Goal: Task Accomplishment & Management: Complete application form

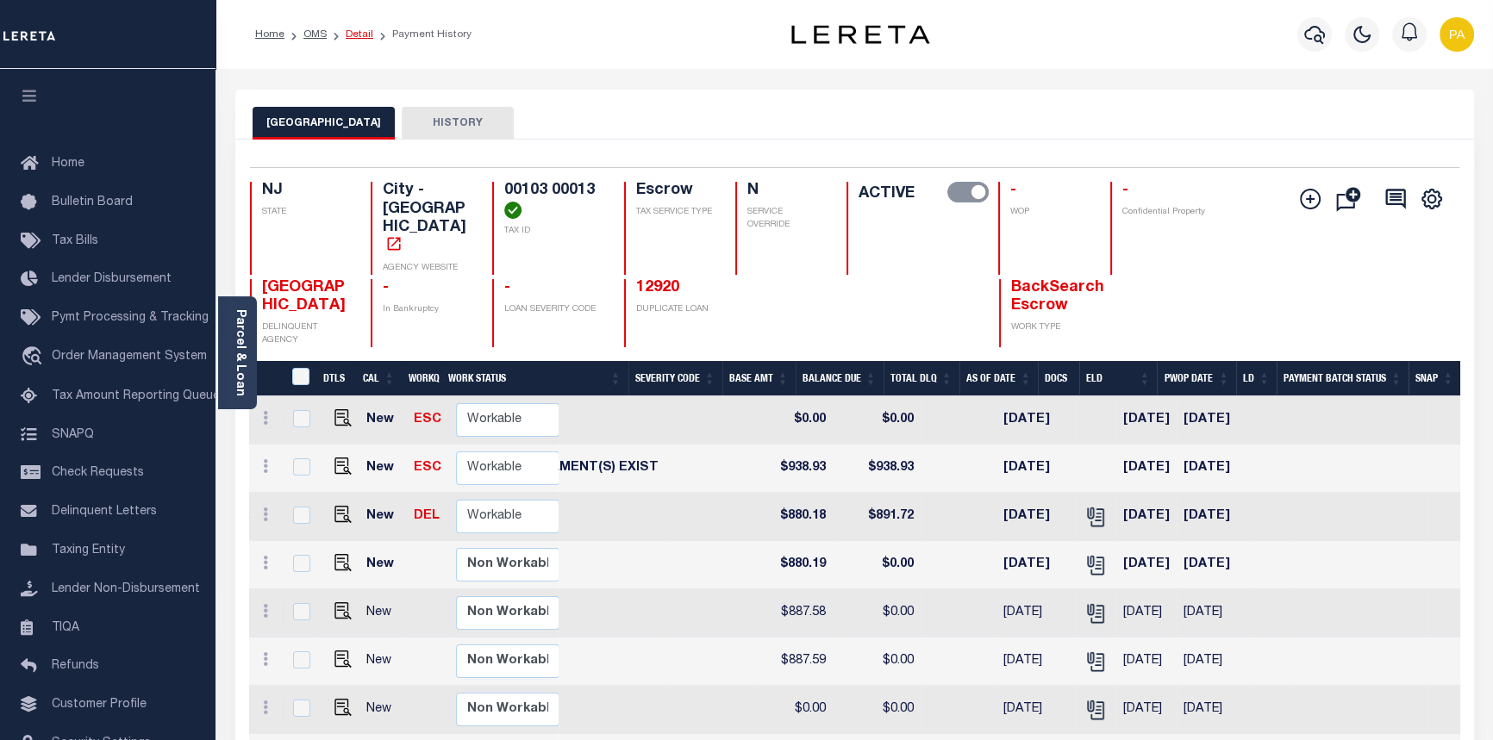
click at [359, 34] on link "Detail" at bounding box center [360, 34] width 28 height 10
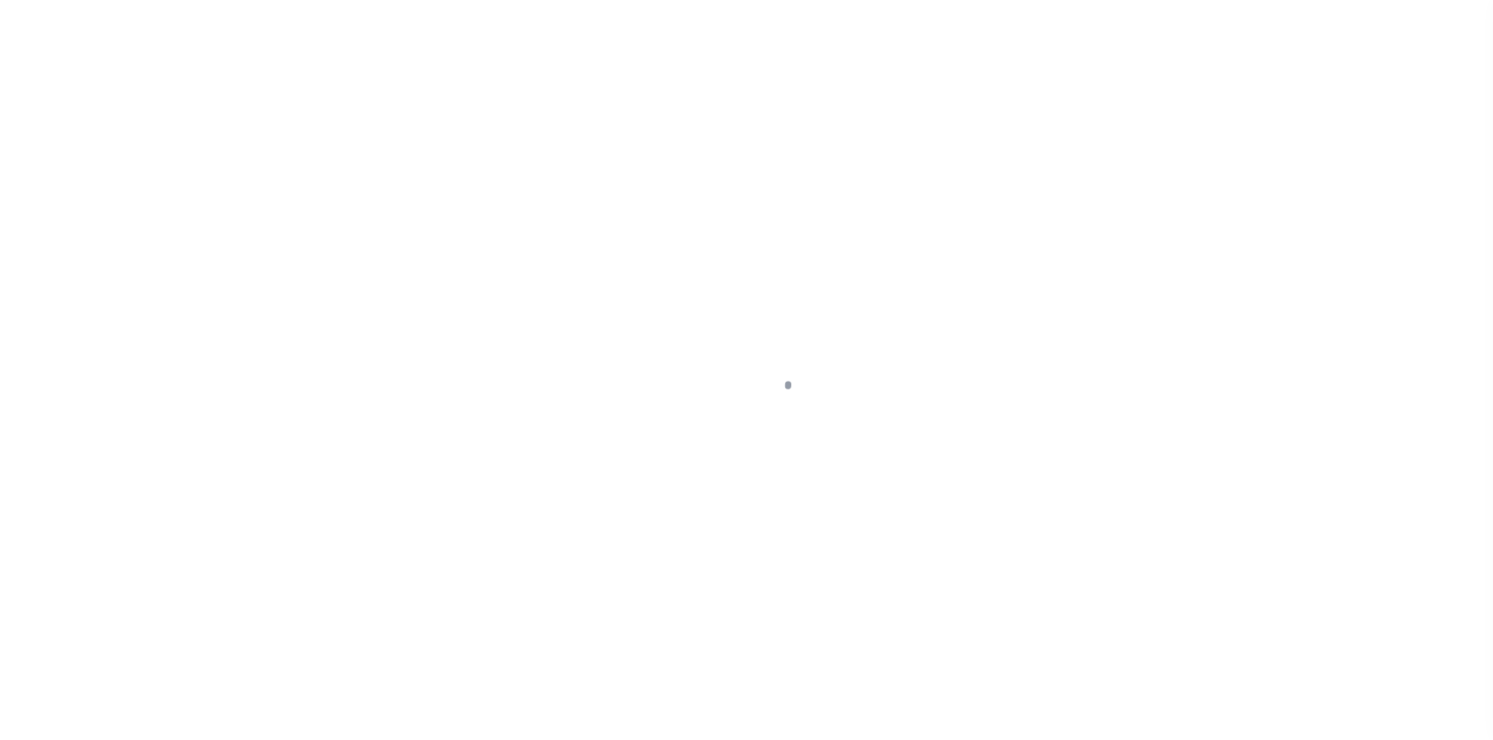
select select "400"
select select "Escrow"
type input "[STREET_ADDRESS]"
select select
type input "[GEOGRAPHIC_DATA]"
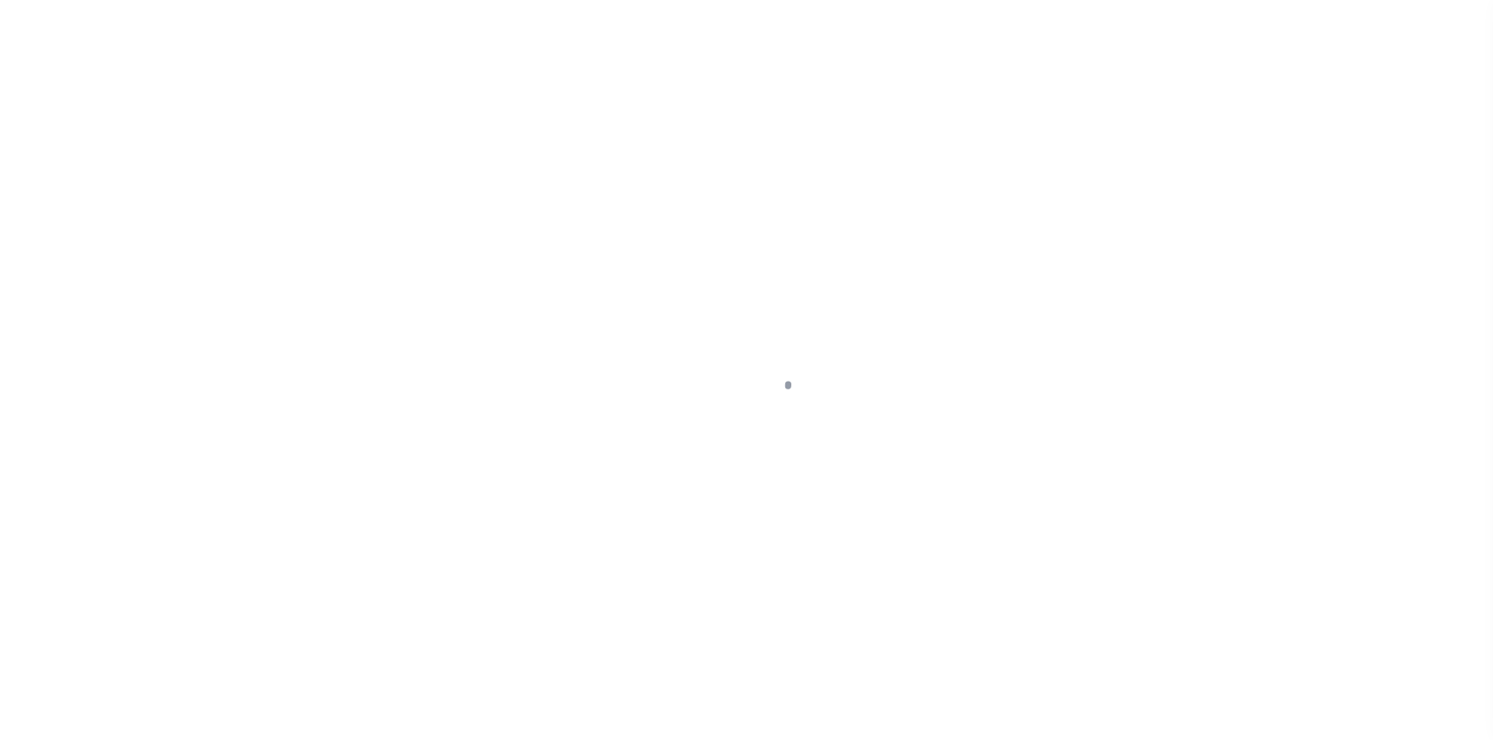
type input "a0kUS000007V5c5"
type input "NJ"
select select
type textarea "LEGAL REQUIRED"
select select "14701"
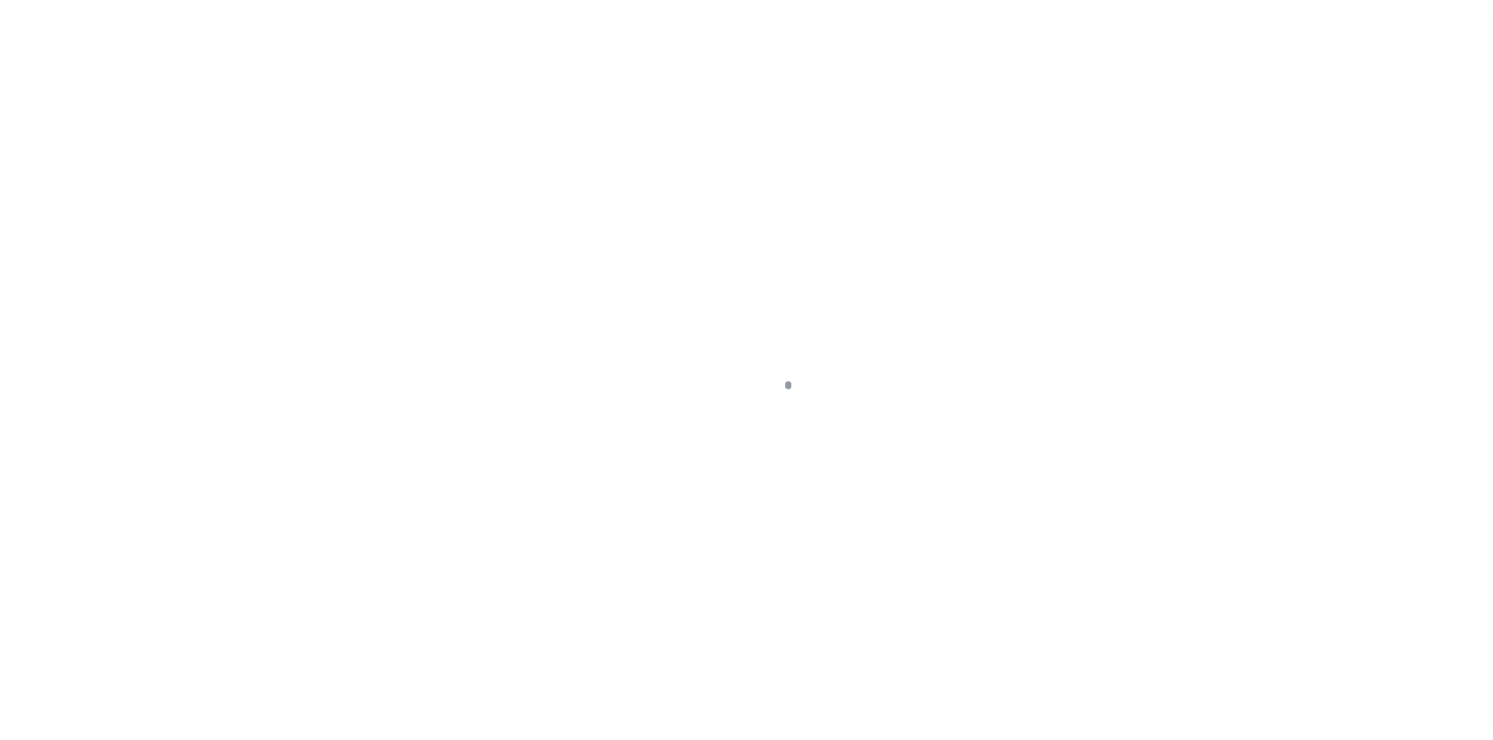
select select "25066"
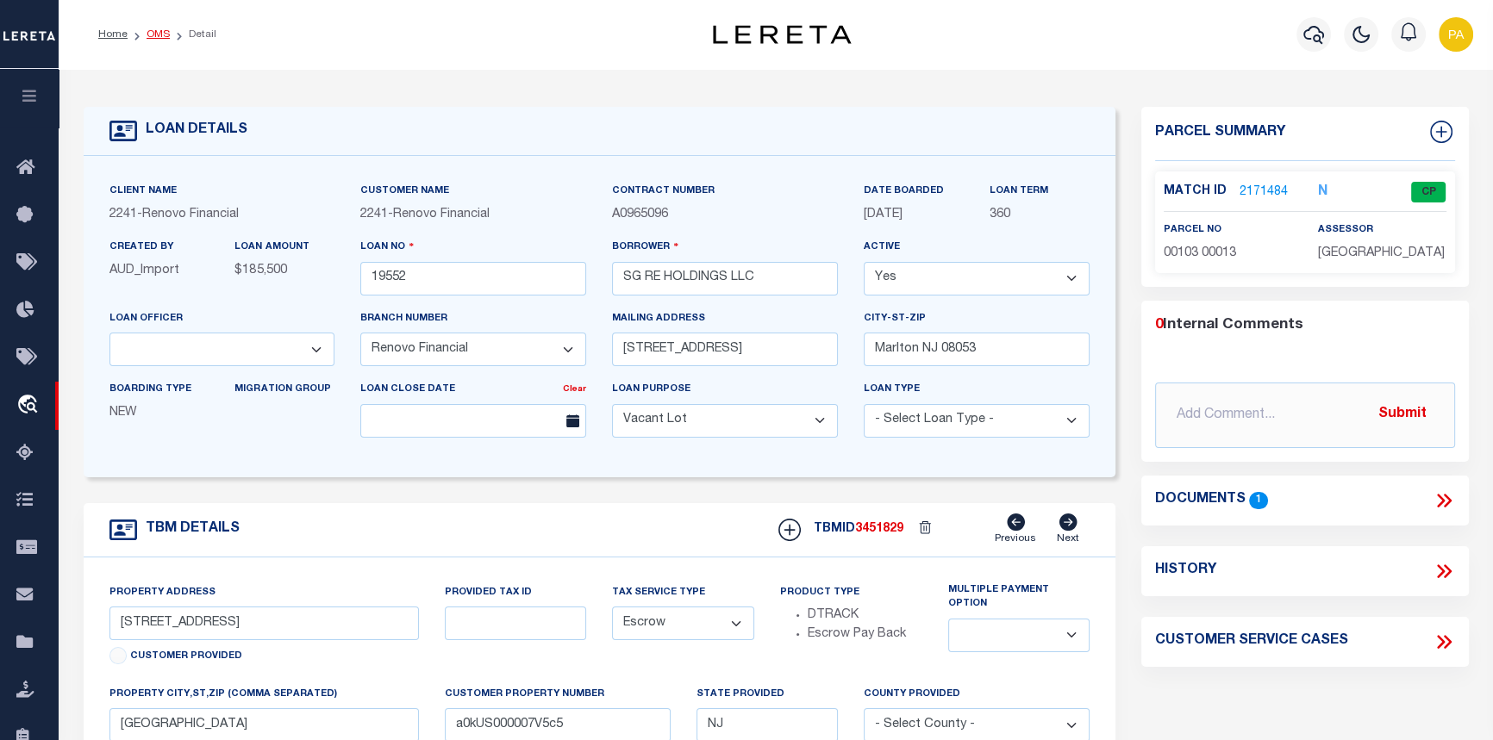
click at [155, 34] on link "OMS" at bounding box center [157, 34] width 23 height 10
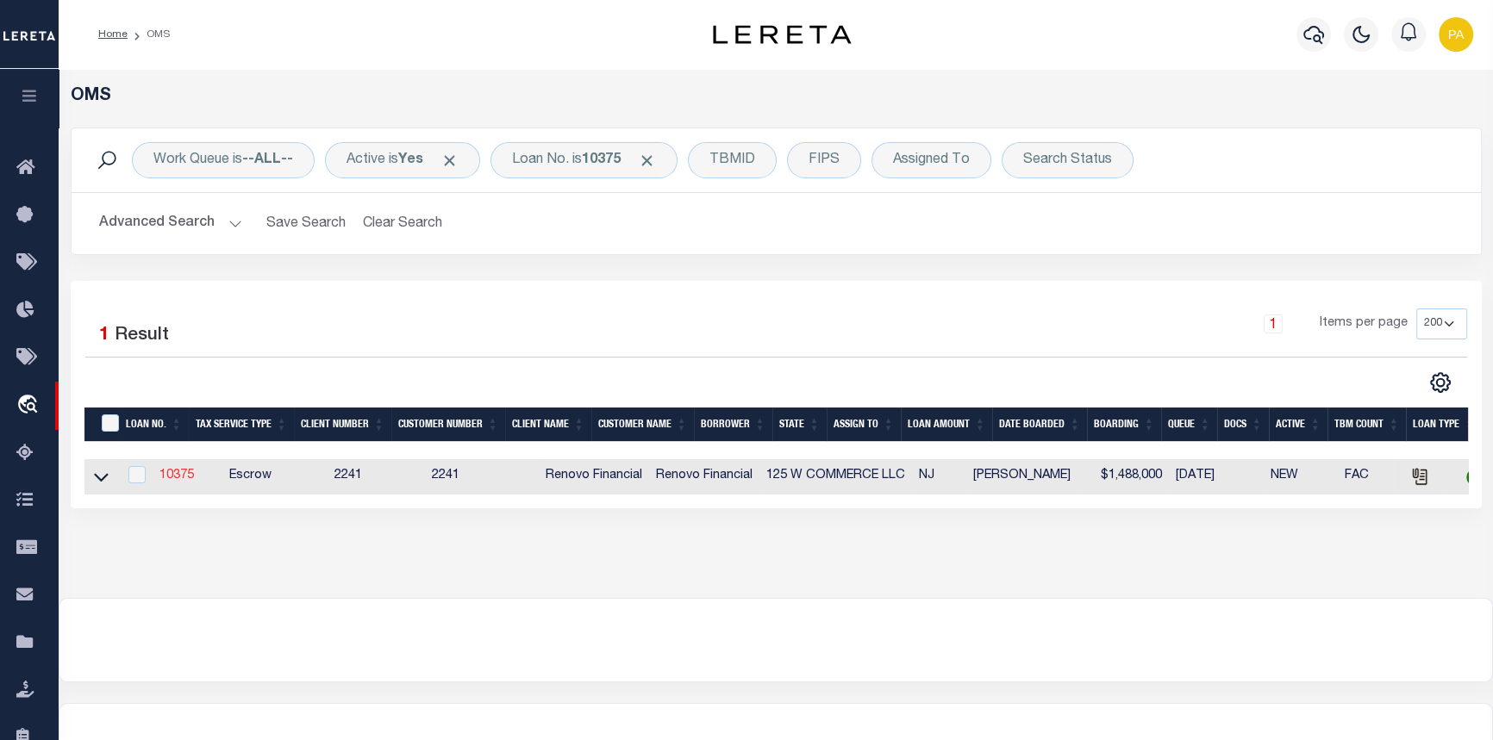
click at [171, 474] on link "10375" at bounding box center [176, 476] width 34 height 12
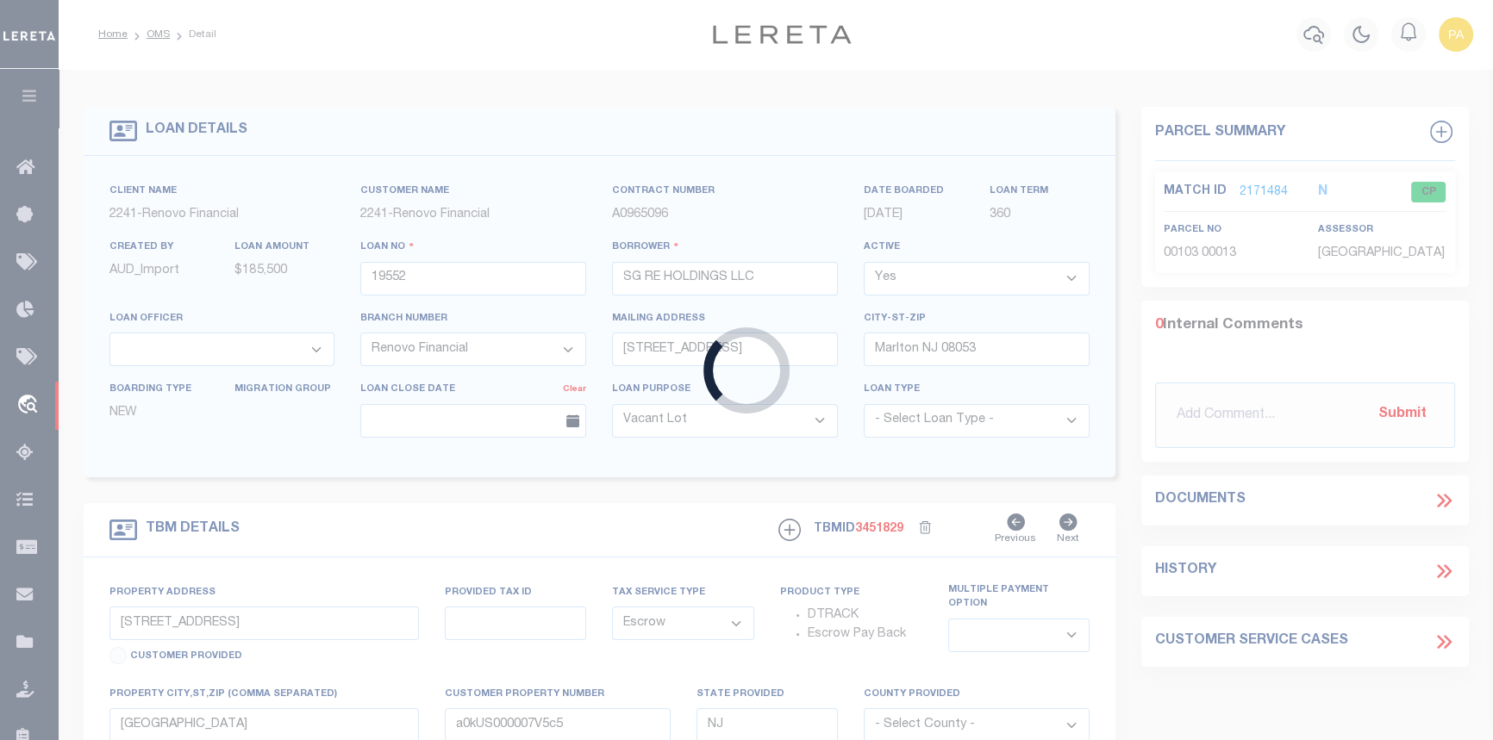
type input "10375"
type input "125 W COMMERCE LLC"
type input "[STREET_ADDRESS]"
type input "[GEOGRAPHIC_DATA]"
select select
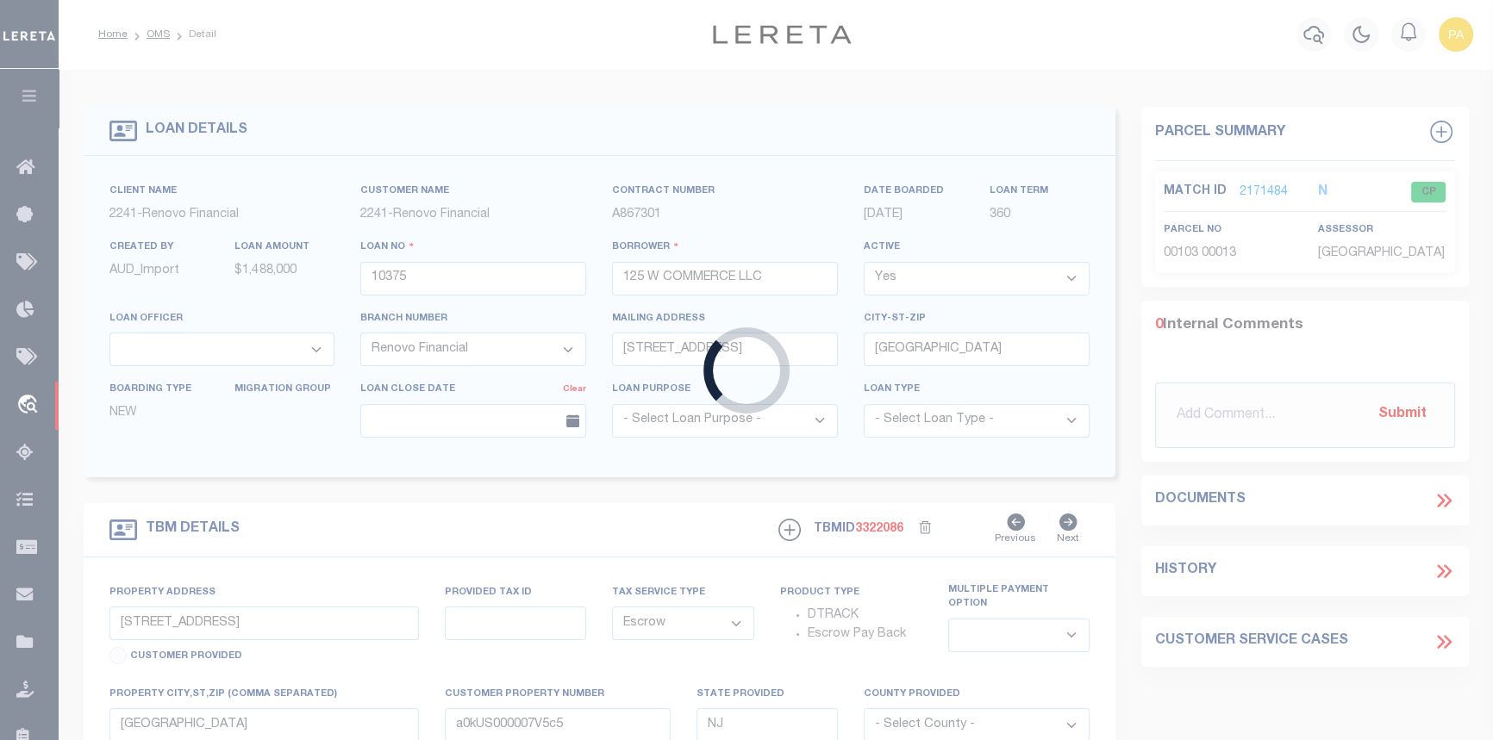
type input "[STREET_ADDRESS]"
select select
type input "[GEOGRAPHIC_DATA]"
type input "a0k8Y00000jILpJ"
select select
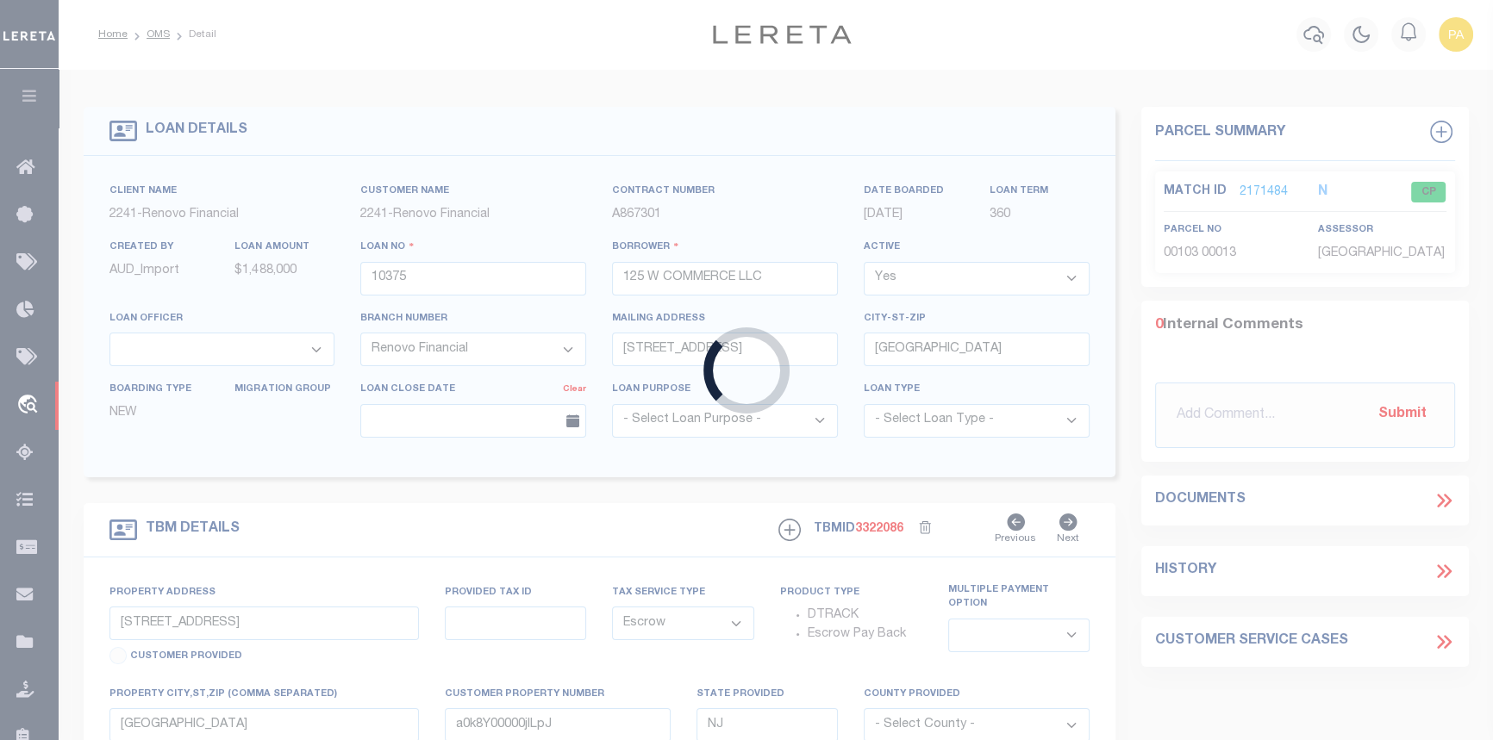
select select "25066"
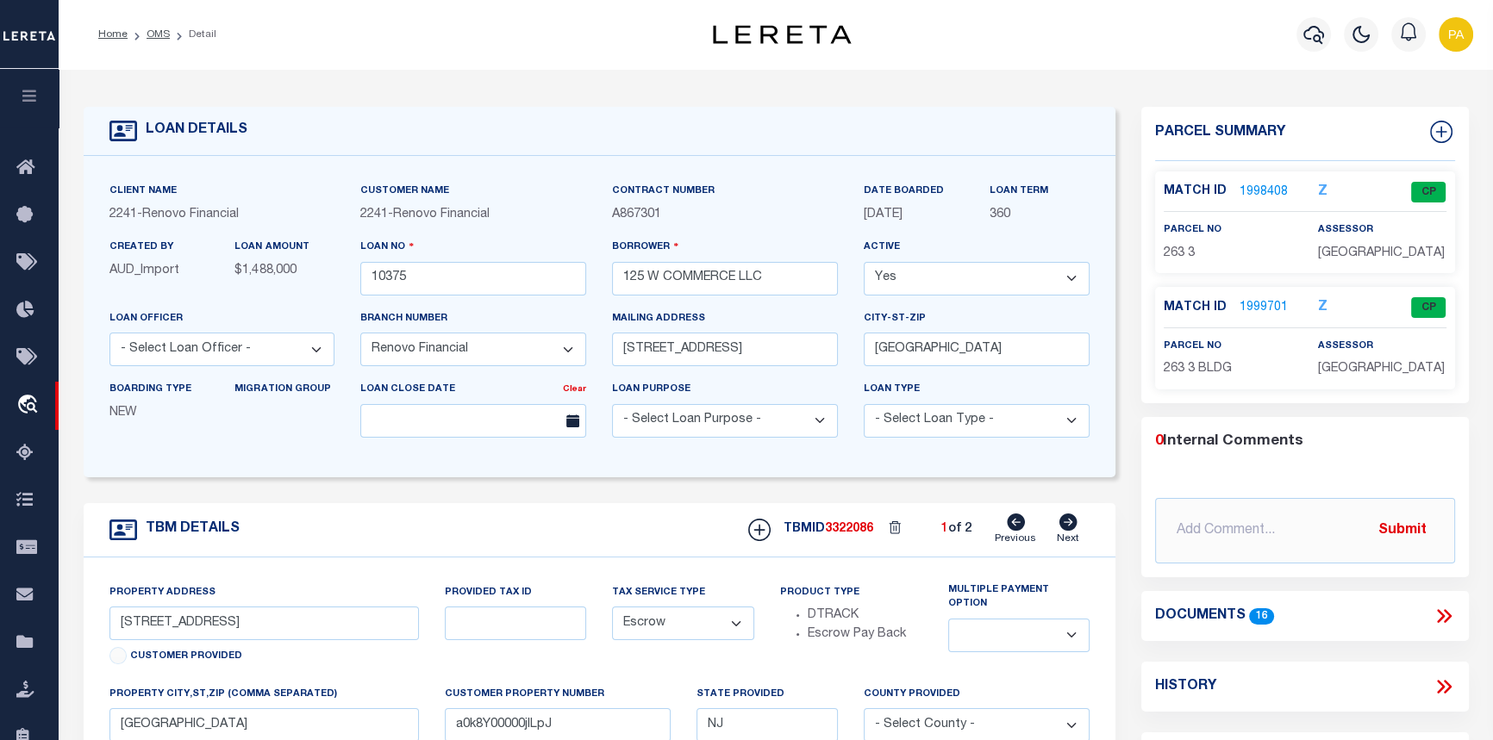
click at [1069, 529] on icon at bounding box center [1067, 522] width 19 height 17
type input "125 West Commerce Street"
select select
type input "a0k8Y00000jILp9"
select select
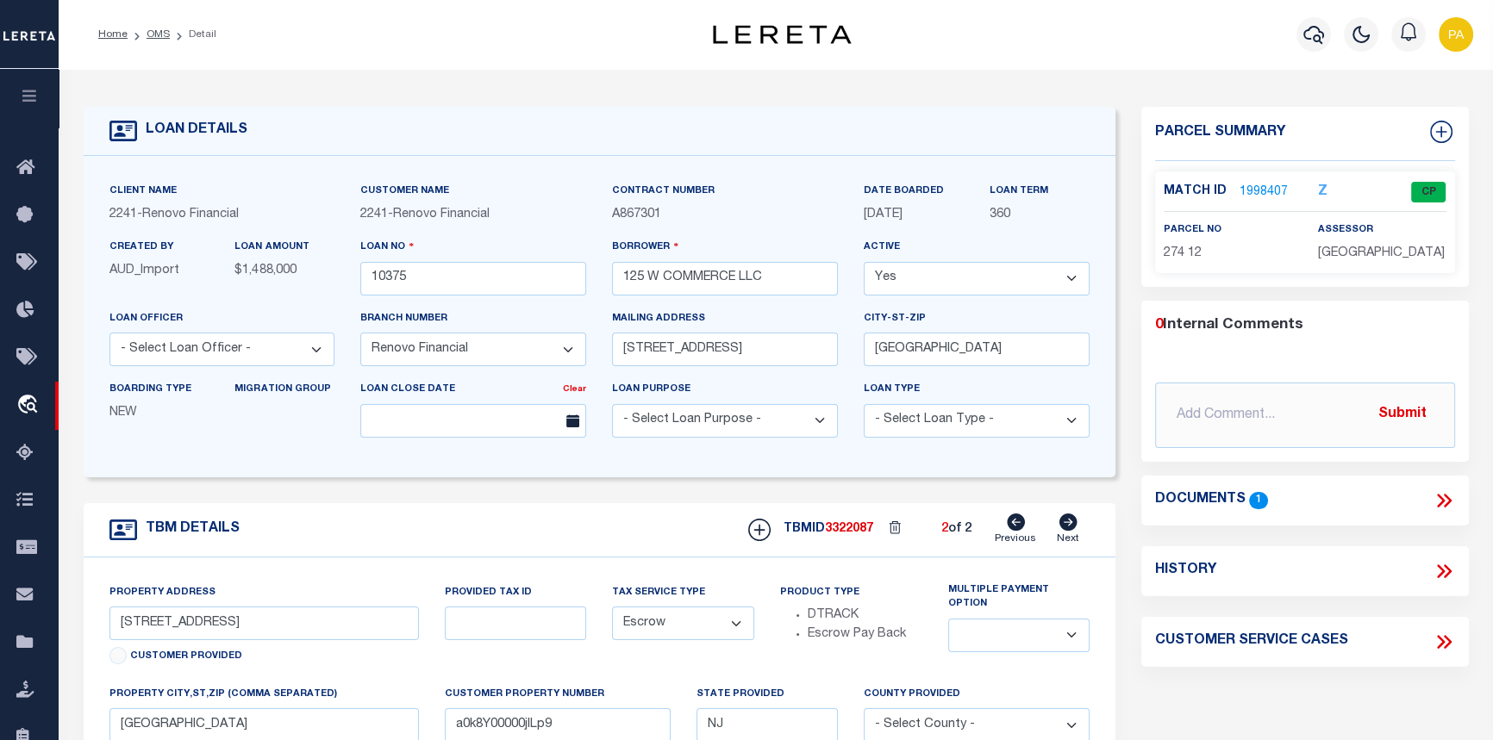
click at [1258, 190] on link "1998407" at bounding box center [1263, 193] width 48 height 18
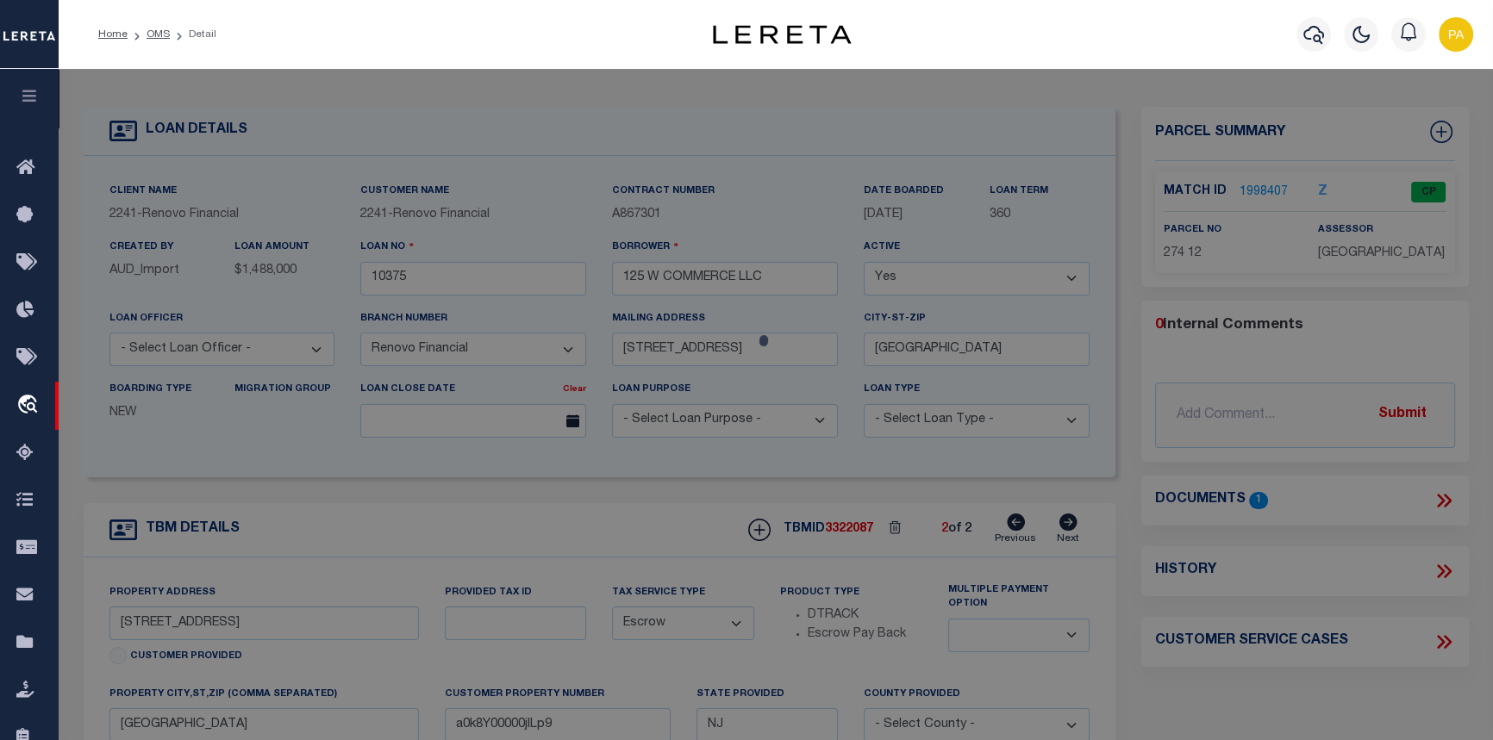
checkbox input "false"
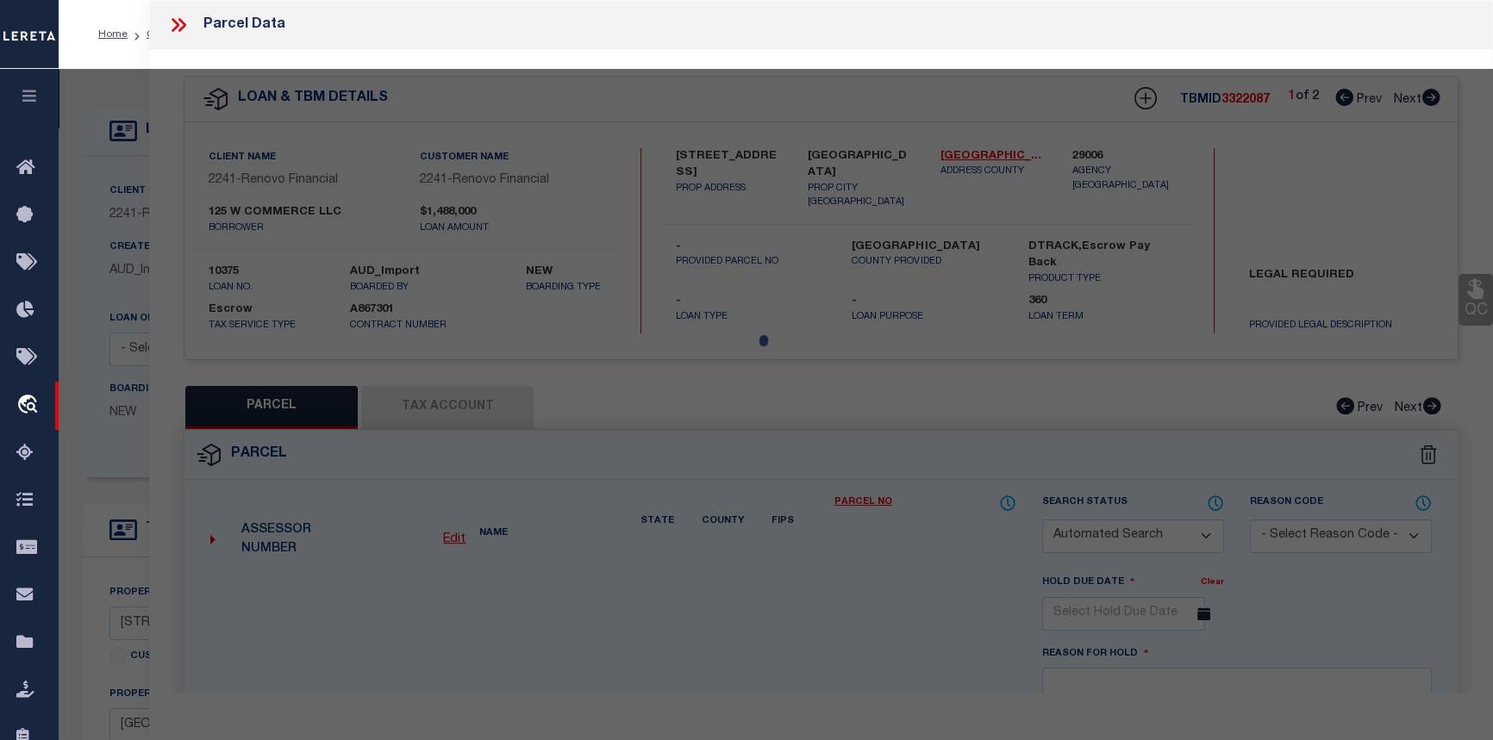
select select "CP"
type input "125 W COMMERCE LLC"
type input "274011"
select select
type input "[STREET_ADDRESS]"
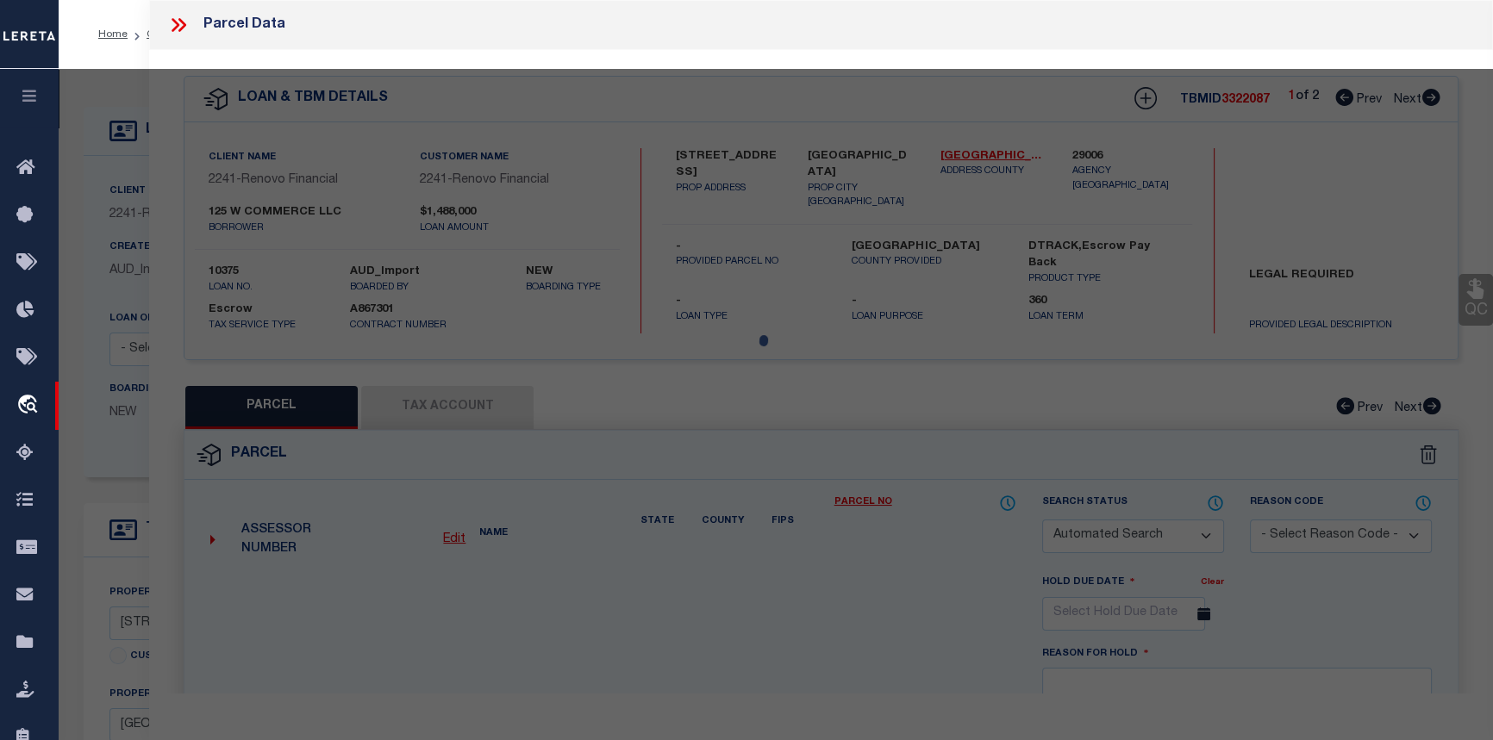
checkbox input "false"
type input "[GEOGRAPHIC_DATA]"
type textarea "Acreage: 0.4591"
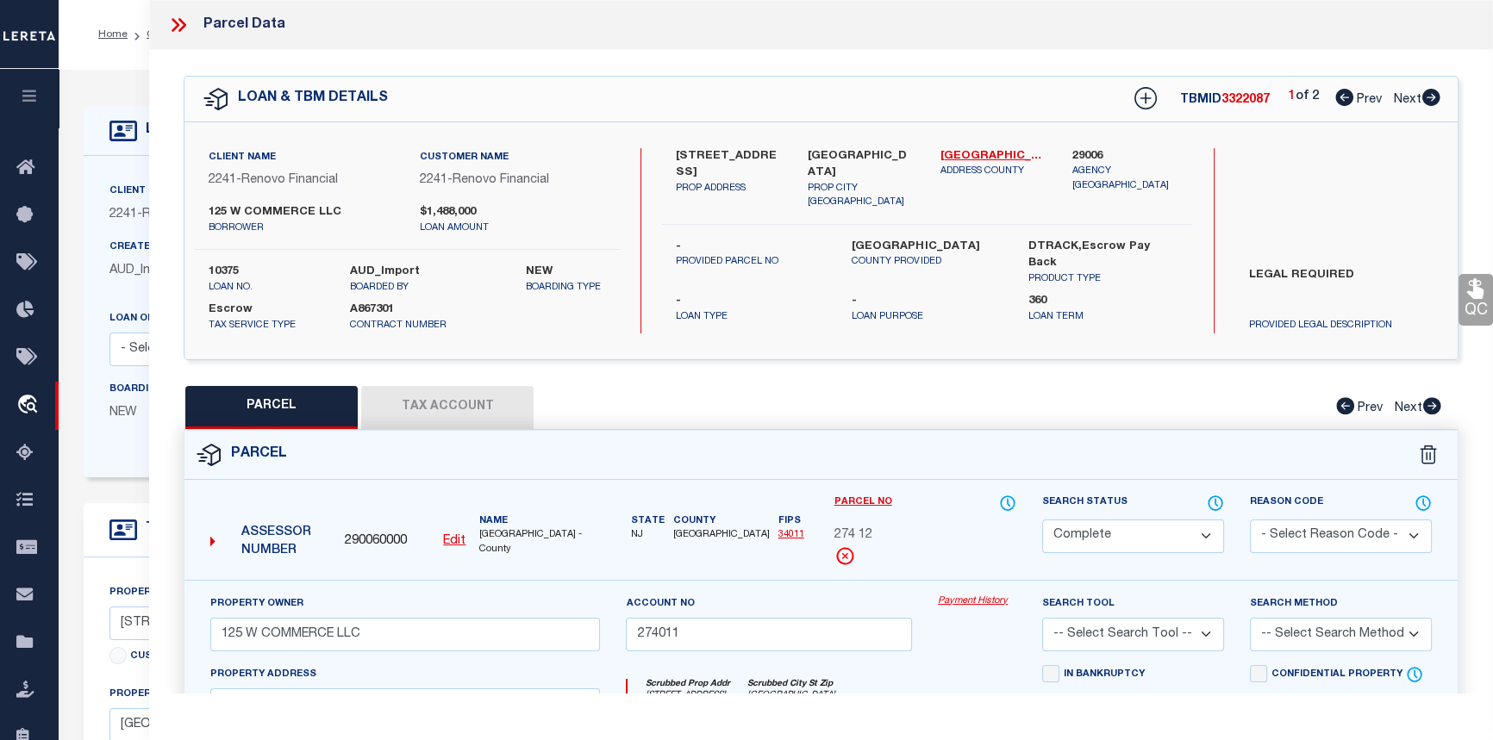
click at [1436, 103] on icon at bounding box center [1431, 97] width 18 height 17
select select "AS"
checkbox input "false"
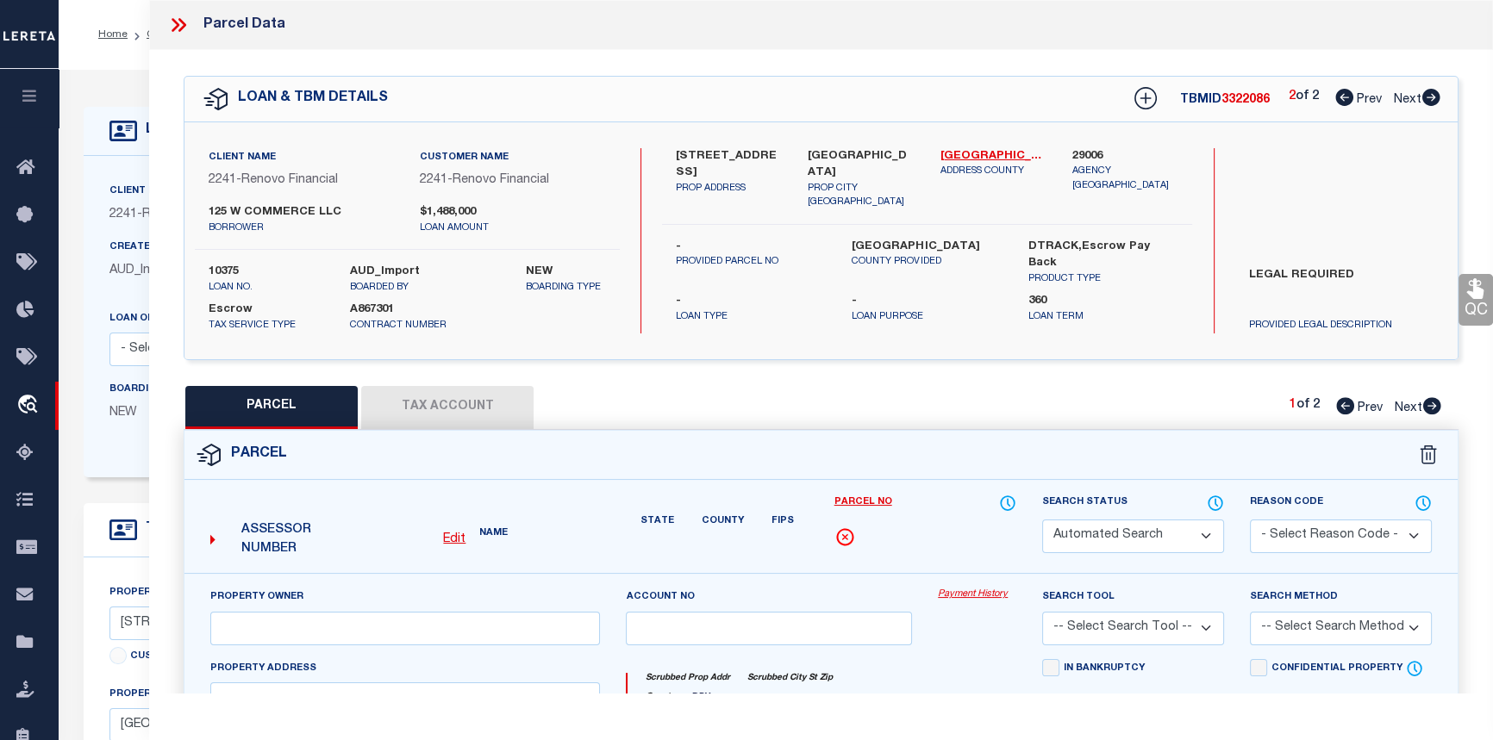
select select "CP"
type input "ARYEH HOLDINGS LLC"
type input "263003A"
select select
type input "105 ATLANTIC ST"
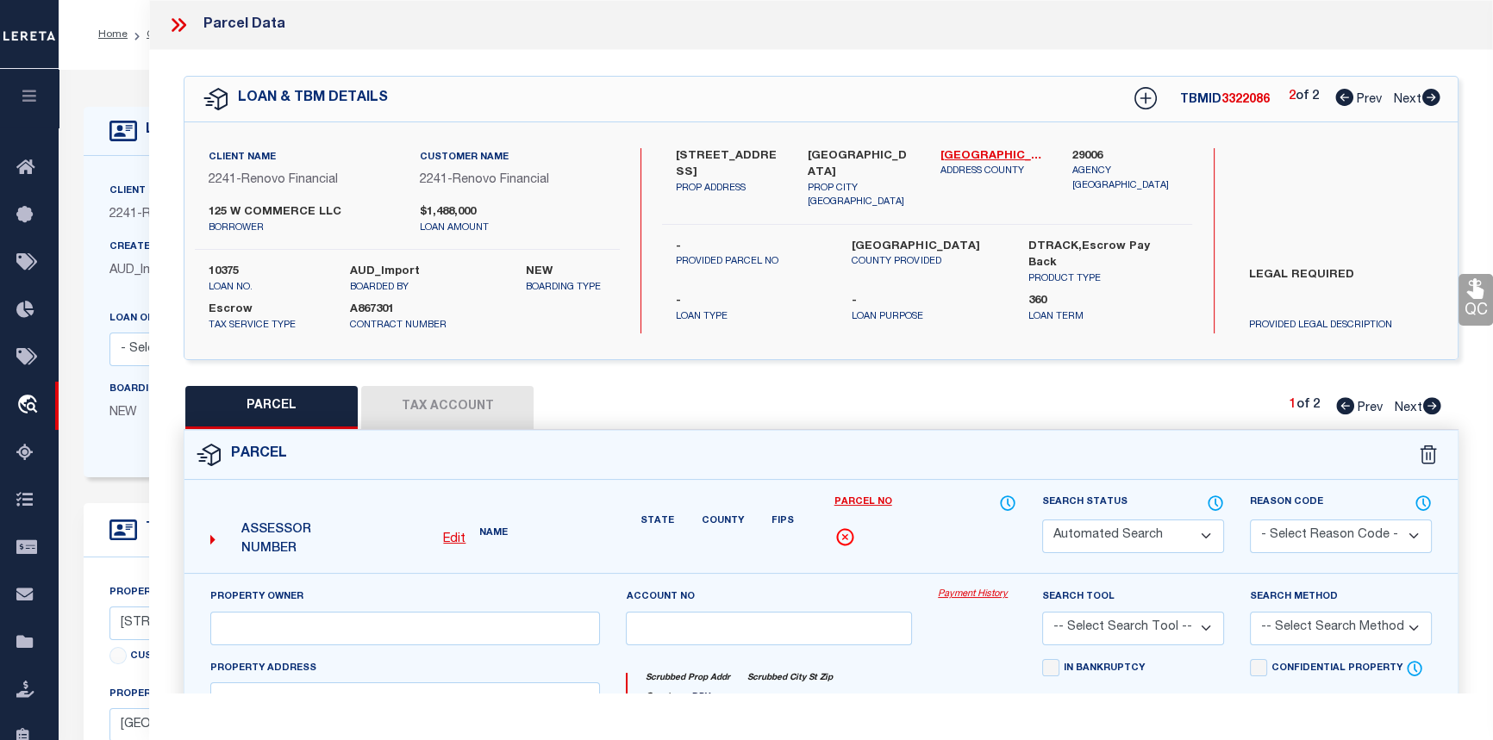
checkbox input "false"
type input "Bridgeton, NJ 08302"
type textarea "Acreage: 0.2512"
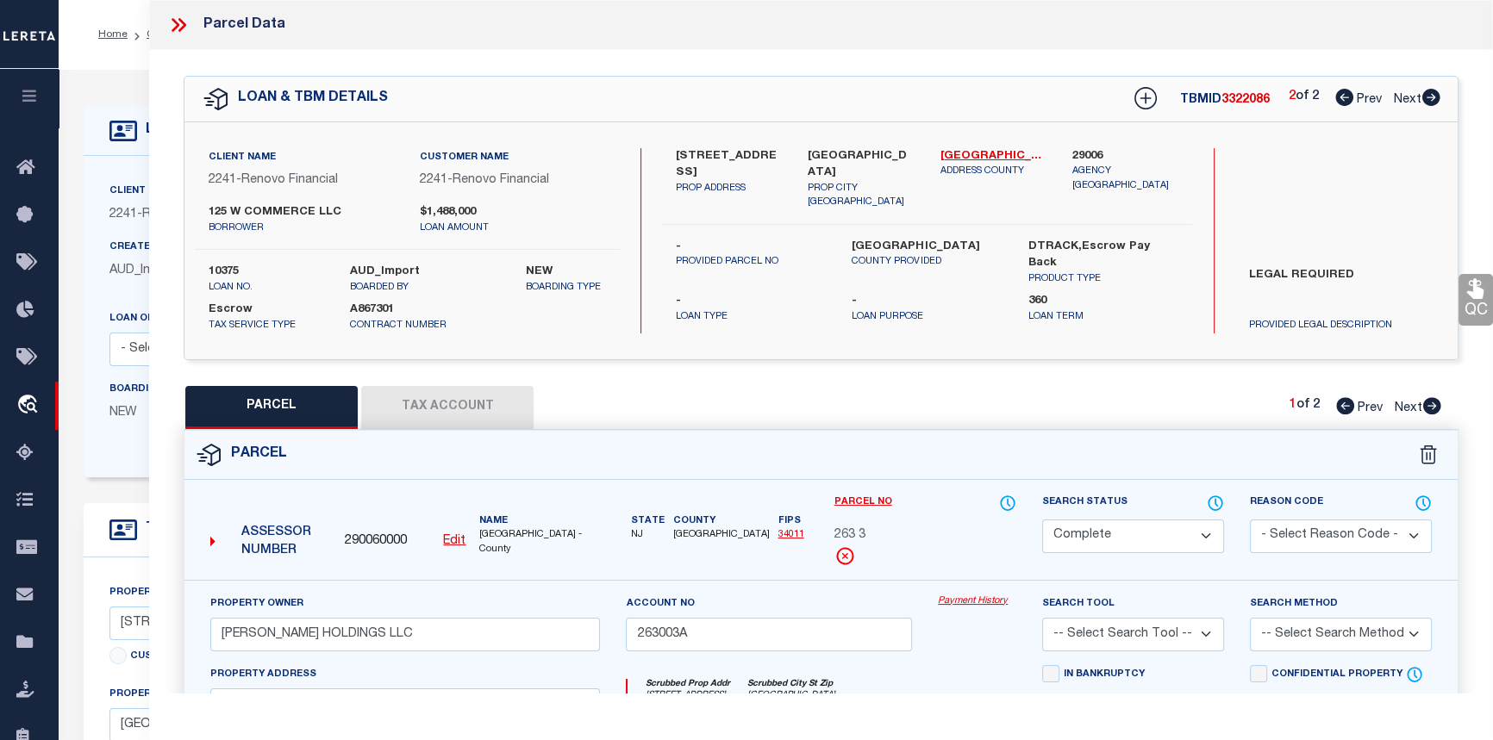
click at [988, 596] on link "Payment History" at bounding box center [977, 602] width 78 height 15
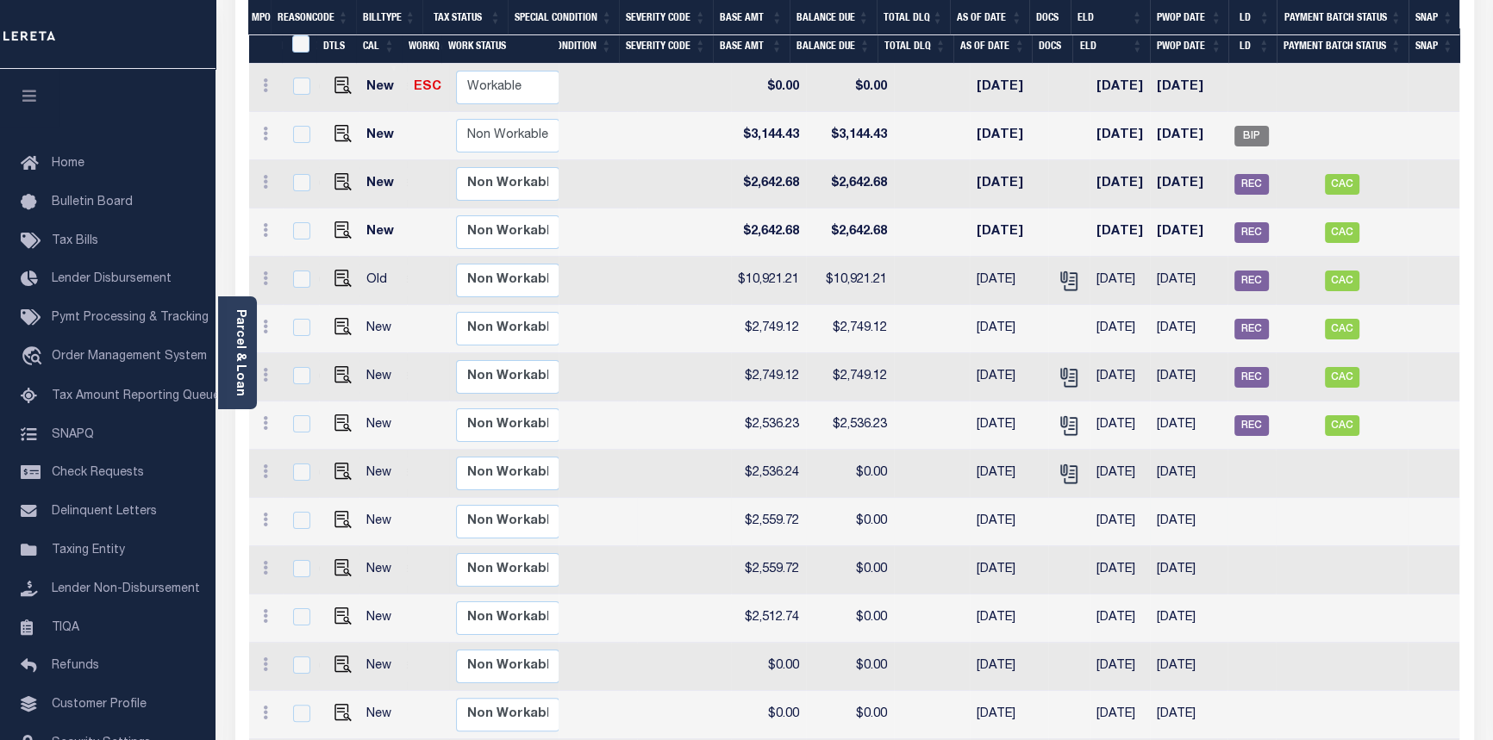
scroll to position [152, 0]
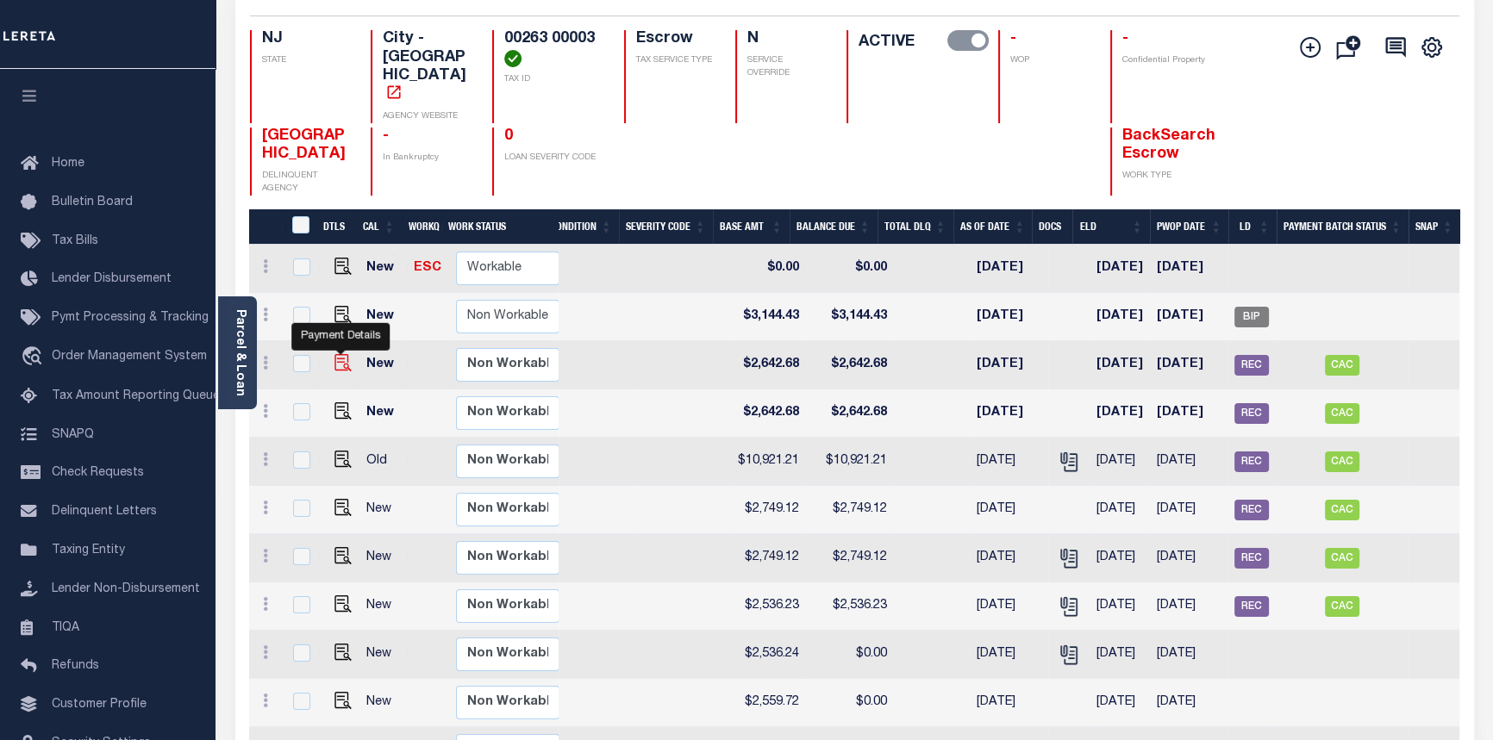
click at [336, 354] on img "" at bounding box center [342, 362] width 17 height 17
checkbox input "true"
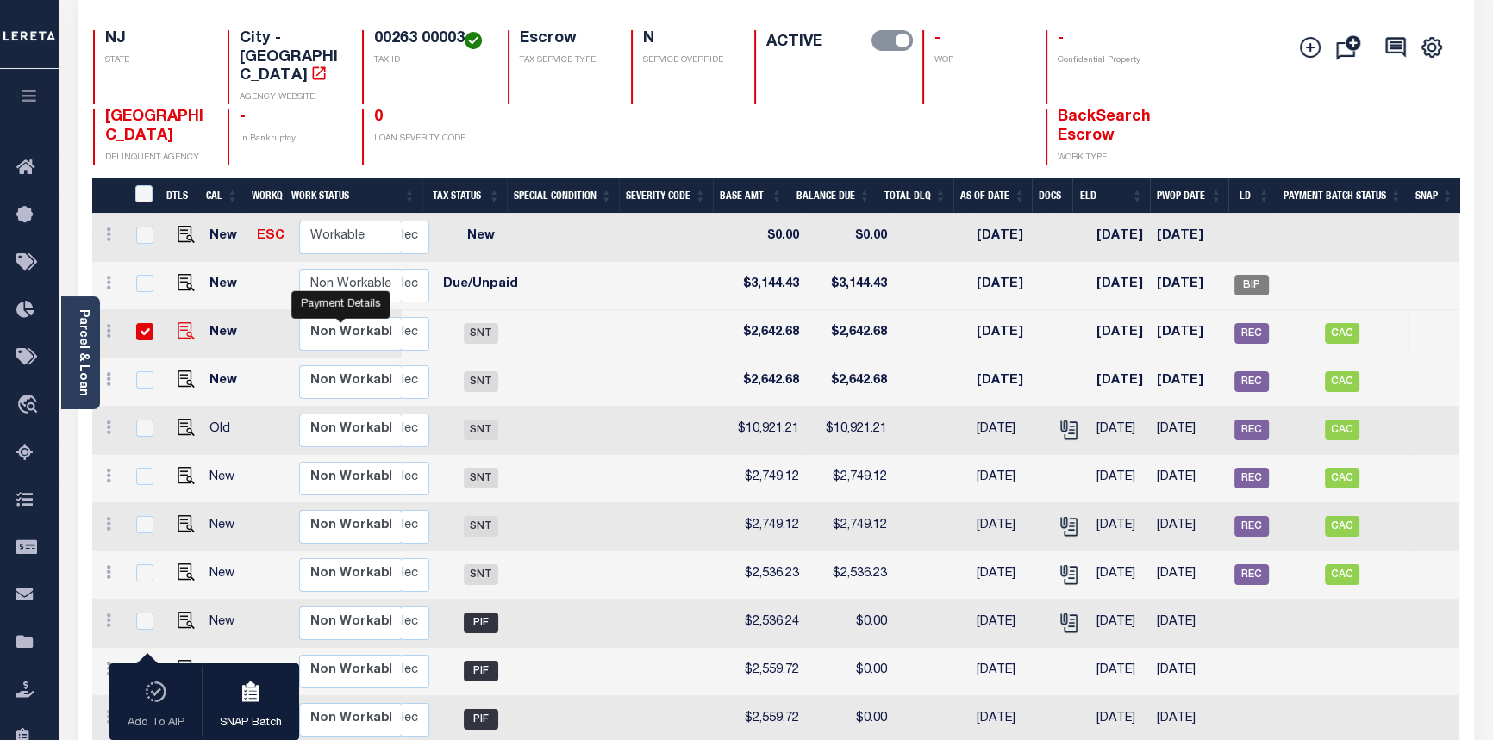
scroll to position [0, 416]
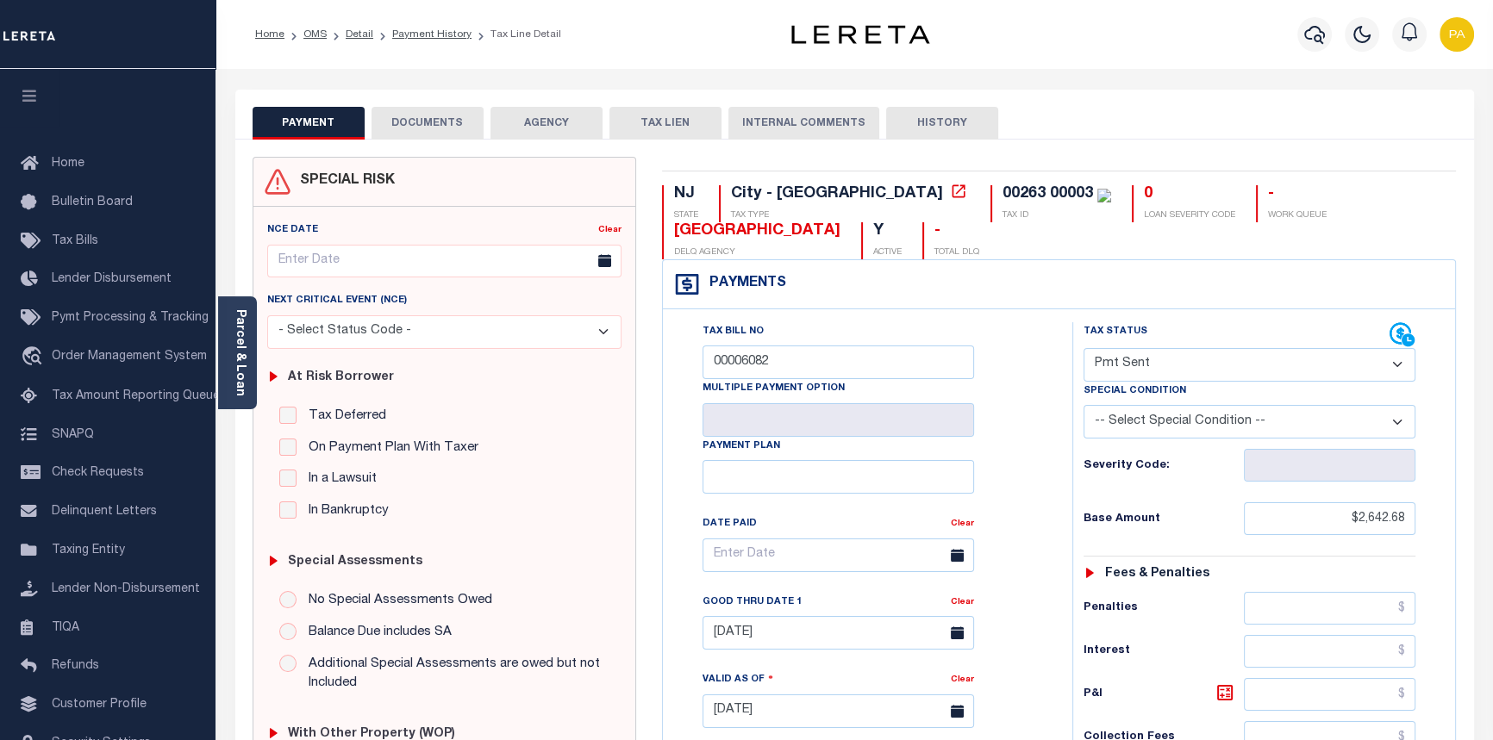
click at [1396, 366] on select "- Select Status Code - Open Due/Unpaid Paid Incomplete No Tax Due Internal Refu…" at bounding box center [1249, 365] width 333 height 34
select select "PYD"
click at [1083, 349] on select "- Select Status Code - Open Due/Unpaid Paid Incomplete No Tax Due Internal Refu…" at bounding box center [1249, 365] width 333 height 34
type input "08/14/2025"
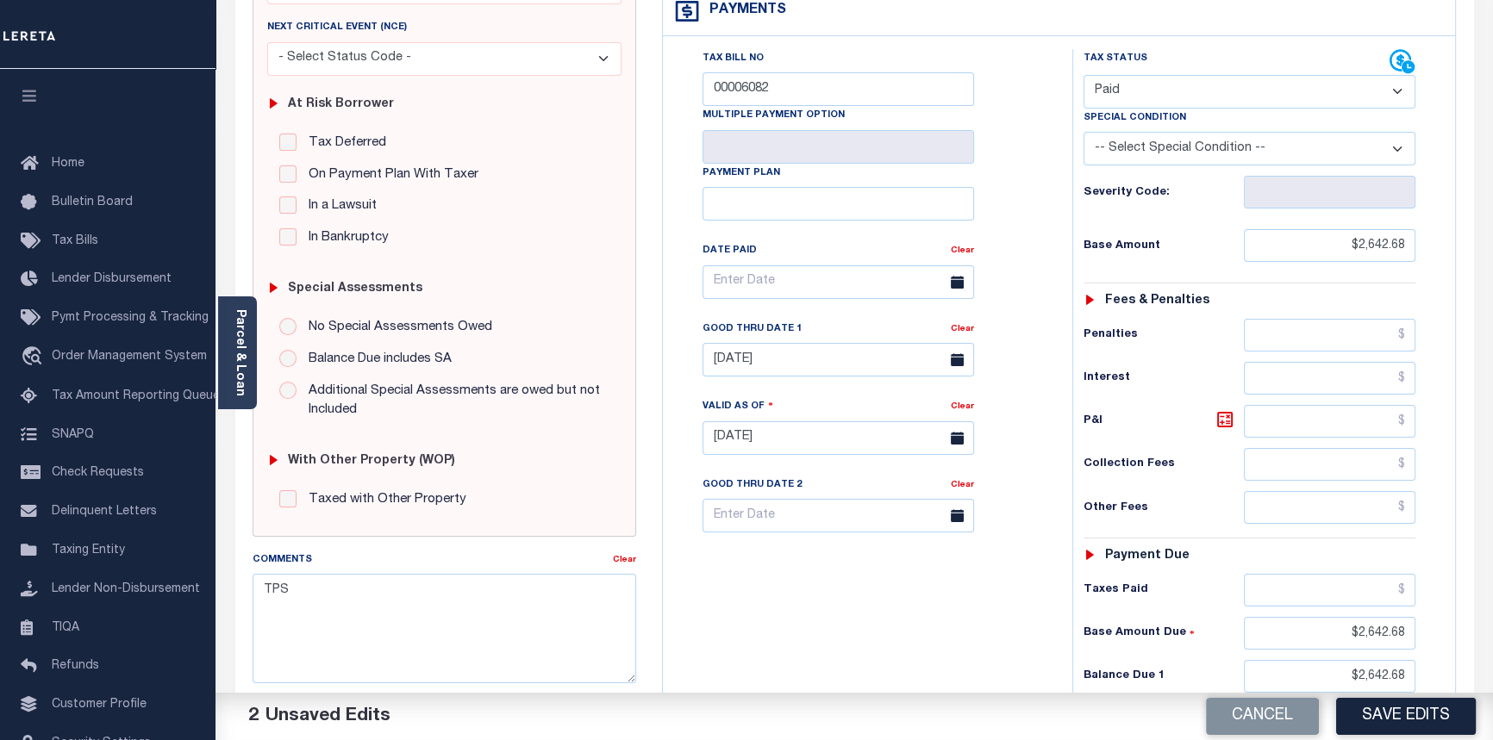
scroll to position [313, 0]
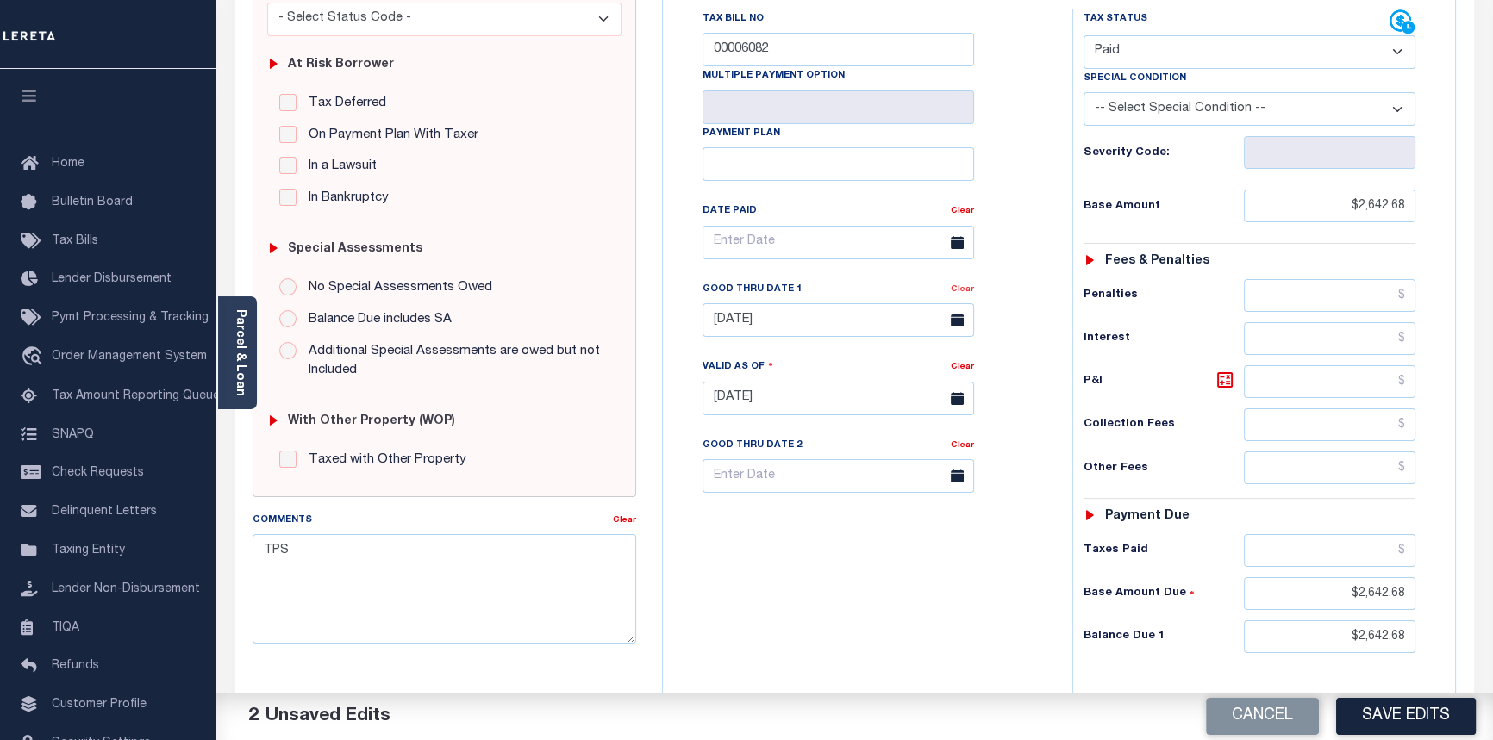
click at [969, 294] on link "Clear" at bounding box center [962, 289] width 23 height 9
click at [1409, 549] on input "text" at bounding box center [1330, 550] width 172 height 33
type input "$2,642.68"
drag, startPoint x: 1343, startPoint y: 600, endPoint x: 1464, endPoint y: 595, distance: 121.6
click at [1492, 589] on html "Home OMS Detail Payment History Tax Line Detail" at bounding box center [746, 338] width 1493 height 1303
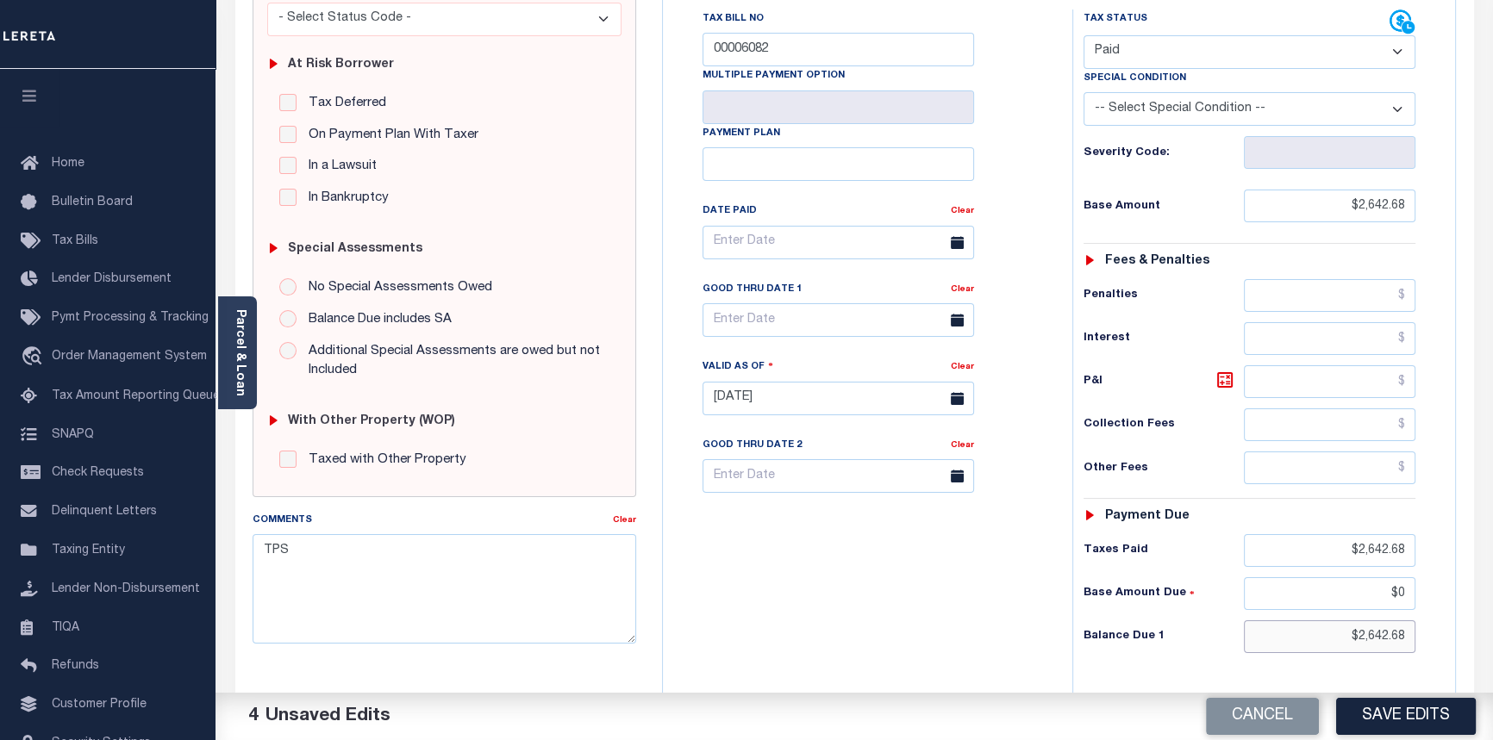
type input "$0.00"
drag, startPoint x: 1357, startPoint y: 643, endPoint x: 1503, endPoint y: 633, distance: 146.0
click at [1492, 633] on html "Home OMS Detail Payment History Tax Line Detail" at bounding box center [746, 338] width 1493 height 1303
type input "$0.00"
click at [259, 553] on textarea "TPS" at bounding box center [444, 588] width 384 height 109
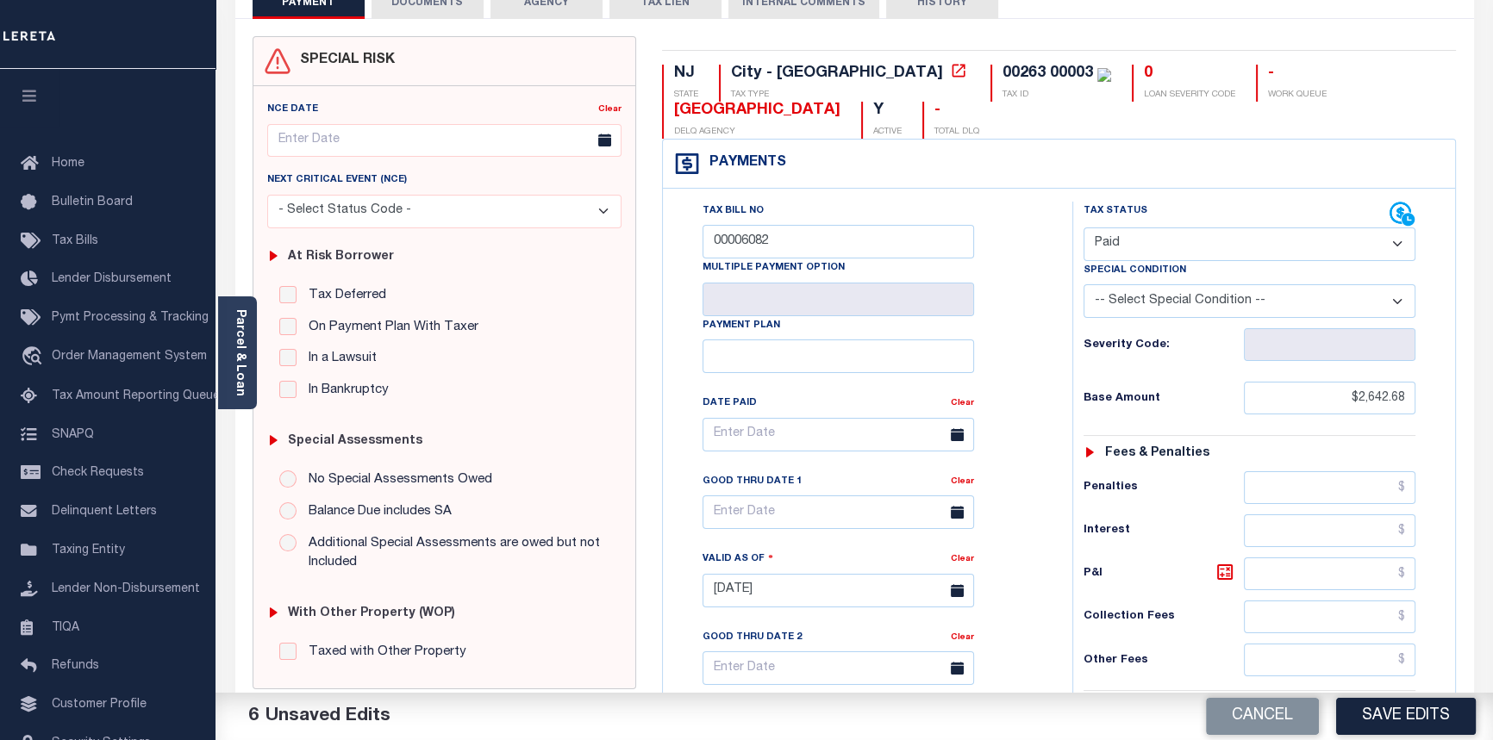
scroll to position [234, 0]
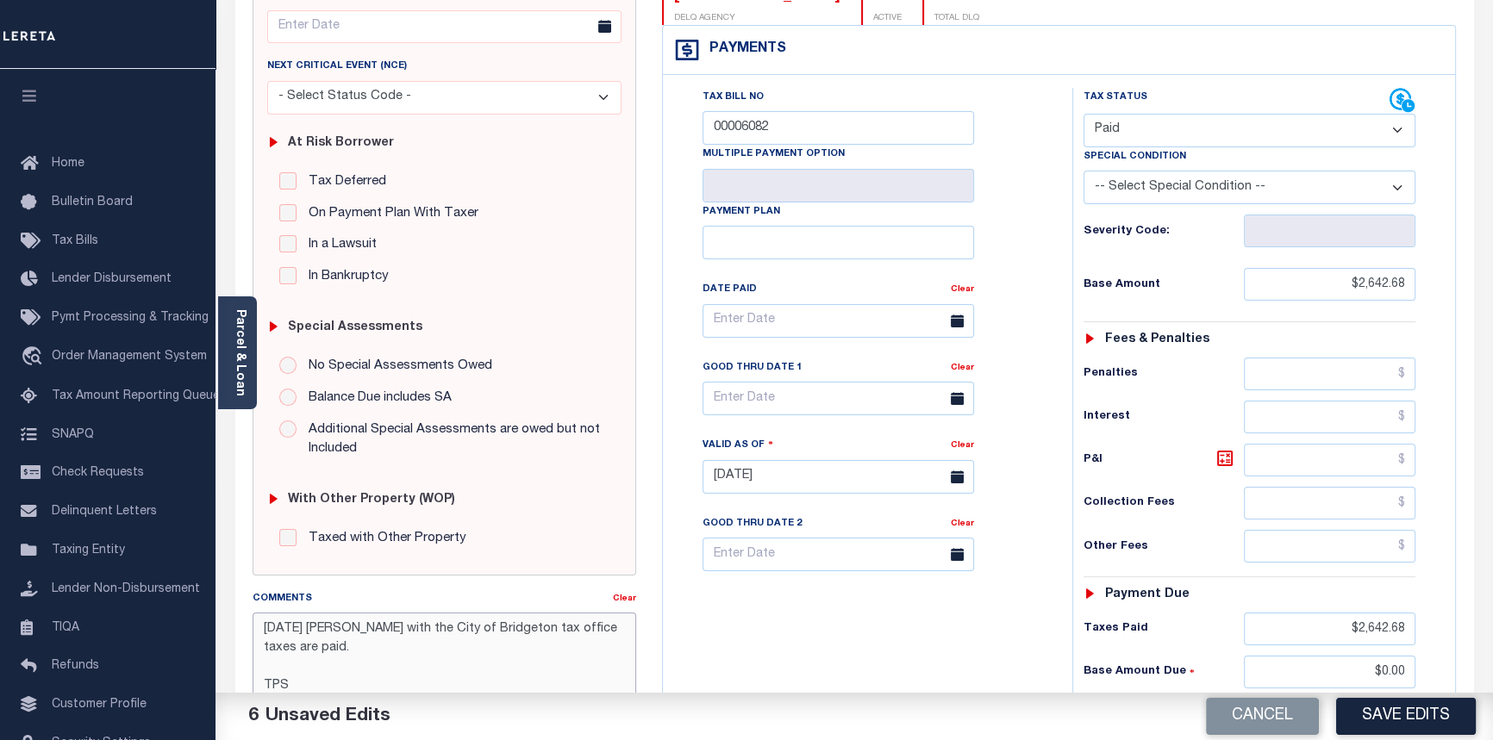
drag, startPoint x: 349, startPoint y: 648, endPoint x: 235, endPoint y: 631, distance: 115.0
click at [235, 631] on div "SPECIAL RISK NCE Date Clear" at bounding box center [854, 474] width 1238 height 1138
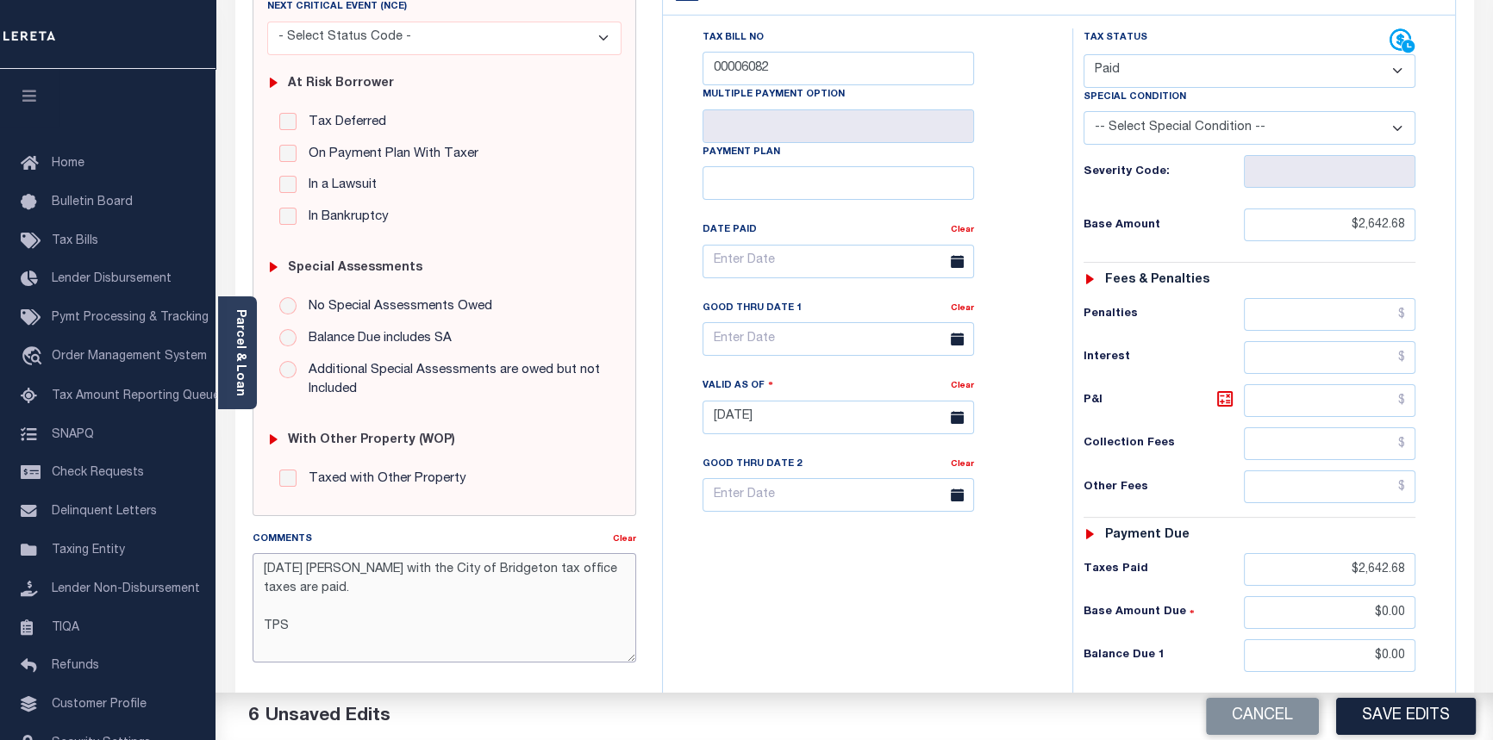
scroll to position [548, 0]
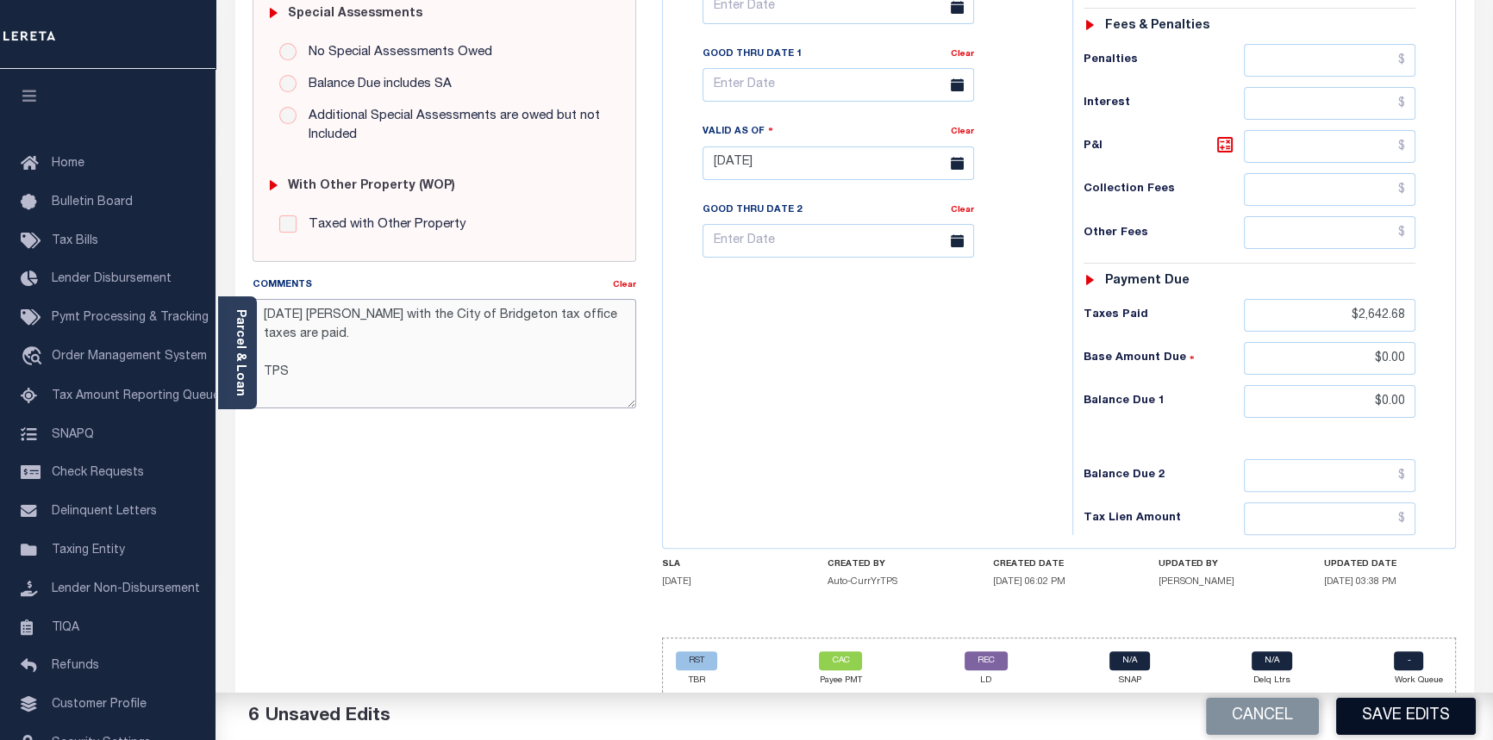
type textarea "08/14/2025 Per Deanna with the City of Bridgeton tax office taxes are paid. TPS"
click at [1406, 716] on button "Save Edits" at bounding box center [1406, 716] width 140 height 37
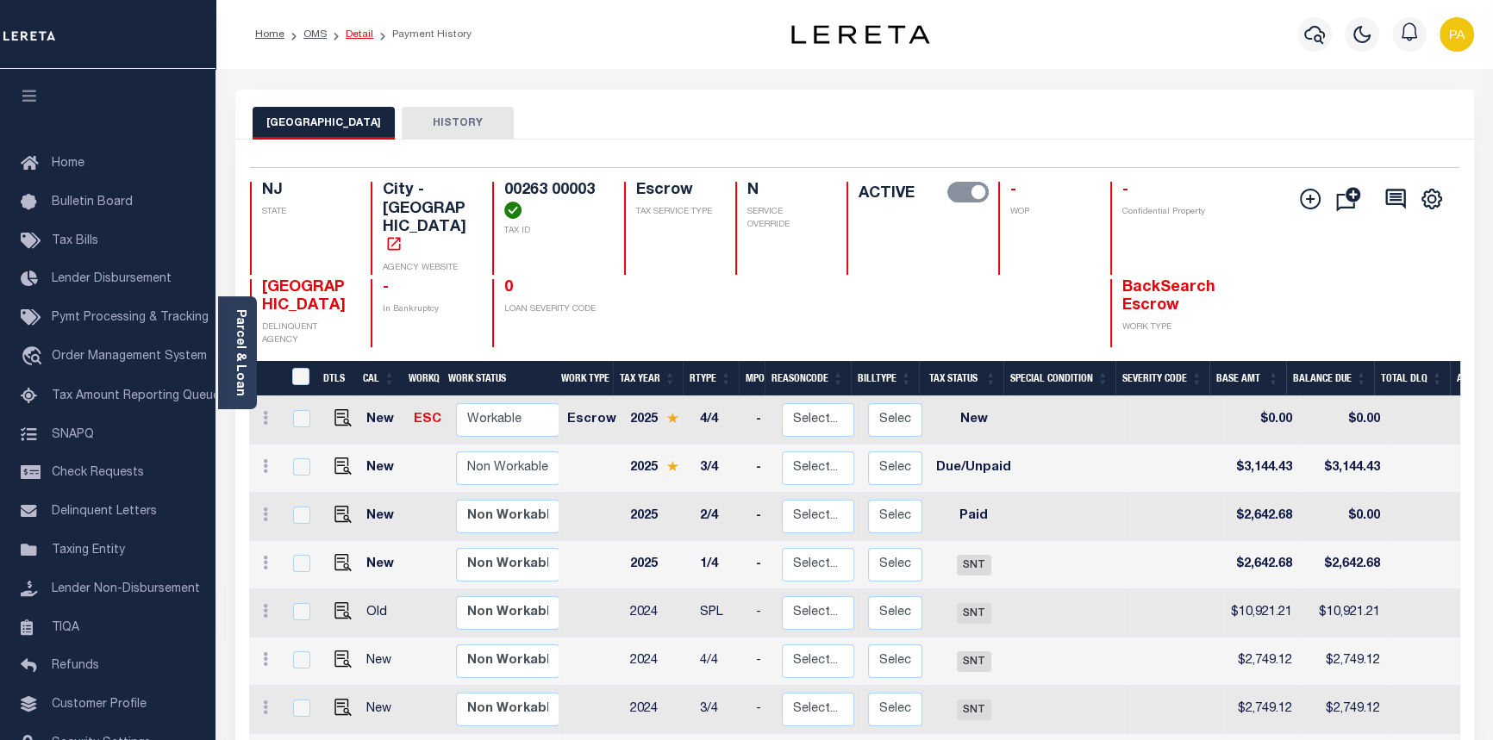
click at [349, 33] on link "Detail" at bounding box center [360, 34] width 28 height 10
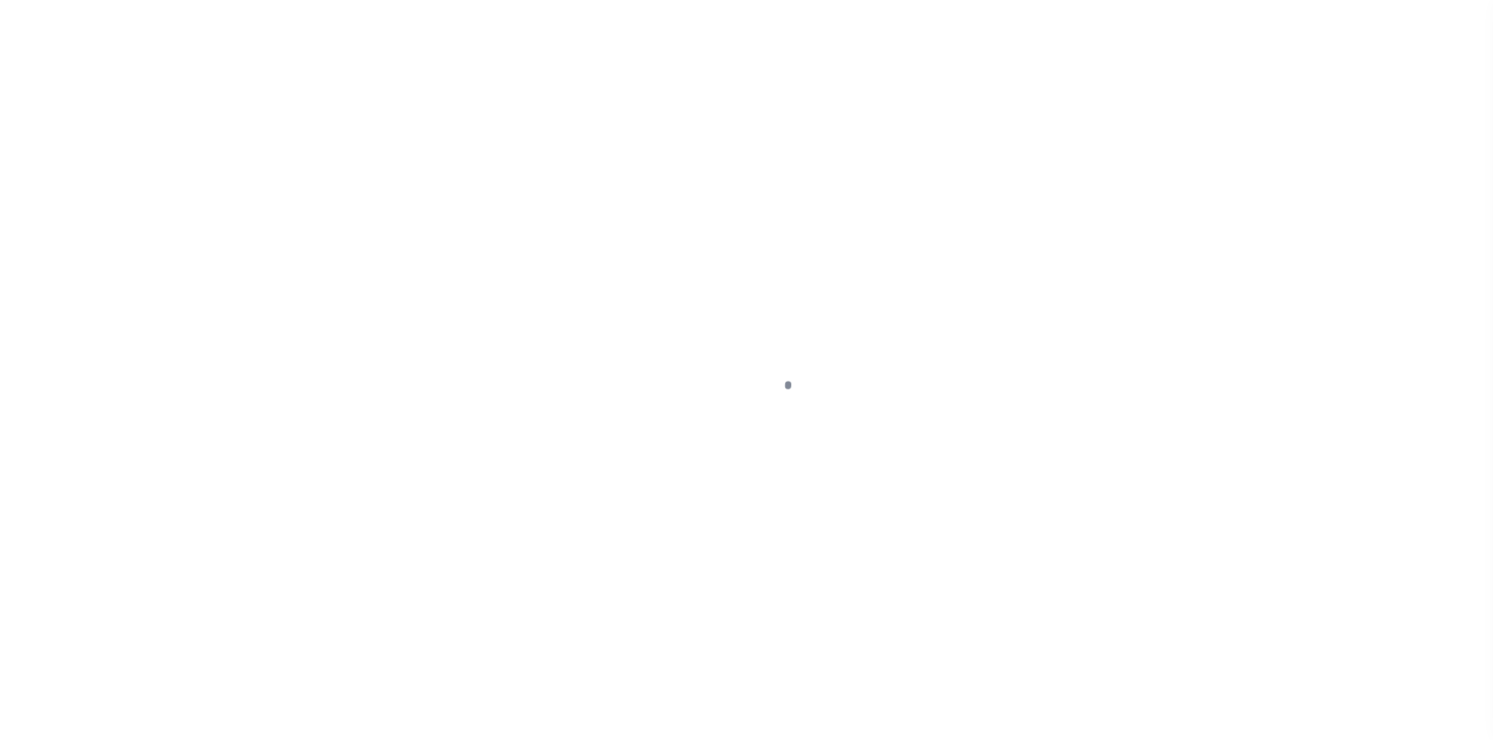
select select "Escrow"
type input "[STREET_ADDRESS]"
select select
type input "[GEOGRAPHIC_DATA]"
type input "a0k8Y00000jILpJ"
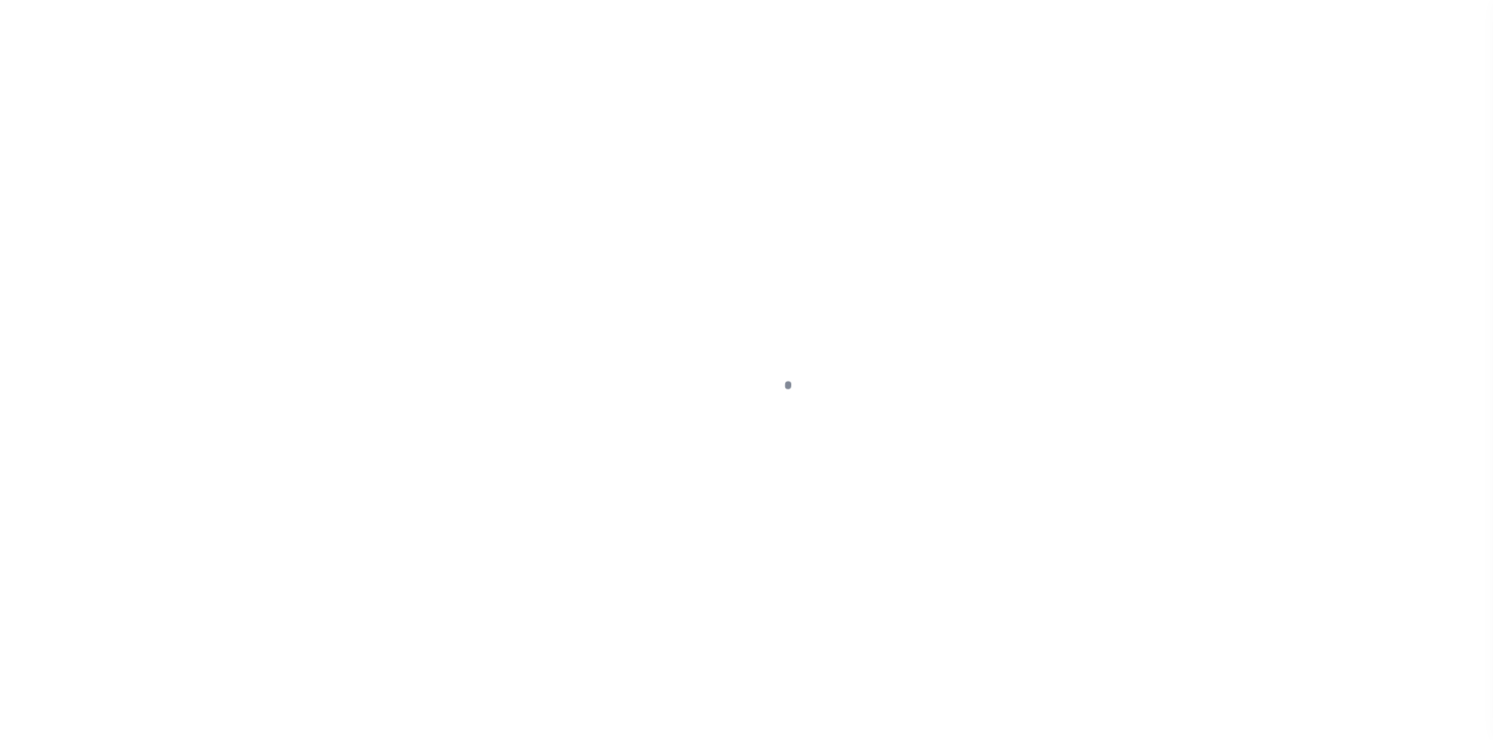
type input "NJ"
select select
type textarea "LEGAL REQUIRED"
select select "14701"
select select "25066"
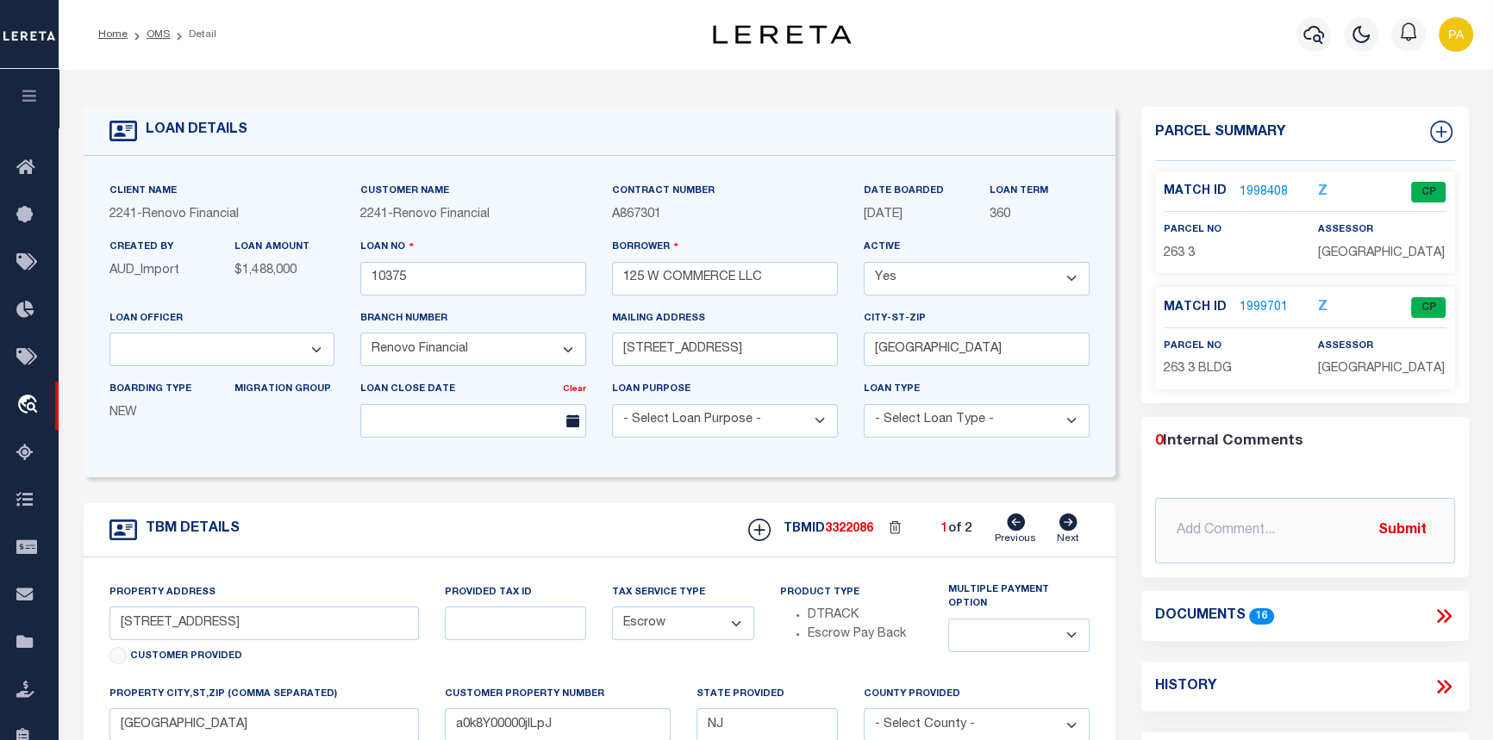
click at [1250, 317] on link "1999701" at bounding box center [1263, 308] width 48 height 18
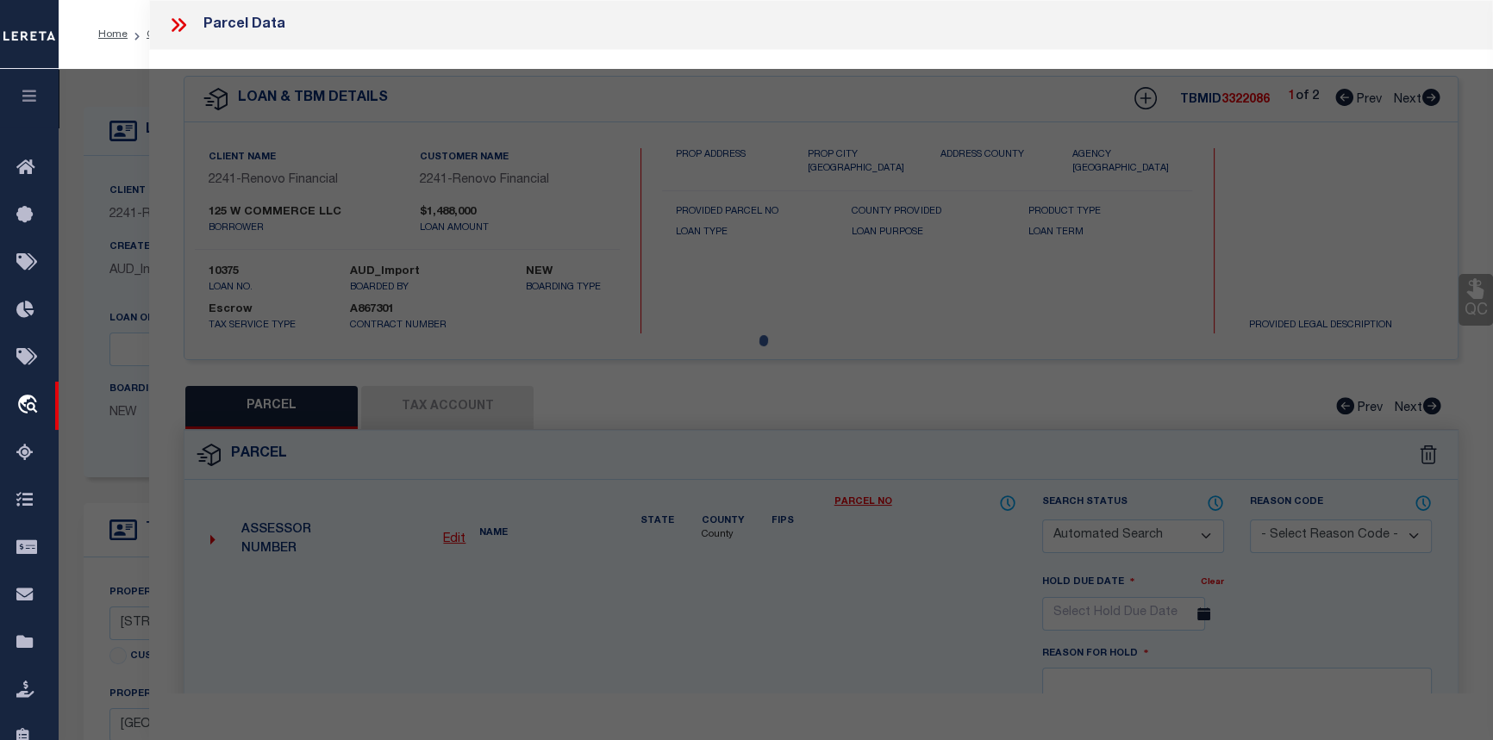
checkbox input "false"
select select "CP"
type input "ARYEH HOLDINGS LLC"
select select
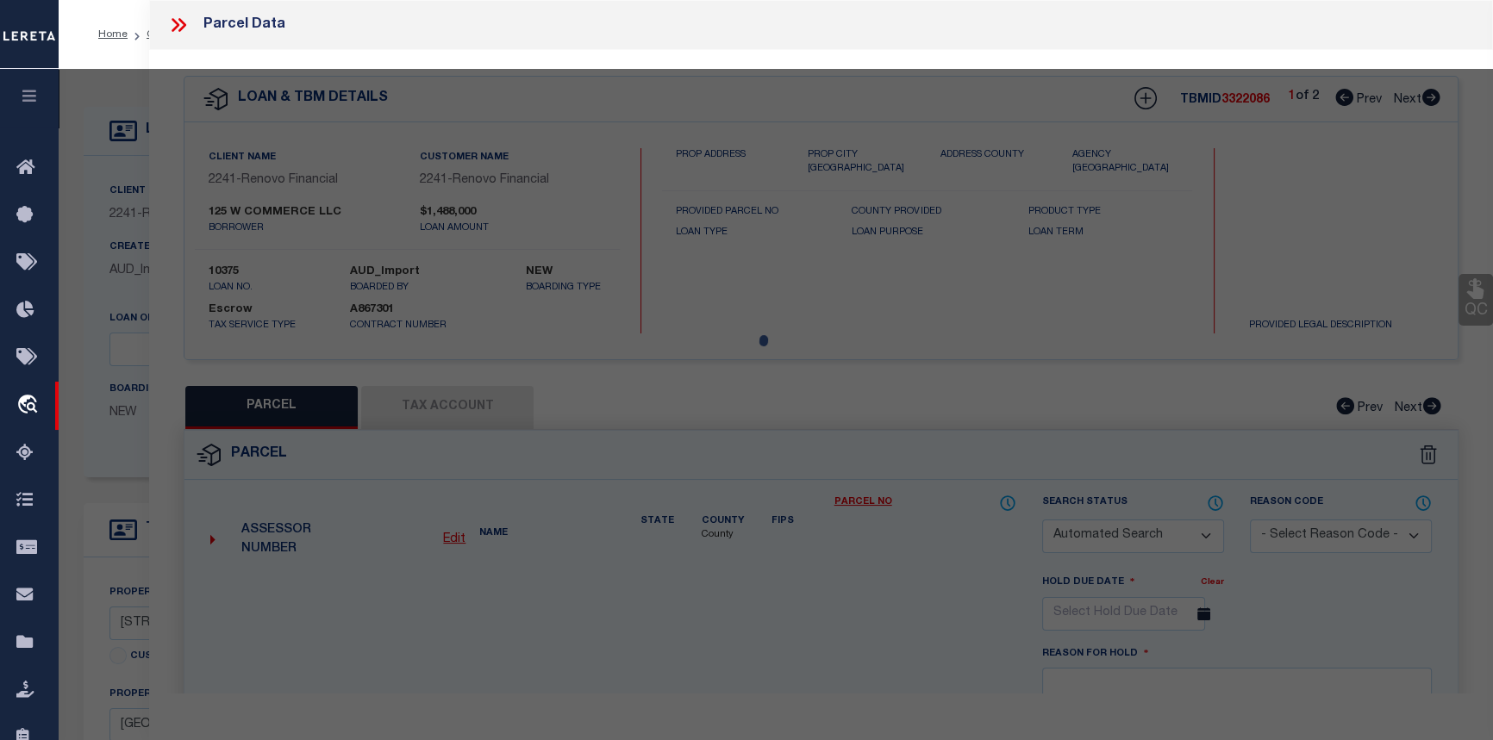
type input "[STREET_ADDRESS]"
checkbox input "false"
type input "Bridgeton, NJ 08302"
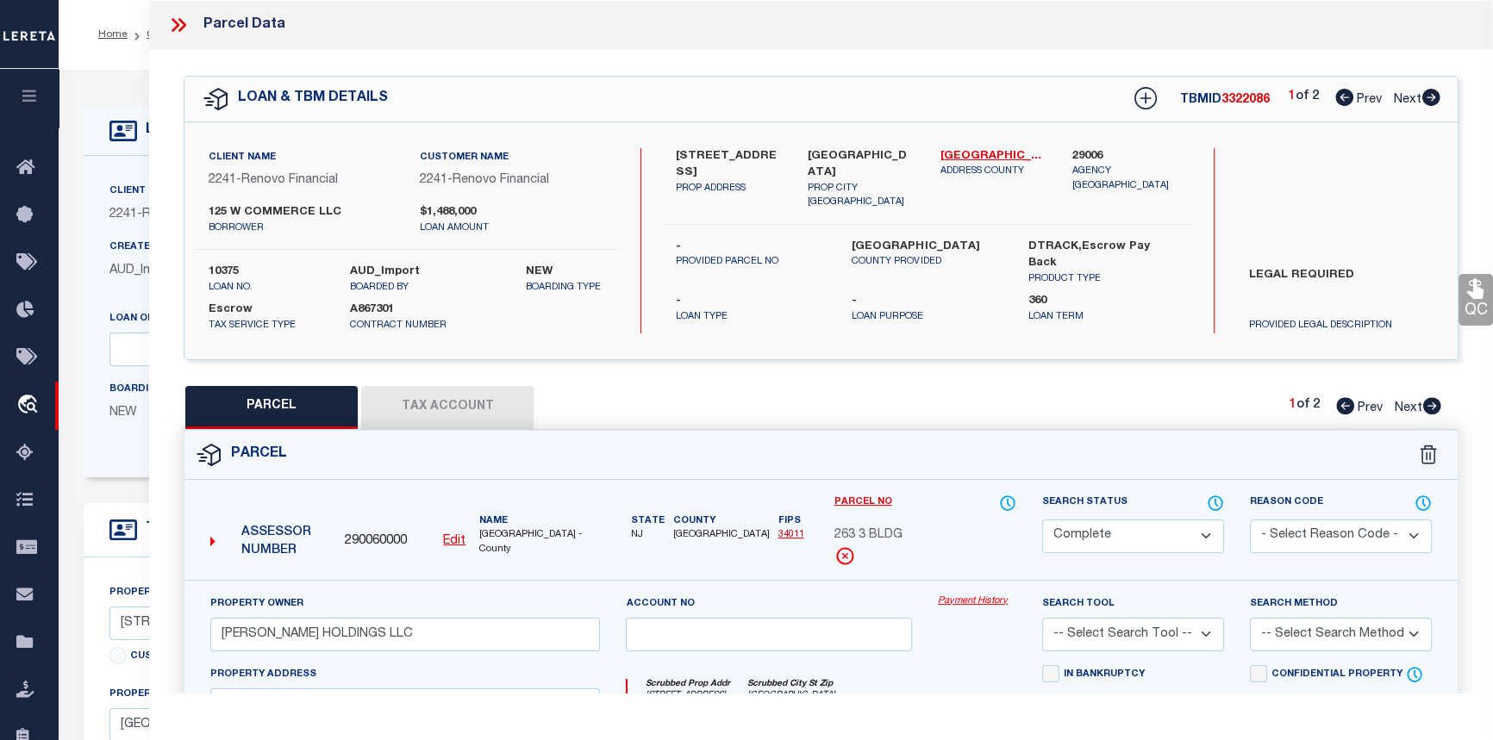
click at [997, 598] on link "Payment History" at bounding box center [977, 602] width 78 height 15
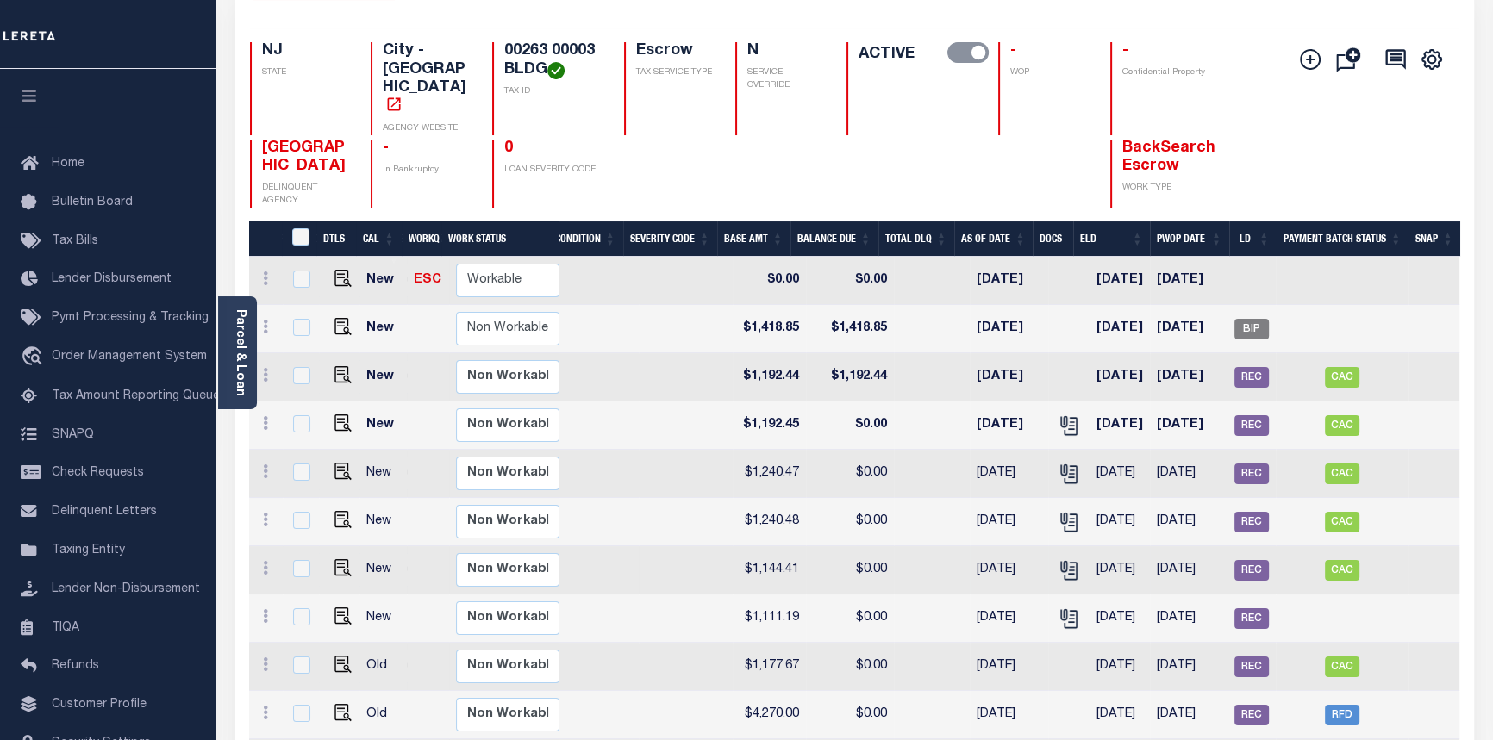
scroll to position [91, 0]
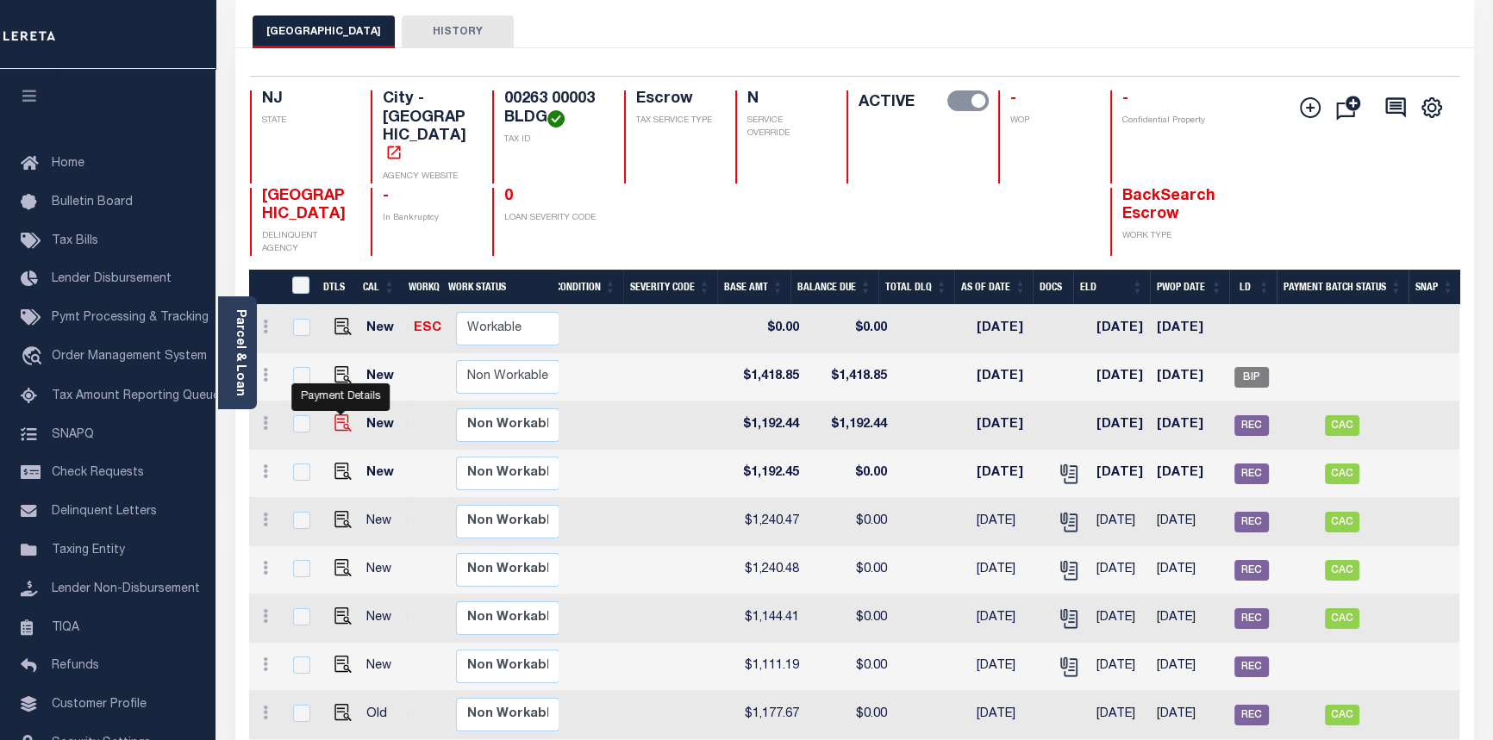
click at [339, 415] on img "" at bounding box center [342, 423] width 17 height 17
checkbox input "true"
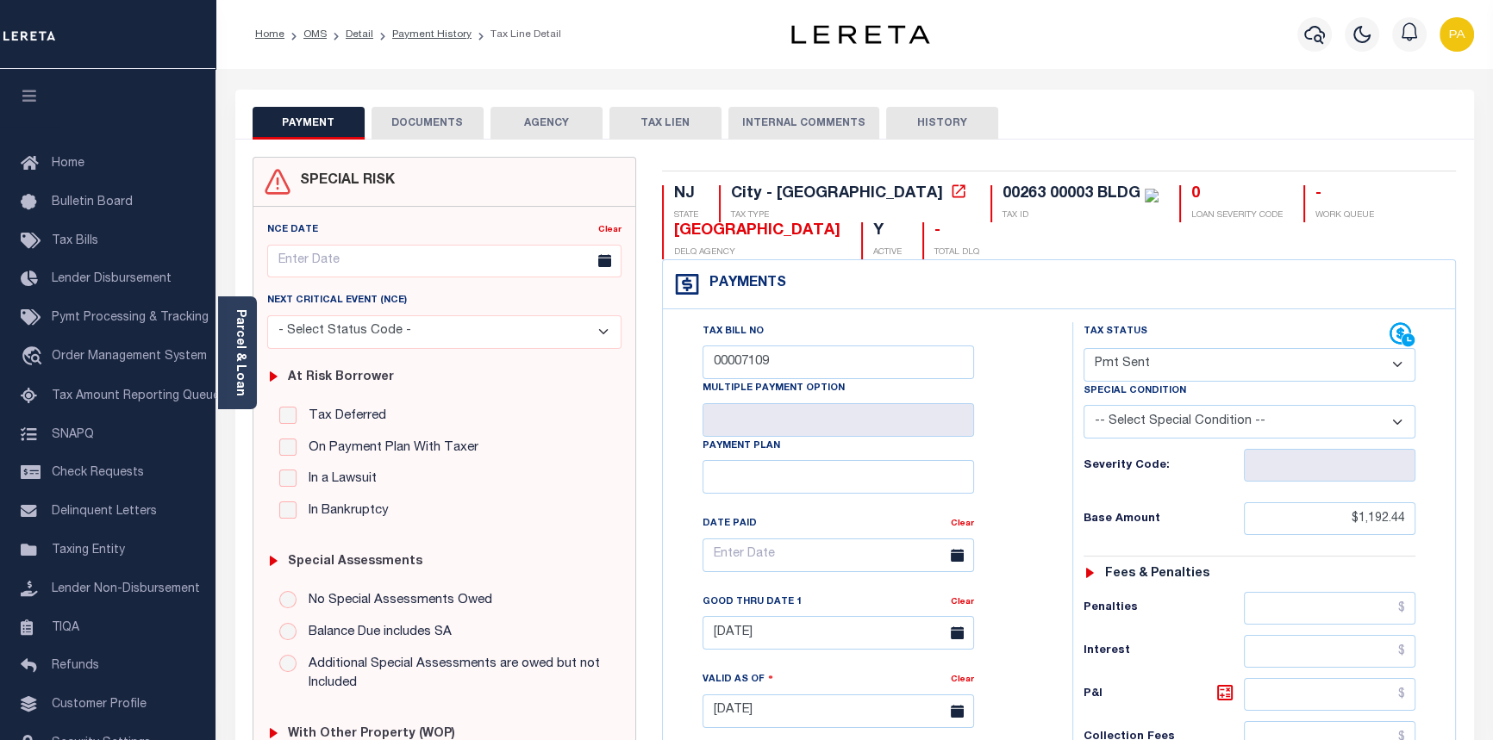
click at [1396, 363] on select "- Select Status Code - Open Due/Unpaid Paid Incomplete No Tax Due Internal Refu…" at bounding box center [1249, 365] width 333 height 34
select select "PYD"
click at [1083, 349] on select "- Select Status Code - Open Due/Unpaid Paid Incomplete No Tax Due Internal Refu…" at bounding box center [1249, 365] width 333 height 34
type input "[DATE]"
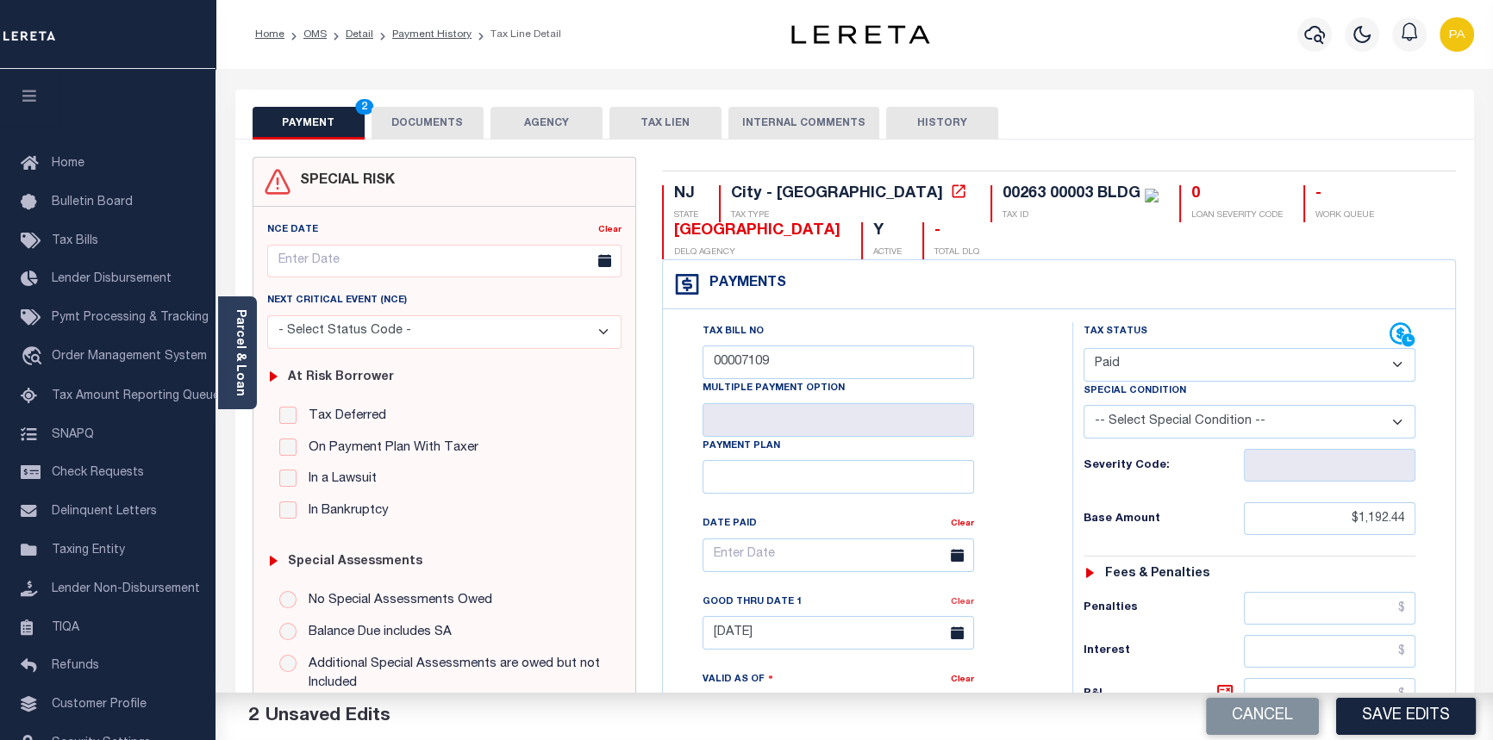
click at [964, 605] on link "Clear" at bounding box center [962, 602] width 23 height 9
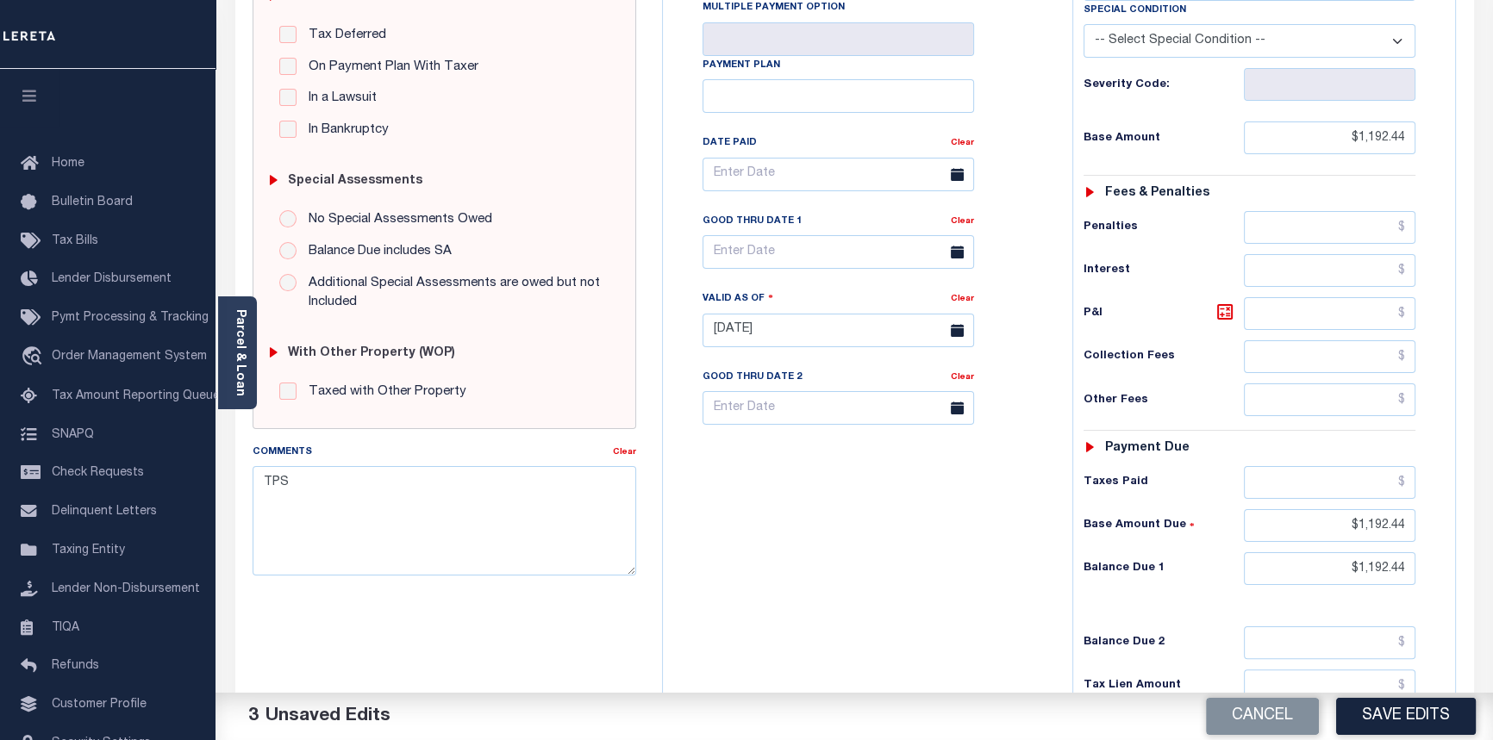
scroll to position [391, 0]
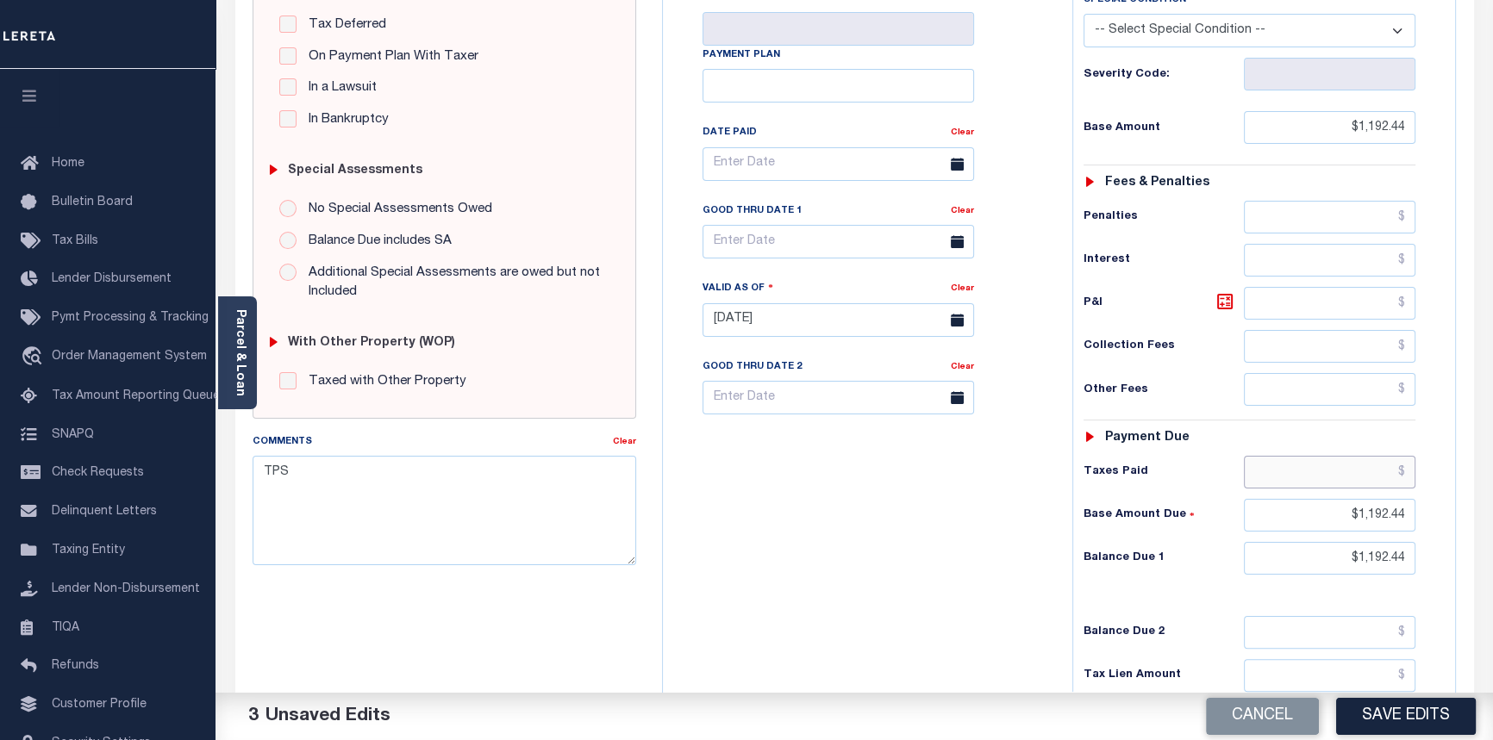
click at [1408, 473] on input "text" at bounding box center [1330, 472] width 172 height 33
type input "$1,192.44"
drag, startPoint x: 1344, startPoint y: 526, endPoint x: 1487, endPoint y: 528, distance: 142.2
click at [1487, 525] on div "Parcel & Loan Tax Bill Details 00263 00003 BLDG TAX ID AGENCY 2025 TAX YEAR 202…" at bounding box center [853, 295] width 1277 height 1234
type input "$0.00"
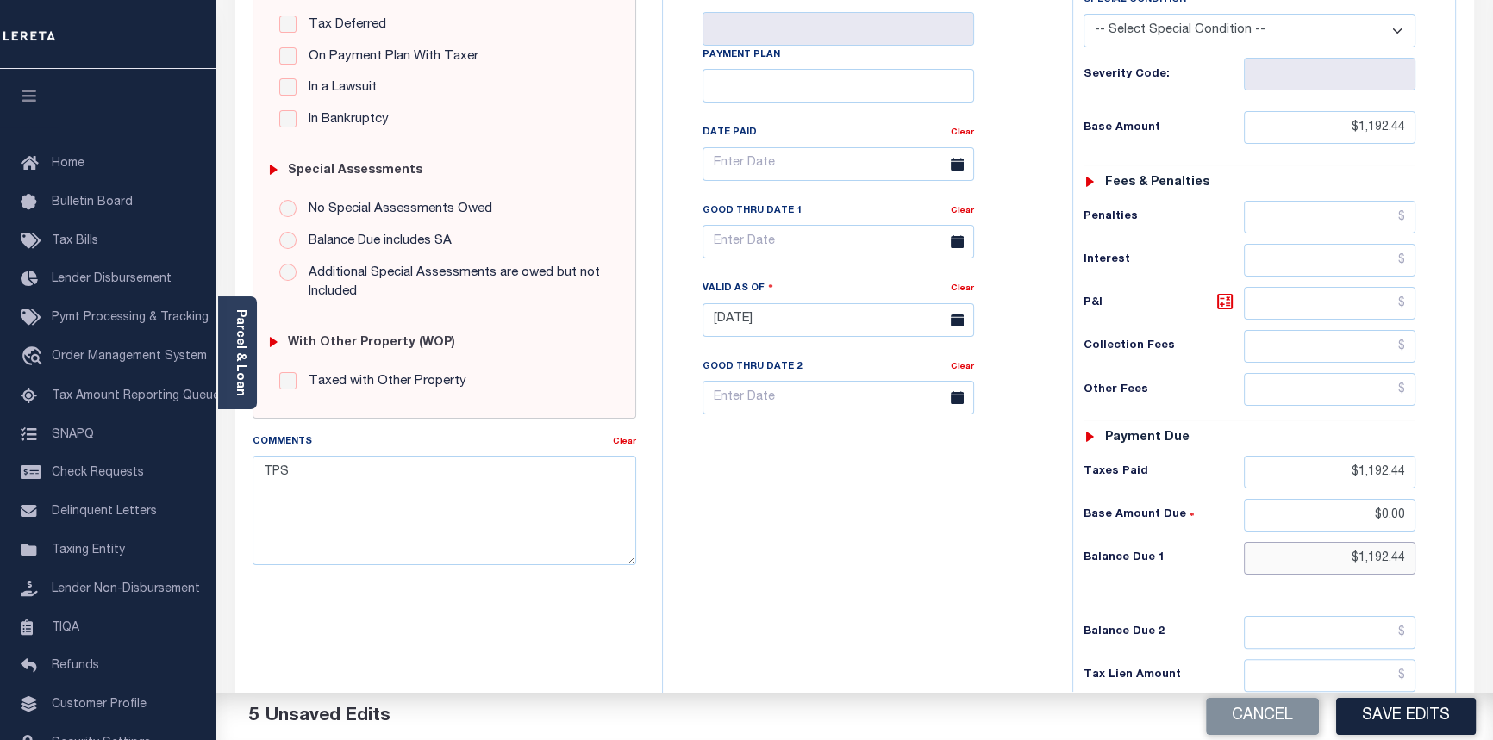
drag, startPoint x: 1355, startPoint y: 561, endPoint x: 1487, endPoint y: 561, distance: 132.7
click at [1492, 561] on html "Home OMS Detail Payment History Tax Line Detail" at bounding box center [746, 260] width 1493 height 1303
type input "$0.00"
click at [259, 469] on textarea "TPS" at bounding box center [444, 510] width 384 height 109
paste textarea "08/14/2025 Per Deanna with the City of Bridgeton tax office taxes are paid."
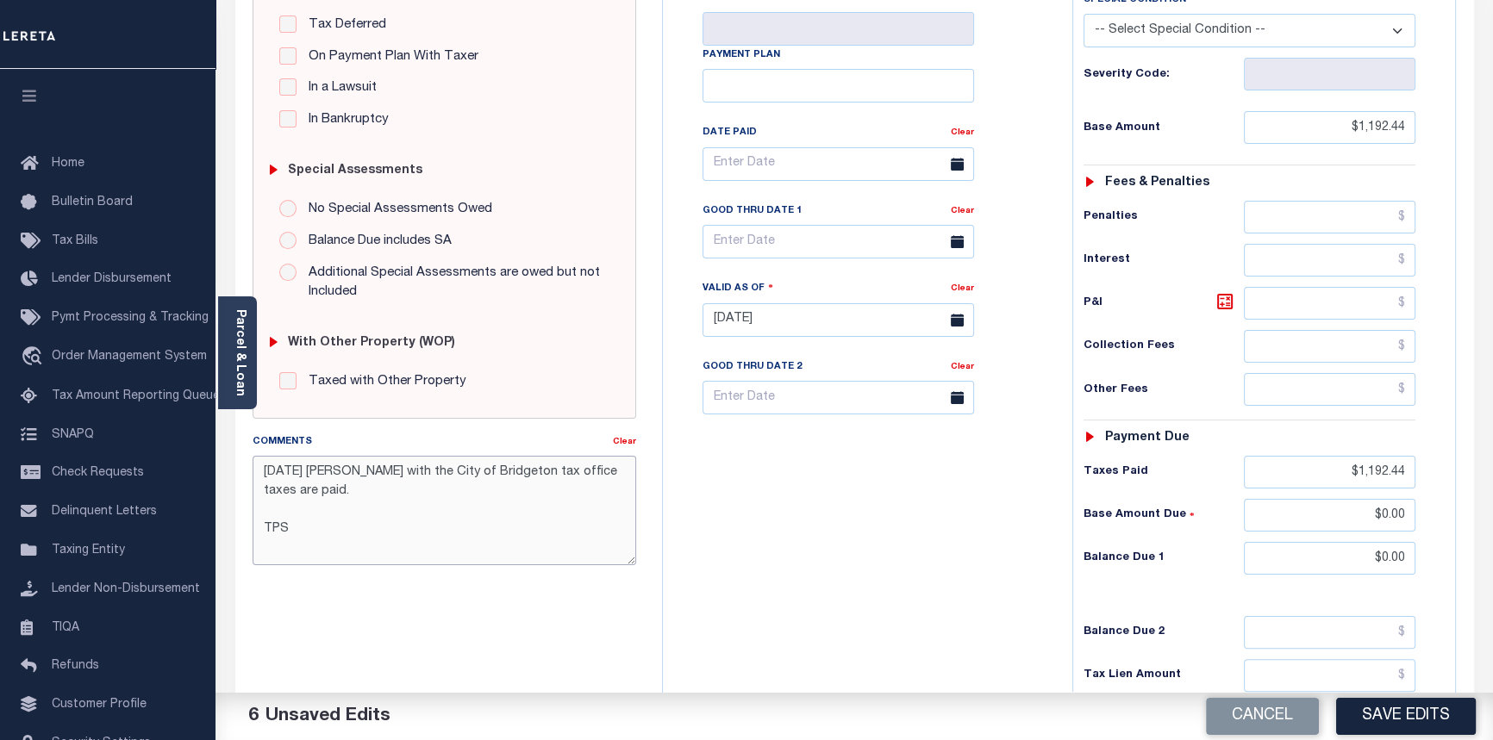
scroll to position [10, 0]
click at [259, 496] on textarea "08/14/2025 Per Deanna with the City of Bridgeton tax office taxes are paid. TPS" at bounding box center [444, 510] width 384 height 109
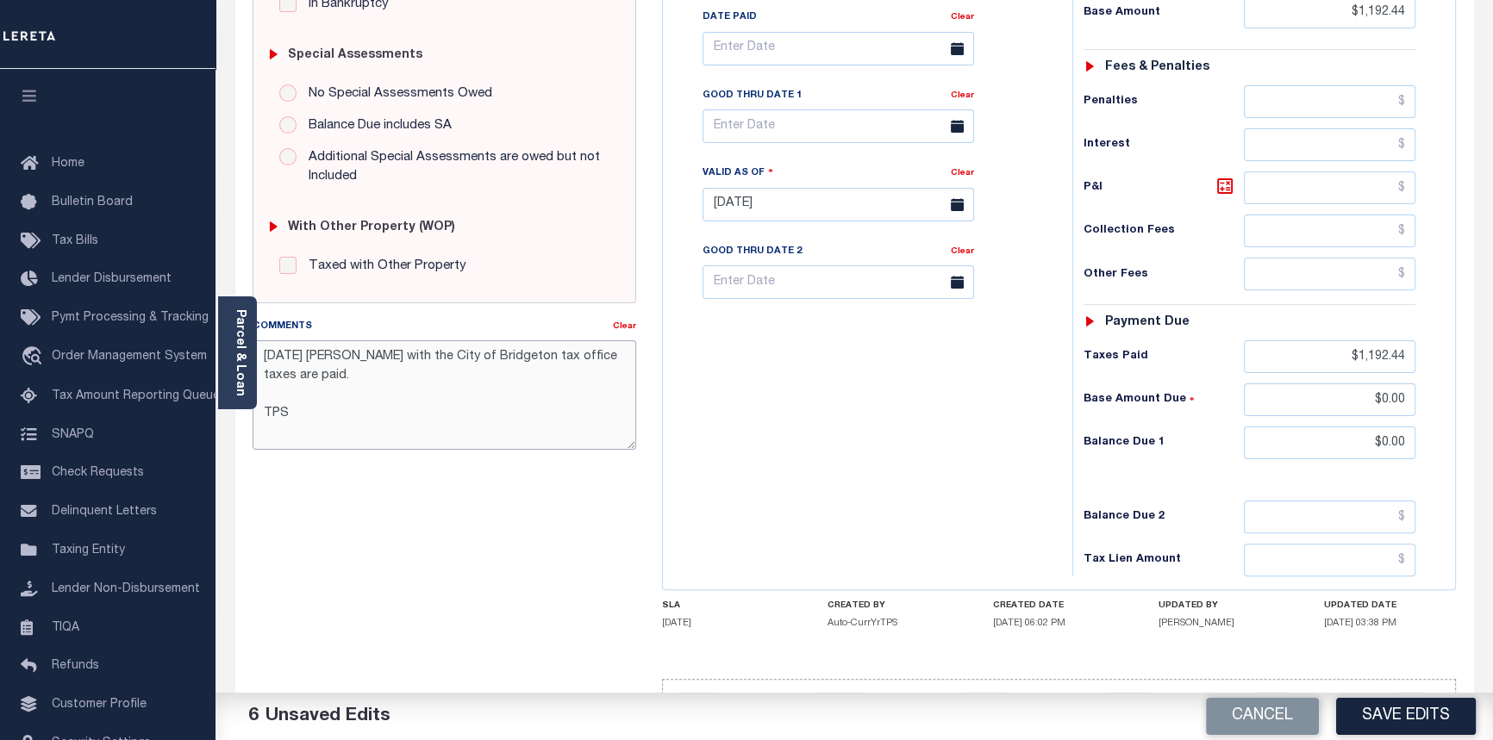
scroll to position [548, 0]
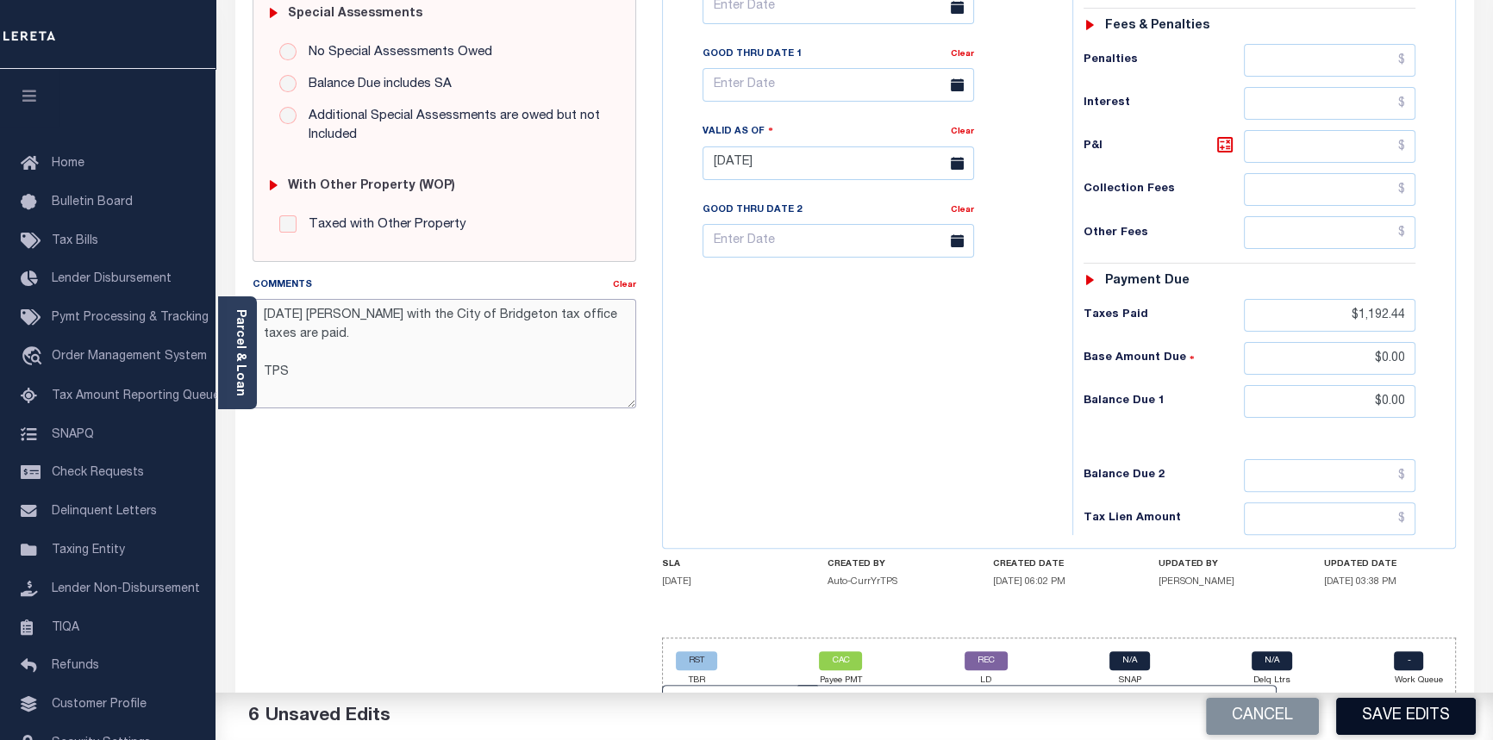
type textarea "08/14/2025 Per Deanna with the City of Bridgeton tax office taxes are paid. TPS"
click at [1377, 726] on button "Save Edits" at bounding box center [1406, 716] width 140 height 37
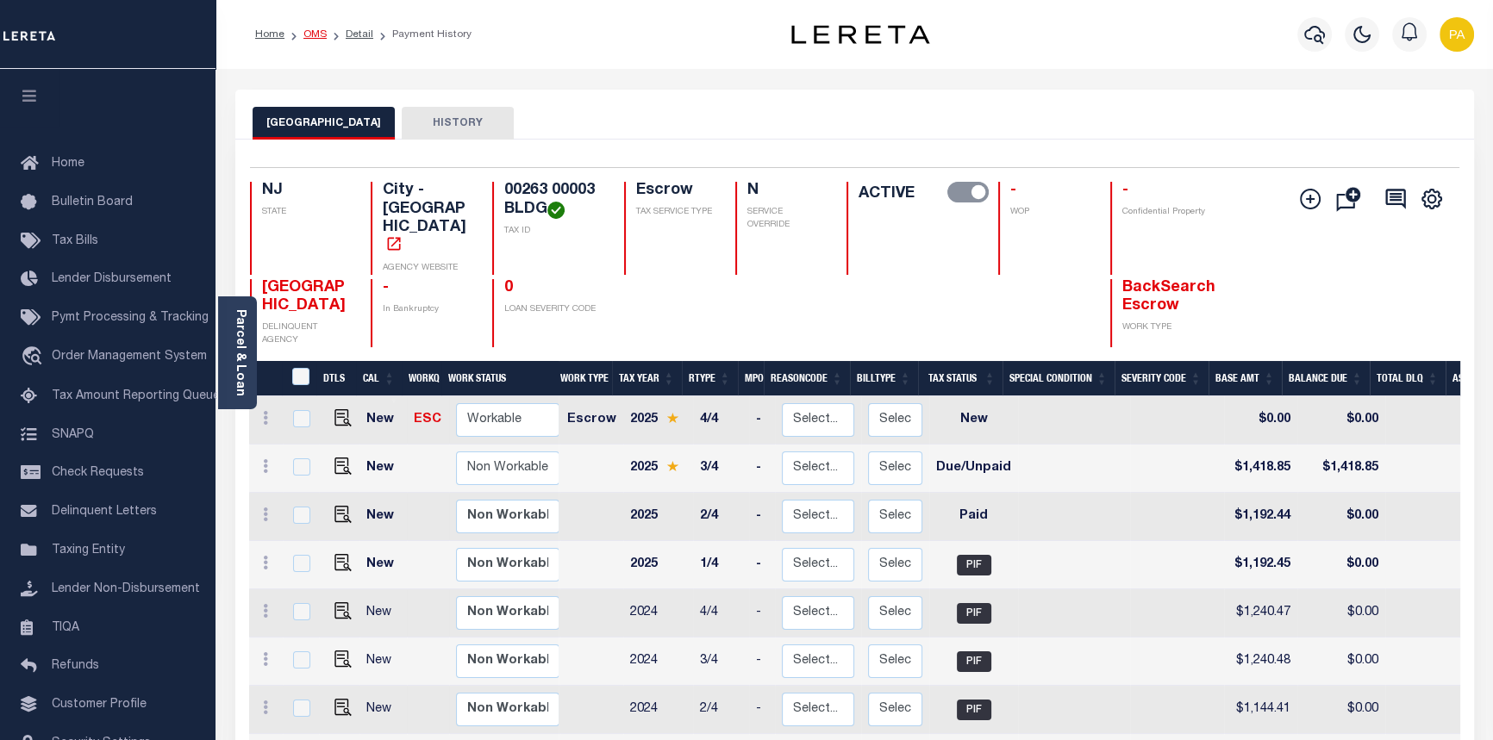
click at [313, 34] on link "OMS" at bounding box center [314, 34] width 23 height 10
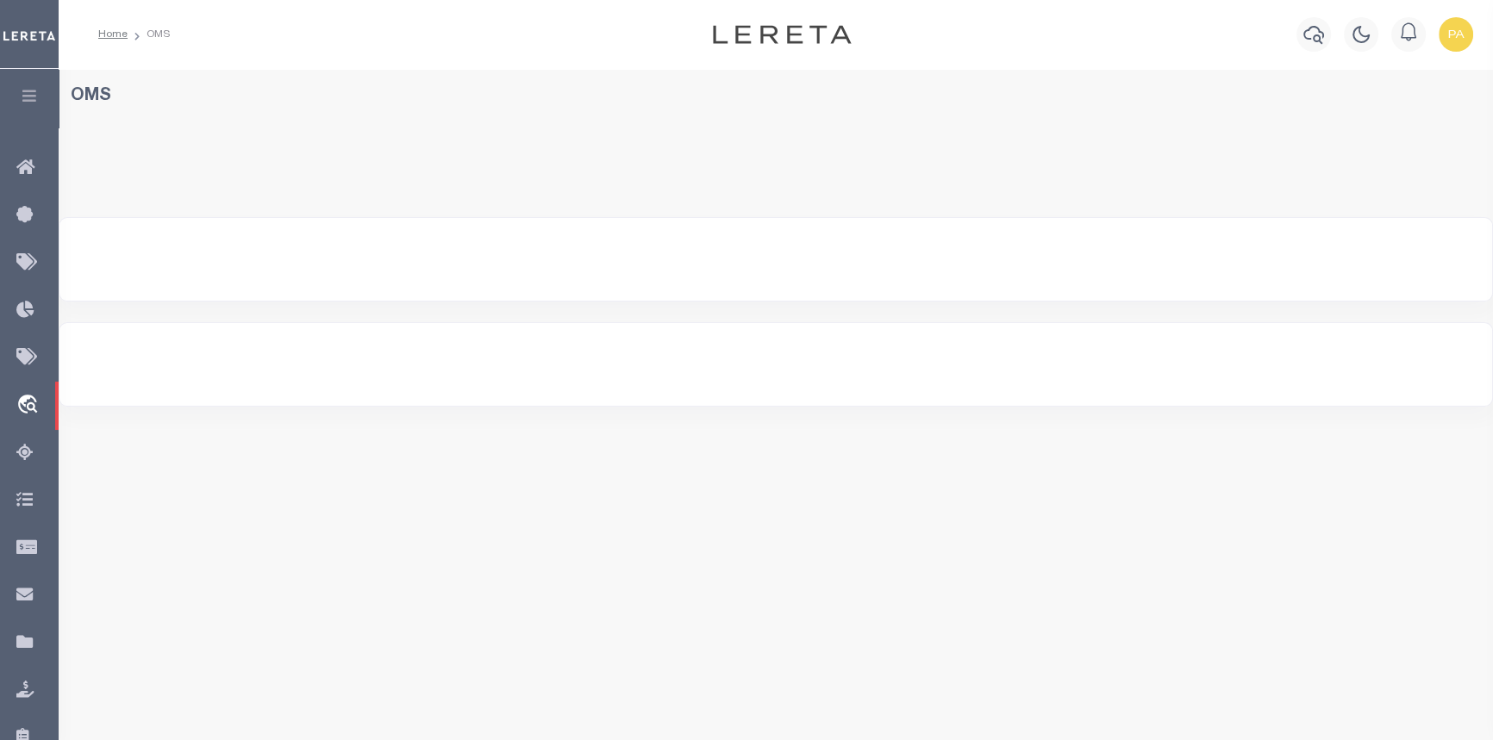
select select "200"
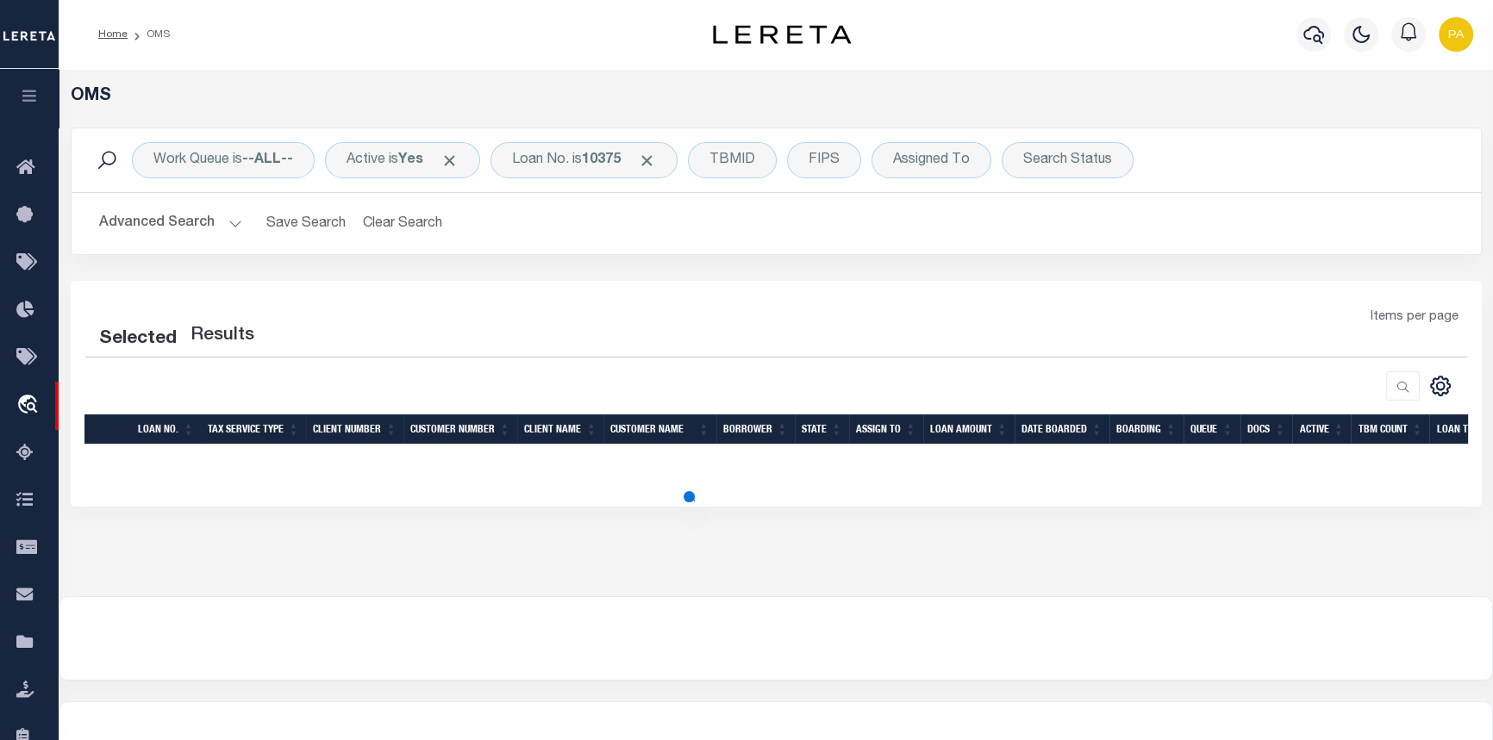
select select "200"
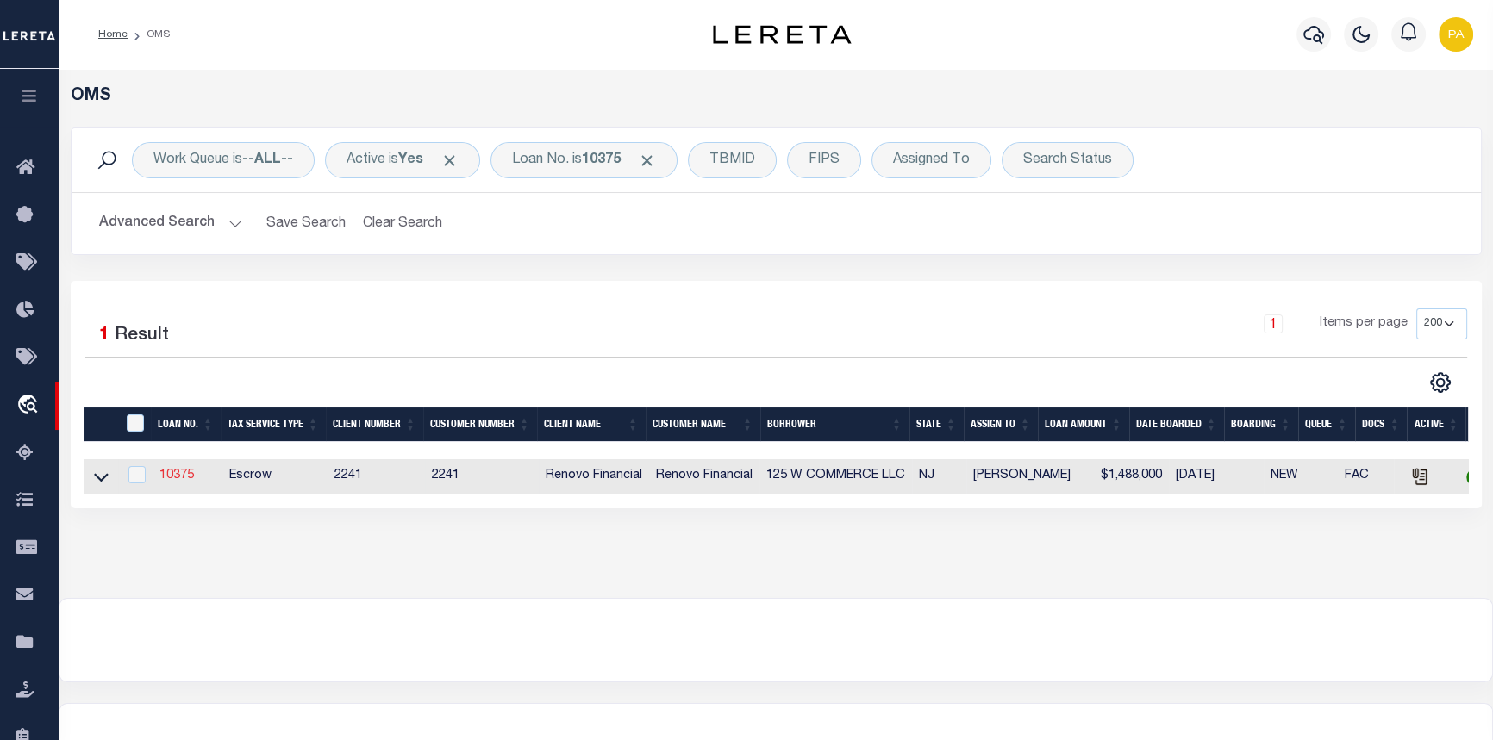
click at [178, 478] on link "10375" at bounding box center [176, 476] width 34 height 12
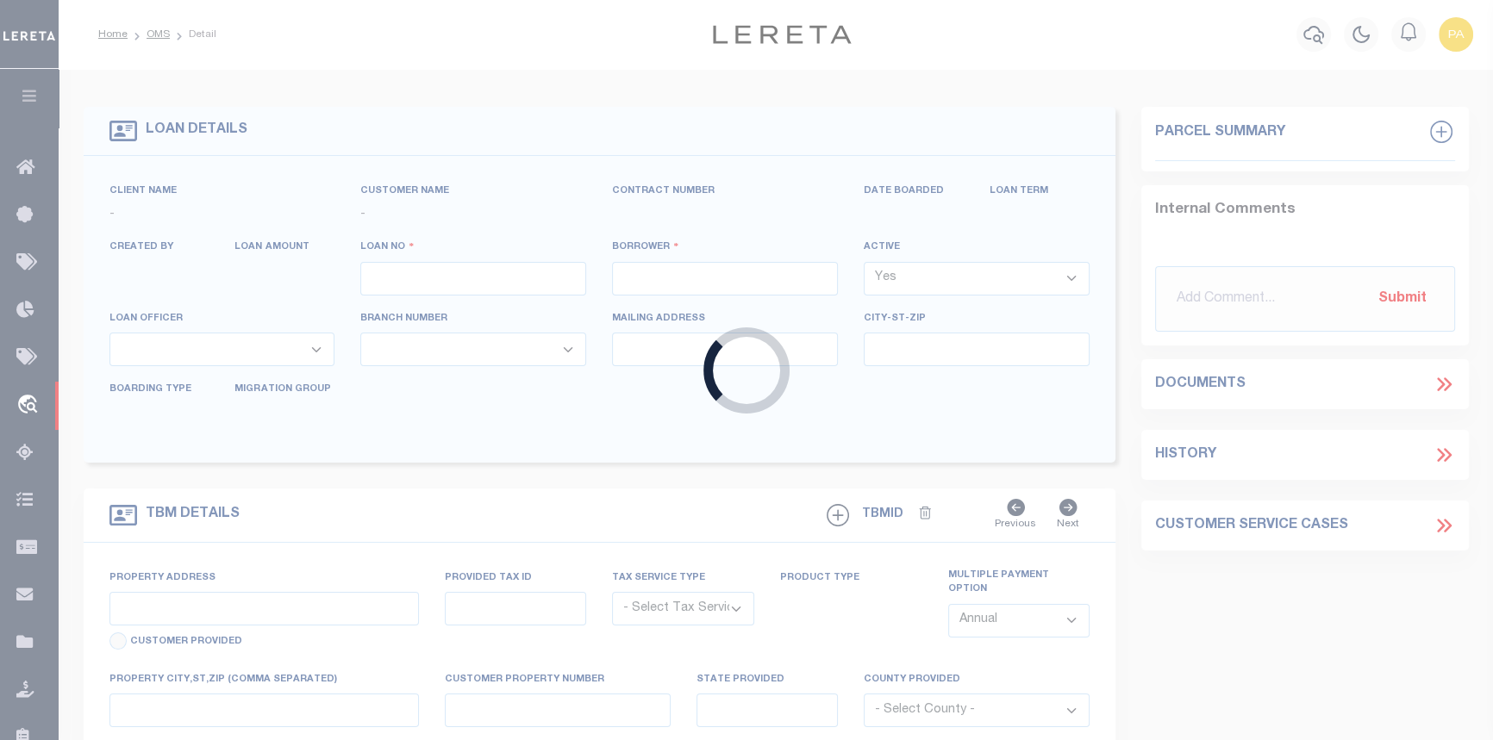
type input "10375"
type input "125 W COMMERCE LLC"
select select
type input "14 Hope Terrace"
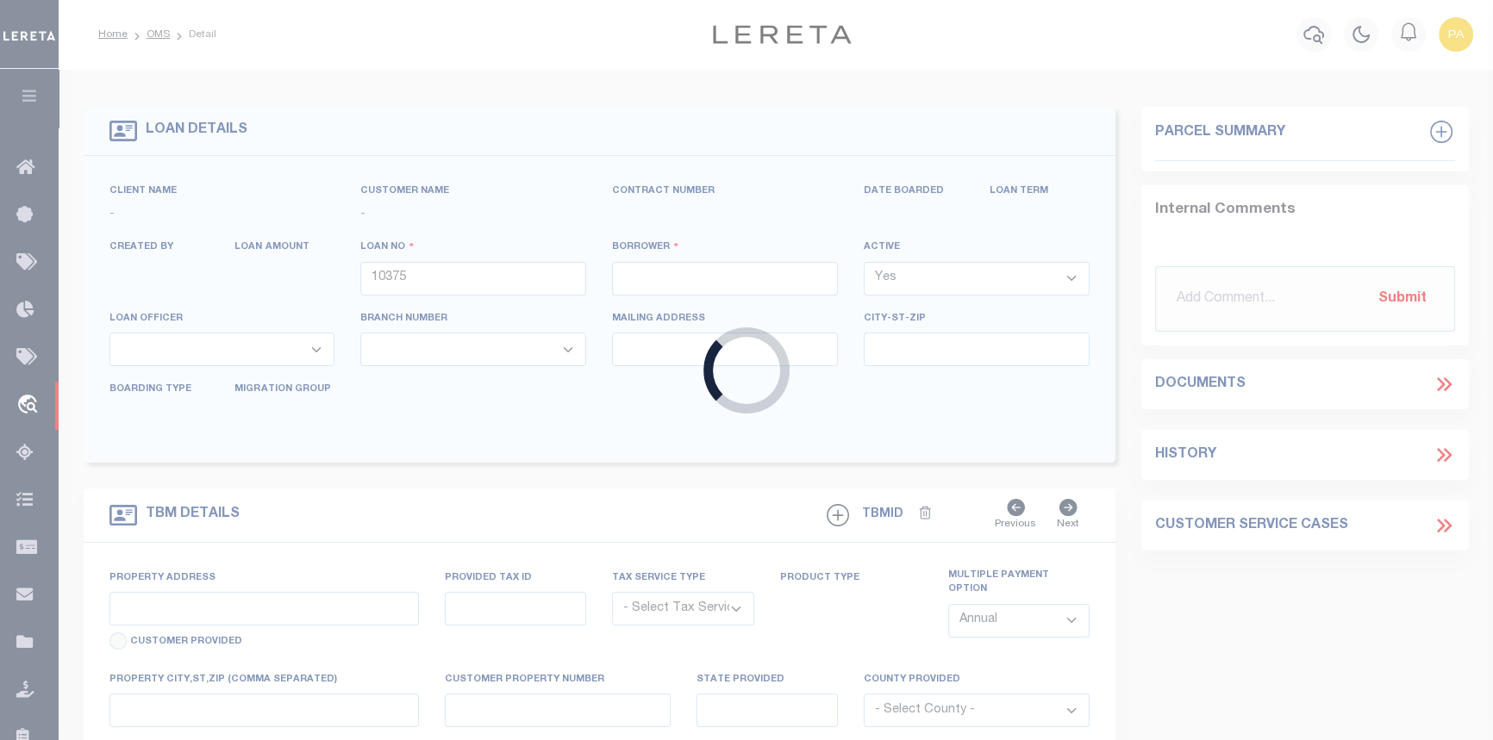
type input "Lakewood NJ 08701"
select select "Escrow"
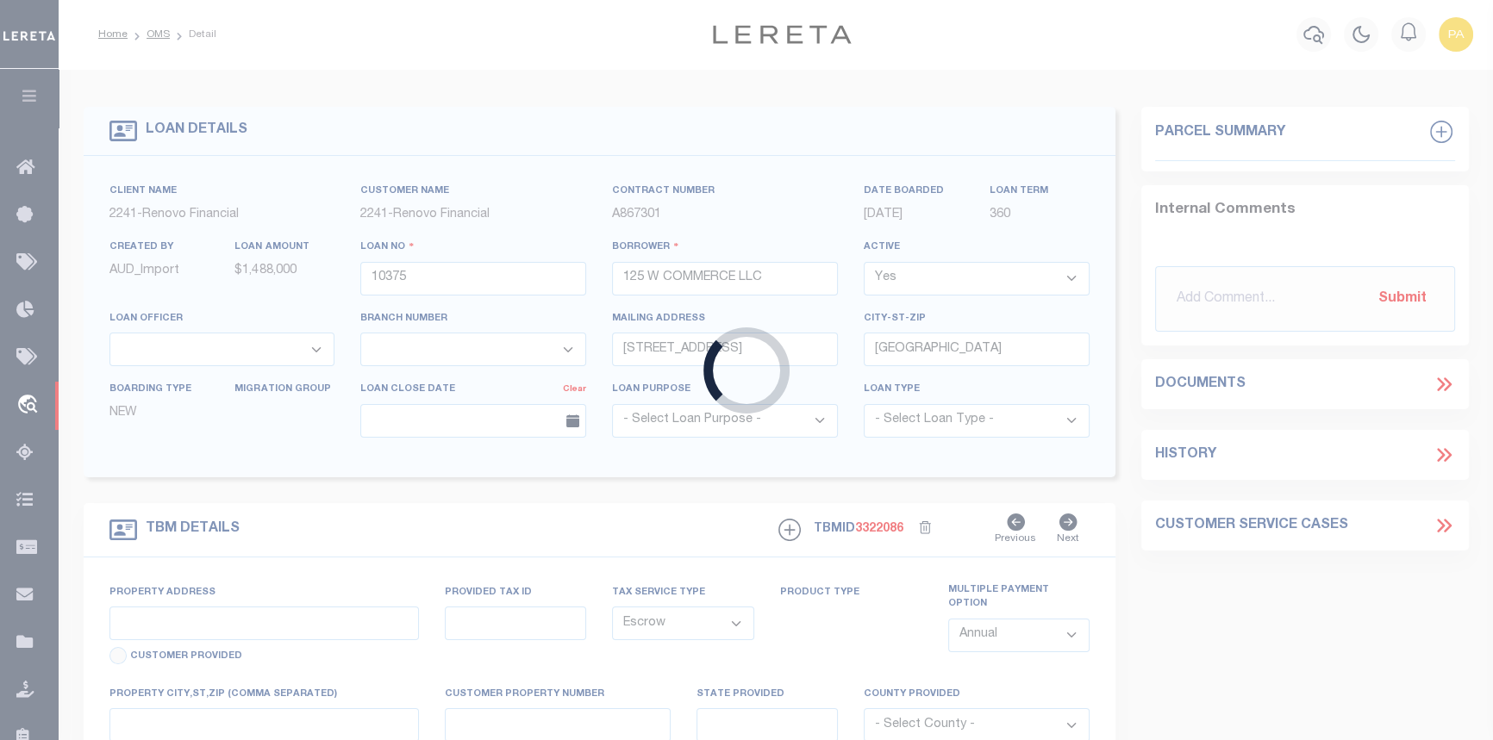
select select "14701"
select select "25066"
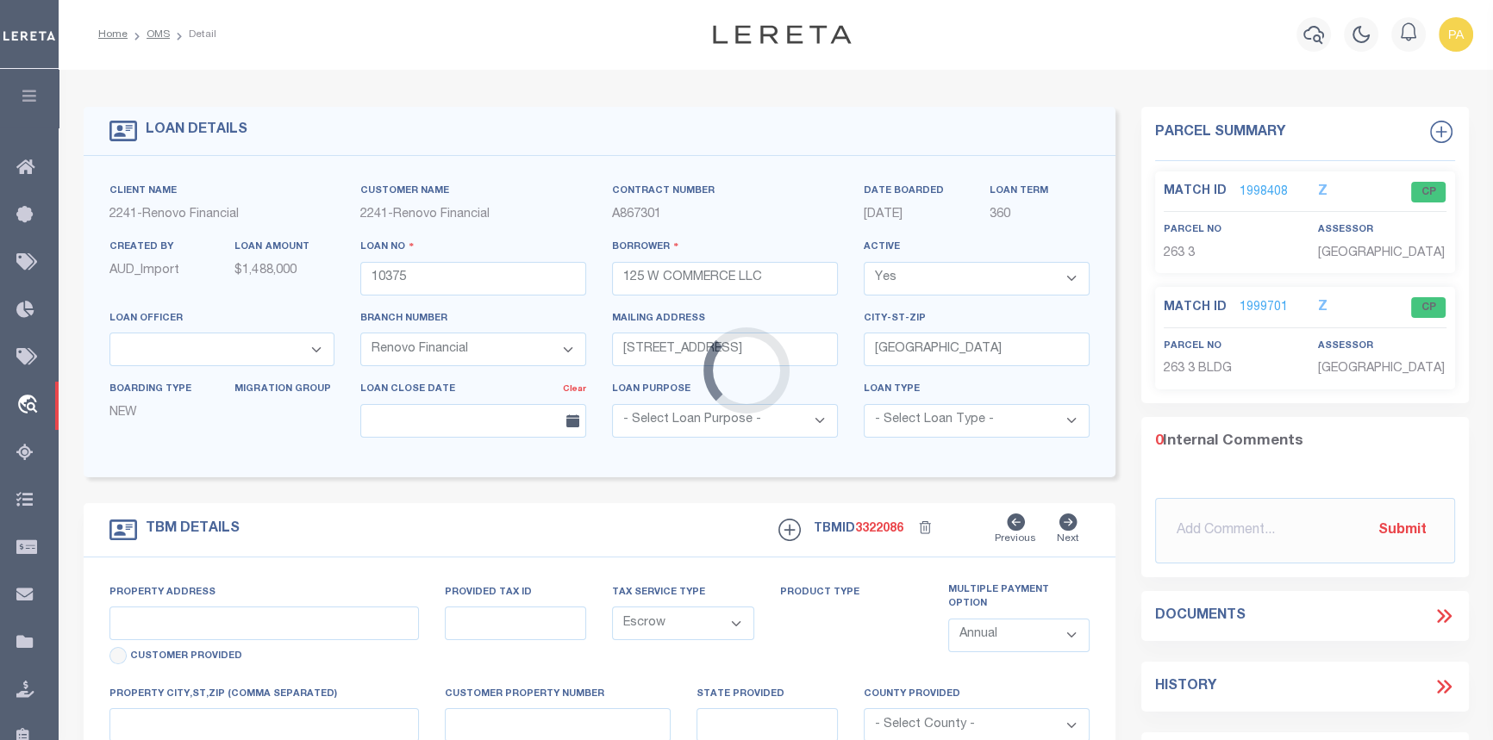
type input "105 Atlantic Street"
select select
type input "Bridgeton, NJ 08302"
type input "a0k8Y00000jILpJ"
type input "NJ"
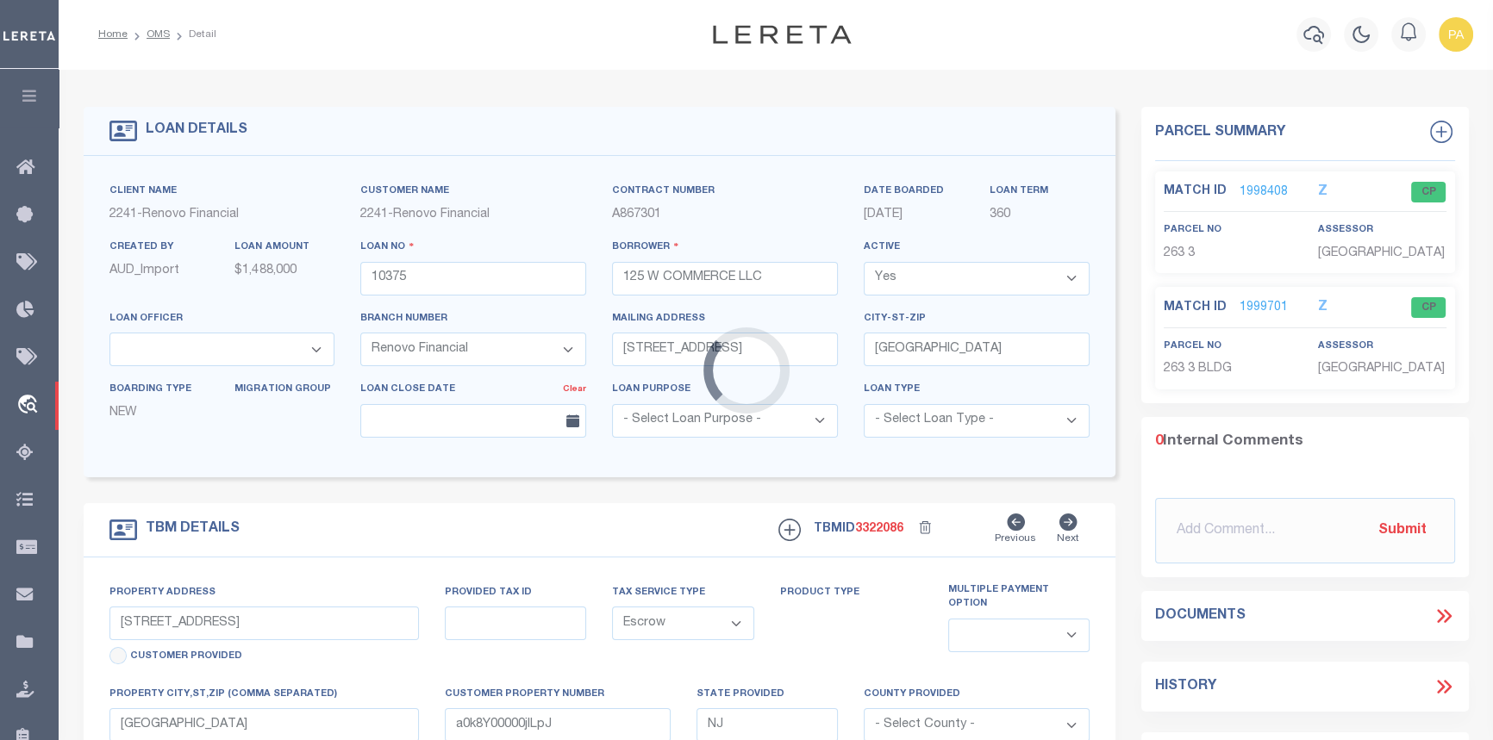
select select
type textarea "LEGAL REQUIRED"
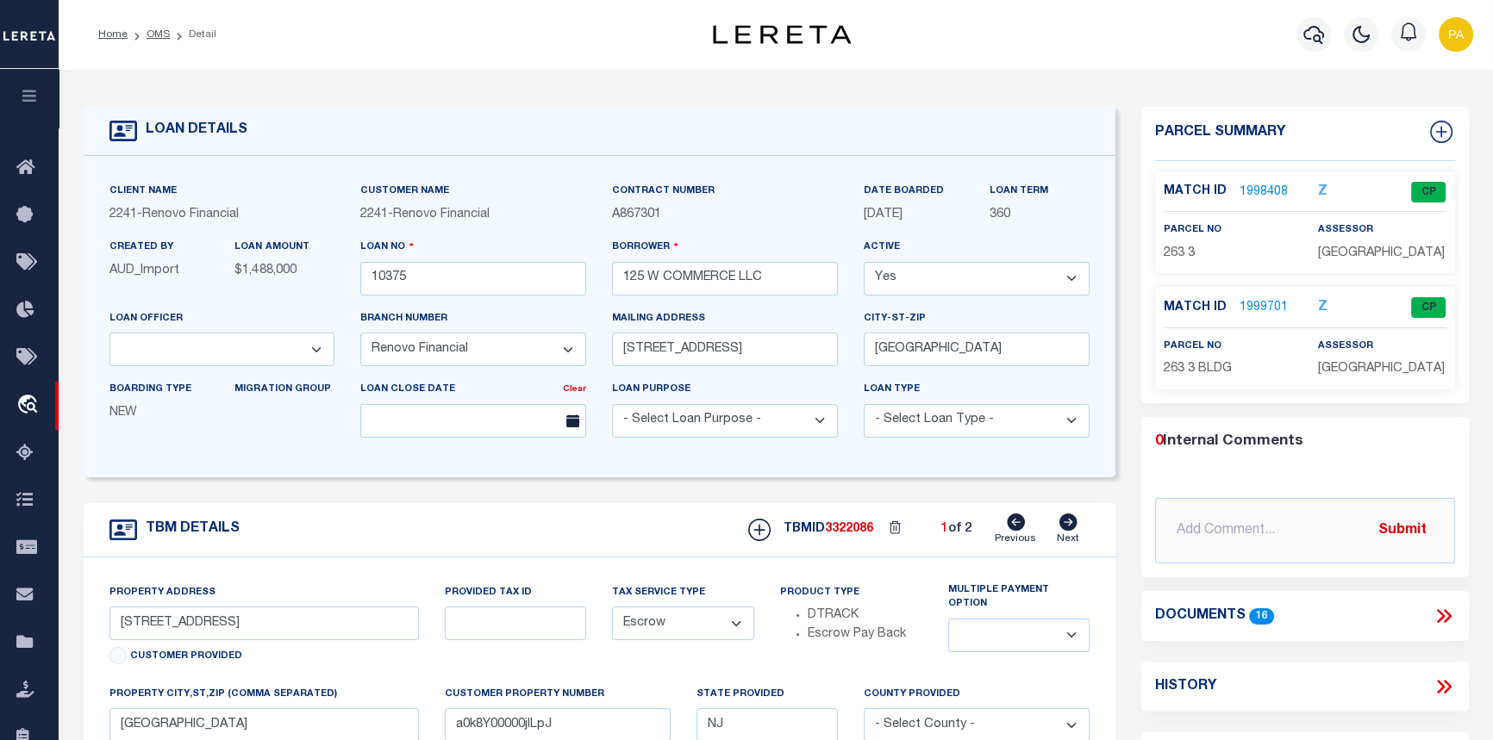
click at [1070, 526] on icon at bounding box center [1067, 522] width 19 height 17
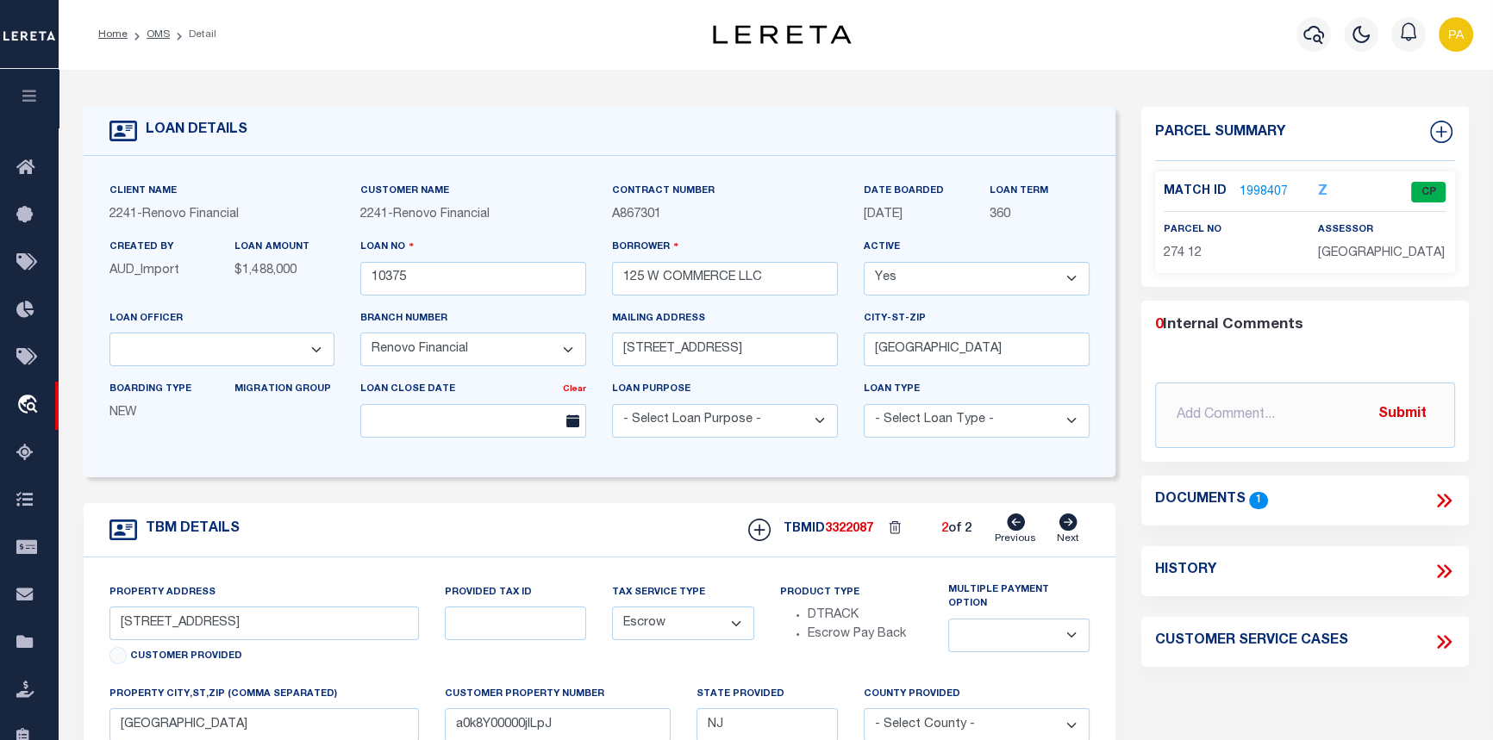
type input "125 West Commerce Street"
select select
type input "a0k8Y00000jILp9"
select select
click at [1246, 191] on link "1998407" at bounding box center [1263, 193] width 48 height 18
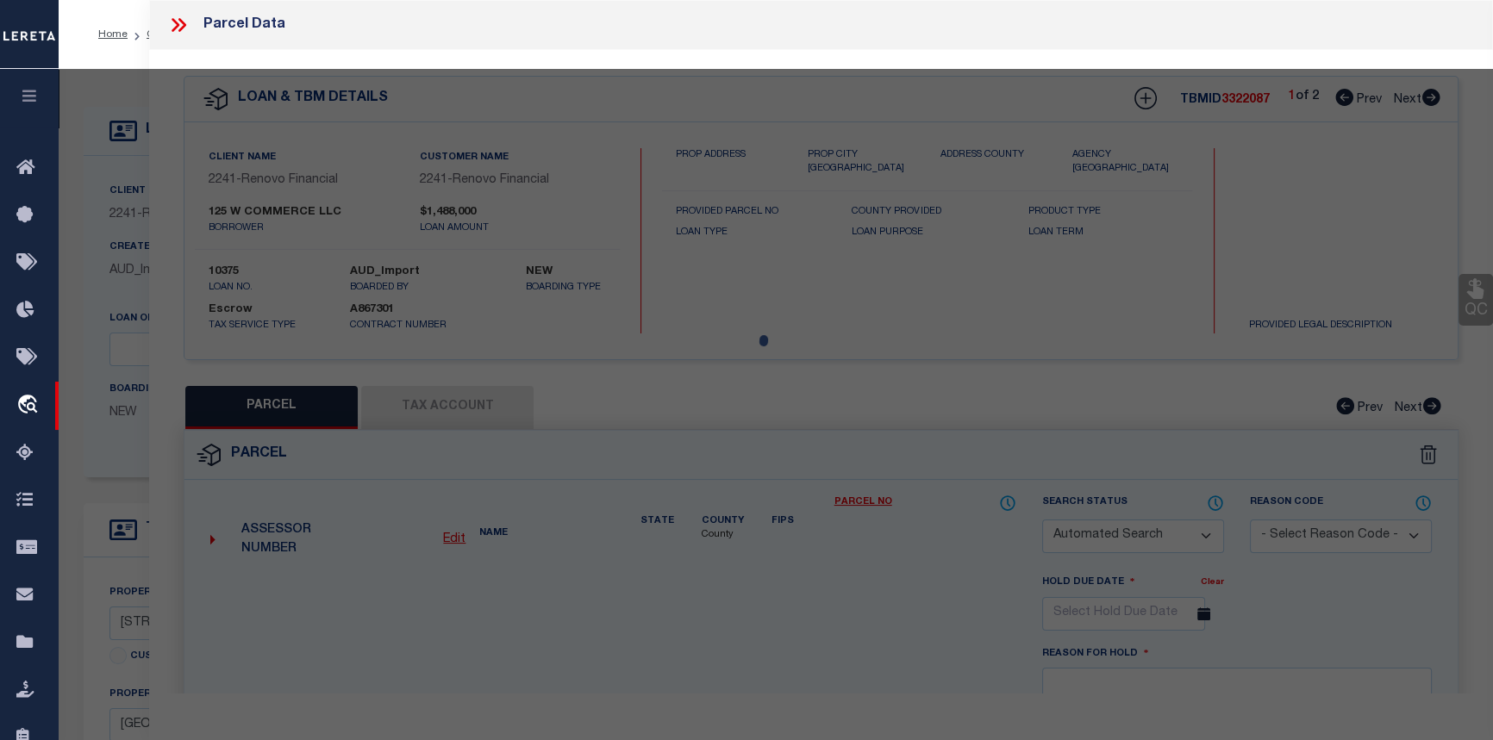
checkbox input "false"
select select "CP"
type input "125 W COMMERCE LLC"
type input "274011"
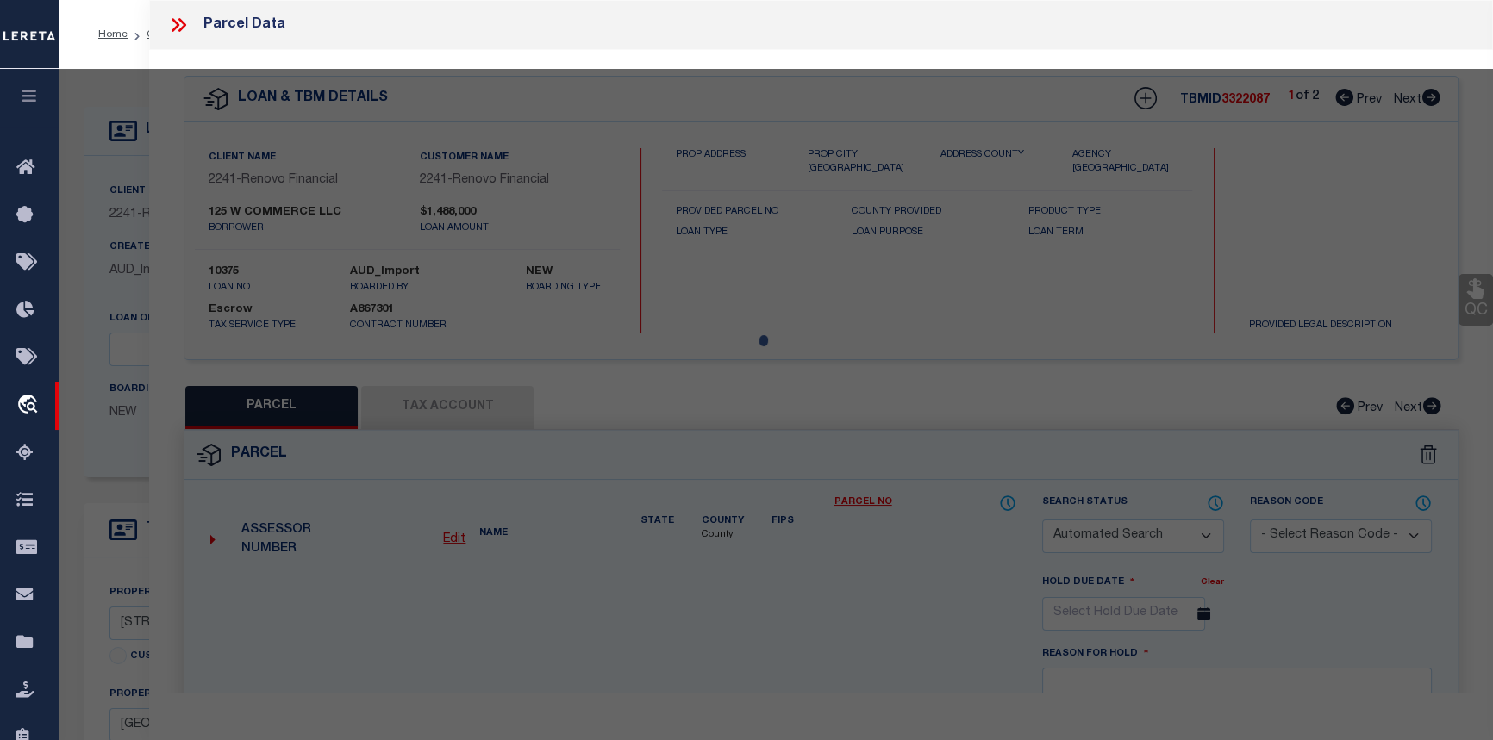
select select
type input "125 W COMMERCE ST"
checkbox input "false"
type input "Bridgeton, NJ 08302"
type textarea "Acreage: 0.4591"
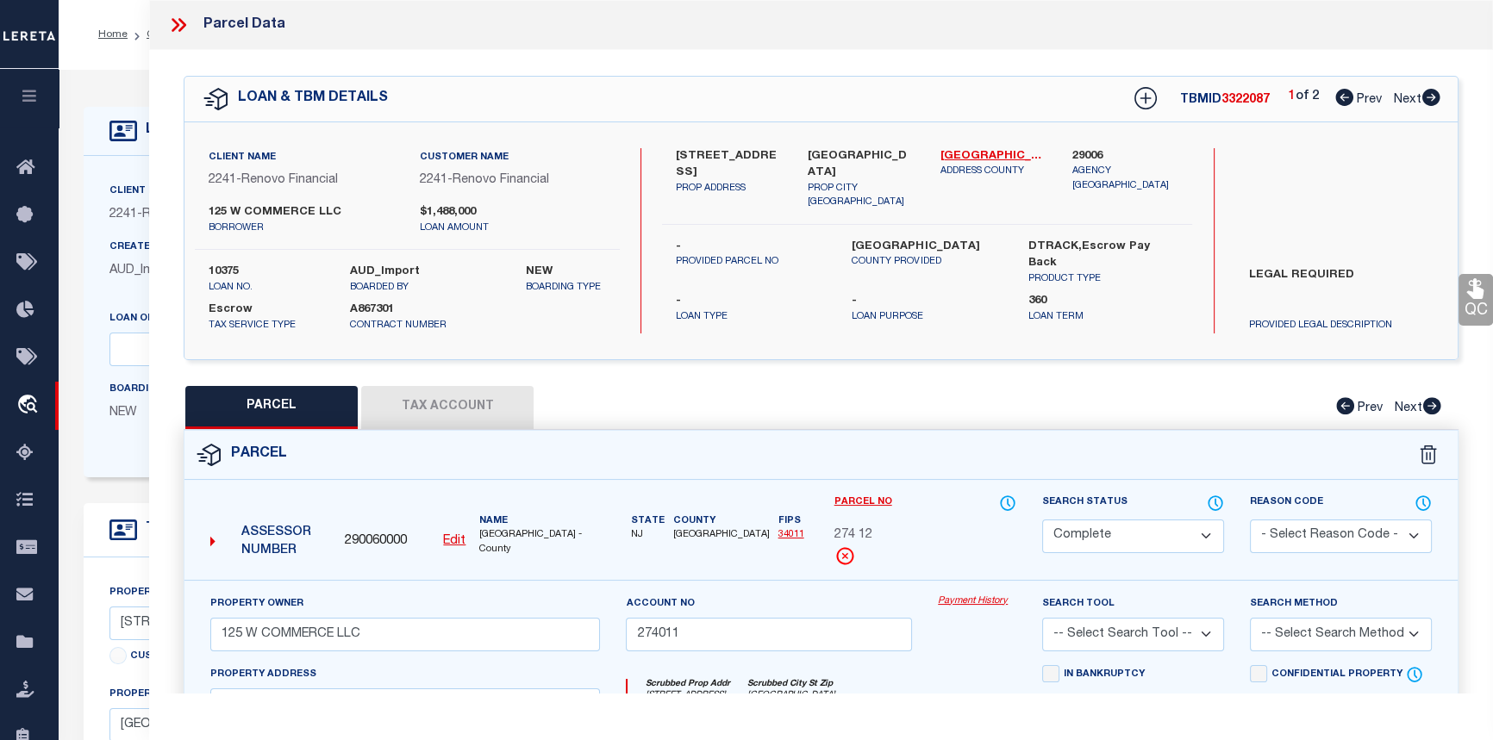
click at [1430, 97] on icon at bounding box center [1431, 97] width 18 height 17
select select "AS"
checkbox input "false"
select select "CP"
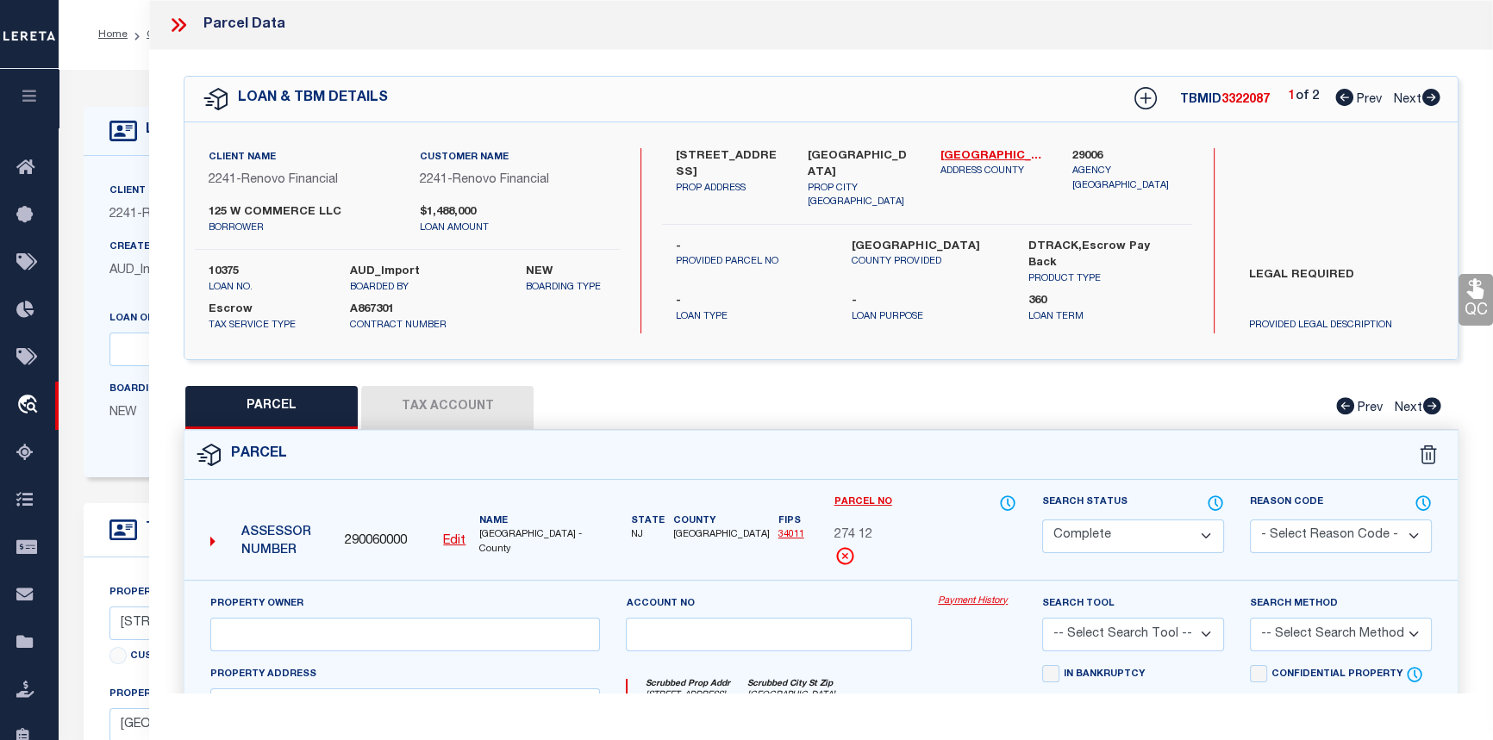
type input "ARYEH HOLDINGS LLC"
type input "263003A"
select select
type input "105 ATLANTIC ST"
checkbox input "false"
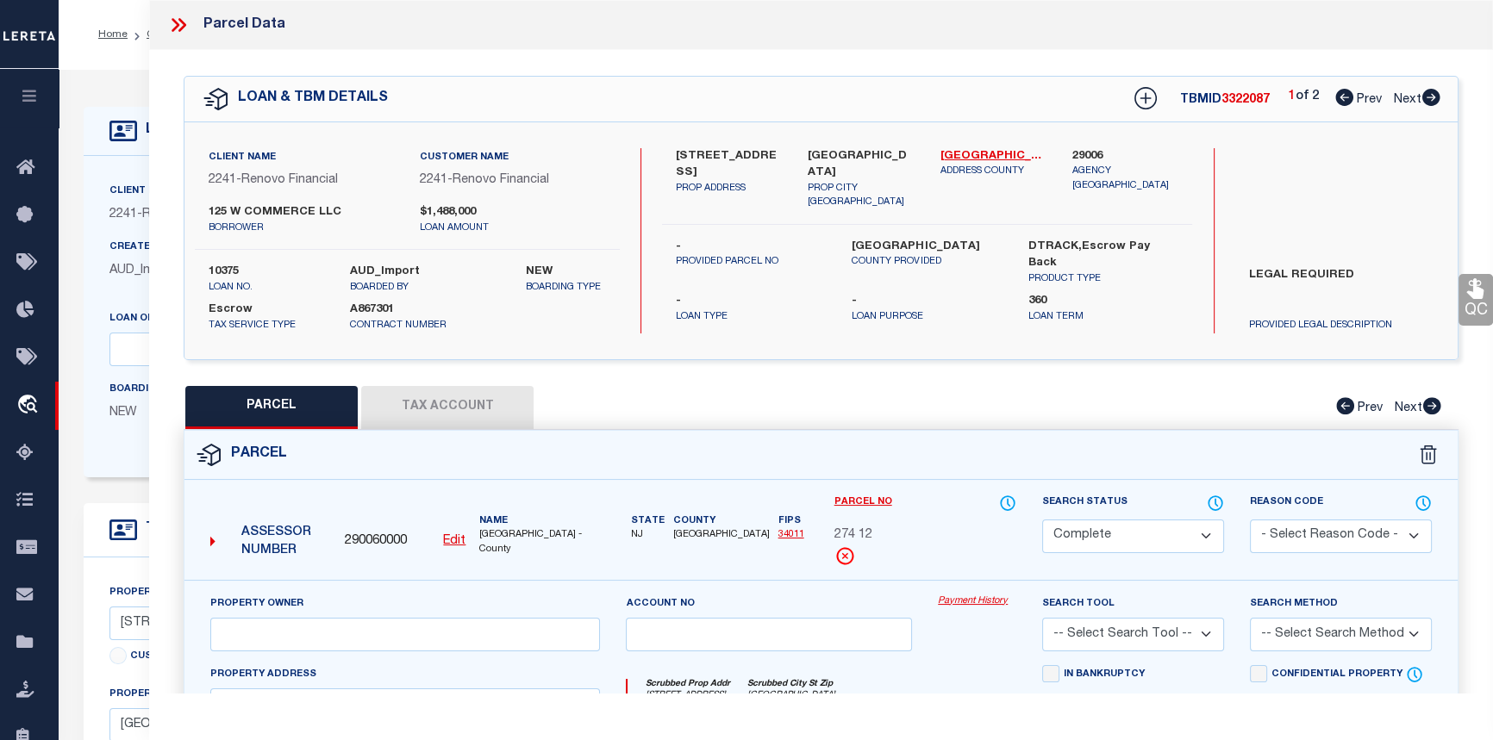
type input "Bridgeton, NJ 08302"
type textarea "Acreage: 0.2512"
click at [960, 601] on link "Payment History" at bounding box center [977, 602] width 78 height 15
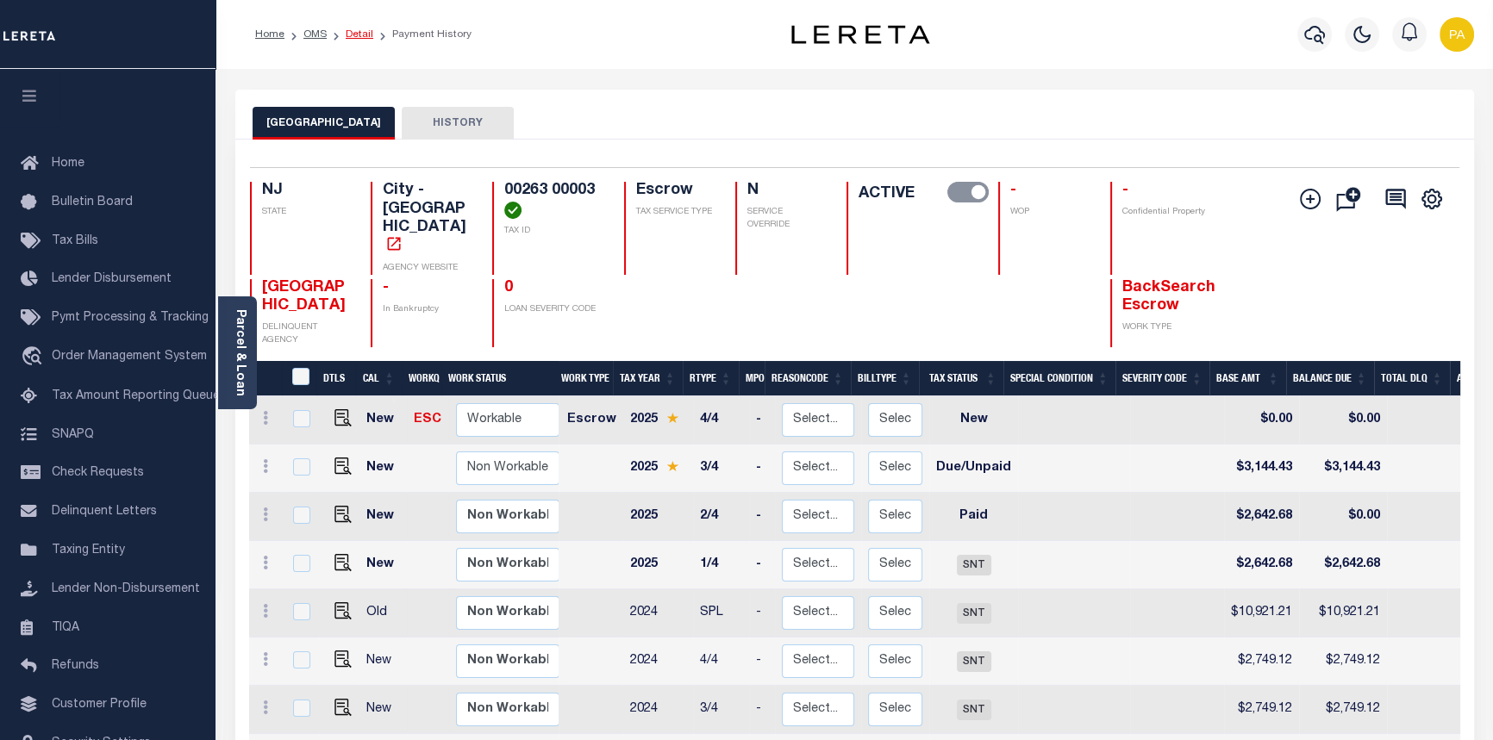
click at [356, 34] on link "Detail" at bounding box center [360, 34] width 28 height 10
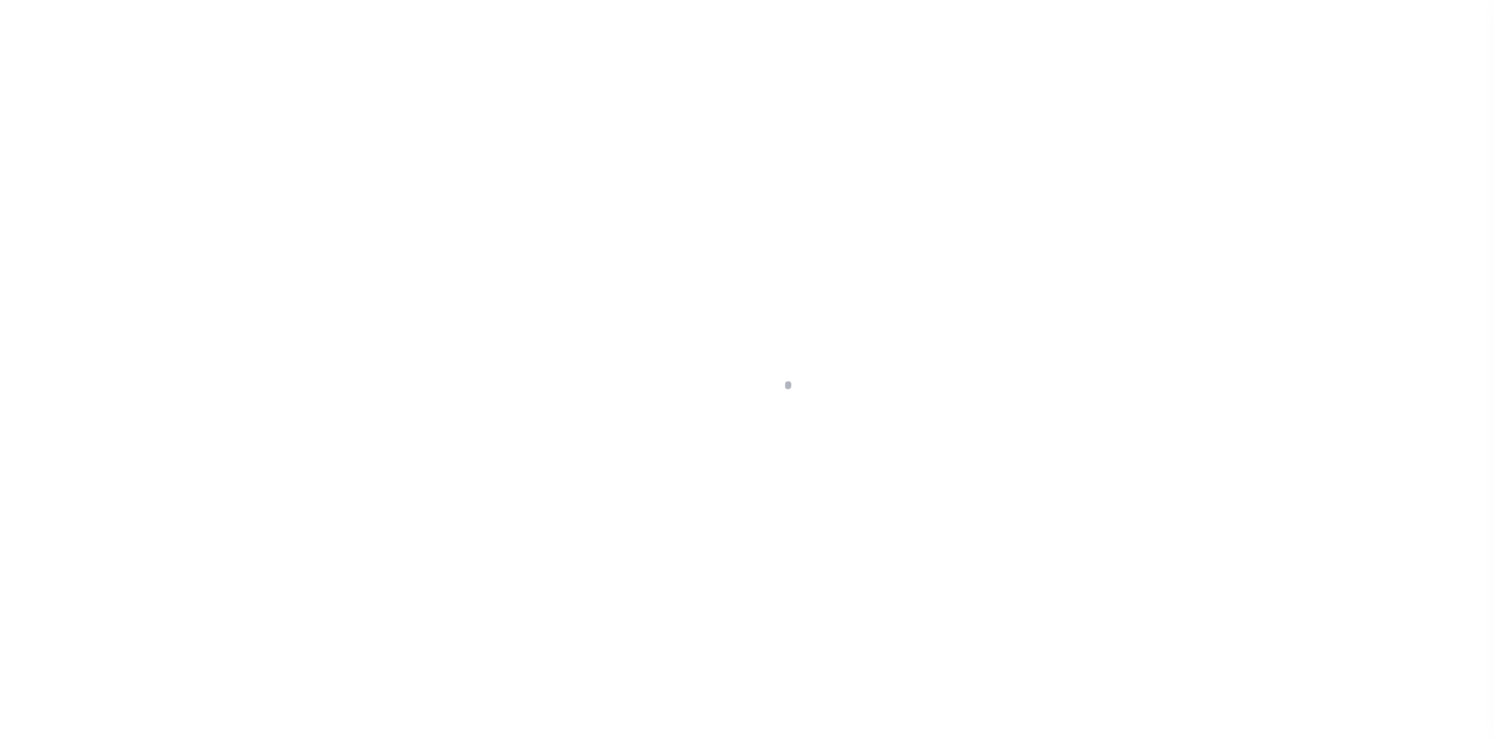
select select "Escrow"
type input "[STREET_ADDRESS]"
select select
type input "[GEOGRAPHIC_DATA]"
type input "a0k8Y00000jILpJ"
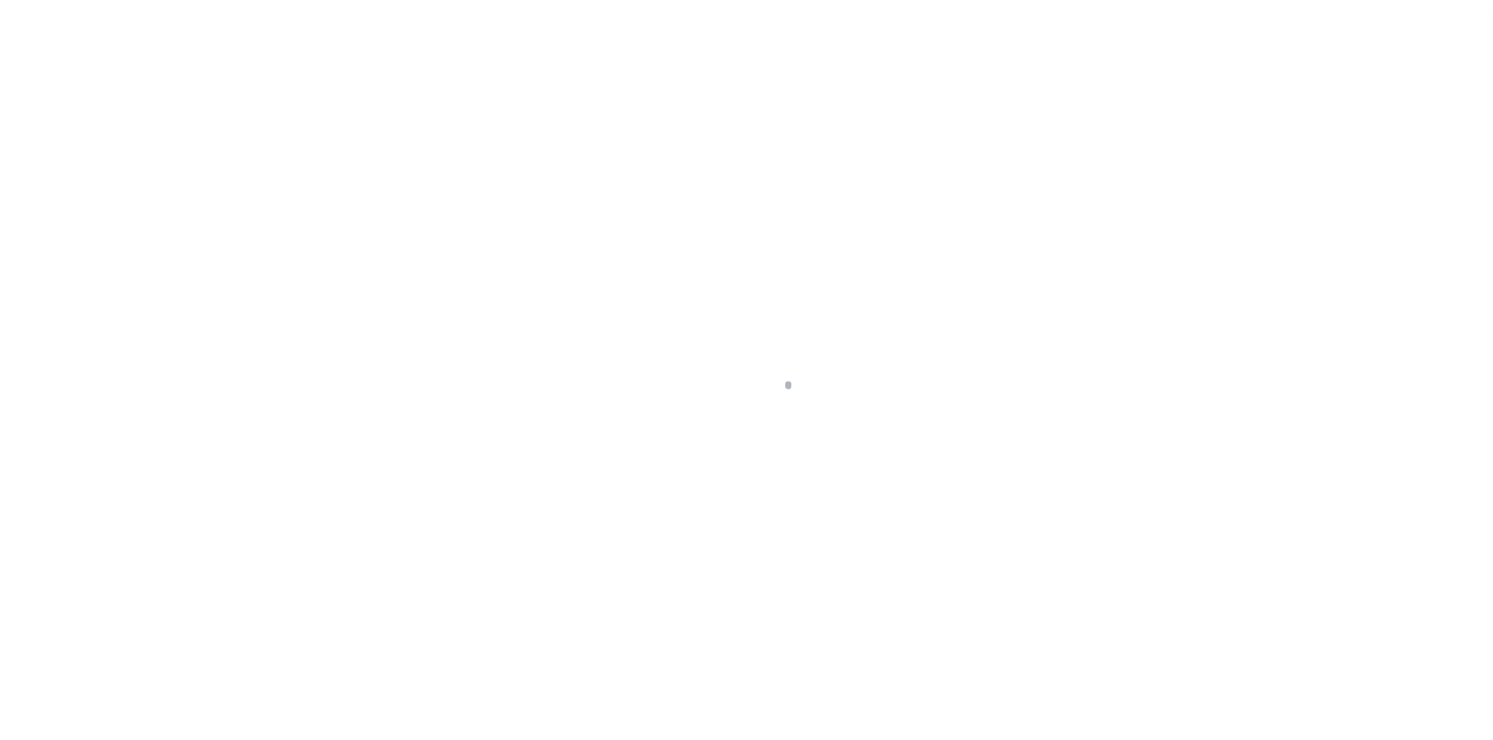
type input "NJ"
select select
type textarea "LEGAL REQUIRED"
select select "14701"
select select "25066"
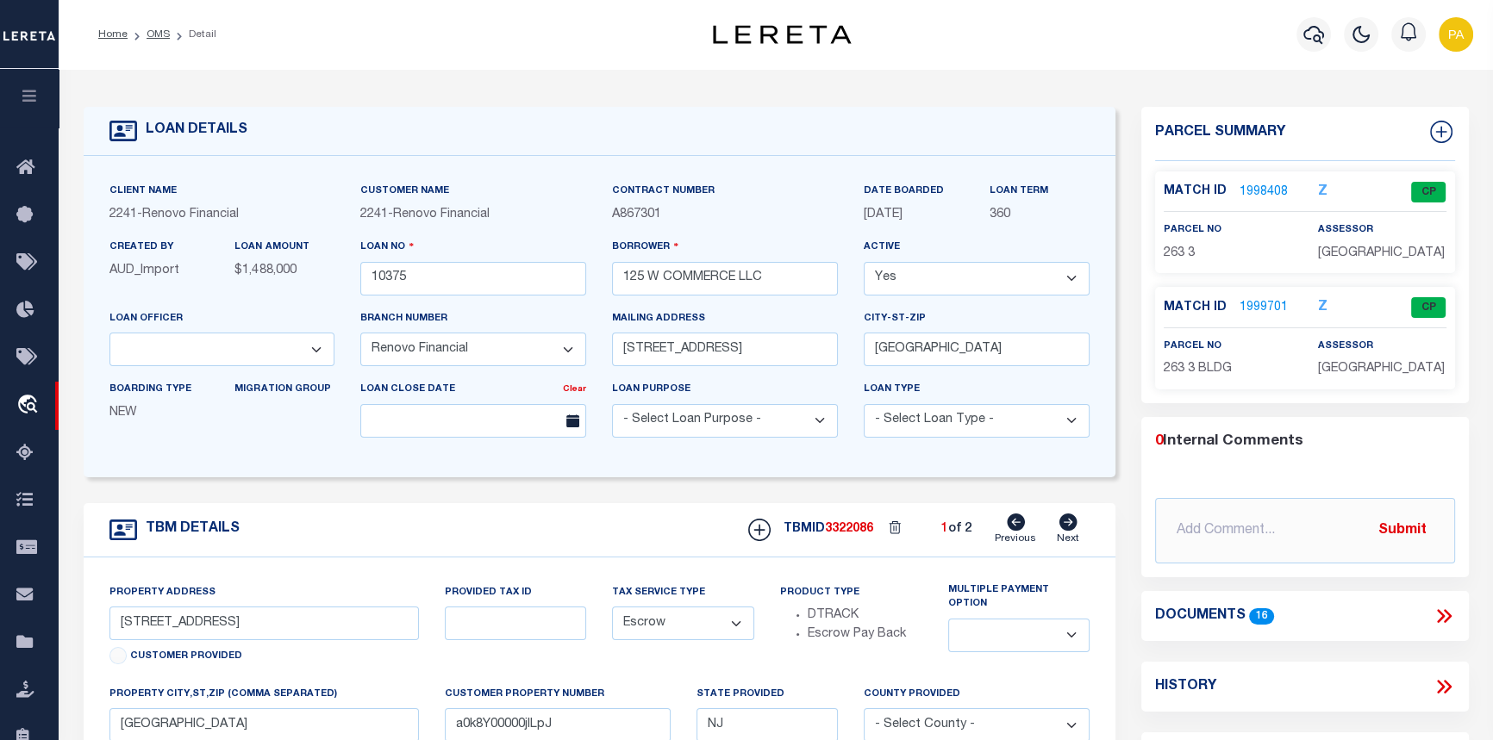
click at [1065, 520] on icon at bounding box center [1068, 522] width 18 height 17
type input "125 West Commerce Street"
select select
type input "a0k8Y00000jILp9"
select select
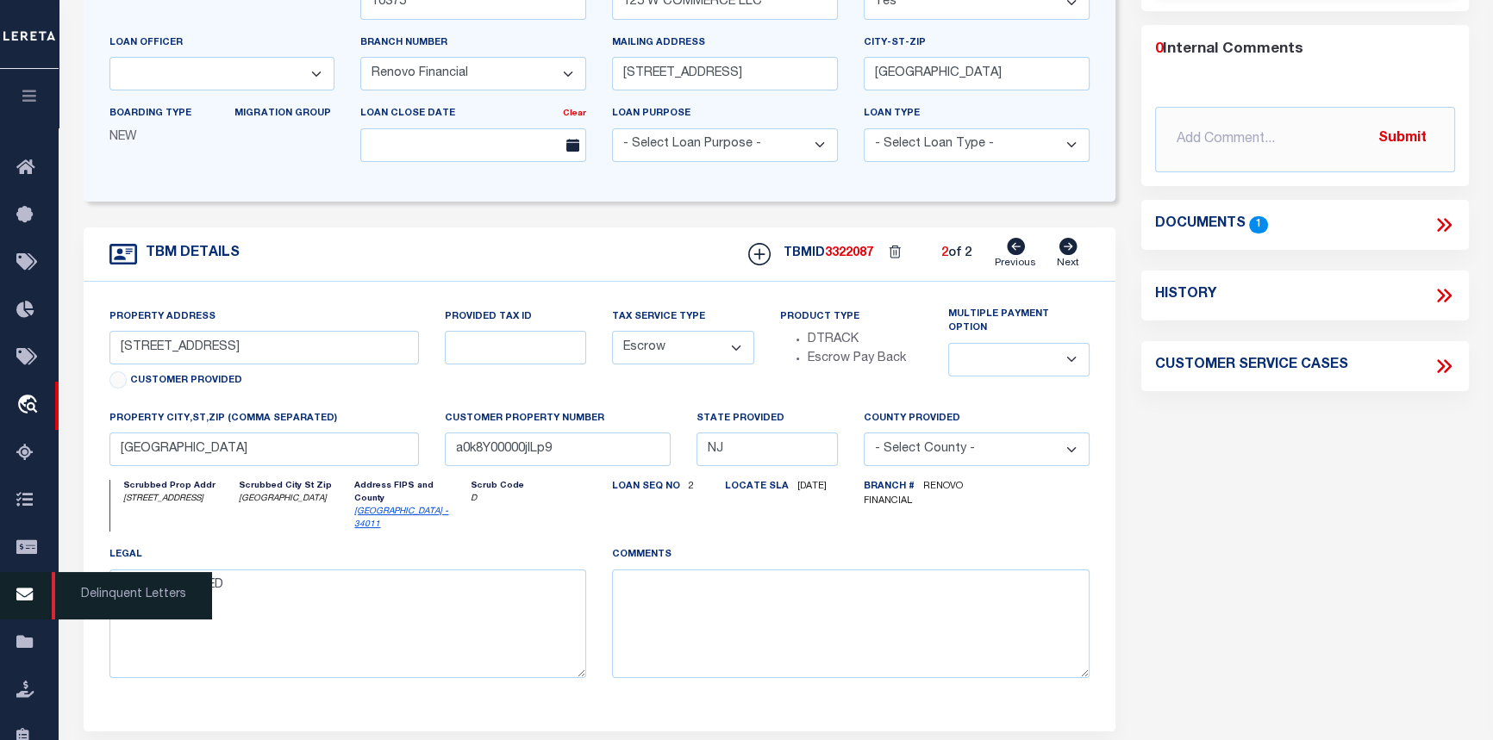
scroll to position [313, 0]
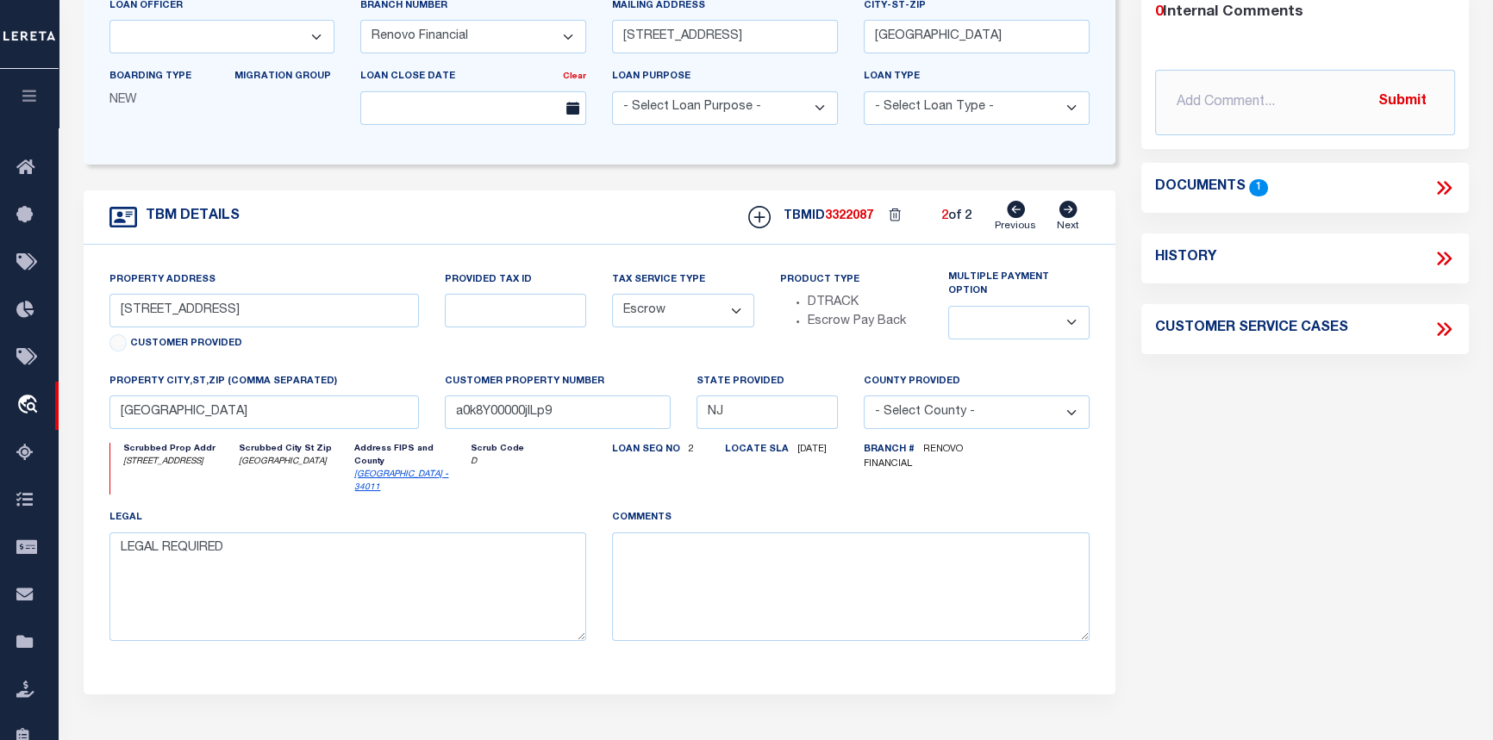
drag, startPoint x: 33, startPoint y: 94, endPoint x: 32, endPoint y: 103, distance: 8.7
click at [33, 94] on icon "button" at bounding box center [30, 96] width 20 height 16
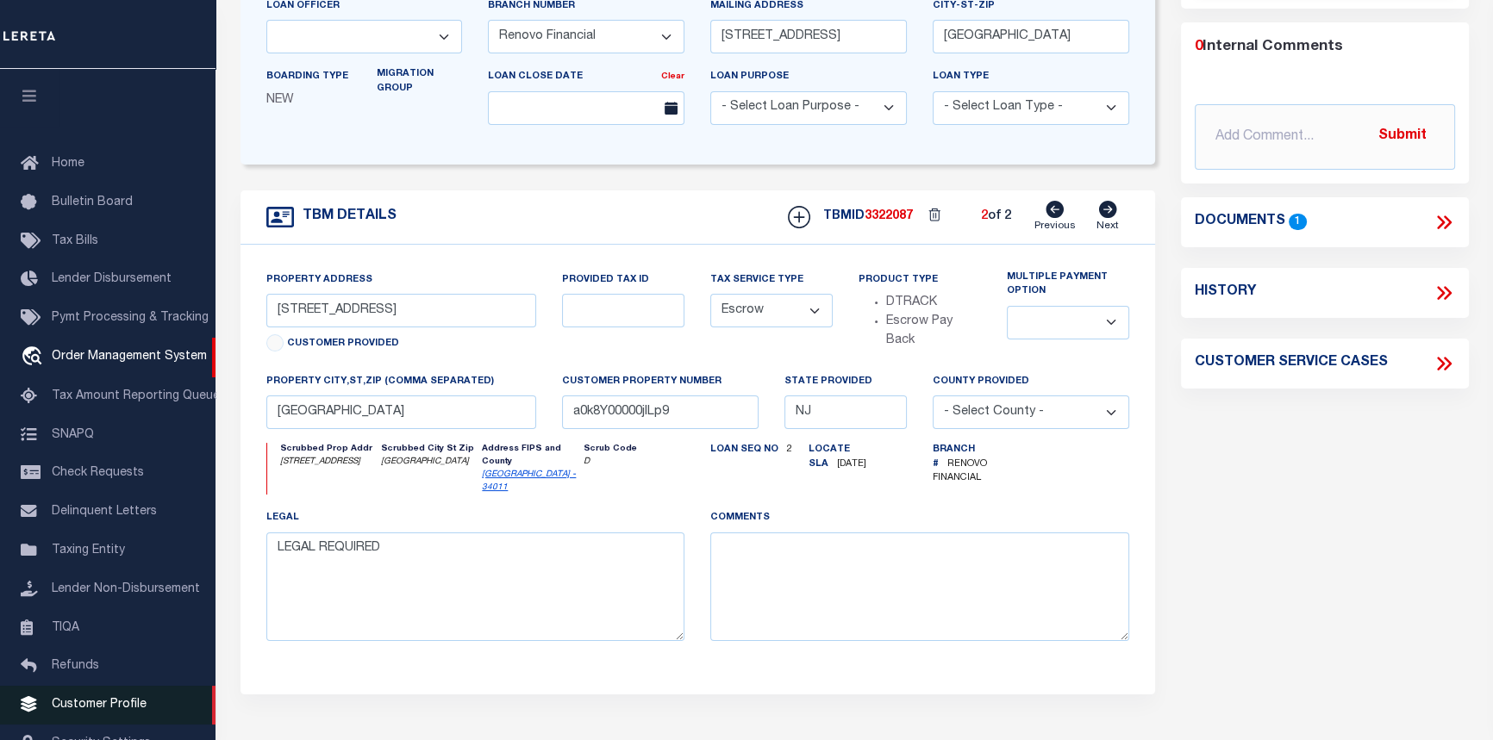
click at [106, 711] on span "Customer Profile" at bounding box center [99, 705] width 95 height 12
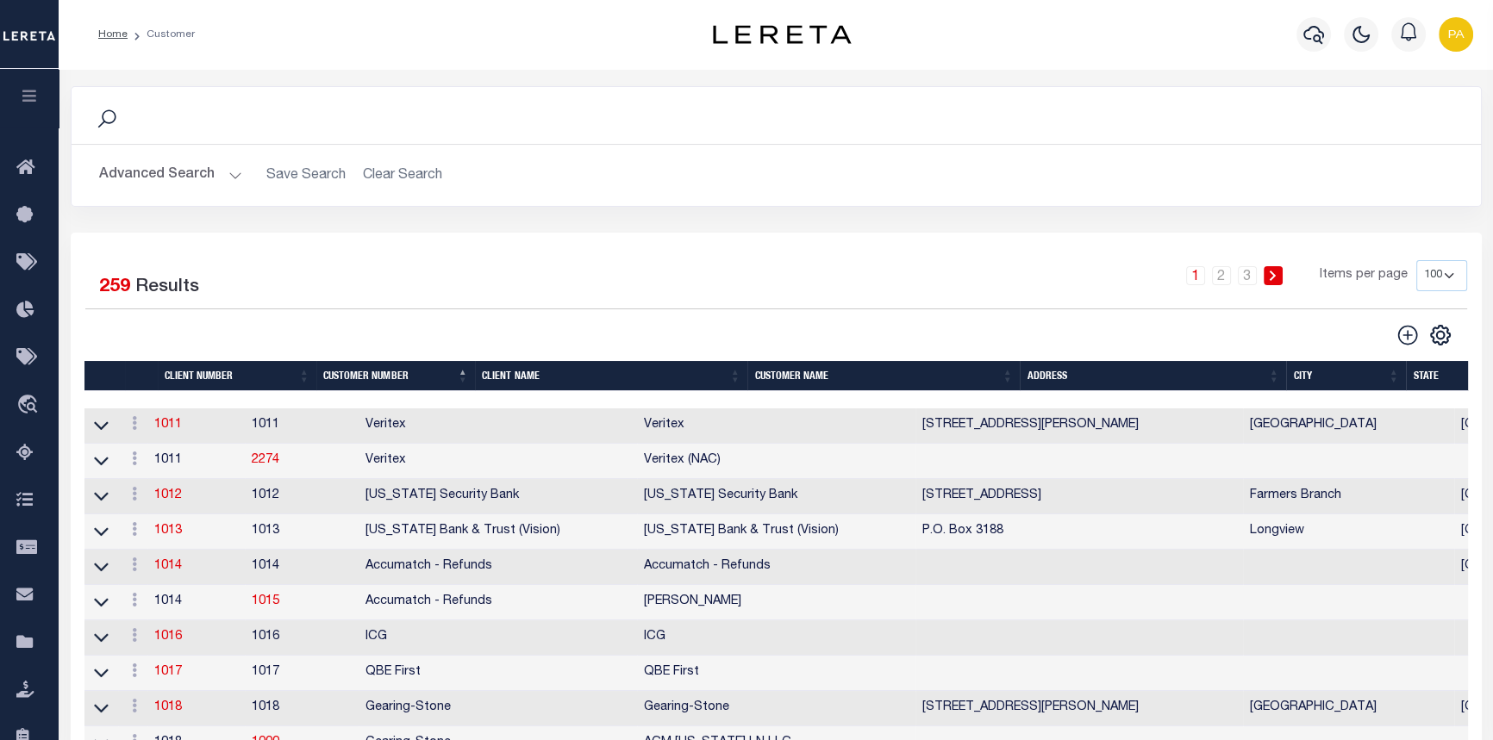
click at [729, 379] on th "Client Name" at bounding box center [611, 376] width 272 height 30
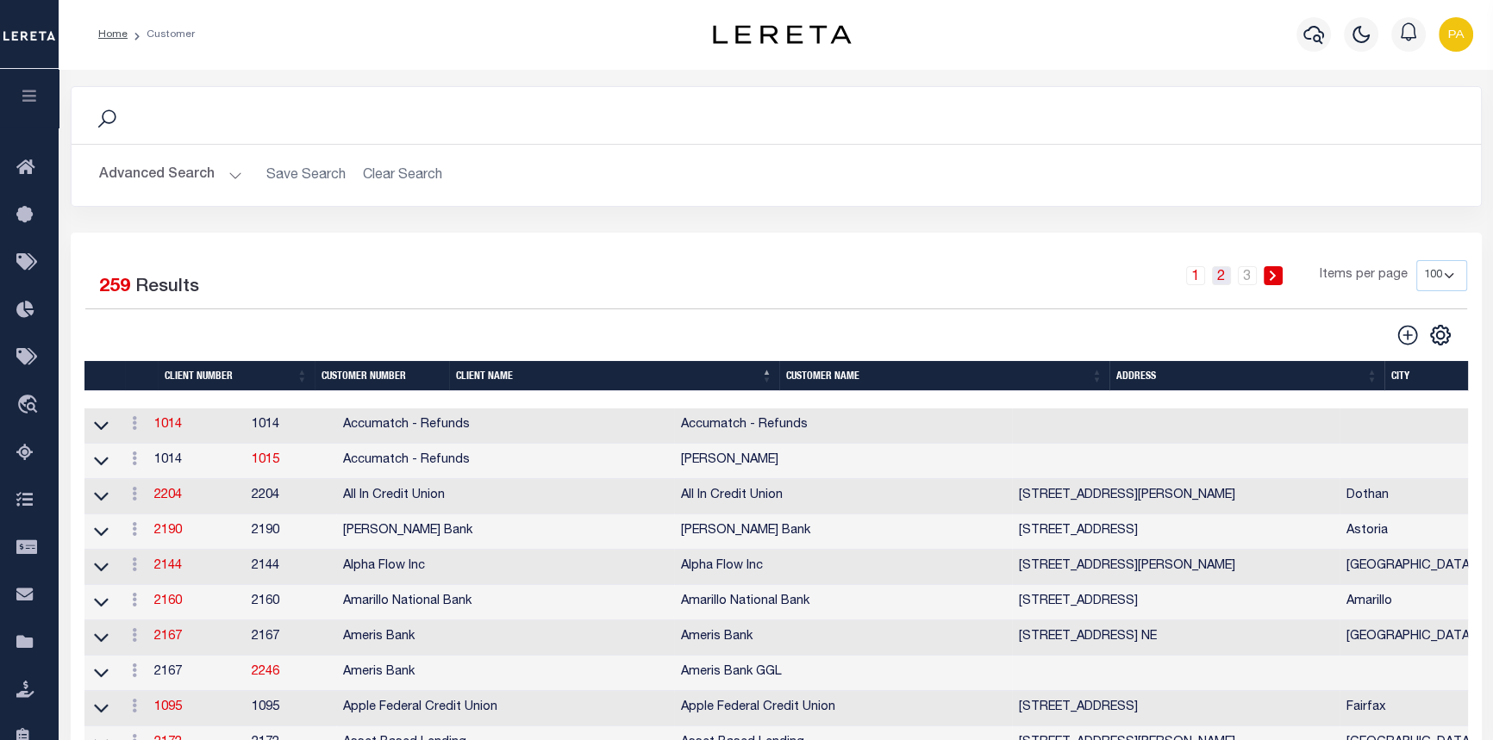
click at [1225, 277] on link "2" at bounding box center [1221, 275] width 19 height 19
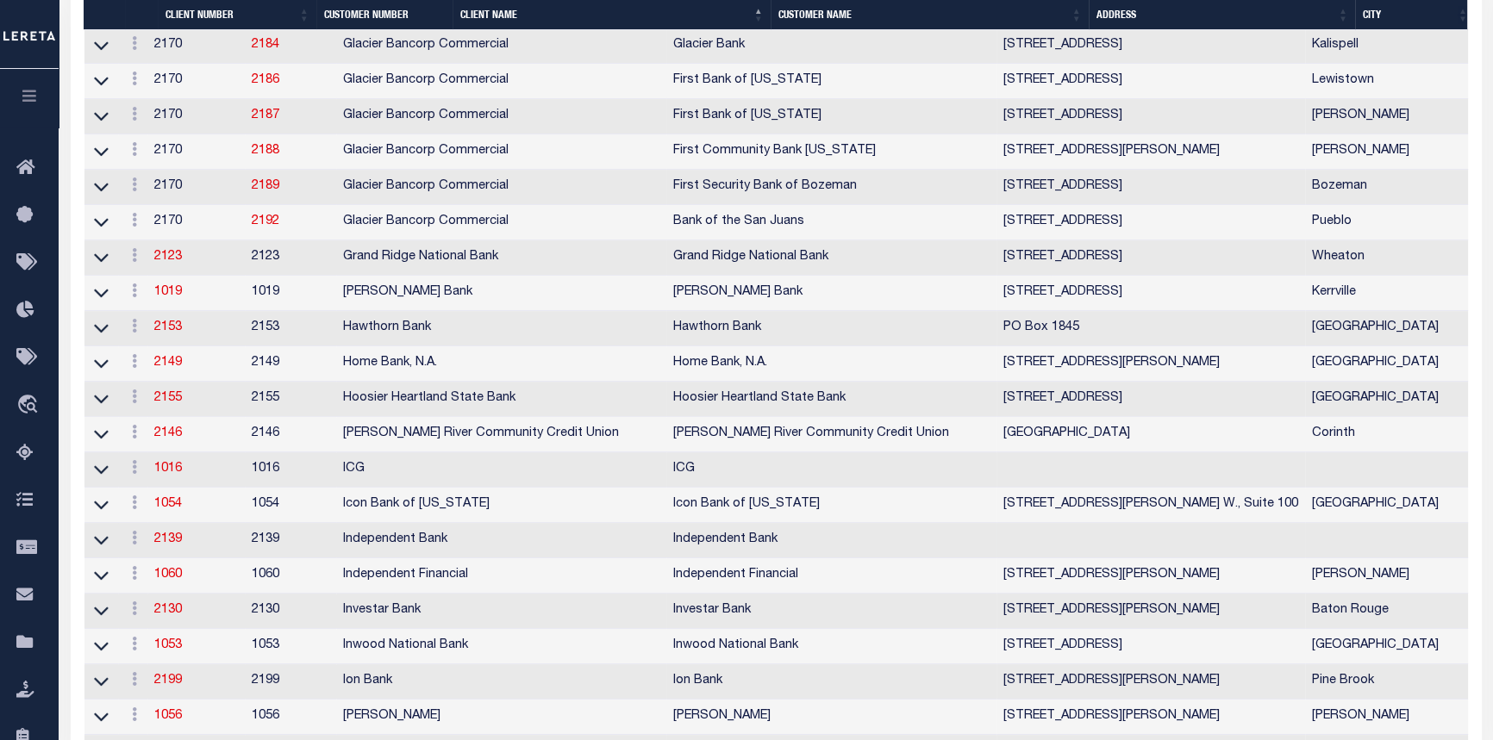
scroll to position [783, 0]
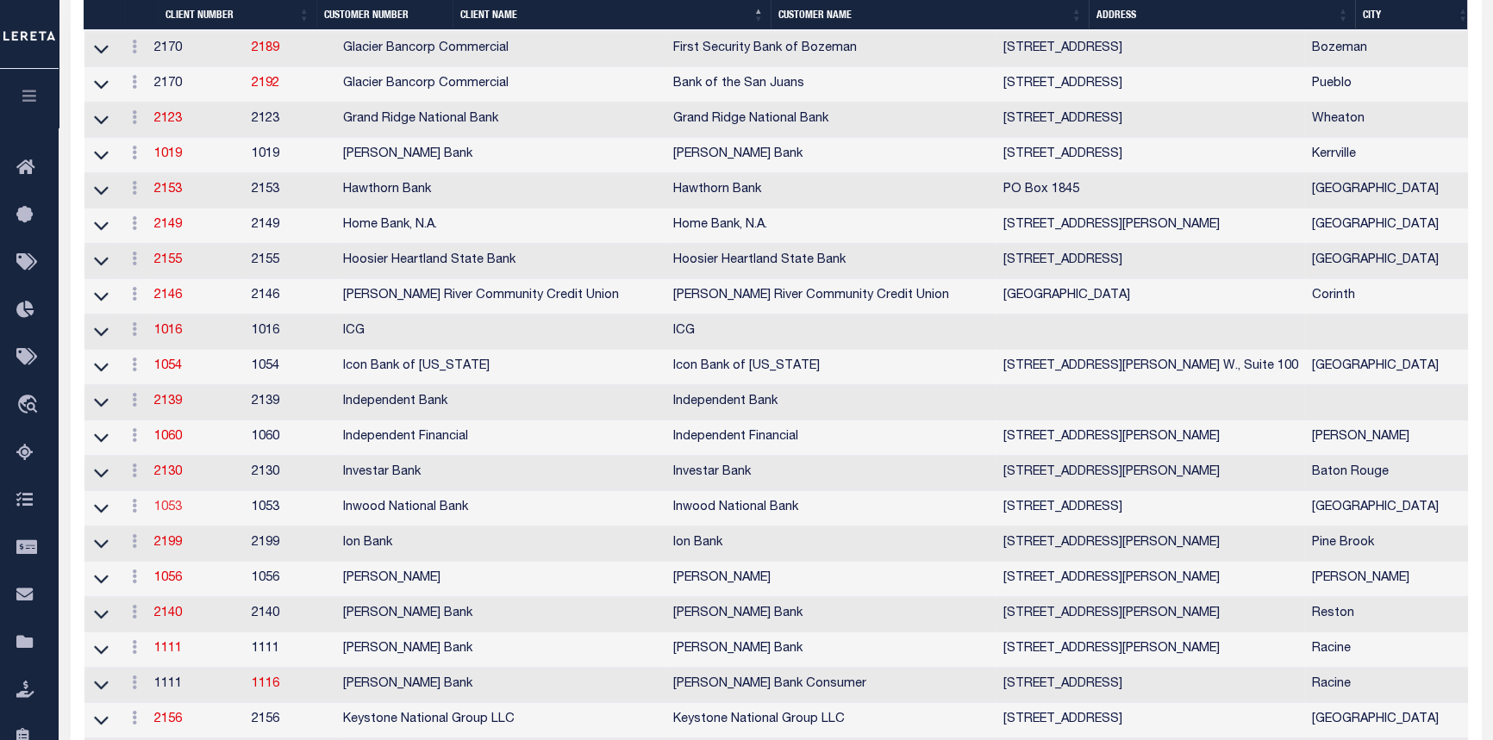
click at [174, 514] on link "1053" at bounding box center [168, 508] width 28 height 12
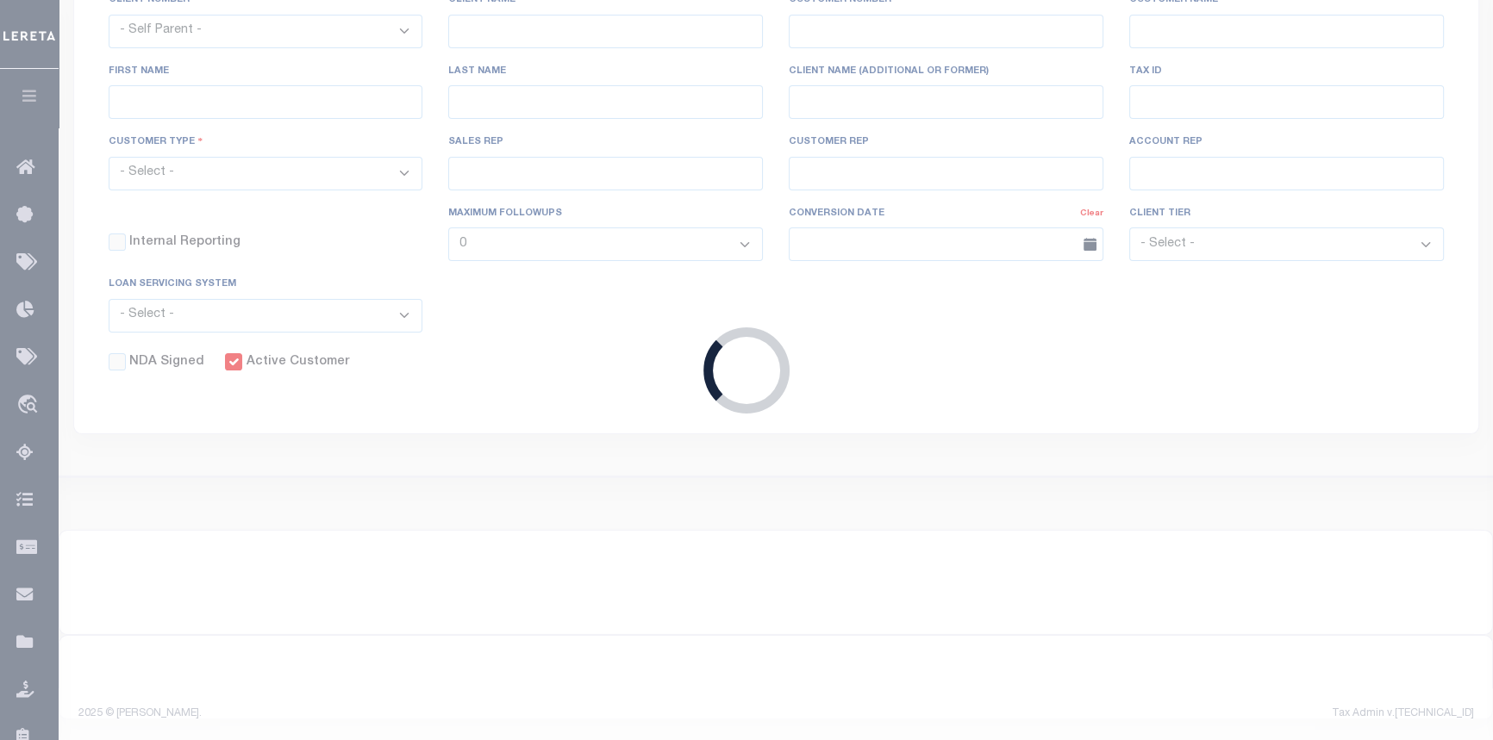
select select
type input "Inwood National Bank"
type input "1053"
type input "Inwood National Bank"
type input "Dawn"
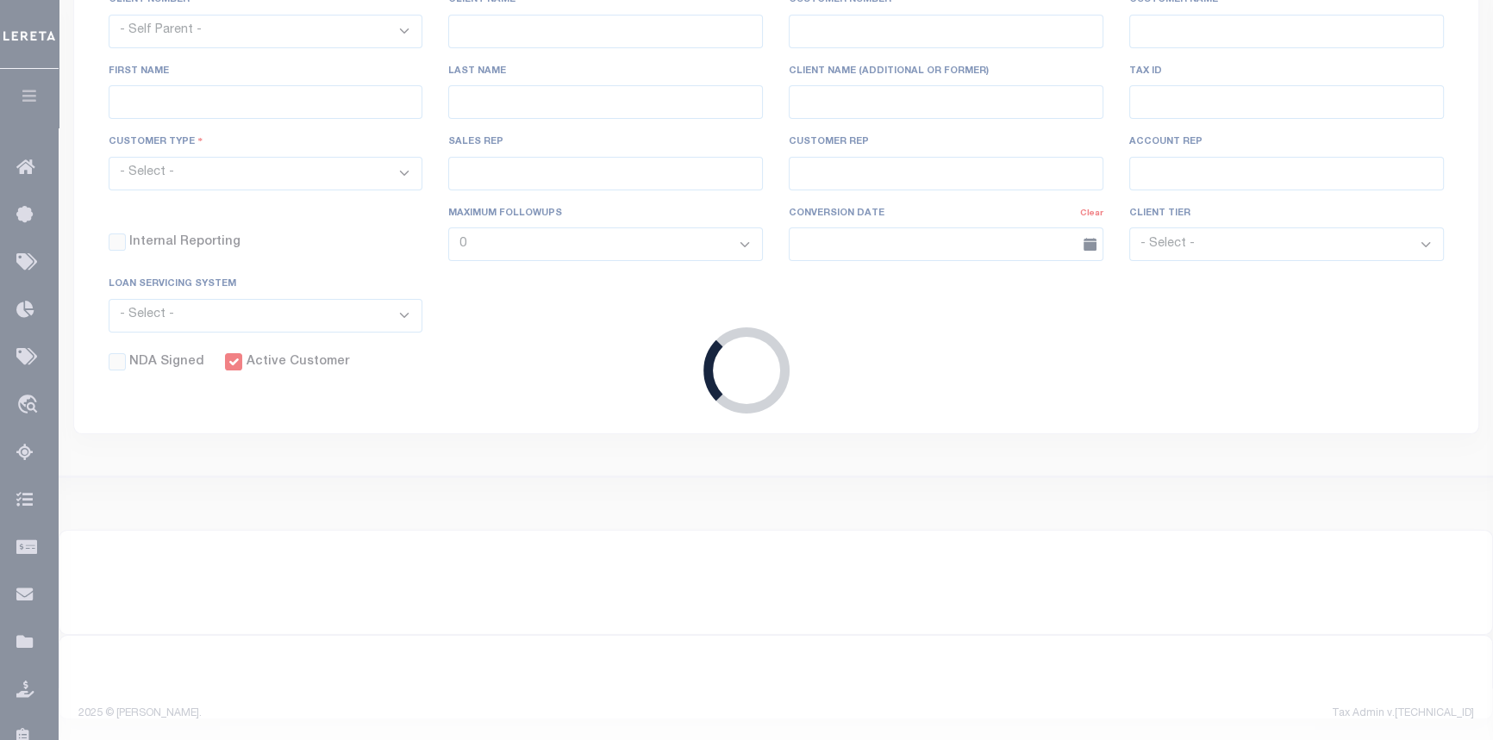
type input "Smith"
select select "Mixed Portfolio"
type input "Paula Kitchens"
type input "Tony Targhetta"
checkbox input "true"
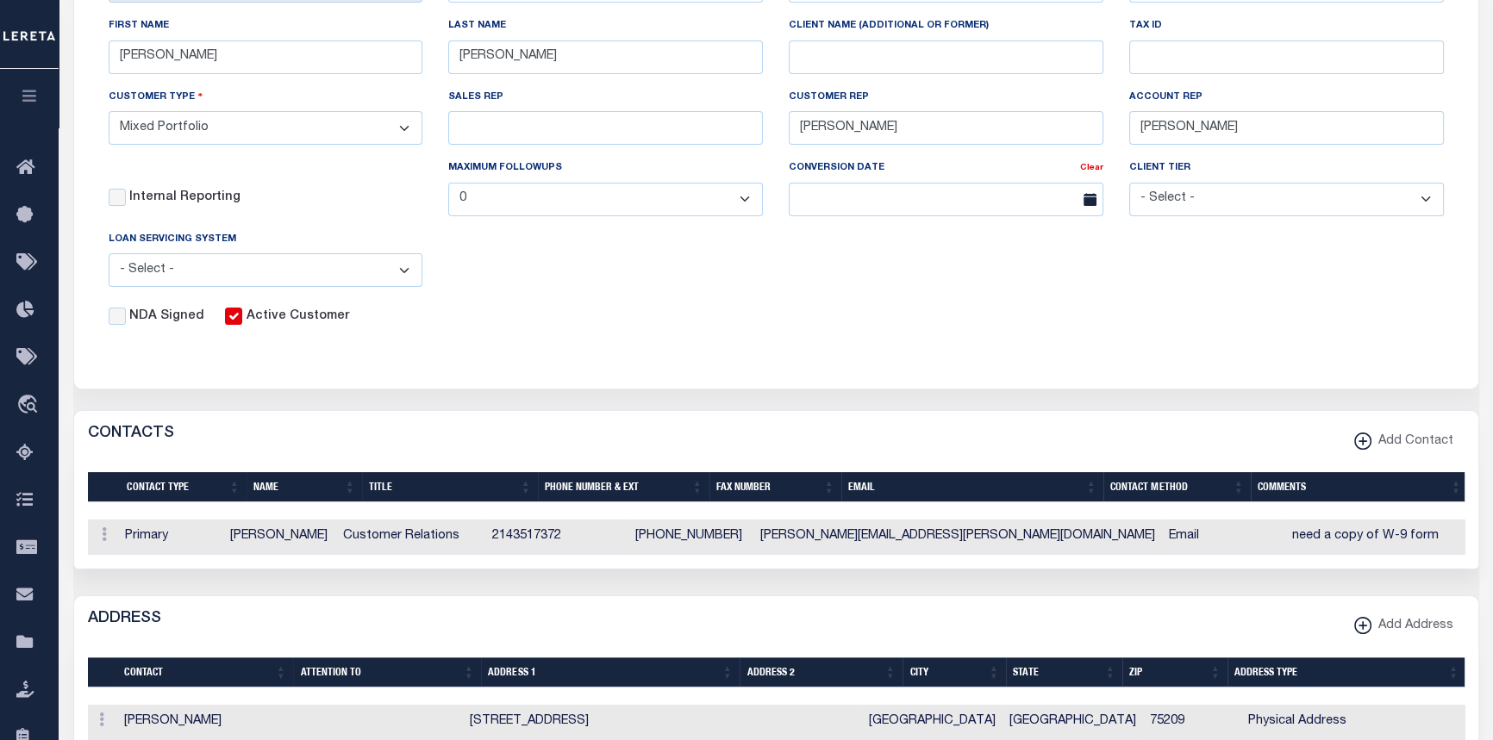
scroll to position [391, 0]
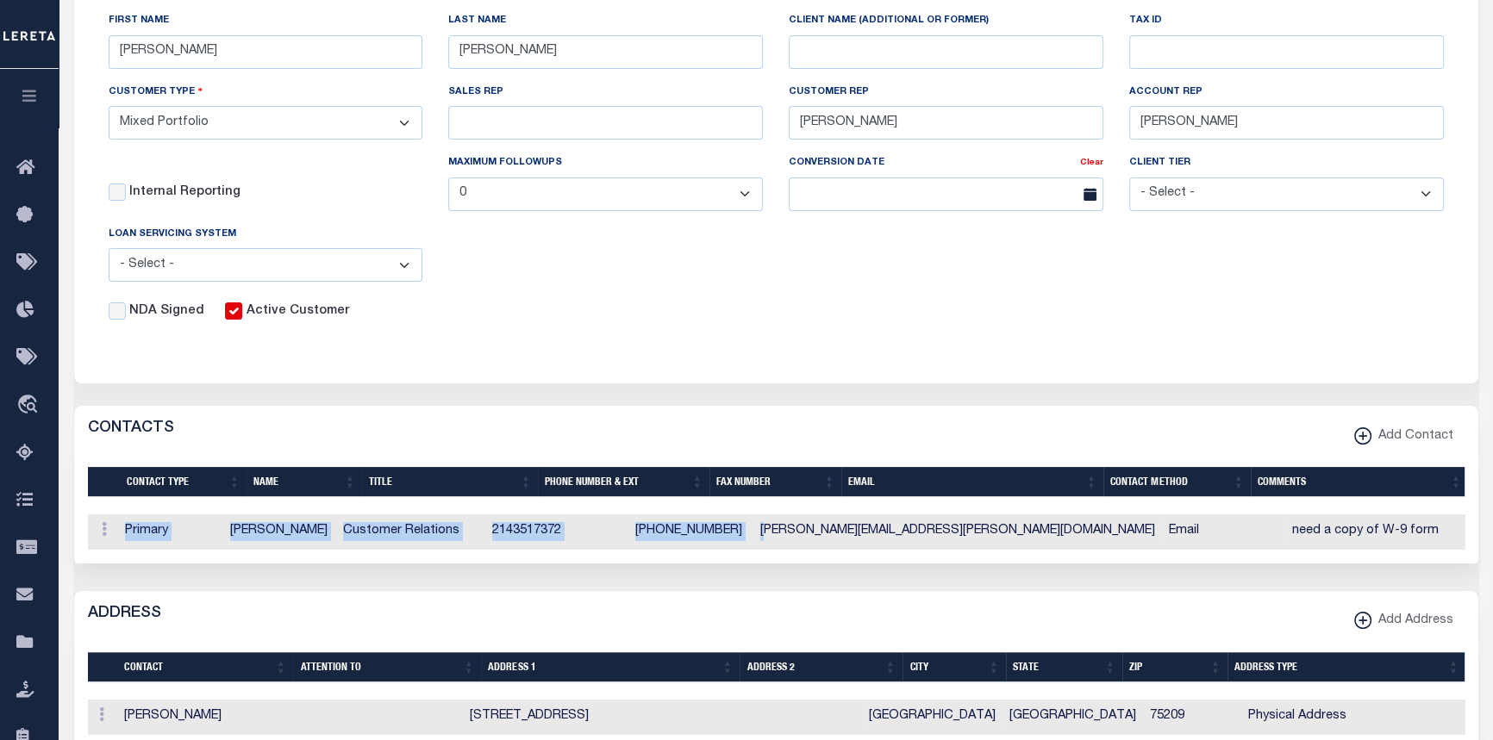
drag, startPoint x: 872, startPoint y: 554, endPoint x: 1017, endPoint y: 569, distance: 145.5
click at [1017, 564] on div "Selected 1 Result Items per page" at bounding box center [776, 508] width 1404 height 110
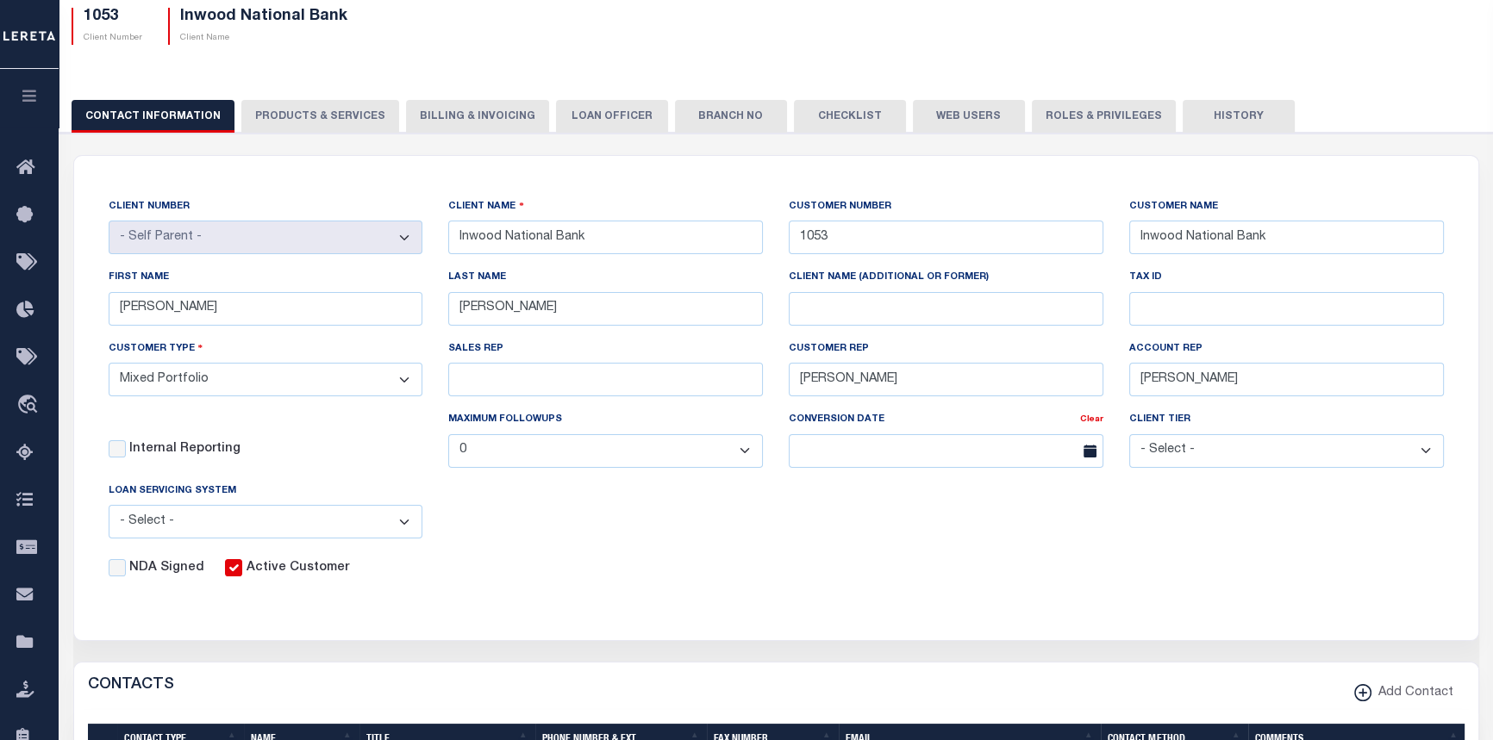
scroll to position [0, 0]
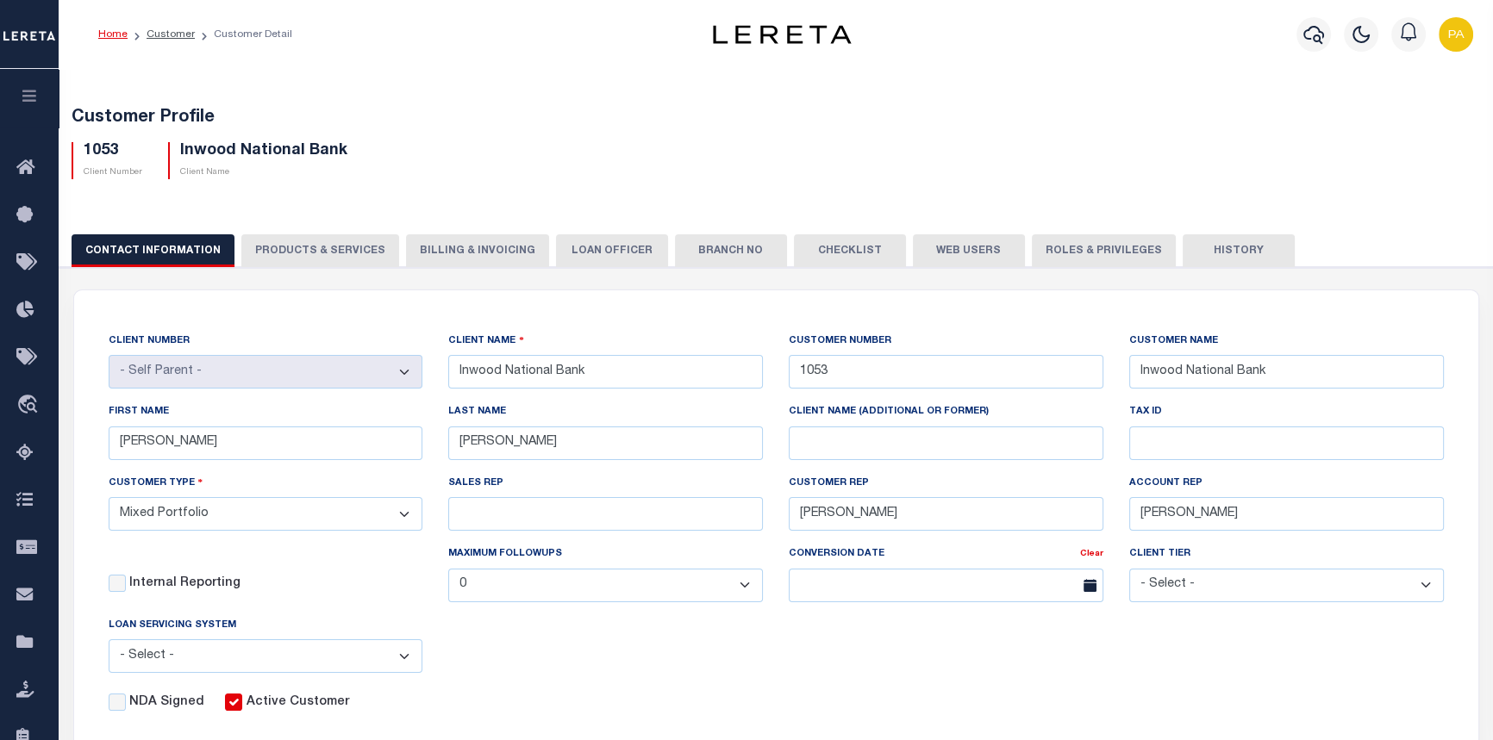
drag, startPoint x: 943, startPoint y: 252, endPoint x: 923, endPoint y: 278, distance: 33.3
click at [945, 252] on button "Web Users" at bounding box center [969, 250] width 112 height 33
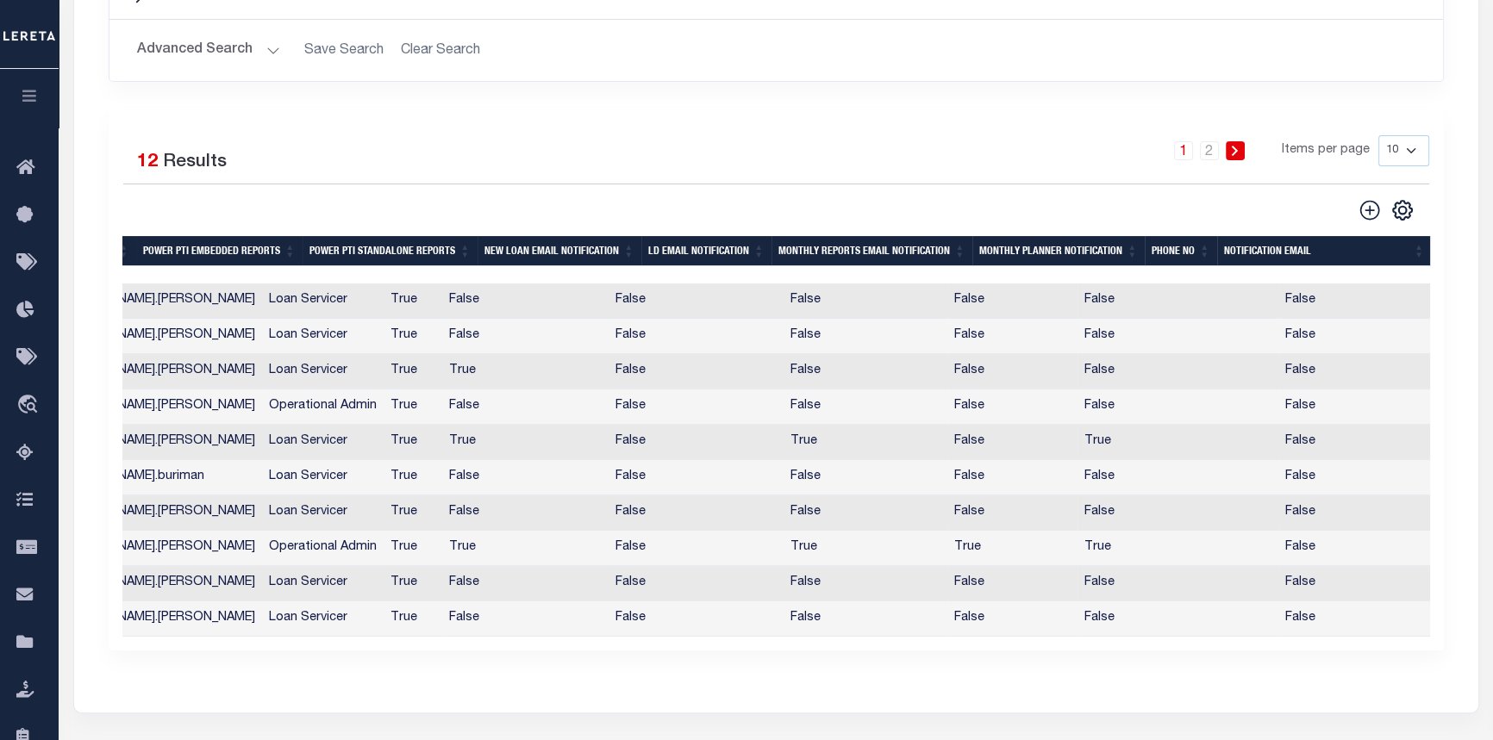
scroll to position [470, 0]
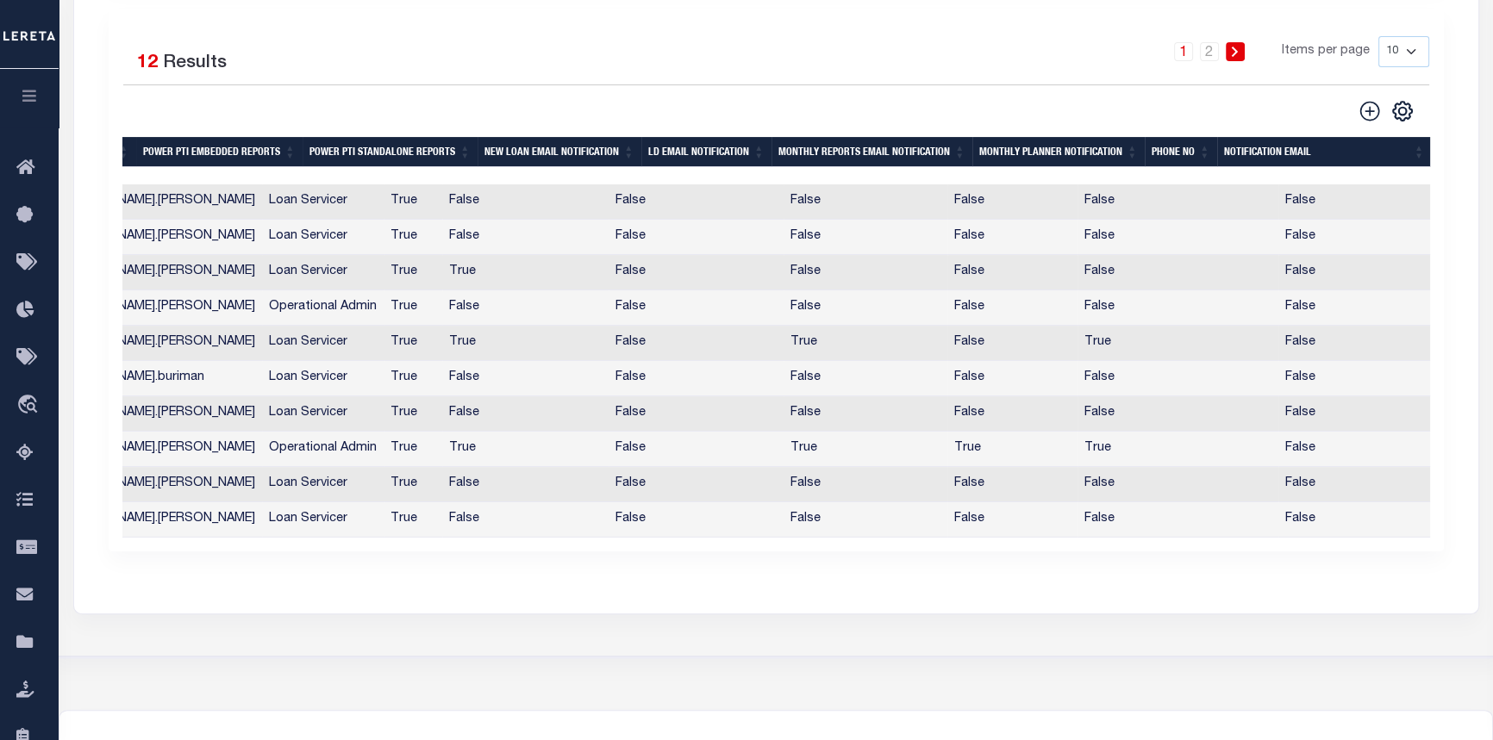
click at [120, 583] on div "Search Advanced Search Save Search Clear Search Is Is" at bounding box center [776, 207] width 1404 height 772
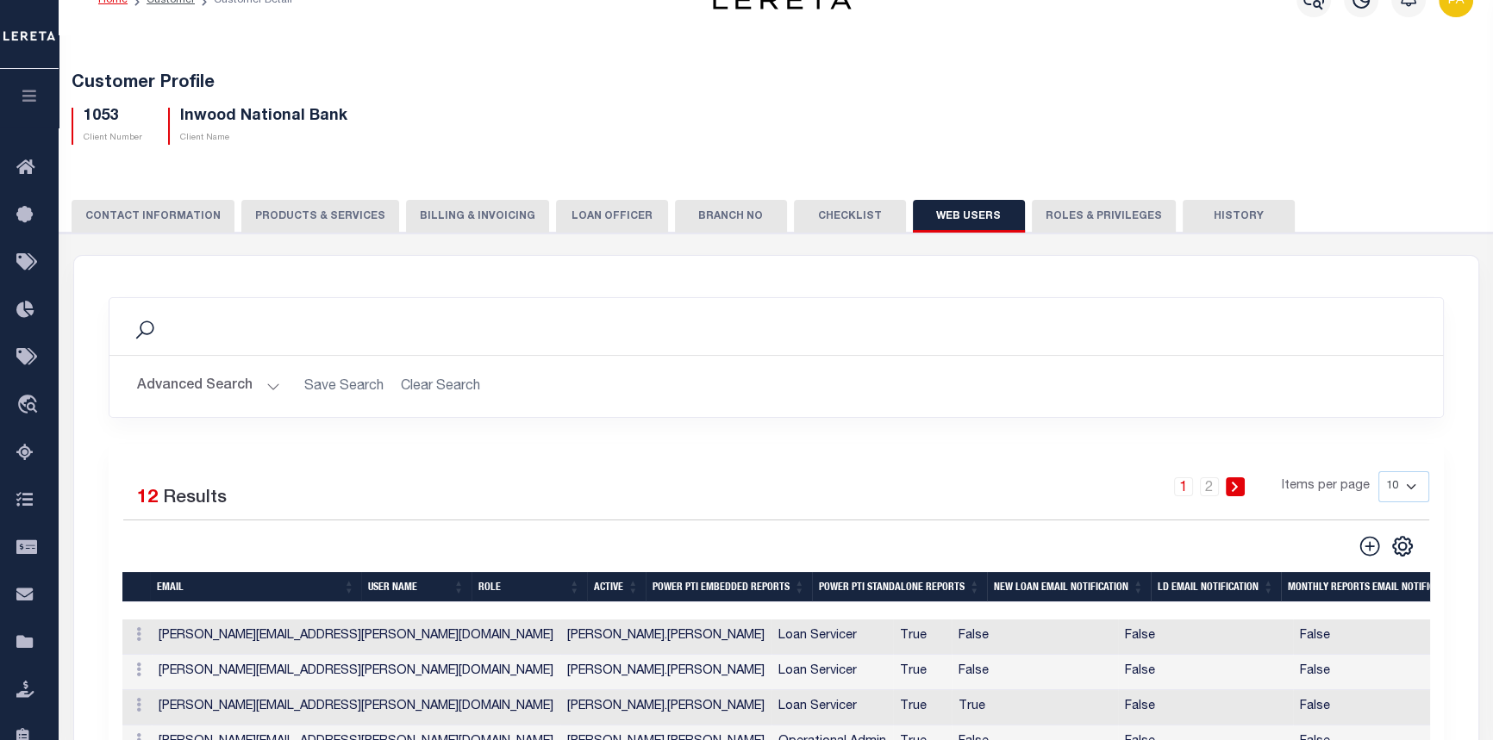
scroll to position [0, 0]
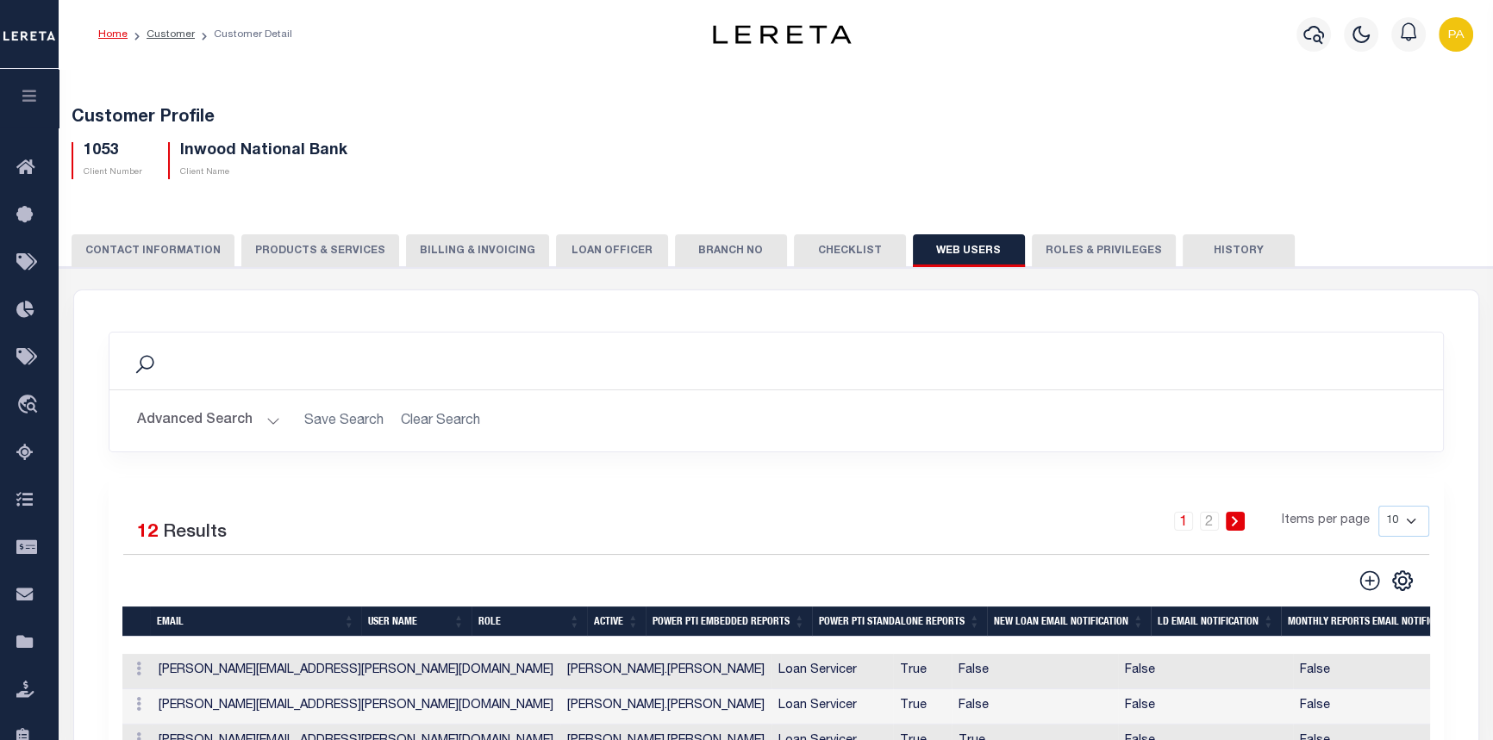
click at [570, 247] on button "LOAN OFFICER" at bounding box center [612, 250] width 112 height 33
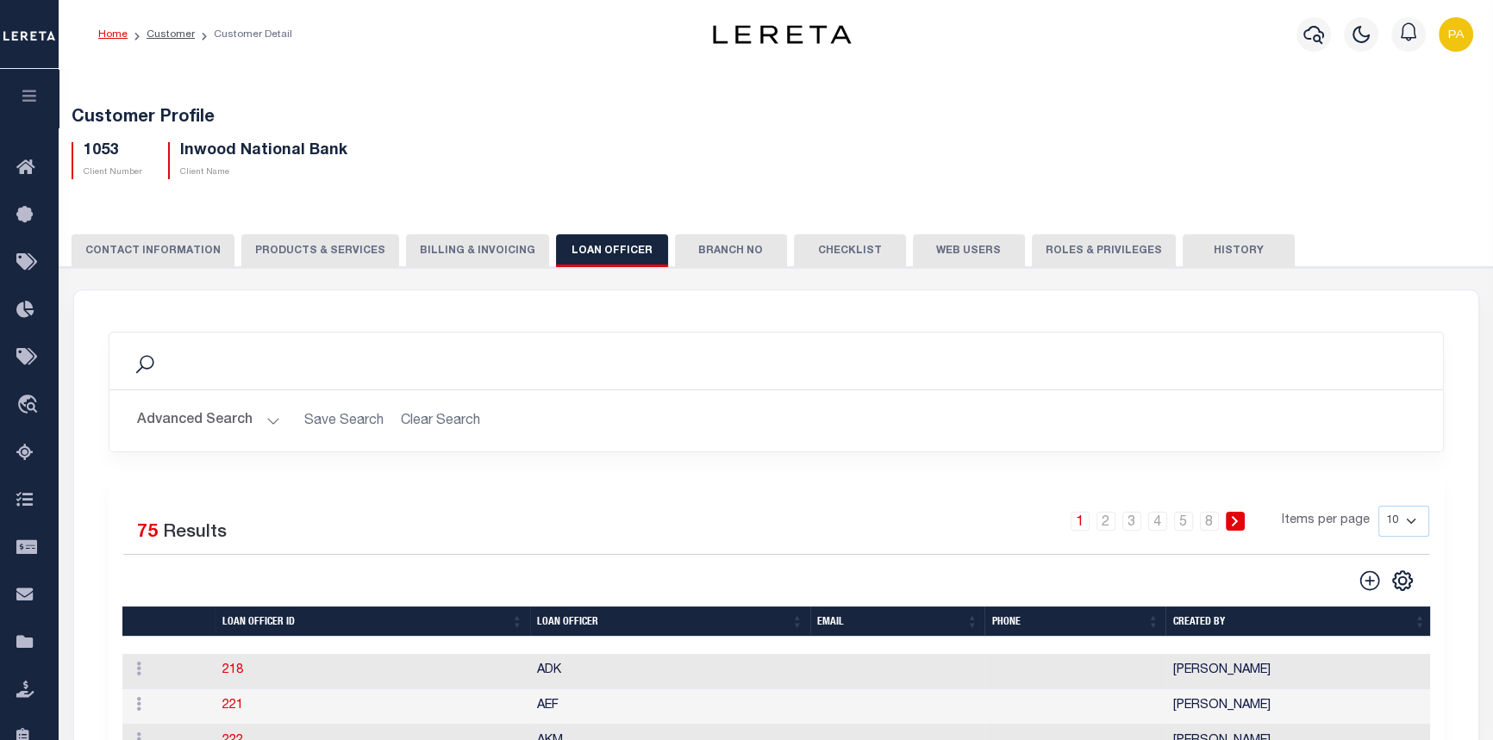
click at [313, 246] on button "PRODUCTS & SERVICES" at bounding box center [320, 250] width 158 height 33
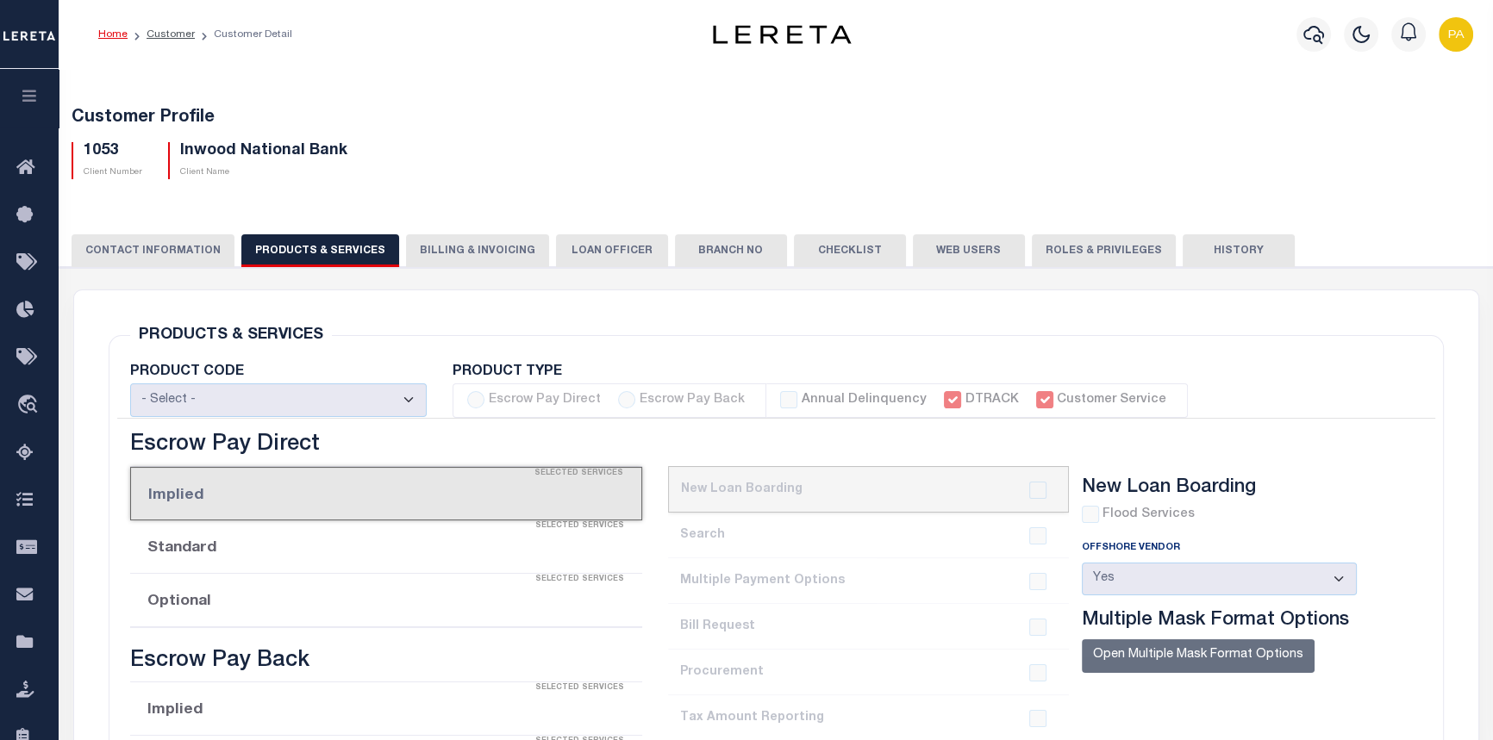
select select "STX"
checkbox input "true"
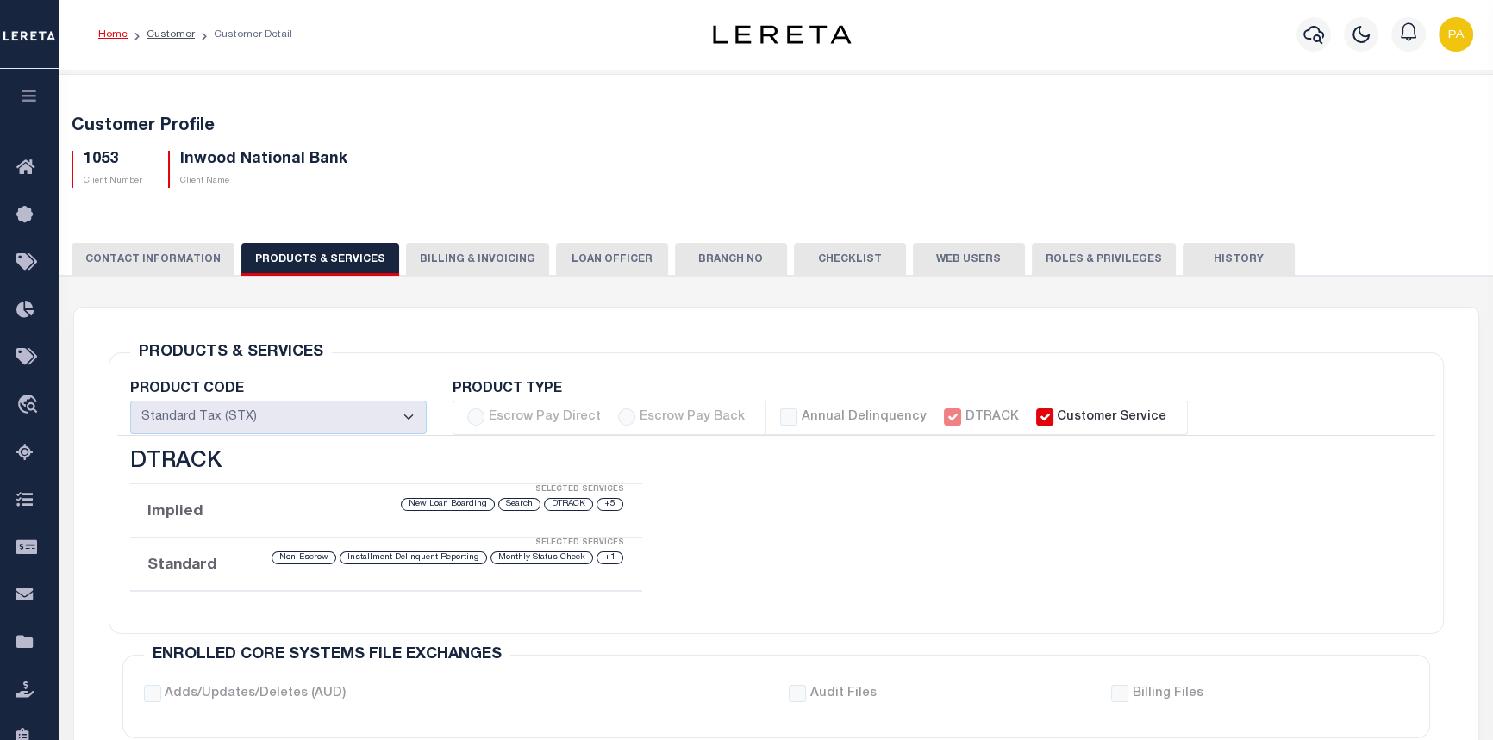
click at [158, 248] on button "CONTACT INFORMATION" at bounding box center [153, 259] width 163 height 33
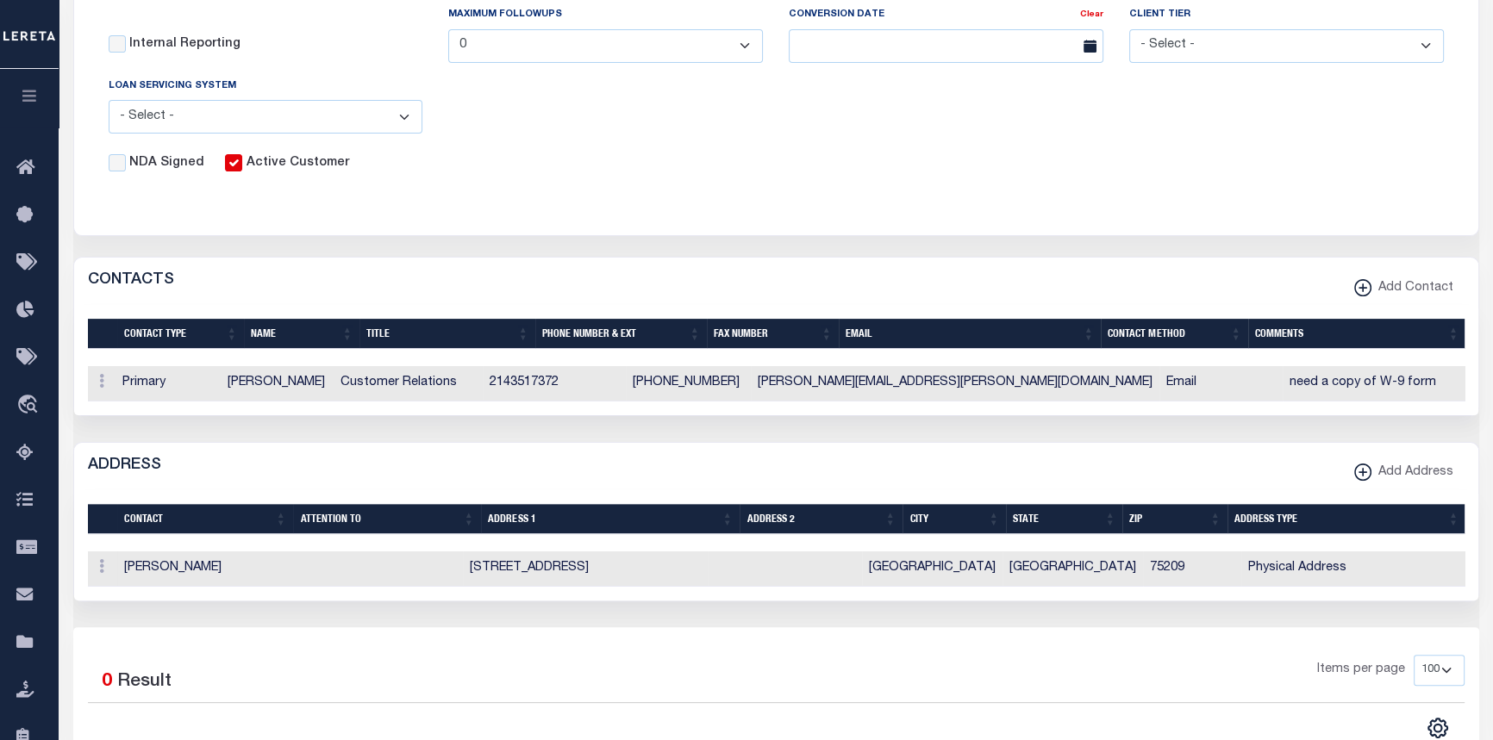
scroll to position [0, 3]
click at [769, 700] on div "Items per page 100 200 400" at bounding box center [950, 677] width 1025 height 45
drag, startPoint x: 567, startPoint y: 421, endPoint x: 437, endPoint y: 435, distance: 130.9
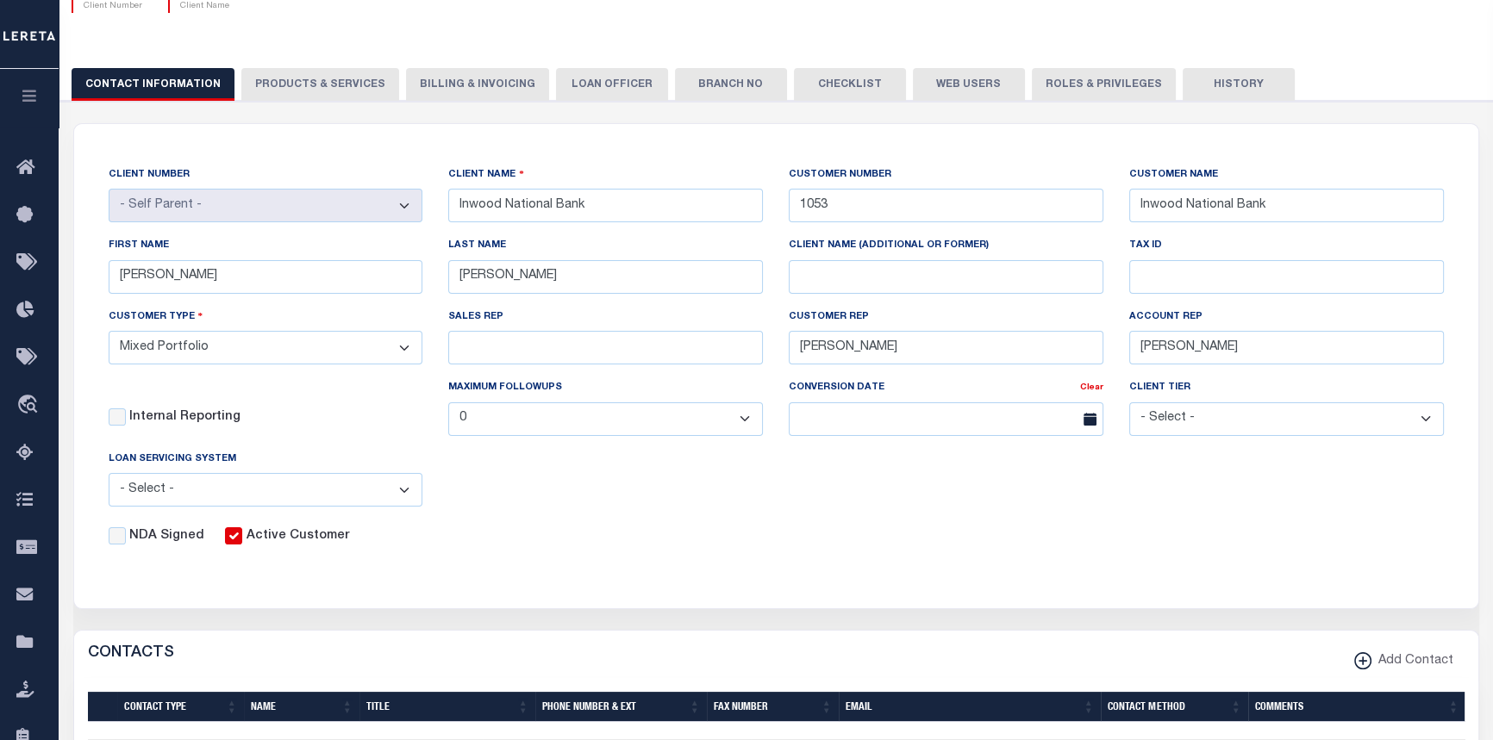
scroll to position [0, 0]
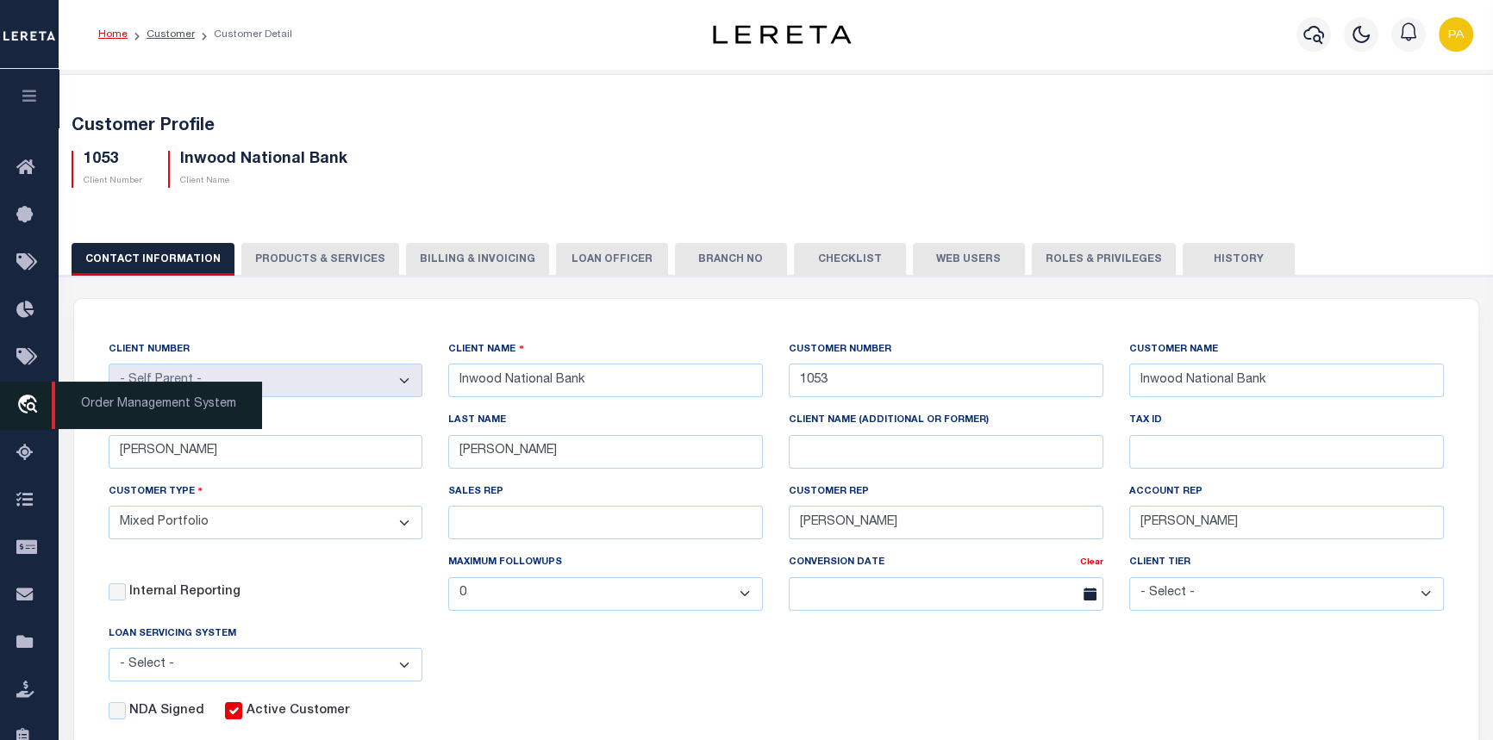
click at [107, 410] on span "Order Management System" at bounding box center [157, 405] width 210 height 47
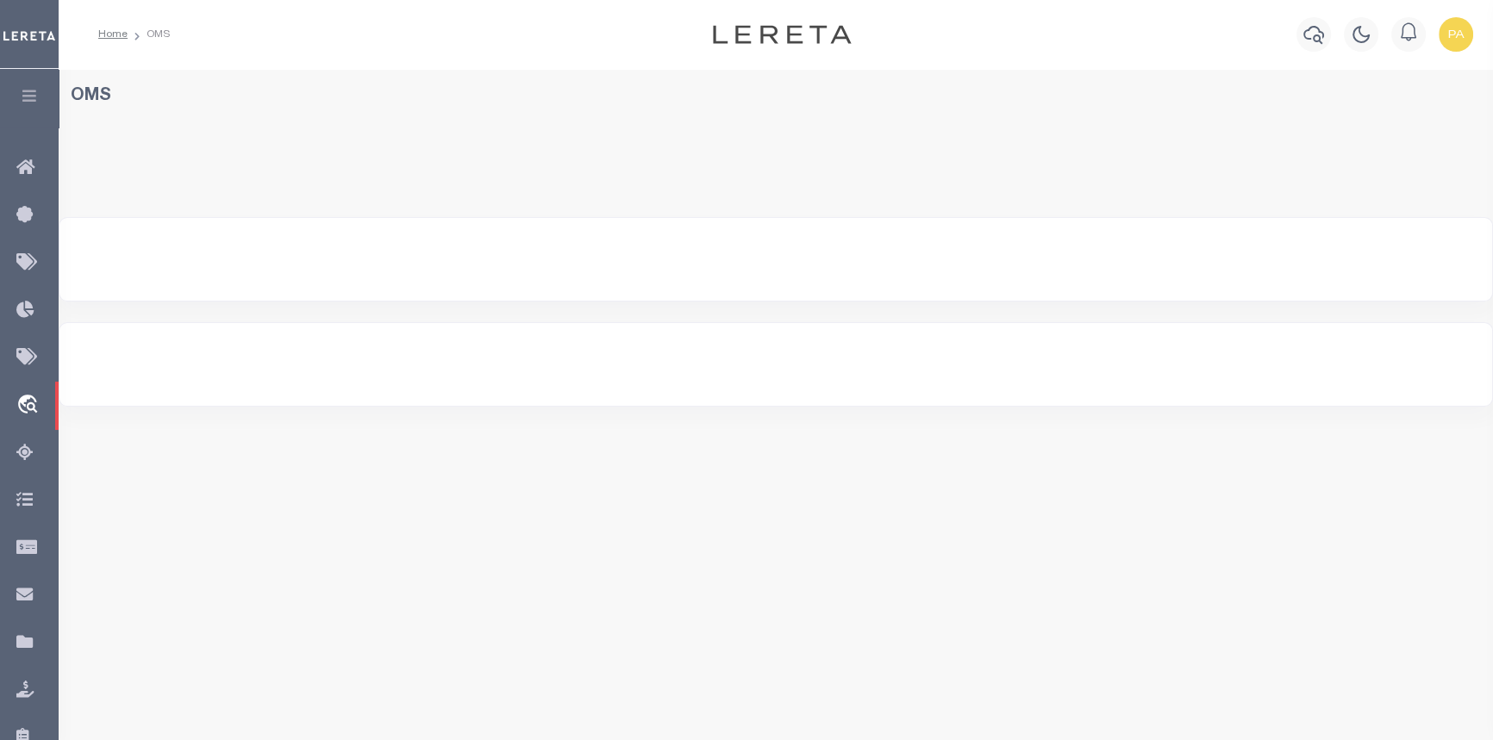
select select "200"
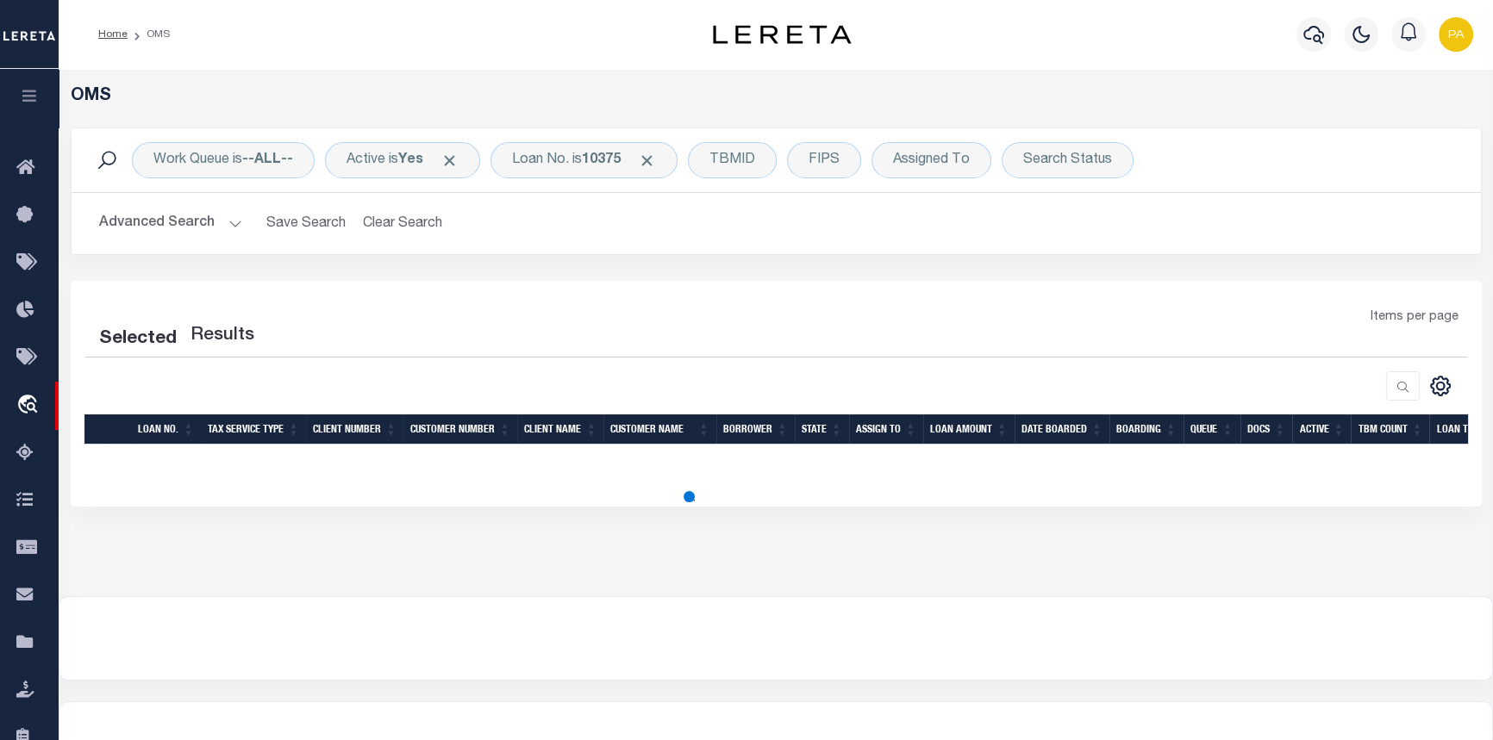
select select "200"
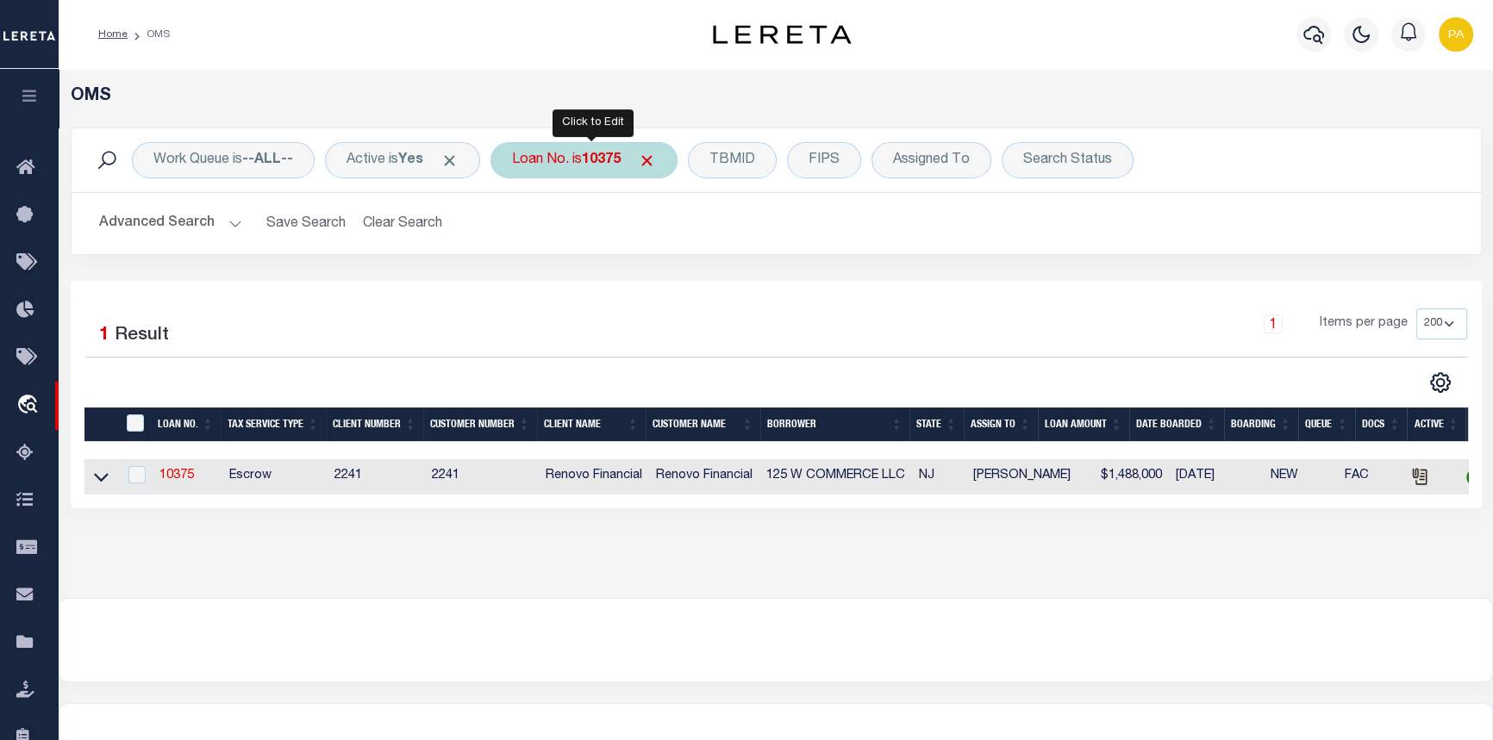
click at [614, 160] on b "10375" at bounding box center [601, 160] width 39 height 14
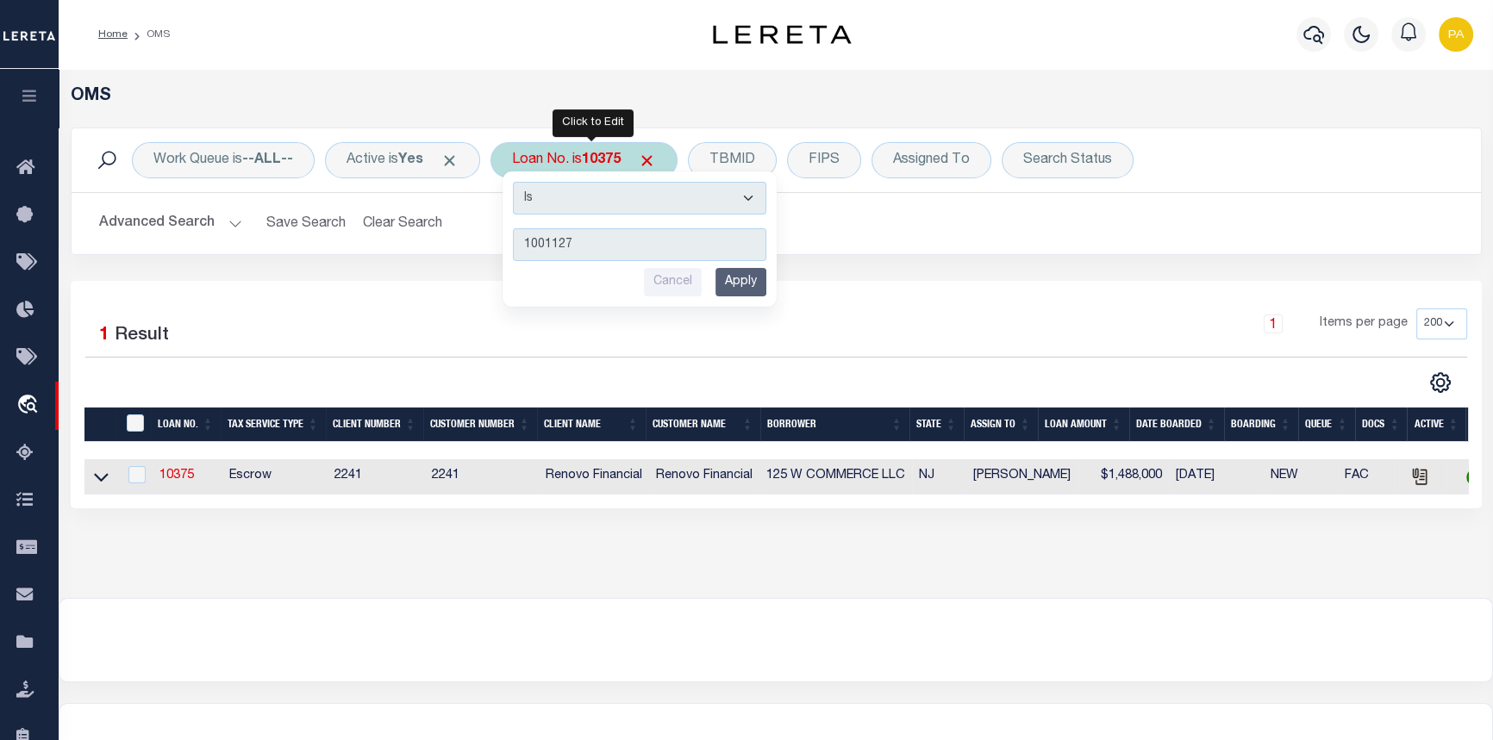
type input "10011275"
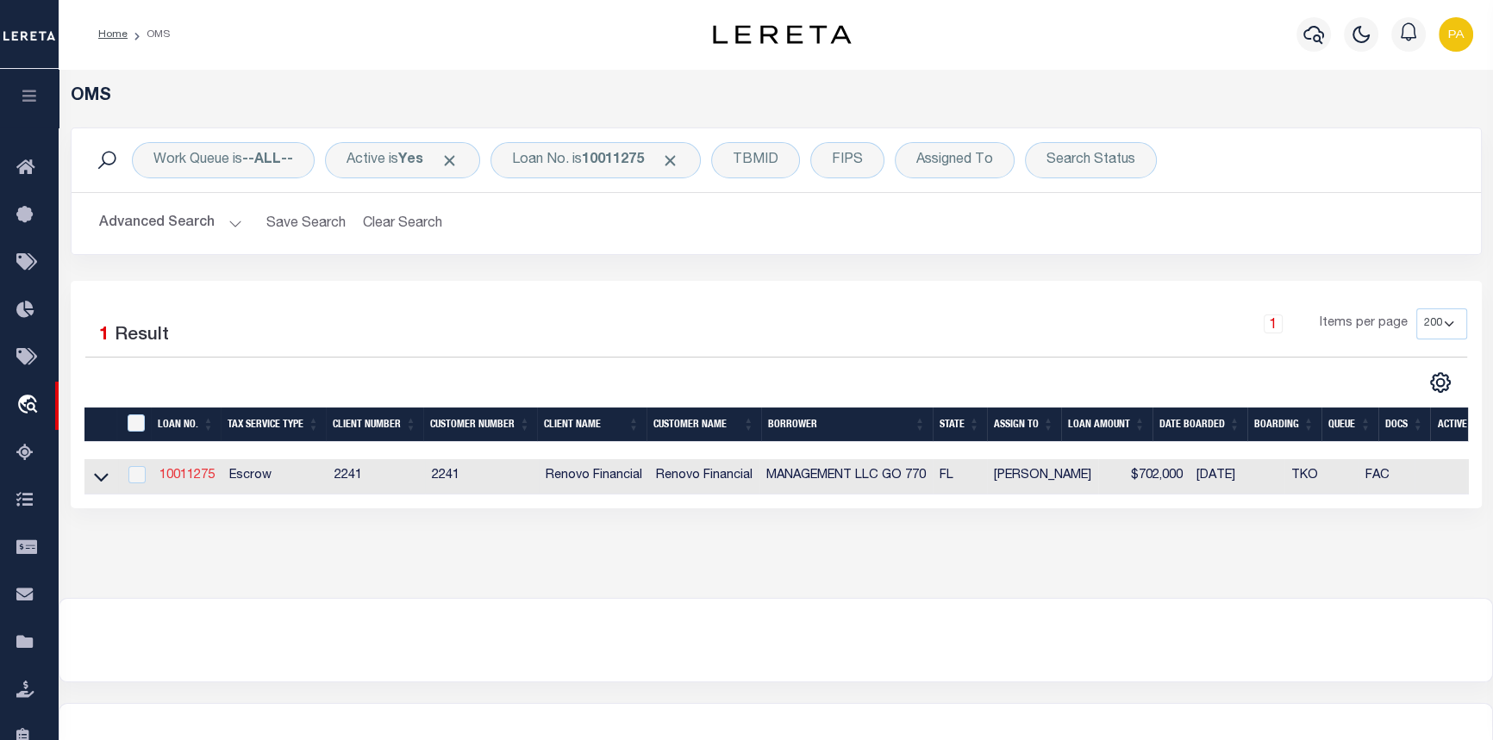
click at [187, 479] on link "10011275" at bounding box center [186, 476] width 55 height 12
type input "10011275"
type input "MANAGEMENT LLC GO 770"
select select
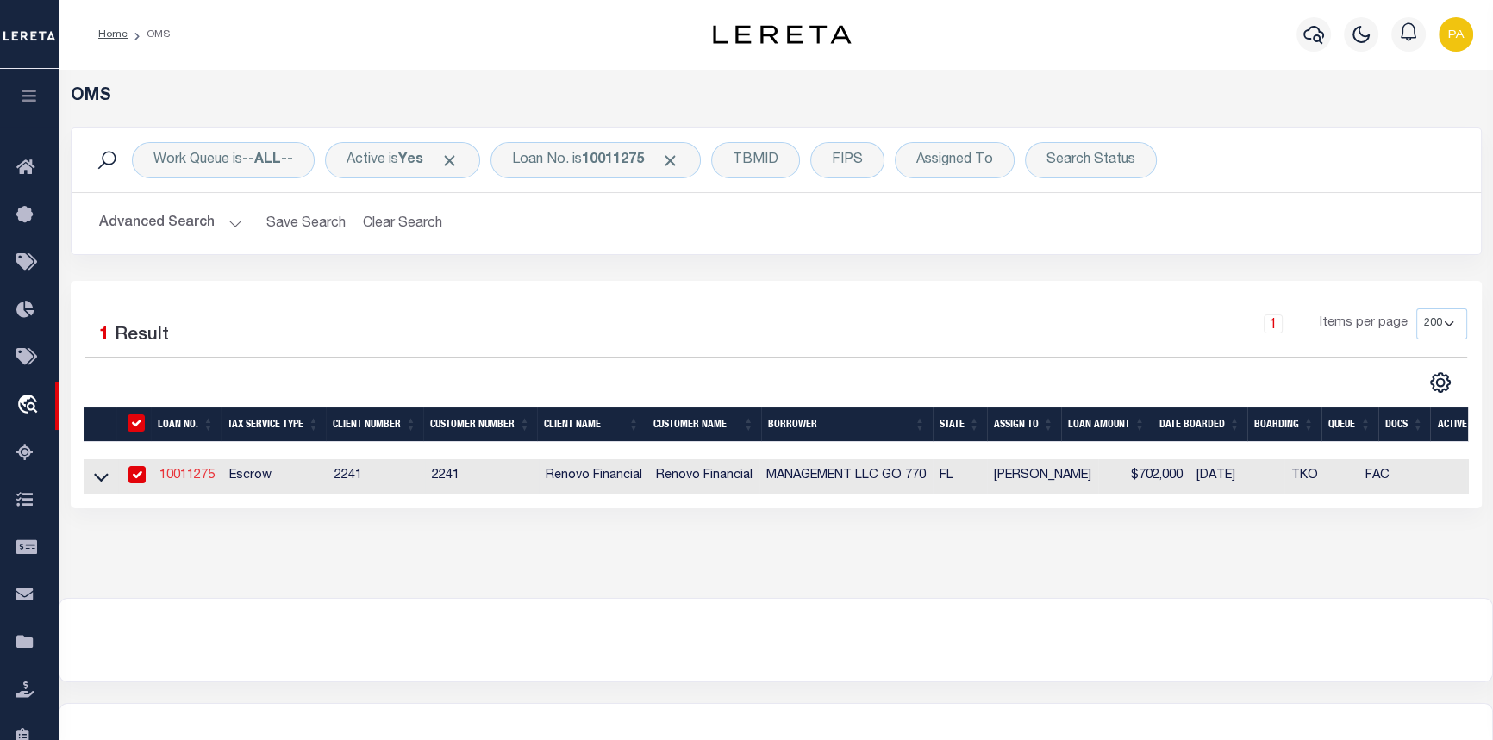
type input "4751 NW 65TH AVE"
type input "LAUDERHILL FL 33319-7203 NULL"
select select "10"
select select "Escrow"
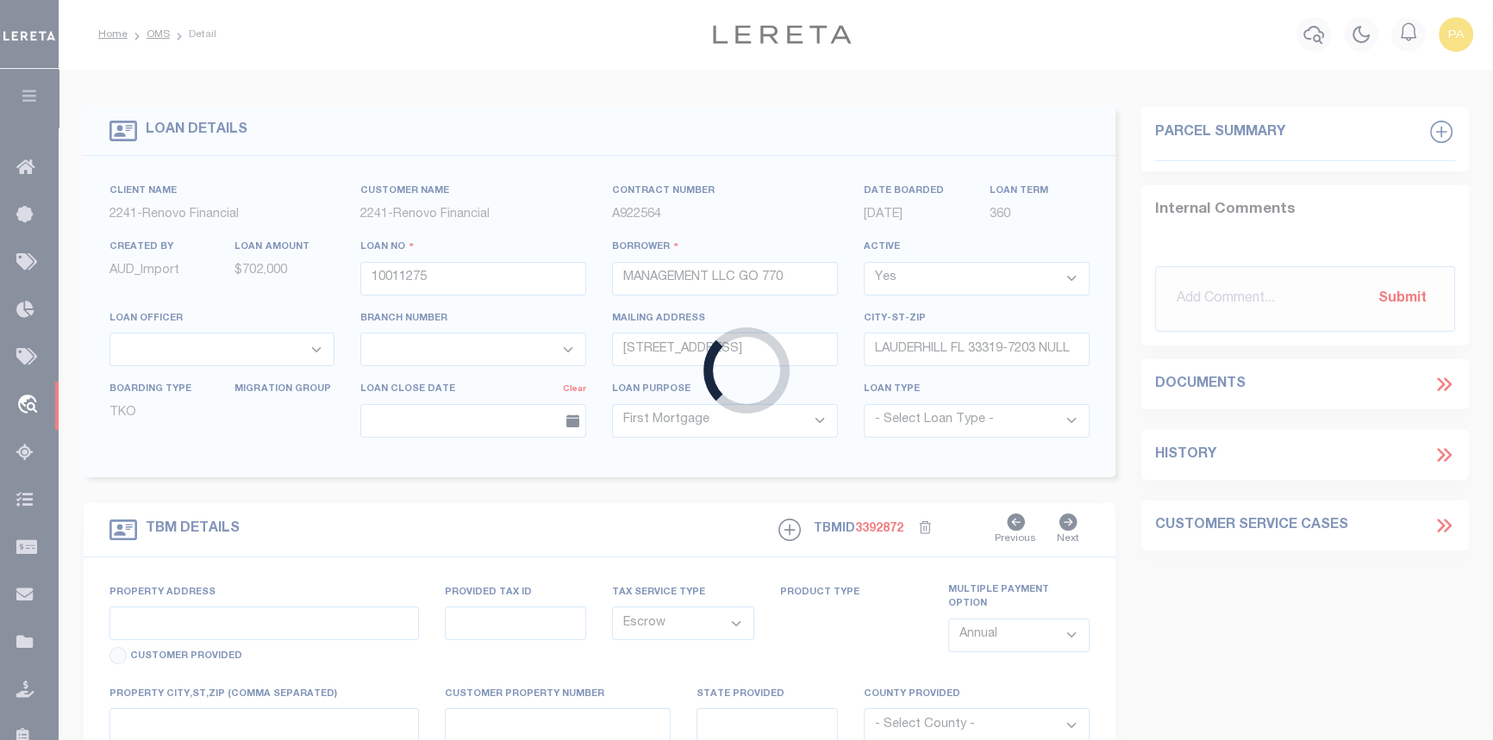
select select "14701"
select select "25067"
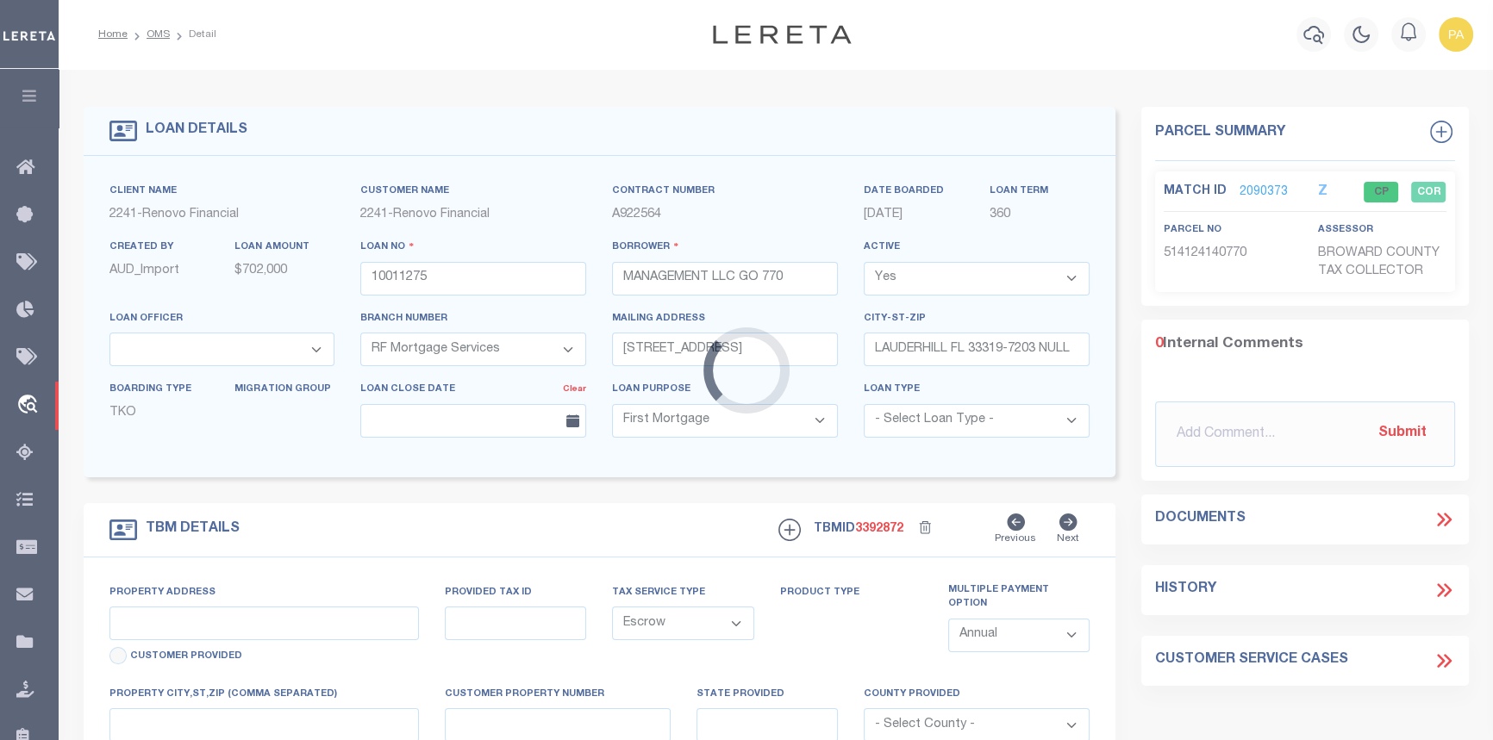
type input "6097 RODMAN"
type input "514124-14-0770"
select select
type input "HOLLYWOOD FL 330231800"
type input "a0kUS000006je2f"
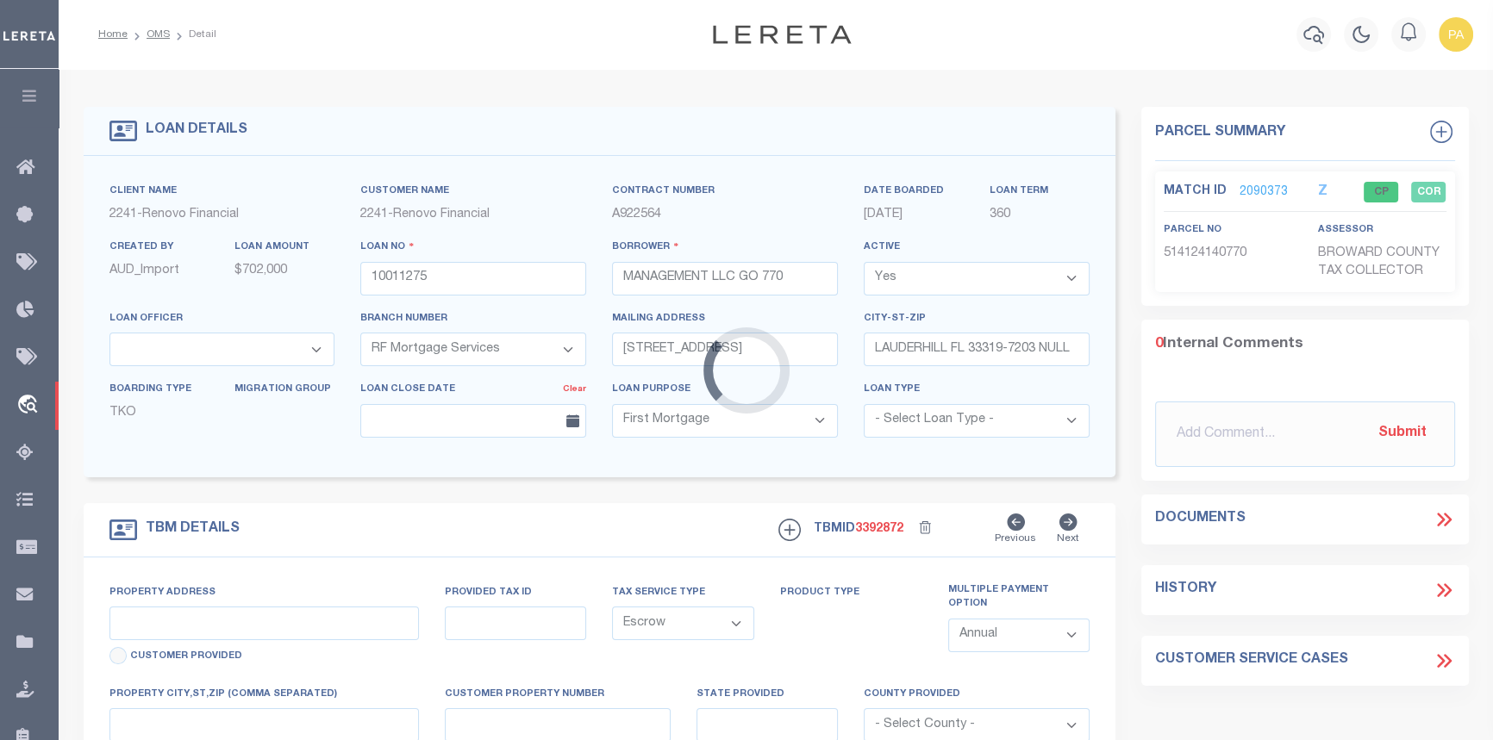
type input "FL"
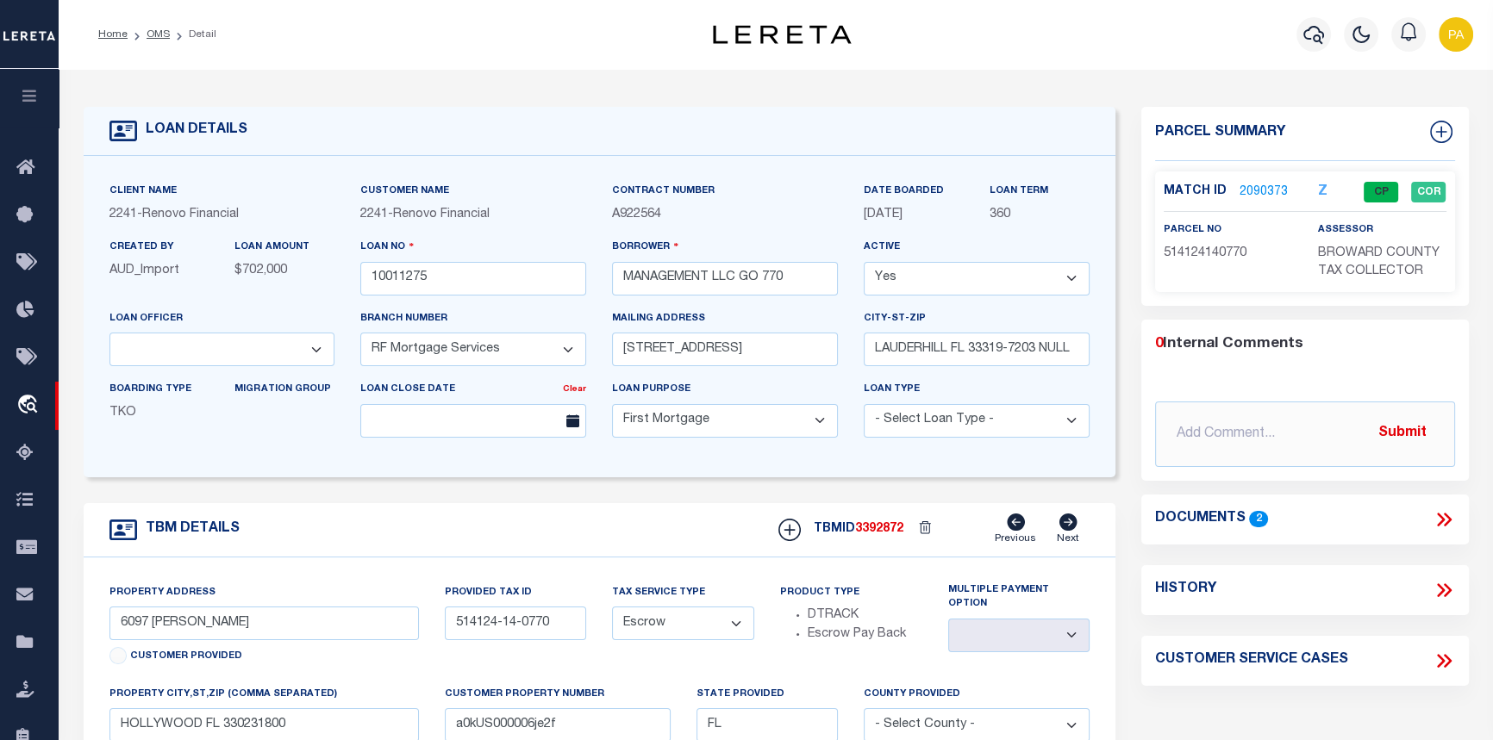
click at [1239, 185] on link "2090373" at bounding box center [1263, 193] width 48 height 18
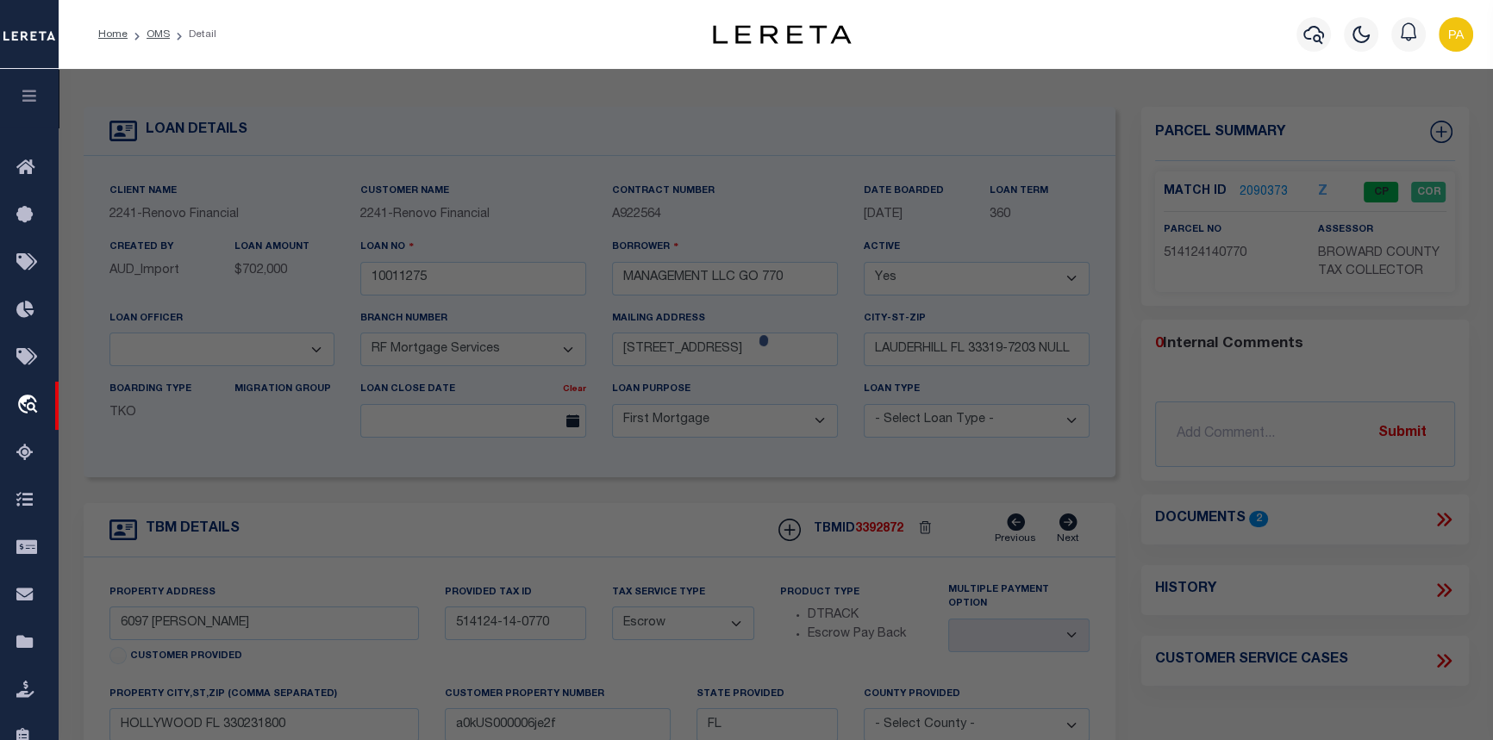
checkbox input "false"
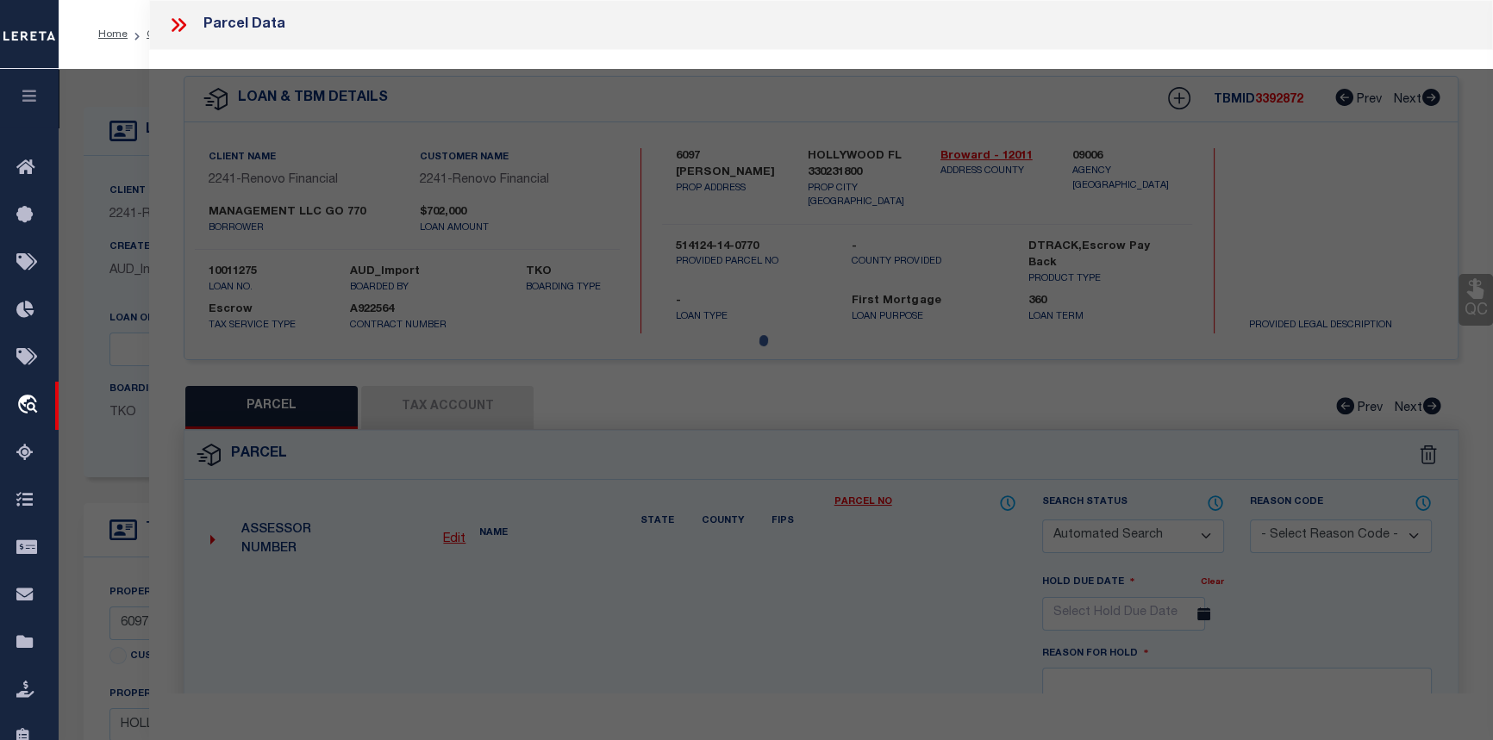
select select "CP"
type input "GO 770 MANAGEMENT LLC"
select select "AGW"
select select
type input "6097 RODMAN STREET"
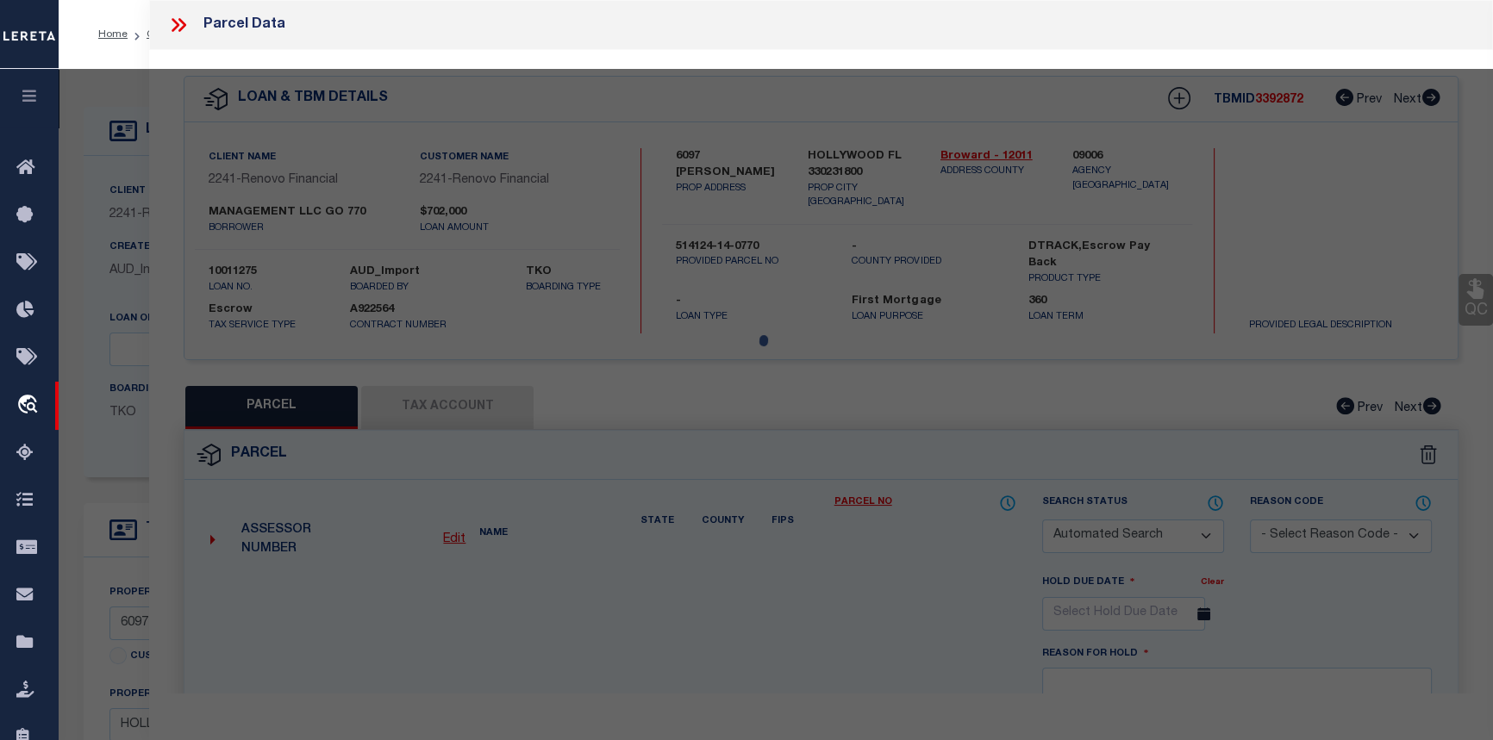
checkbox input "false"
type input "HOLLYWOOD FL 33023"
type textarea "BEVERLY PARK 25-44 B LOT 14,15 BLK 4"
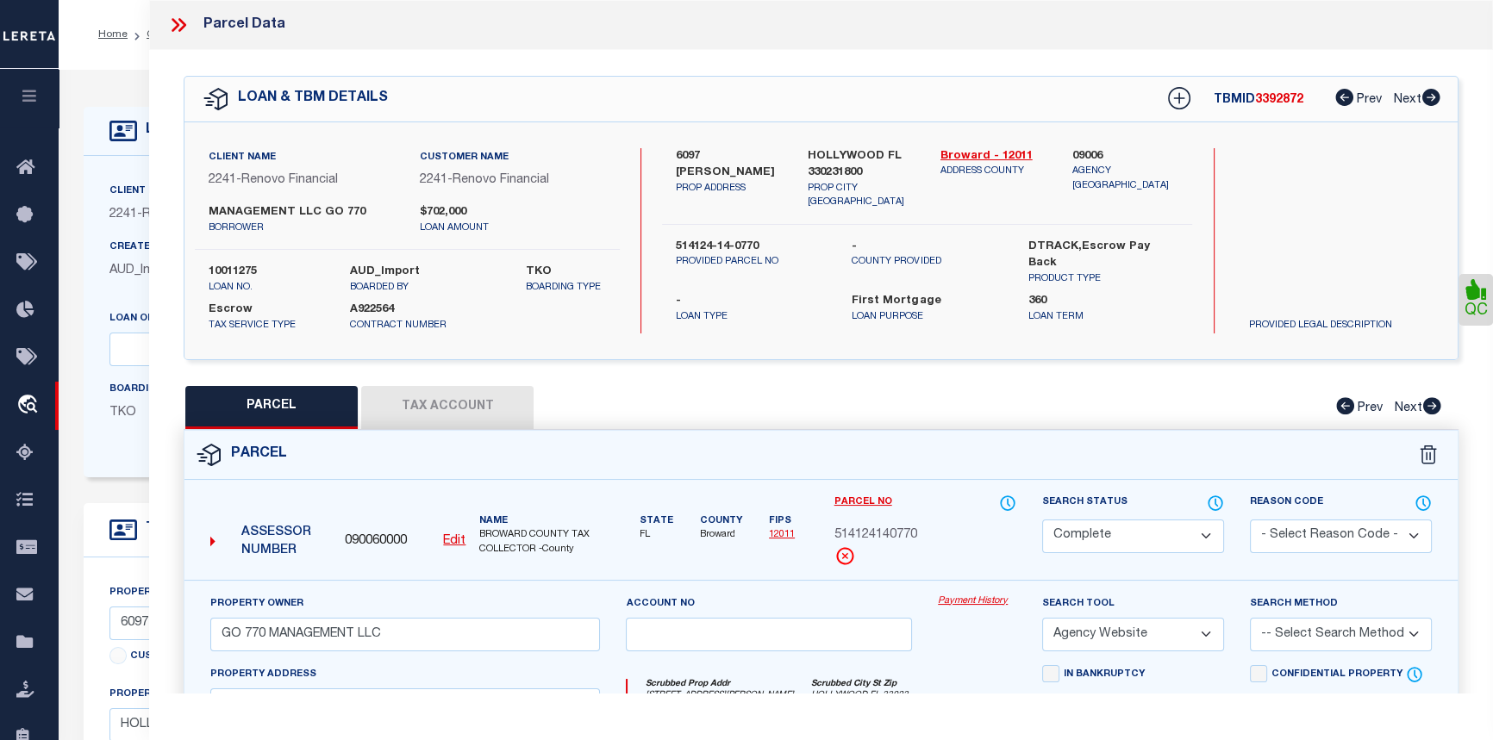
click at [974, 602] on link "Payment History" at bounding box center [977, 602] width 78 height 15
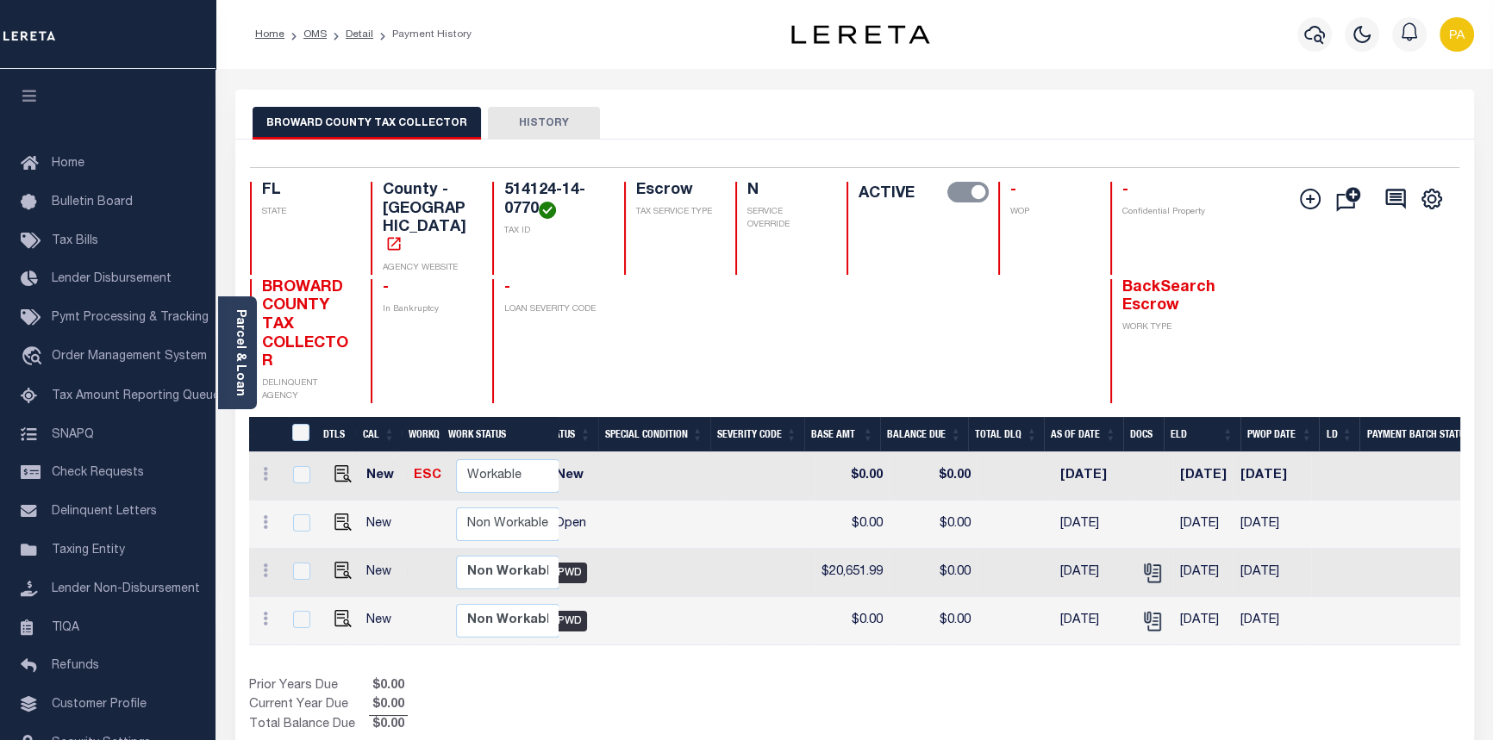
scroll to position [0, 482]
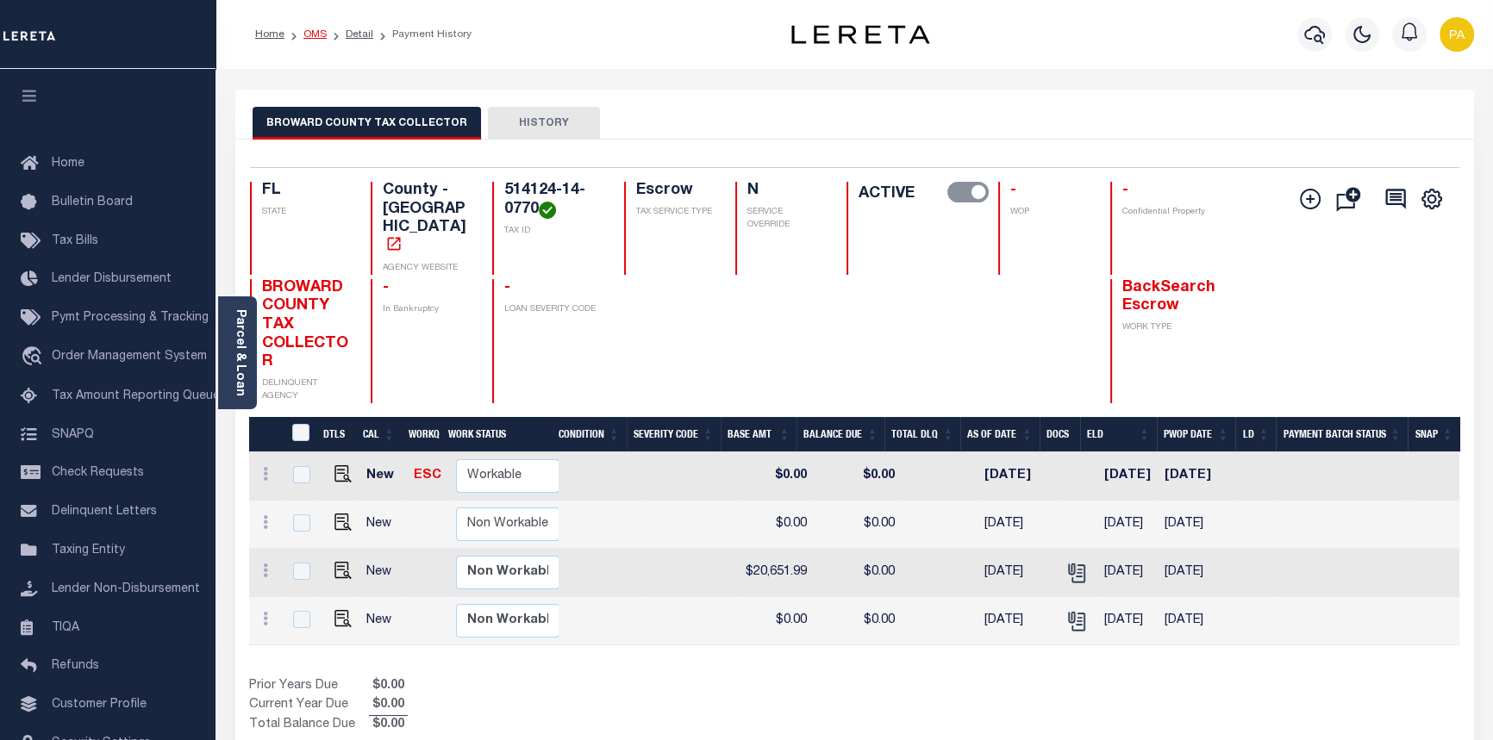
click at [309, 32] on link "OMS" at bounding box center [314, 34] width 23 height 10
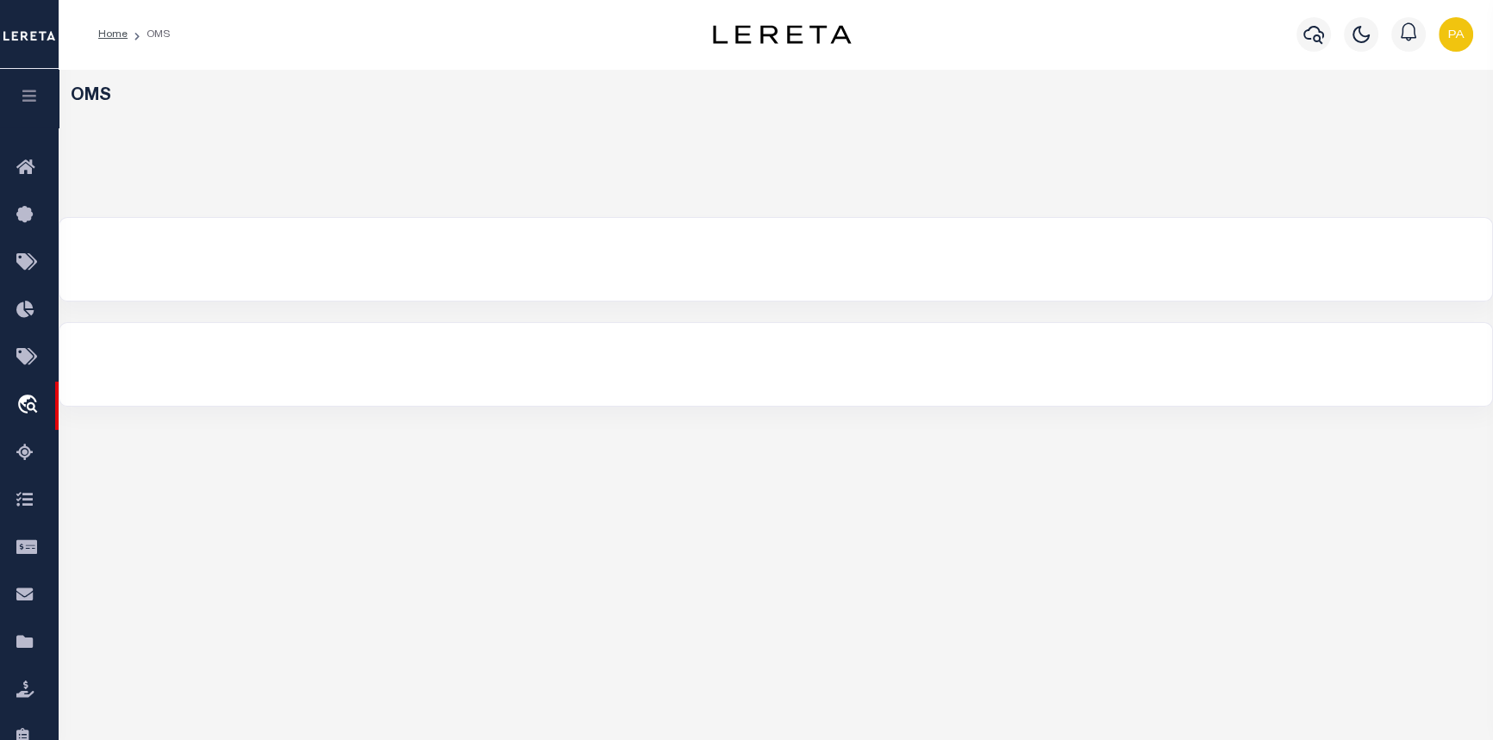
select select "200"
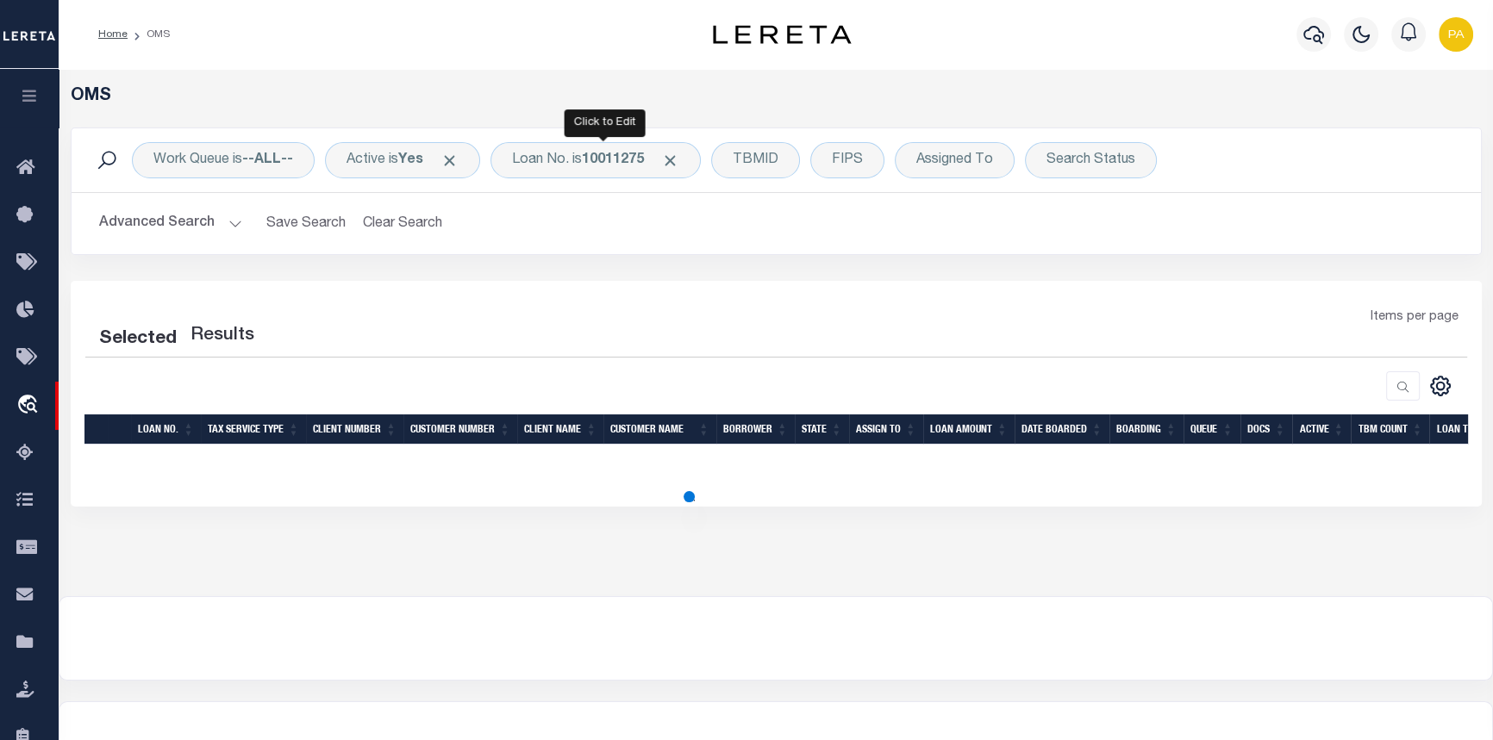
select select "200"
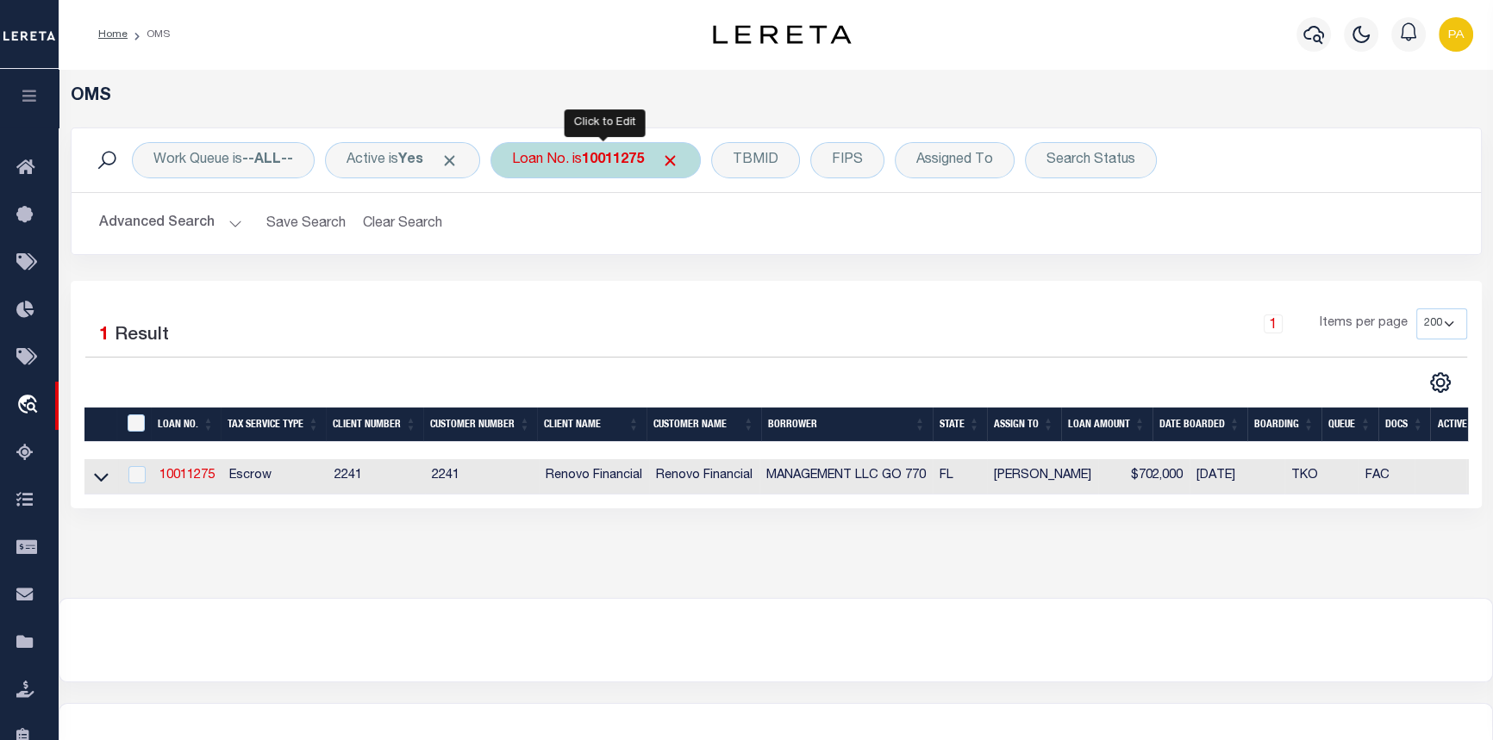
click at [630, 169] on div "Loan No. is 10011275" at bounding box center [595, 160] width 210 height 36
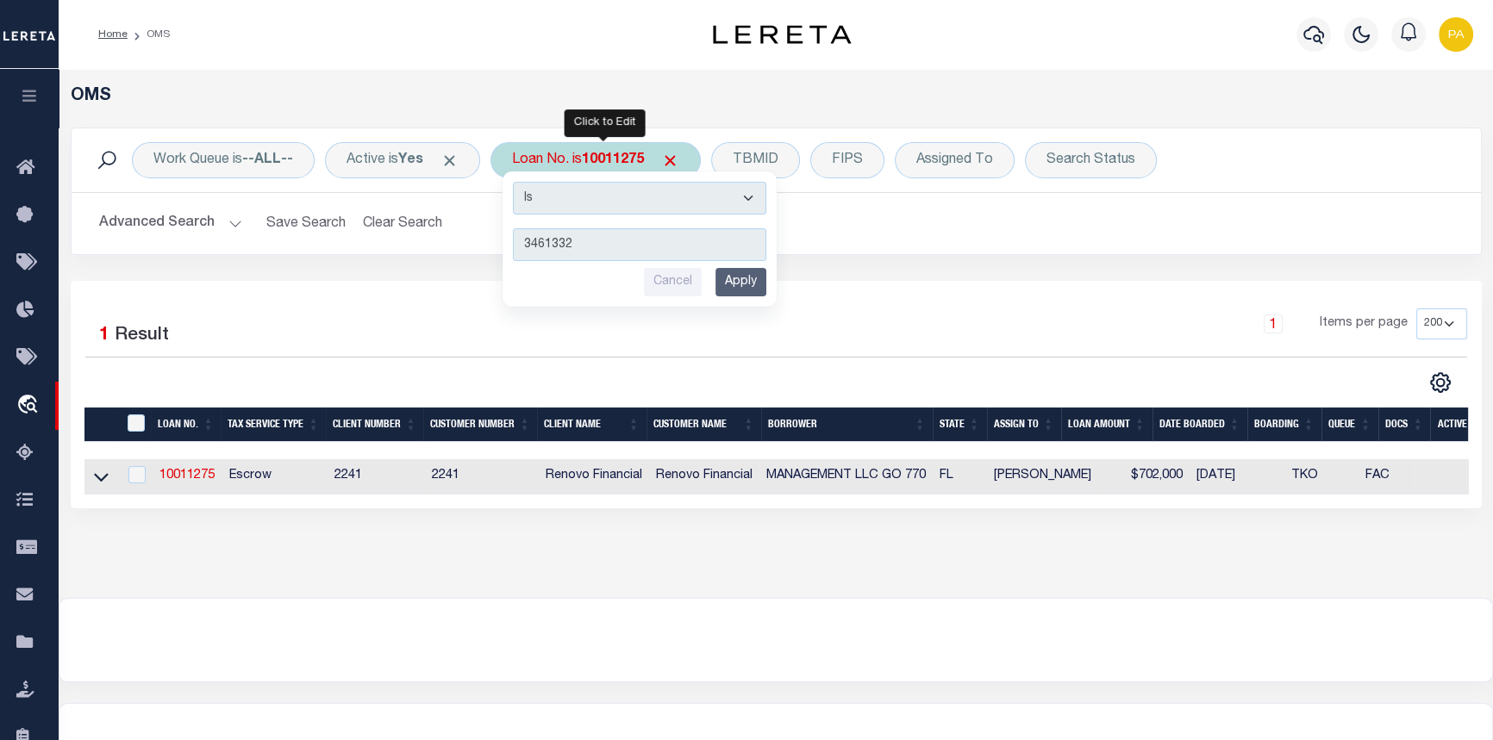
type input "34613324"
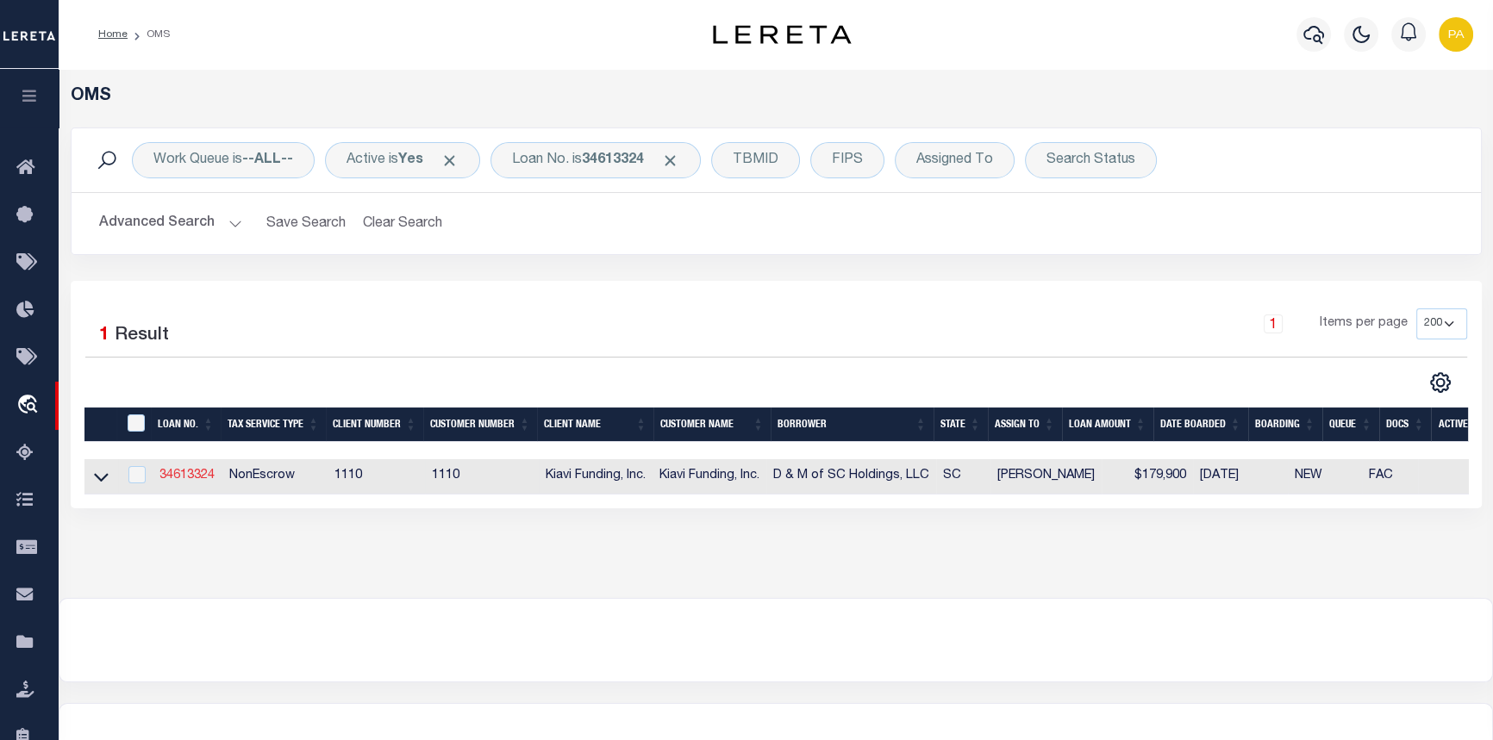
click at [183, 481] on link "34613324" at bounding box center [186, 476] width 55 height 12
type input "34613324"
type input "D & M of SC Holdings, LLC"
select select
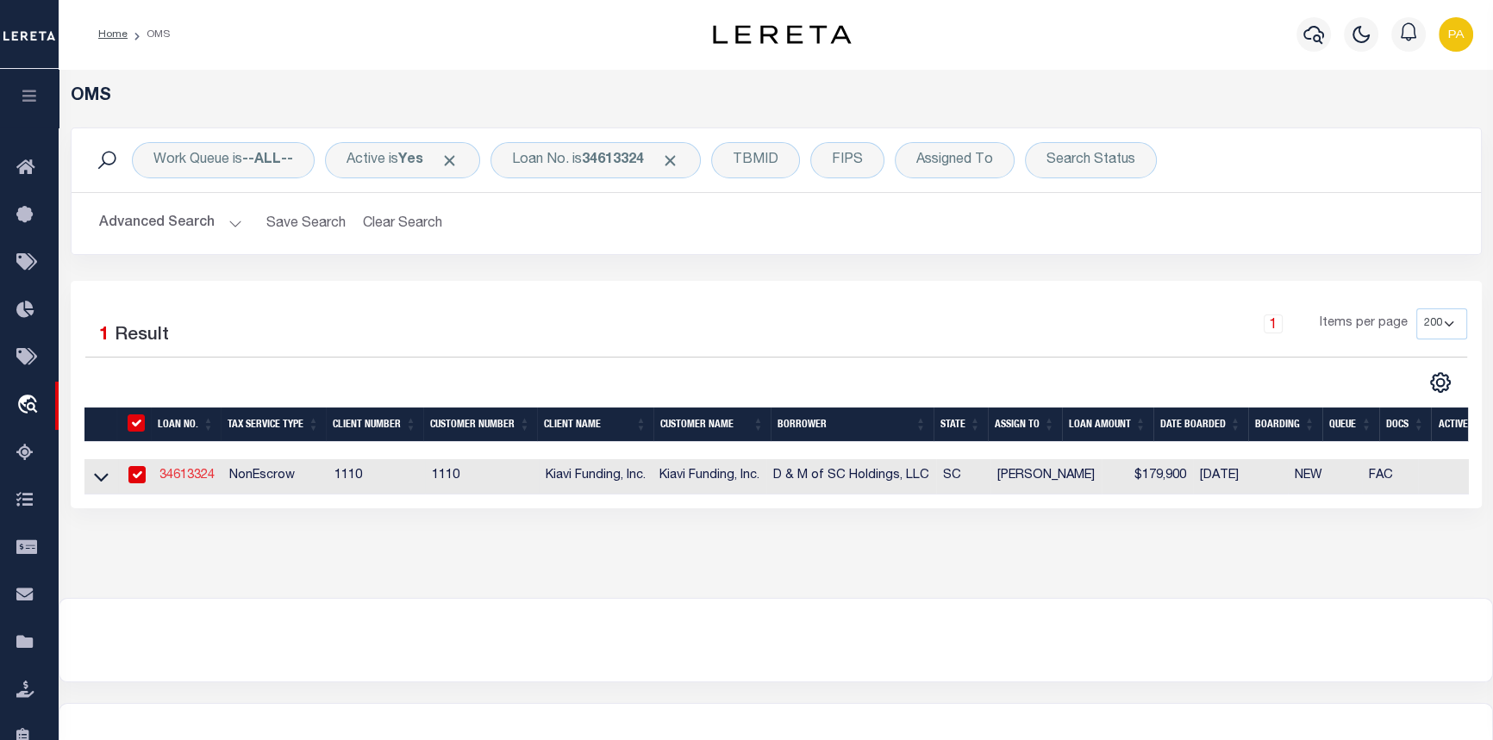
select select "10"
select select "NonEscrow"
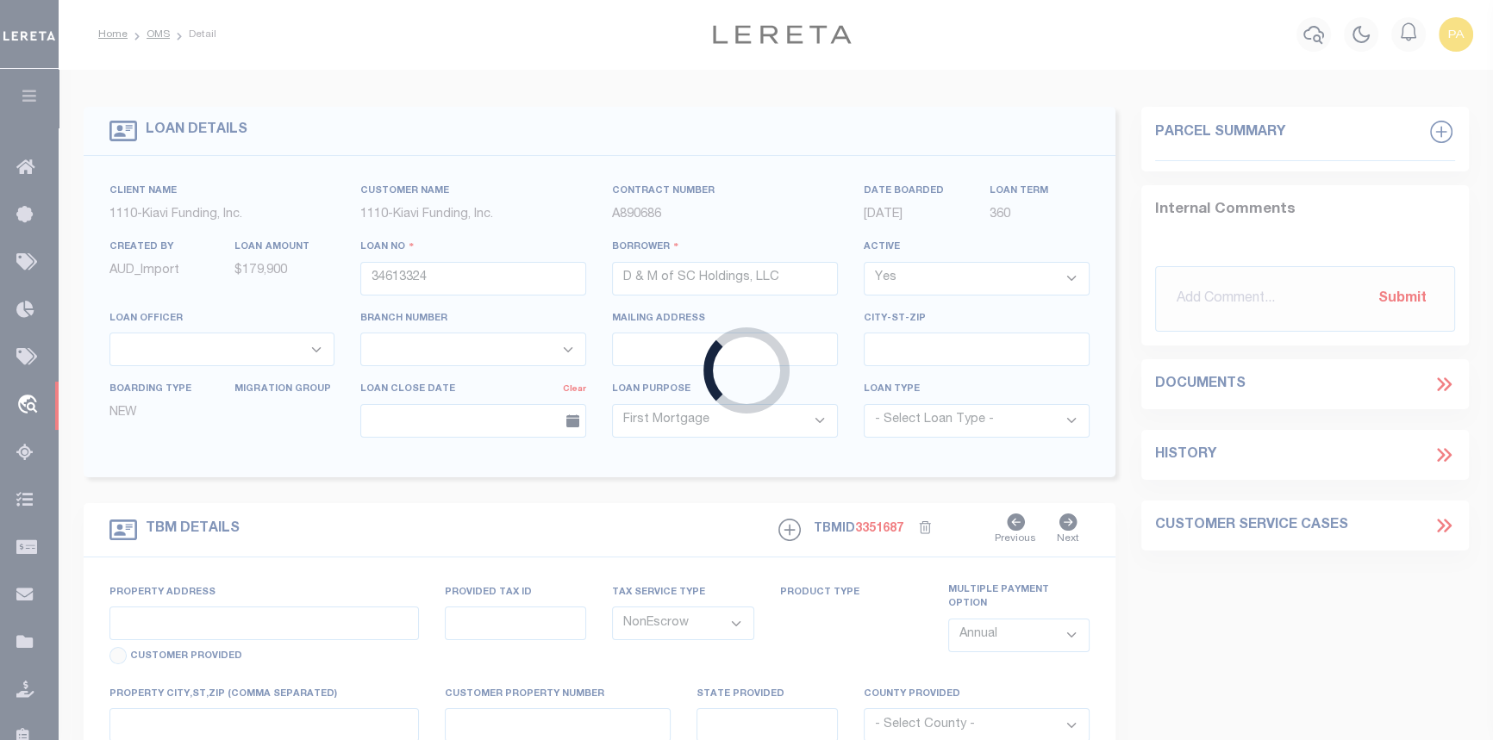
type input "[STREET_ADDRESS]"
select select
type input "SUMTER SC 29150"
type input "SC"
select select "8518"
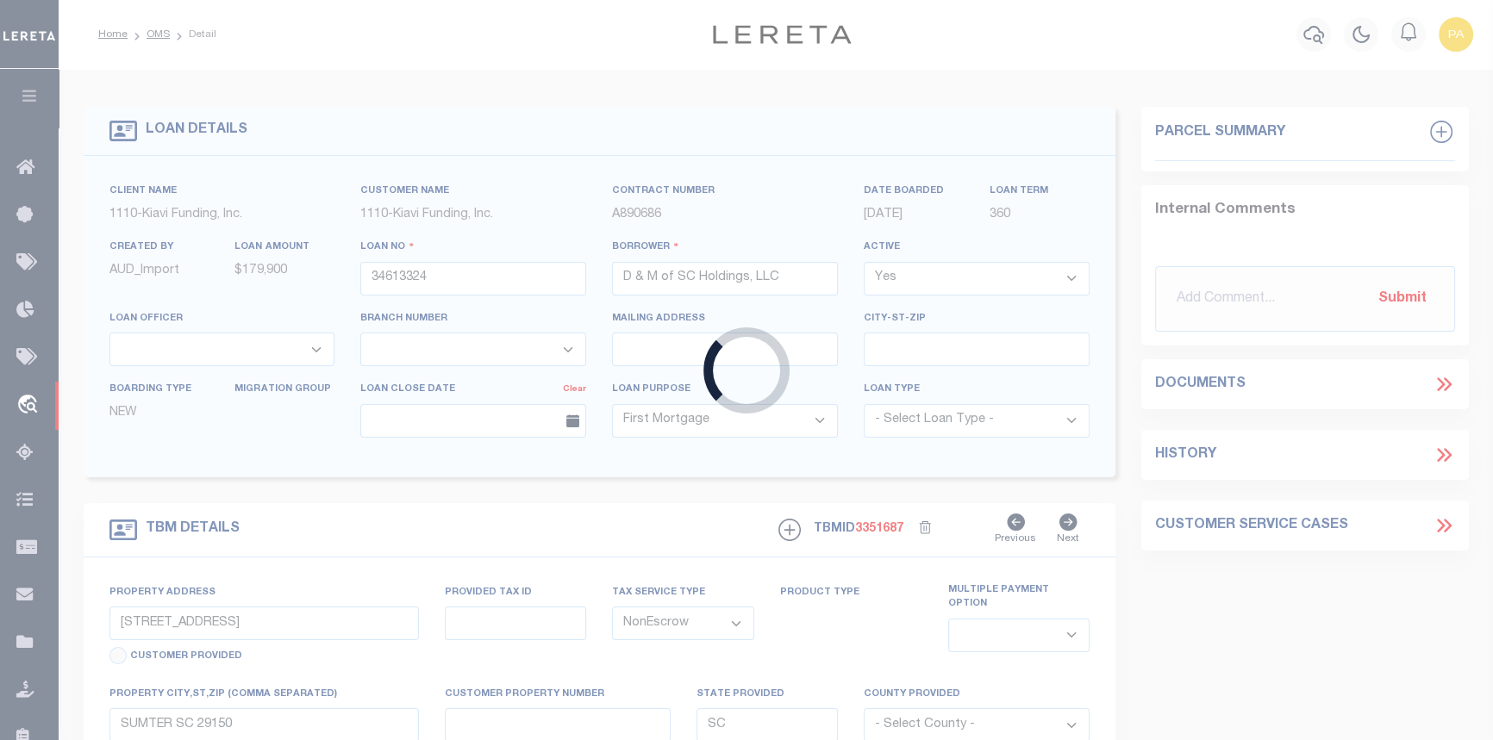
select select "3485"
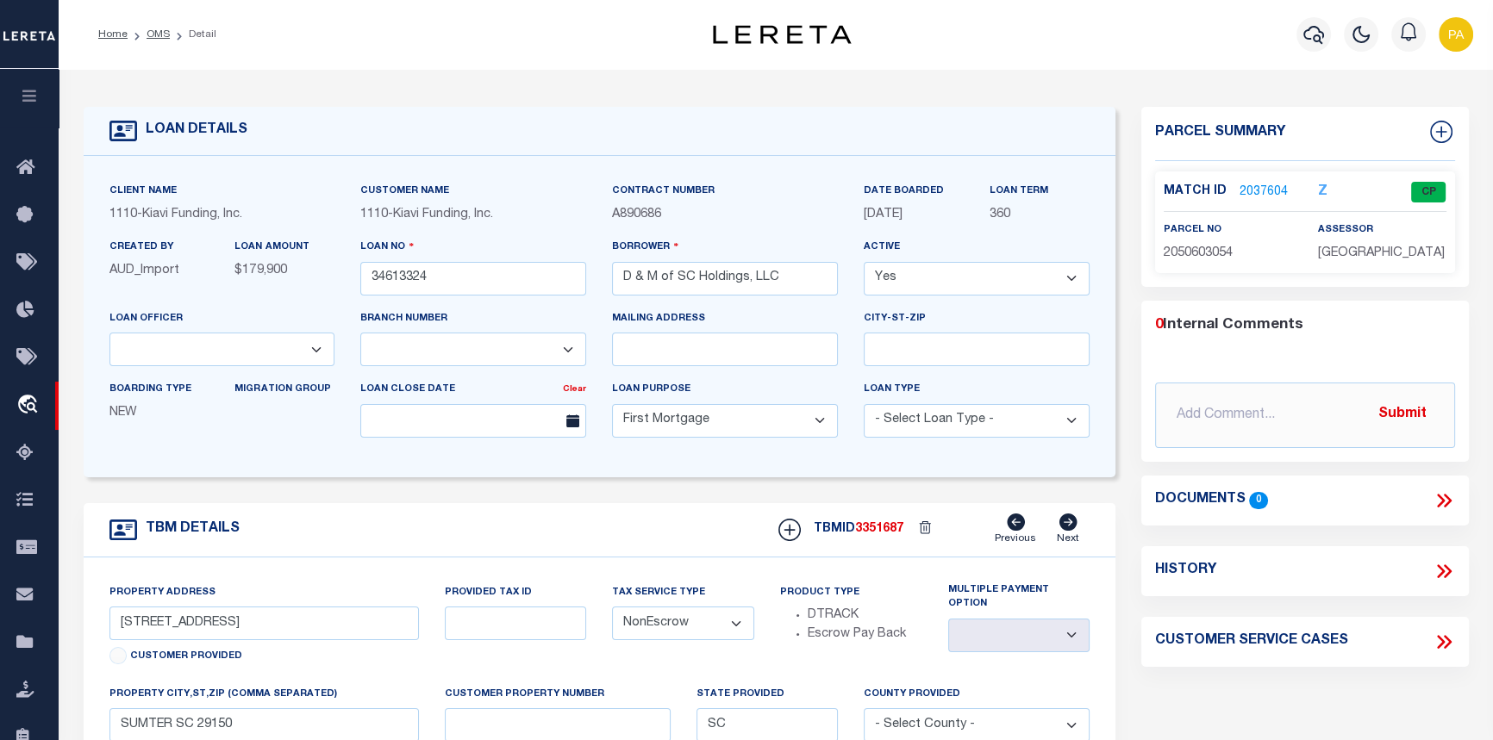
click at [1258, 188] on link "2037604" at bounding box center [1263, 193] width 48 height 18
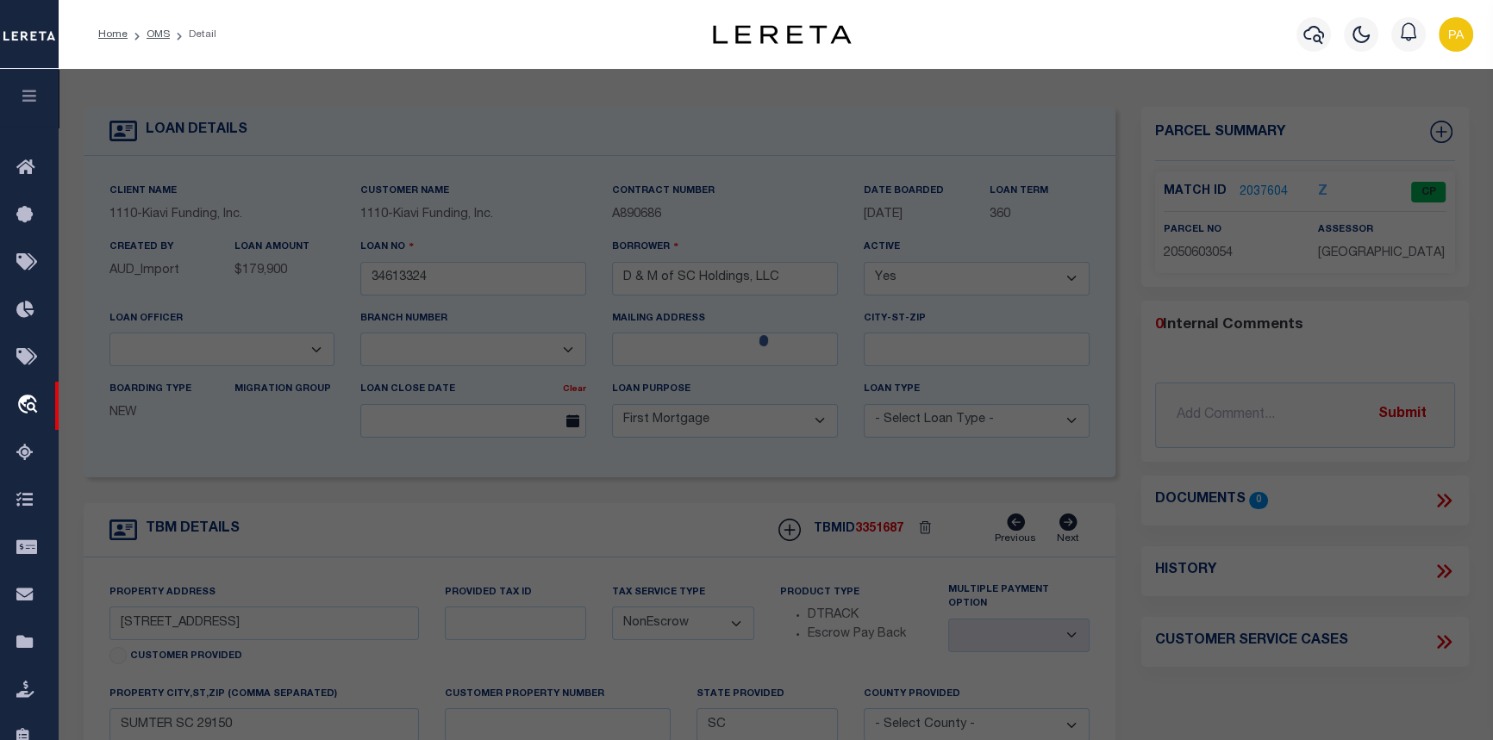
checkbox input "false"
select select "CP"
type input "D & M OF SC HOLDINGS LLC"
select select "AGW"
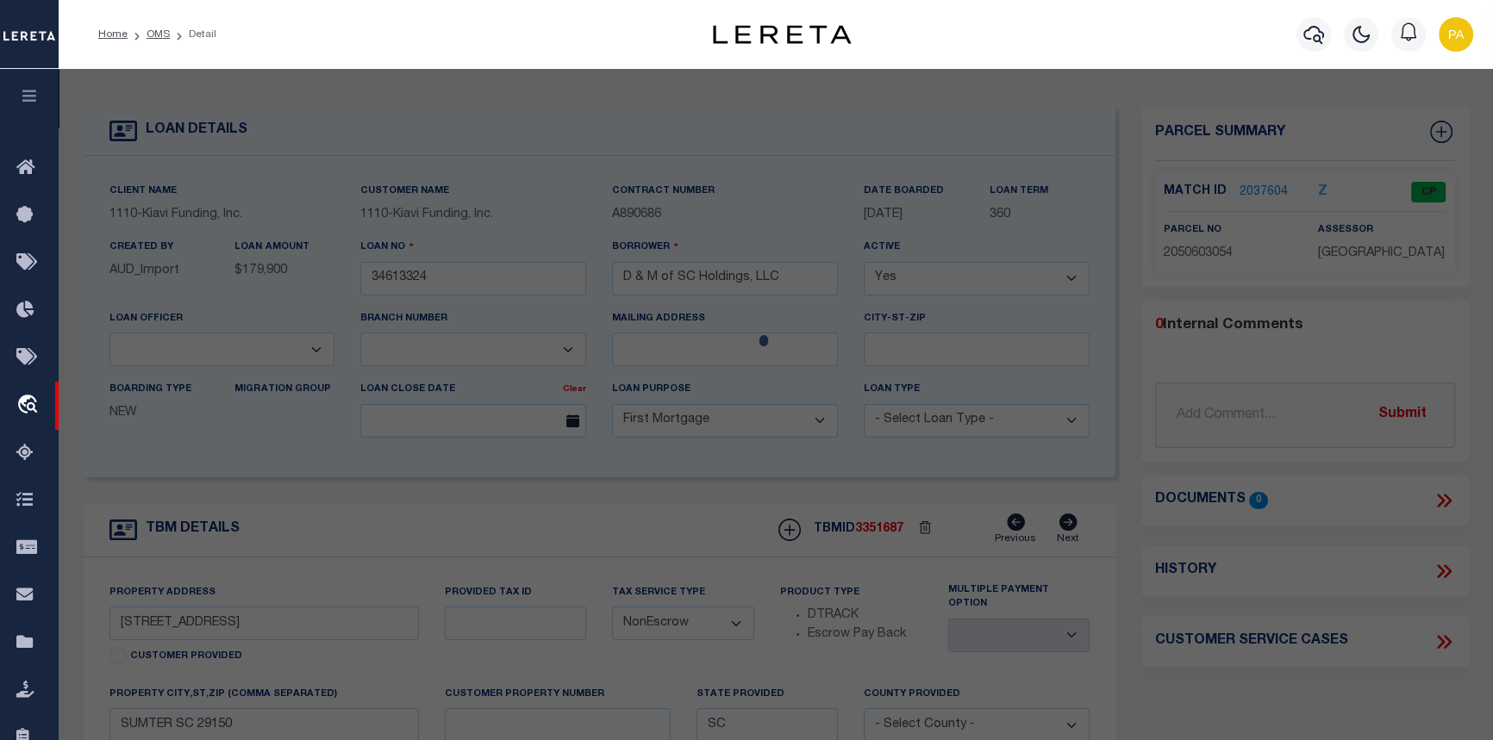
select select
type input "[STREET_ADDRESS]"
type input "SUMTER SC 29150"
type textarea "LOT 50 & PT 51 Z13-106 108 FT 1 Z21-28"
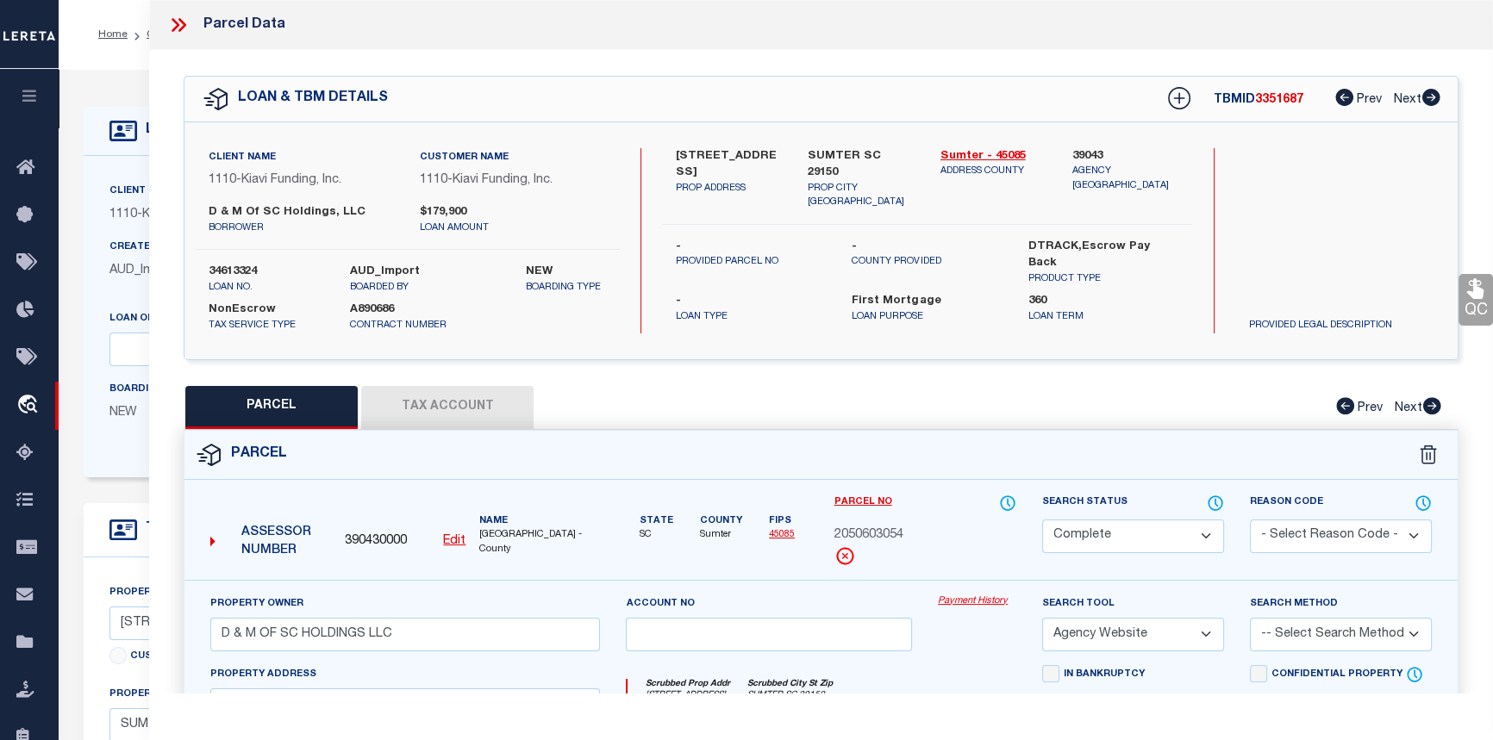
click at [966, 598] on link "Payment History" at bounding box center [977, 602] width 78 height 15
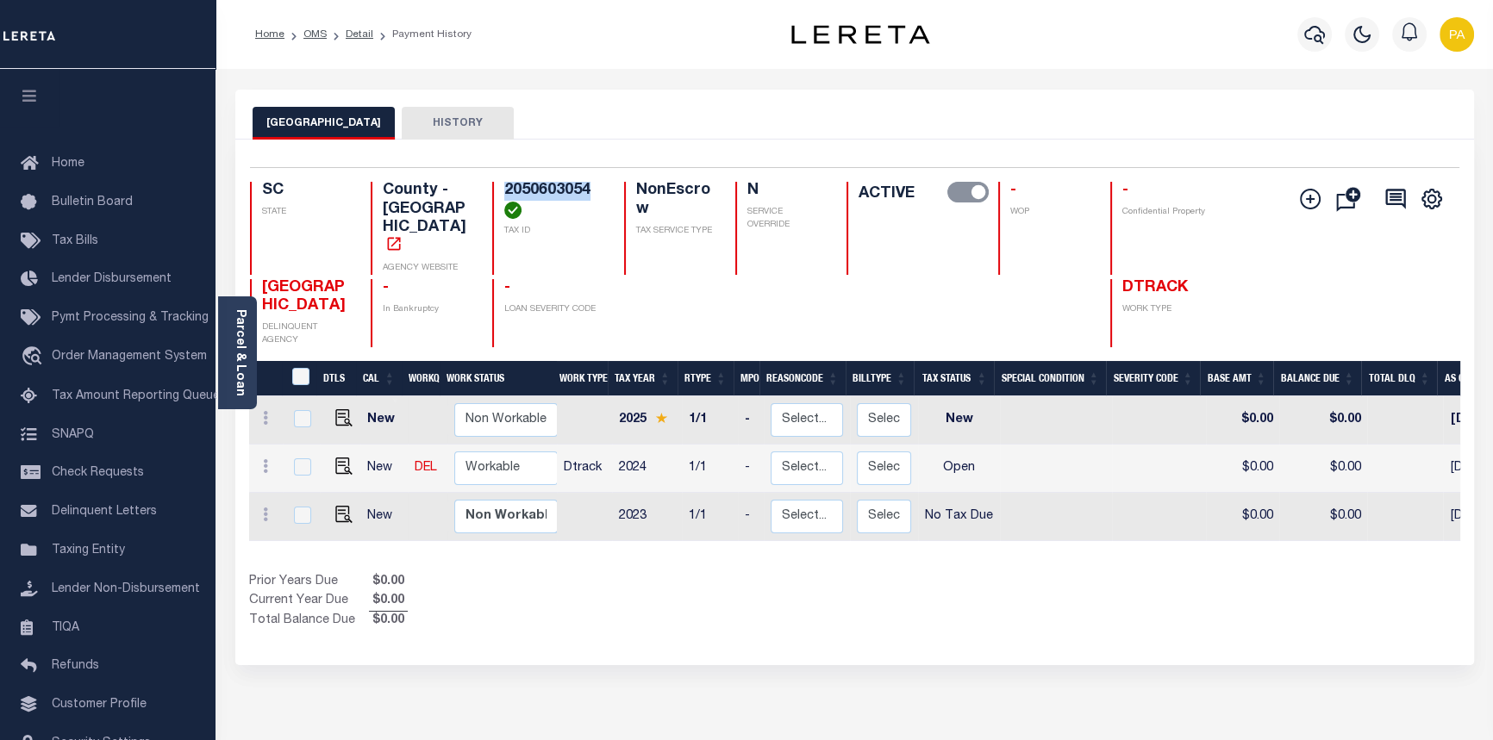
drag, startPoint x: 508, startPoint y: 194, endPoint x: 587, endPoint y: 183, distance: 80.1
click at [587, 183] on h4 "2050603054" at bounding box center [553, 200] width 99 height 37
copy h4 "2050603054"
click at [357, 34] on link "Detail" at bounding box center [360, 34] width 28 height 10
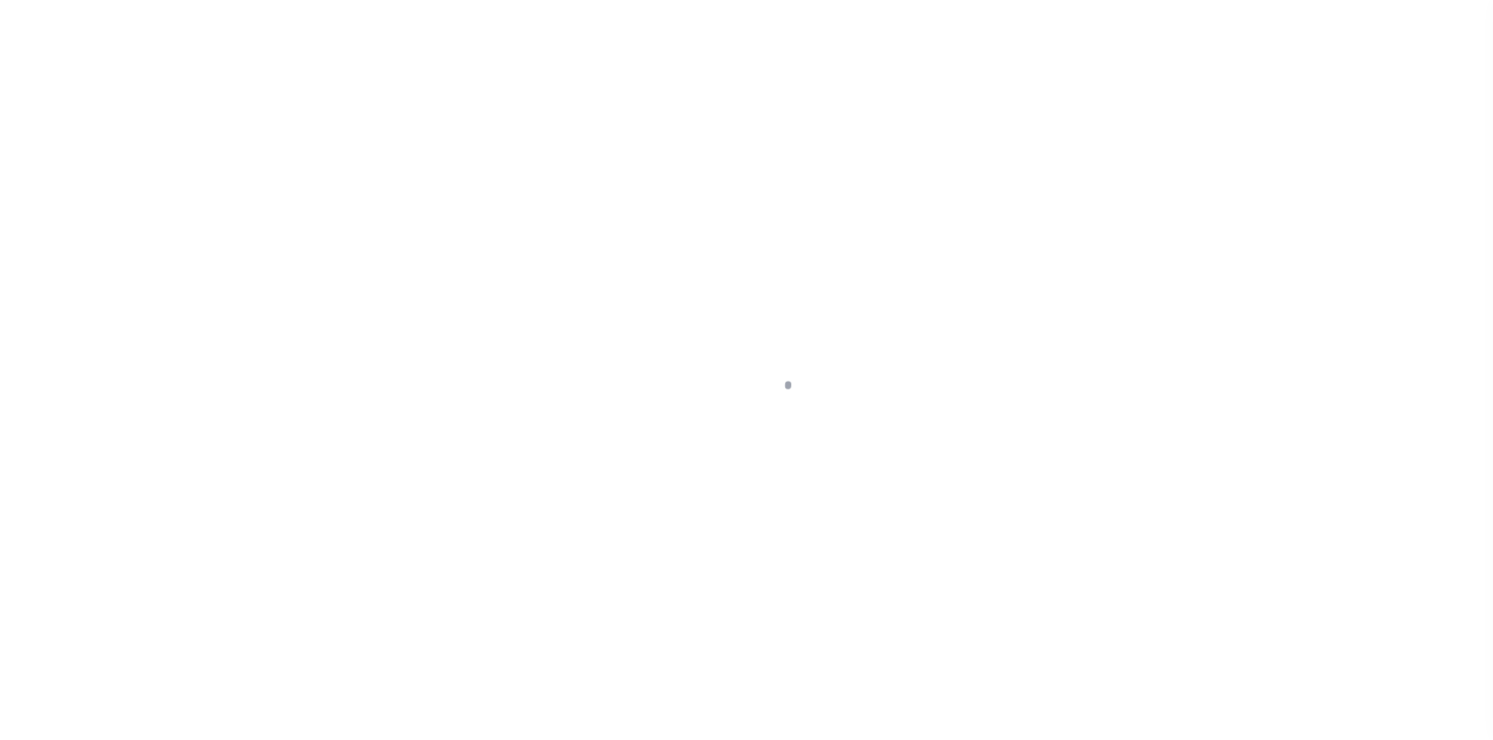
select select "8518"
select select "10"
select select "NonEscrow"
type input "[STREET_ADDRESS]"
select select
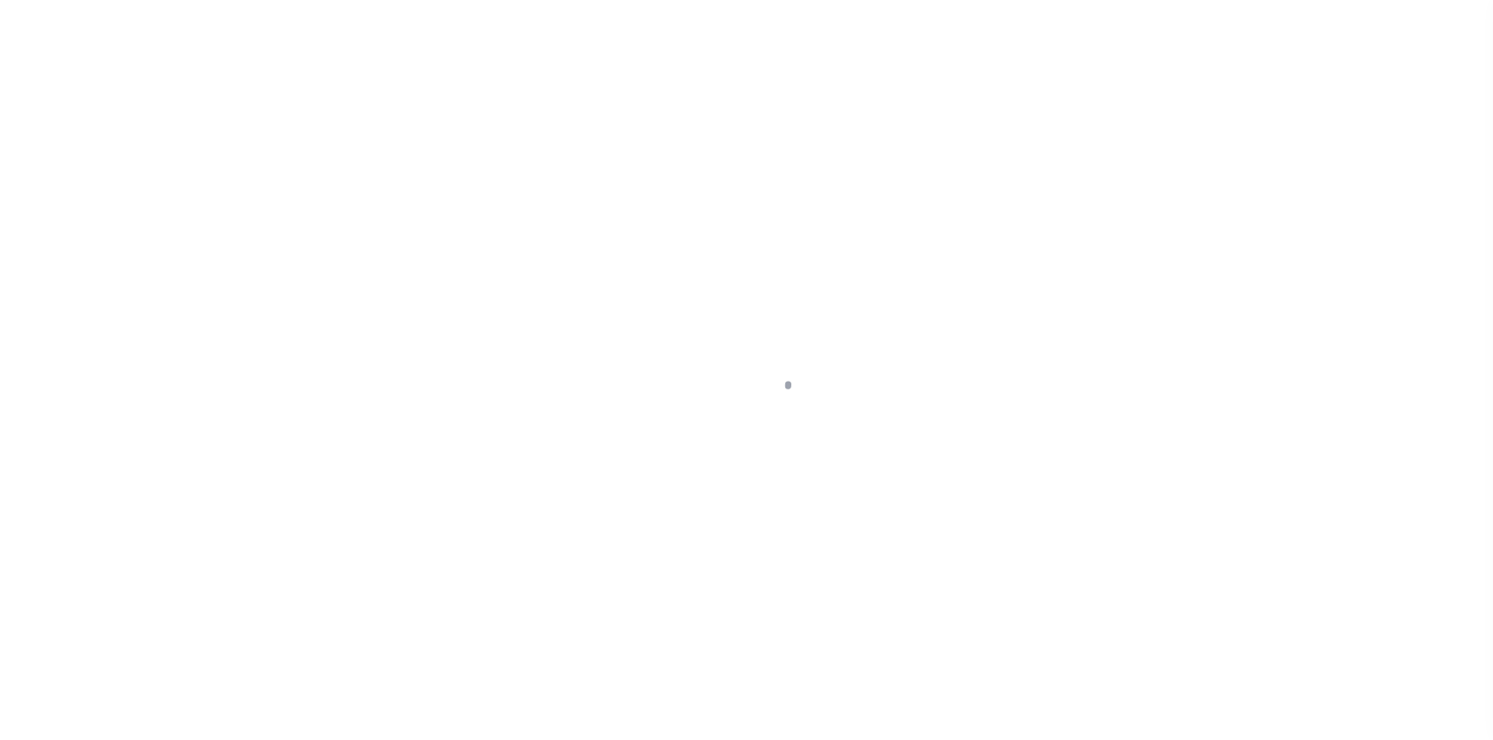
type input "SUMTER SC 29150"
type input "SC"
select select "3485"
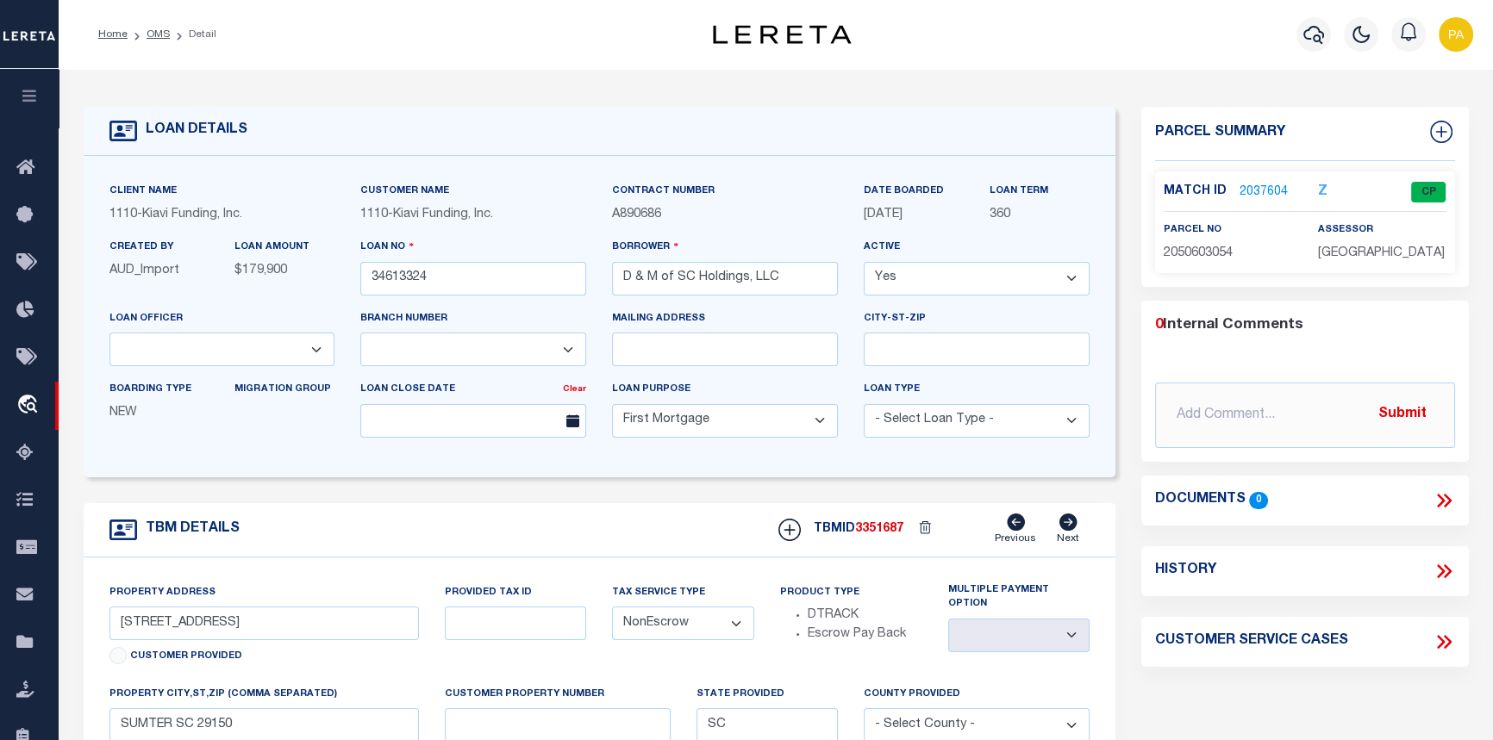
click at [1261, 185] on link "2037604" at bounding box center [1263, 193] width 48 height 18
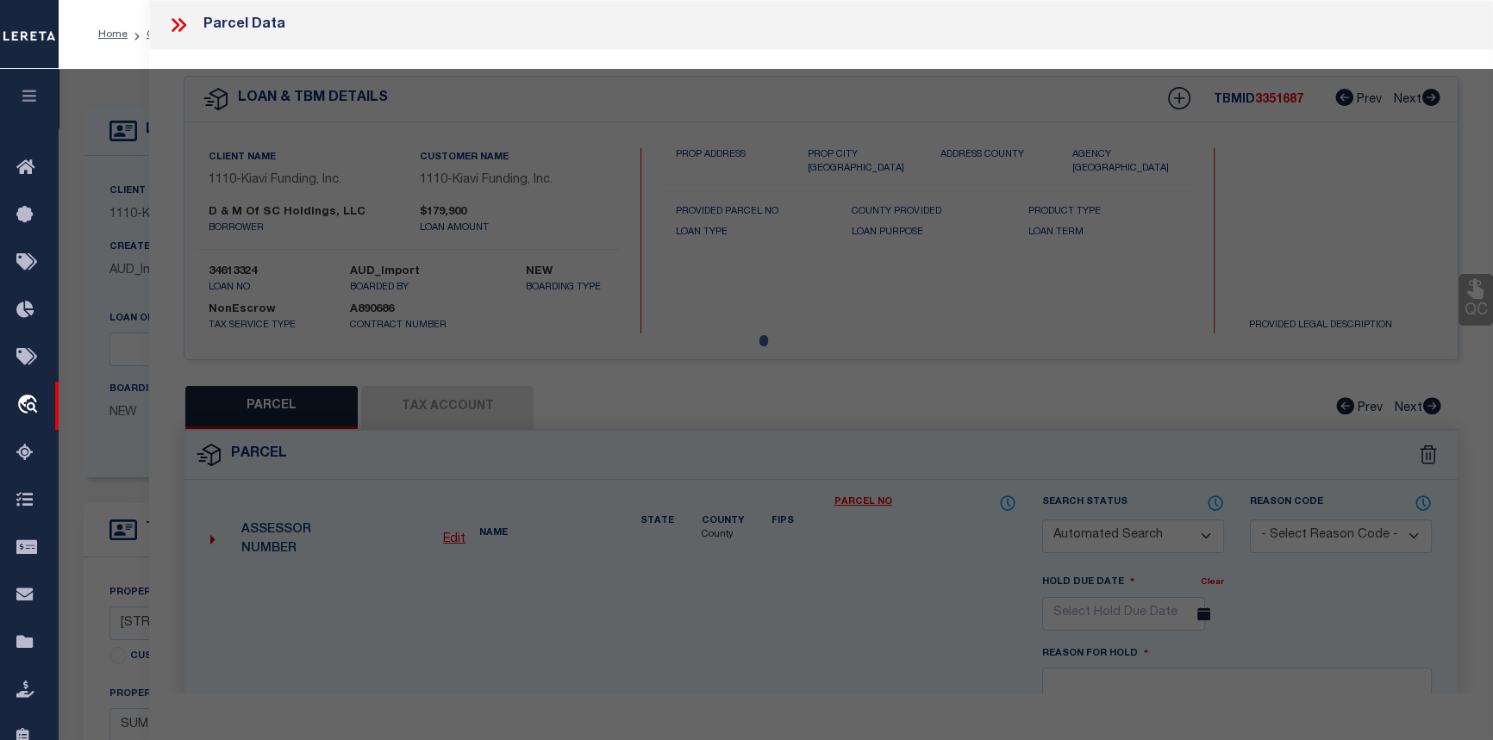
checkbox input "false"
select select "CP"
type input "D & M OF SC HOLDINGS LLC"
select select "AGW"
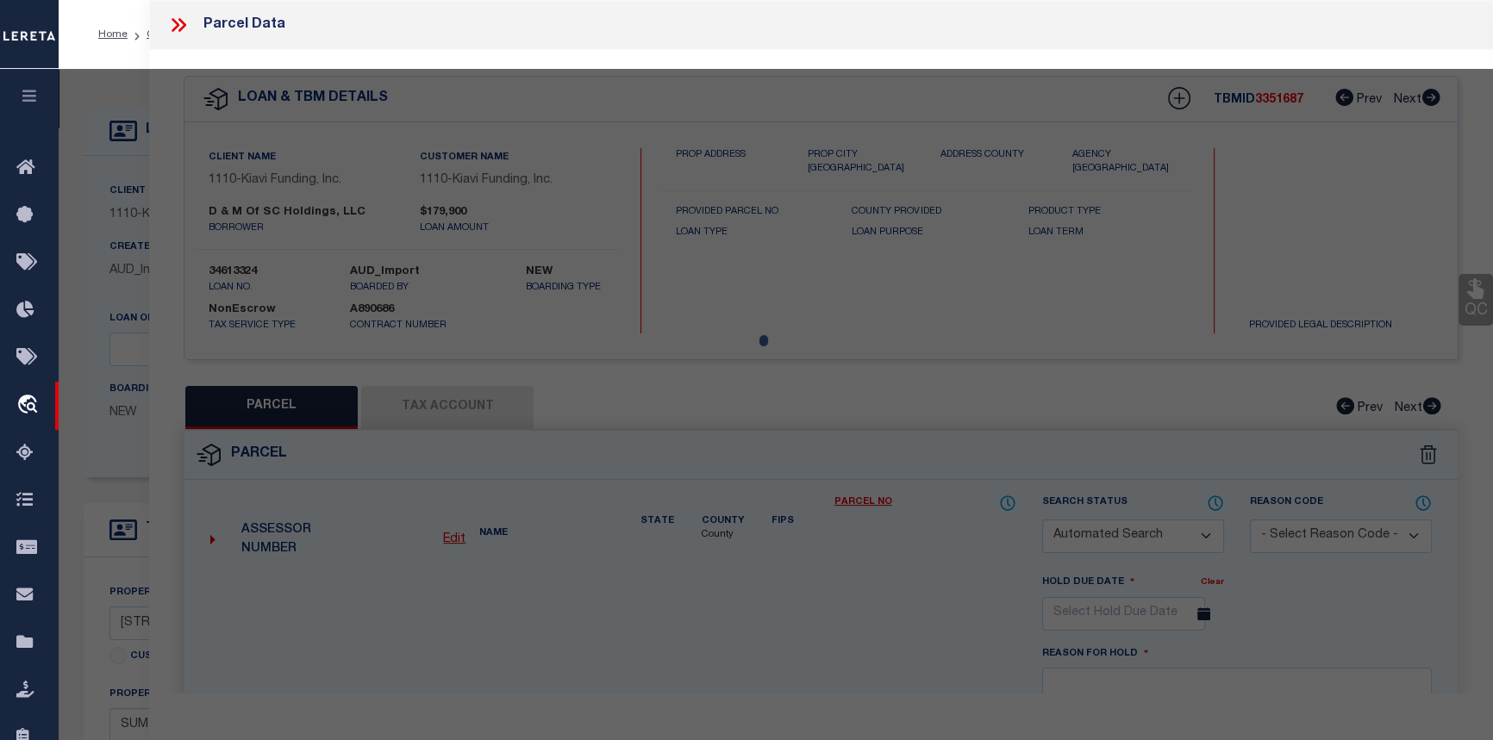
select select
type input "[STREET_ADDRESS]"
type input "SUMTER SC 29150"
type textarea "LOT 50 & PT 51 Z13-106 108 FT 1 Z21-28"
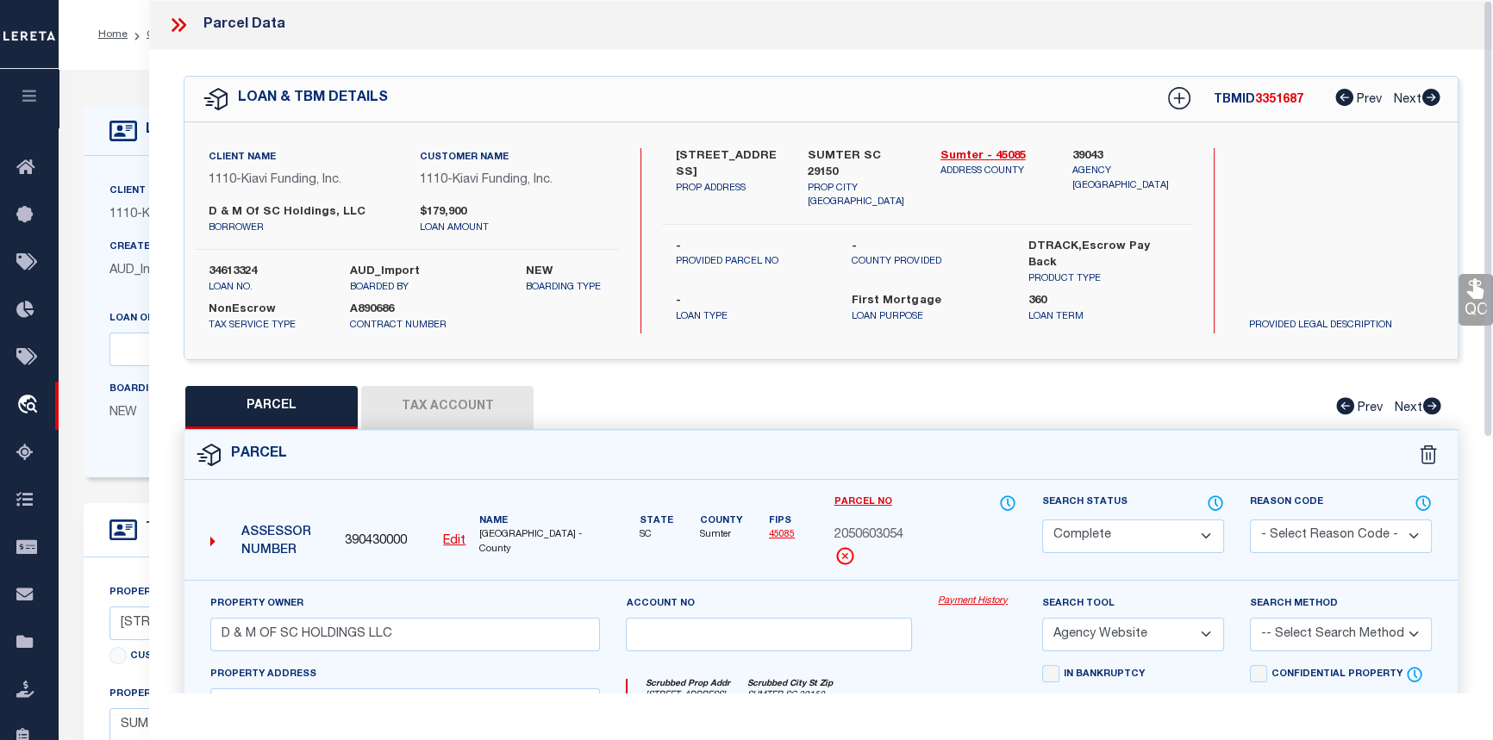
click at [961, 599] on link "Payment History" at bounding box center [977, 602] width 78 height 15
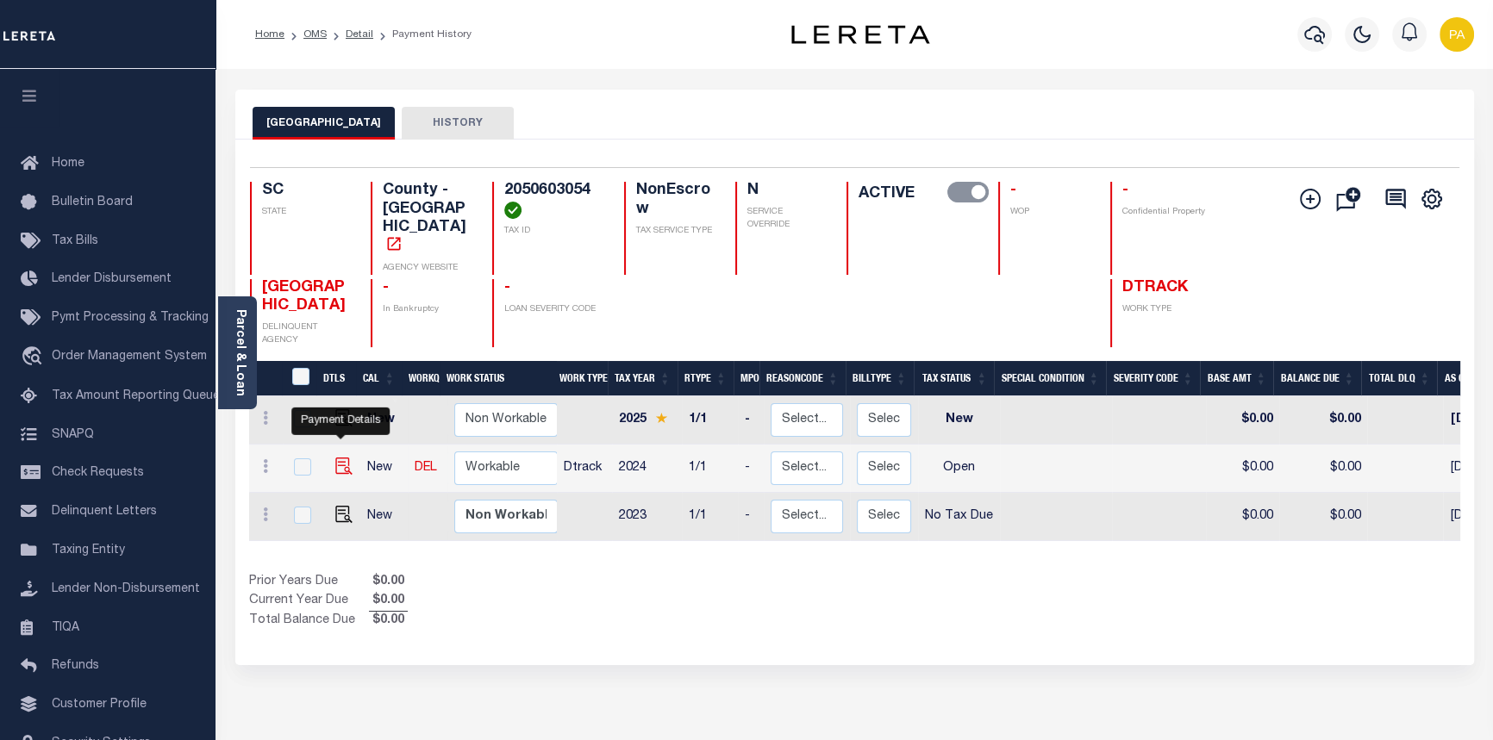
click at [339, 458] on img "" at bounding box center [343, 466] width 17 height 17
checkbox input "true"
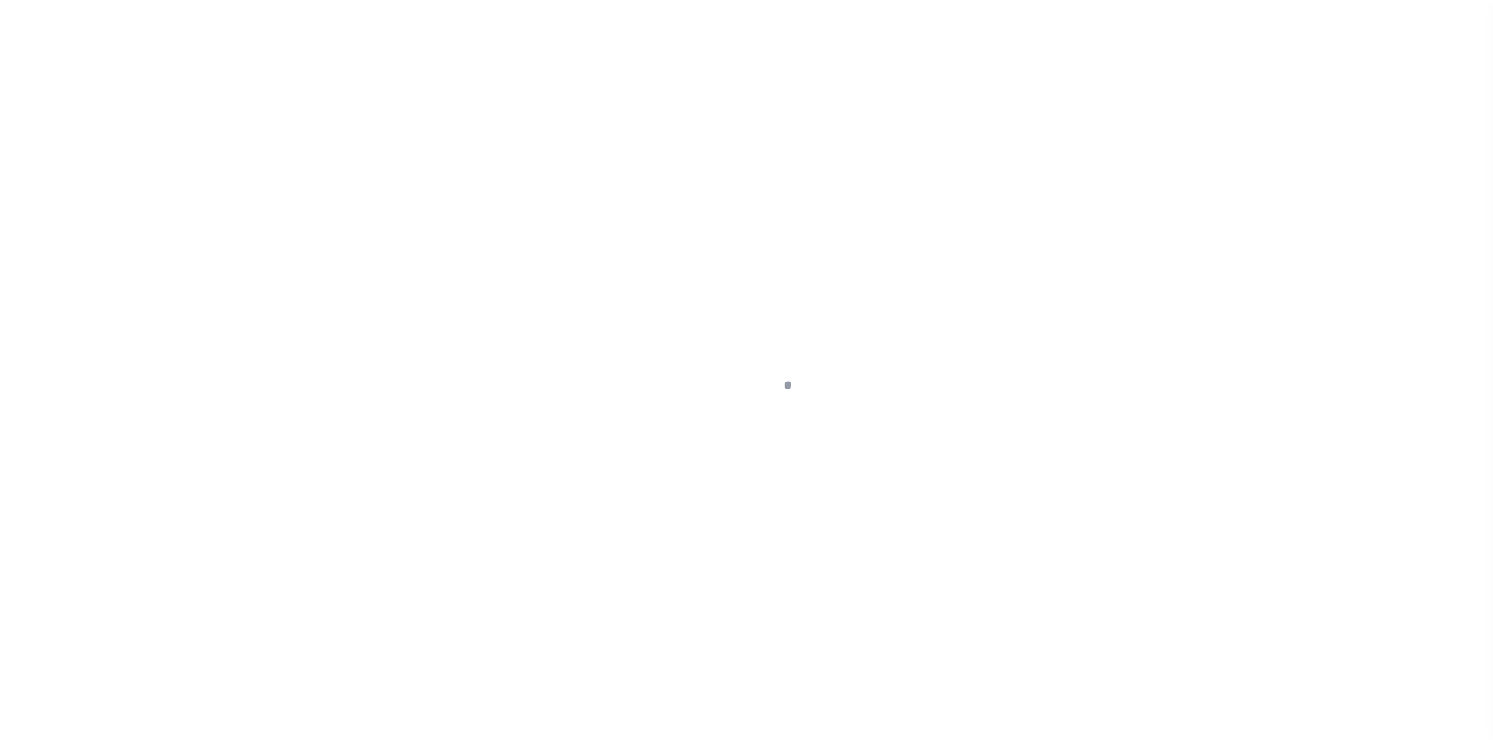
select select "OP2"
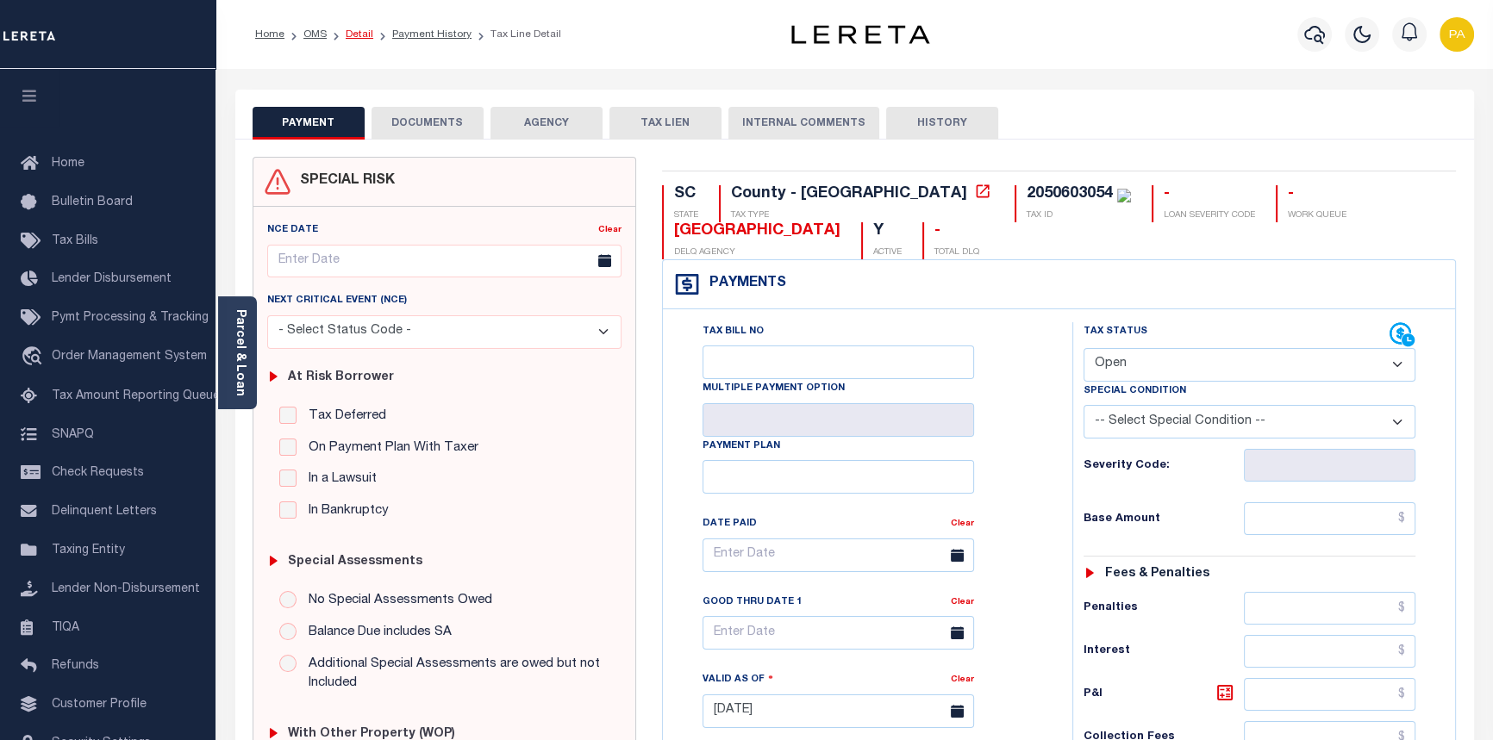
click at [357, 34] on link "Detail" at bounding box center [360, 34] width 28 height 10
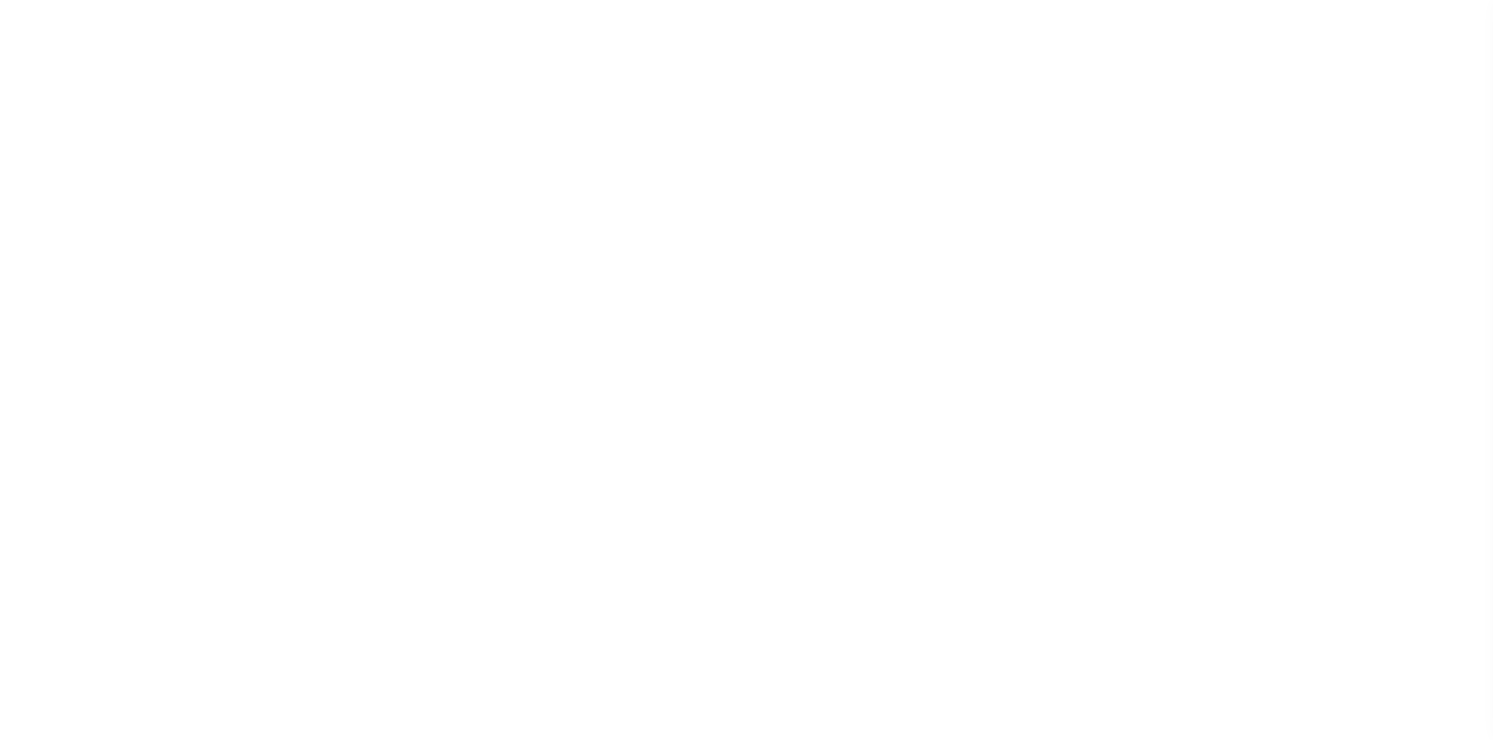
select select "8518"
select select "3485"
select select "10"
select select "NonEscrow"
type input "[STREET_ADDRESS]"
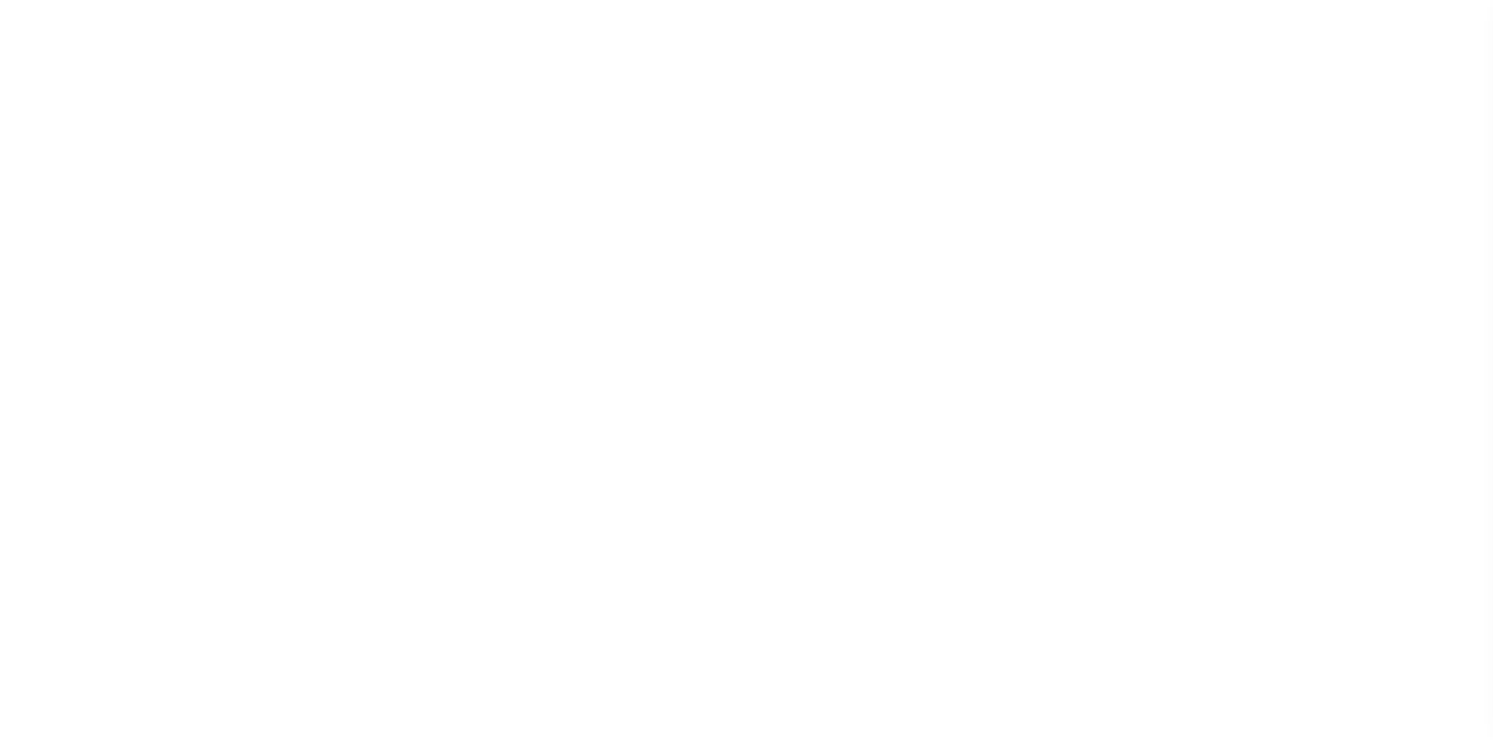
select select
type input "SUMTER SC 29150"
type input "SC"
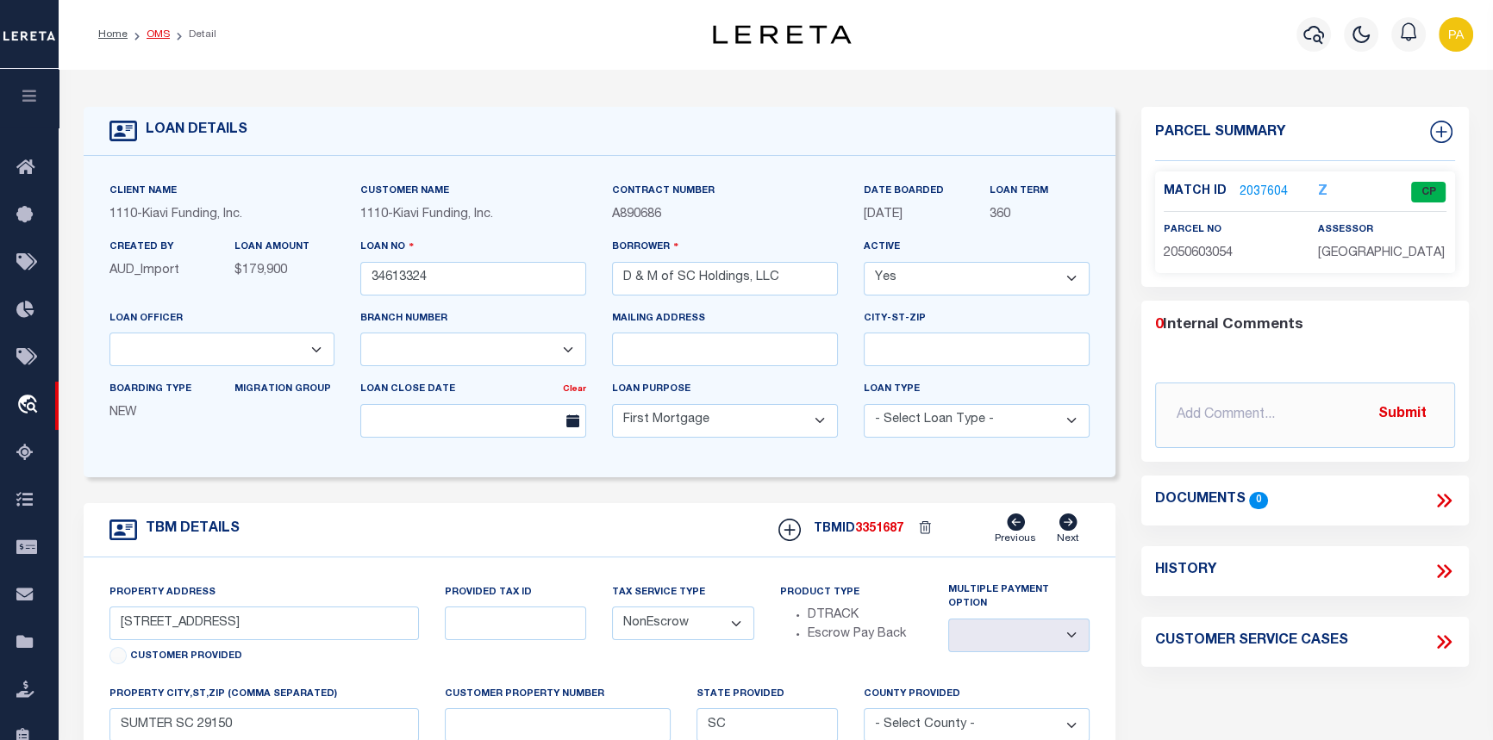
click at [156, 29] on link "OMS" at bounding box center [157, 34] width 23 height 10
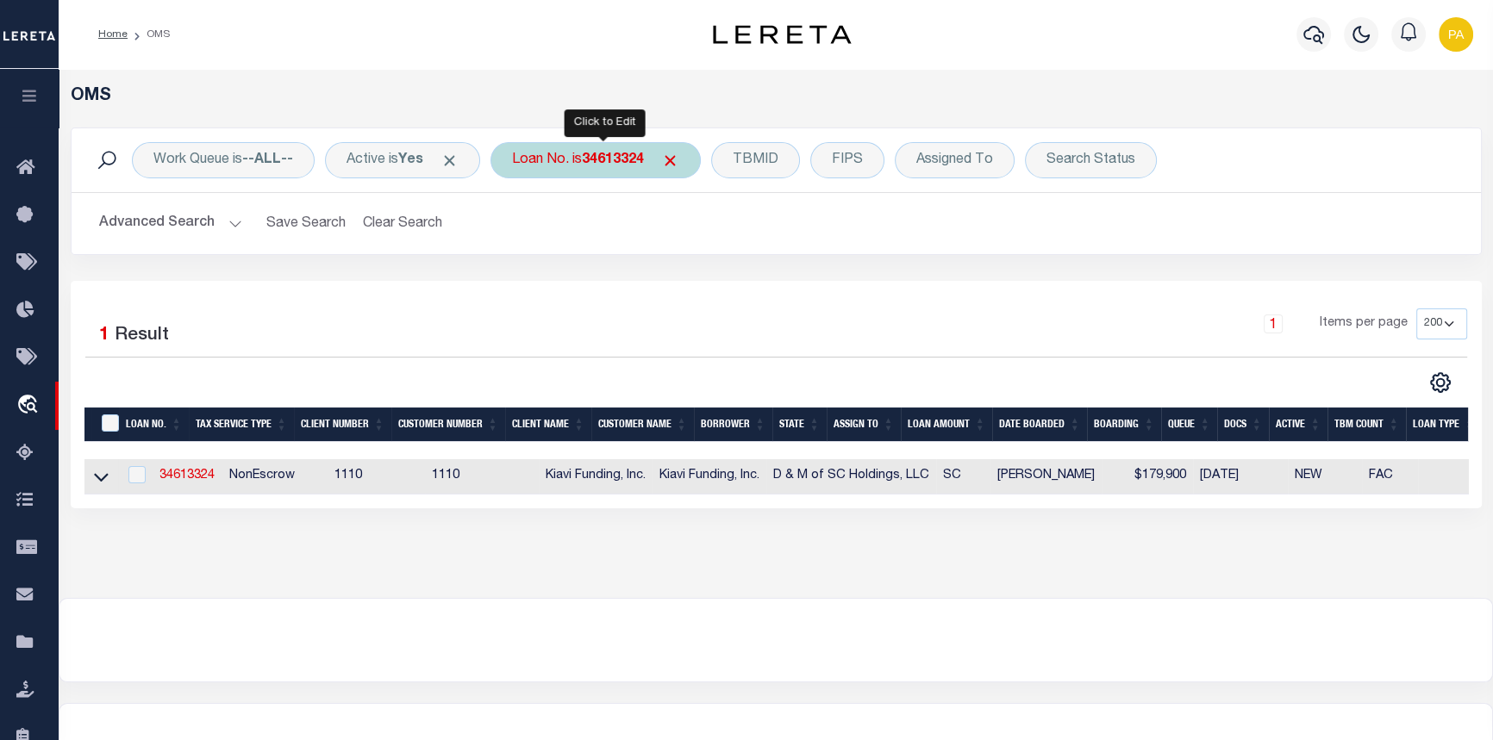
click at [626, 160] on b "34613324" at bounding box center [613, 160] width 62 height 14
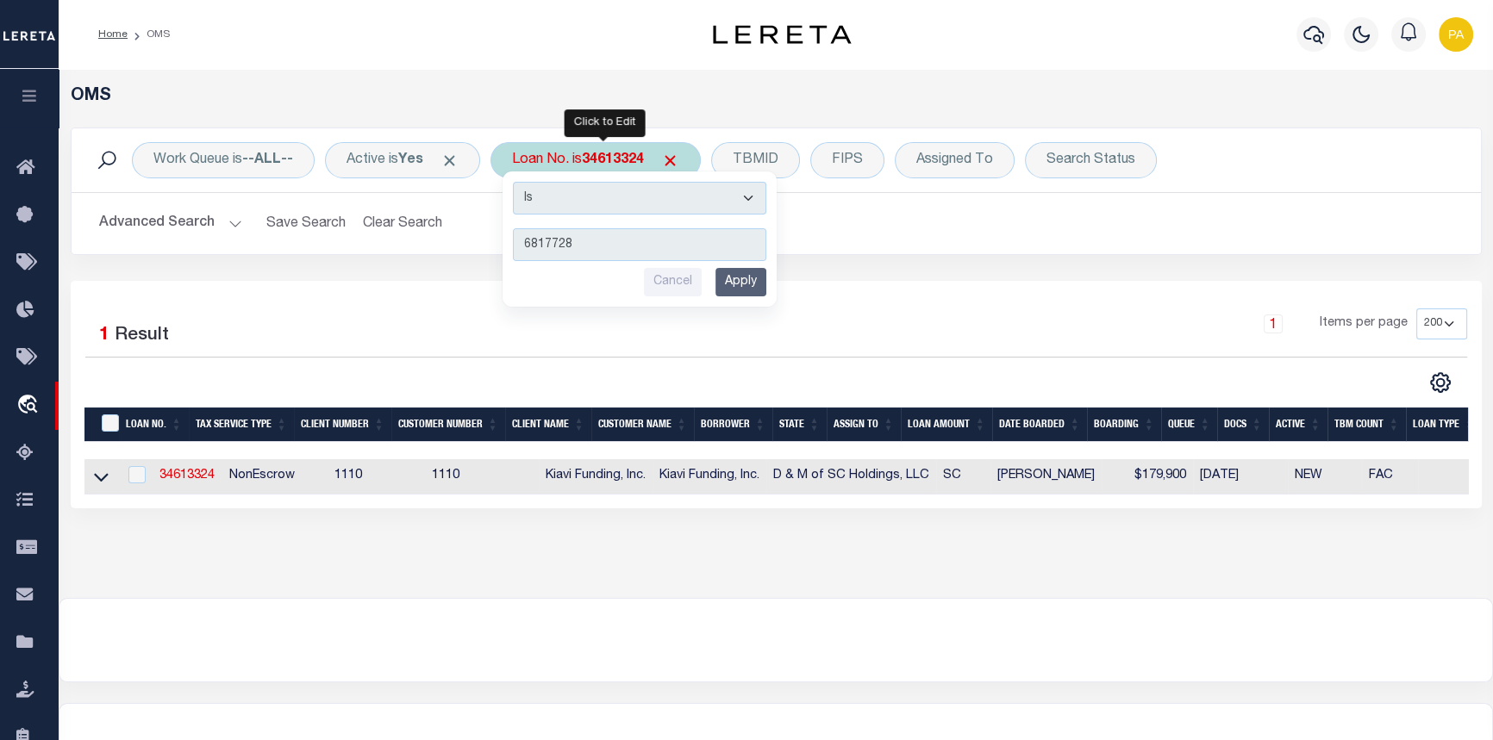
type input "68177289"
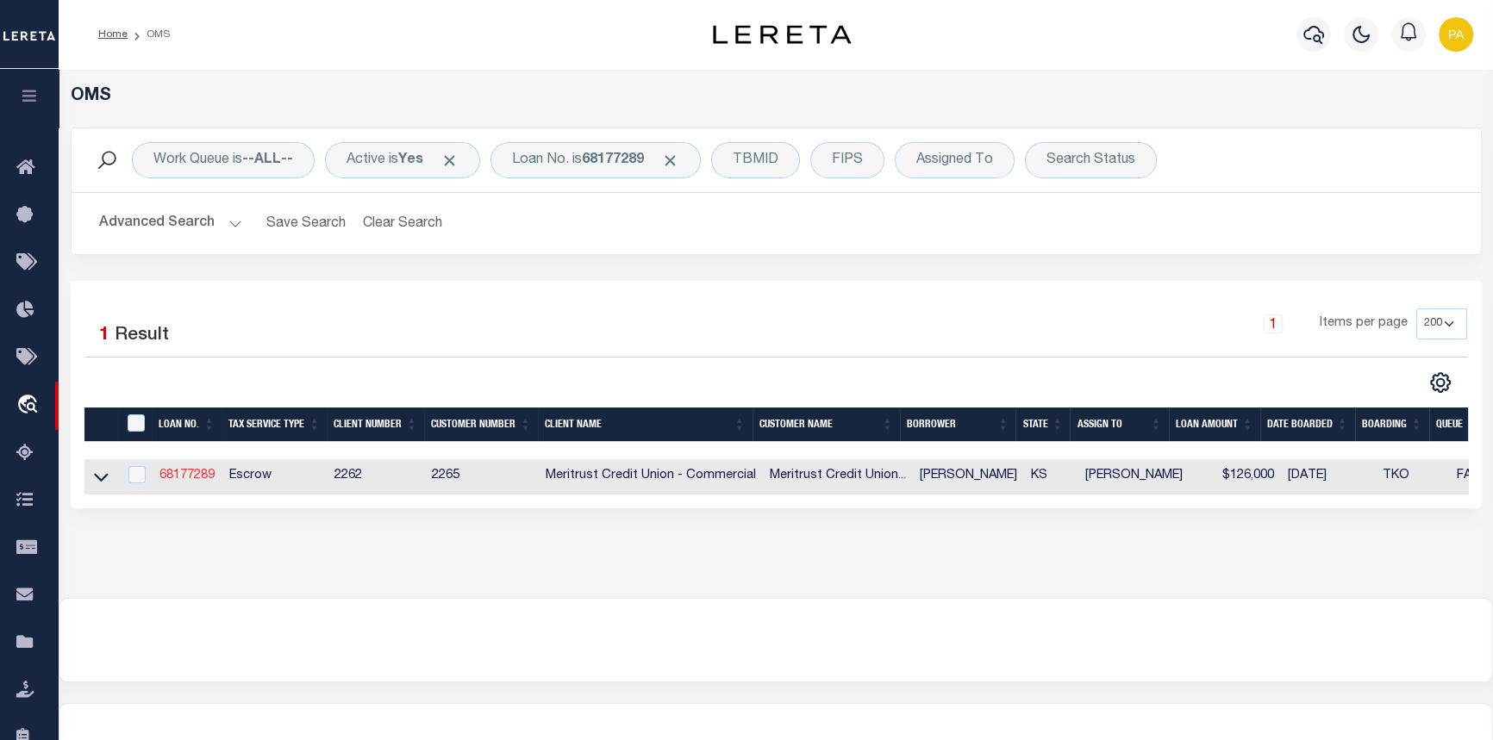
click at [181, 476] on link "68177289" at bounding box center [186, 476] width 55 height 12
type input "68177289"
type input "Penelope Webster"
select select
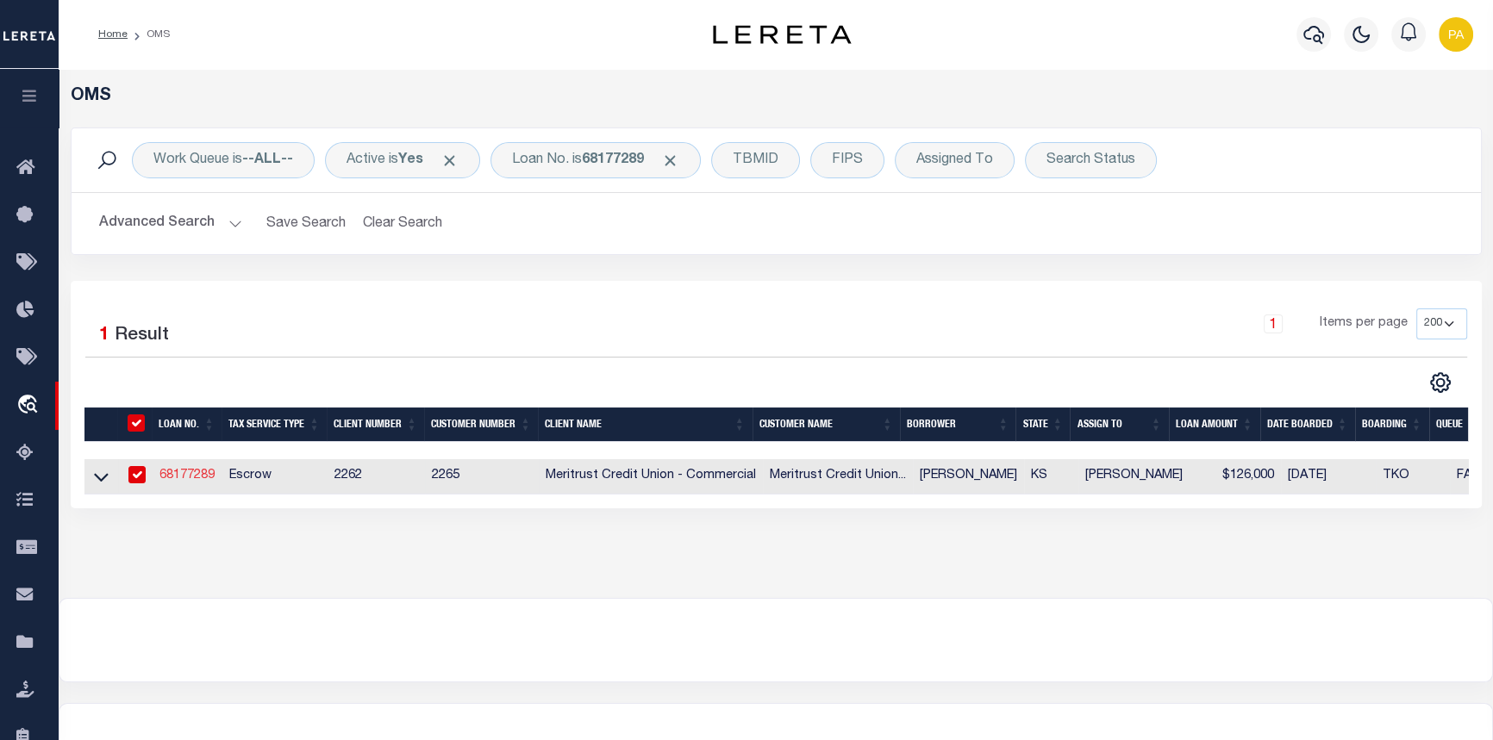
type input "313 N Victory Rd"
type input "Hutchinson, KS 67501"
select select
select select "Escrow"
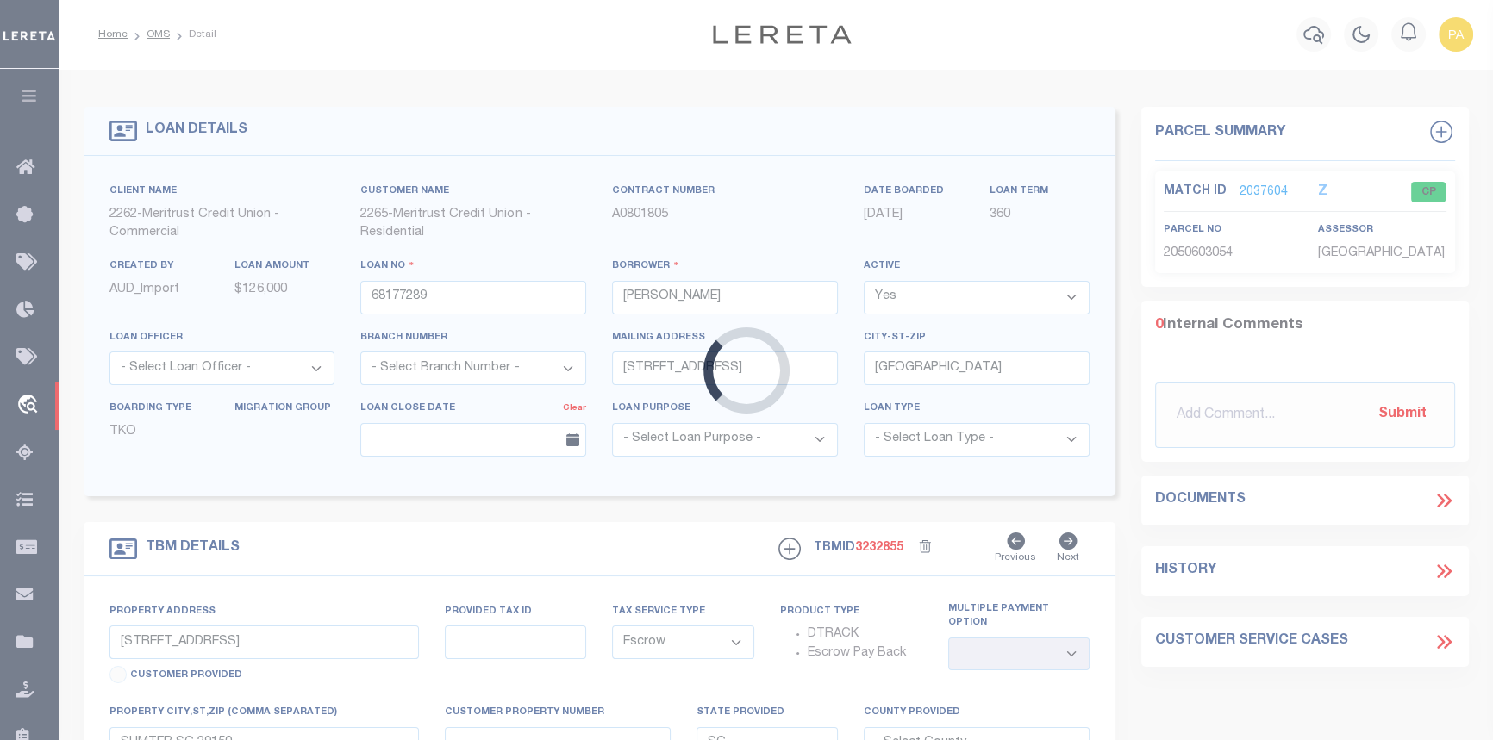
type input "313 N Victory Rd."
type input "188-25757"
type input "Hutchinson, KS 67501"
type input "290199"
type input "KS"
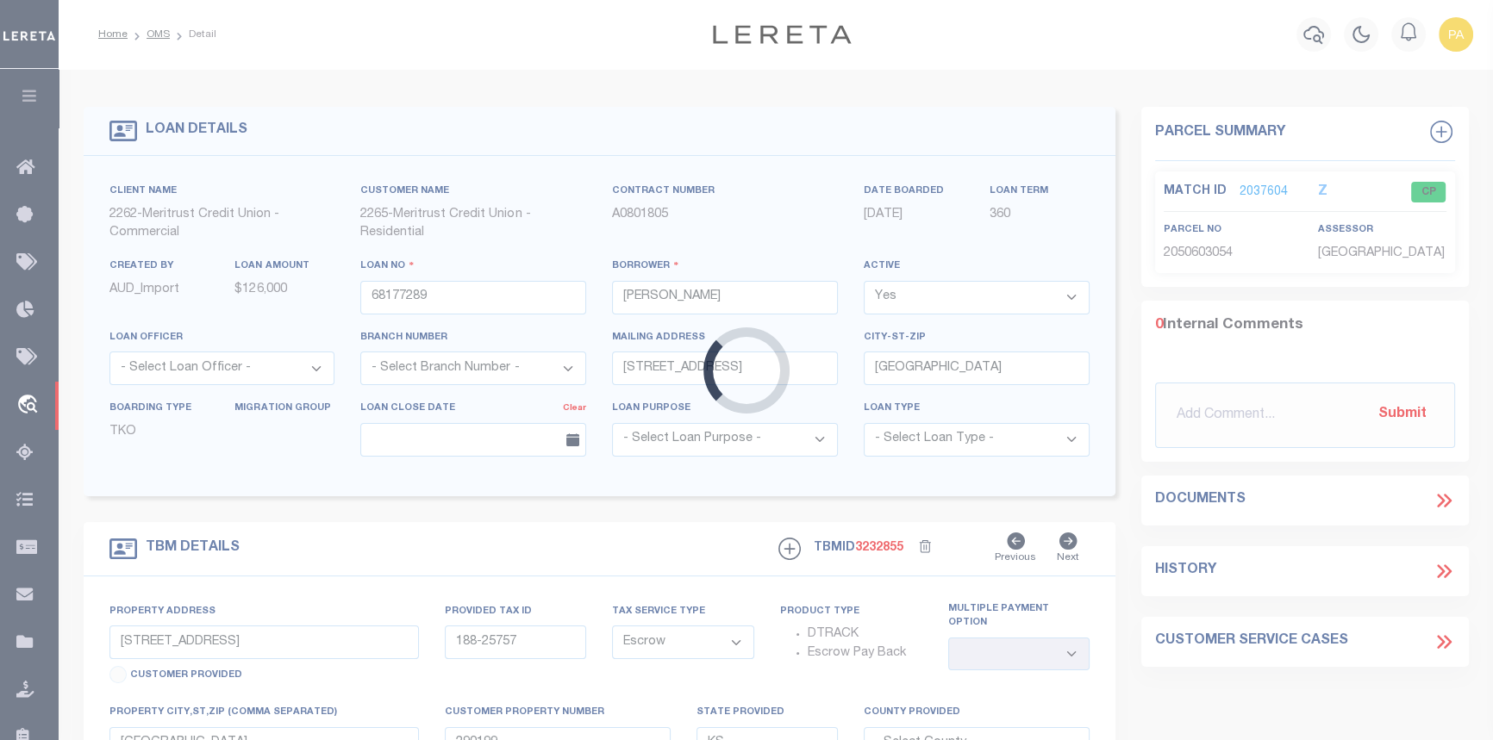
select select
type textarea "Commencing at the Northeast corner of Section 16, Township 23 South, Range 4 We…"
select select "26869"
select select "8840"
select select "2"
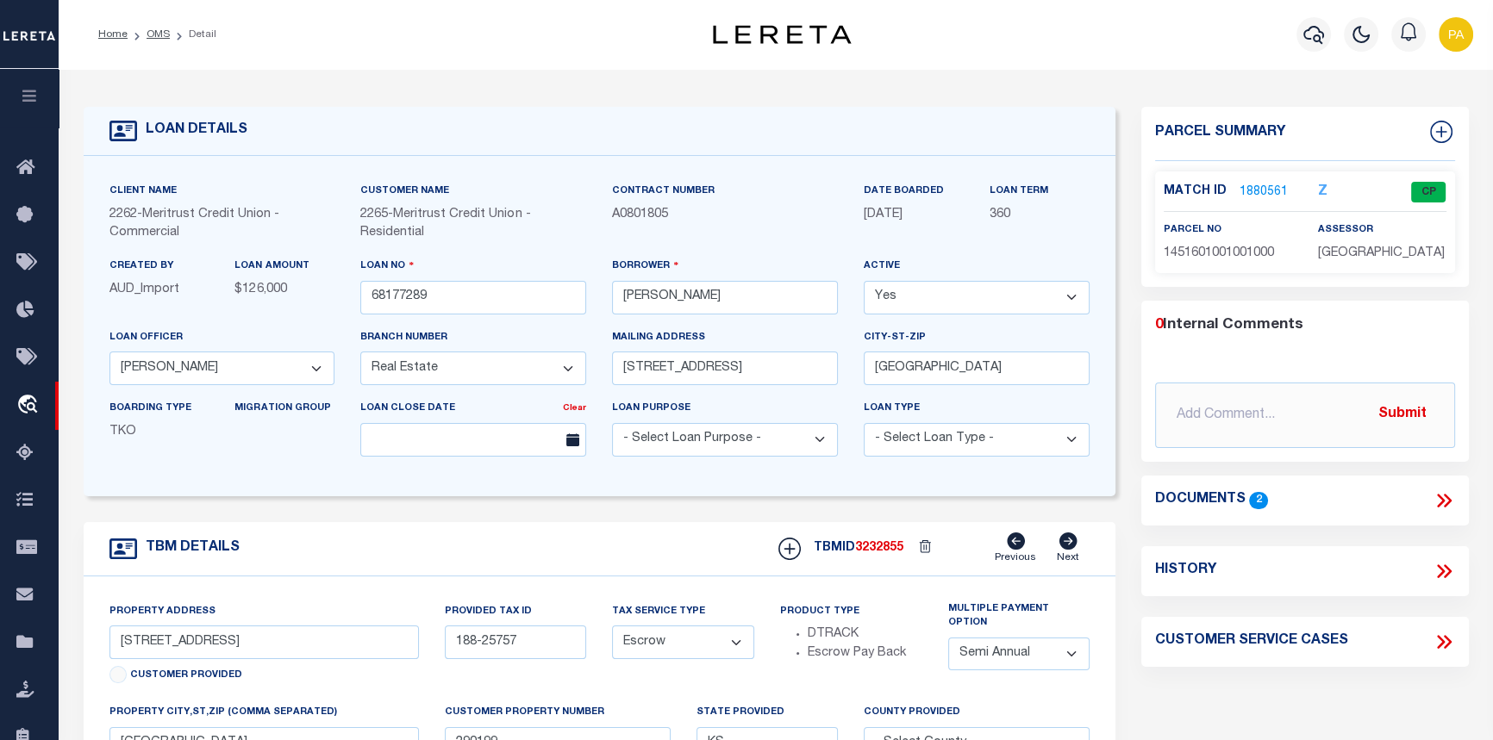
click at [1265, 189] on link "1880561" at bounding box center [1263, 193] width 48 height 18
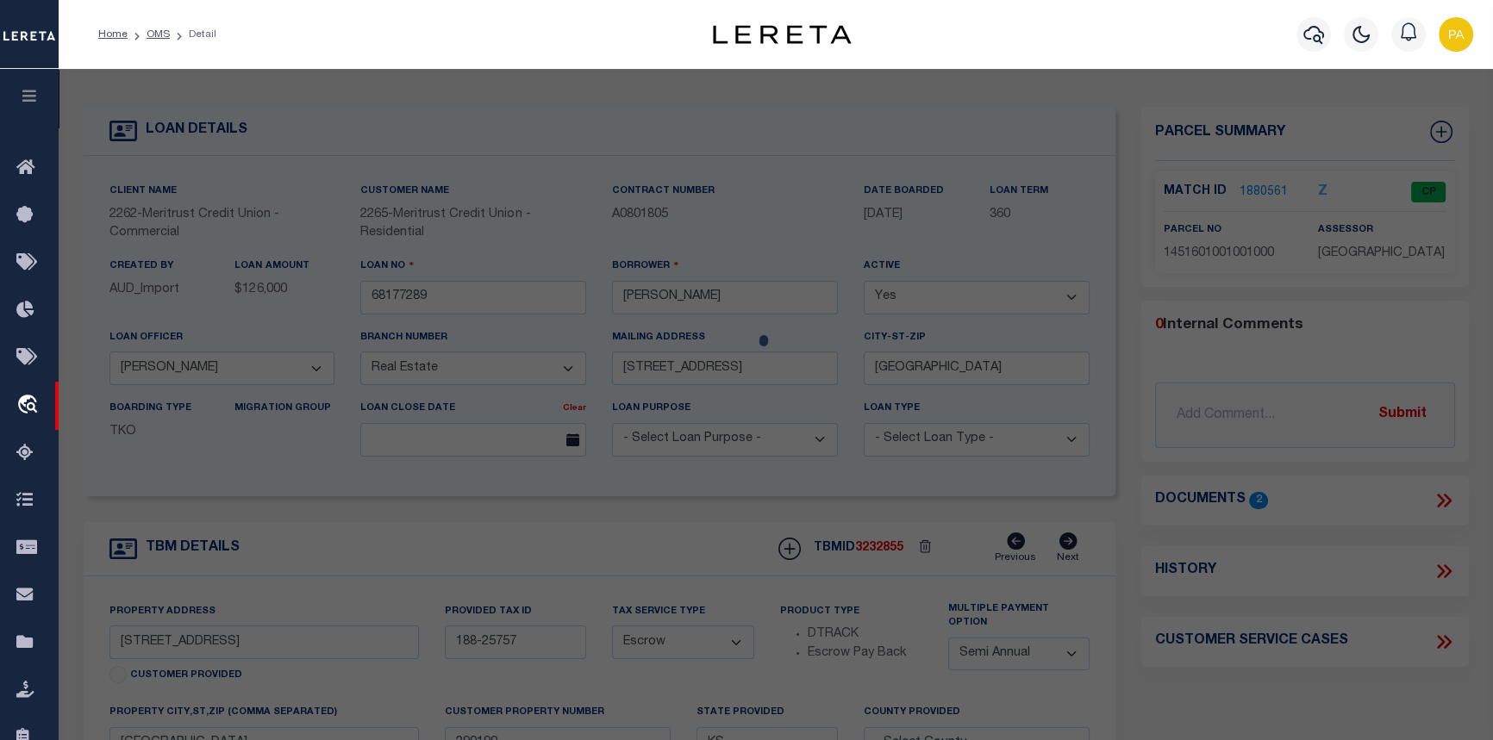
checkbox input "false"
select select "CP"
type input "Webster, Glenn Carlton & Penelope"
select select
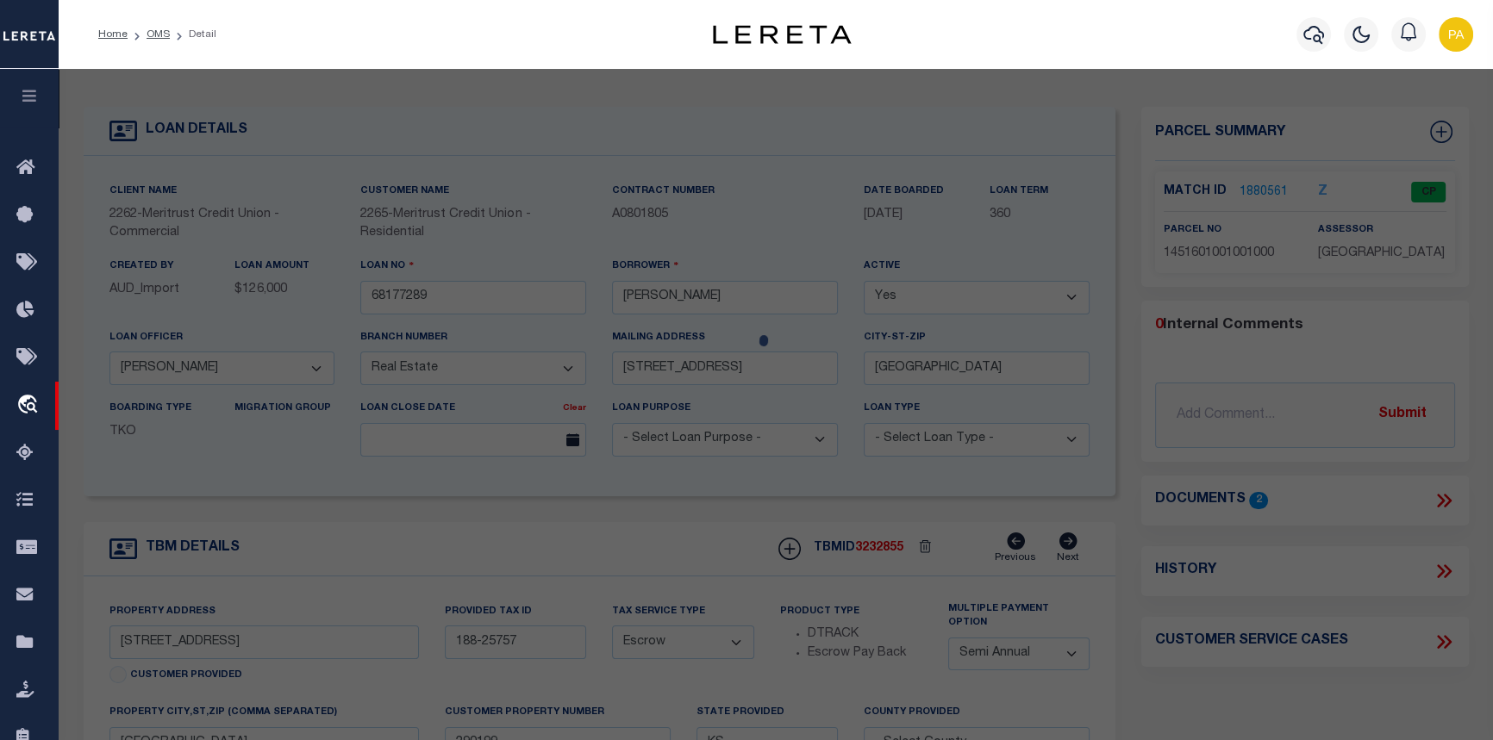
type input "313 N VICTORY RD"
type input "HUTCHINSON, KS 67501"
type textarea "VALLEY TOWNSHIP, S16, T23, R04W, TR BEG NE COR NE1/4 W 208.7FT S 208.7FT E 208.…"
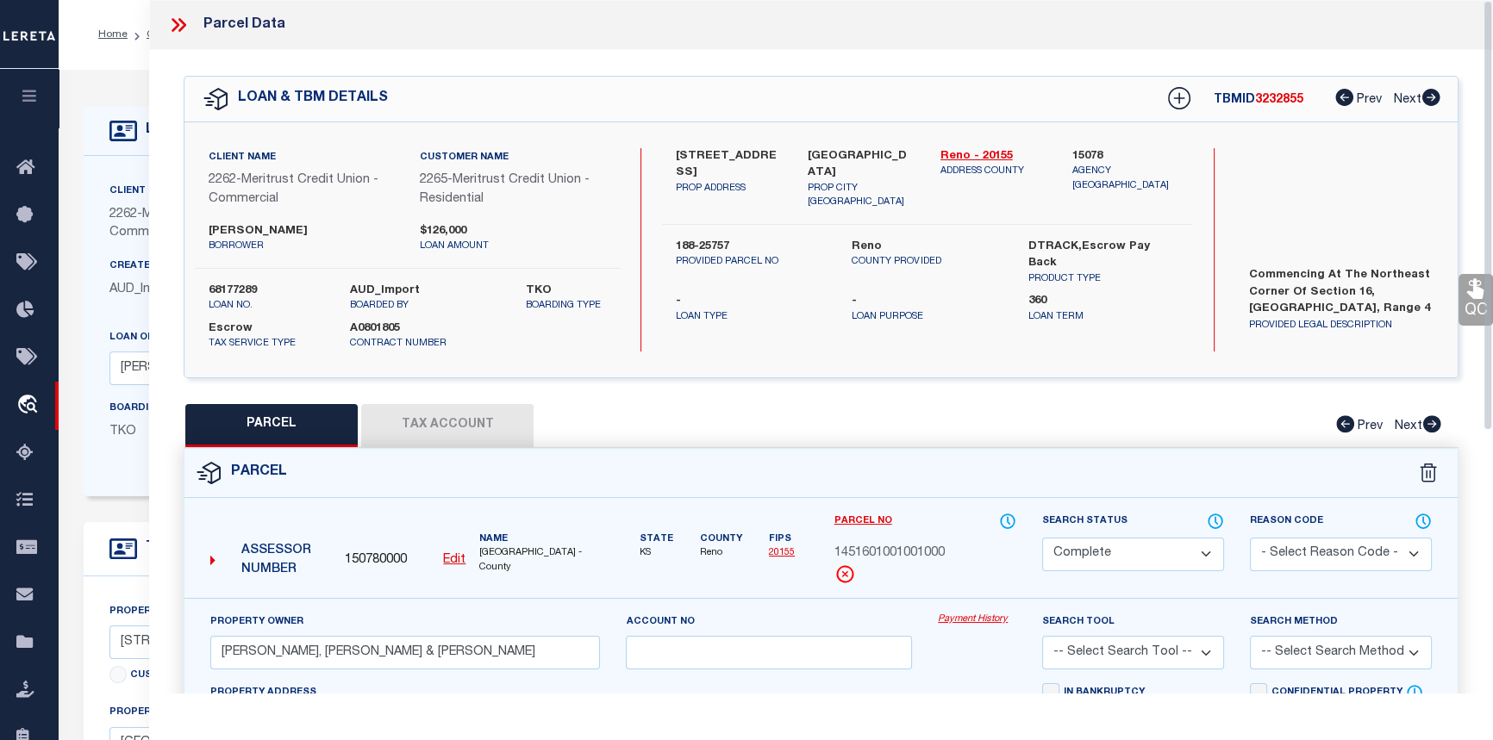
click at [979, 617] on link "Payment History" at bounding box center [977, 620] width 78 height 15
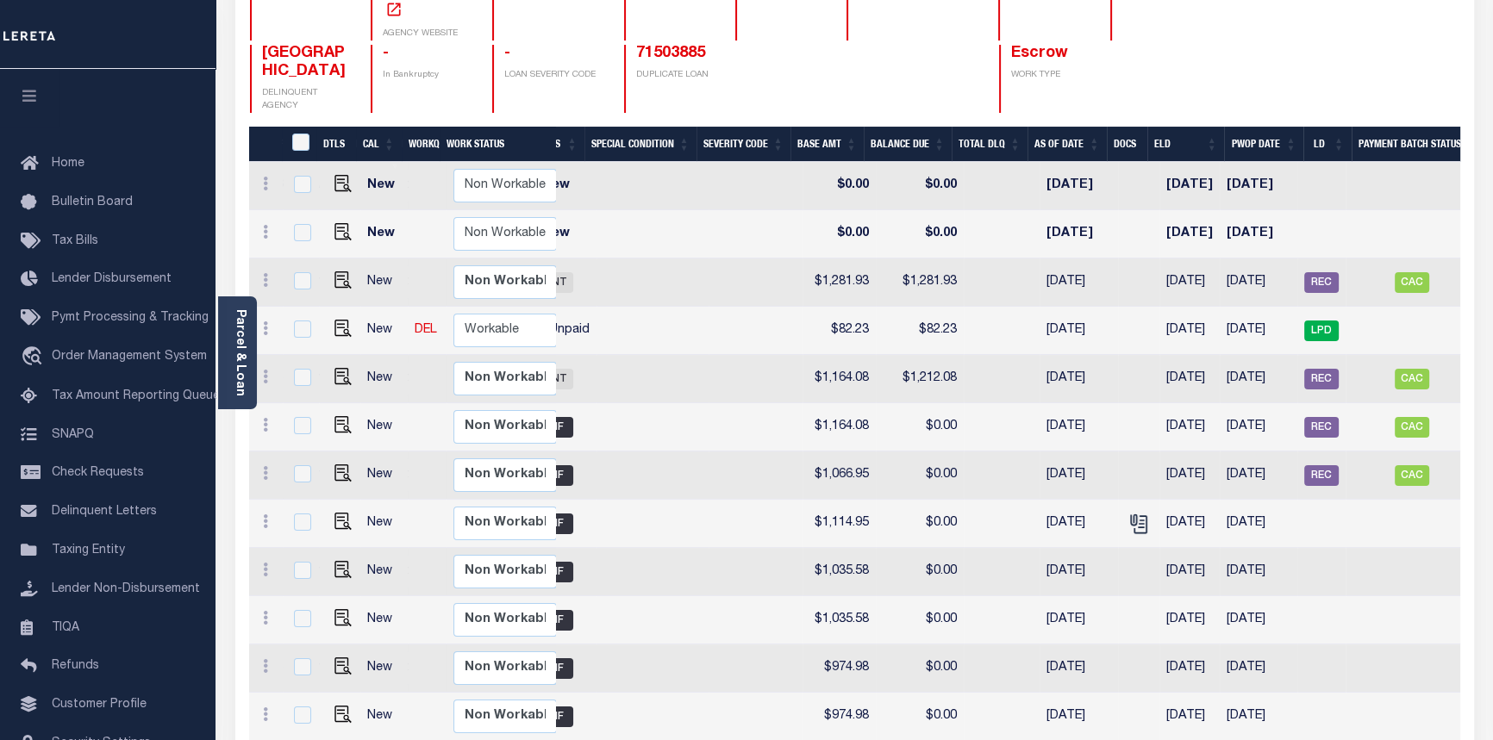
scroll to position [0, 544]
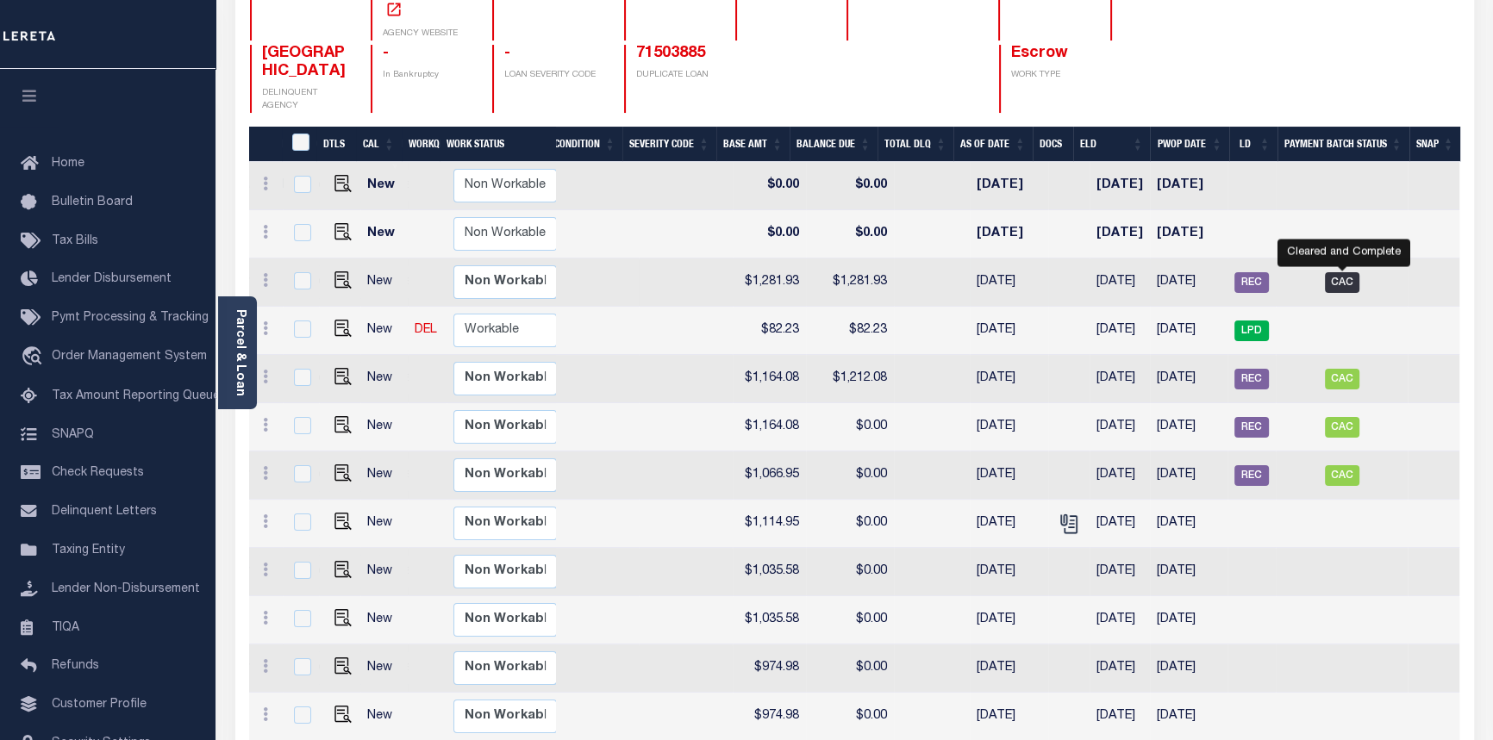
click at [1353, 272] on span "CAC" at bounding box center [1342, 282] width 34 height 21
checkbox input "true"
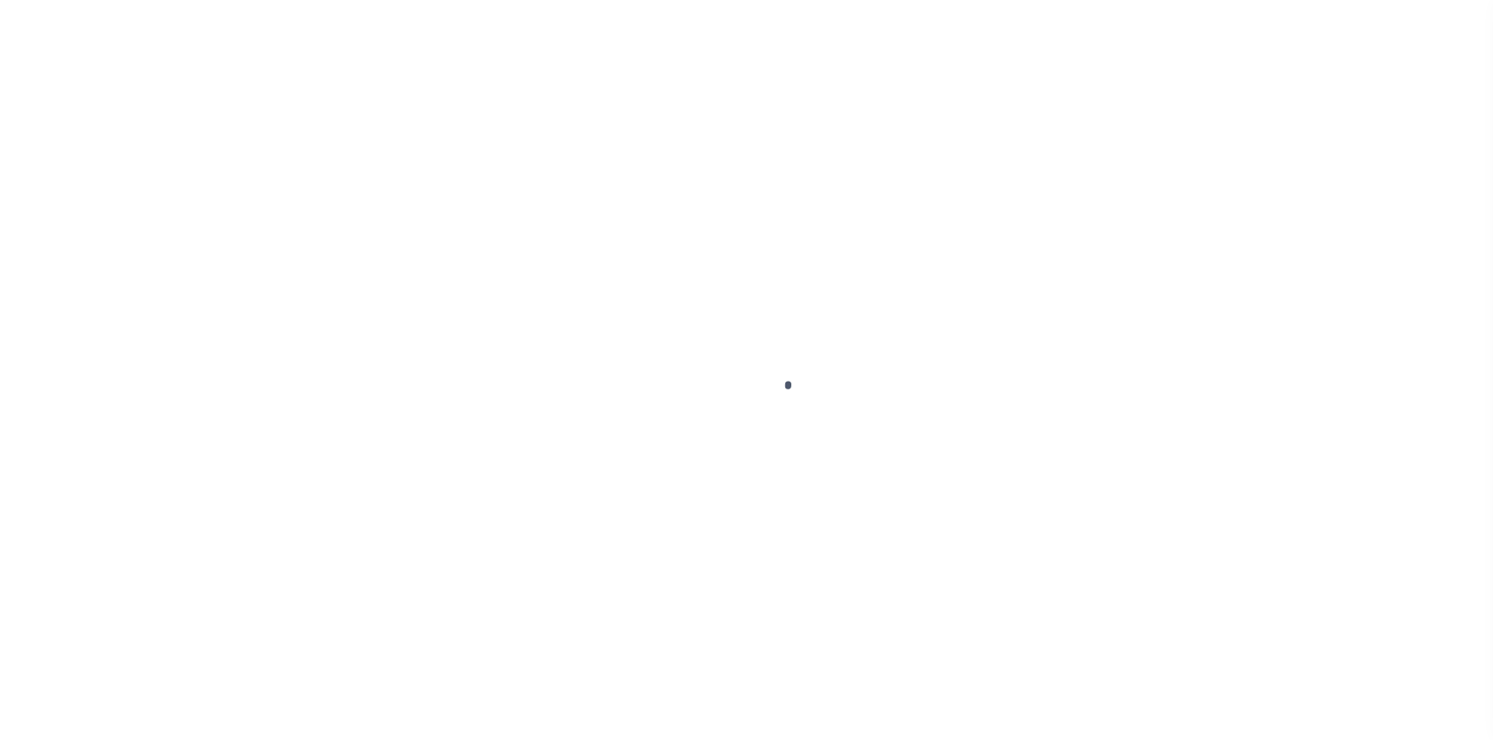
select select "CAC"
select select "CHK"
select select "[PERSON_NAME]"
select select "USS"
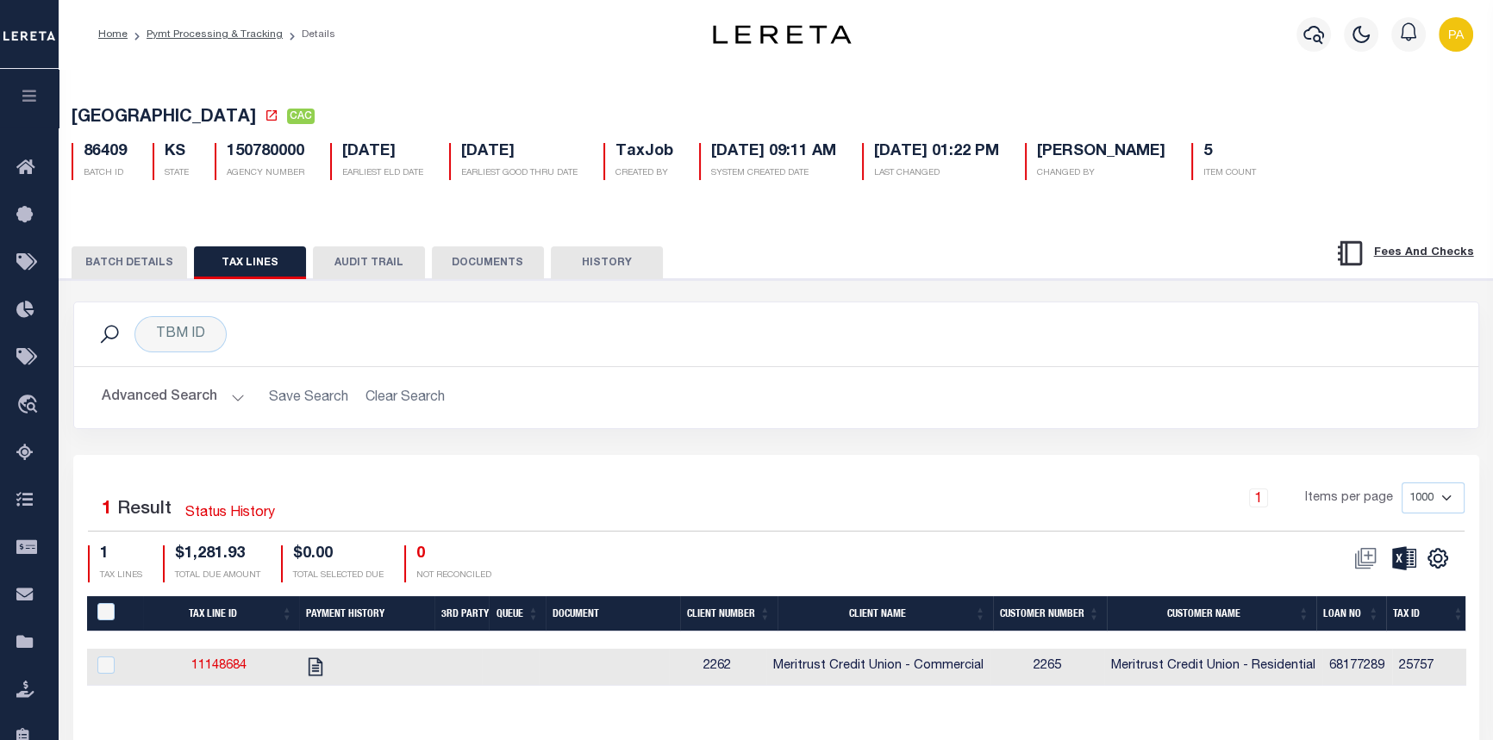
click at [103, 258] on button "BATCH DETAILS" at bounding box center [129, 262] width 115 height 33
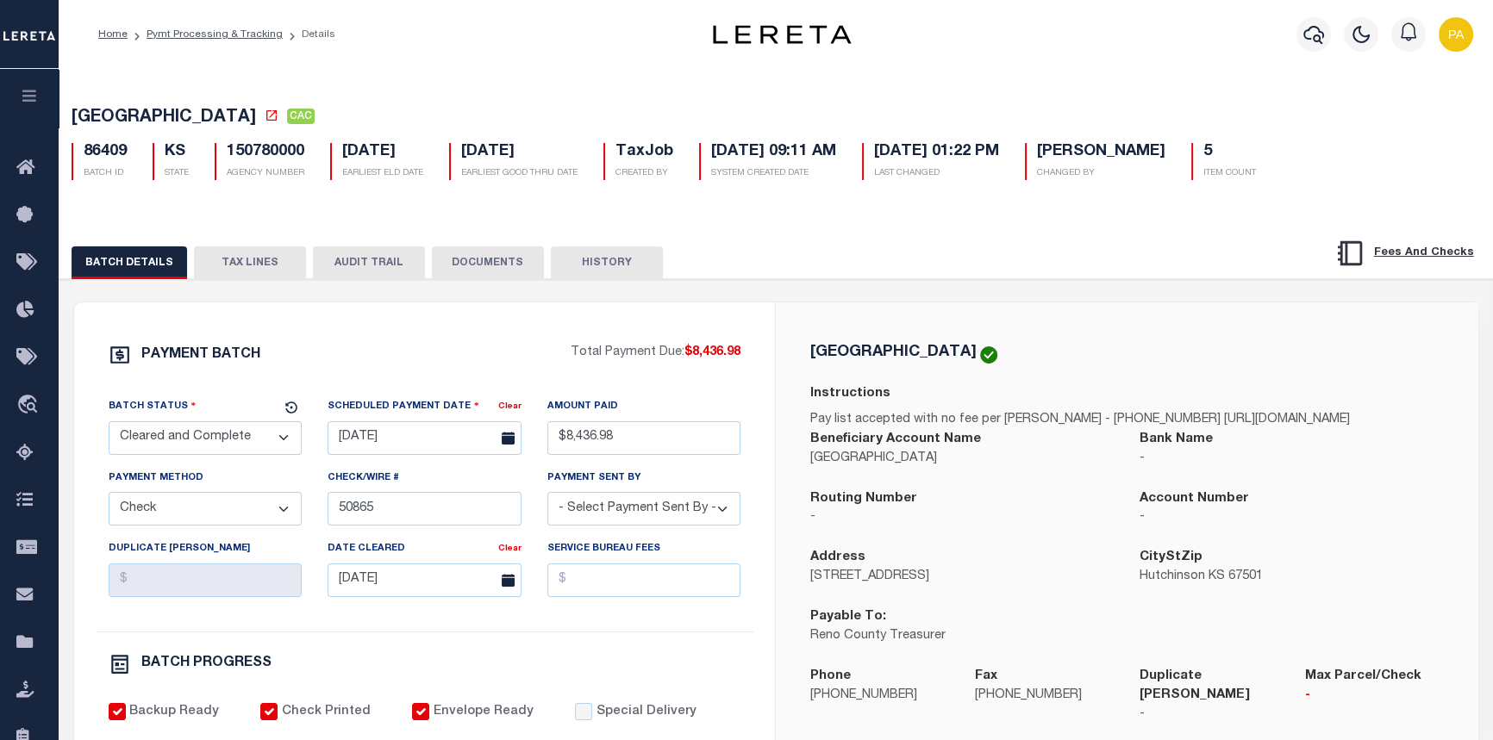
click at [27, 103] on icon "button" at bounding box center [30, 96] width 20 height 16
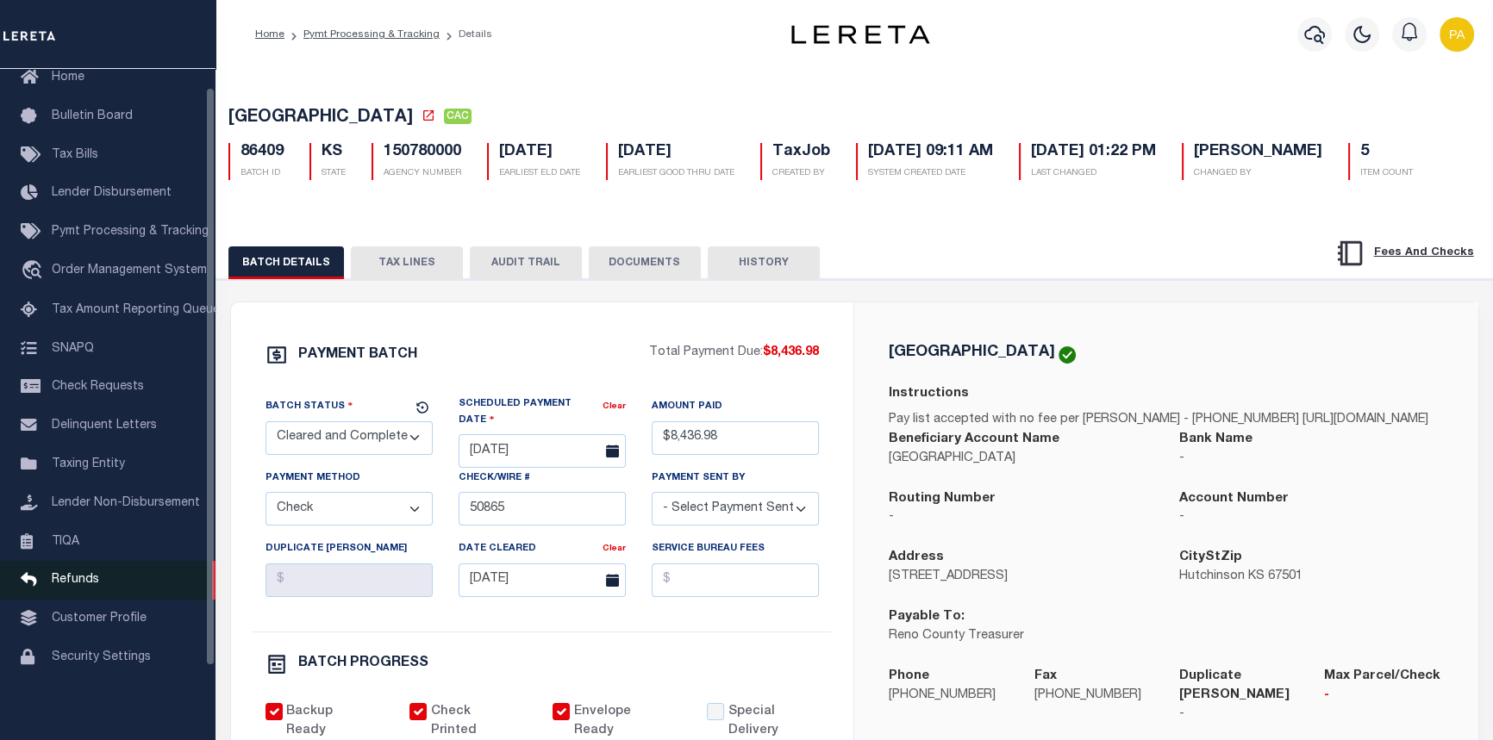
scroll to position [105, 0]
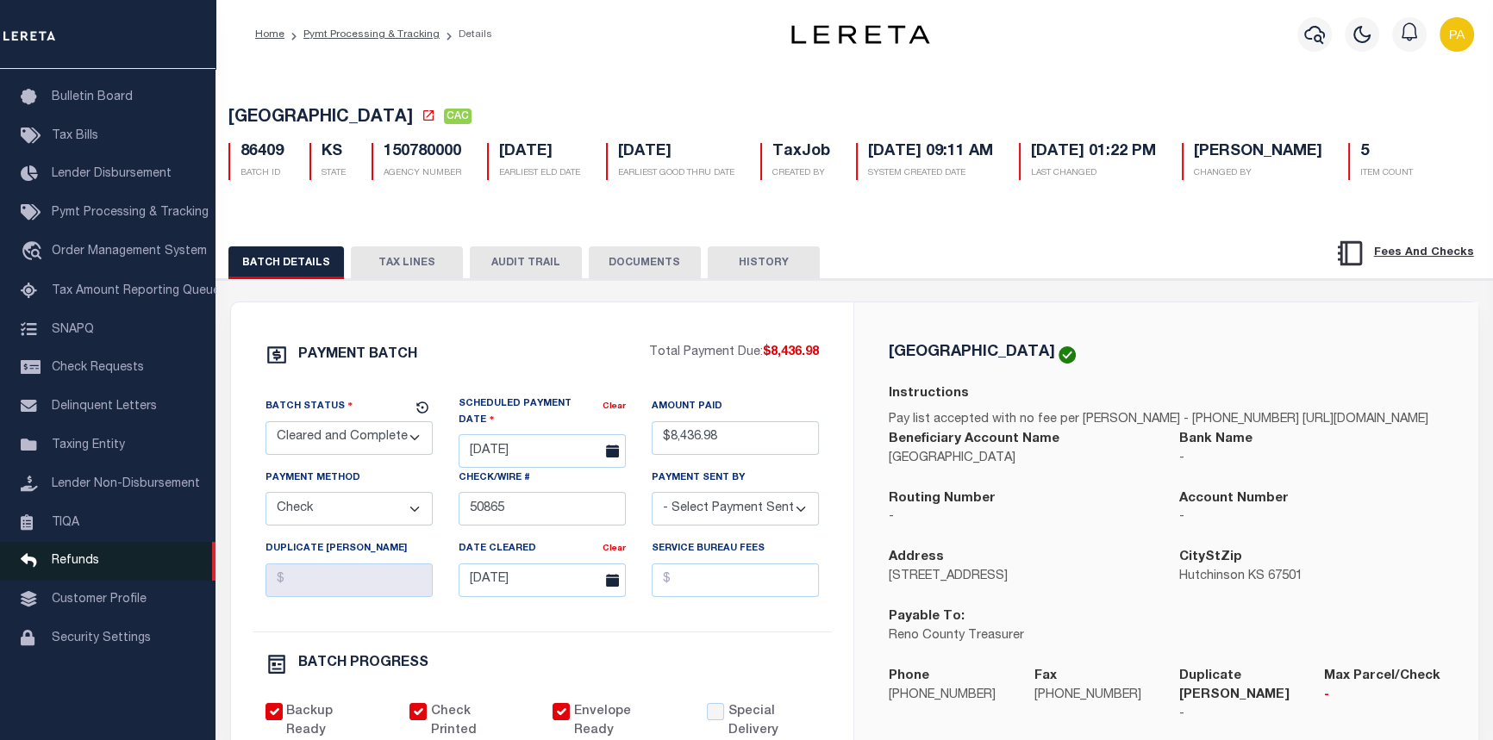
click at [69, 567] on span "Refunds" at bounding box center [75, 561] width 47 height 12
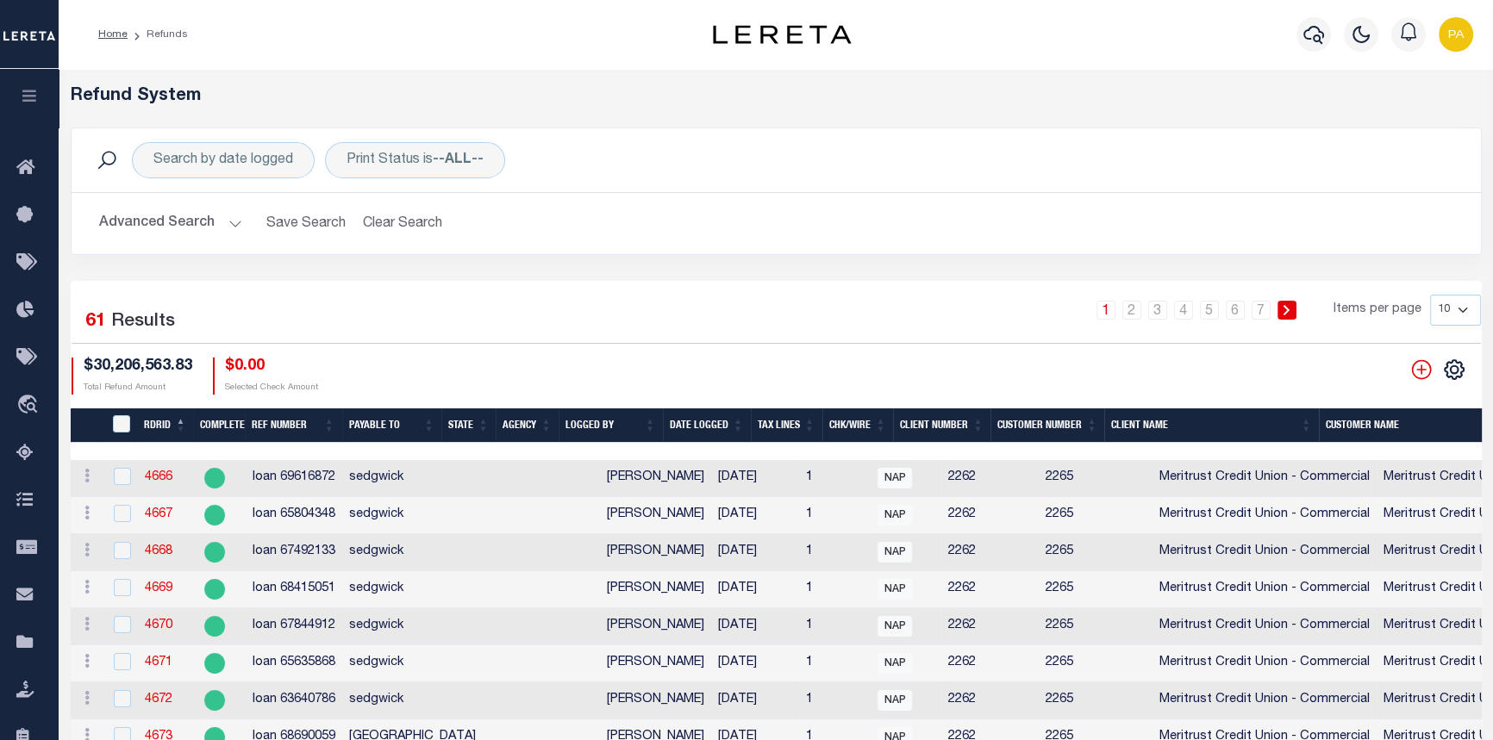
click at [229, 218] on button "Advanced Search" at bounding box center [170, 224] width 143 height 34
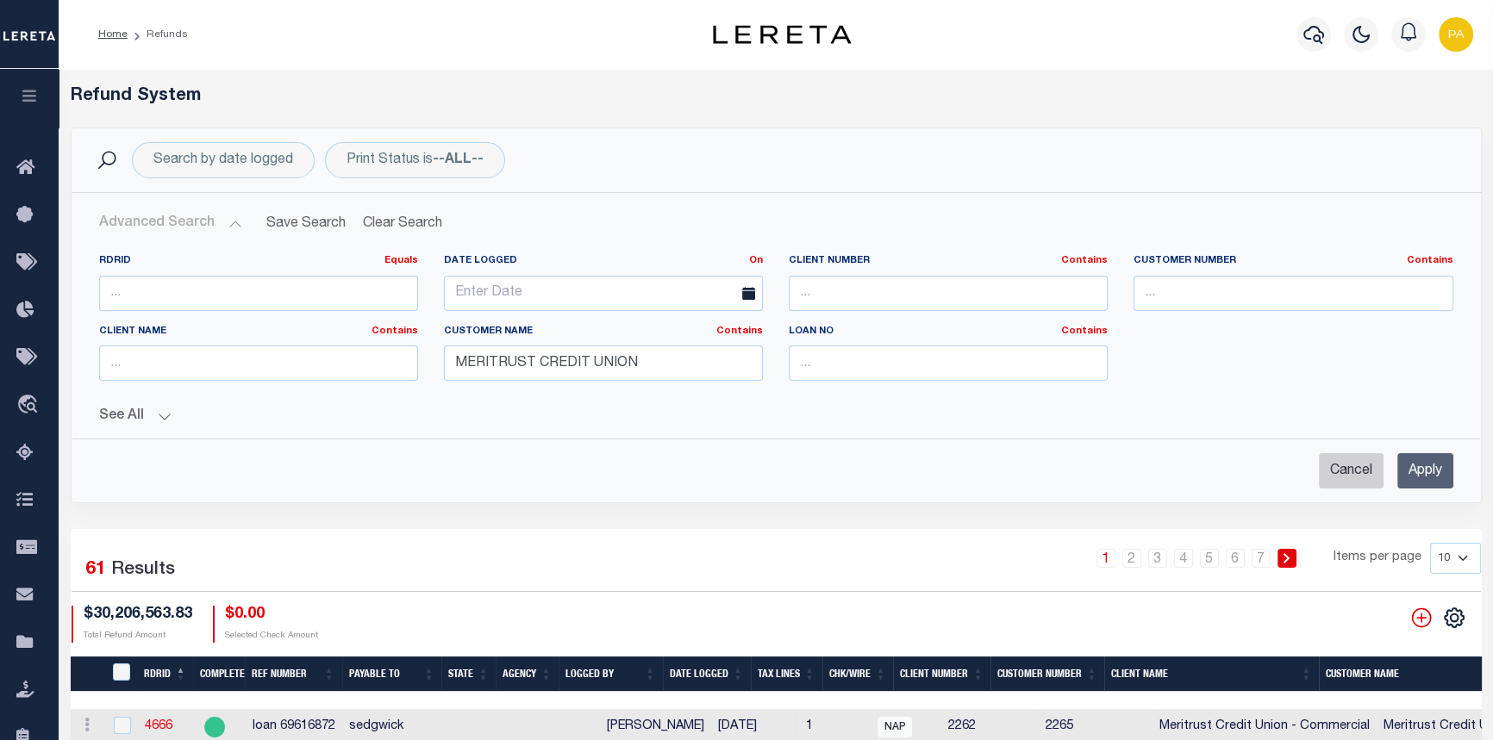
click at [1339, 469] on input "Cancel" at bounding box center [1350, 470] width 65 height 35
checkbox input "true"
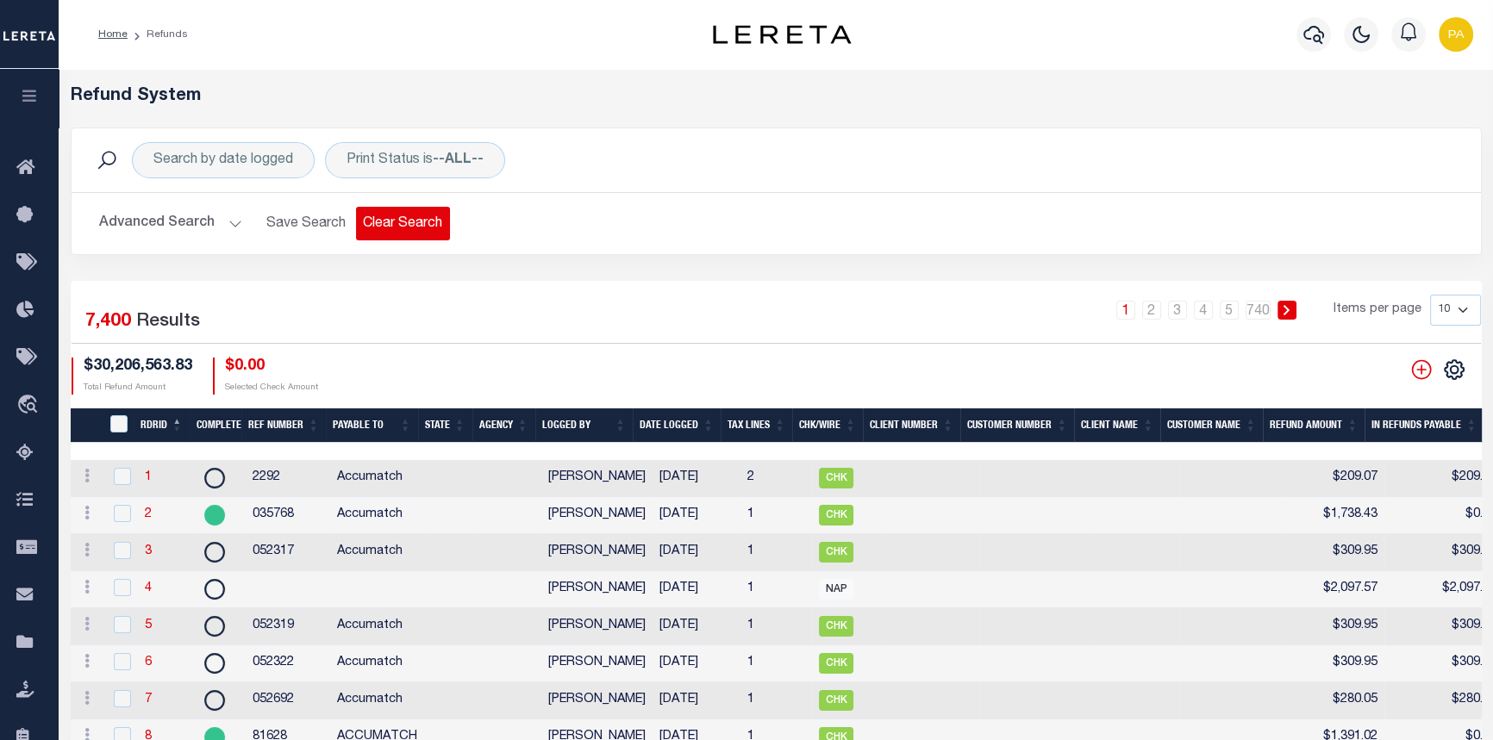
click at [395, 225] on button "Clear Search" at bounding box center [403, 224] width 94 height 34
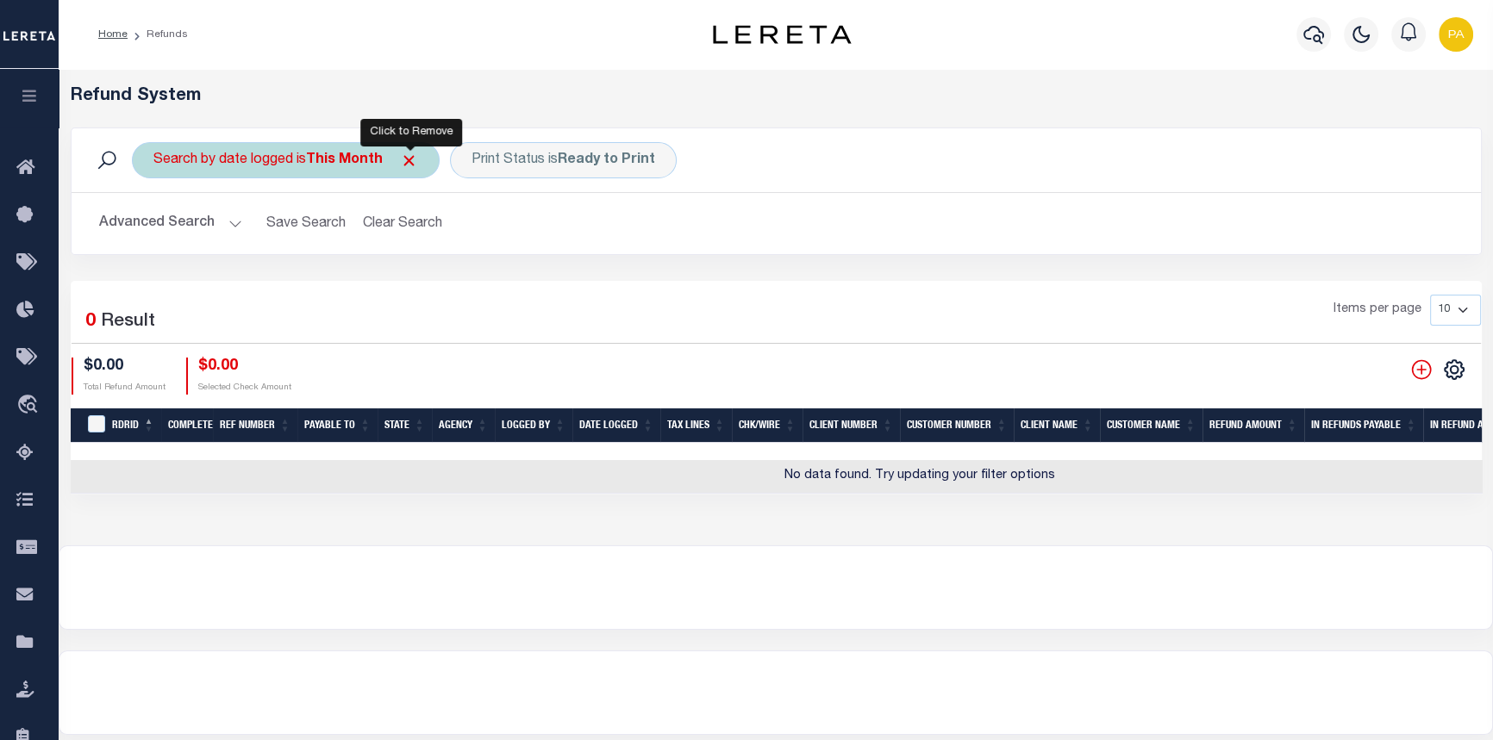
click at [405, 161] on span "Click to Remove" at bounding box center [409, 161] width 18 height 18
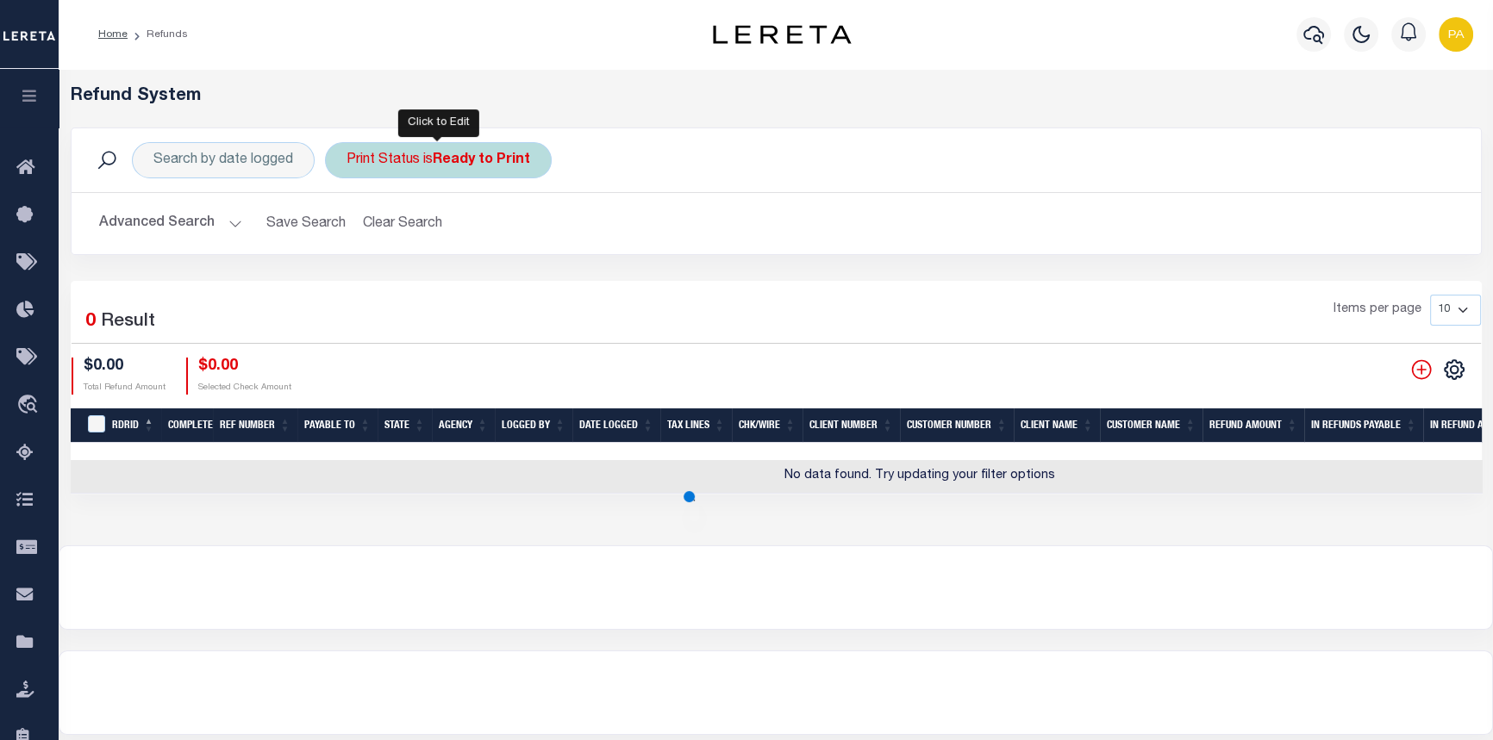
click at [545, 157] on div "Print Status is Ready to Print" at bounding box center [438, 160] width 227 height 36
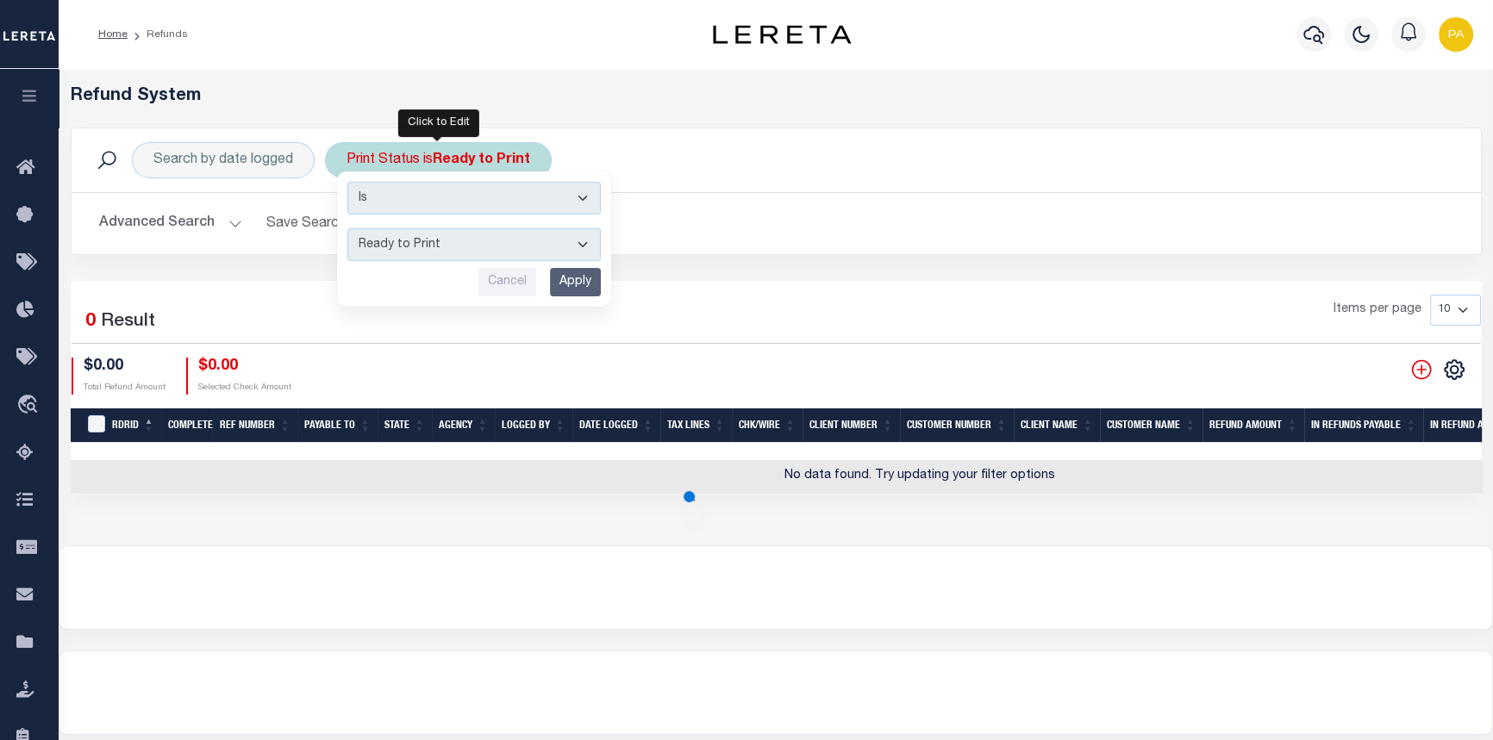
click at [579, 246] on select "--ALL-- Ready to Write Ready to Print Printed" at bounding box center [473, 244] width 253 height 33
select select "All"
click at [347, 228] on select "--ALL-- Ready to Write Ready to Print Printed" at bounding box center [473, 244] width 253 height 33
click at [570, 281] on input "Apply" at bounding box center [575, 282] width 51 height 28
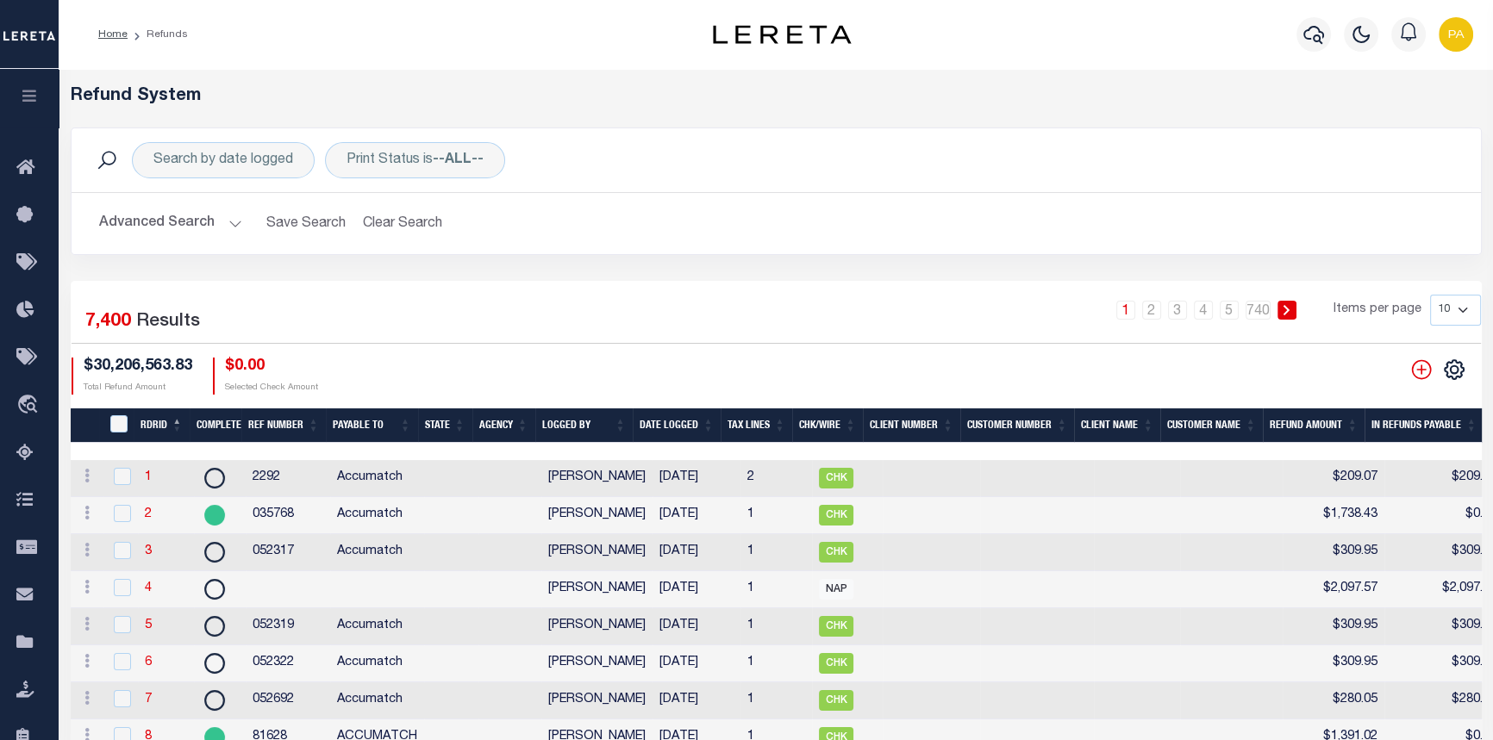
click at [231, 222] on button "Advanced Search" at bounding box center [170, 224] width 143 height 34
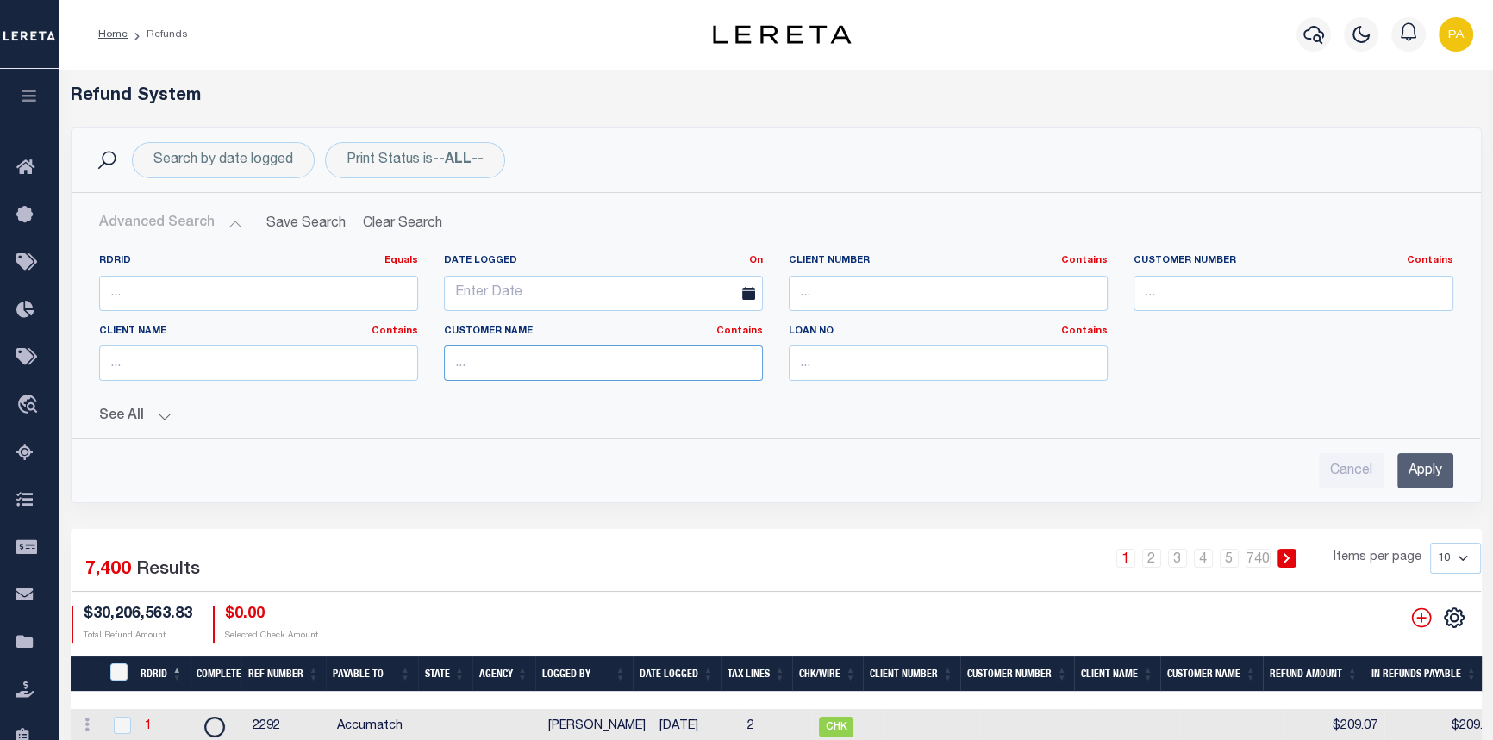
click at [508, 362] on input "text" at bounding box center [603, 363] width 319 height 35
type input "MERITRUST CREDIT UNION"
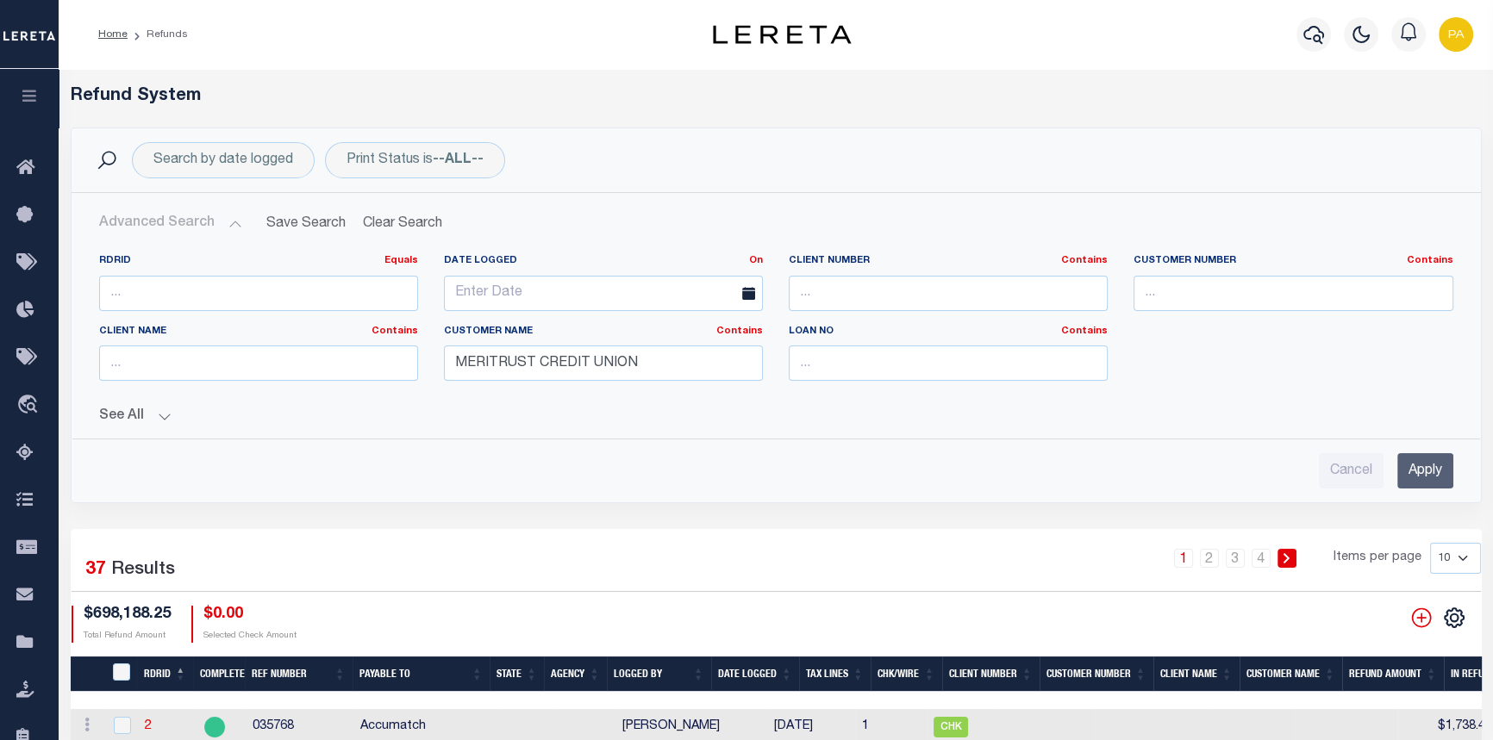
click at [1426, 469] on input "Apply" at bounding box center [1425, 470] width 56 height 35
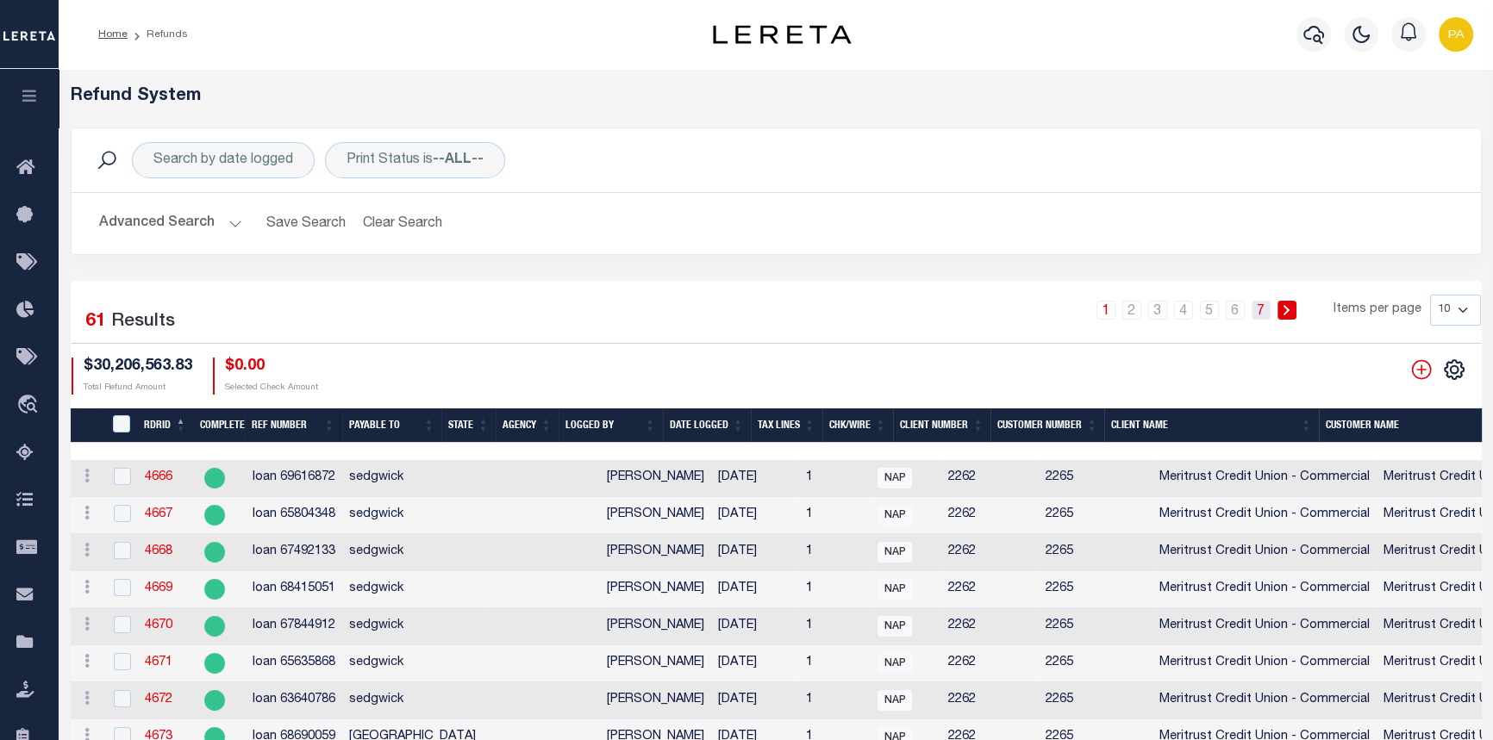
click at [1259, 312] on link "7" at bounding box center [1260, 310] width 19 height 19
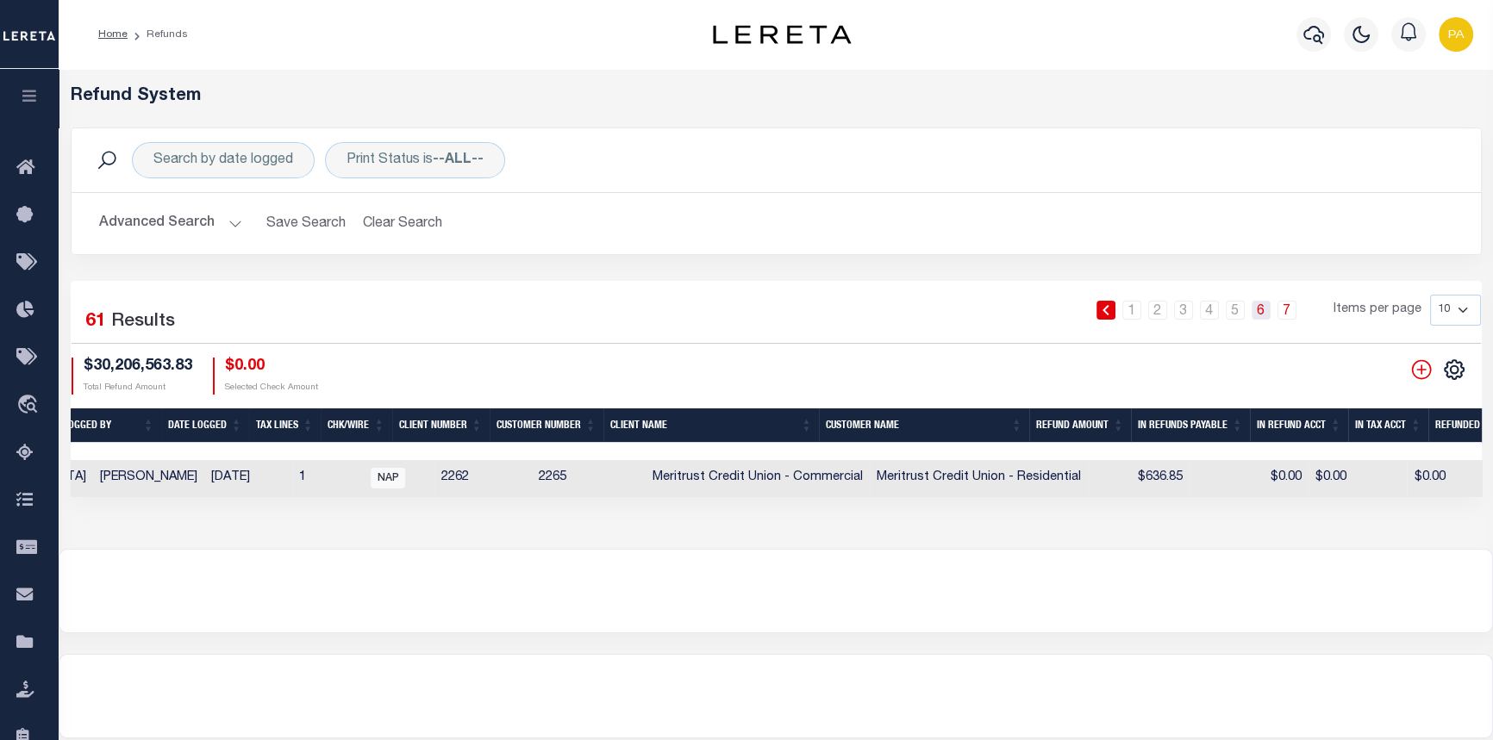
click at [1262, 309] on link "6" at bounding box center [1260, 310] width 19 height 19
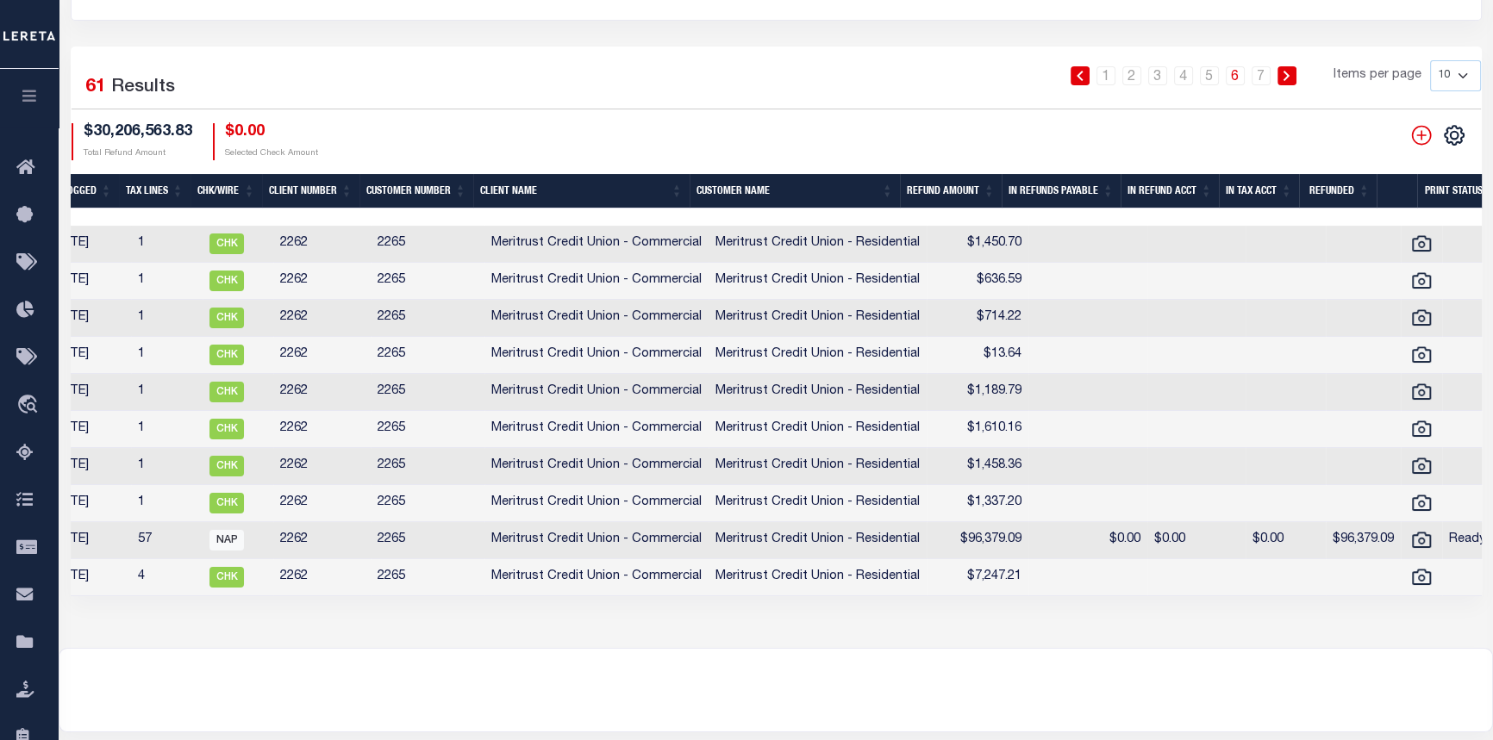
scroll to position [0, 798]
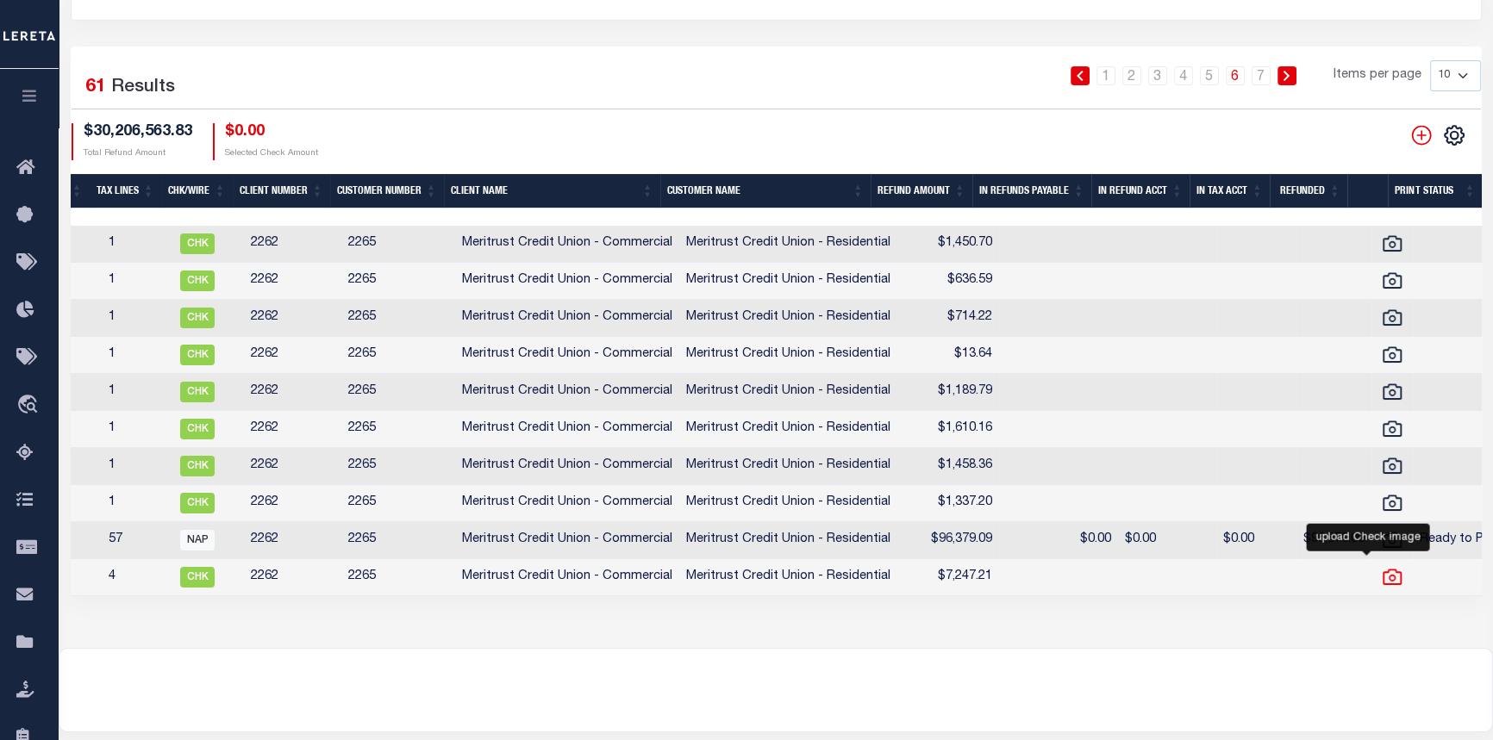
click at [1381, 581] on icon at bounding box center [1392, 577] width 22 height 22
checkbox input "true"
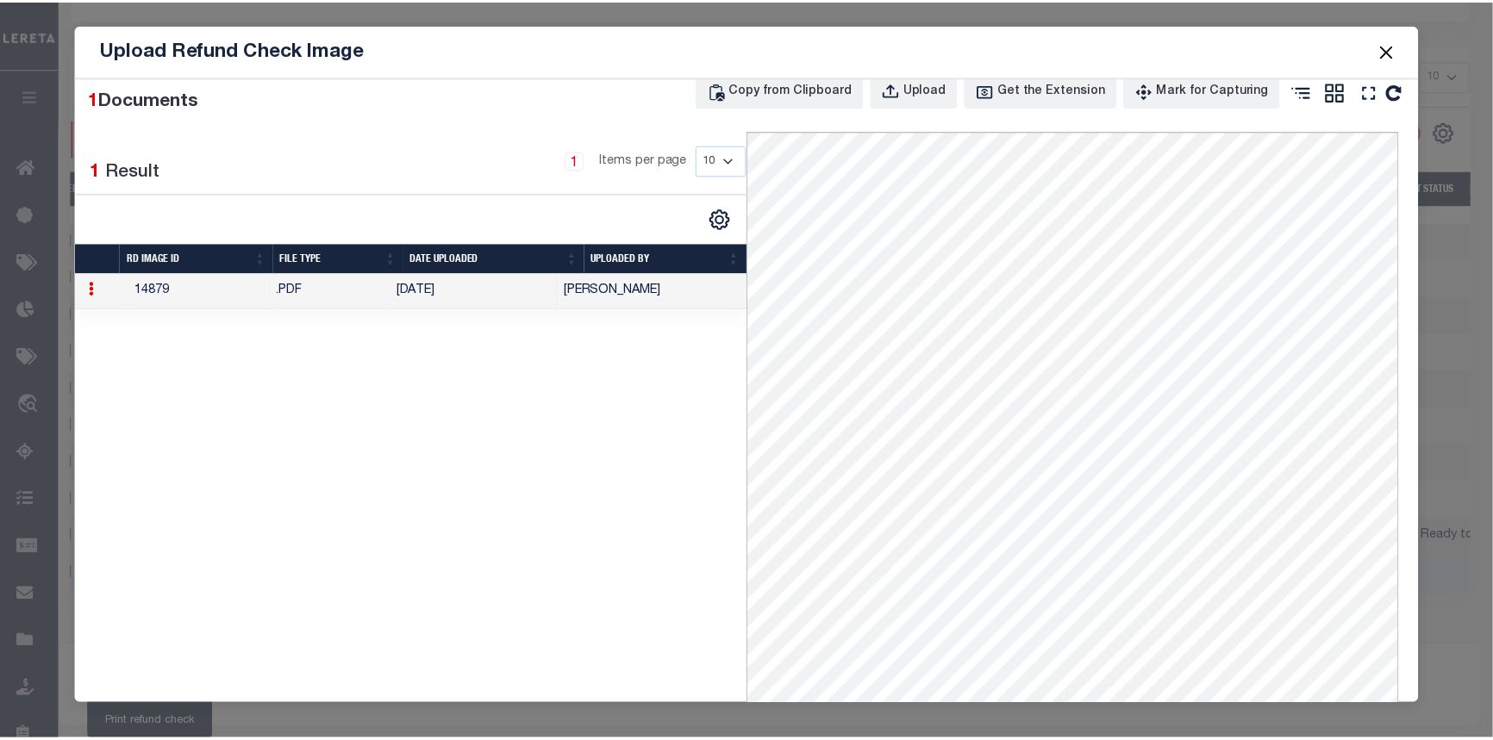
scroll to position [0, 0]
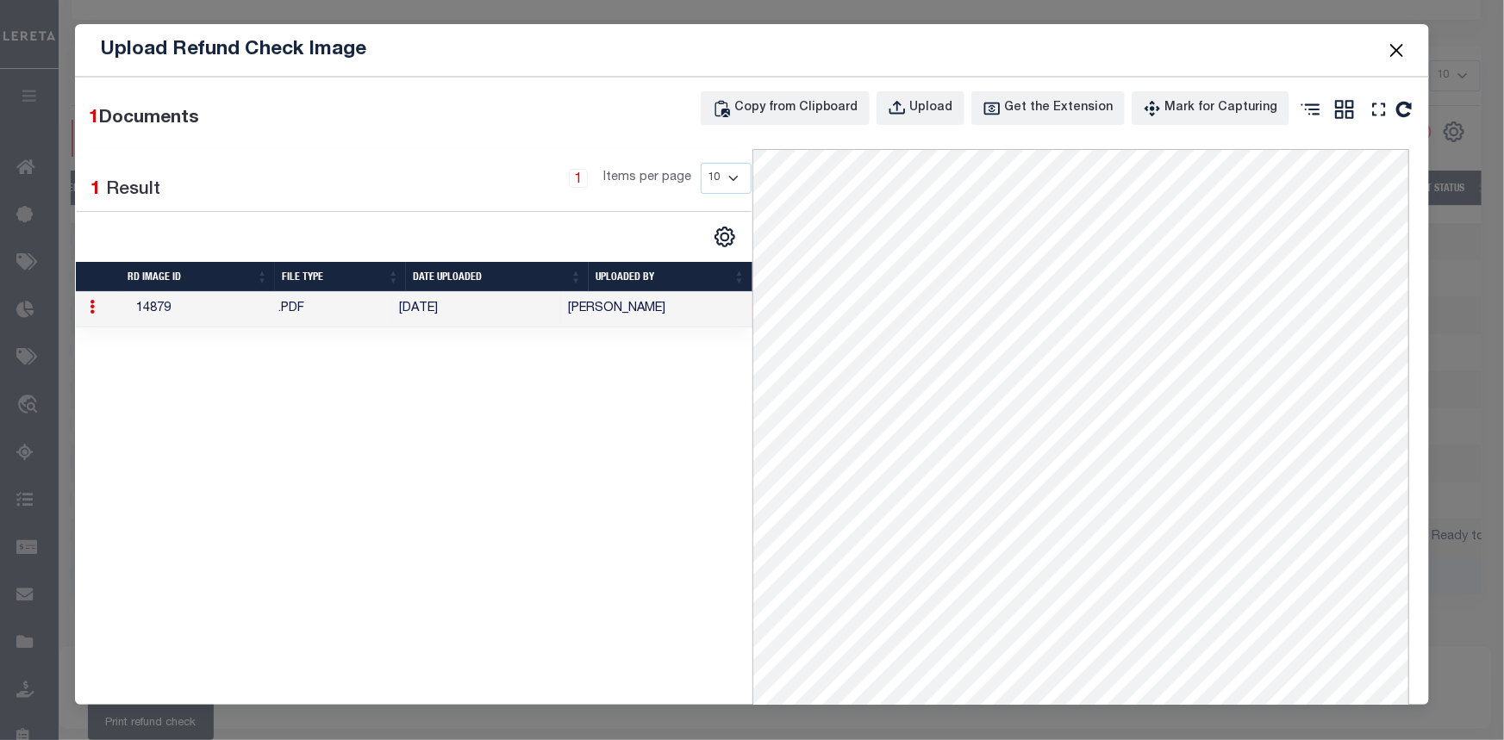
click at [1399, 45] on button "Close" at bounding box center [1397, 50] width 22 height 22
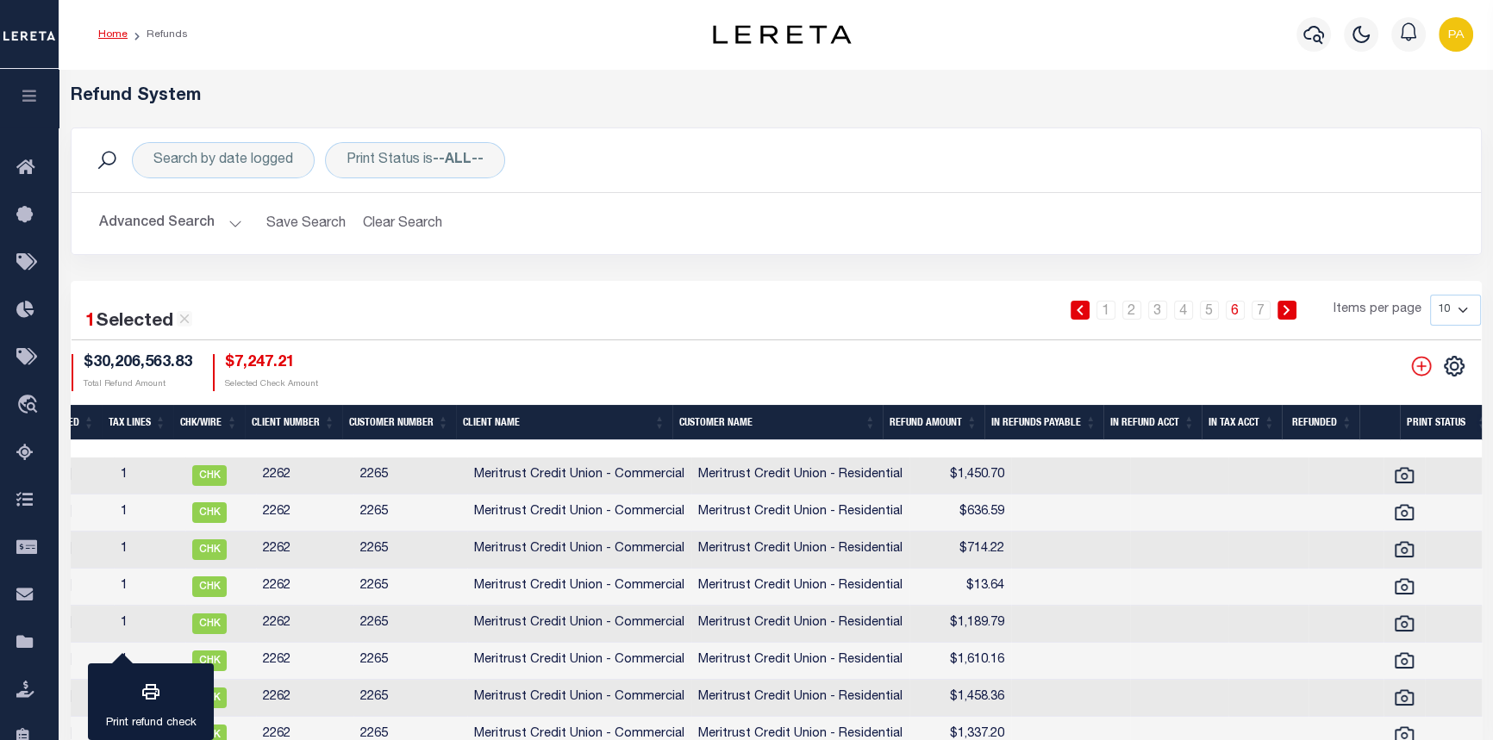
click at [105, 35] on link "Home" at bounding box center [112, 34] width 29 height 10
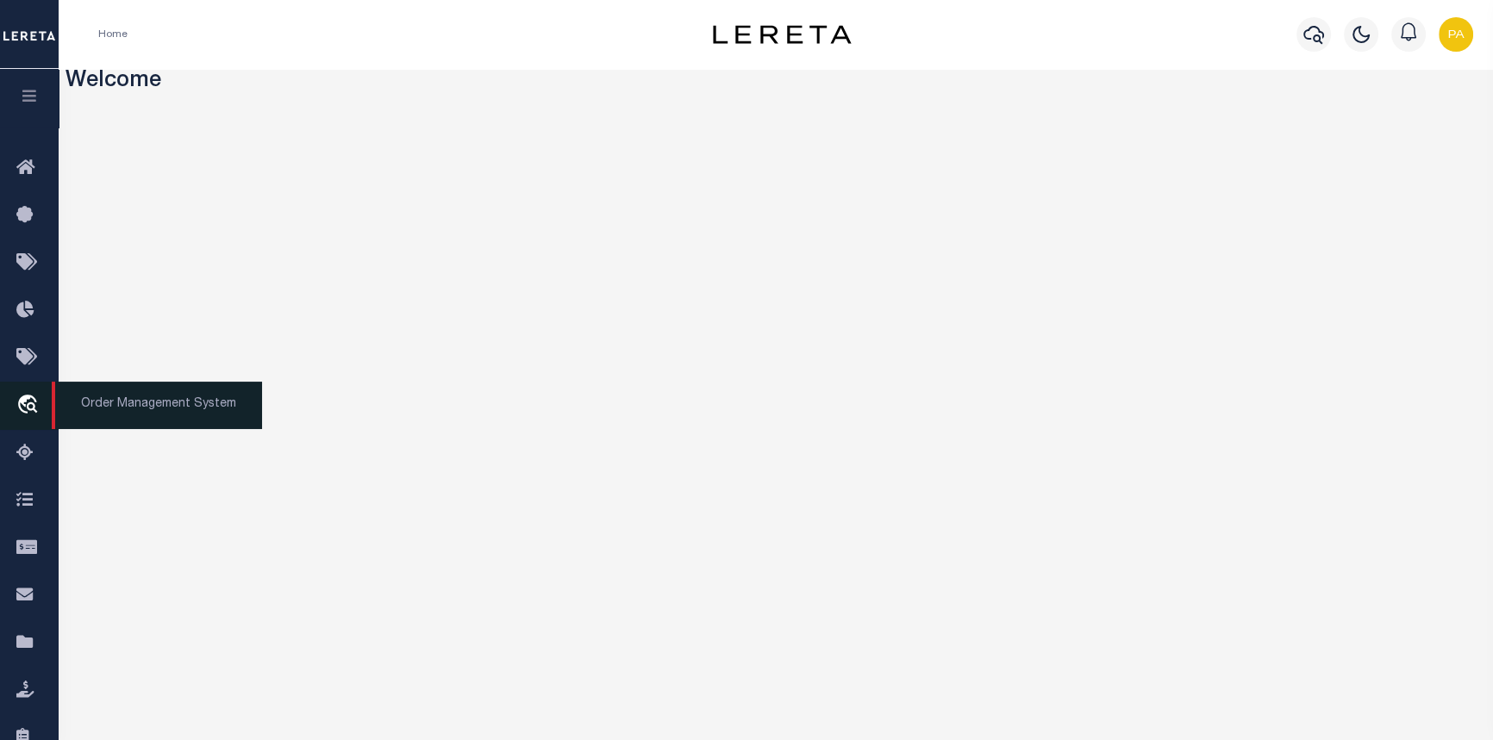
click at [117, 413] on span "Order Management System" at bounding box center [157, 405] width 210 height 47
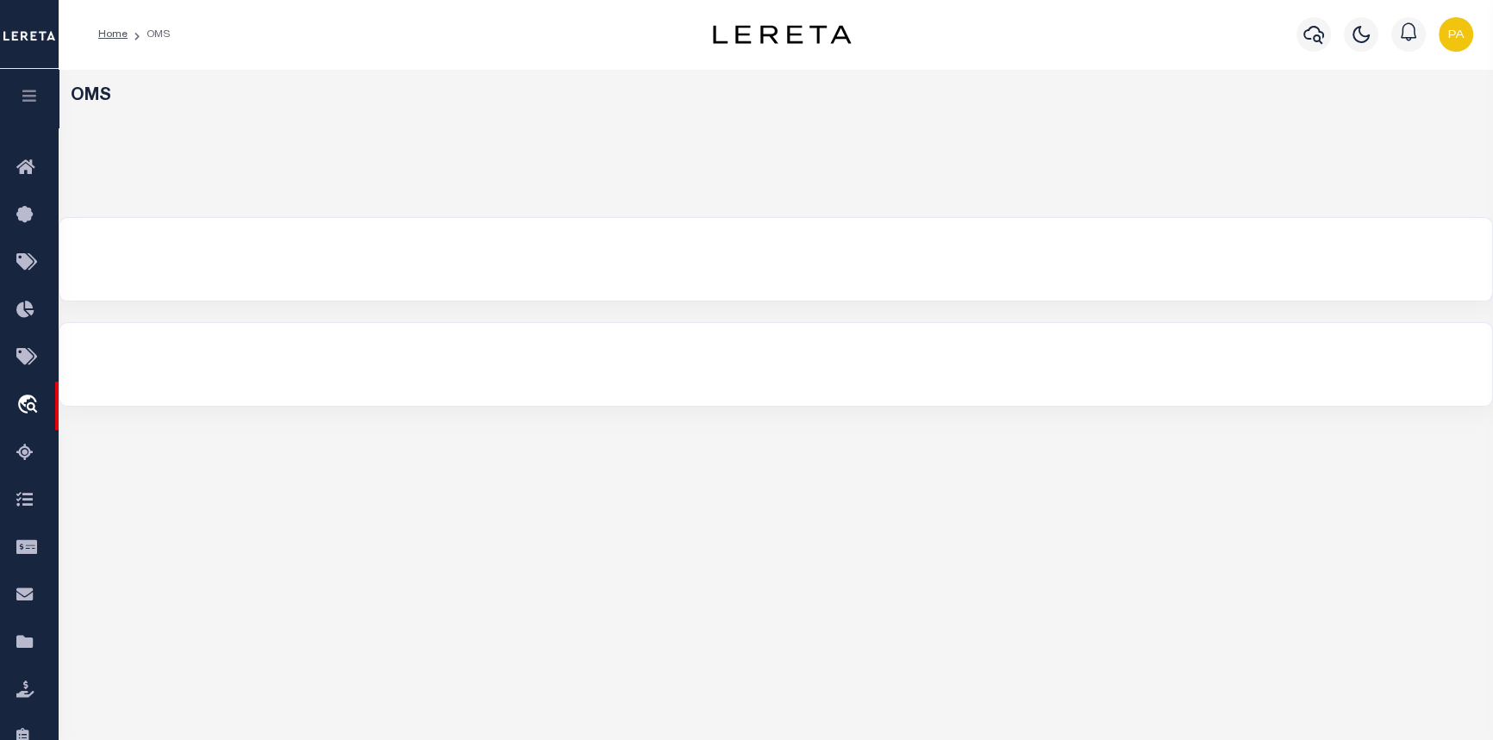
select select "200"
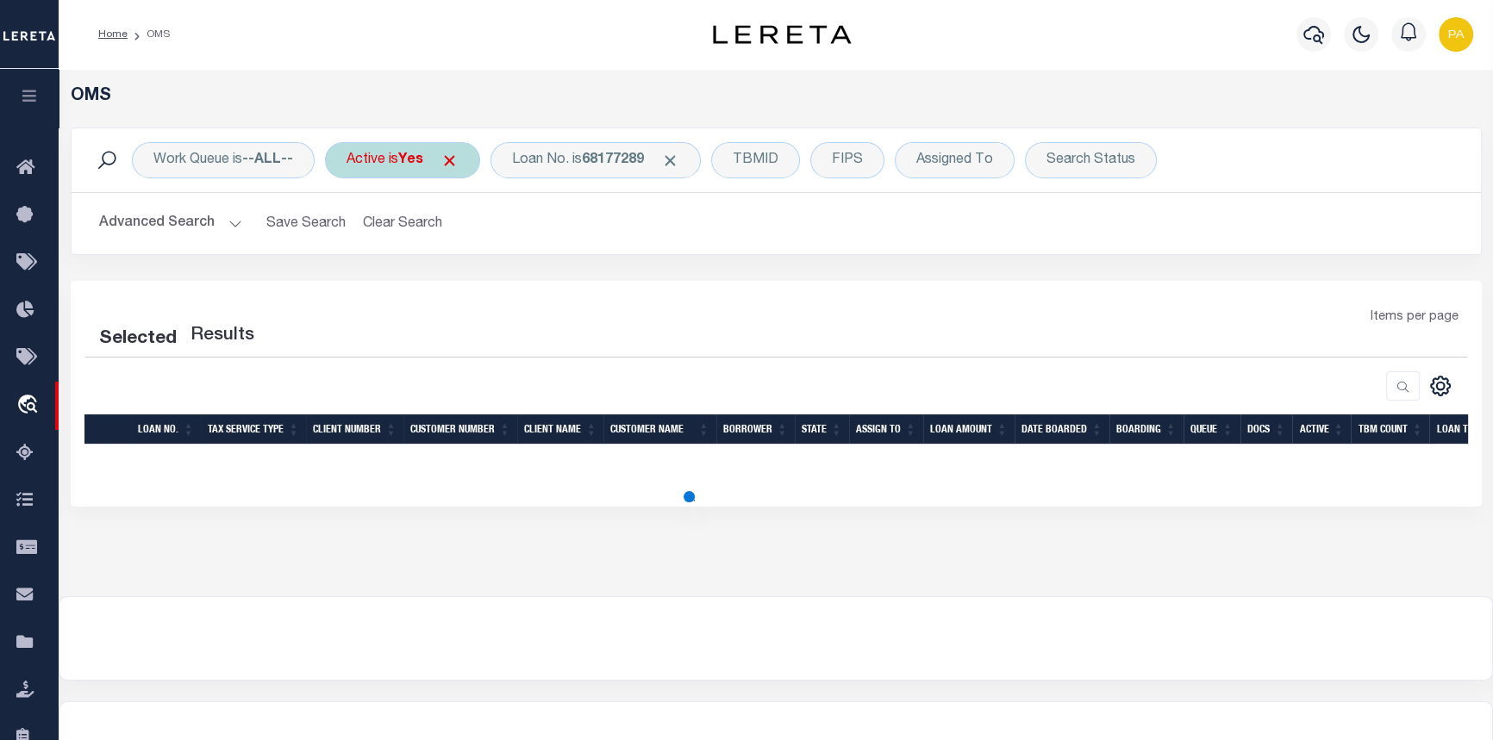
select select "200"
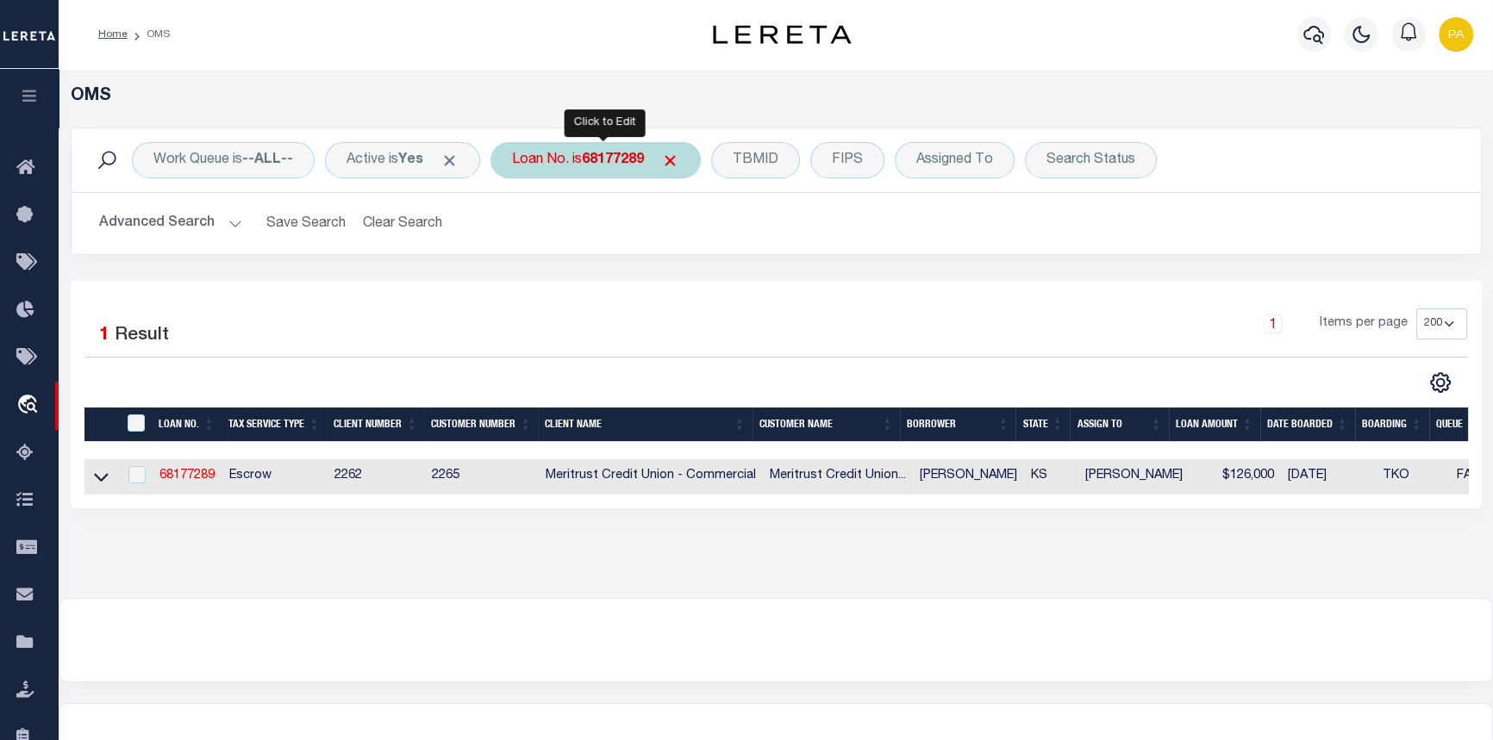
click at [597, 156] on b "68177289" at bounding box center [613, 160] width 62 height 14
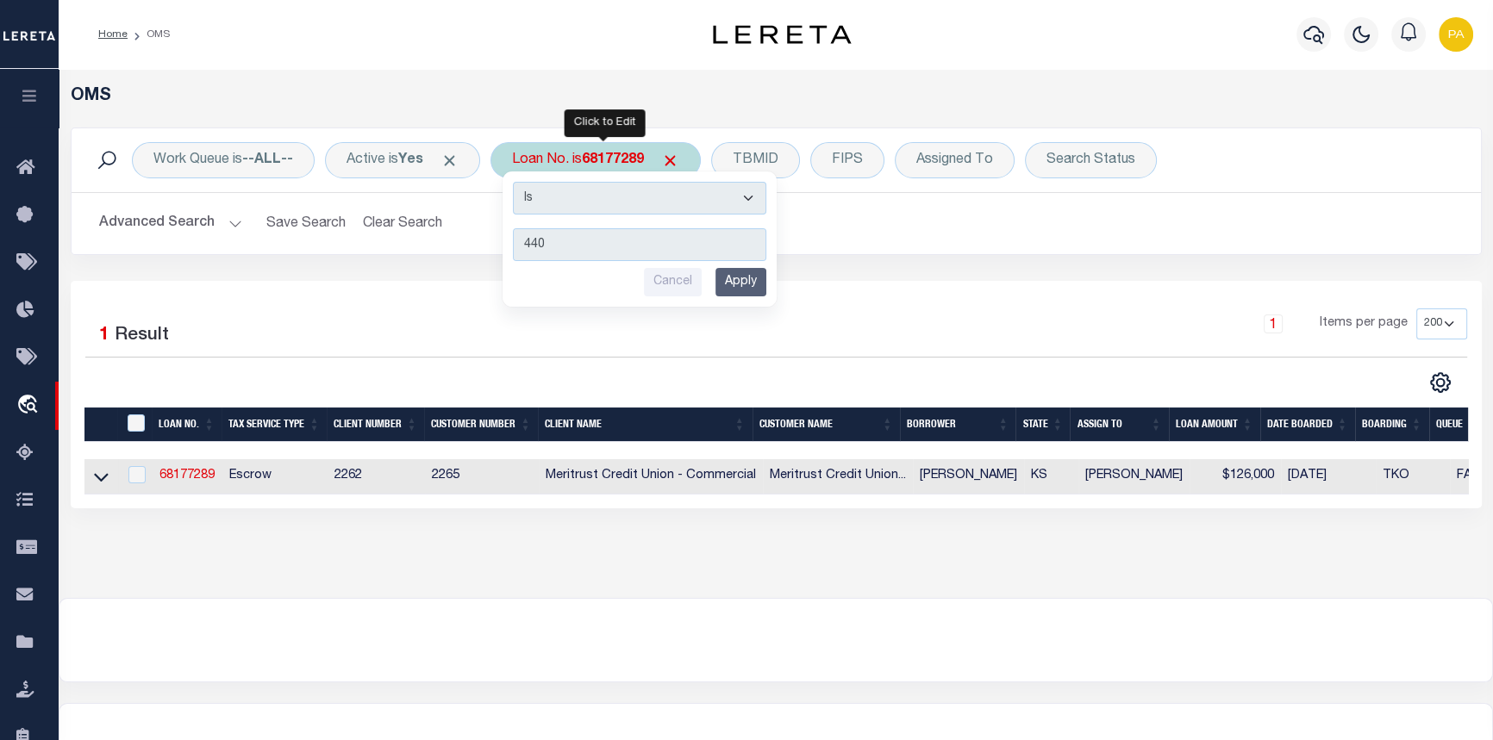
type input "4405"
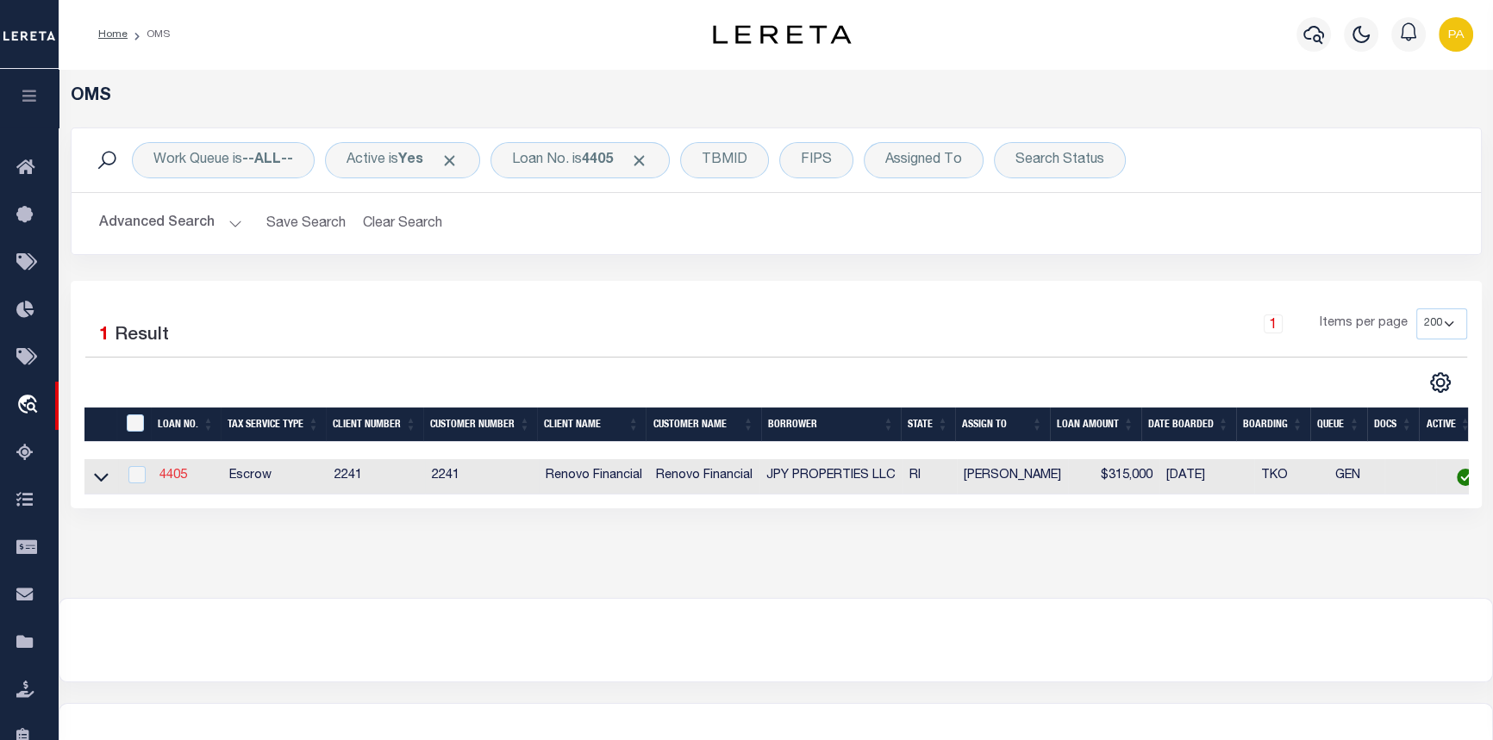
click at [168, 478] on link "4405" at bounding box center [173, 476] width 28 height 12
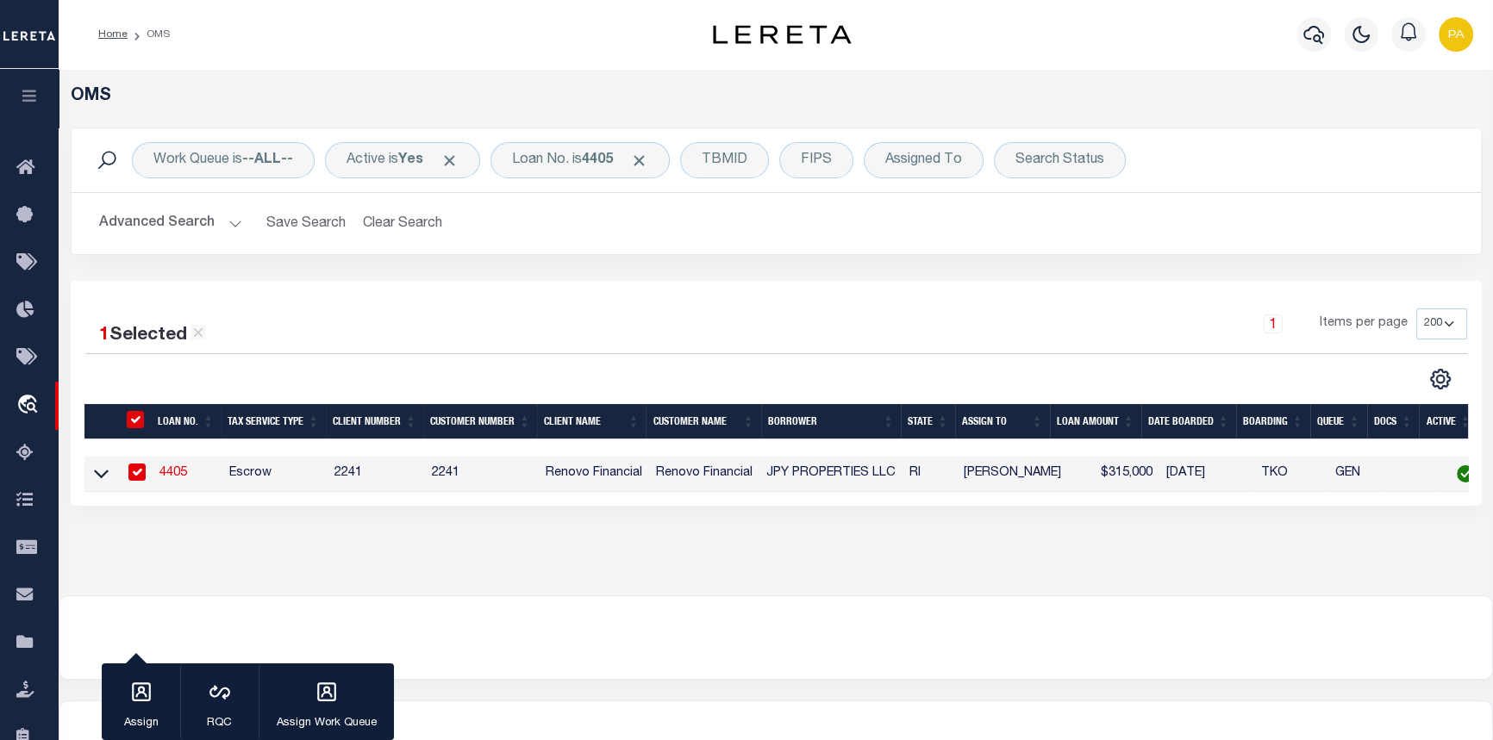
type input "4405"
type input "JPY PROPERTIES LLC"
select select
type input "[STREET_ADDRESS]"
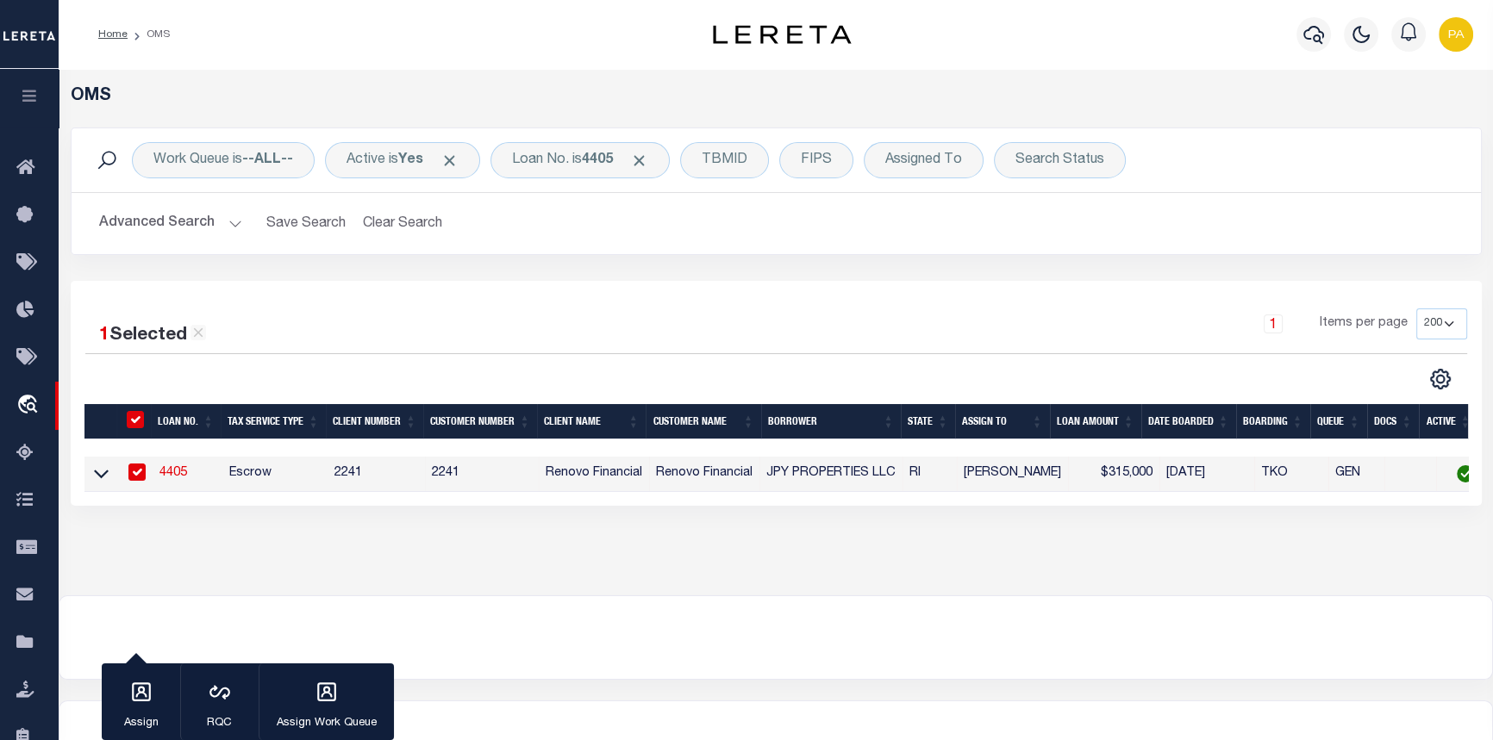
type input "Providence RI 02905"
select select "Escrow"
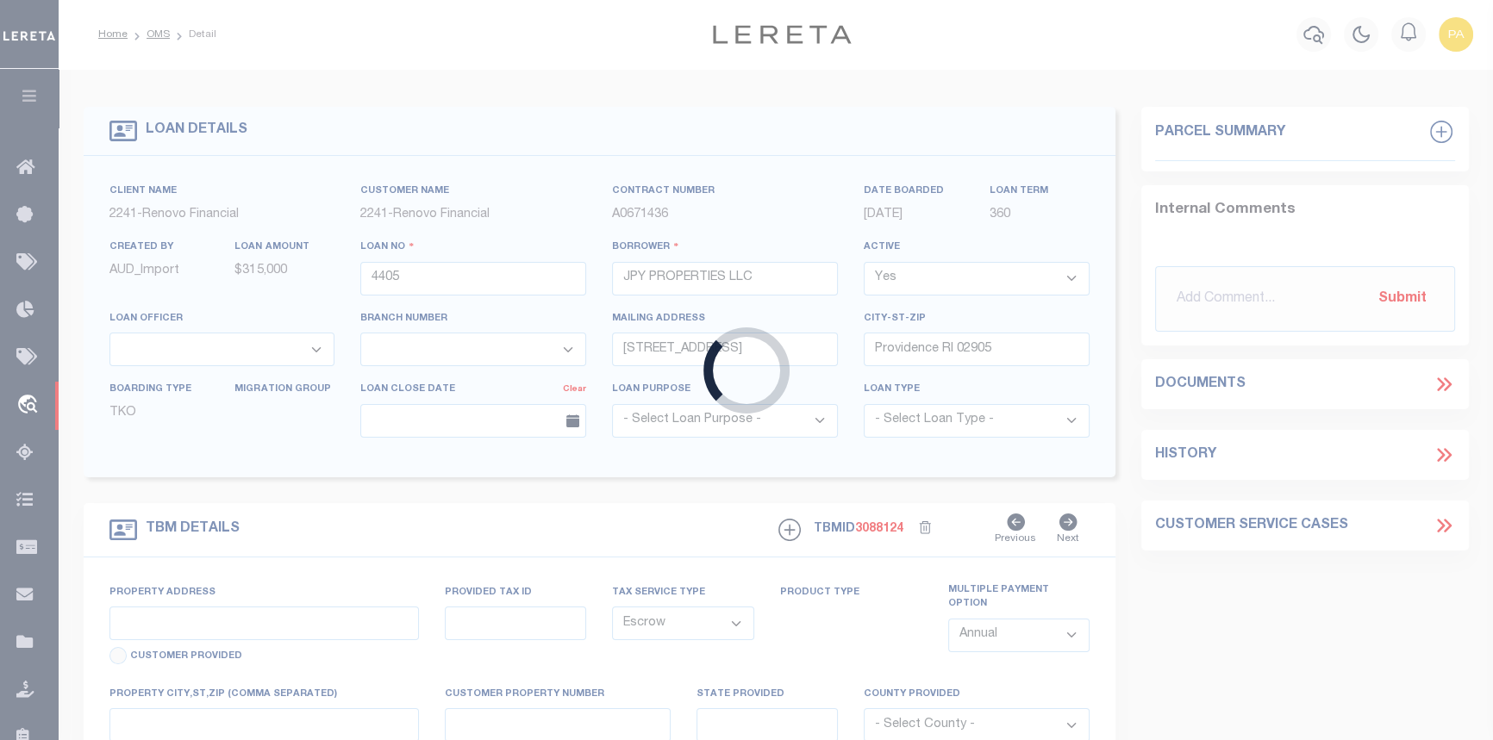
type input "41 Yale Avenue"
type input "064-0367-0000"
type input "Providence, RI 02908"
type input "a0k2L00001VJm4Z"
type input "RI"
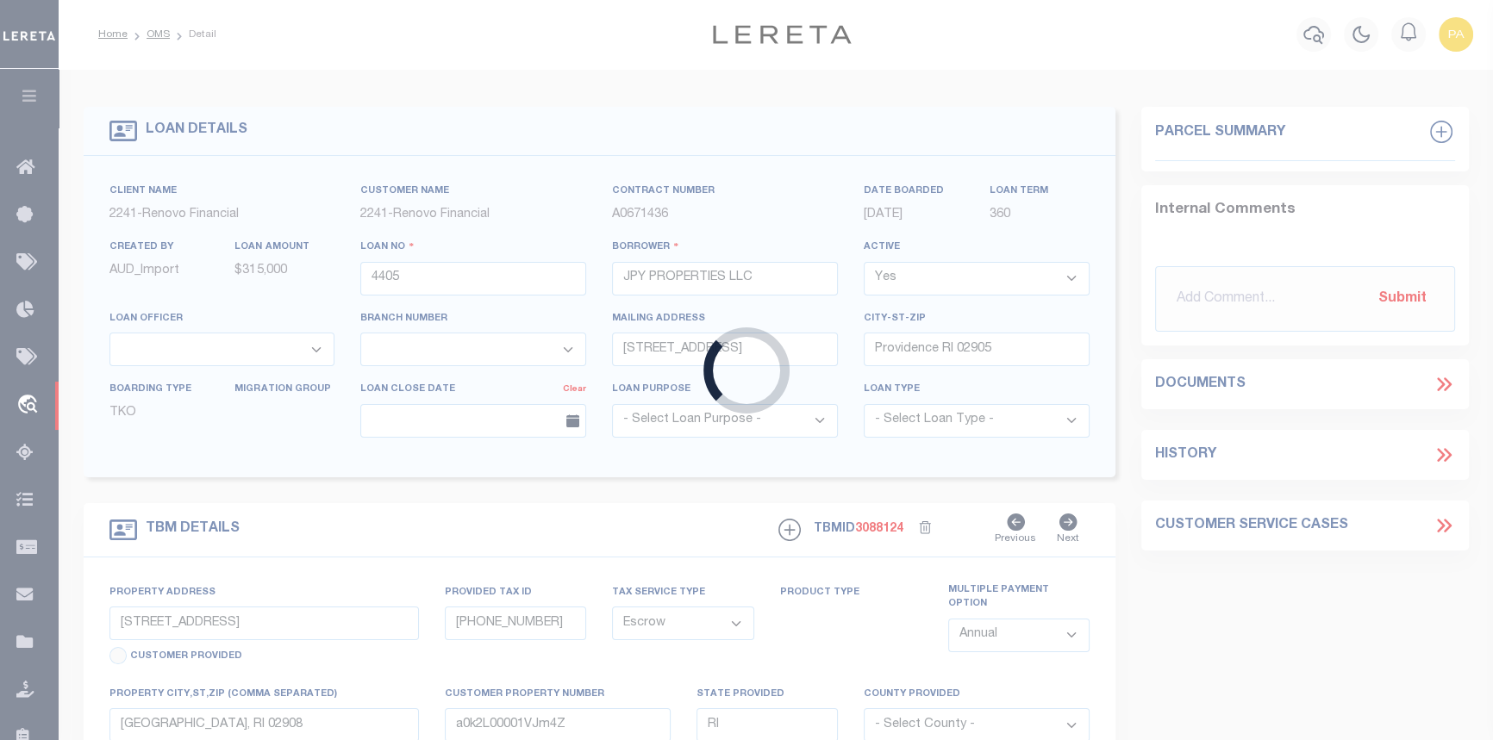
select select
select select "25066"
select select
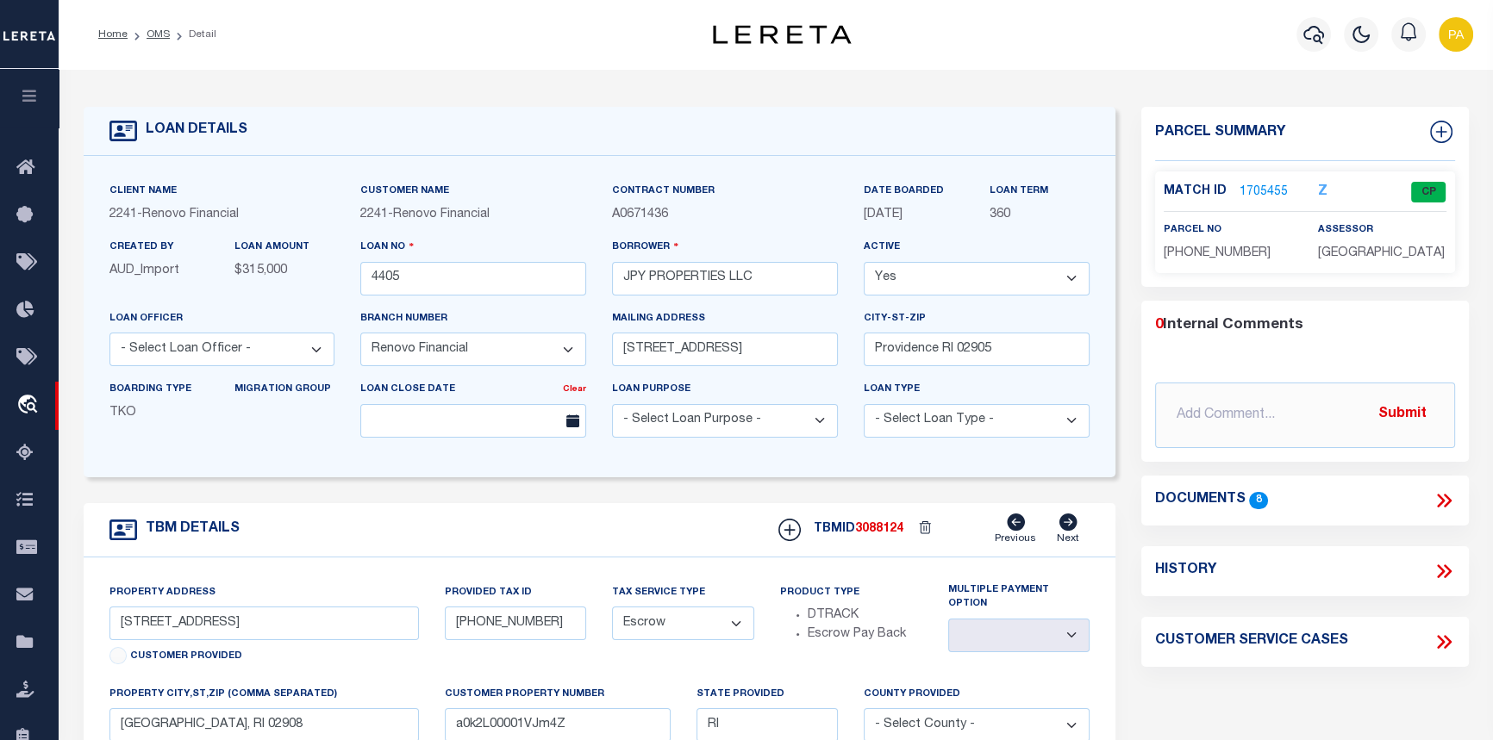
click at [1263, 189] on link "1705455" at bounding box center [1263, 193] width 48 height 18
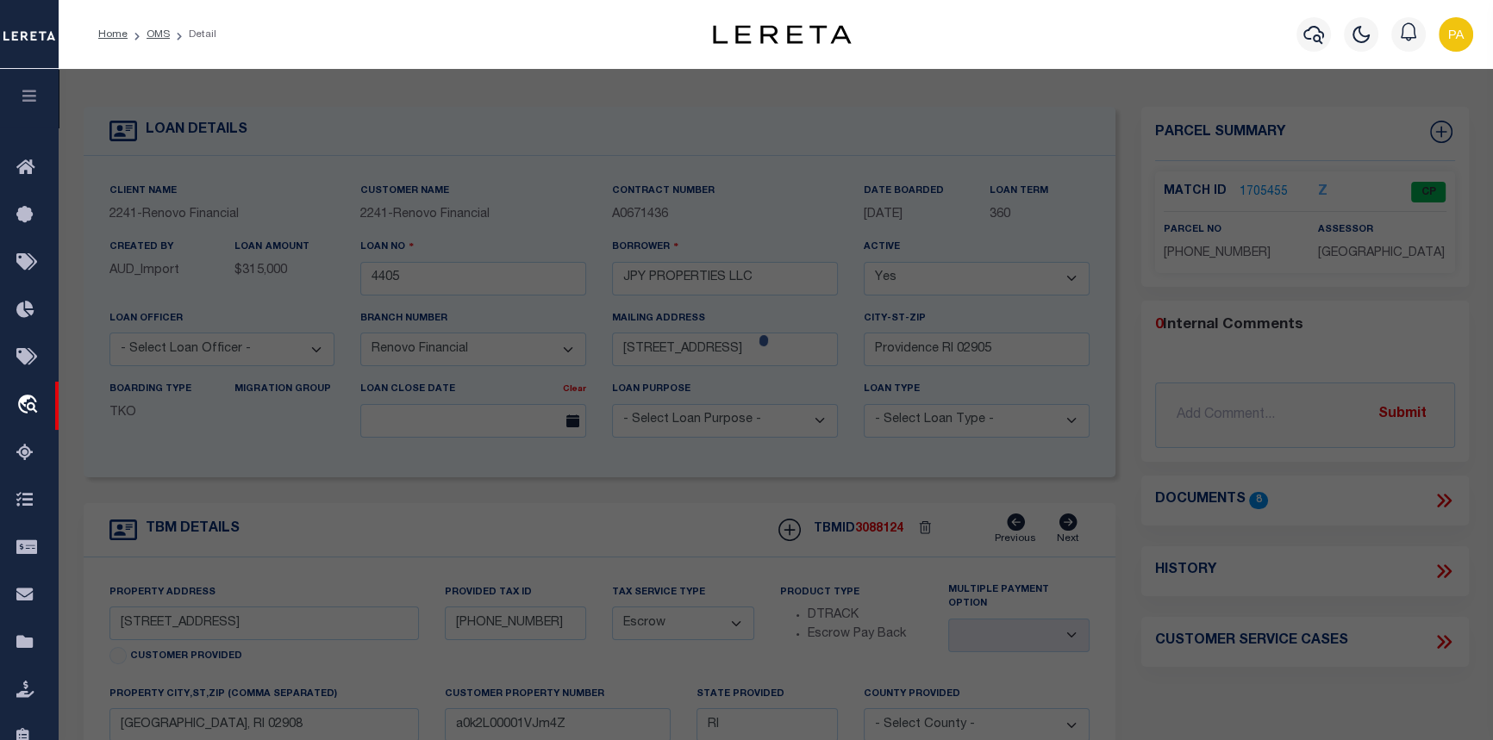
checkbox input "false"
select select "CP"
type input "JPY PROPERTIES LLC"
select select
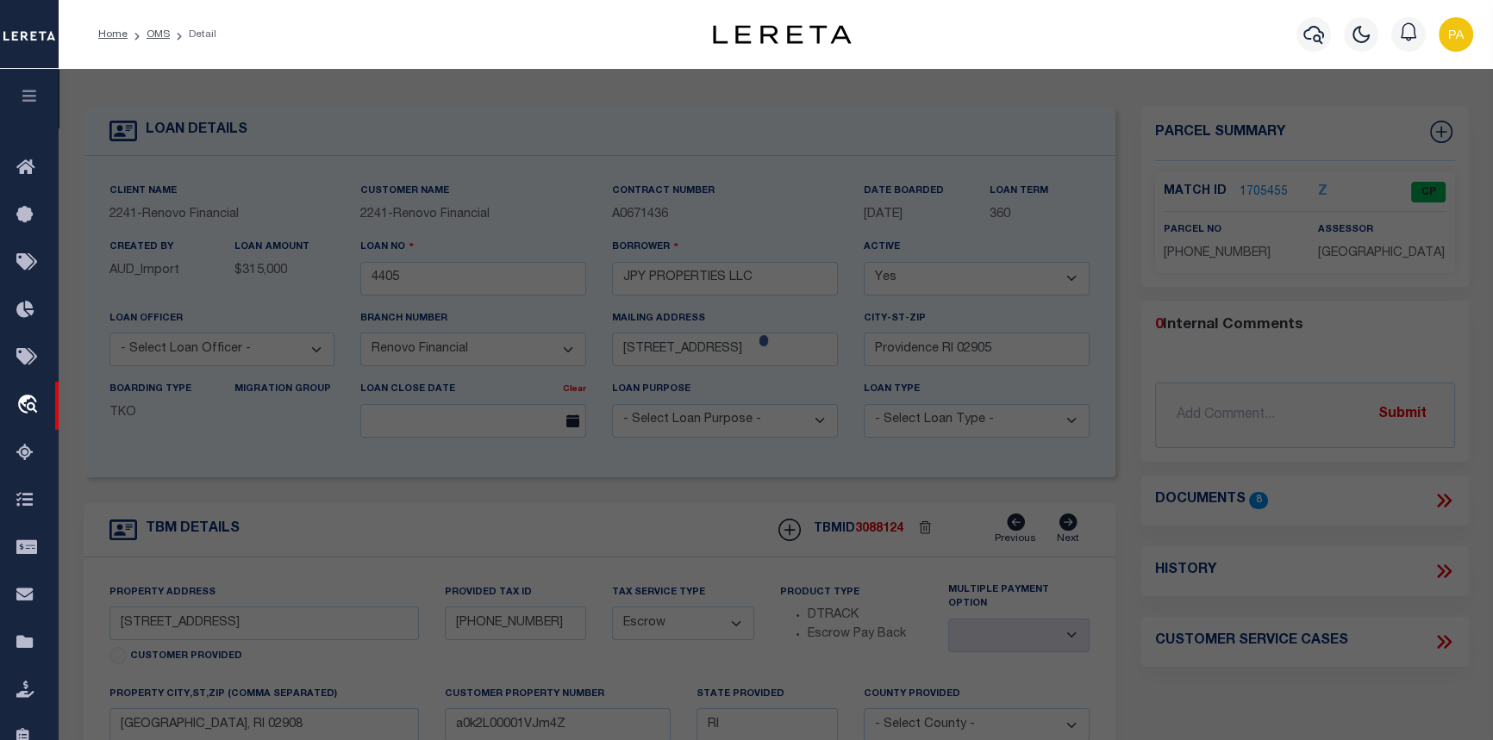
type input "41 YALE AVE"
checkbox input "false"
type input "RI"
type textarea "Tax ID Special Project"
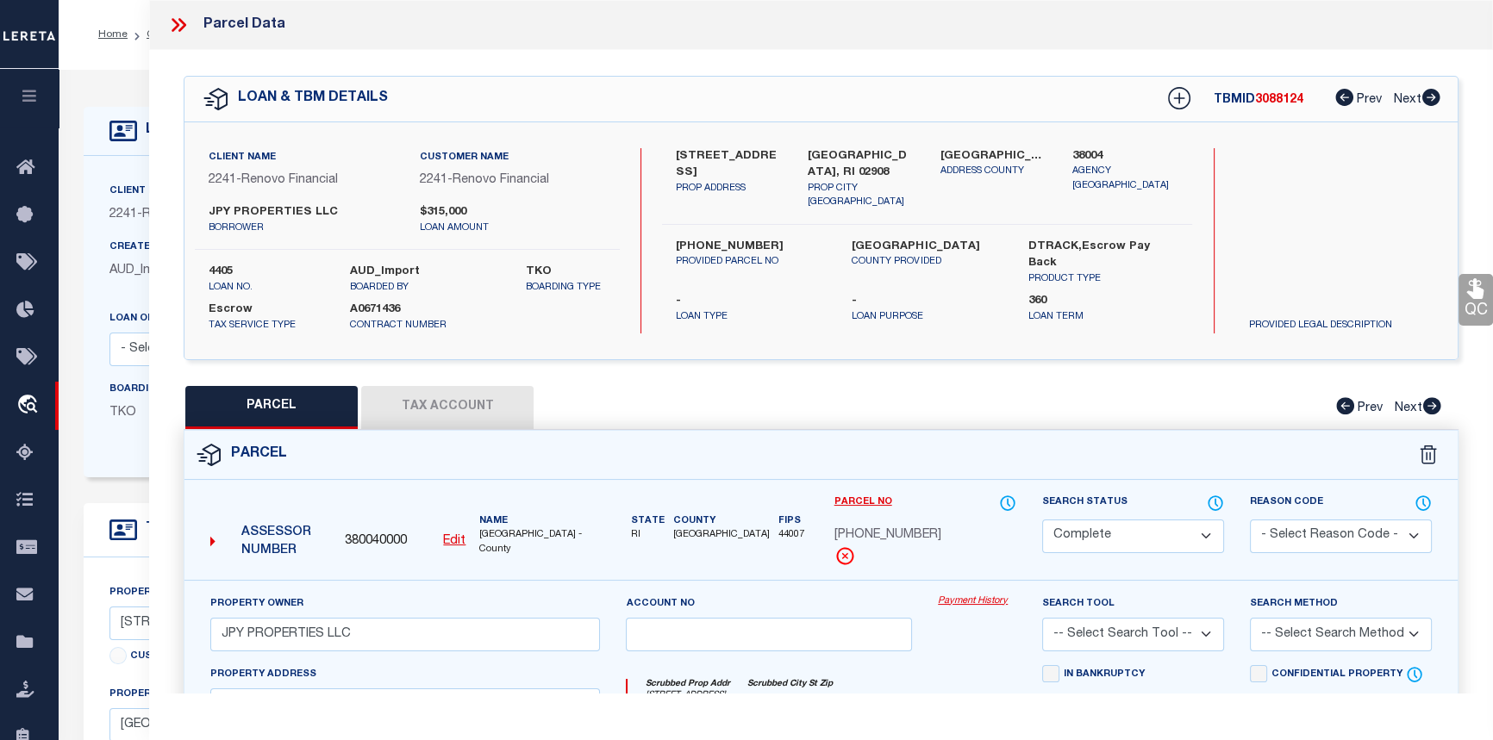
click at [988, 597] on link "Payment History" at bounding box center [977, 602] width 78 height 15
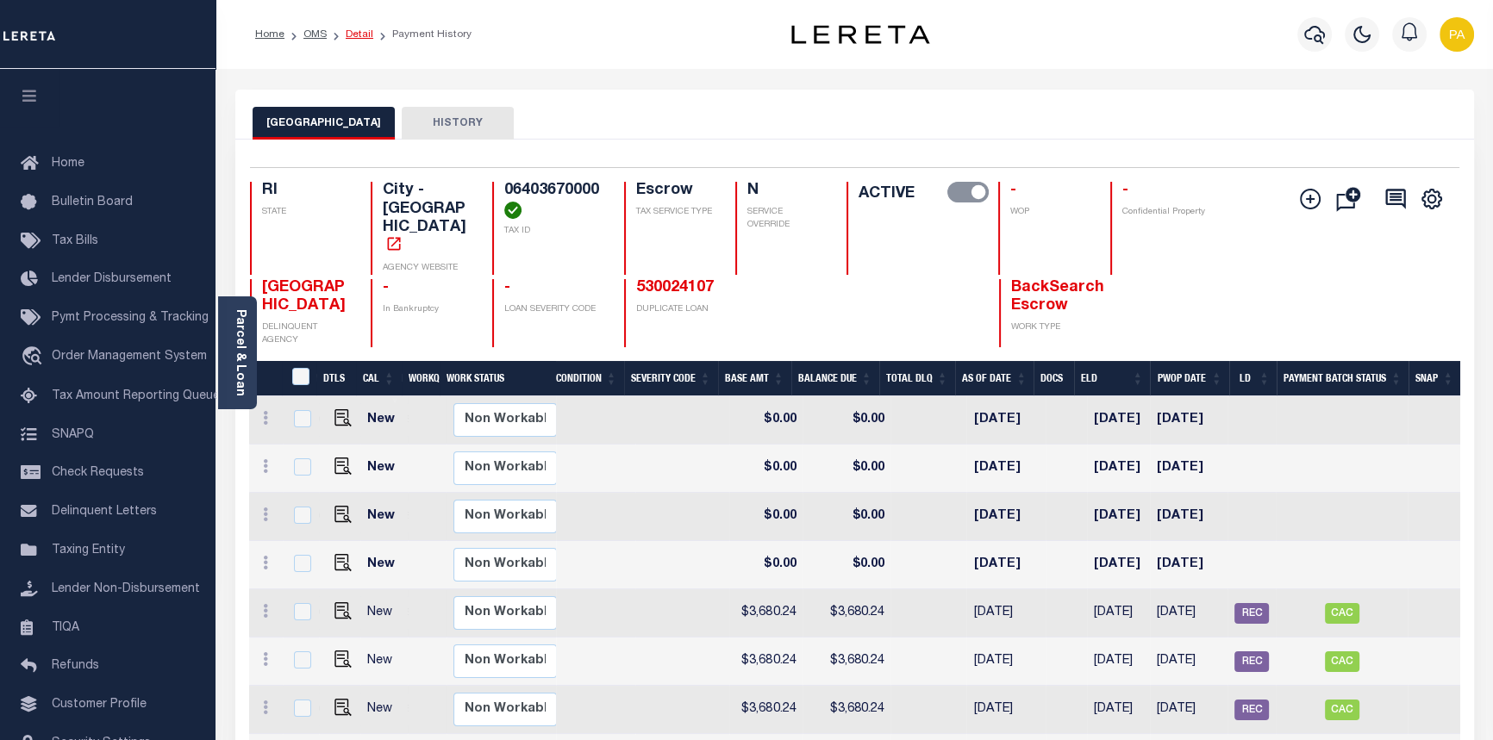
click at [358, 29] on link "Detail" at bounding box center [360, 34] width 28 height 10
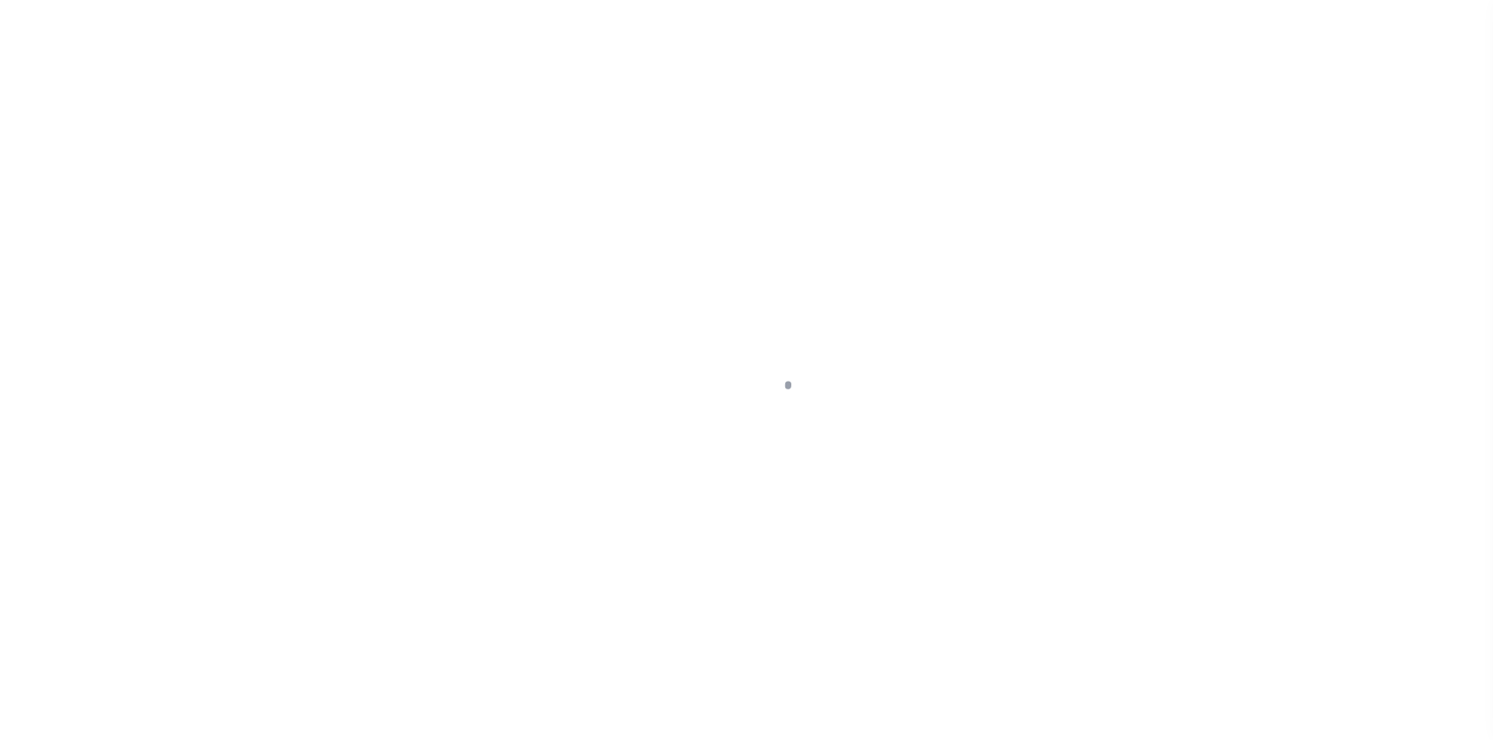
select select "Escrow"
type input "[STREET_ADDRESS]"
type input "[PHONE_NUMBER]"
type input "[GEOGRAPHIC_DATA], RI 02908"
type input "a0k2L00001VJm4Z"
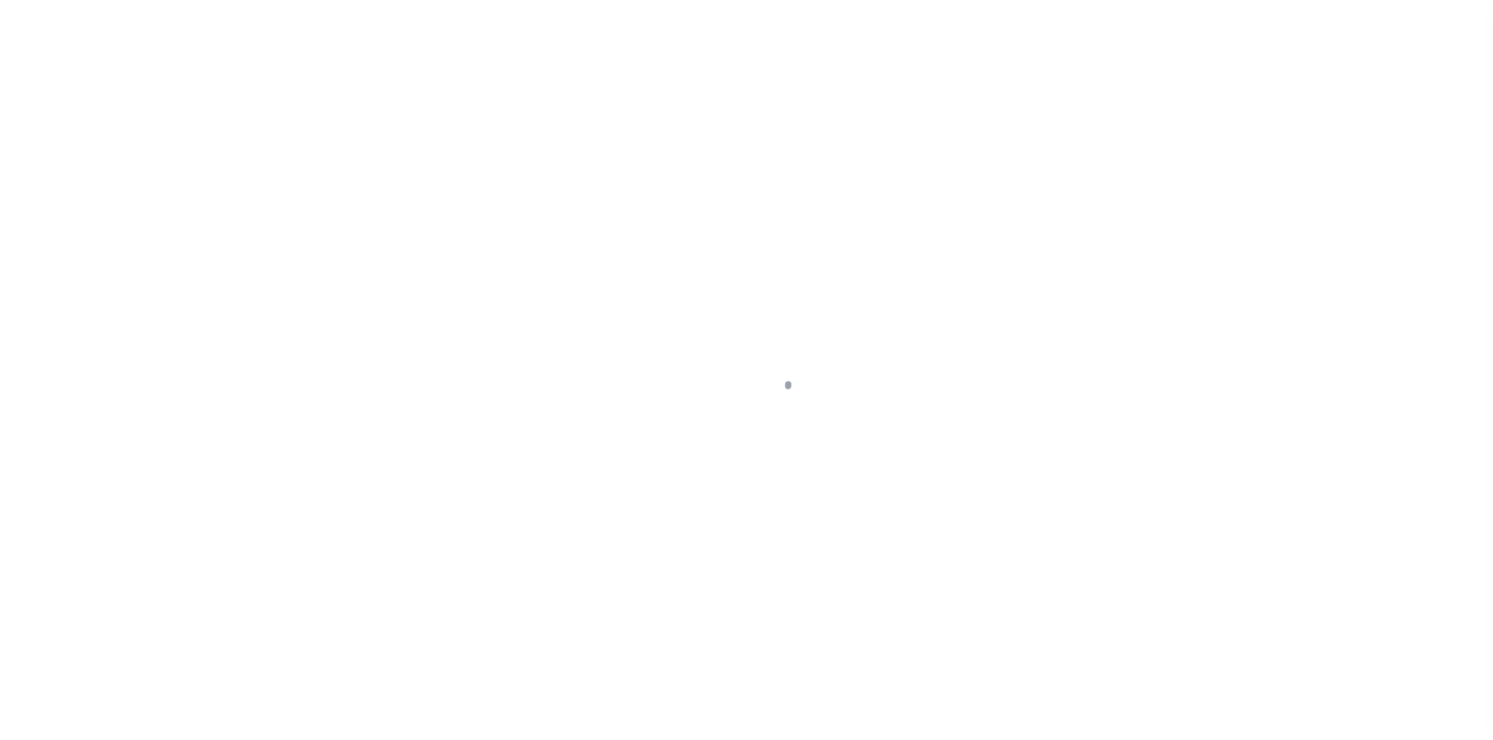
type input "RI"
select select
select select "25066"
select select
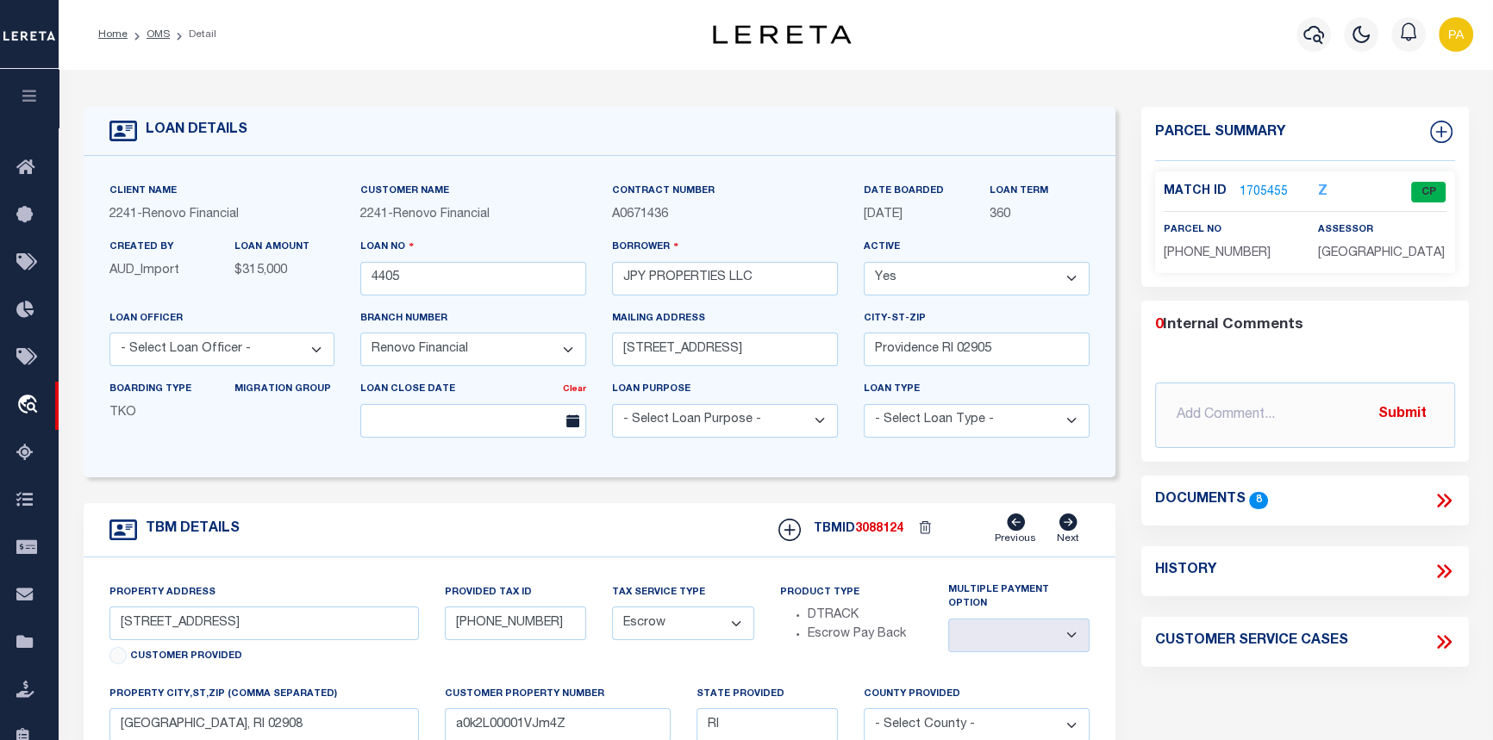
click at [1257, 184] on link "1705455" at bounding box center [1263, 193] width 48 height 18
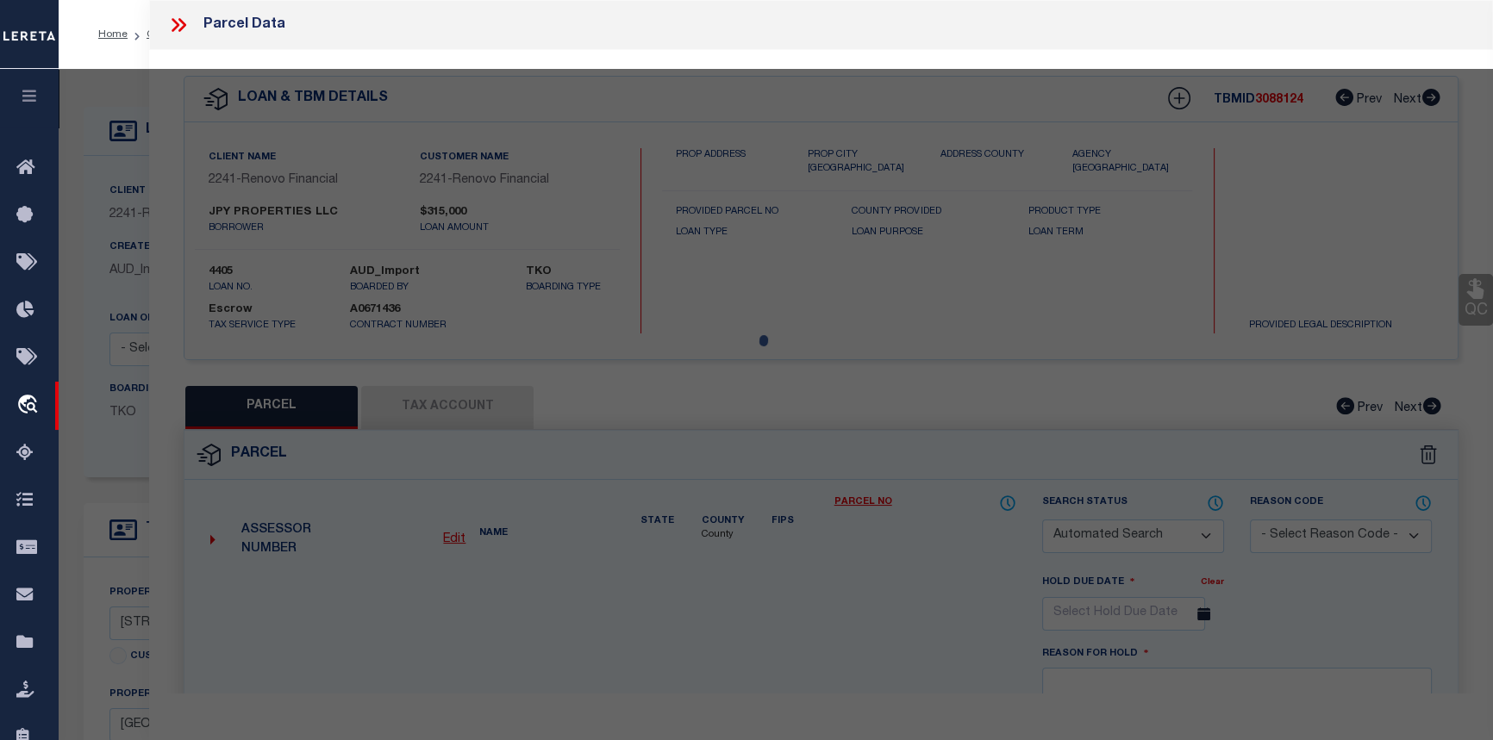
checkbox input "false"
select select "CP"
type input "JPY PROPERTIES LLC"
select select
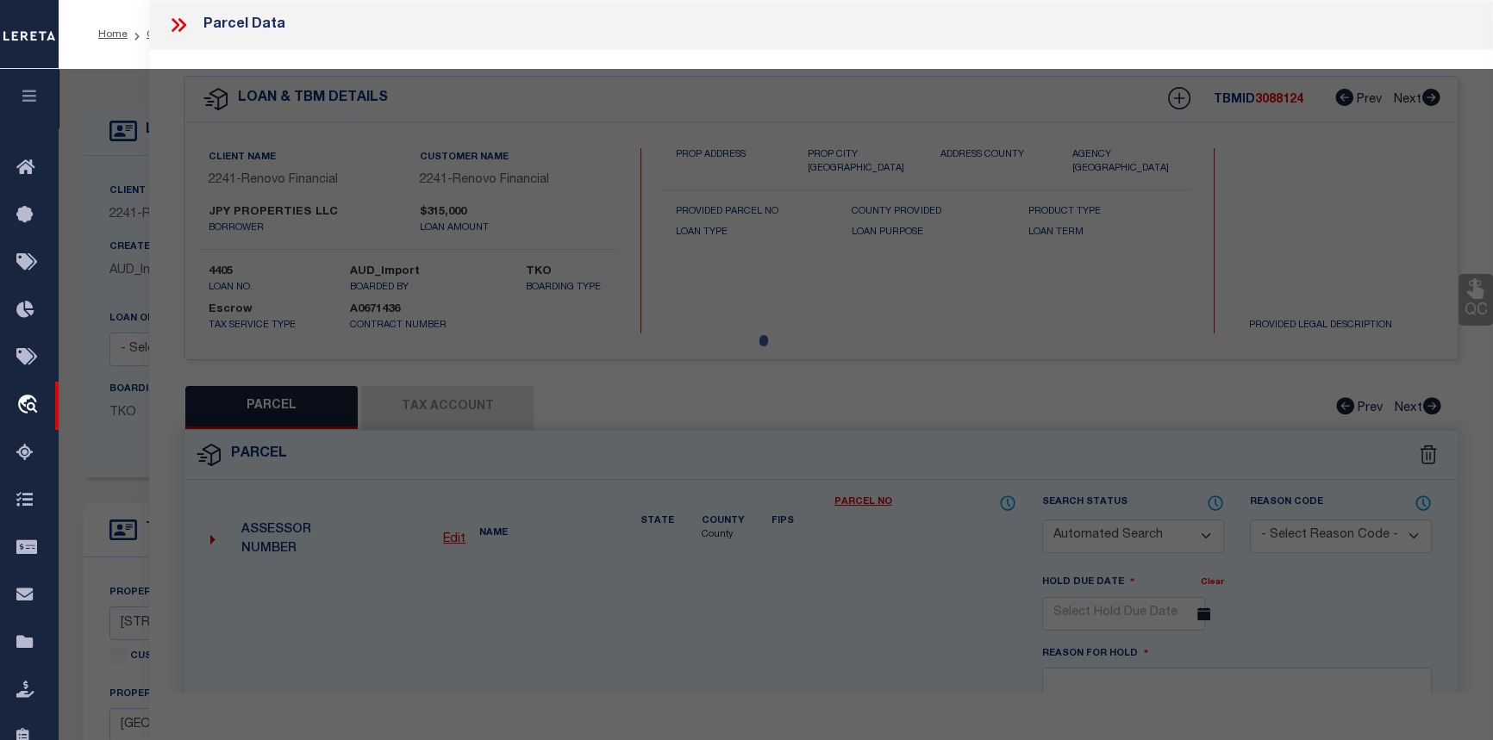
type input "41 YALE AVE"
checkbox input "false"
type input "RI"
type textarea "Tax ID Special Project"
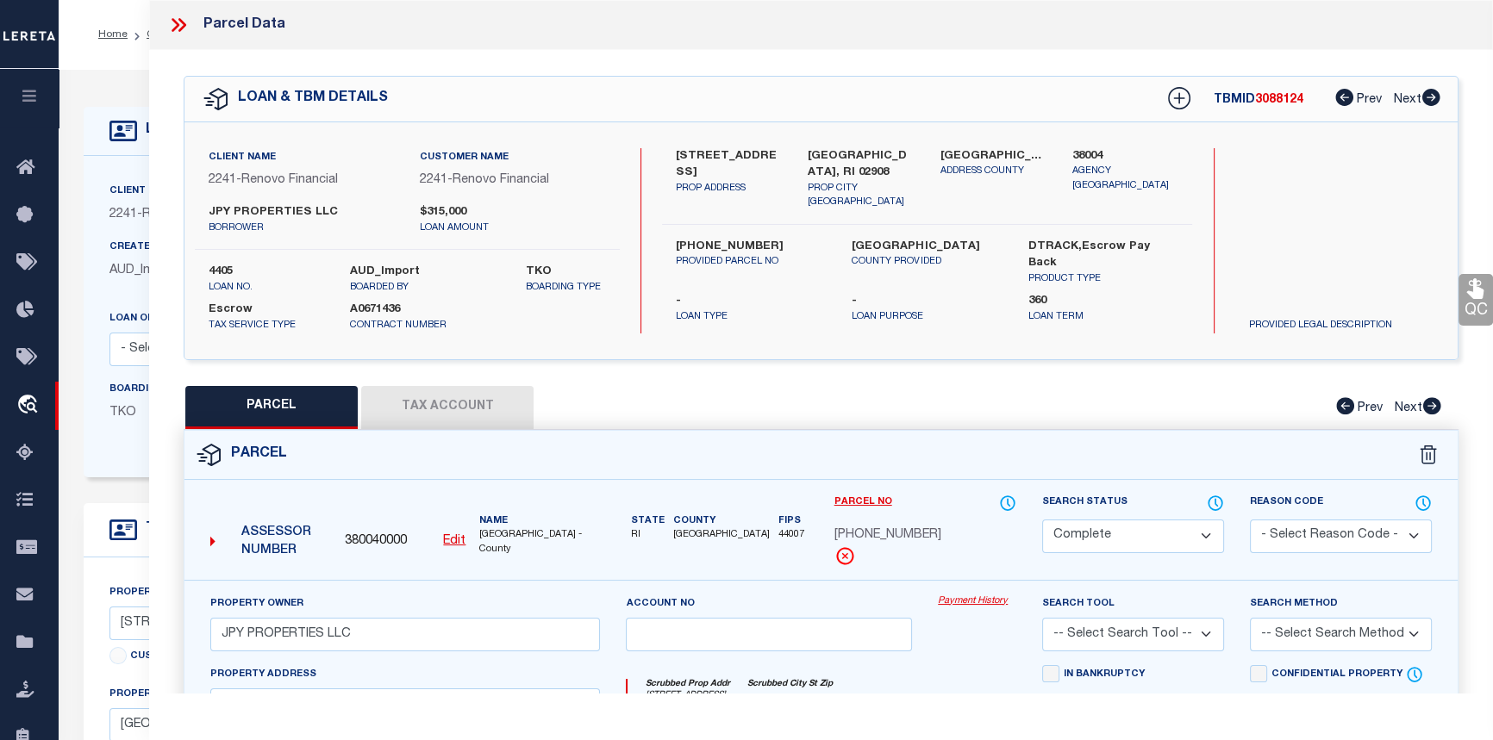
click at [963, 598] on link "Payment History" at bounding box center [977, 602] width 78 height 15
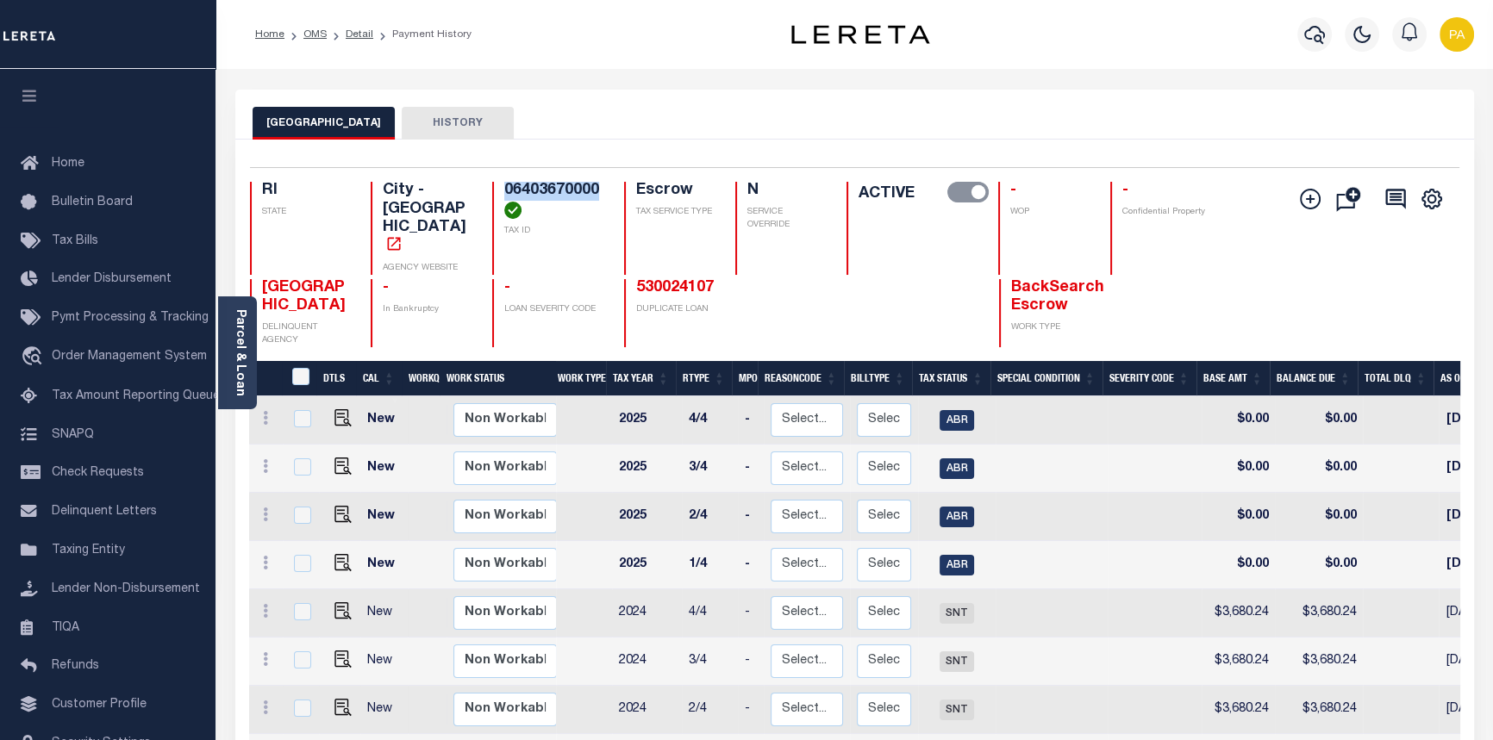
drag, startPoint x: 596, startPoint y: 195, endPoint x: 483, endPoint y: 190, distance: 113.9
click at [483, 190] on div "RI STATE City - RI AGENCY WEBSITE 06403670000 TAX ID Escrow TAX SERVICE TYPE N …" at bounding box center [753, 228] width 1007 height 93
copy h4 "06403670000"
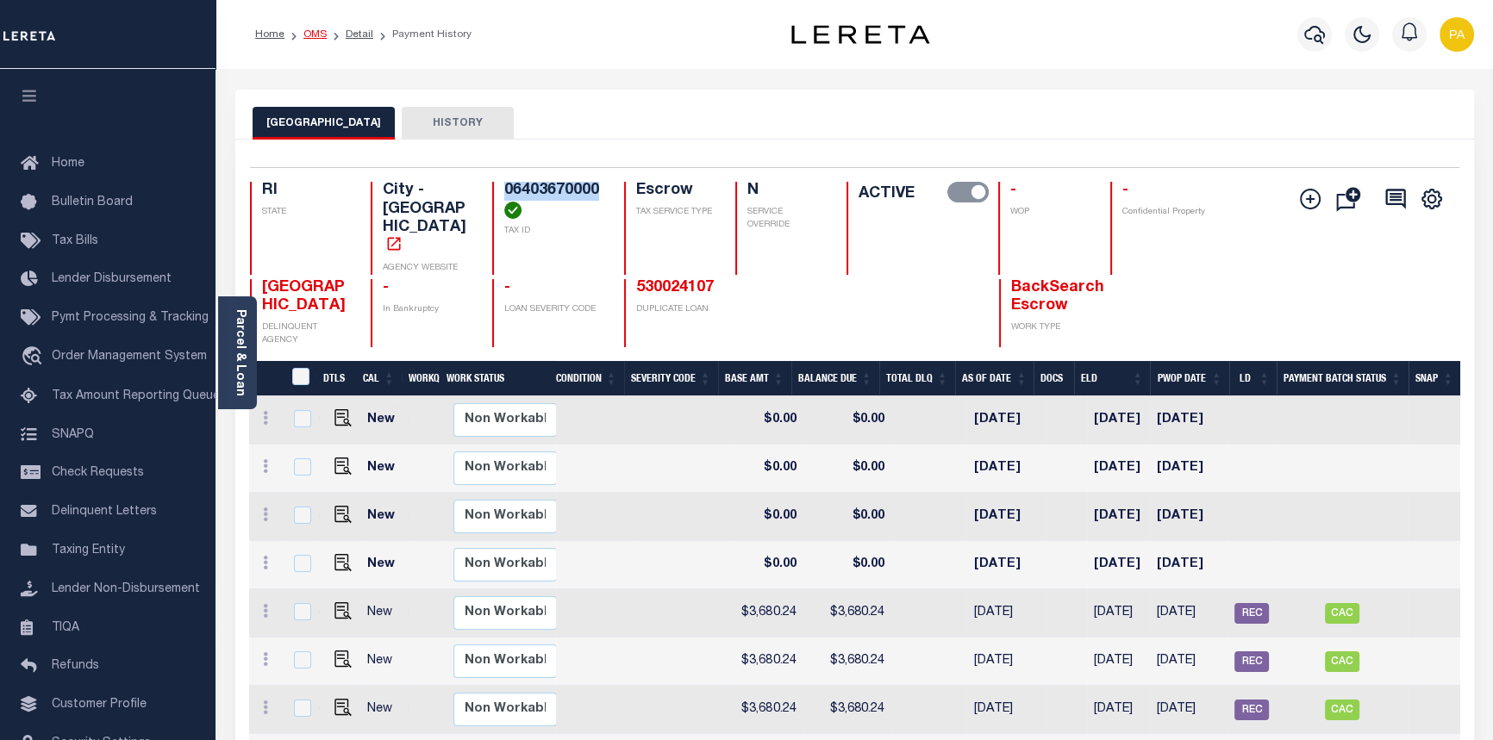
click at [314, 34] on link "OMS" at bounding box center [314, 34] width 23 height 10
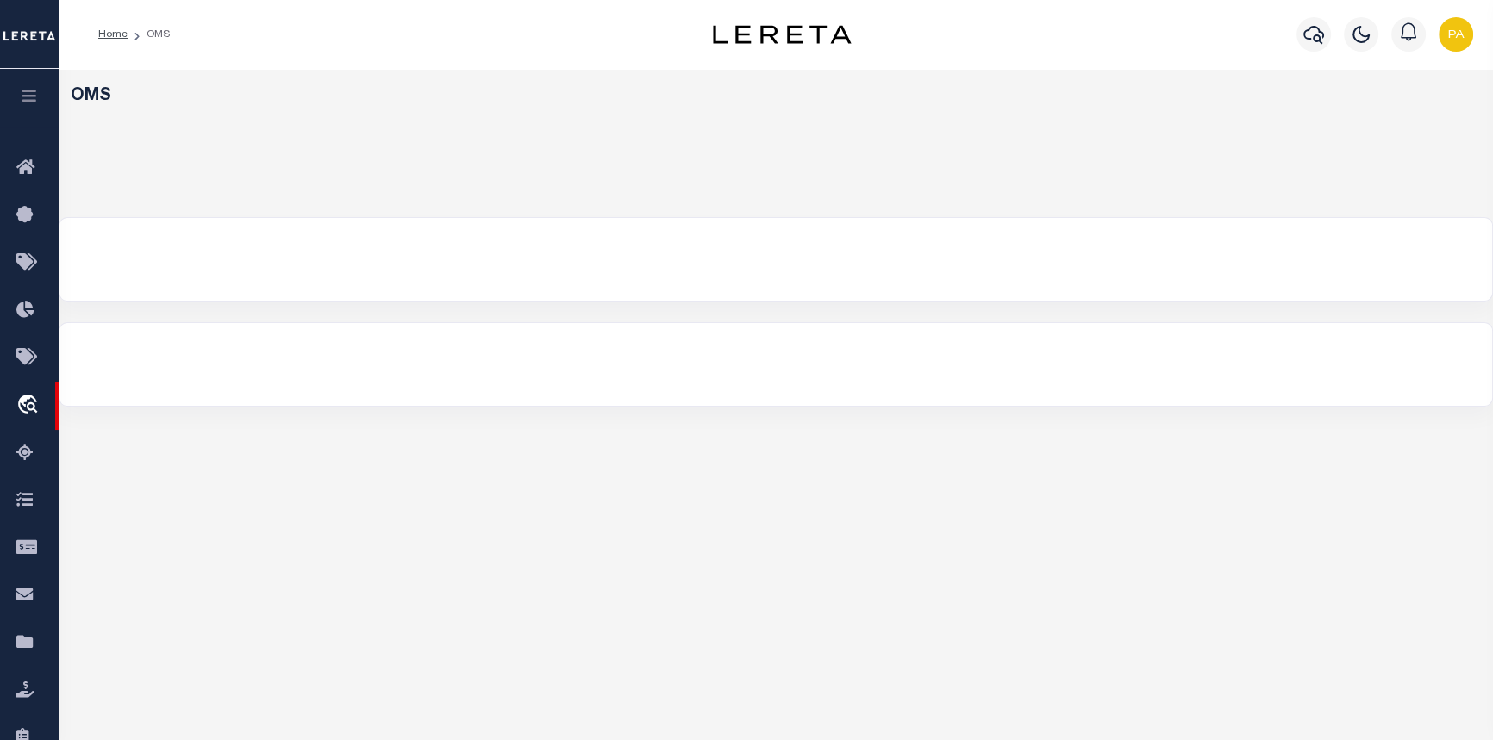
select select "200"
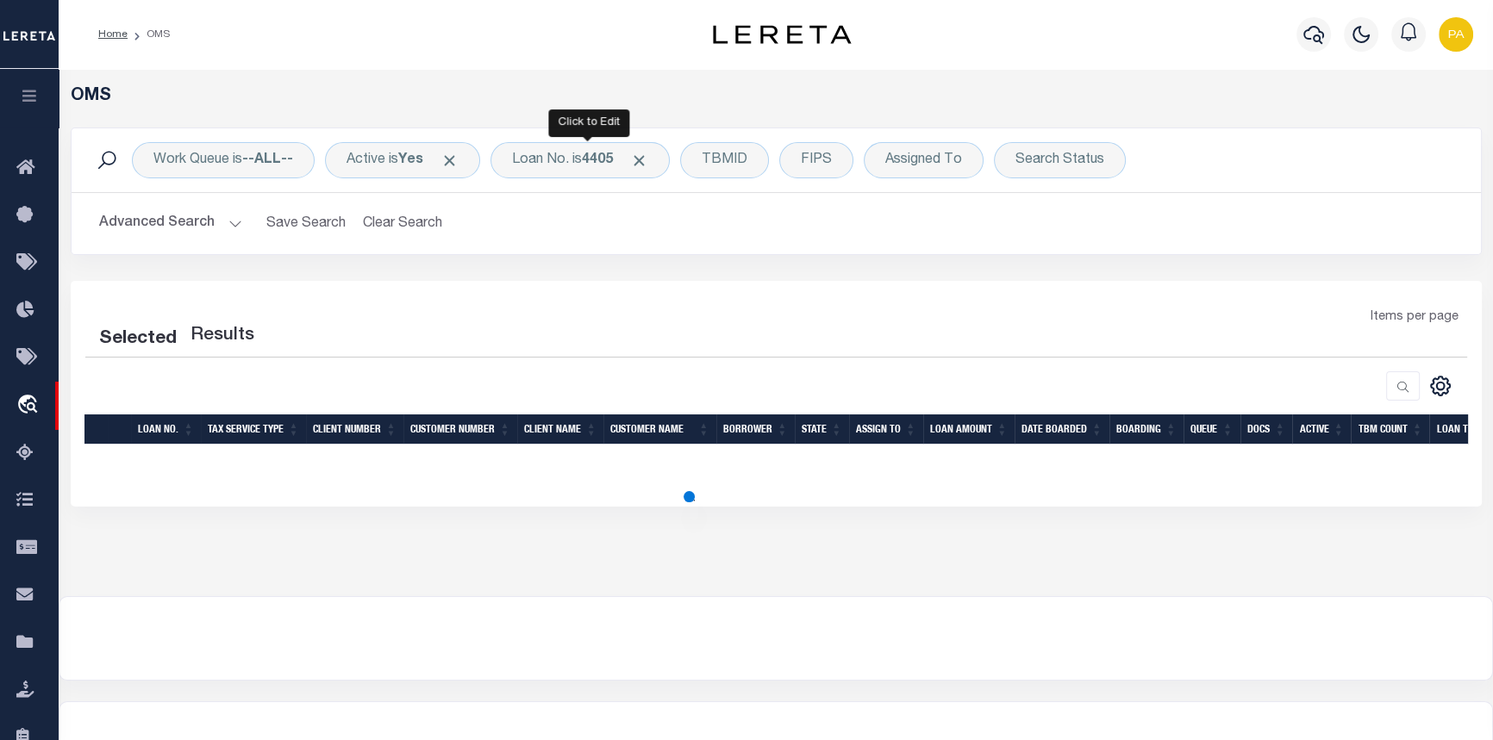
select select "200"
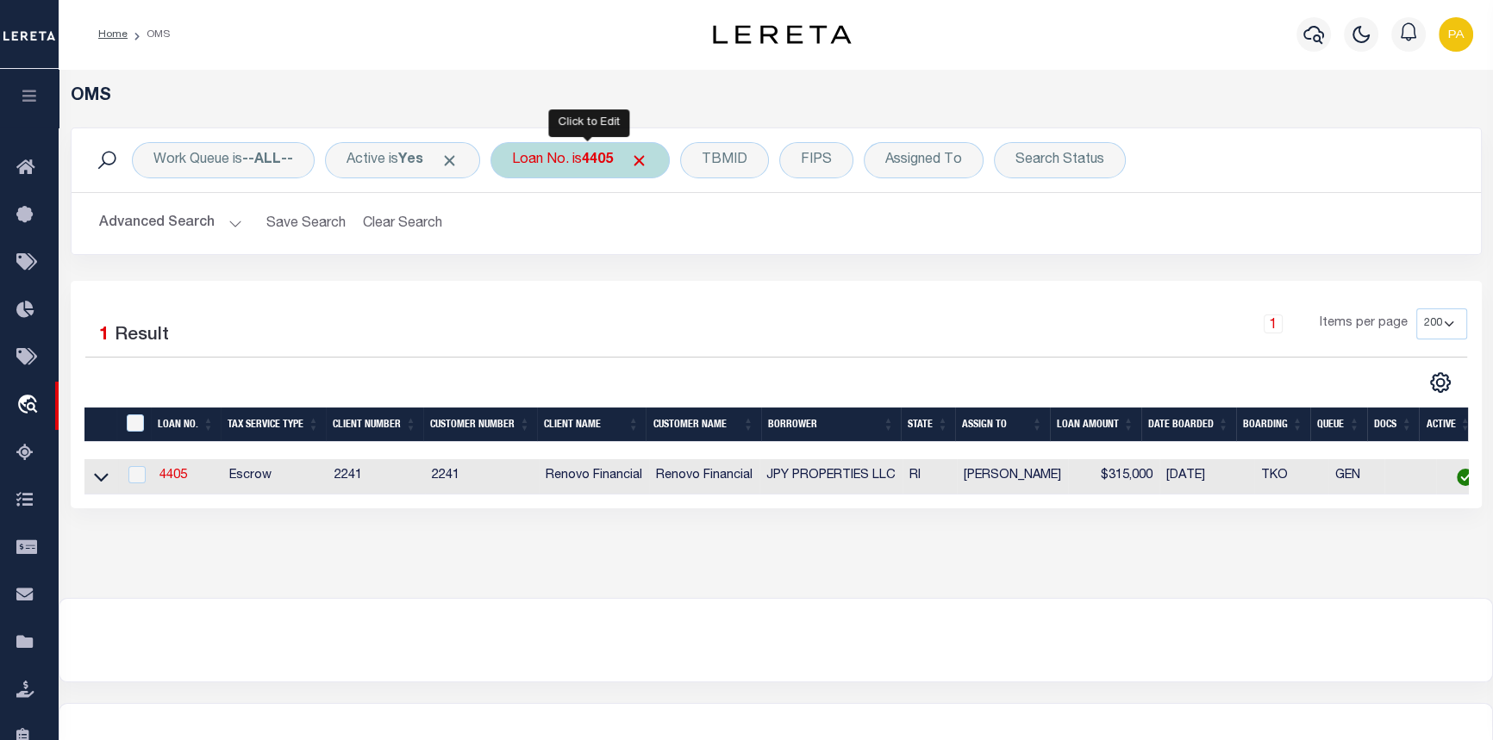
click at [591, 155] on b "4405" at bounding box center [597, 160] width 31 height 14
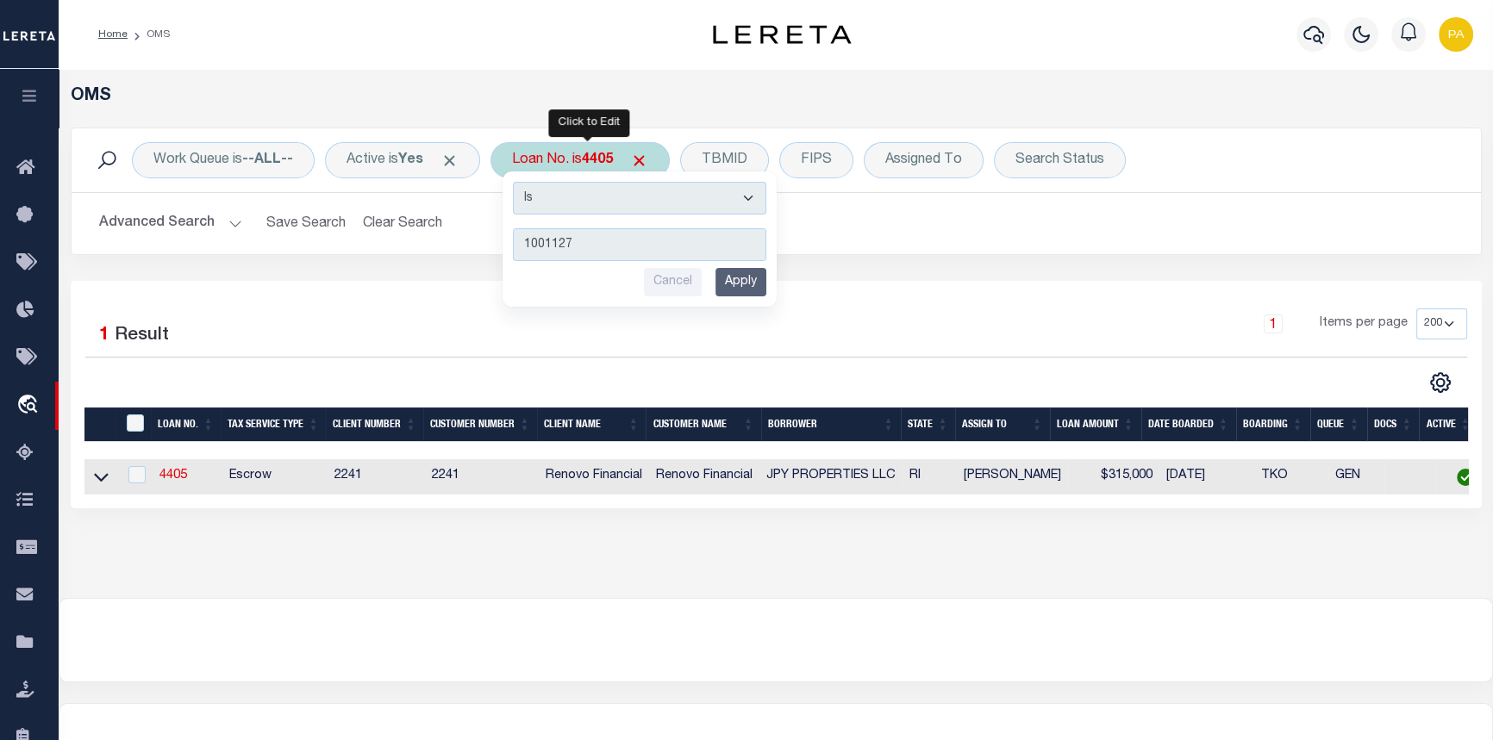
type input "10011275"
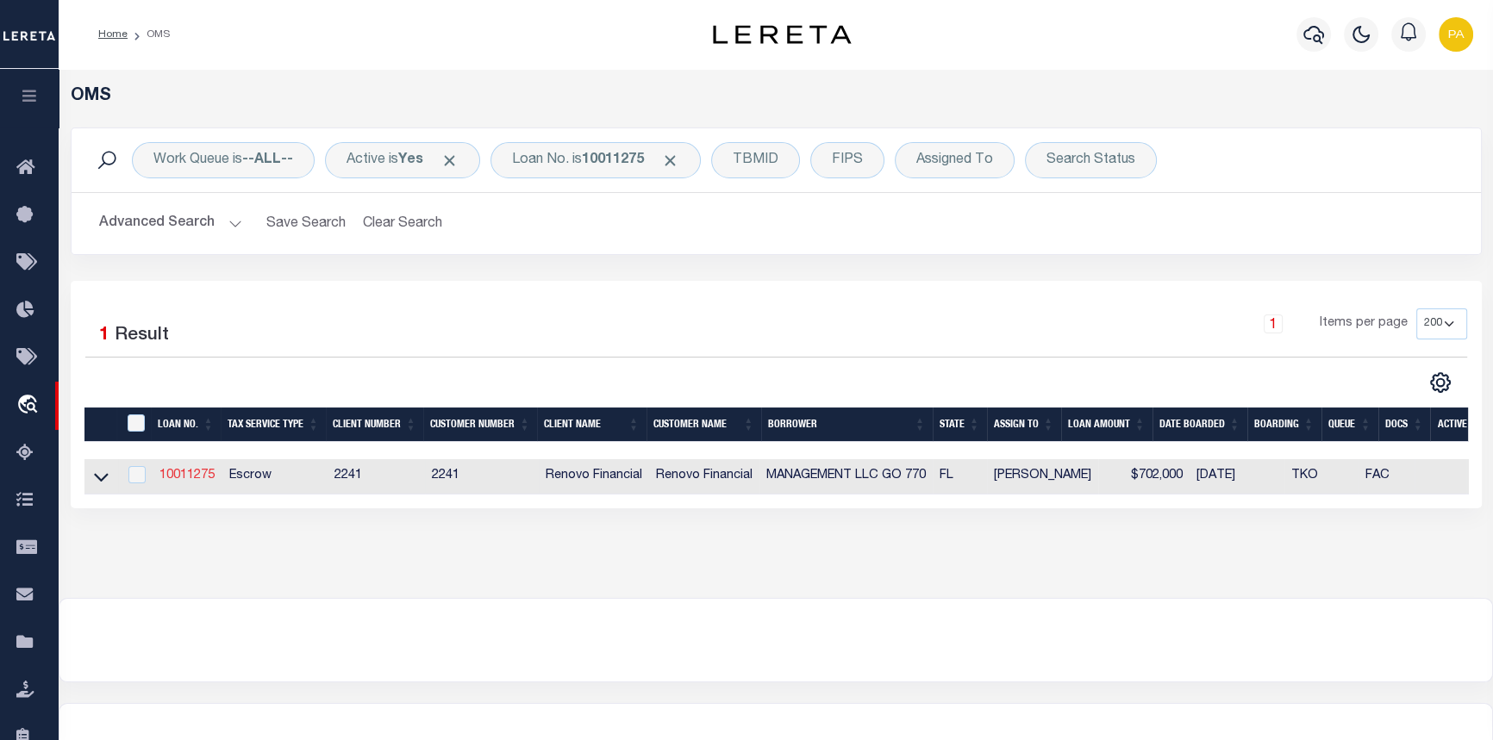
click at [192, 475] on link "10011275" at bounding box center [186, 476] width 55 height 12
type input "10011275"
type input "MANAGEMENT LLC GO 770"
select select
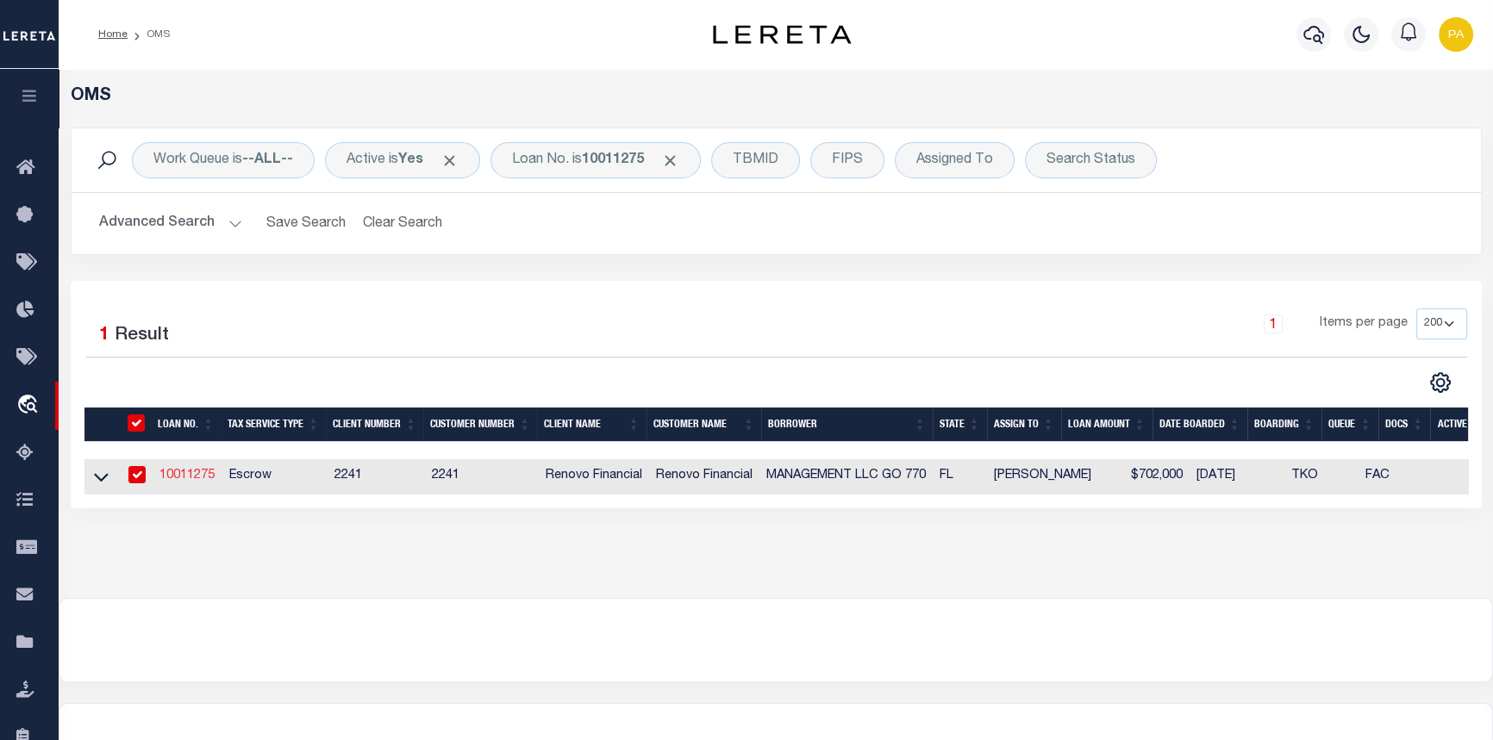
type input "[STREET_ADDRESS]"
type input "LAUDERHILL FL 33319-7203 NULL"
select select "10"
select select "Escrow"
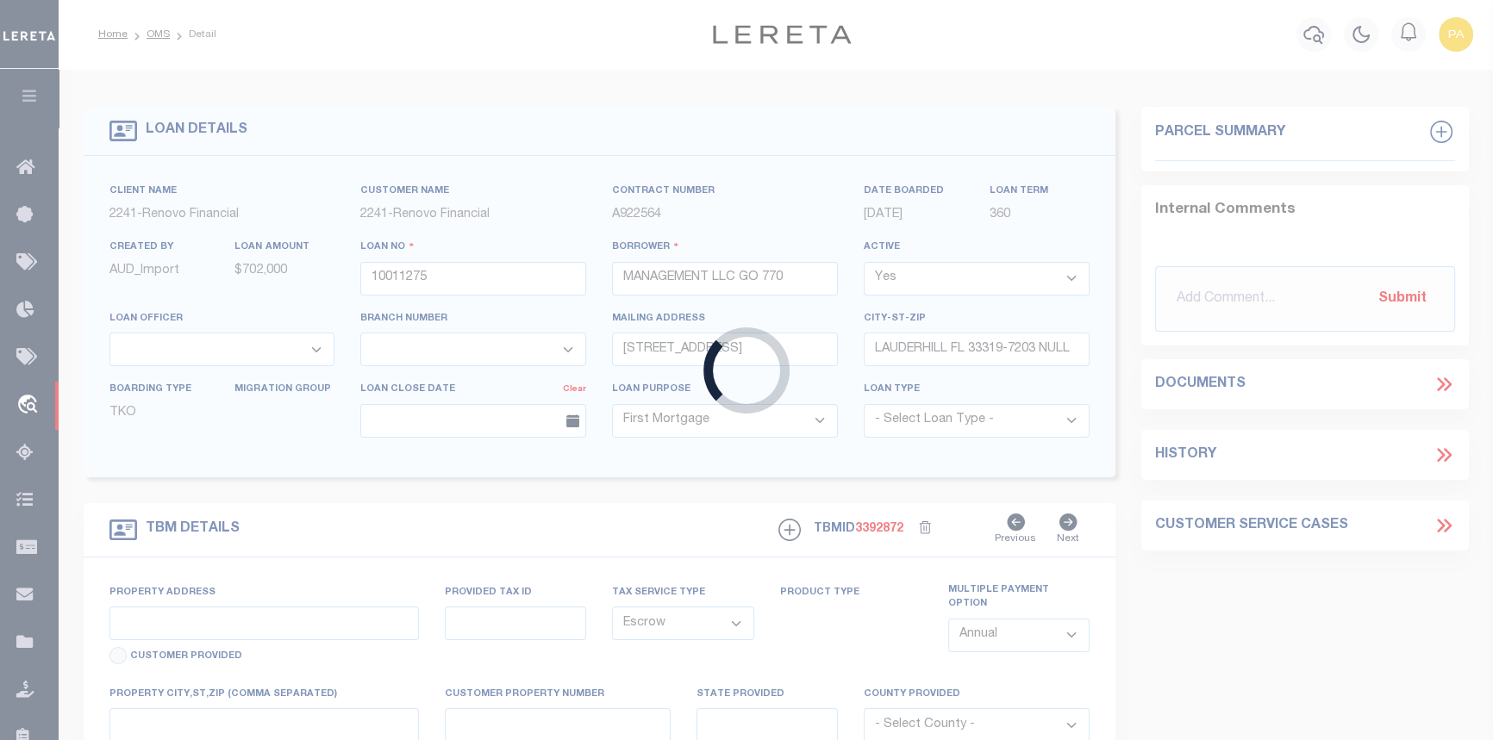
select select "14701"
select select "25067"
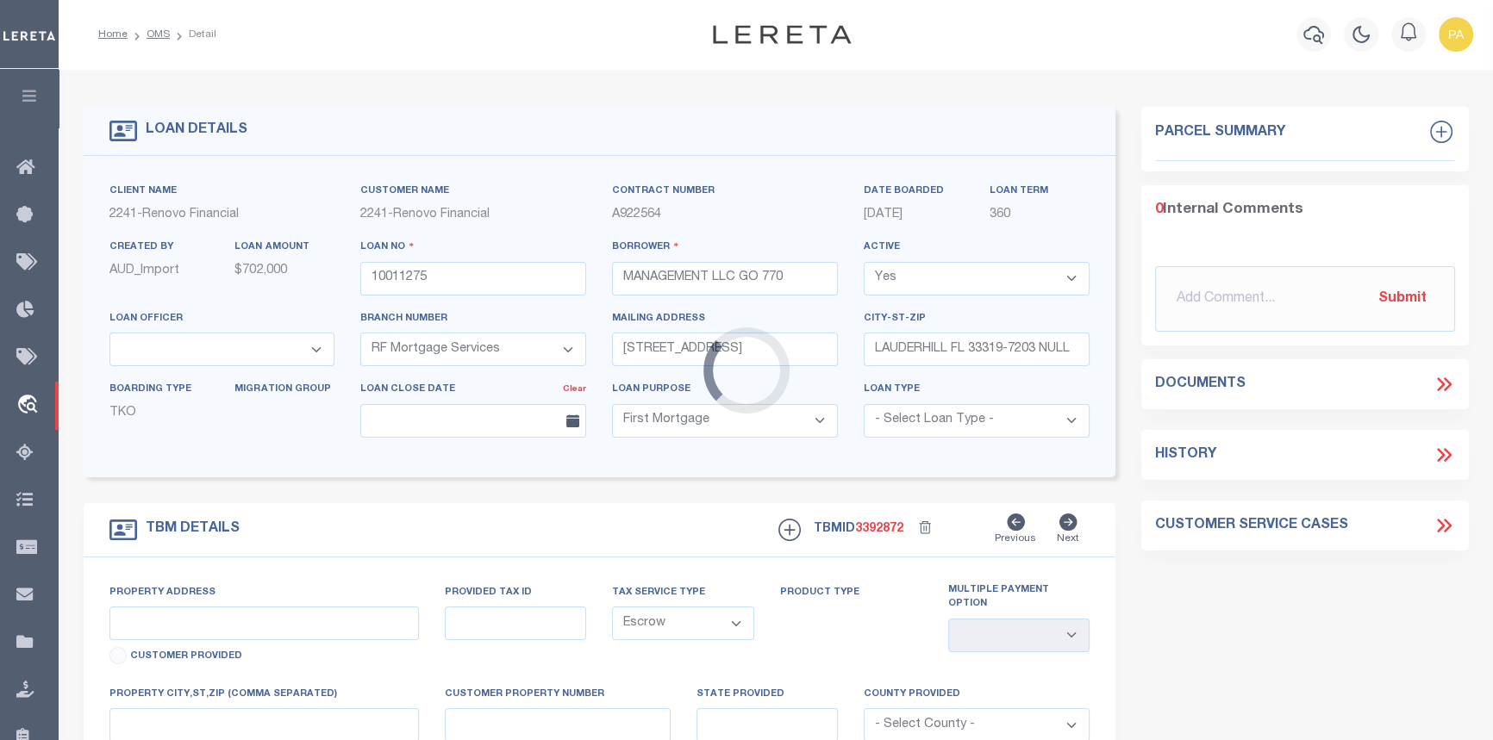
type input "6097 [PERSON_NAME]"
type input "514124-14-0770"
select select
type input "HOLLYWOOD FL 330231800"
type input "a0kUS000006je2f"
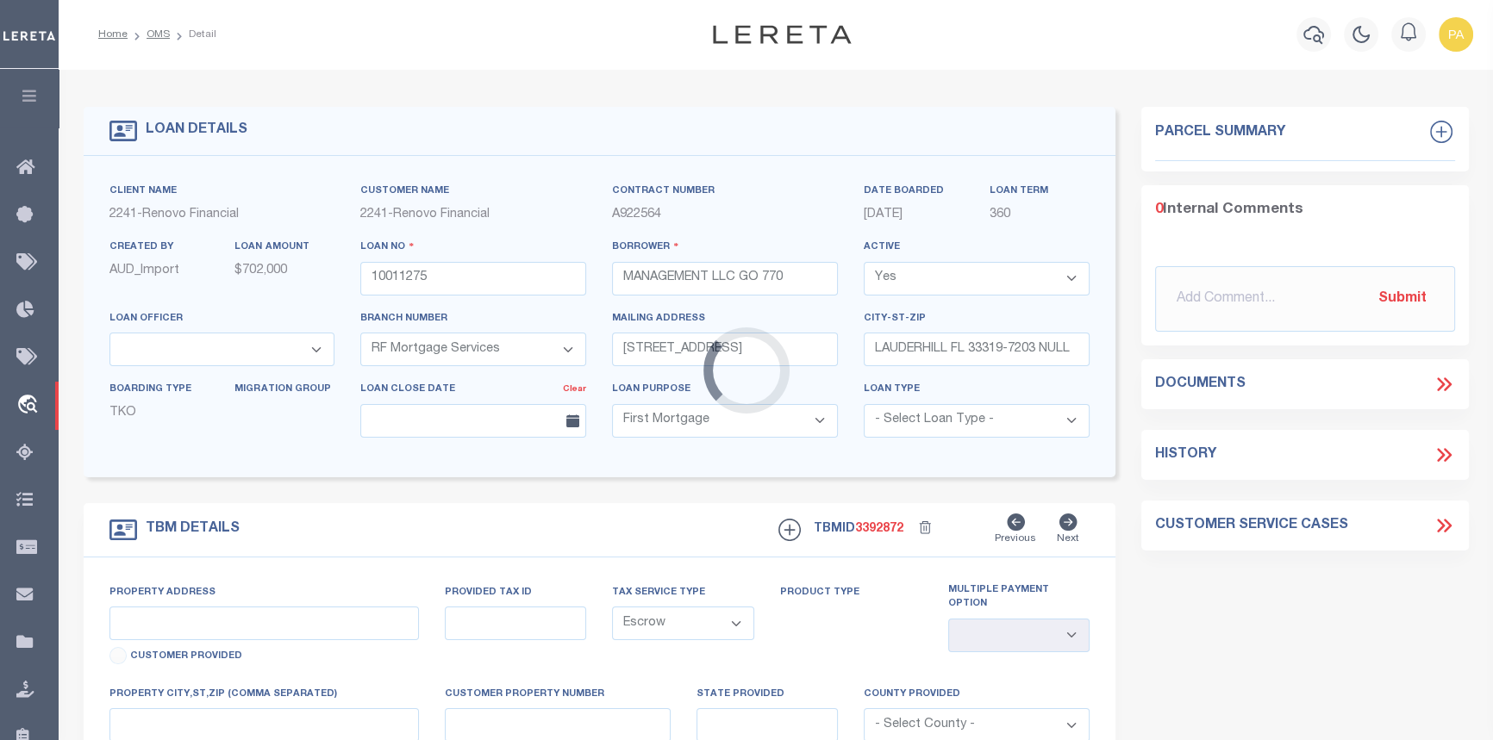
type input "FL"
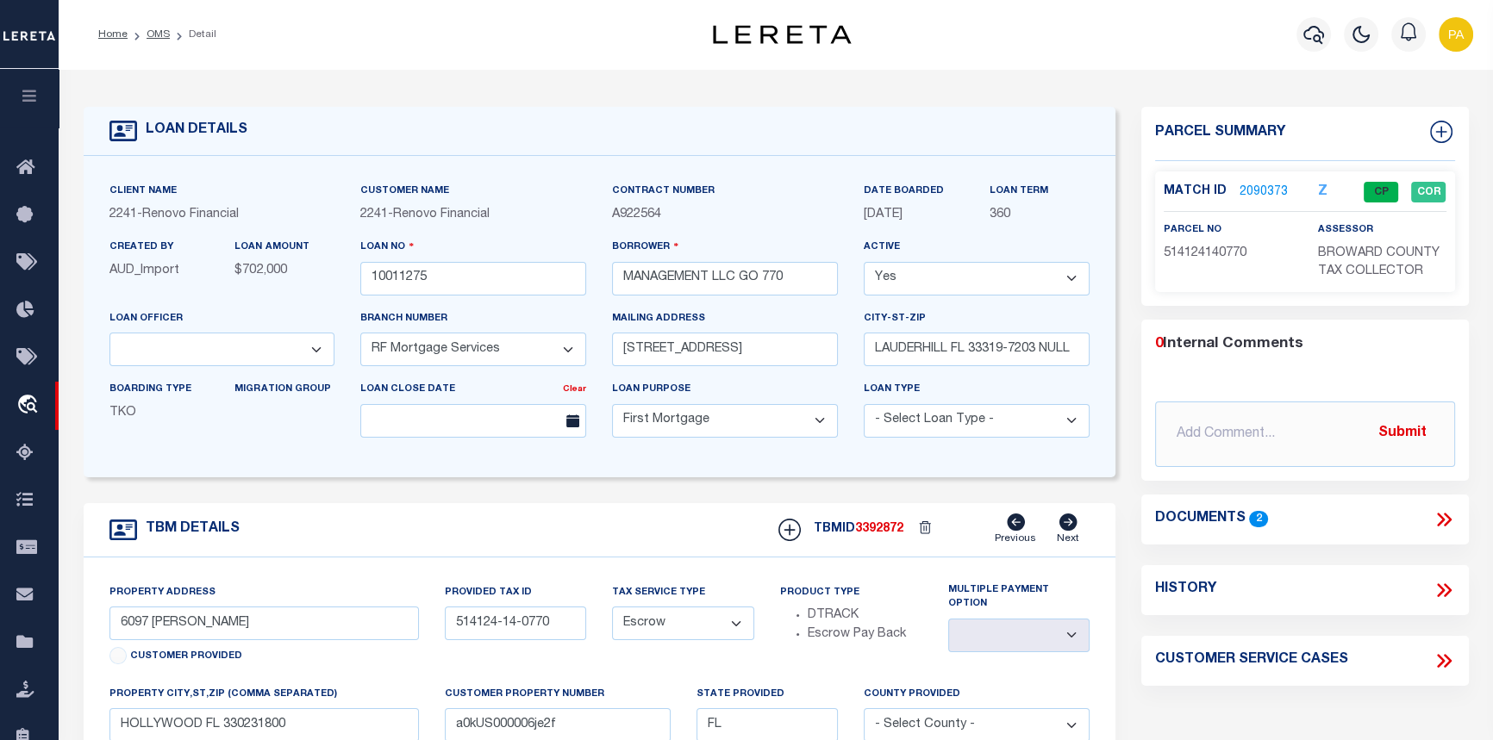
click at [1278, 184] on link "2090373" at bounding box center [1263, 193] width 48 height 18
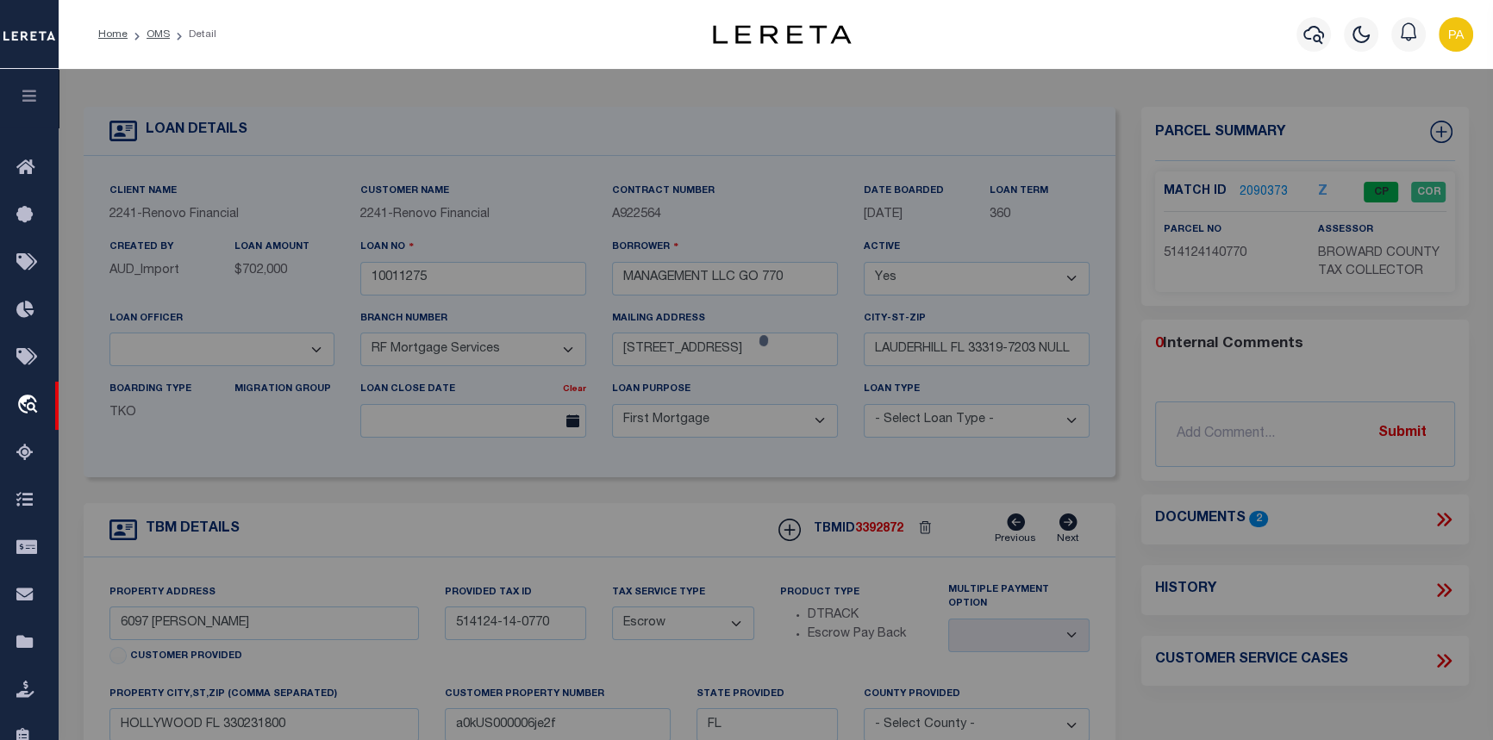
checkbox input "false"
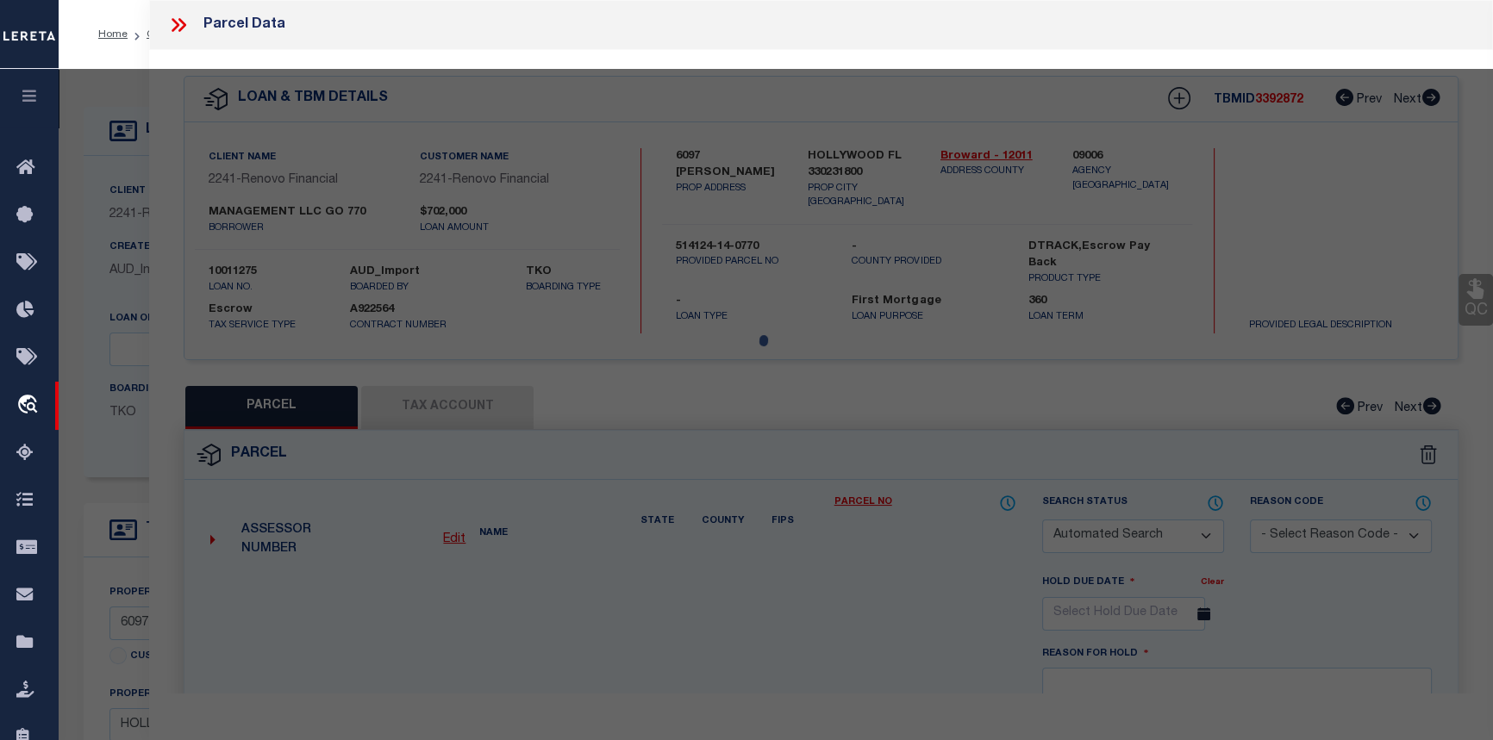
select select "CP"
type input "GO 770 MANAGEMENT LLC"
select select "AGW"
select select
type input "6097 RODMAN STREET"
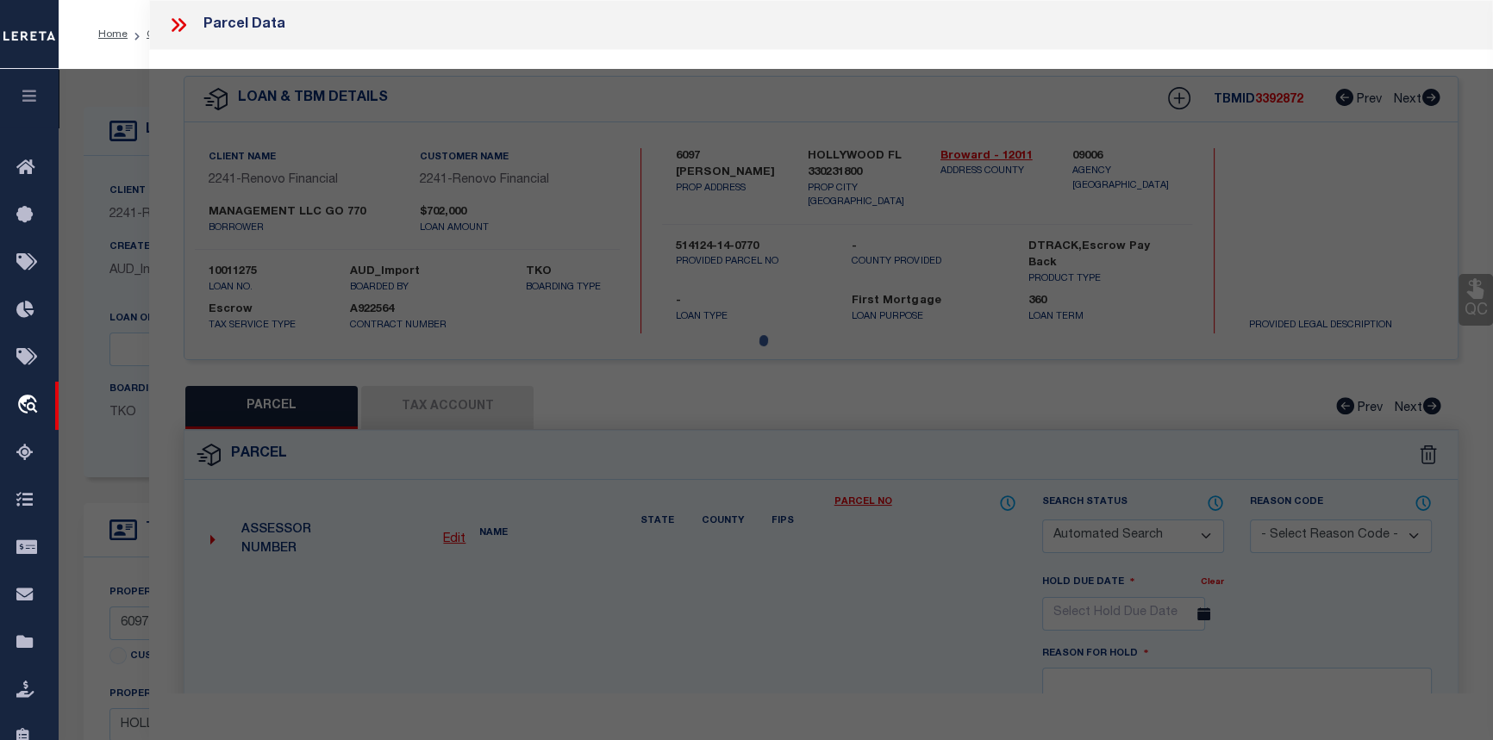
checkbox input "false"
type input "HOLLYWOOD FL 33023"
type textarea "BEVERLY PARK 25-44 B LOT 14,15 BLK 4"
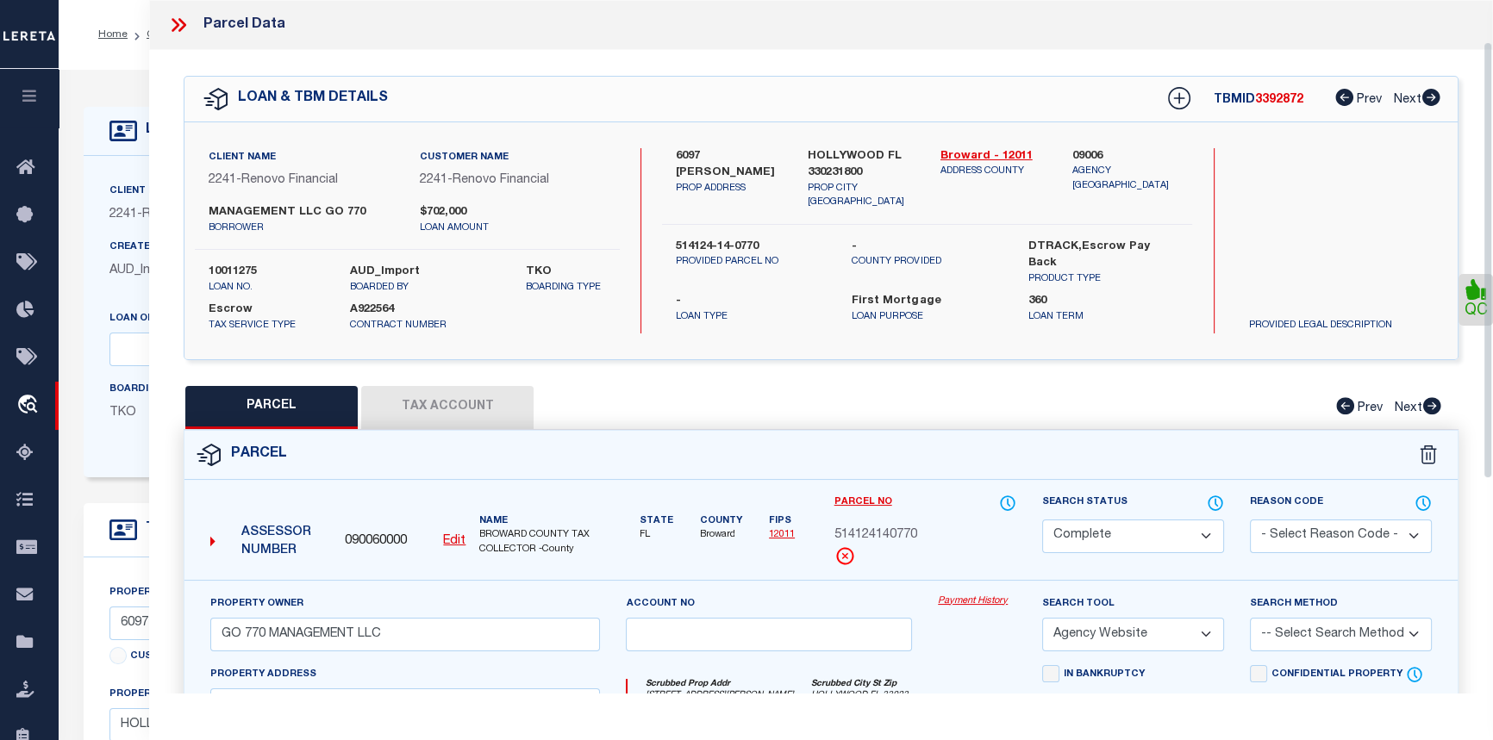
scroll to position [78, 0]
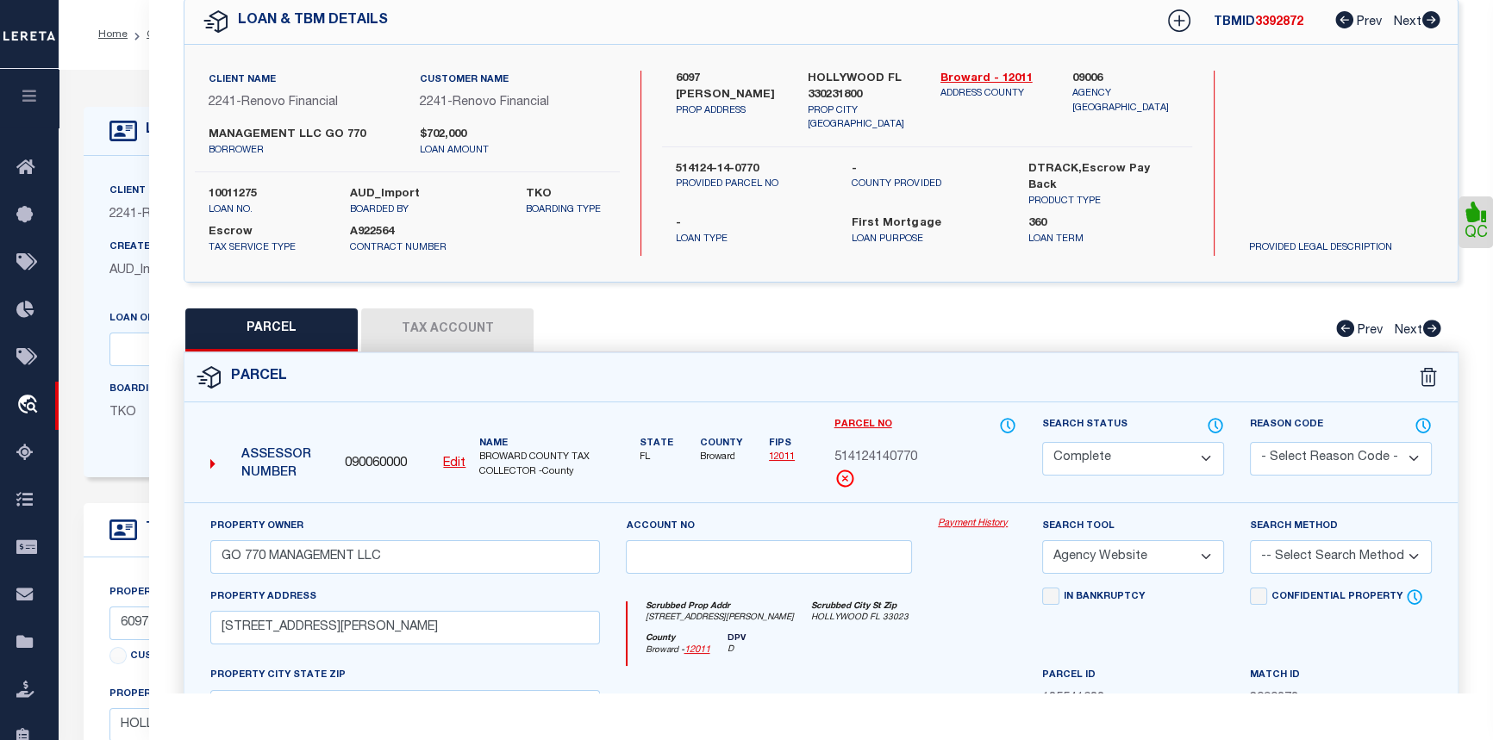
click at [986, 518] on link "Payment History" at bounding box center [977, 524] width 78 height 15
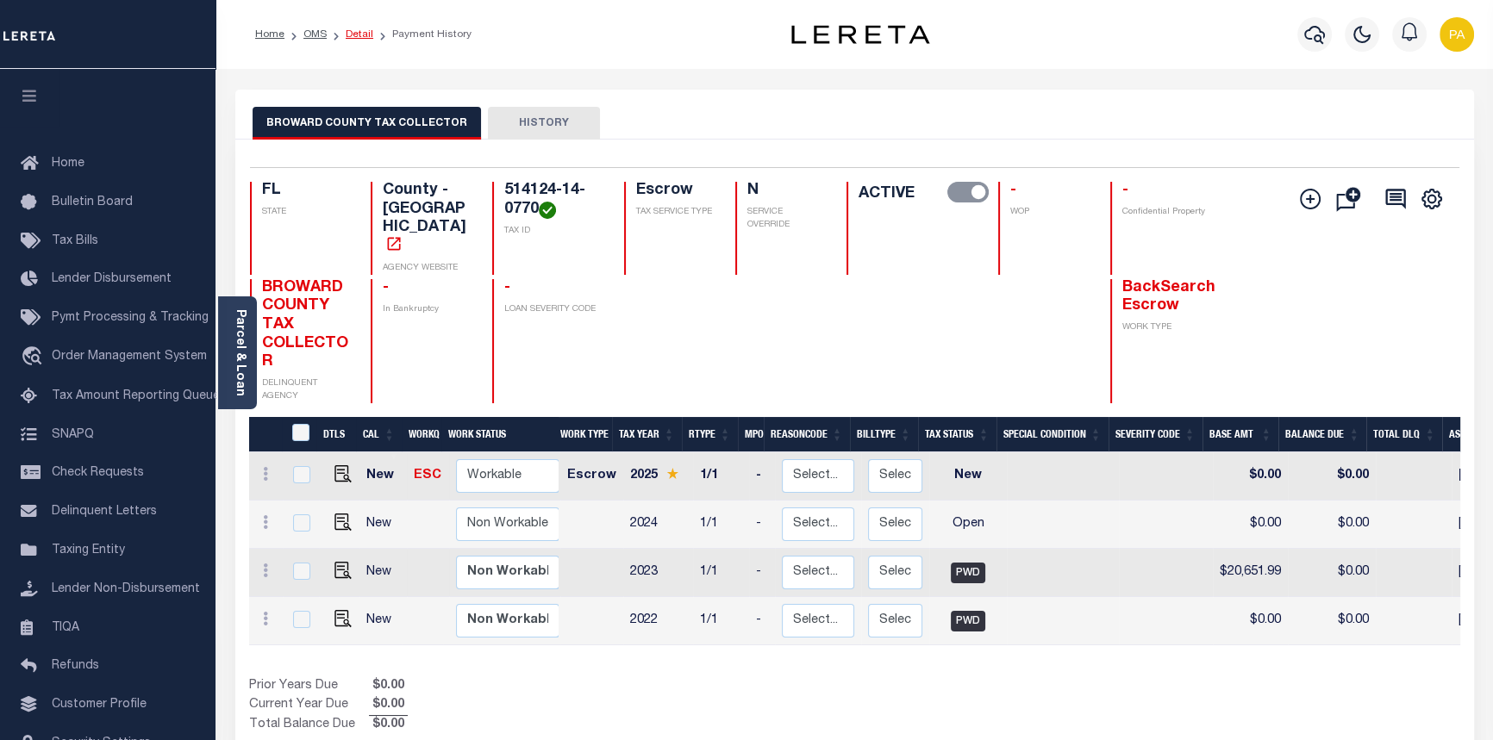
click at [366, 34] on link "Detail" at bounding box center [360, 34] width 28 height 10
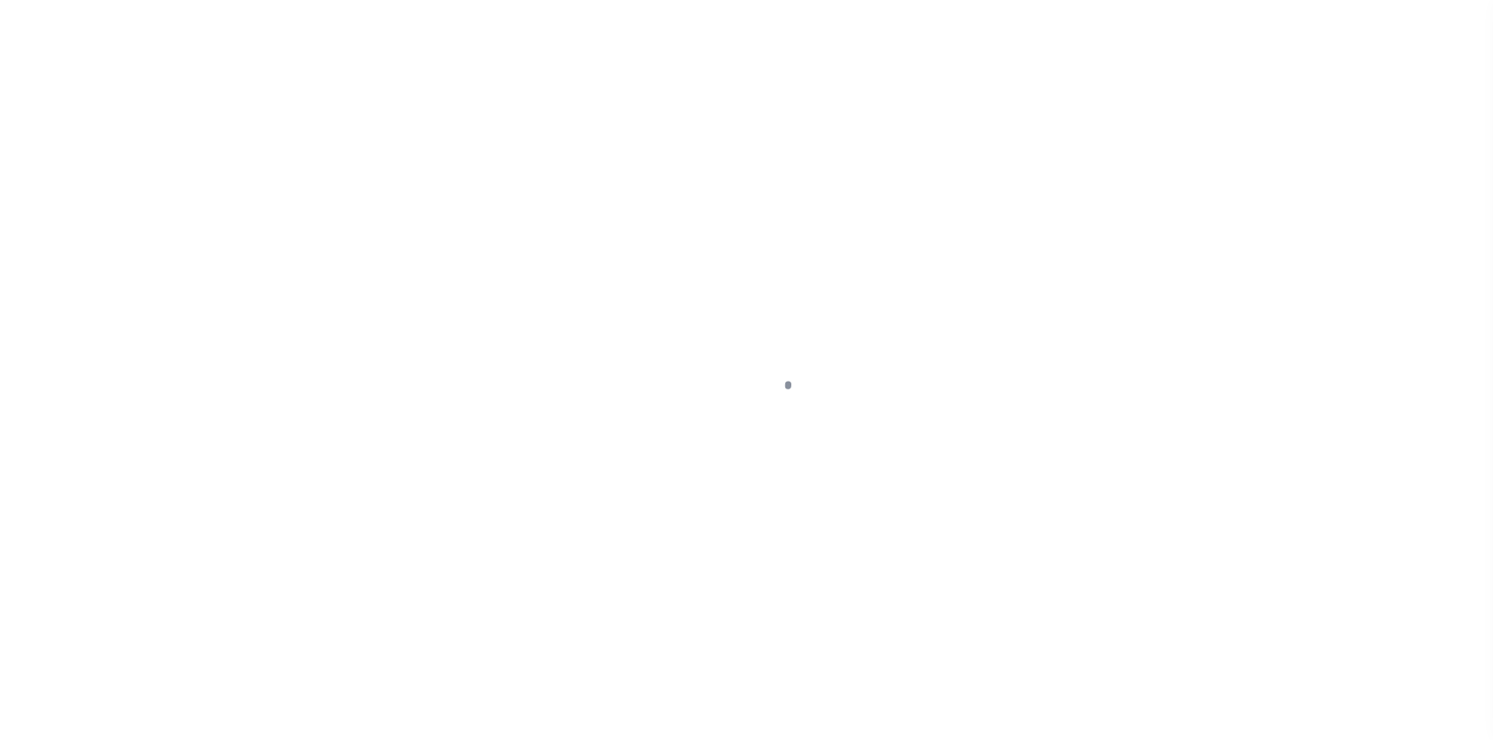
select select "10"
select select "Escrow"
type input "6097 [PERSON_NAME]"
type input "514124-14-0770"
select select
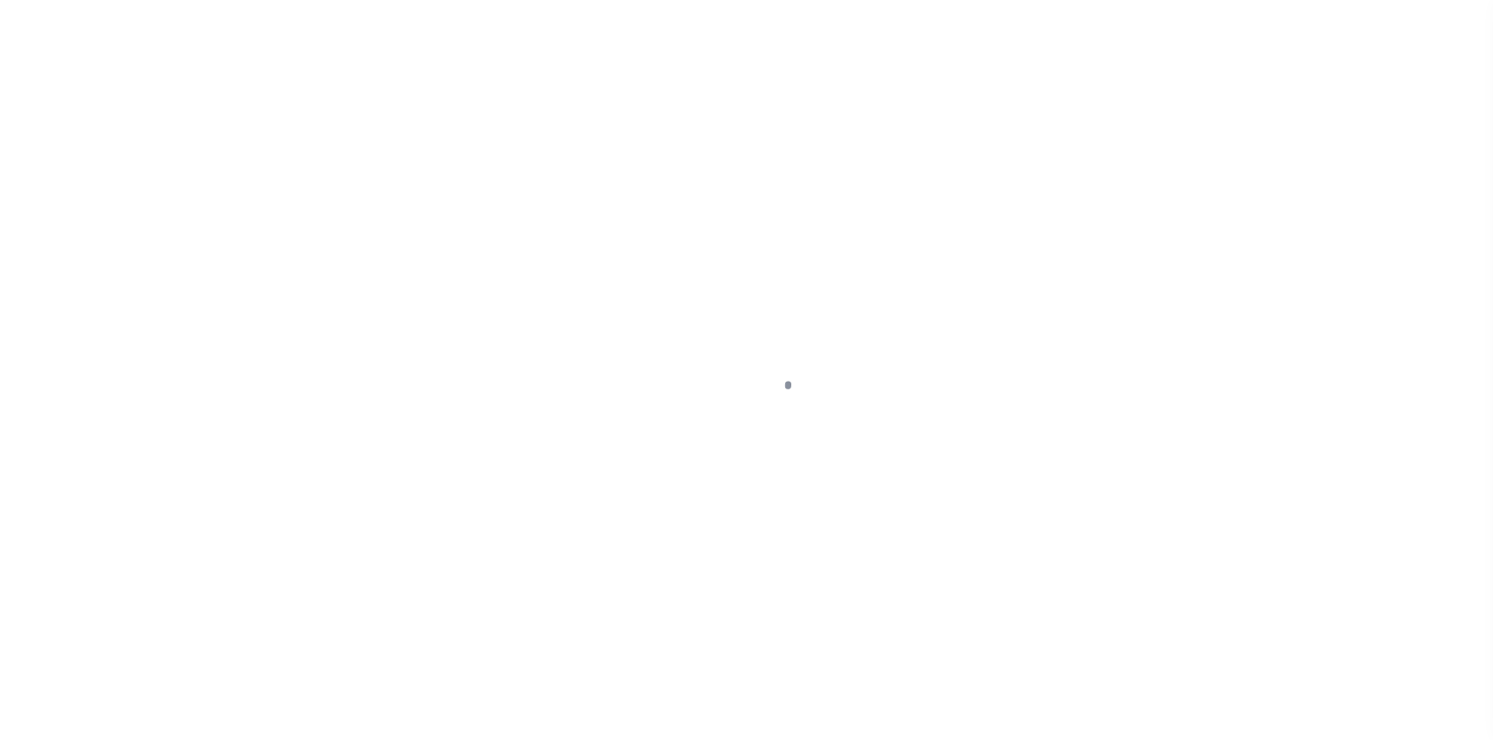
type input "HOLLYWOOD FL 330231800"
type input "a0kUS000006je2f"
type input "FL"
select select "14701"
select select "25067"
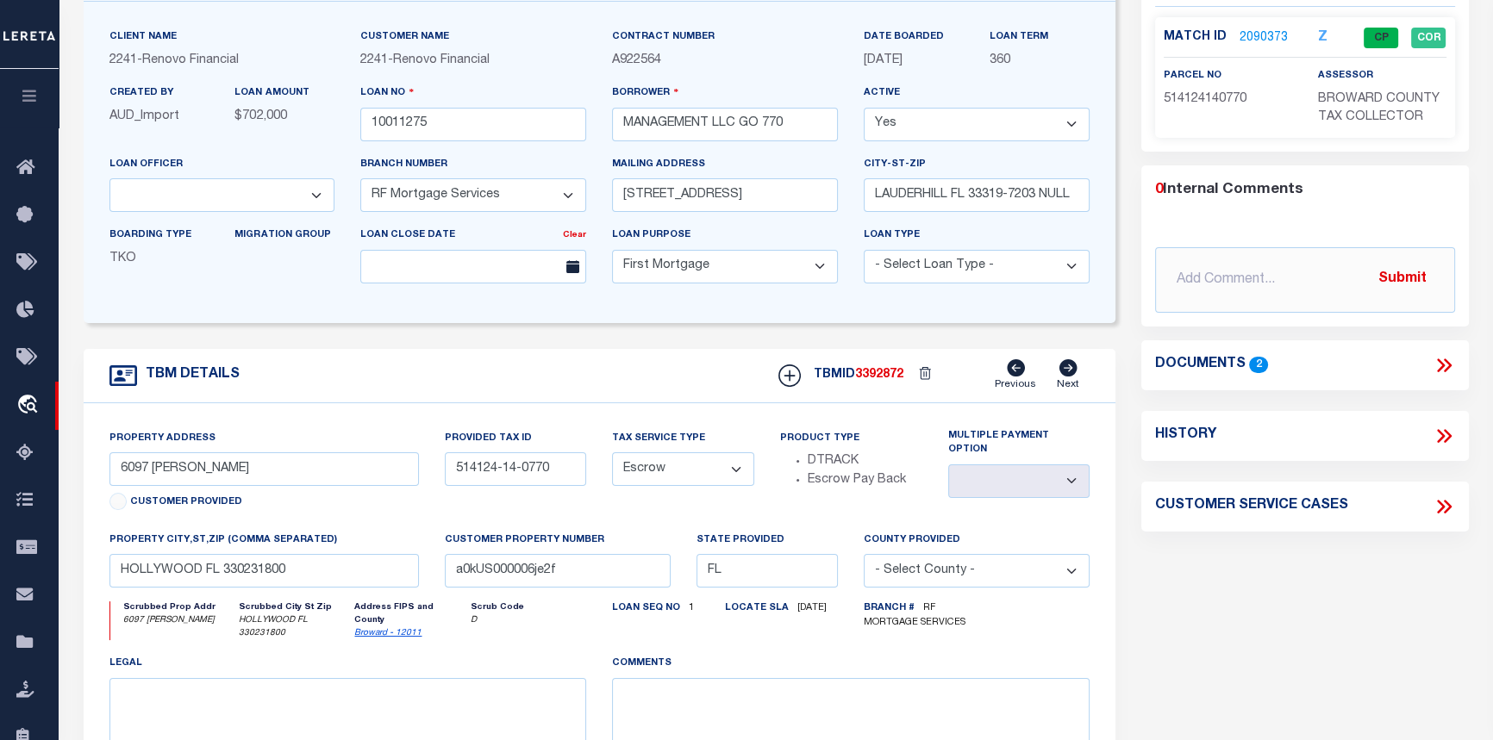
scroll to position [156, 0]
drag, startPoint x: 1250, startPoint y: 96, endPoint x: 1155, endPoint y: 103, distance: 95.0
click at [1155, 103] on div "parcel no 514124140770" at bounding box center [1227, 95] width 154 height 61
copy span "514124140770"
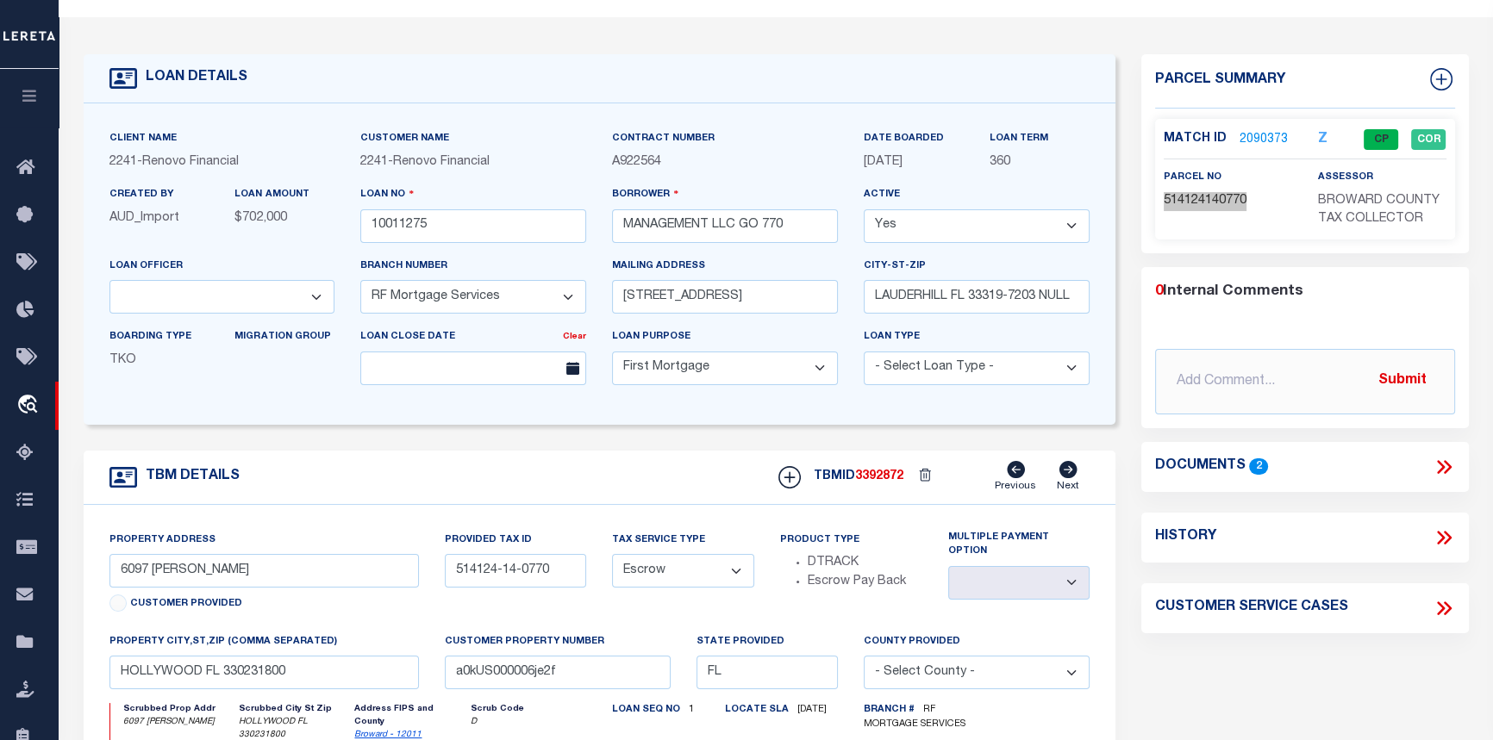
scroll to position [0, 0]
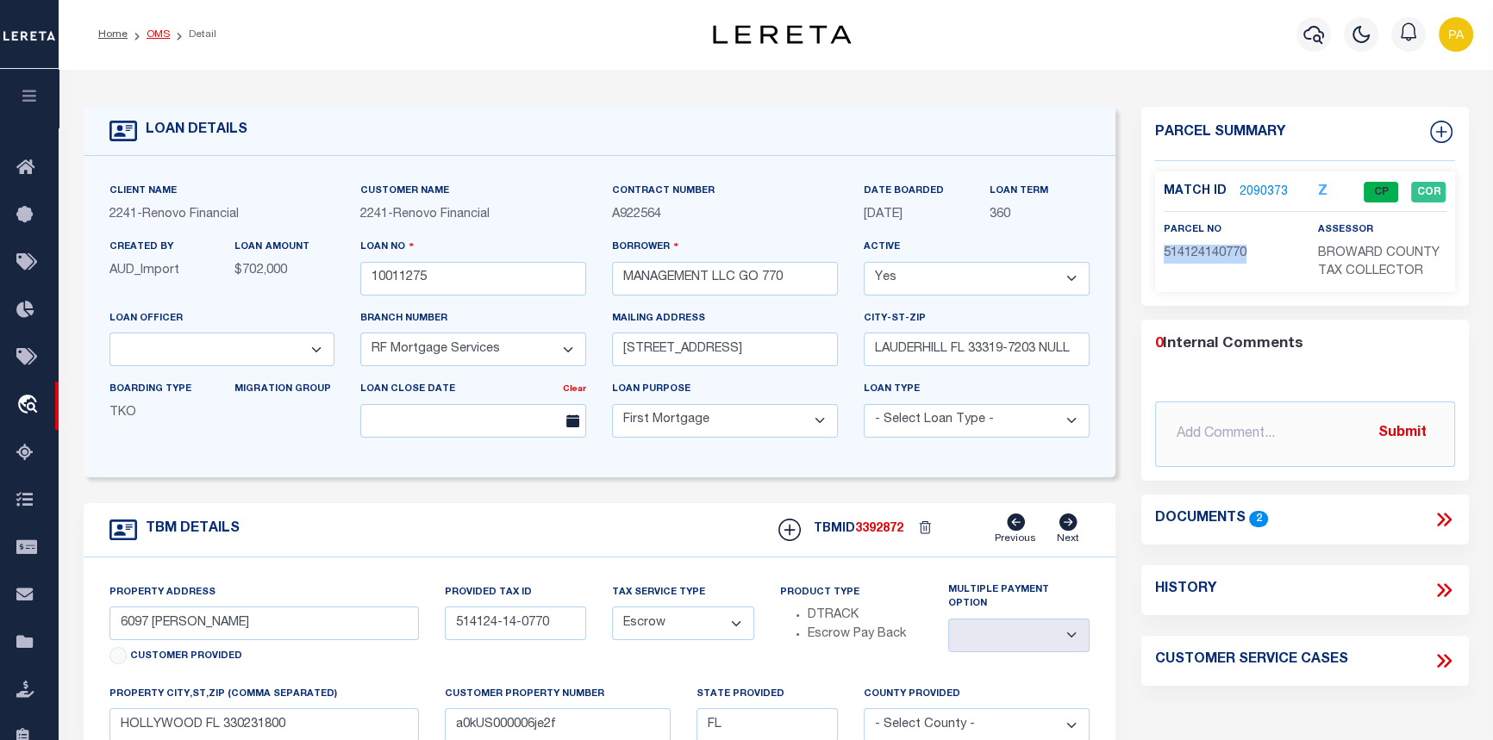
click at [161, 29] on link "OMS" at bounding box center [157, 34] width 23 height 10
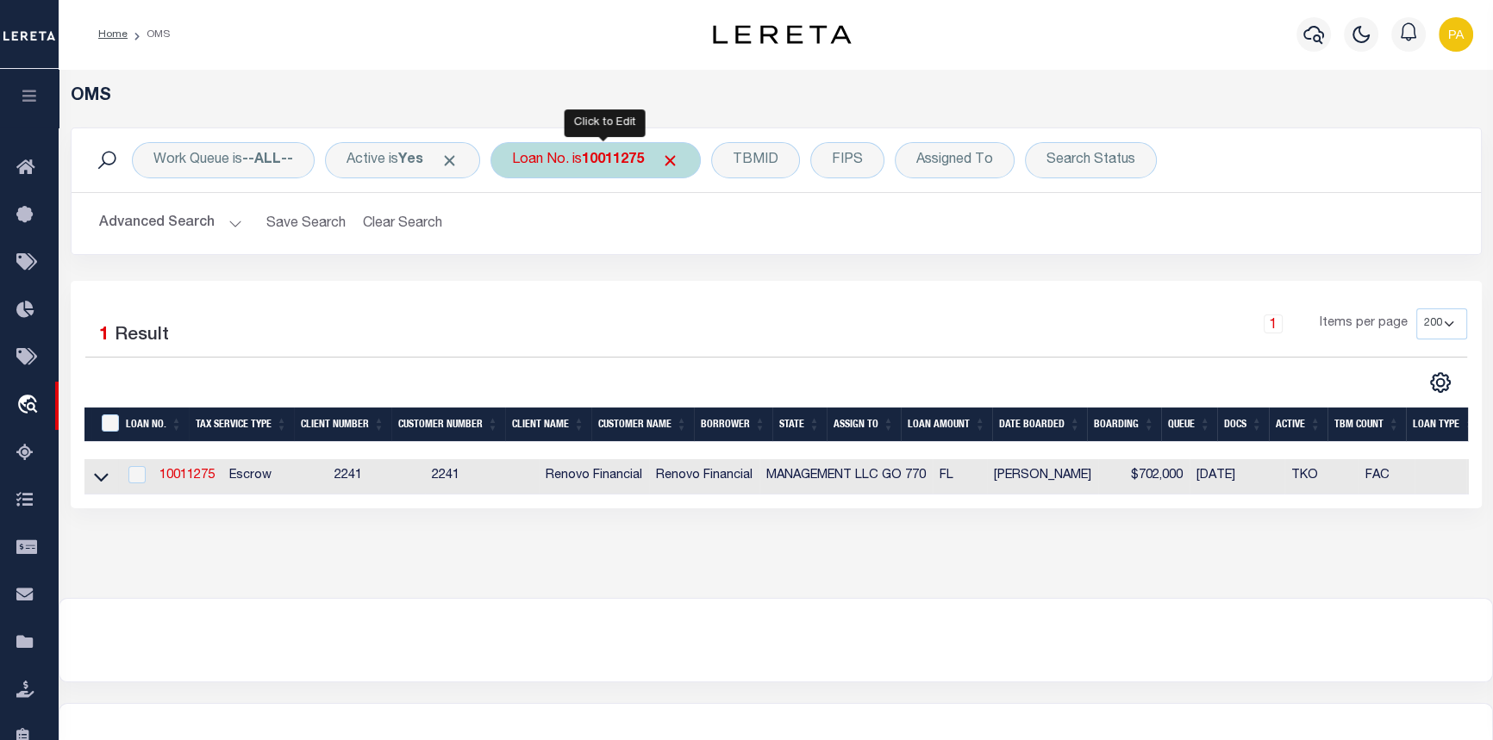
click at [627, 161] on b "10011275" at bounding box center [613, 160] width 62 height 14
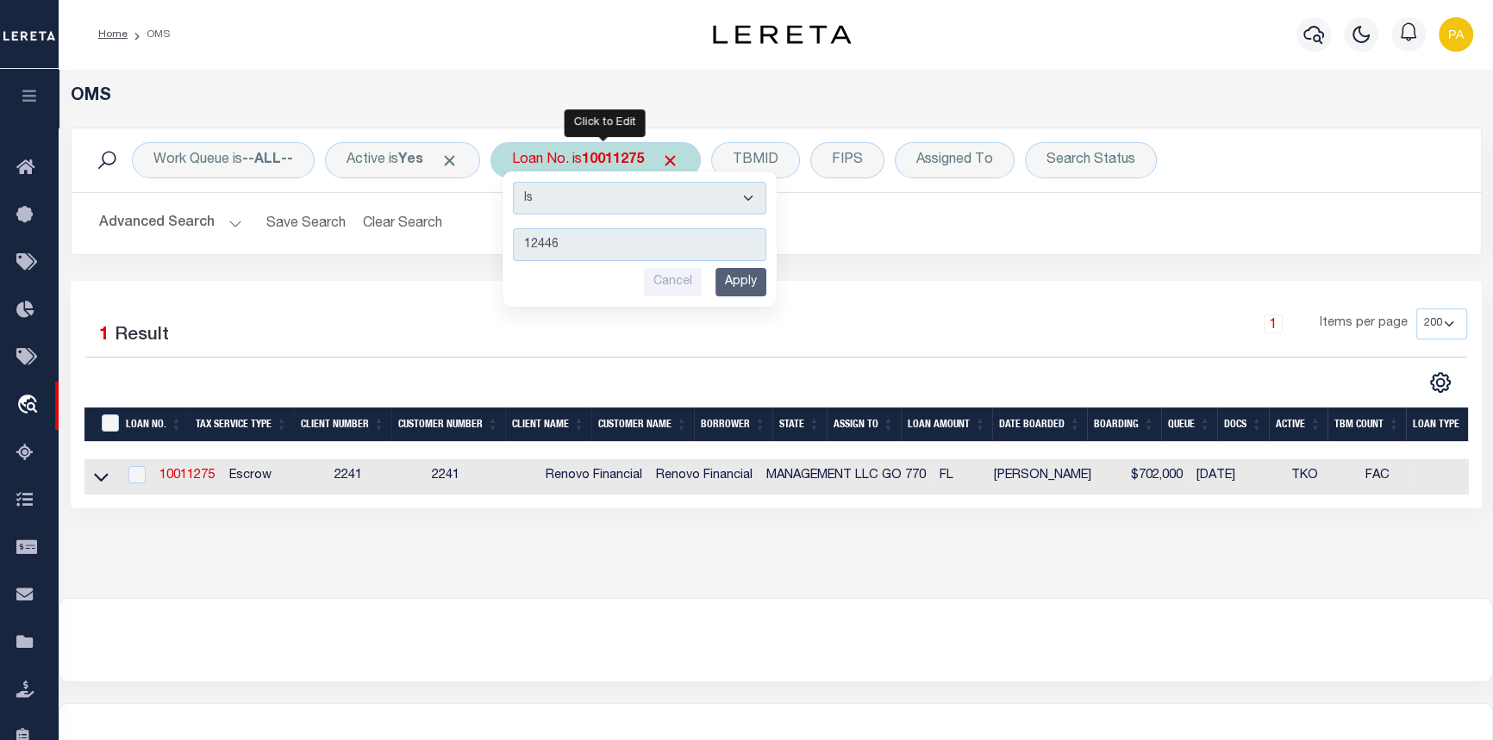
type input "124463"
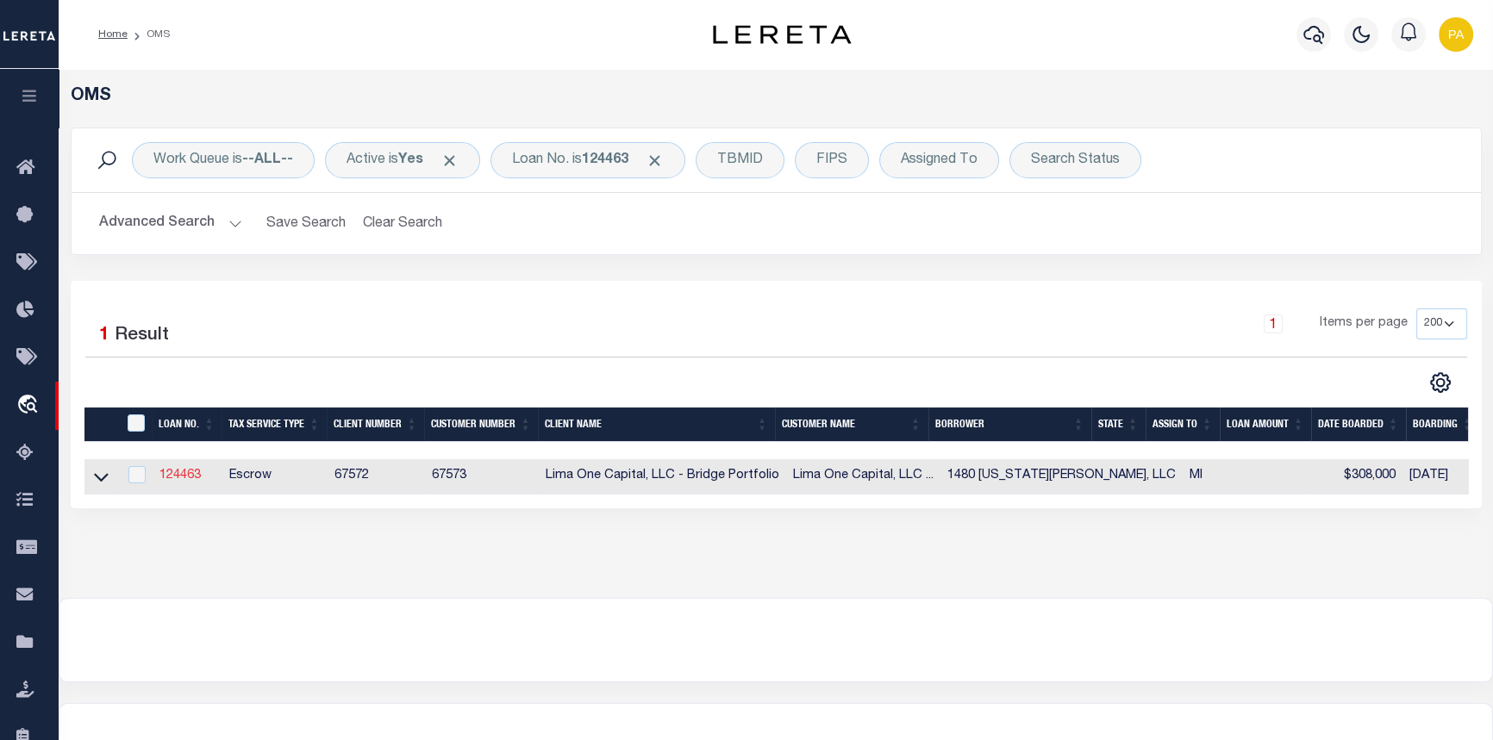
click at [174, 477] on link "124463" at bounding box center [179, 476] width 41 height 12
type input "124463"
type input "1480 [US_STATE][PERSON_NAME], LLC"
select select
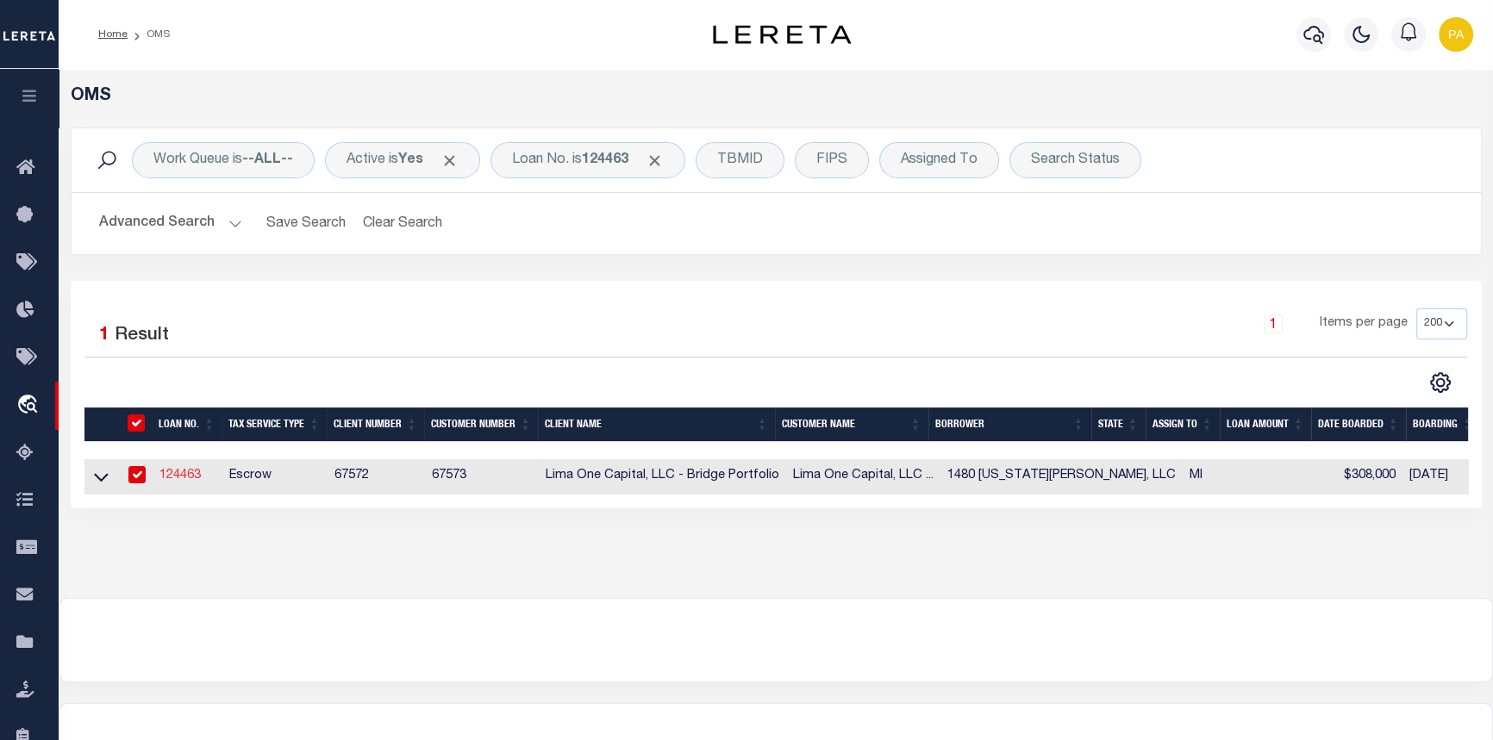
select select
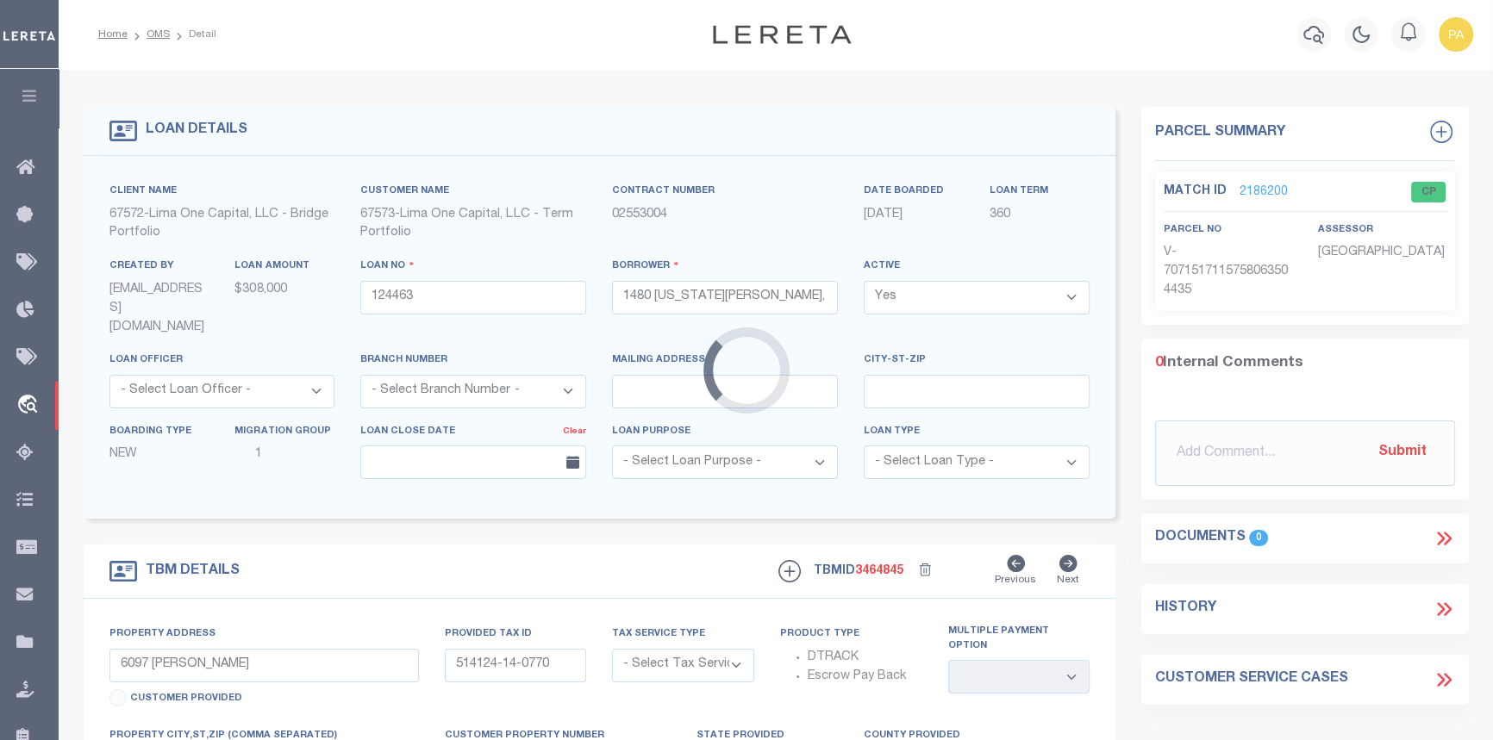
type input "1480 [US_STATE][PERSON_NAME][GEOGRAPHIC_DATA]"
radio input "true"
select select "Escrow"
type input "DETROIT MI 48206"
type input "124463-1"
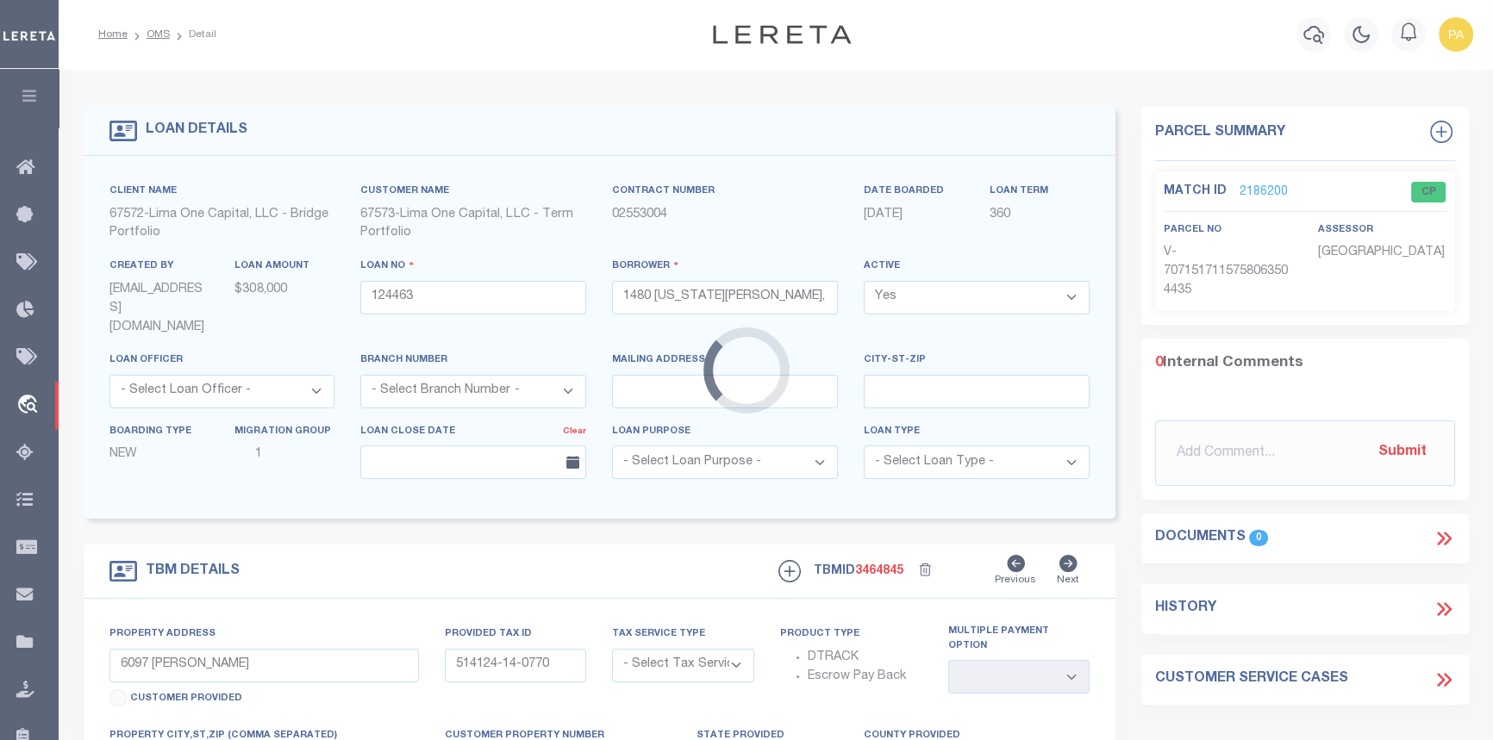
type input "MI"
type textarea "COLLECTOR: ENTITY: PARCEL: 6001802"
select select "2"
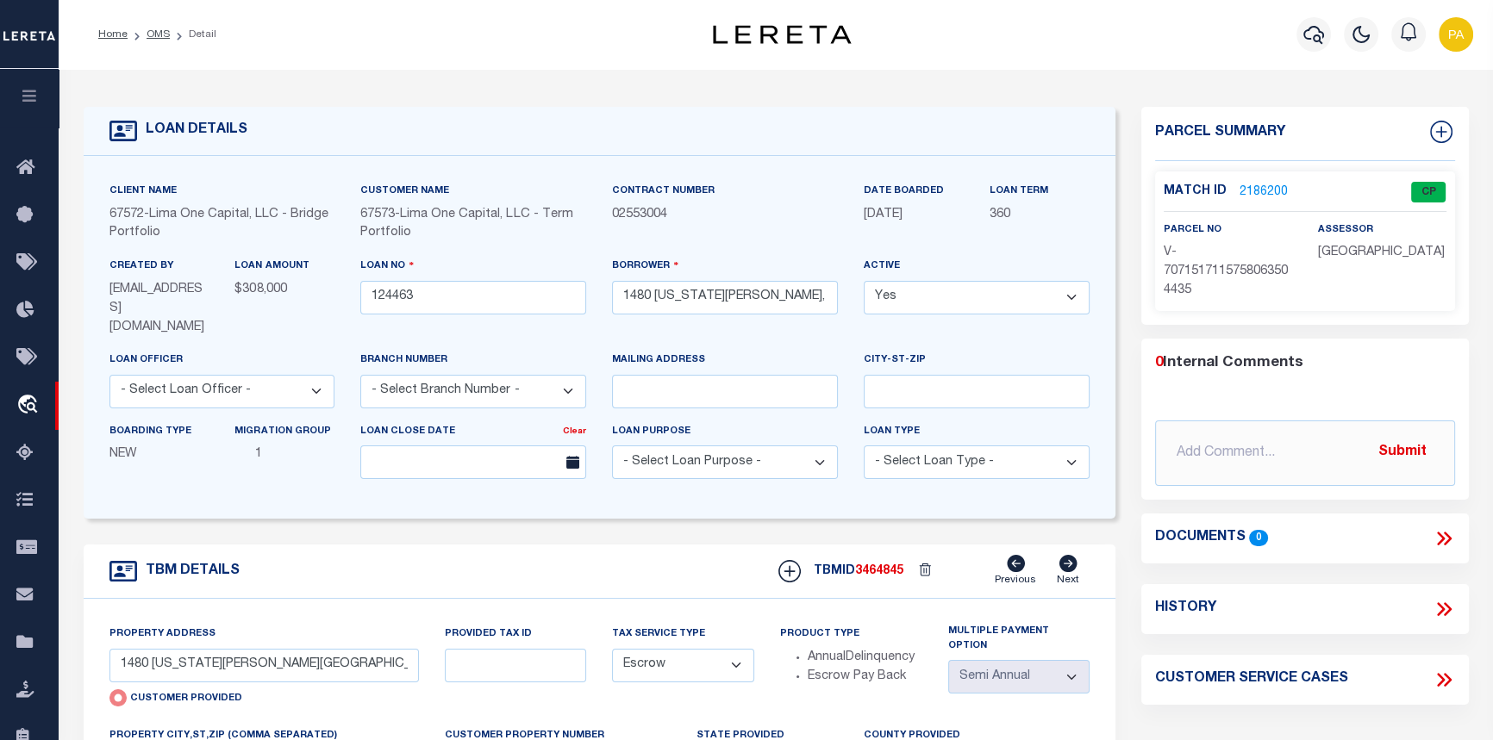
click at [1263, 193] on link "2186200" at bounding box center [1263, 193] width 48 height 18
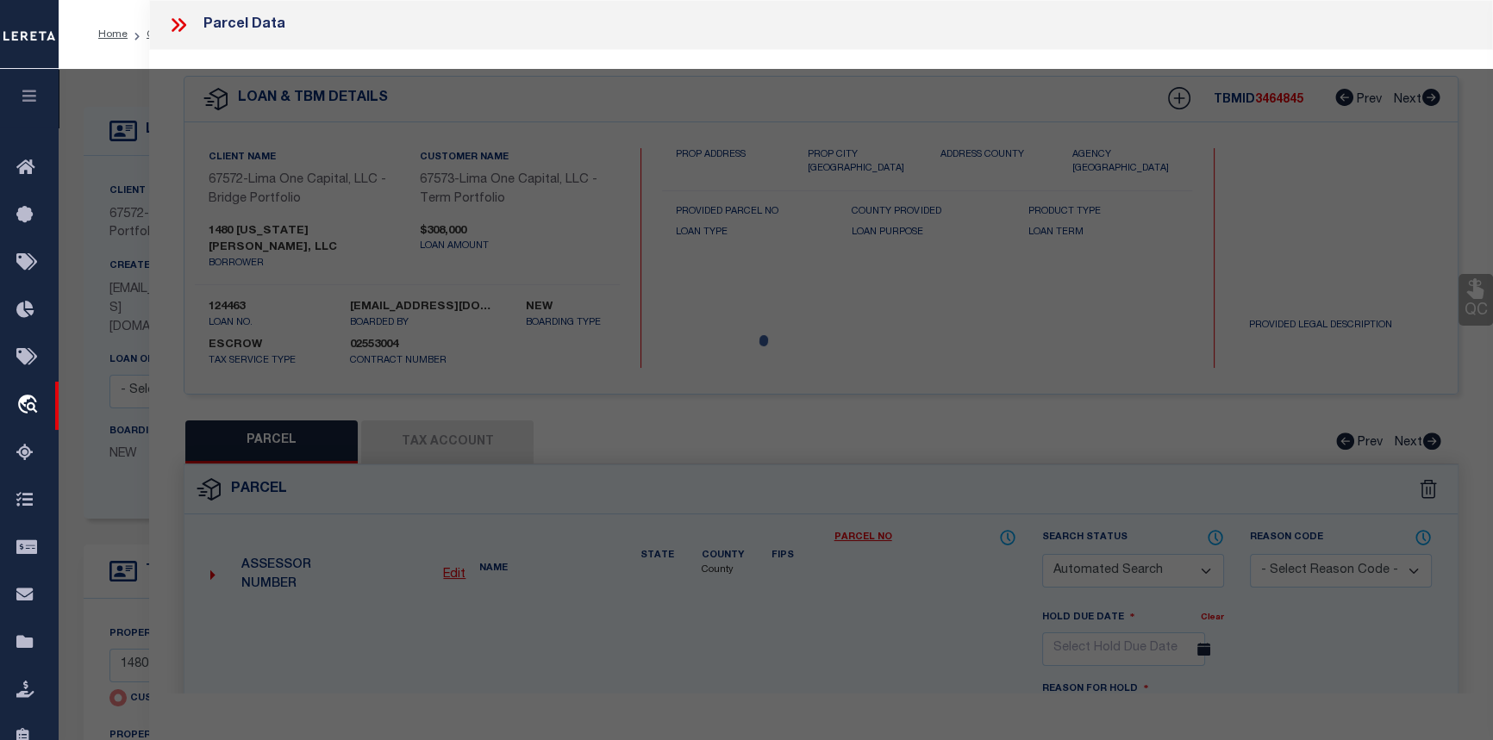
checkbox input "false"
select select "CP"
type input "1480 [US_STATE][PERSON_NAME][GEOGRAPHIC_DATA]"
checkbox input "false"
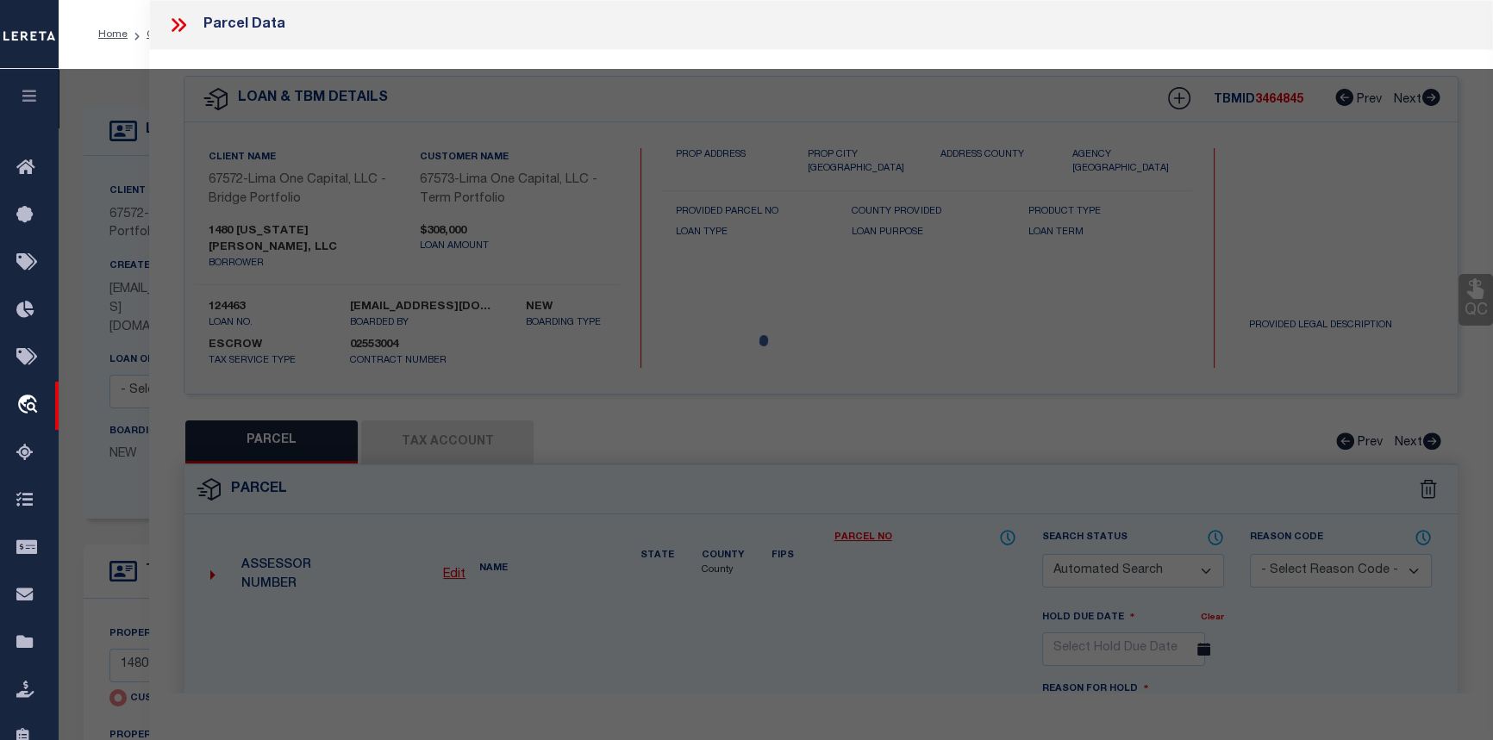
type input "DETROIT MI 48206"
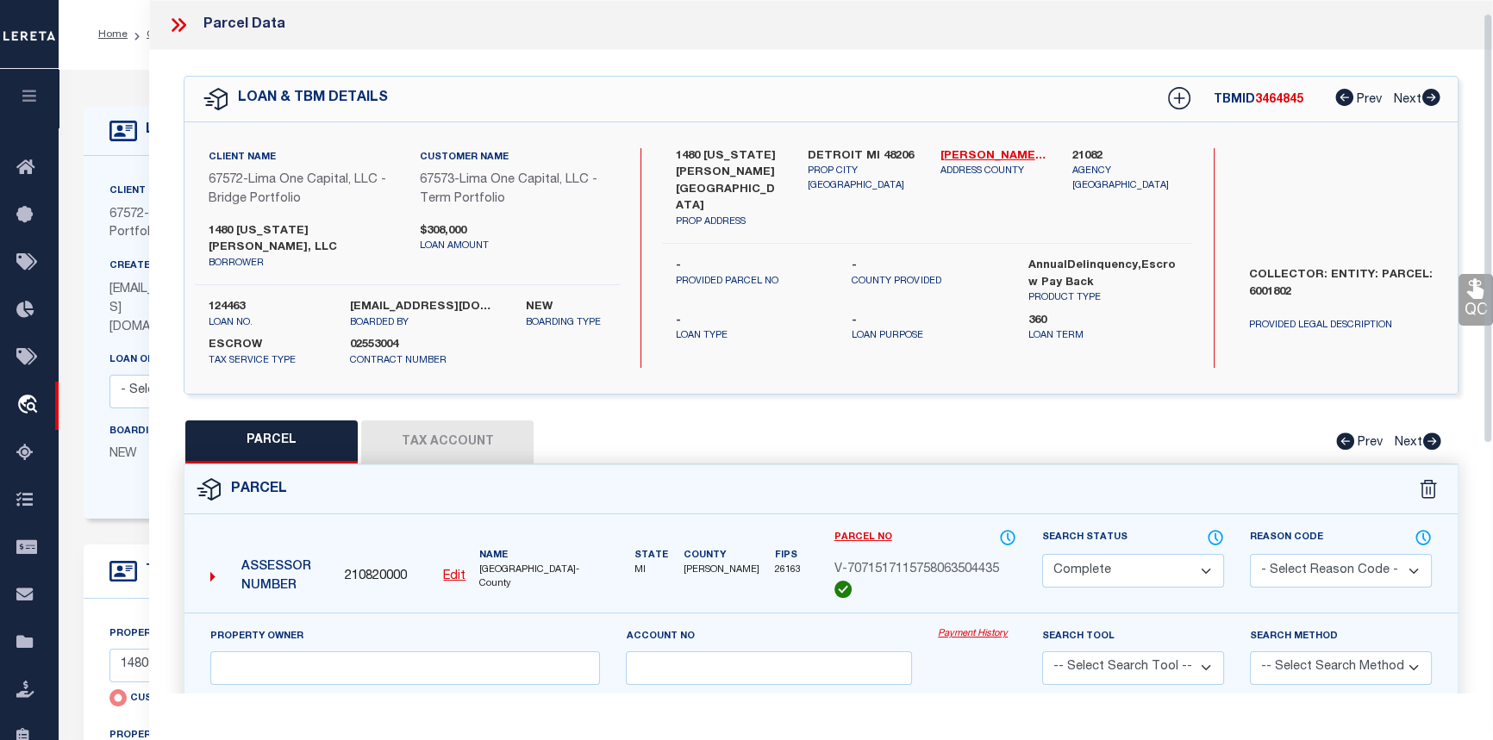
scroll to position [78, 0]
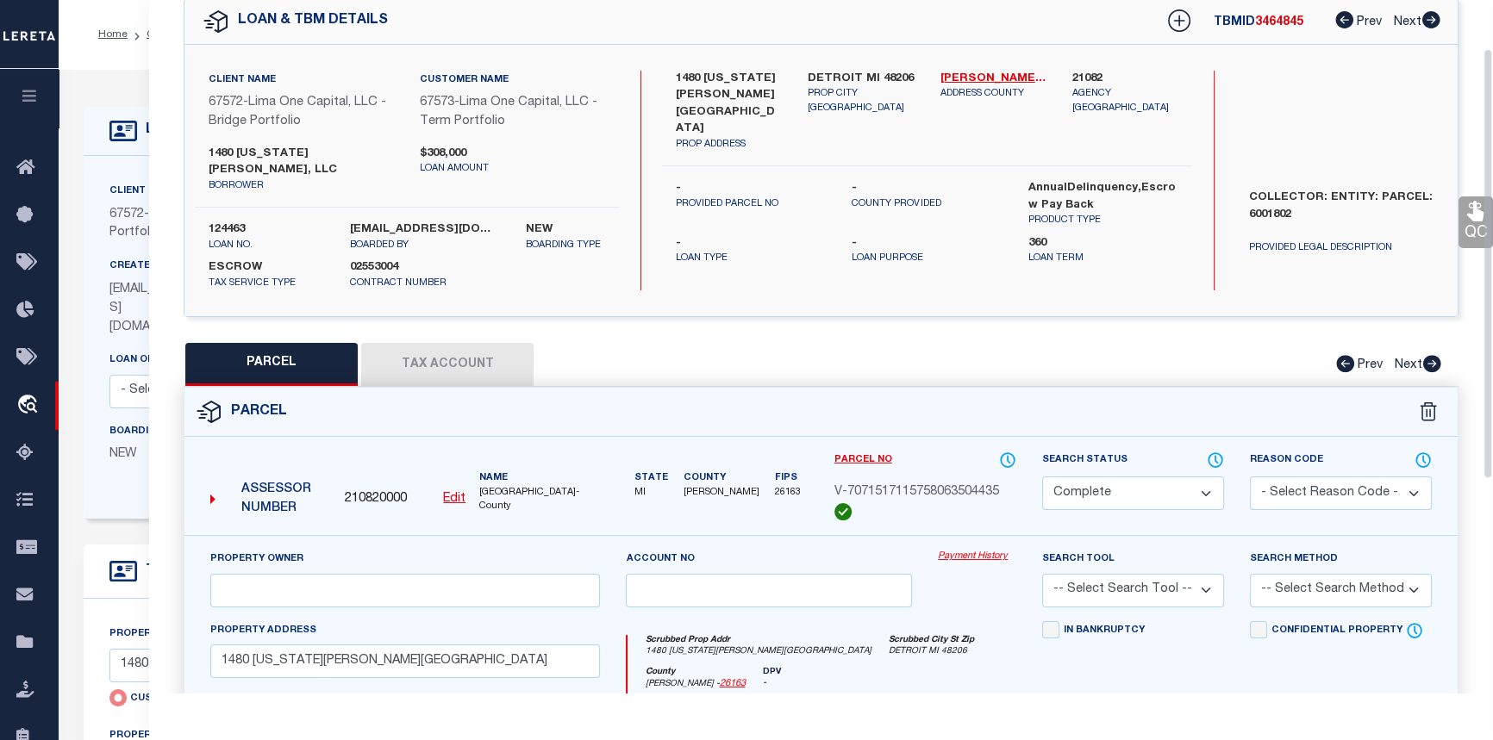
click at [989, 550] on link "Payment History" at bounding box center [977, 557] width 78 height 15
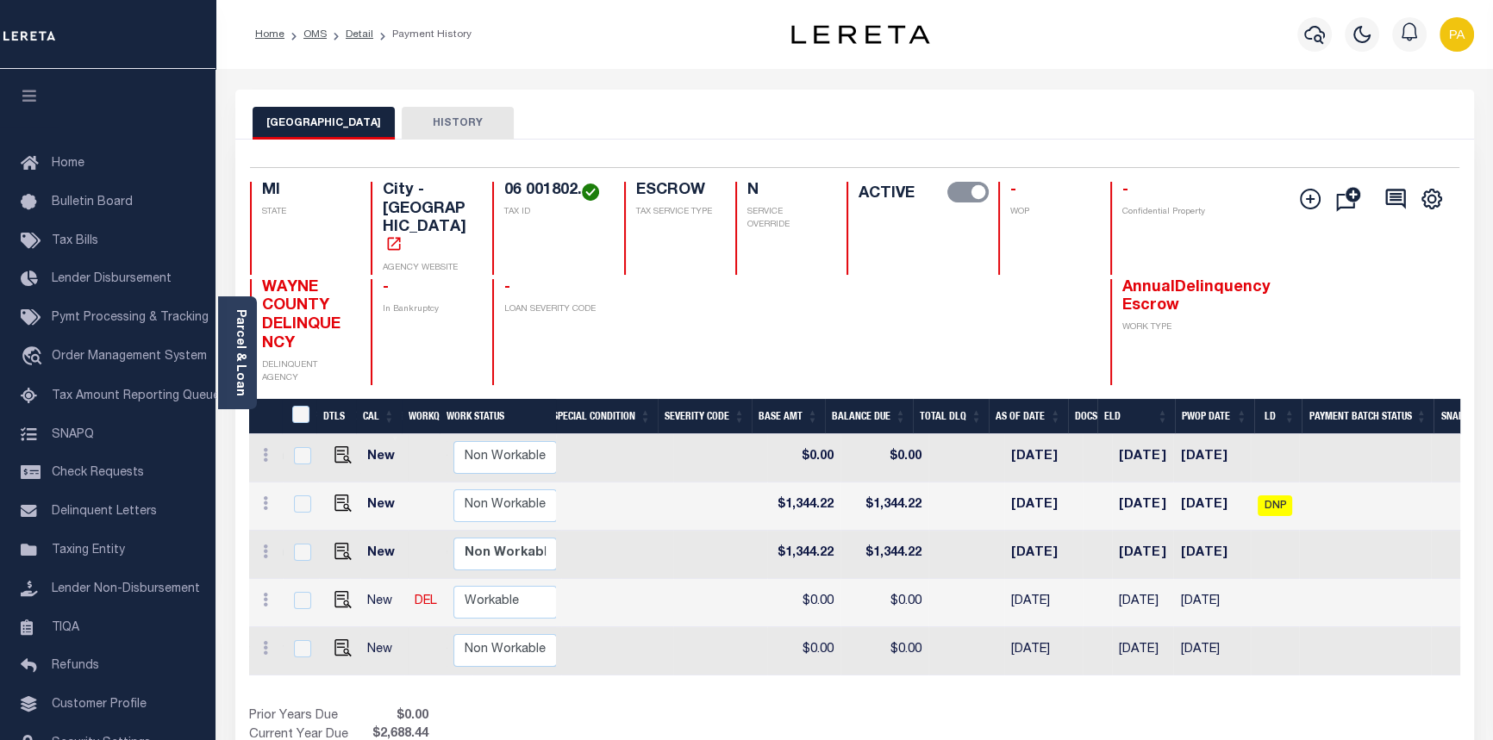
scroll to position [0, 583]
click at [1264, 399] on th "LD" at bounding box center [1273, 416] width 48 height 35
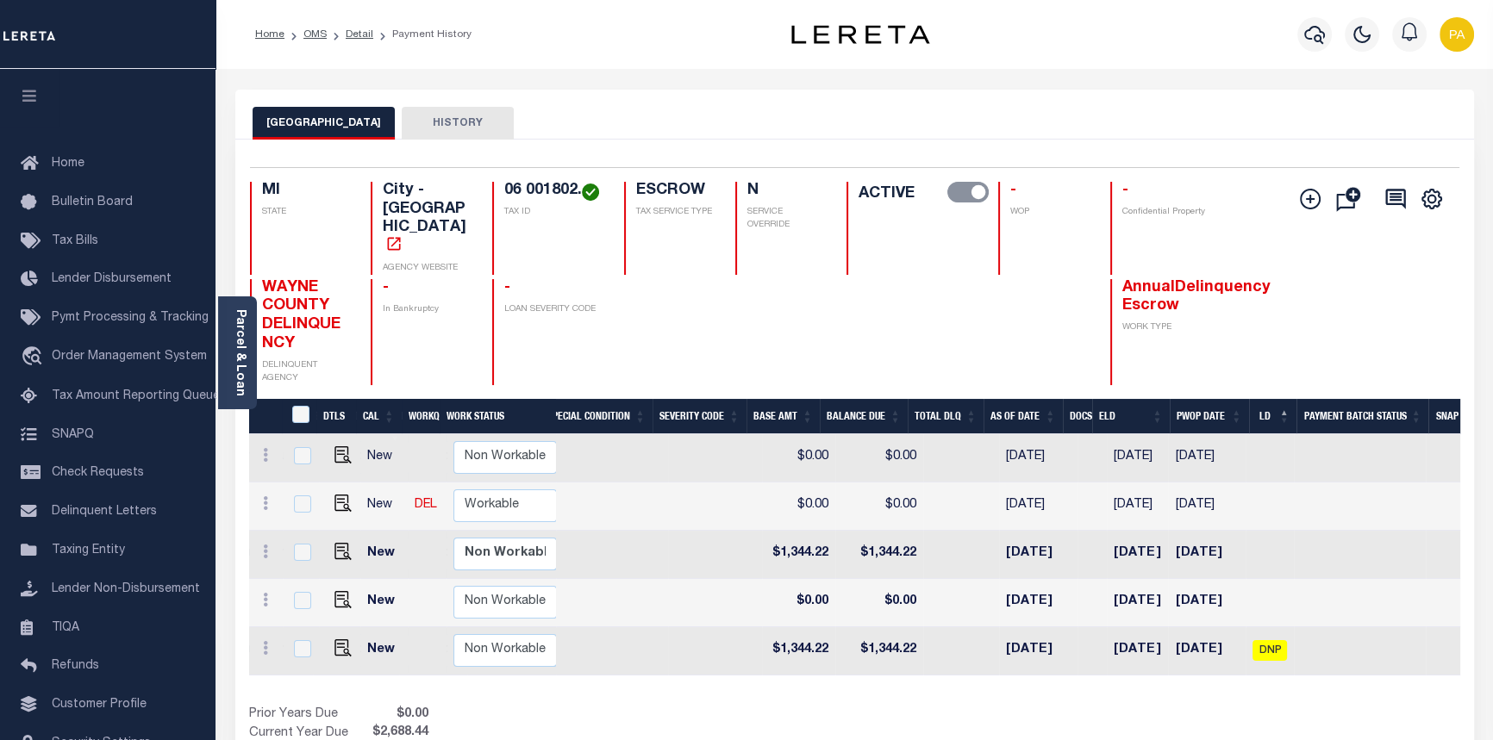
click at [1264, 399] on th "LD" at bounding box center [1273, 416] width 48 height 35
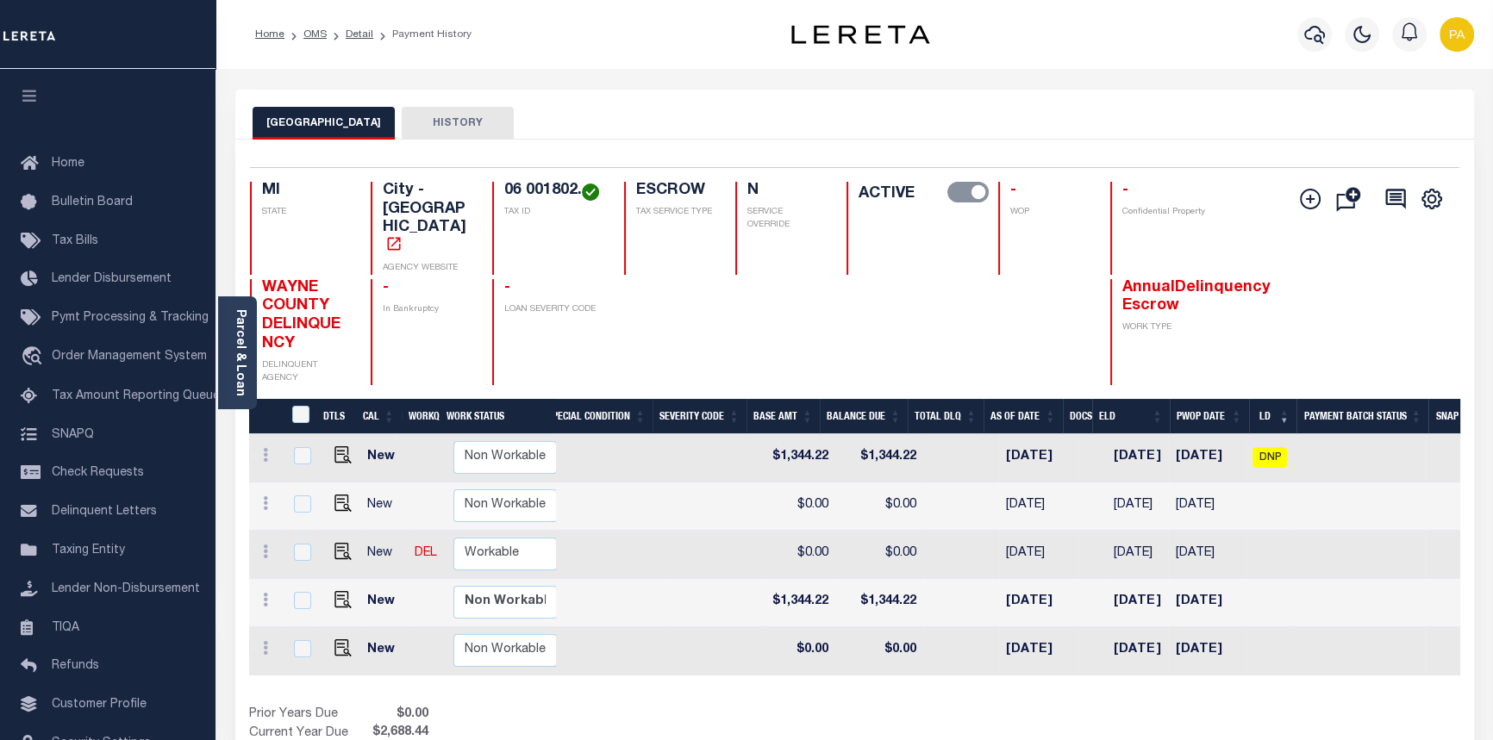
click at [1287, 399] on th "LD" at bounding box center [1273, 416] width 48 height 35
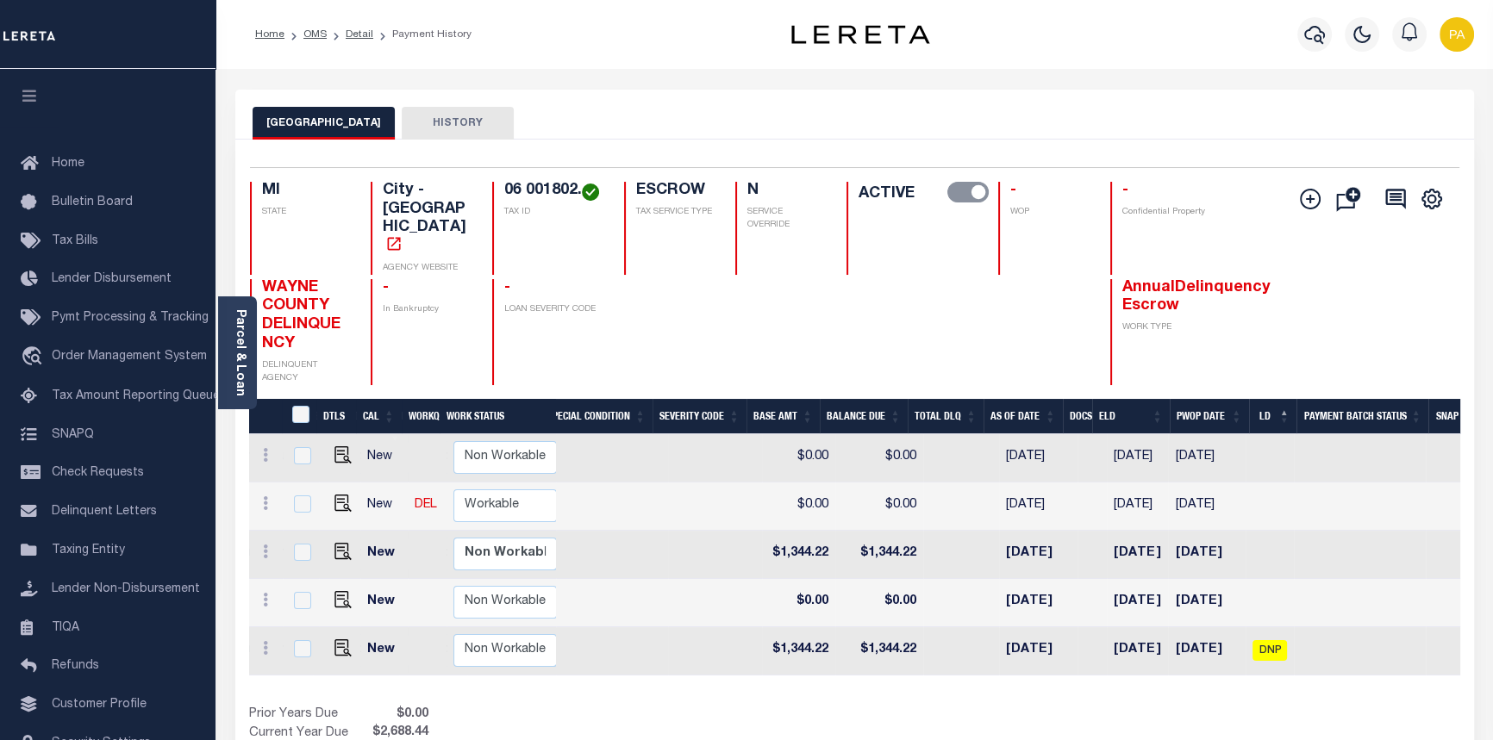
click at [1267, 399] on th "LD" at bounding box center [1273, 416] width 48 height 35
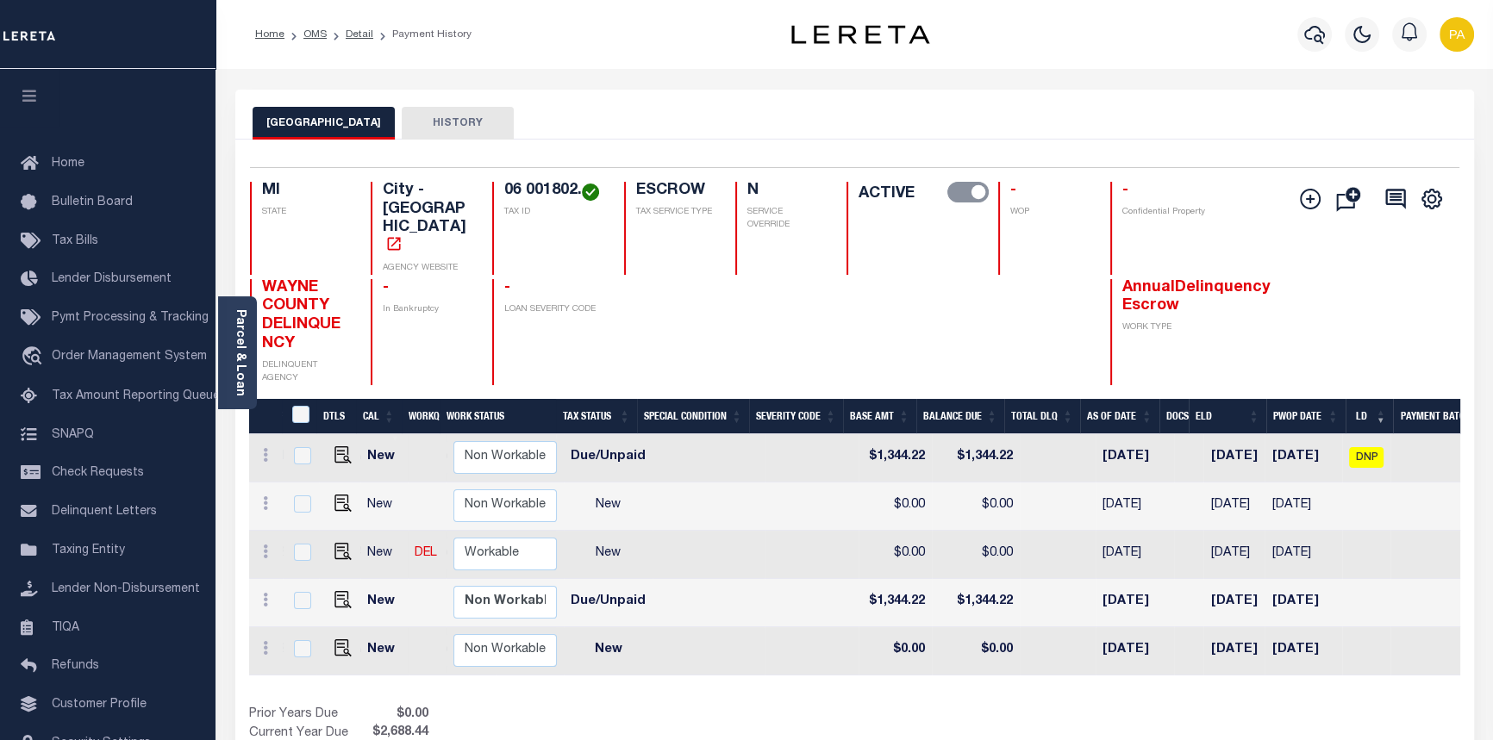
scroll to position [0, 0]
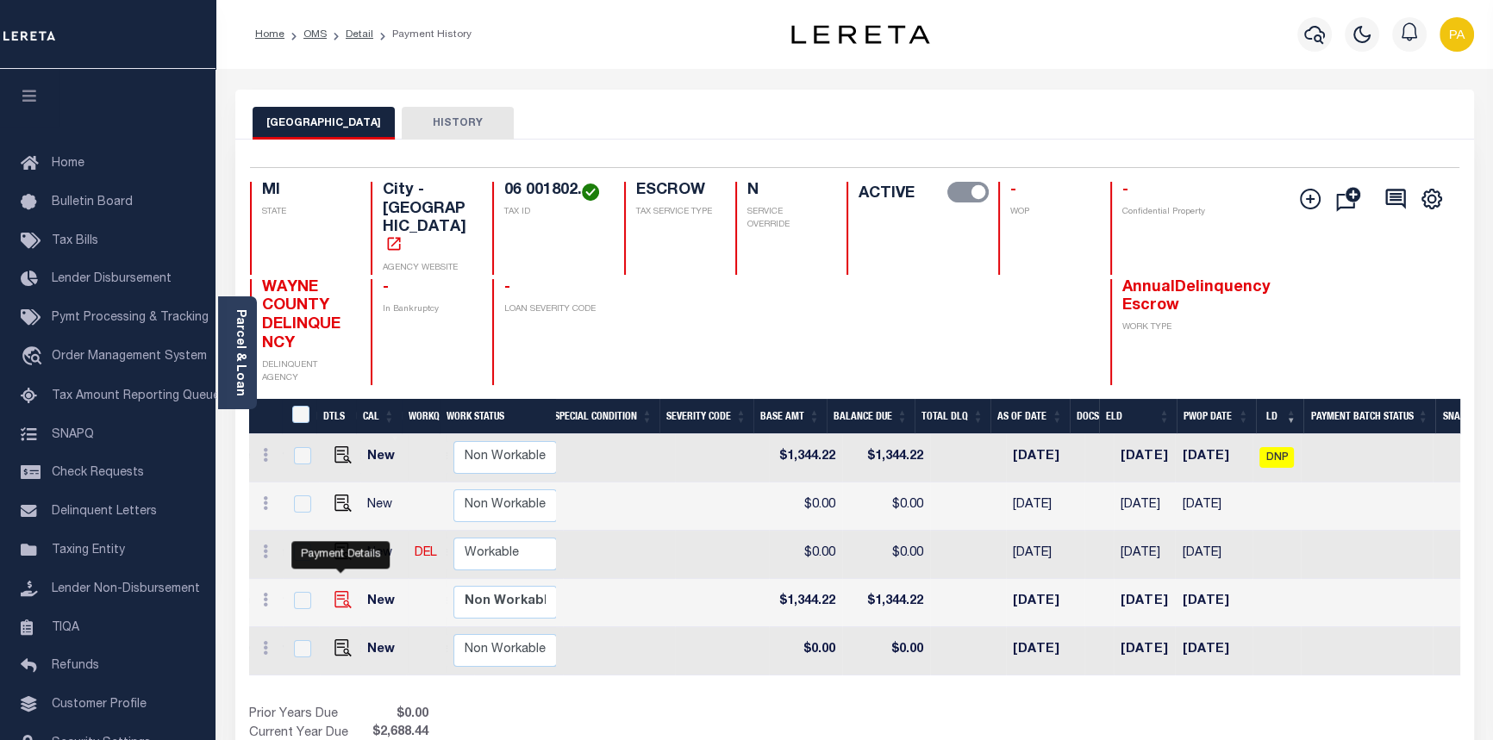
click at [339, 591] on img at bounding box center [342, 599] width 17 height 17
checkbox input "true"
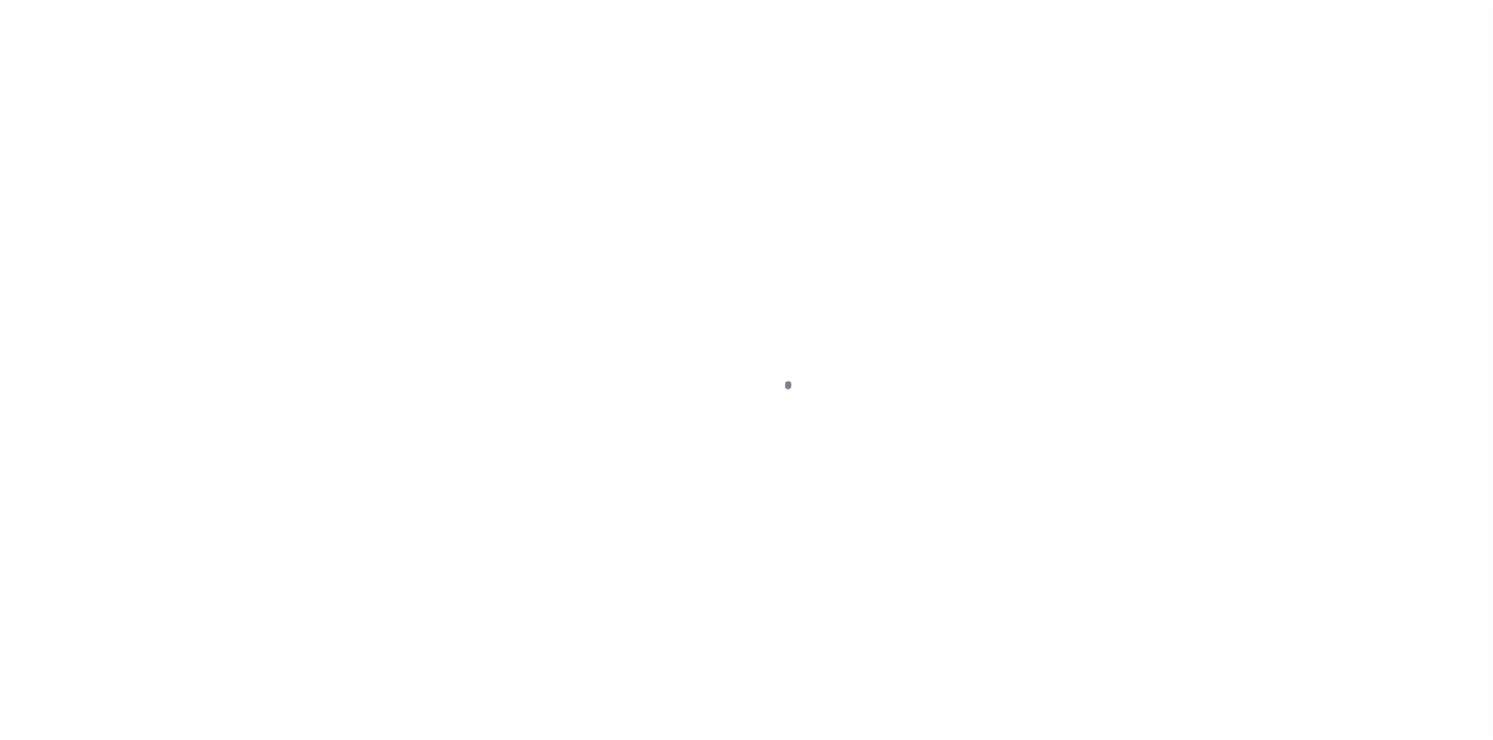
select select "DUE"
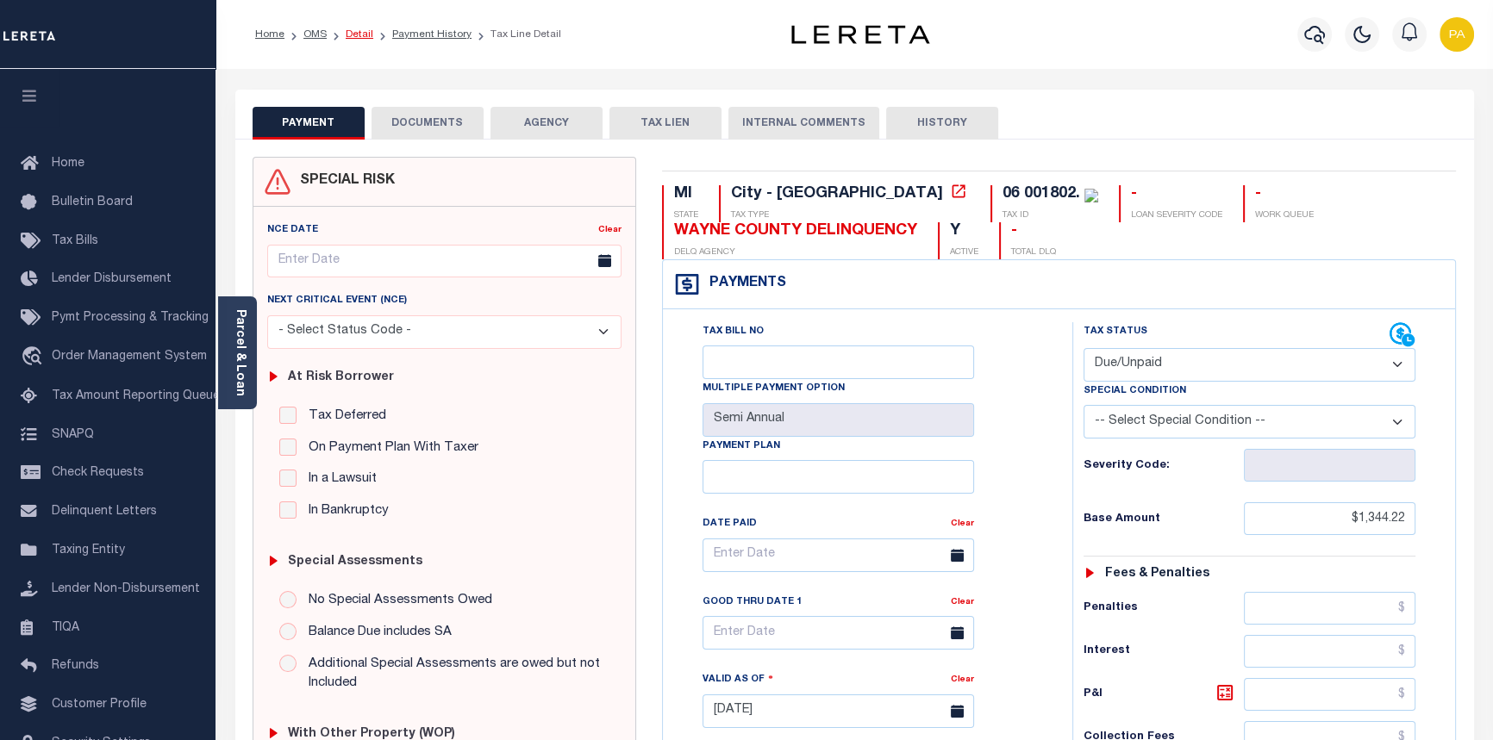
click at [356, 29] on link "Detail" at bounding box center [360, 34] width 28 height 10
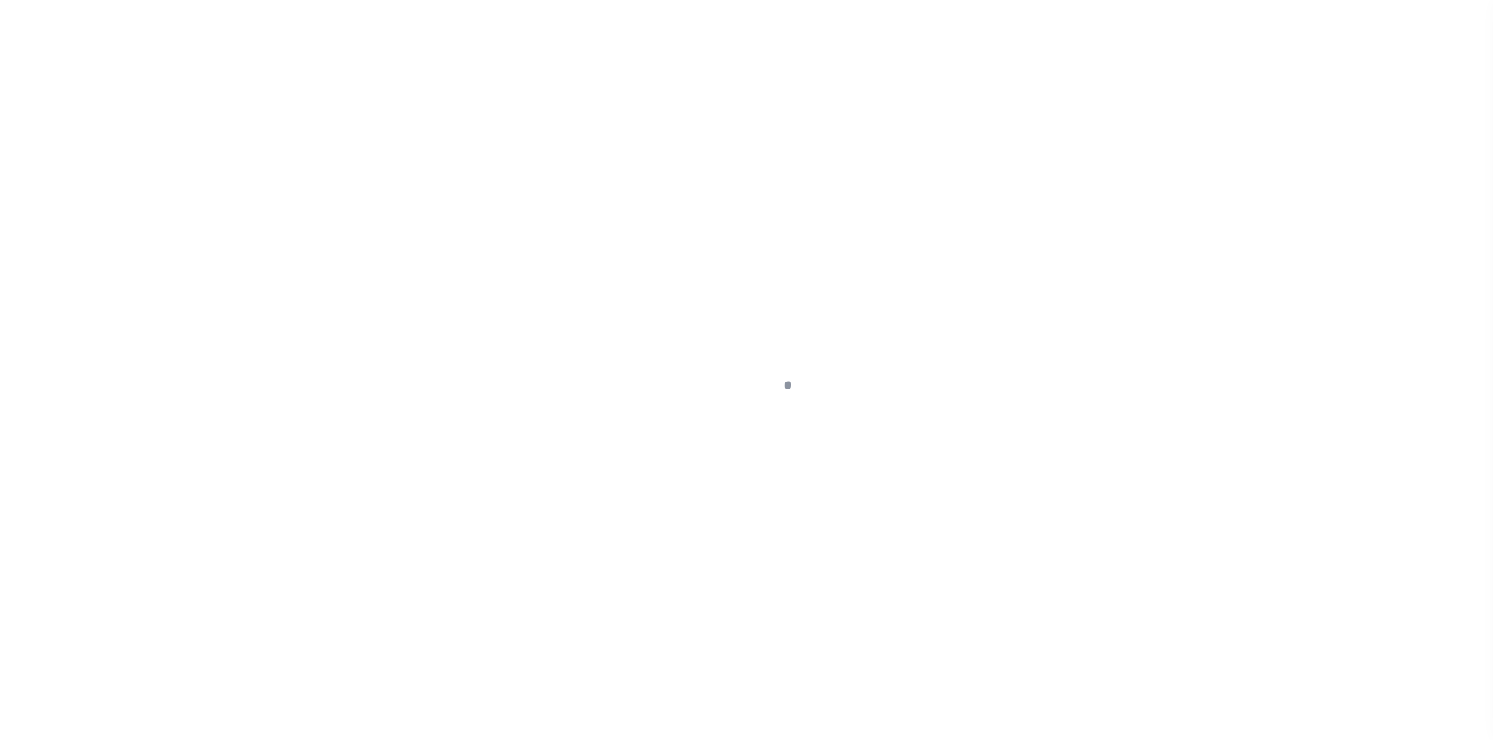
type input "1480 [US_STATE][PERSON_NAME][GEOGRAPHIC_DATA]"
radio input "true"
select select "Escrow"
type input "DETROIT MI 48206"
type input "124463-1"
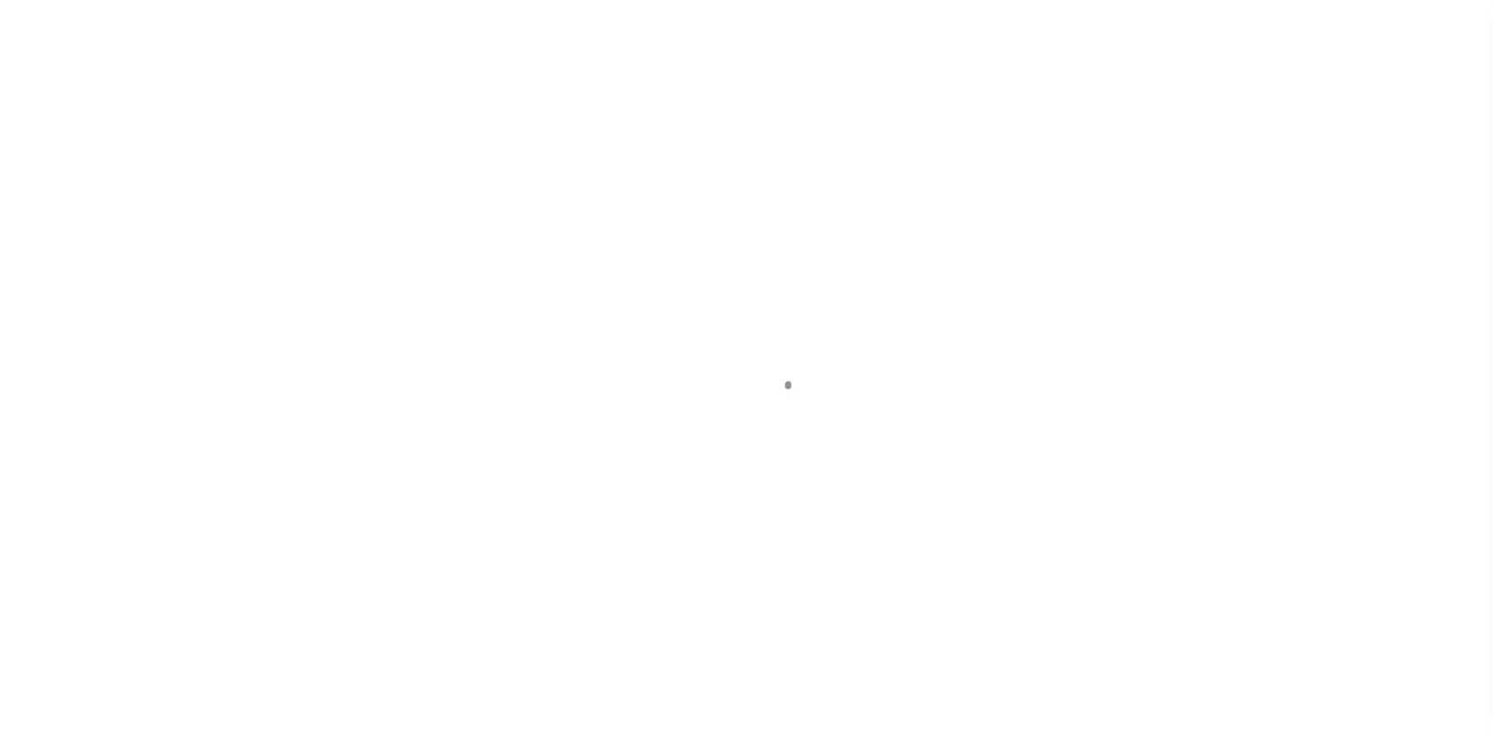
type input "MI"
type textarea "COLLECTOR: ENTITY: PARCEL: 6001802"
select select "2"
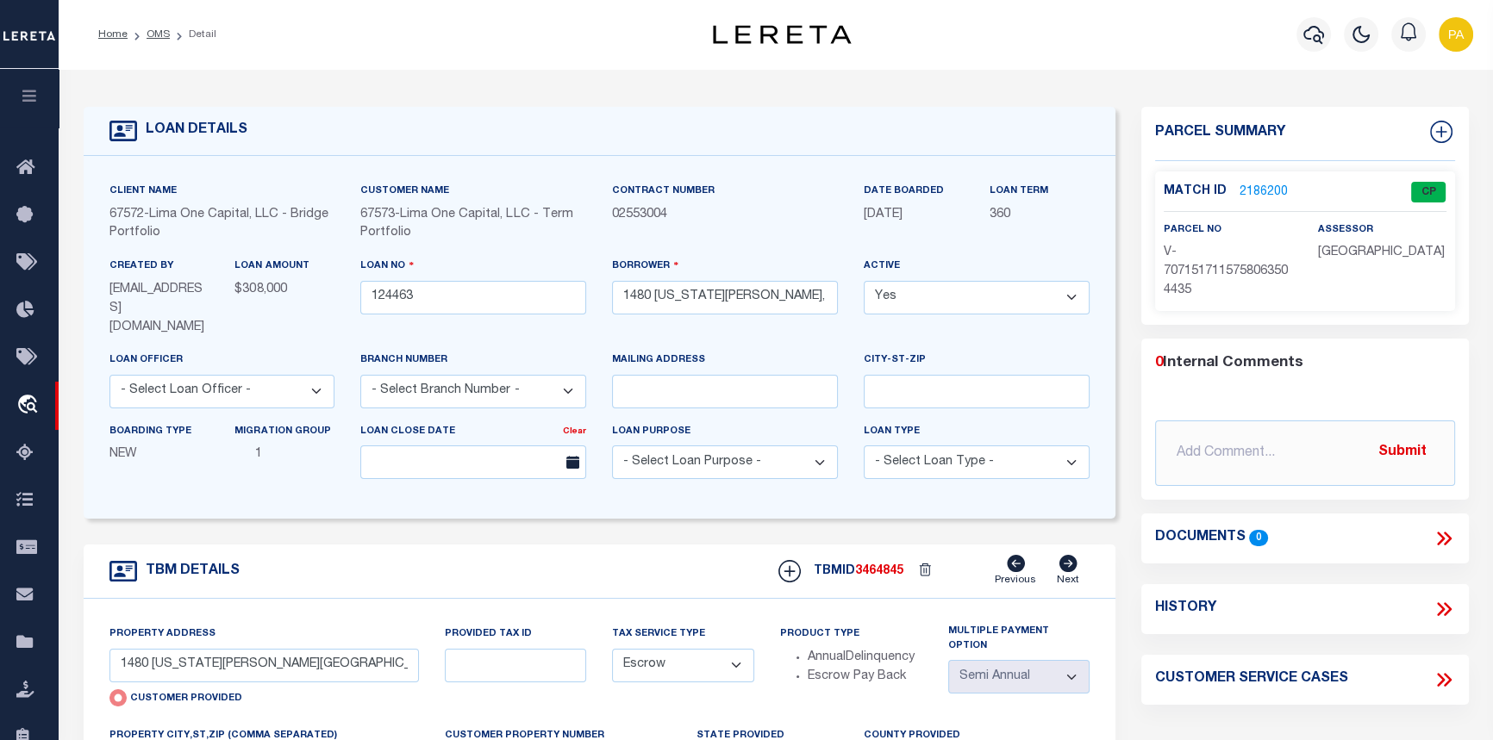
click at [1256, 189] on link "2186200" at bounding box center [1263, 193] width 48 height 18
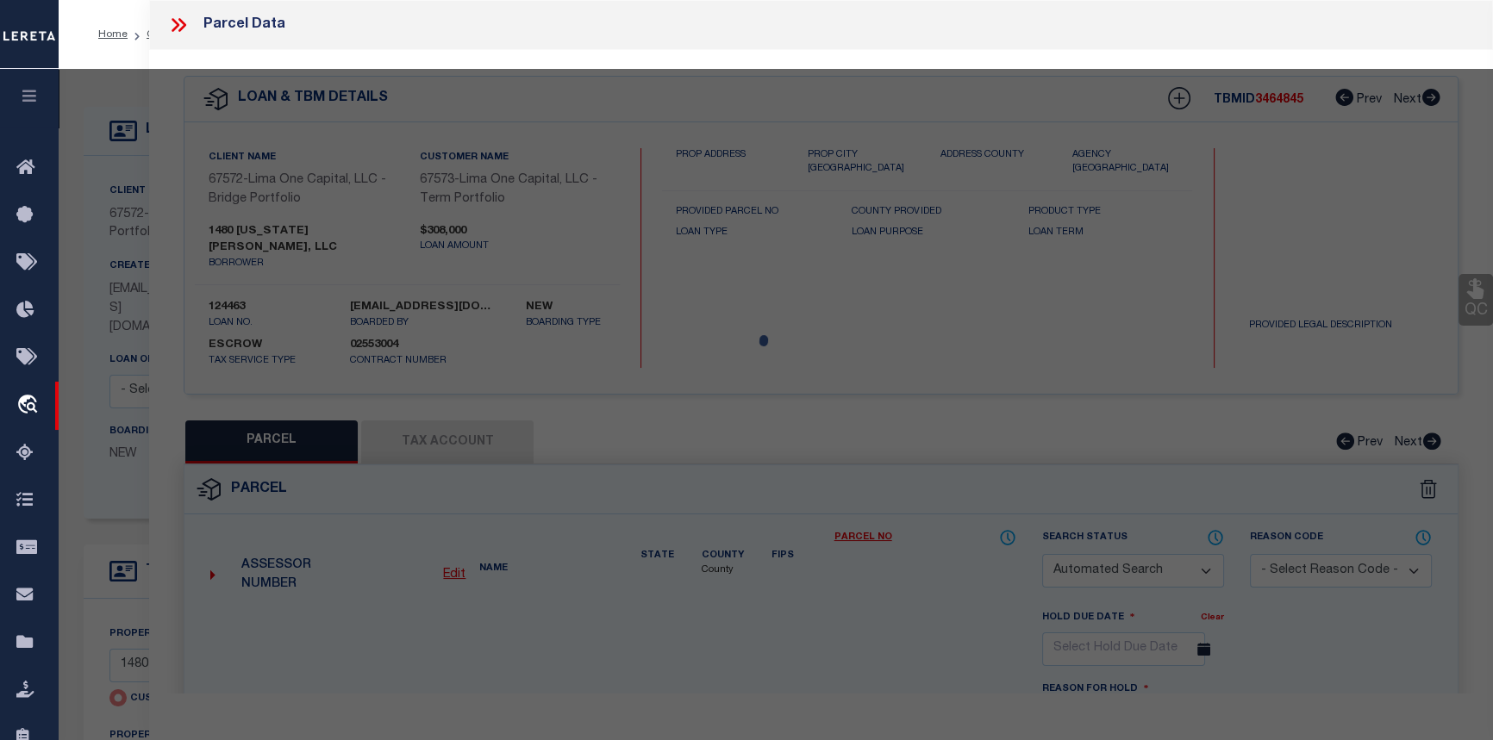
checkbox input "false"
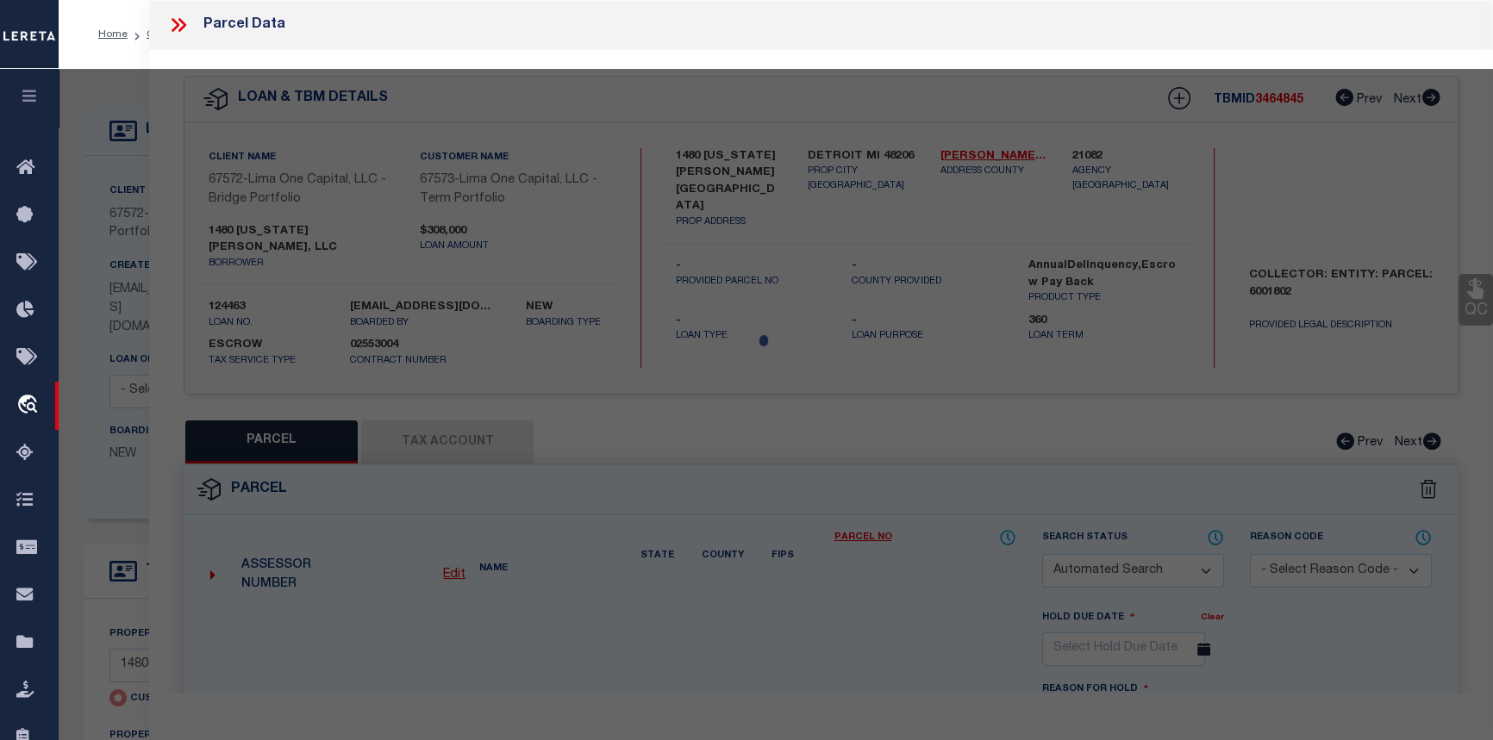
select select "CP"
type input "1480 VIRGINIA PARK STREET"
checkbox input "false"
type input "DETROIT MI 48206"
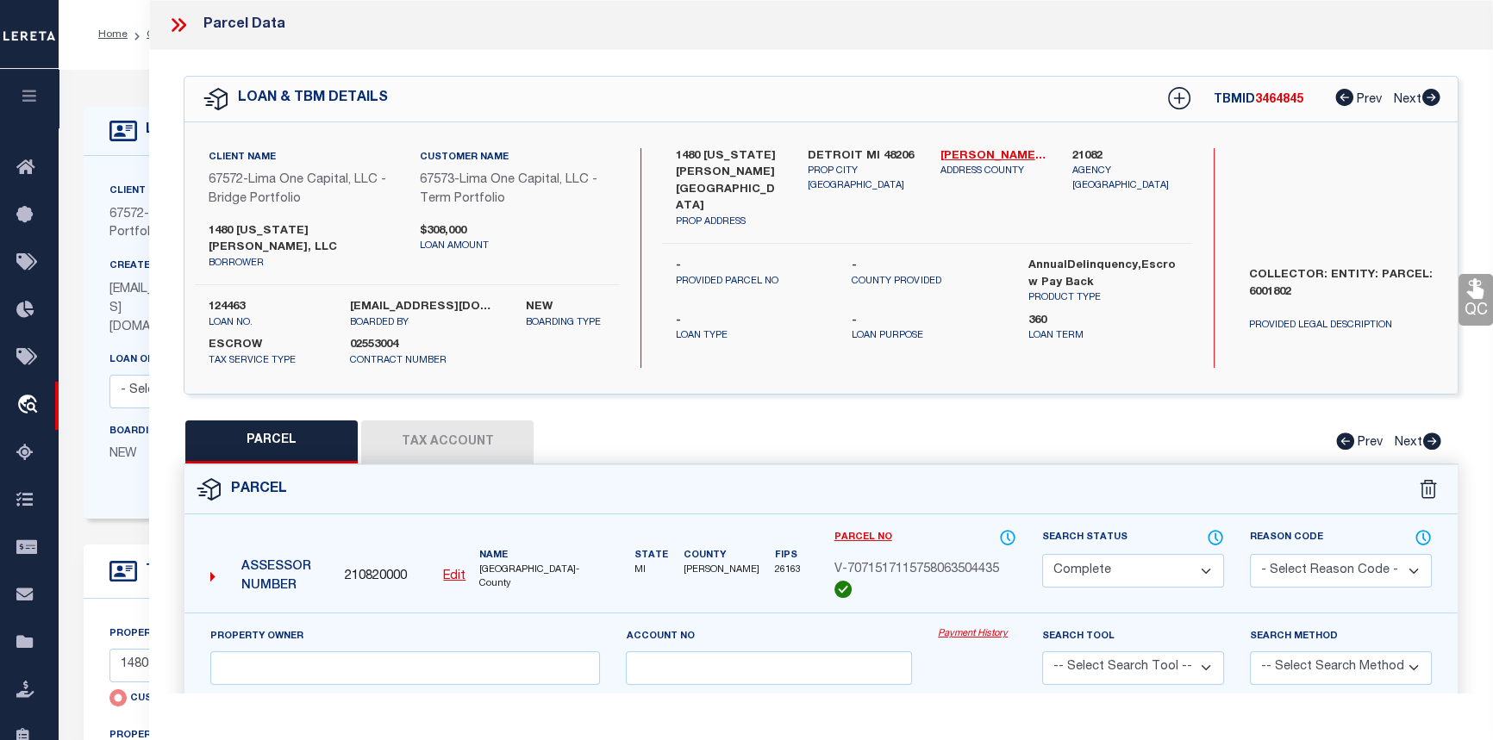
click at [977, 627] on link "Payment History" at bounding box center [977, 634] width 78 height 15
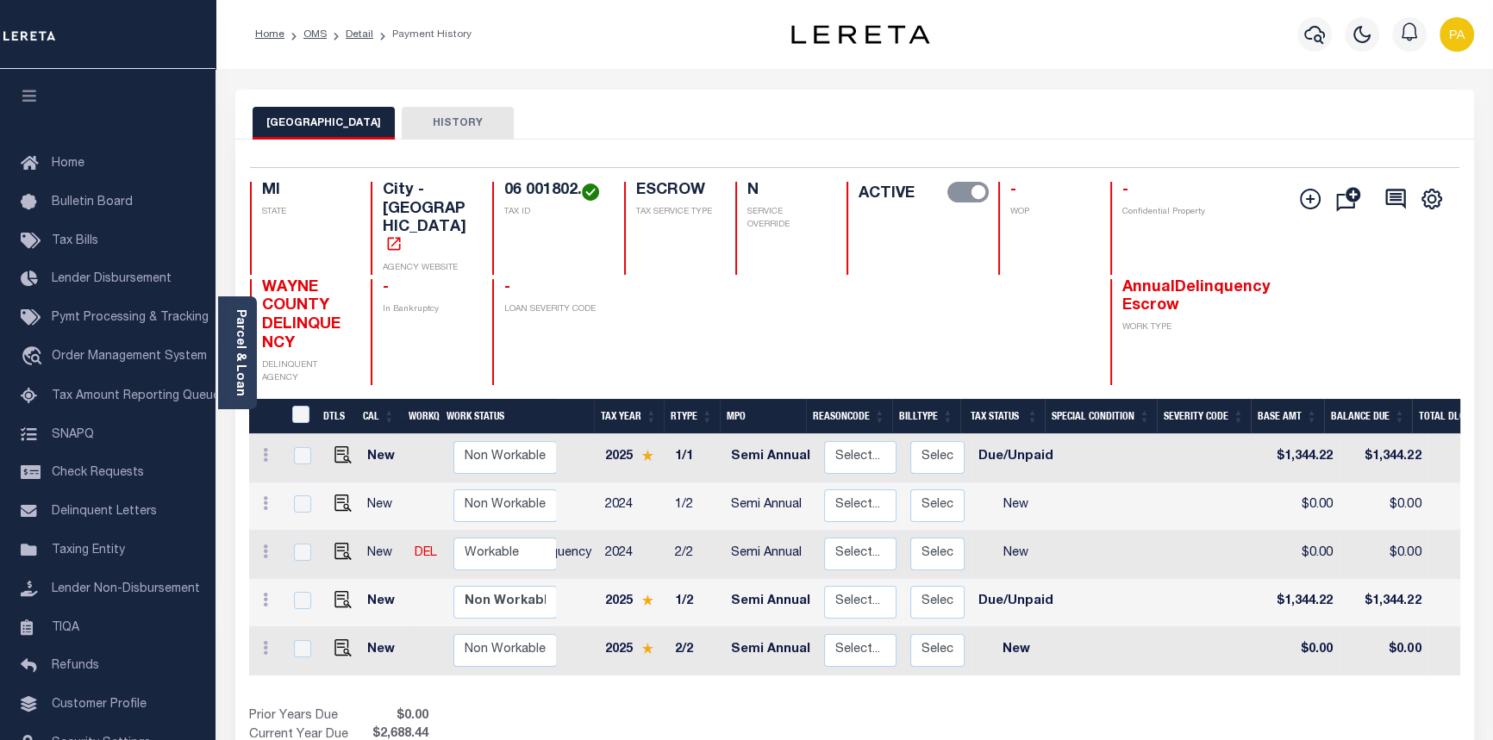
scroll to position [0, 60]
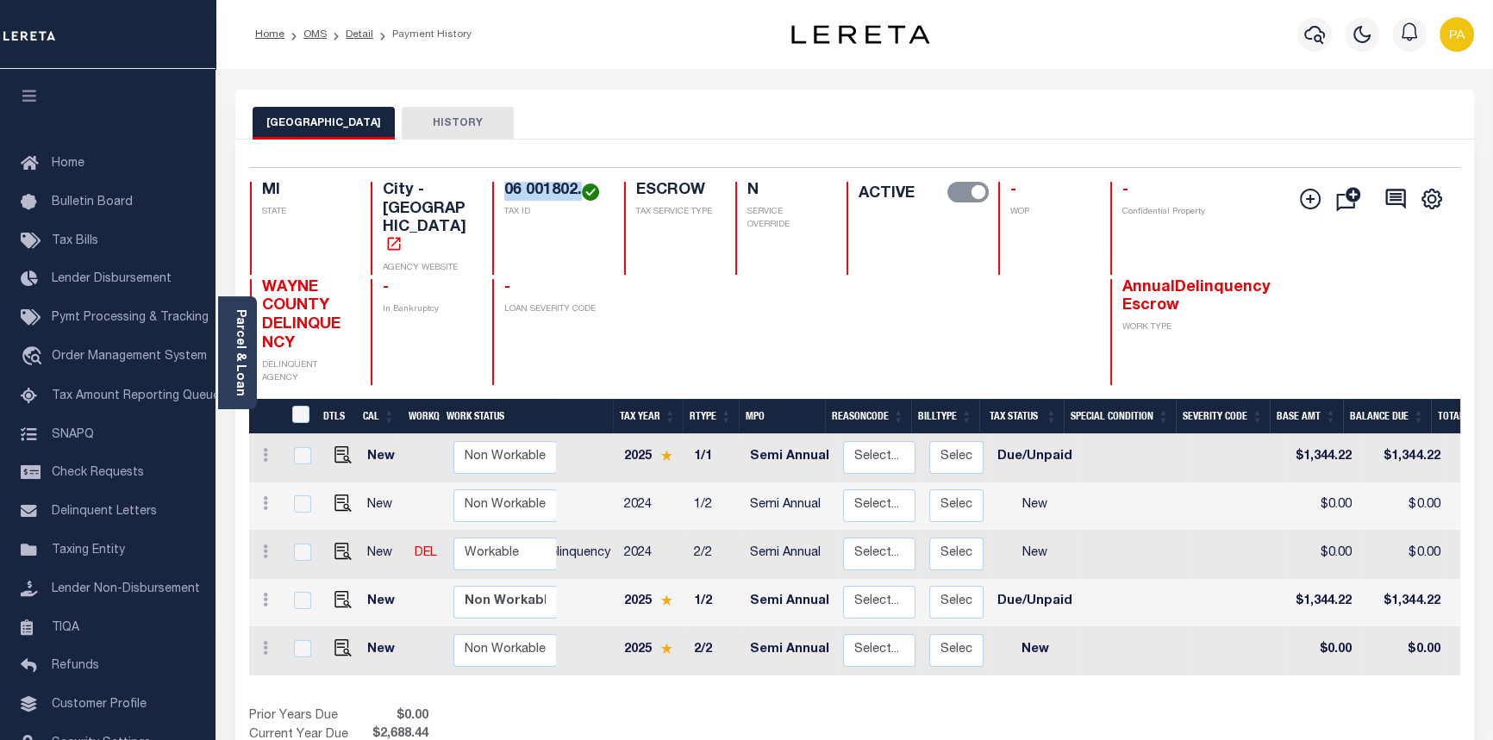
drag, startPoint x: 505, startPoint y: 192, endPoint x: 594, endPoint y: 194, distance: 88.8
click at [594, 194] on h4 "06 001802." at bounding box center [553, 191] width 99 height 19
copy h4 "06 001802."
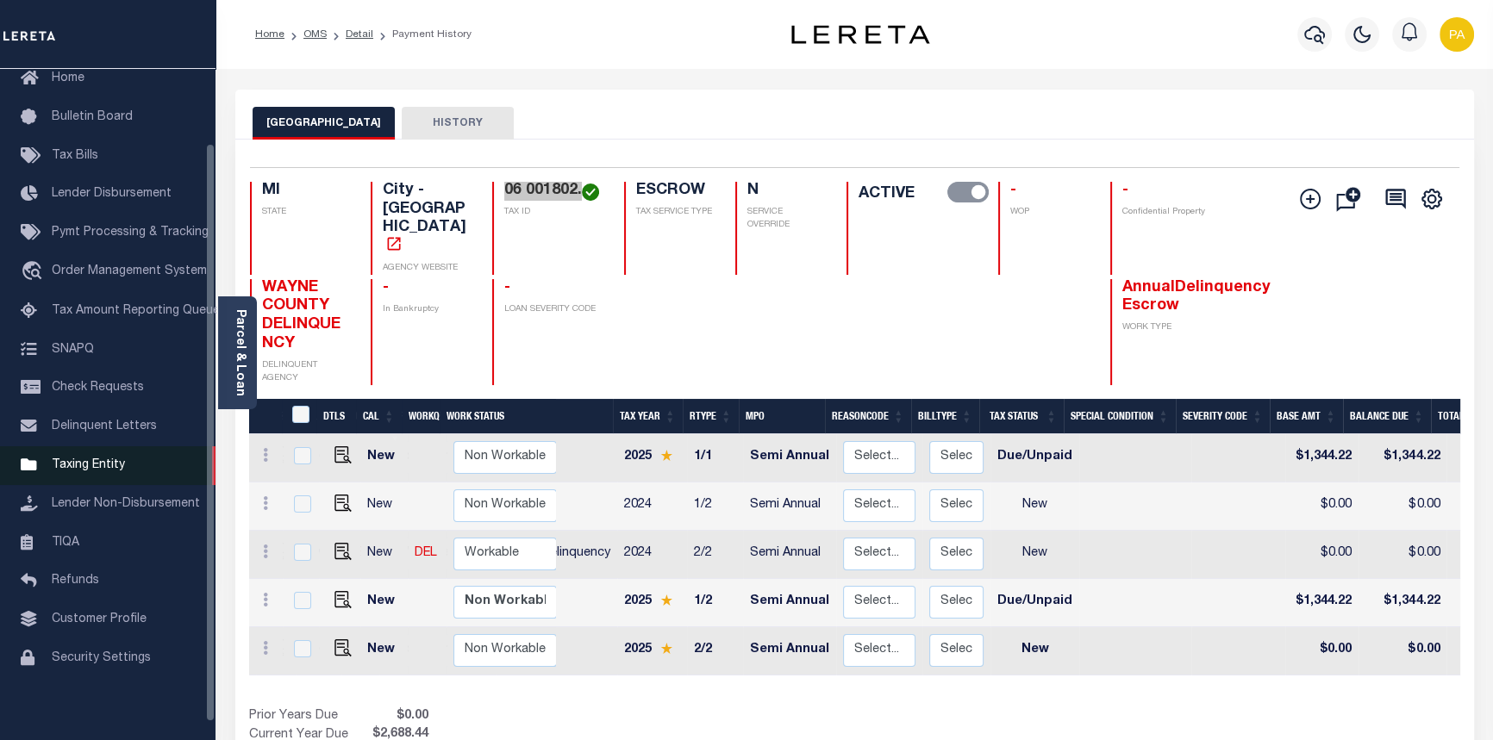
scroll to position [105, 0]
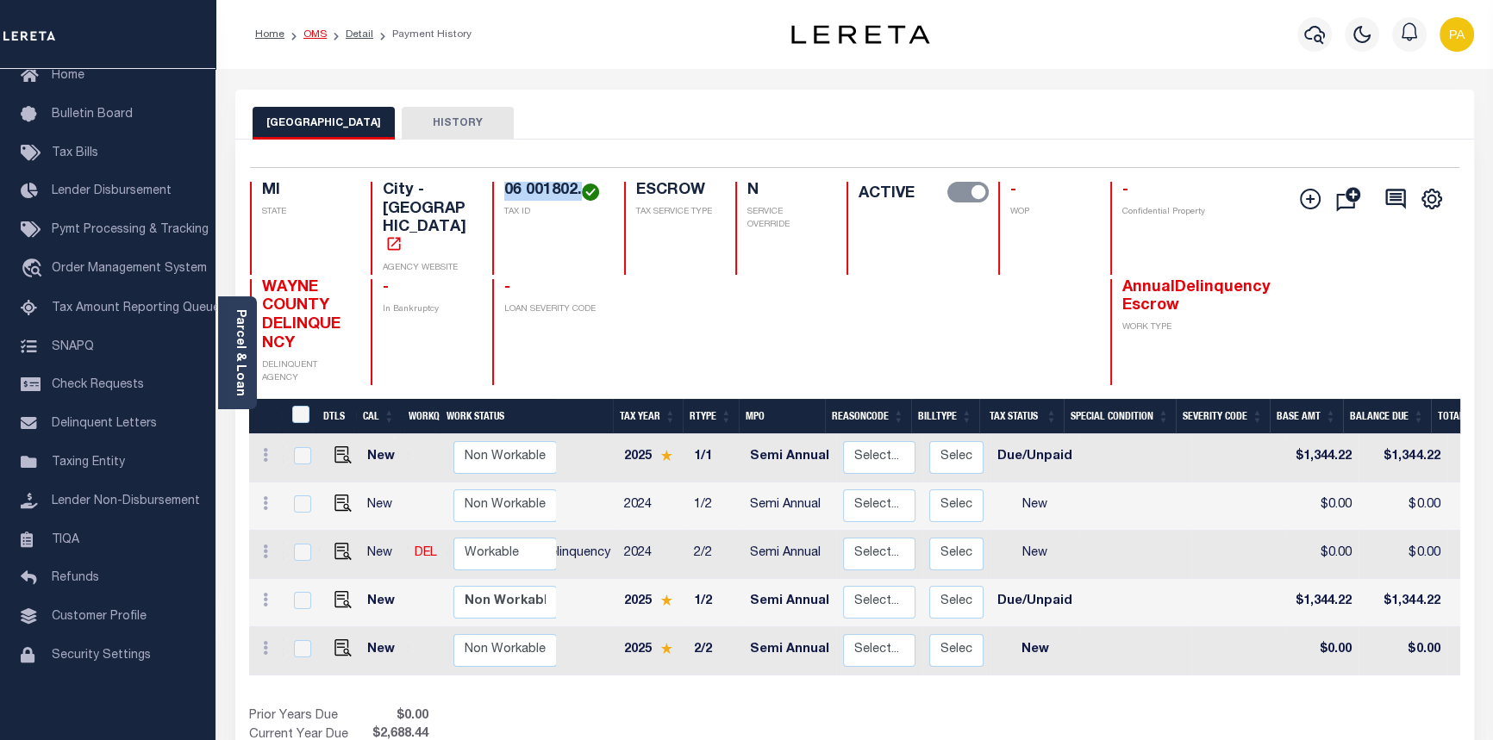
click at [316, 34] on link "OMS" at bounding box center [314, 34] width 23 height 10
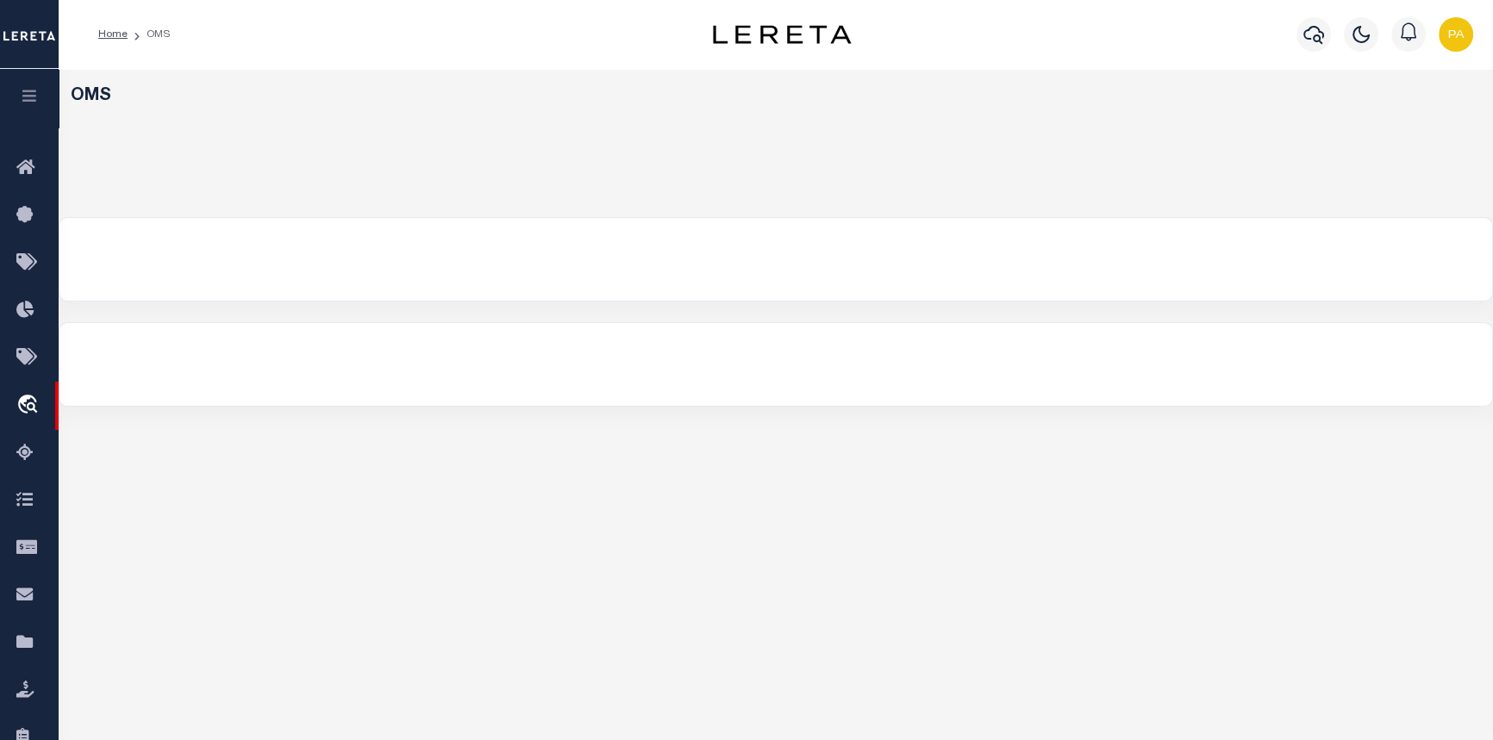
select select "200"
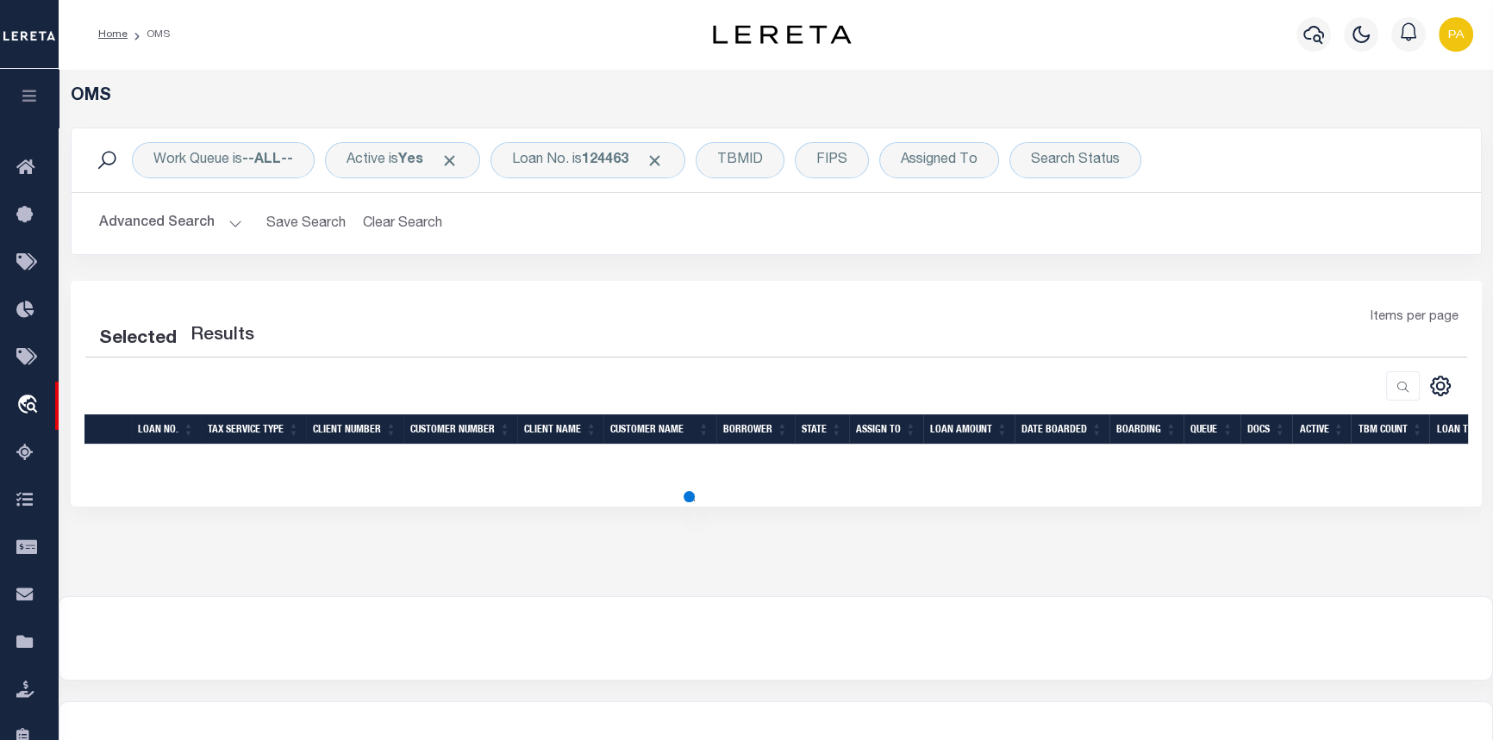
select select "200"
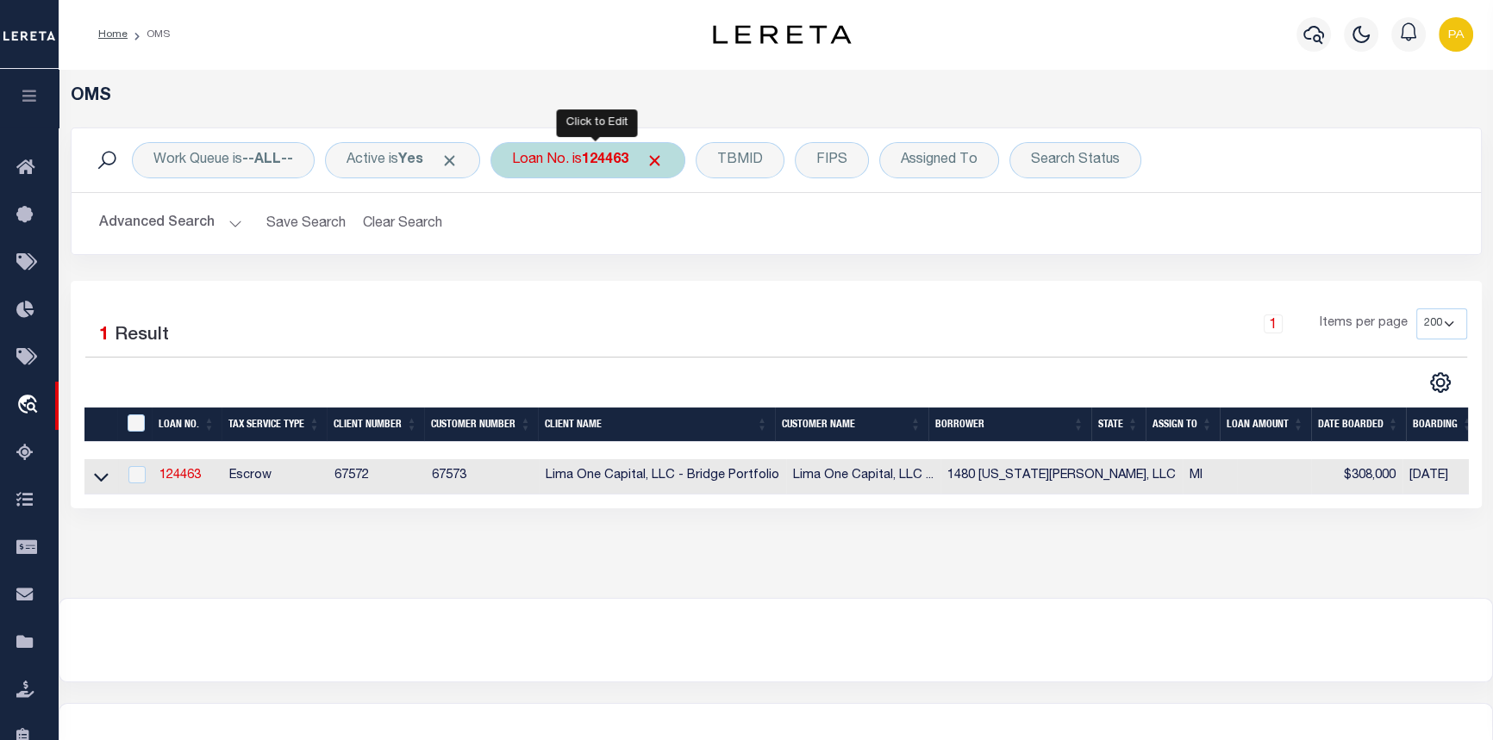
click at [626, 153] on b "124463" at bounding box center [605, 160] width 47 height 14
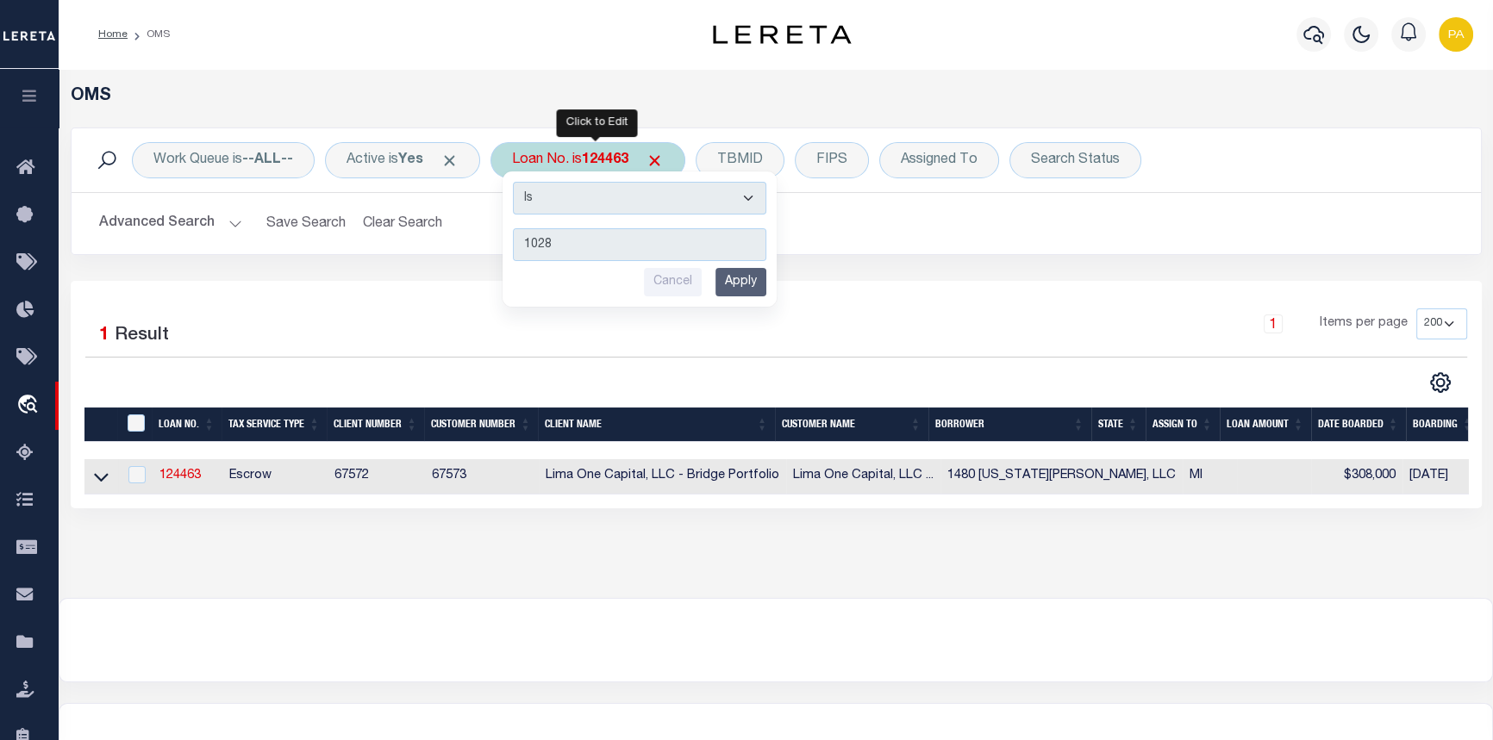
type input "10282"
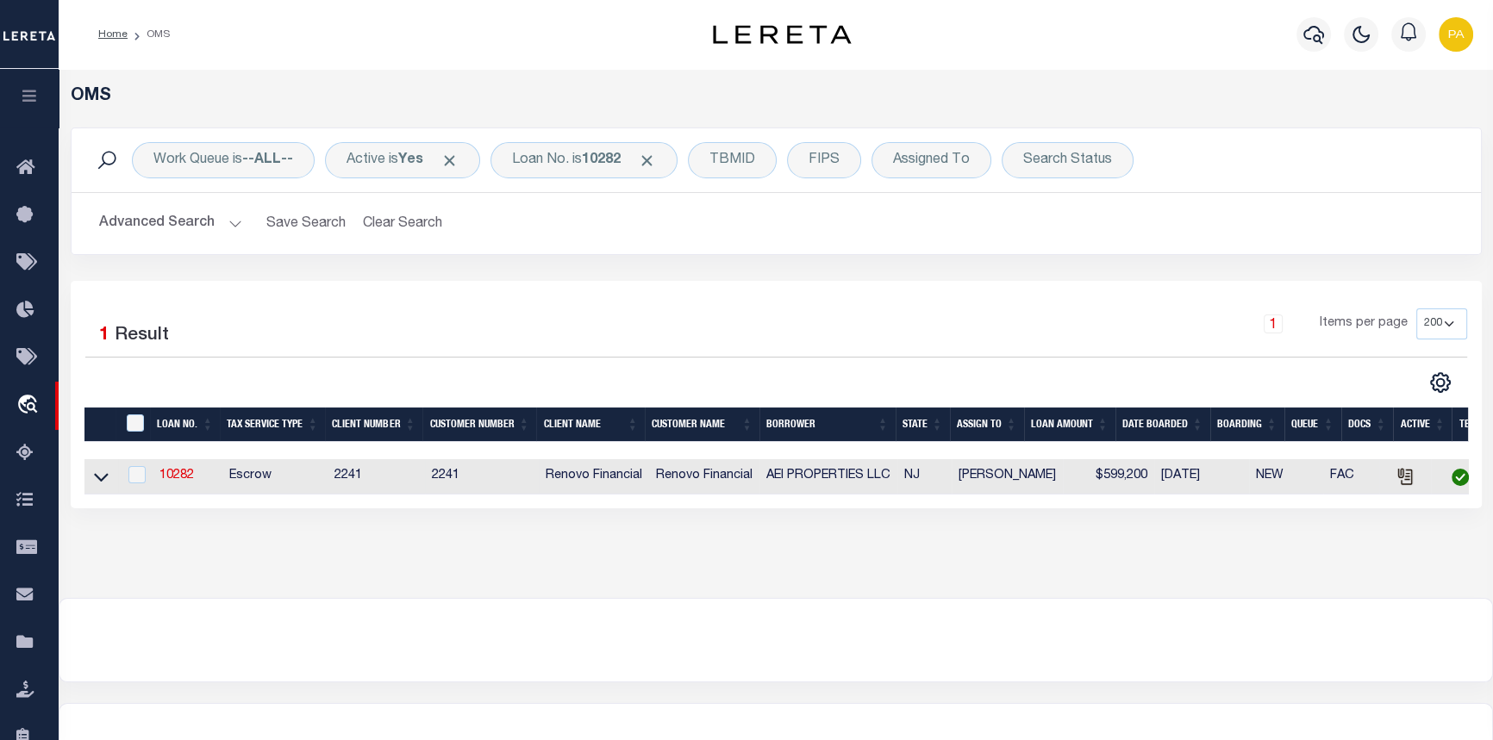
click at [184, 470] on td "10282" at bounding box center [188, 476] width 70 height 35
checkbox input "true"
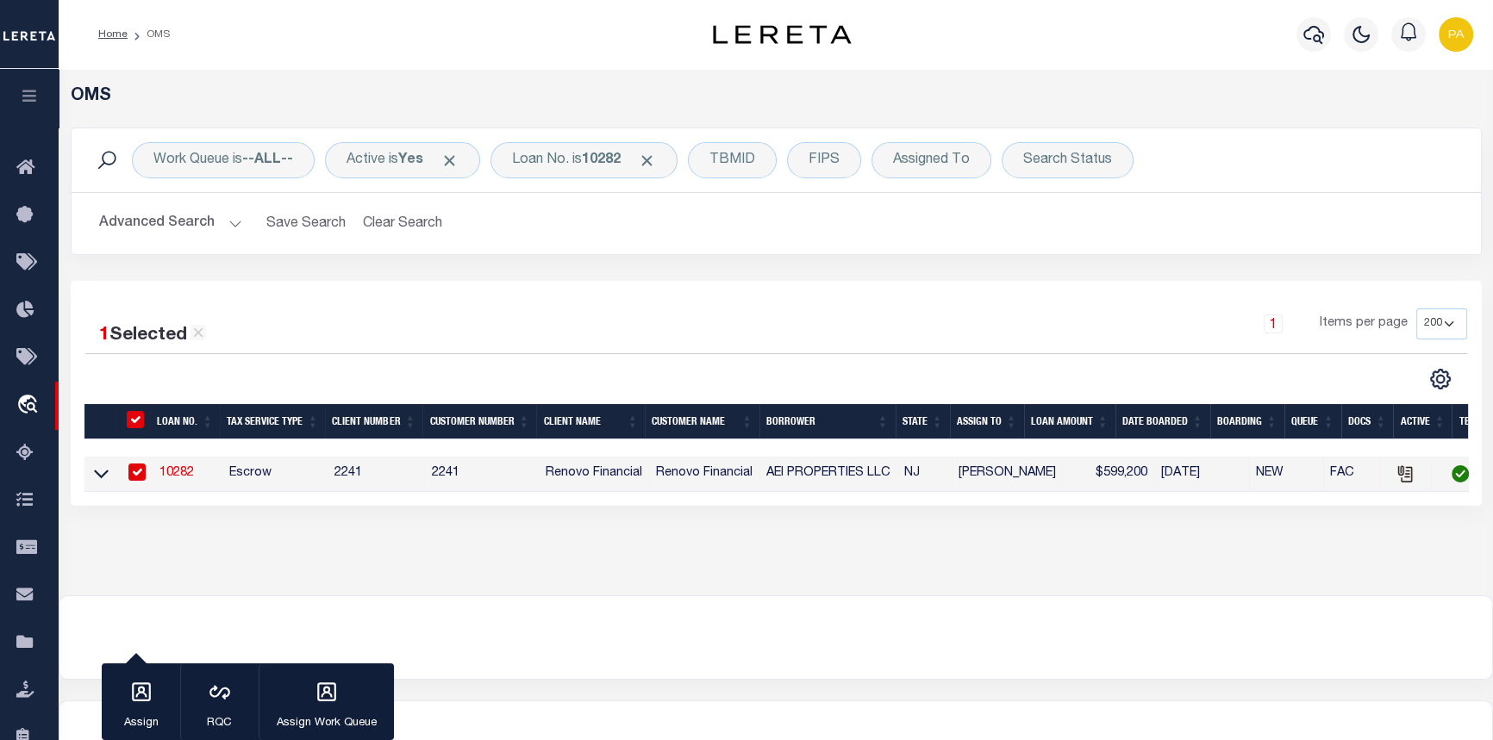
click at [179, 477] on link "10282" at bounding box center [176, 473] width 34 height 12
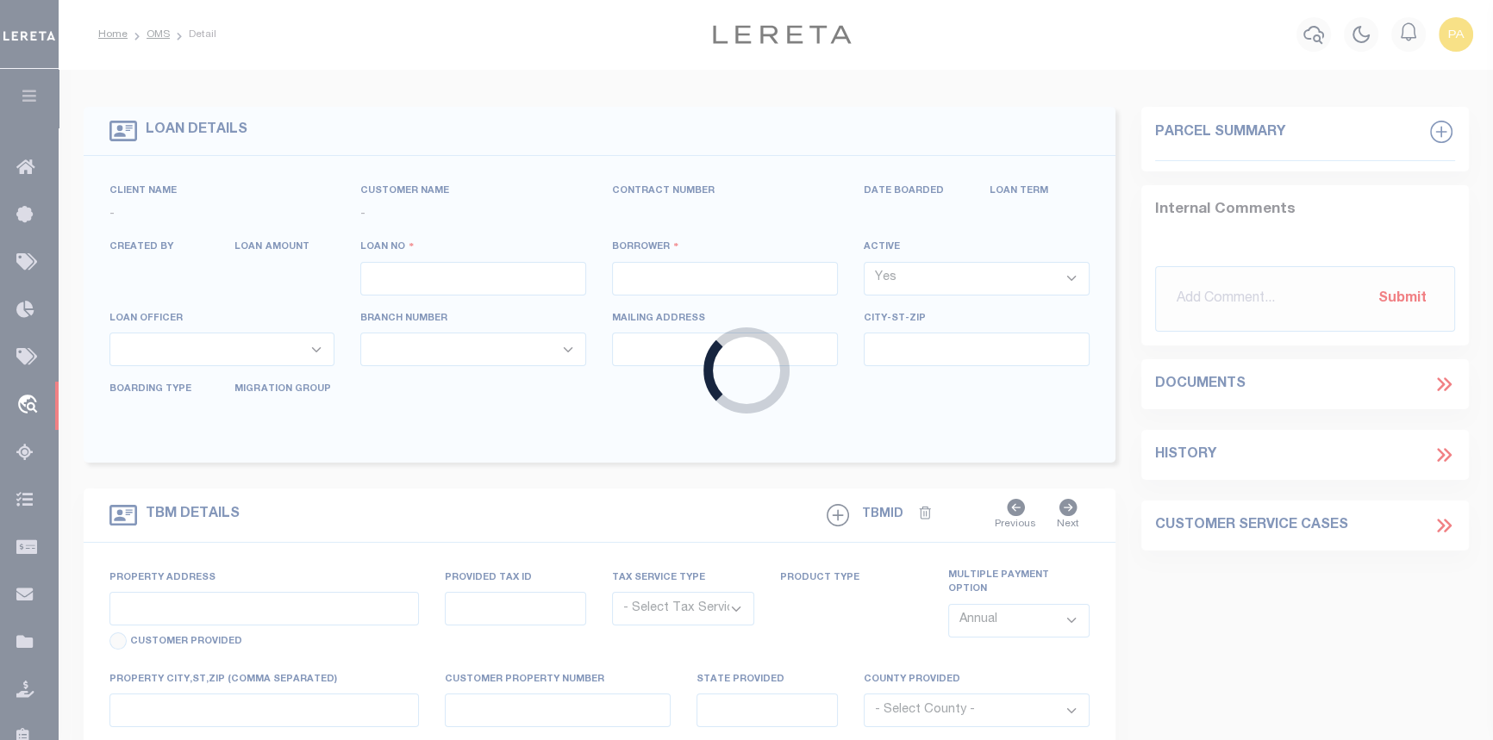
type input "10282"
type input "AEI PROPERTIES LLC"
select select
type input "[STREET_ADDRESS][PERSON_NAME]"
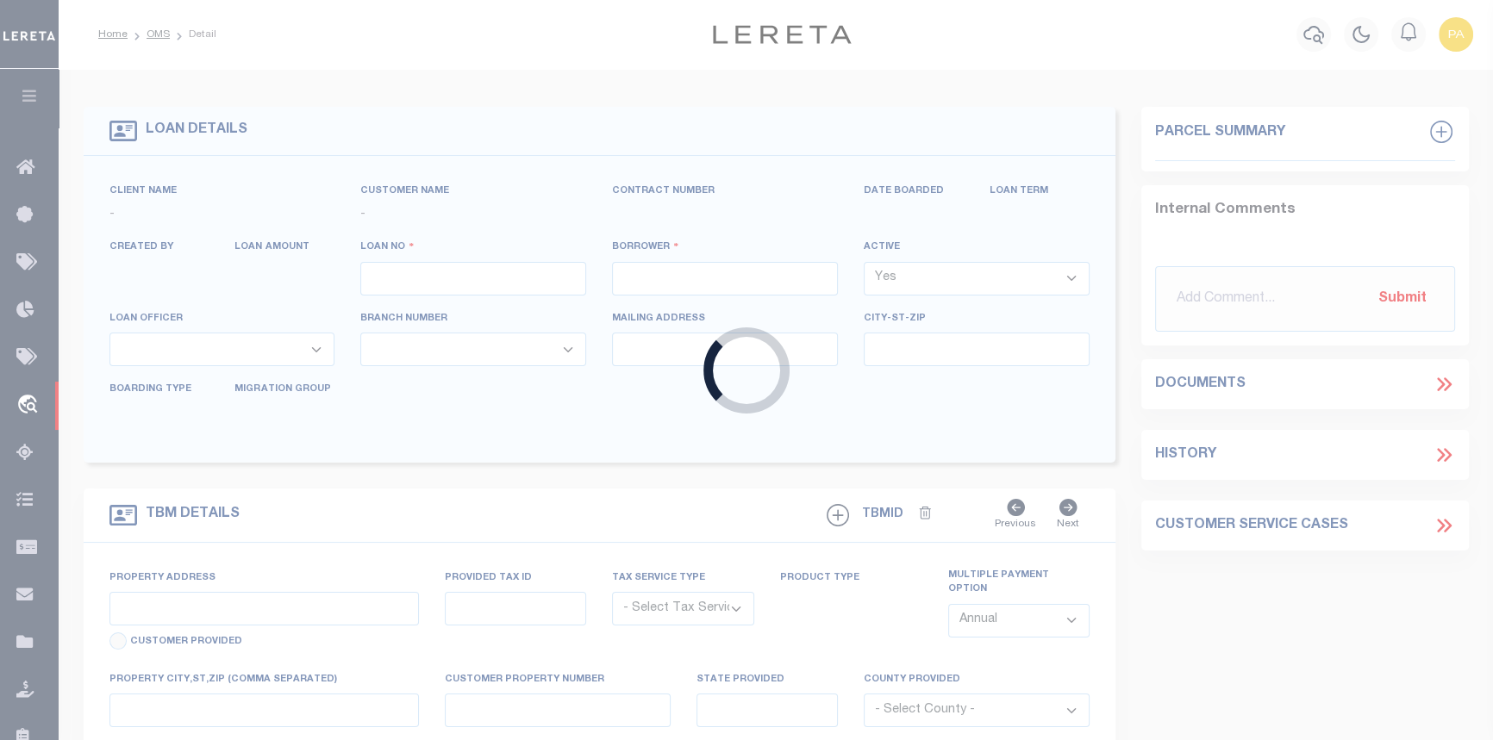
type input "[GEOGRAPHIC_DATA]"
select select "Escrow"
select select "14701"
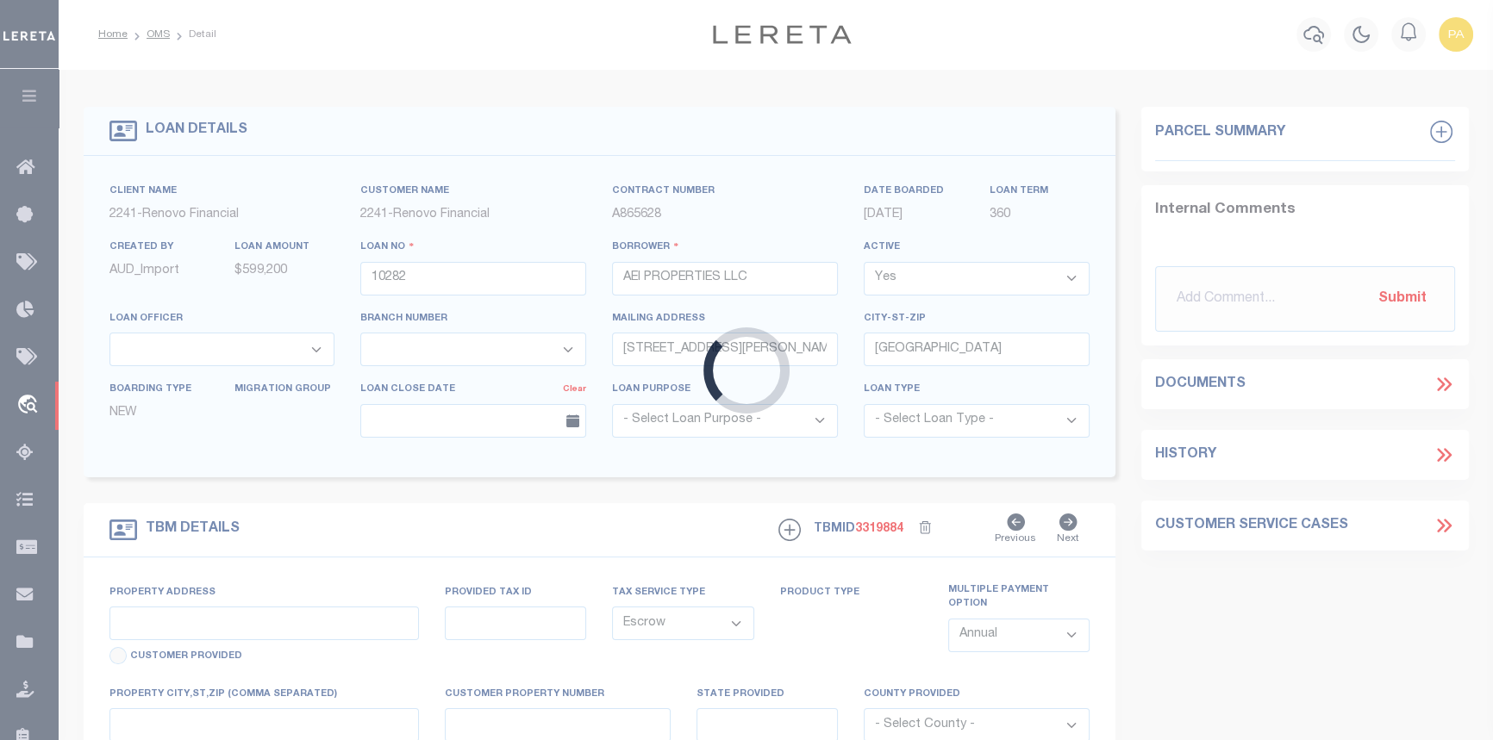
type input "[STREET_ADDRESS]"
select select
type input "[GEOGRAPHIC_DATA]"
type input "a0k8Y00000jIMq8"
type input "NJ"
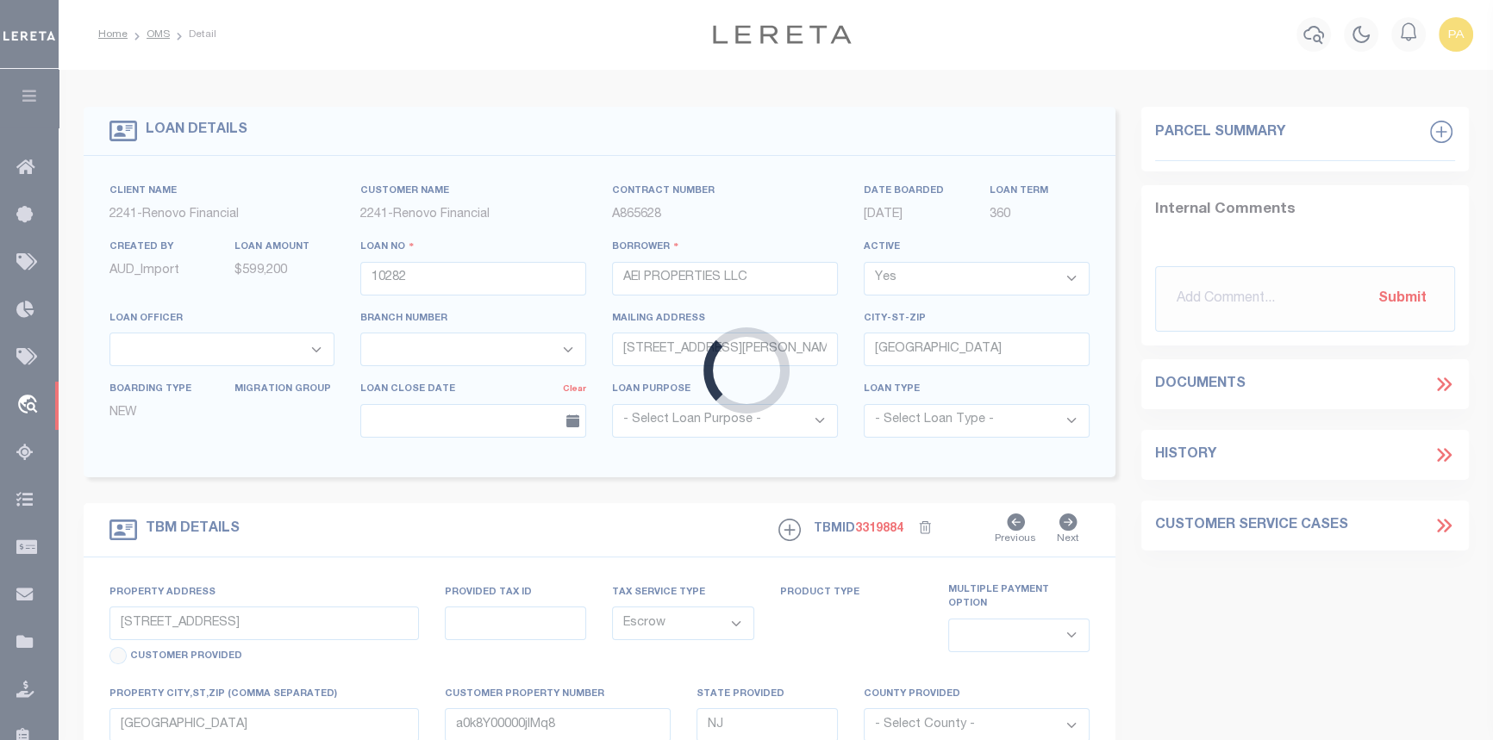
select select
type textarea "LEGAL REQUIRED"
select select "25066"
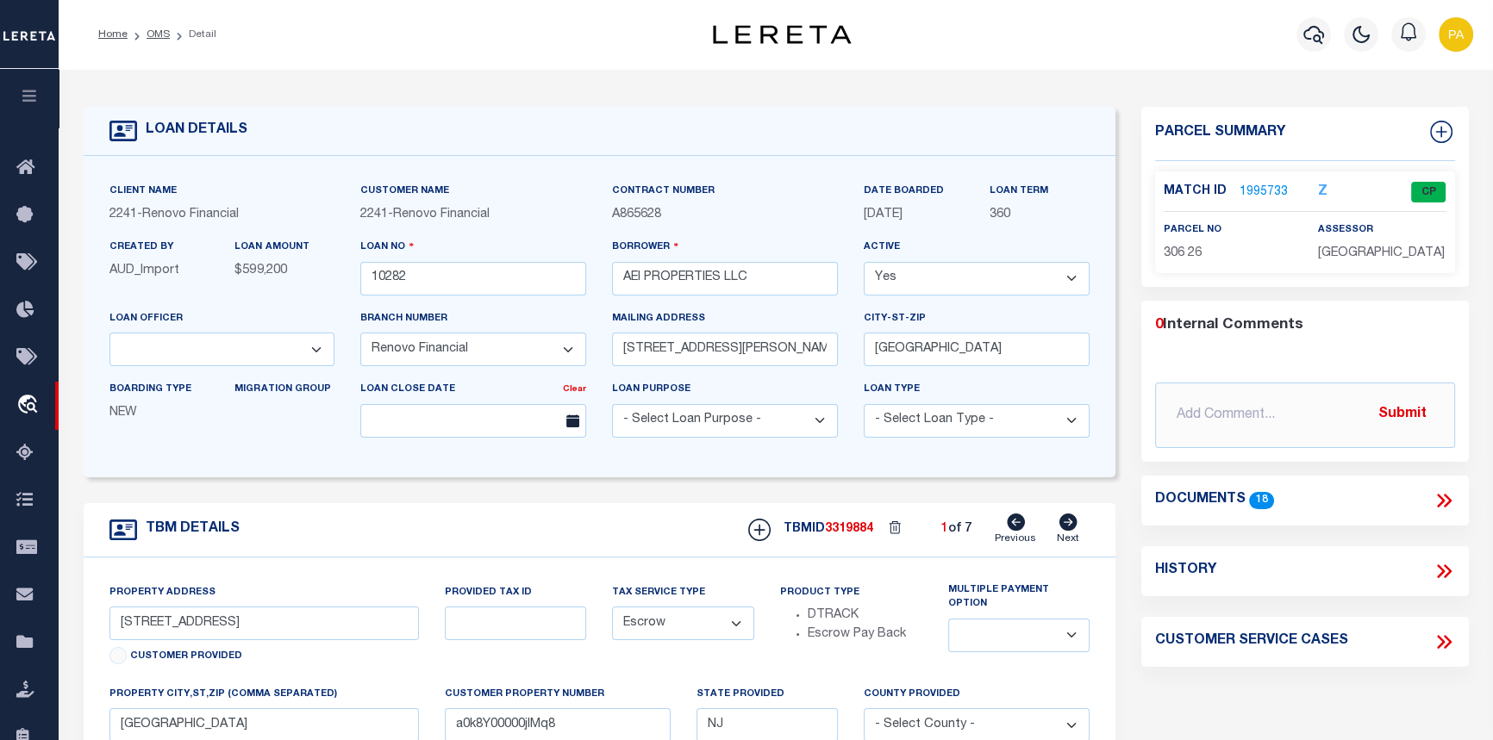
click at [1250, 185] on link "1995733" at bounding box center [1263, 193] width 48 height 18
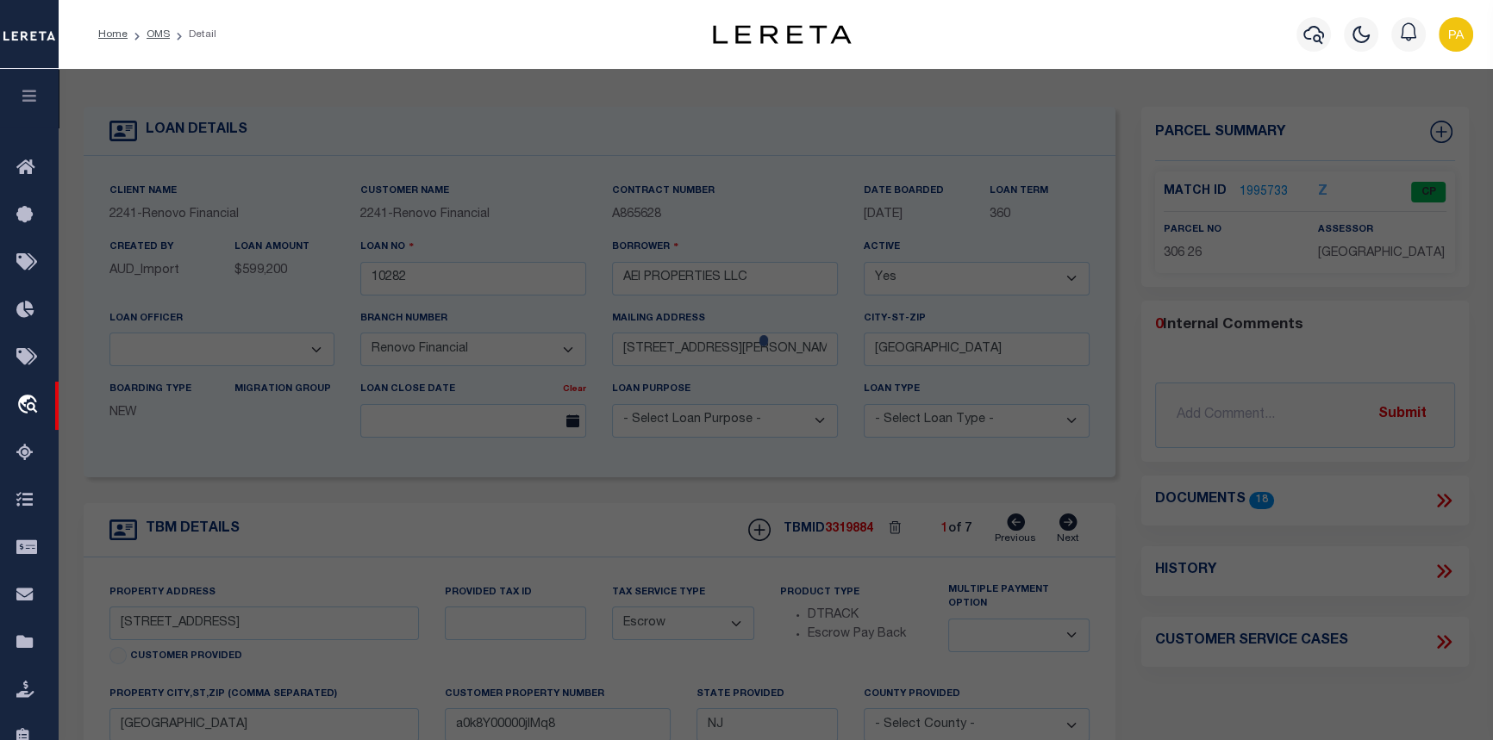
checkbox input "false"
select select "CP"
type input "AEI PROPERTIES LLC"
select select "AGW"
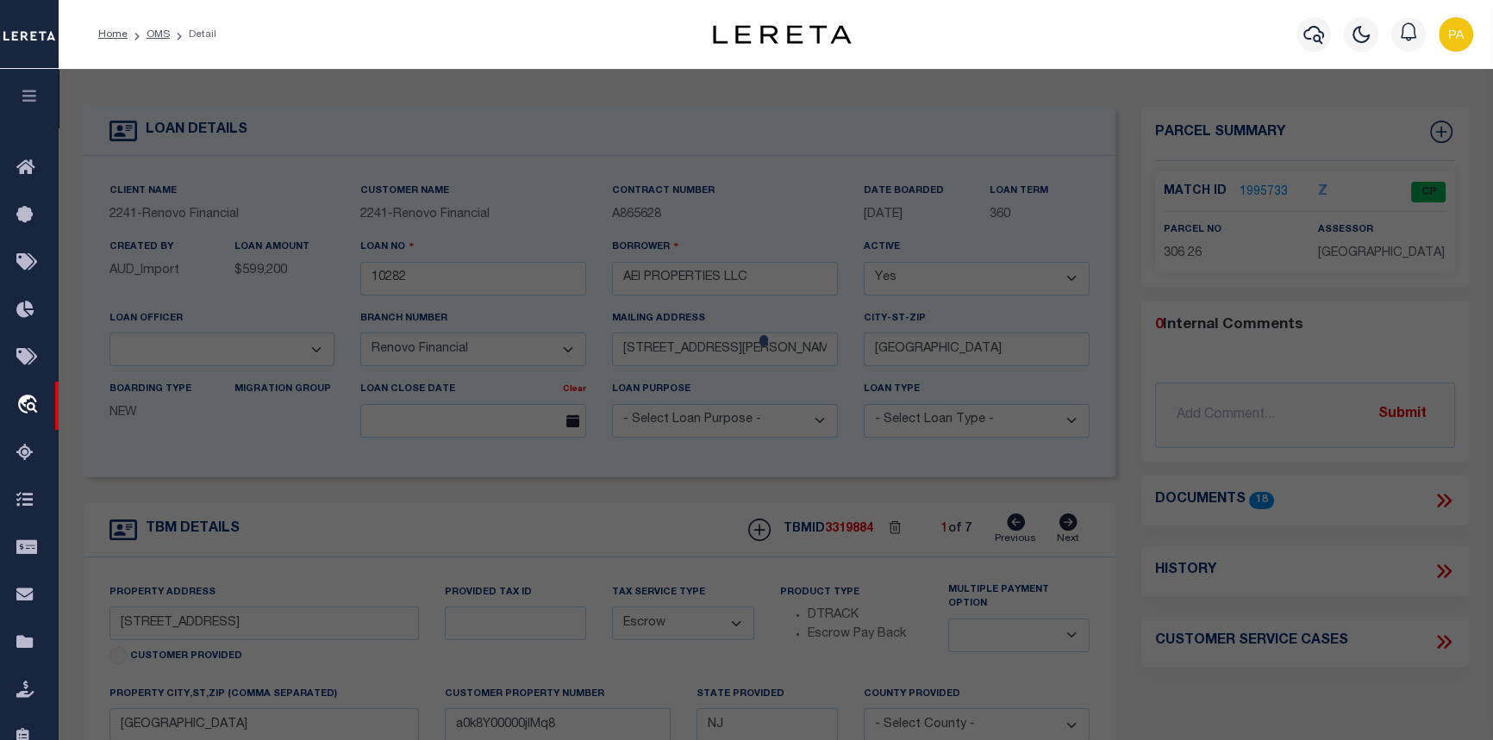
select select
type input "[STREET_ADDRESS]"
checkbox input "false"
type input "Millville, NJ 08332"
type textarea "Block:306 Lot:26"
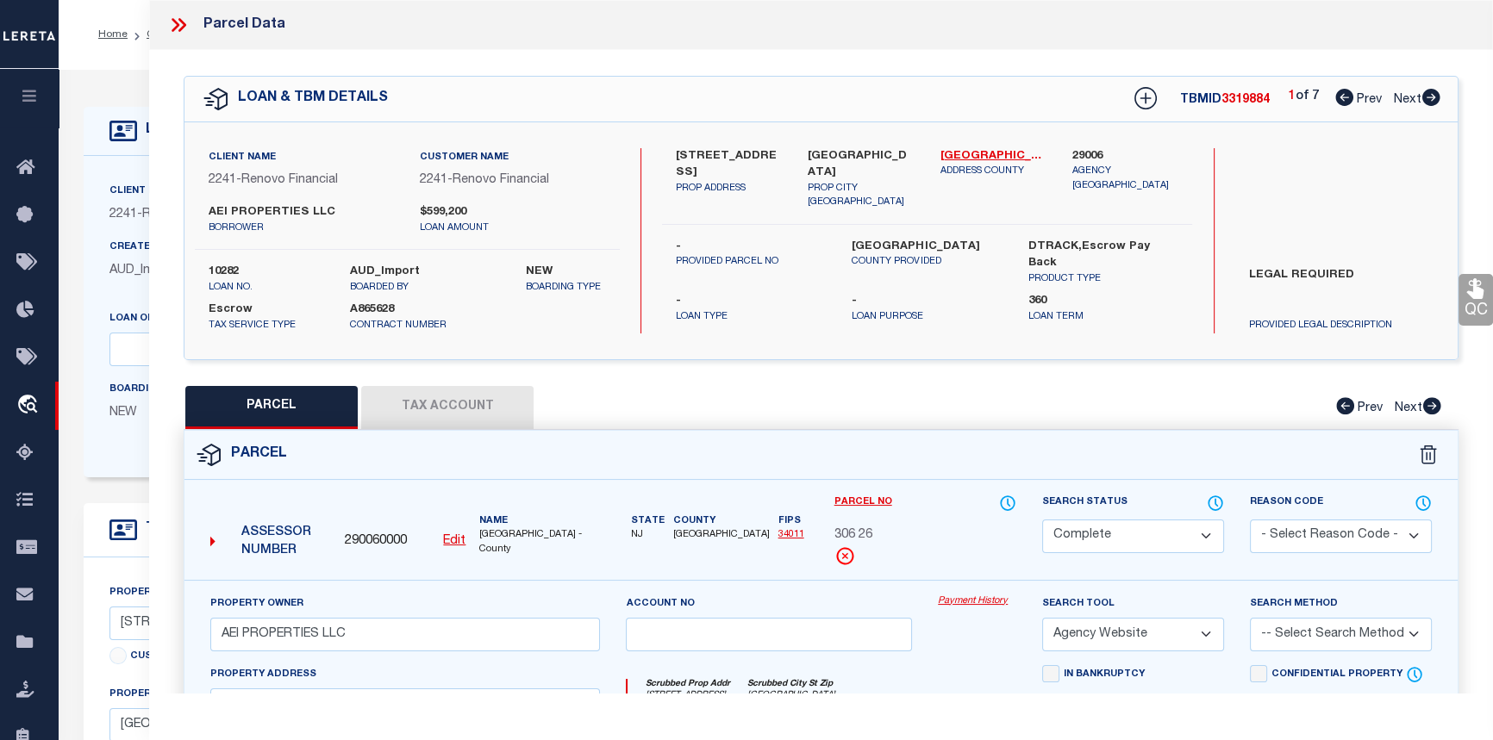
click at [974, 597] on link "Payment History" at bounding box center [977, 602] width 78 height 15
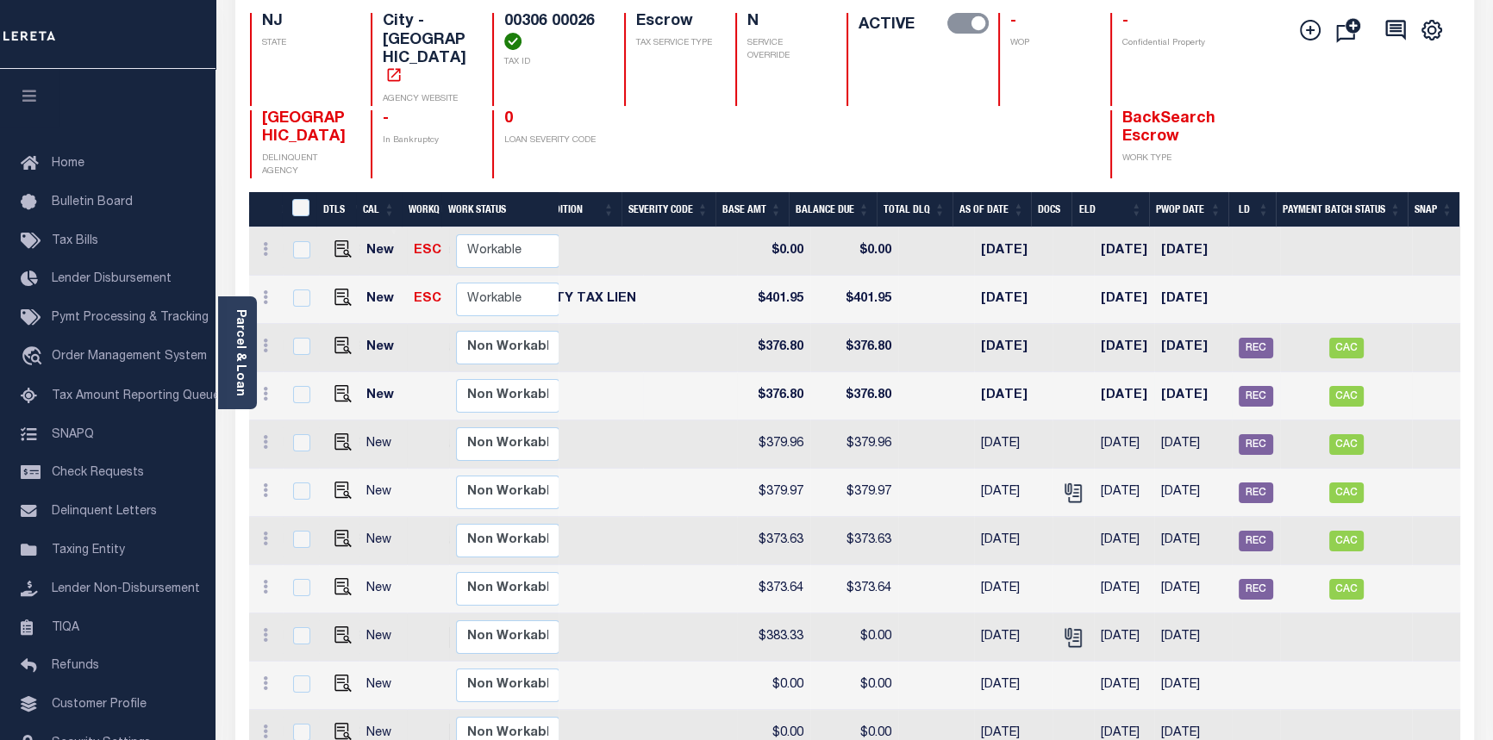
scroll to position [152, 0]
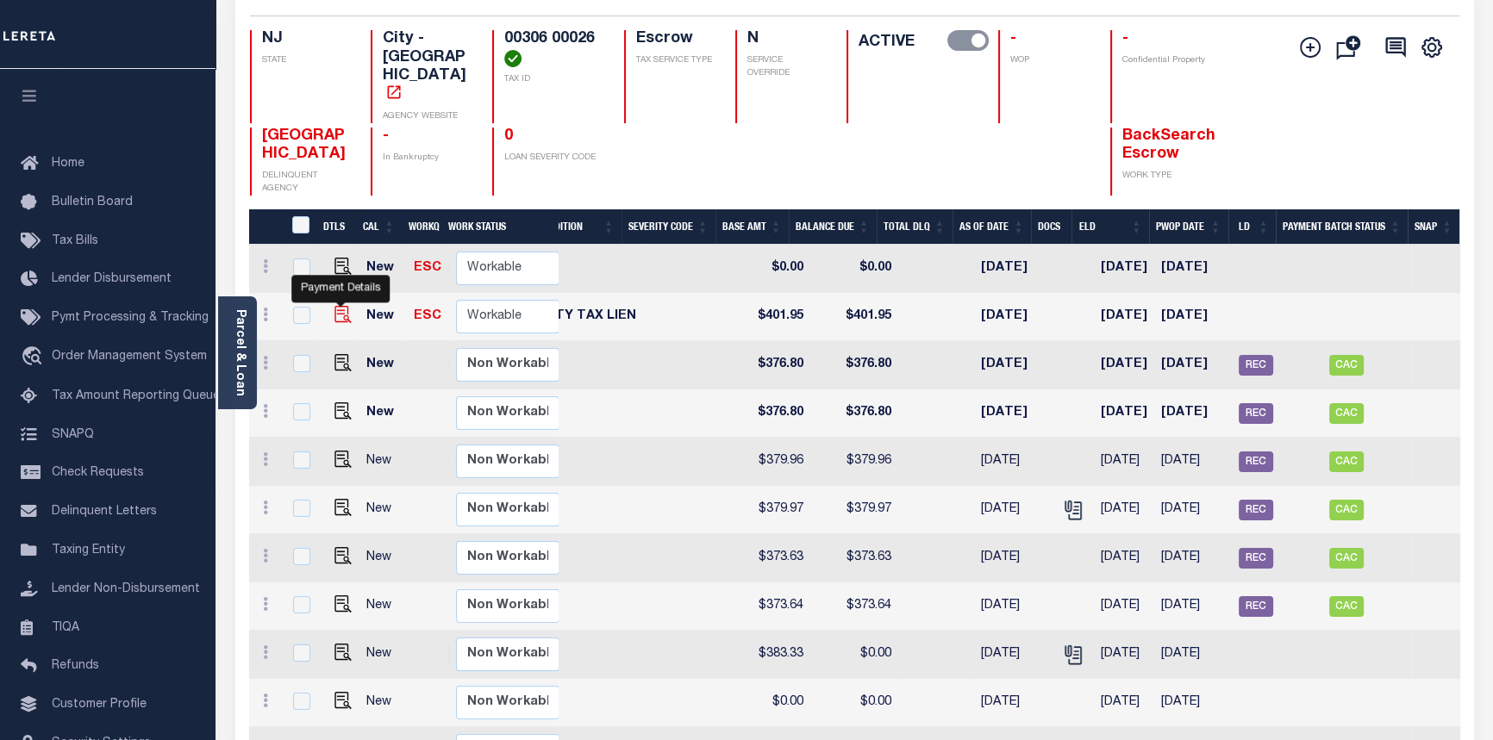
click at [334, 306] on img "" at bounding box center [342, 314] width 17 height 17
checkbox input "true"
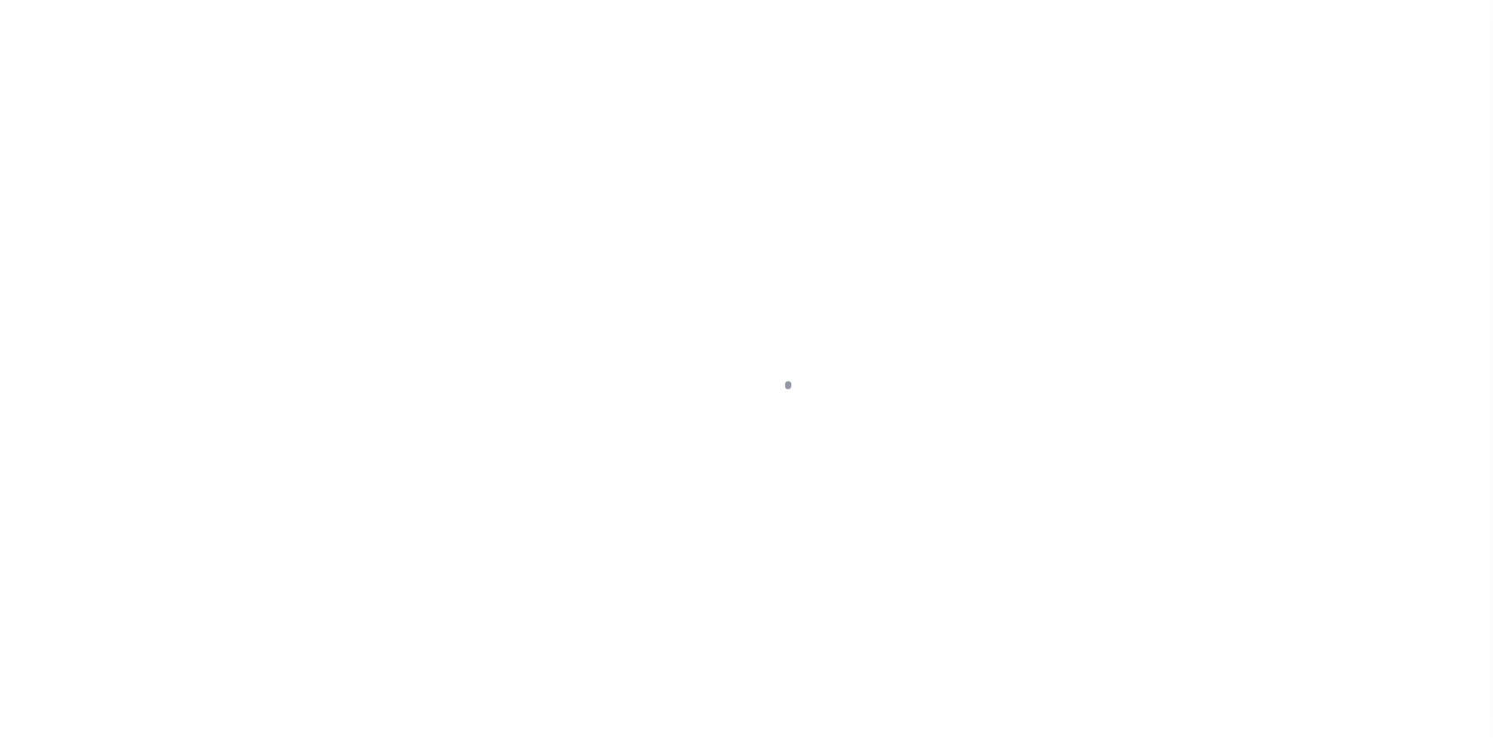
select select "DUE"
select select "20"
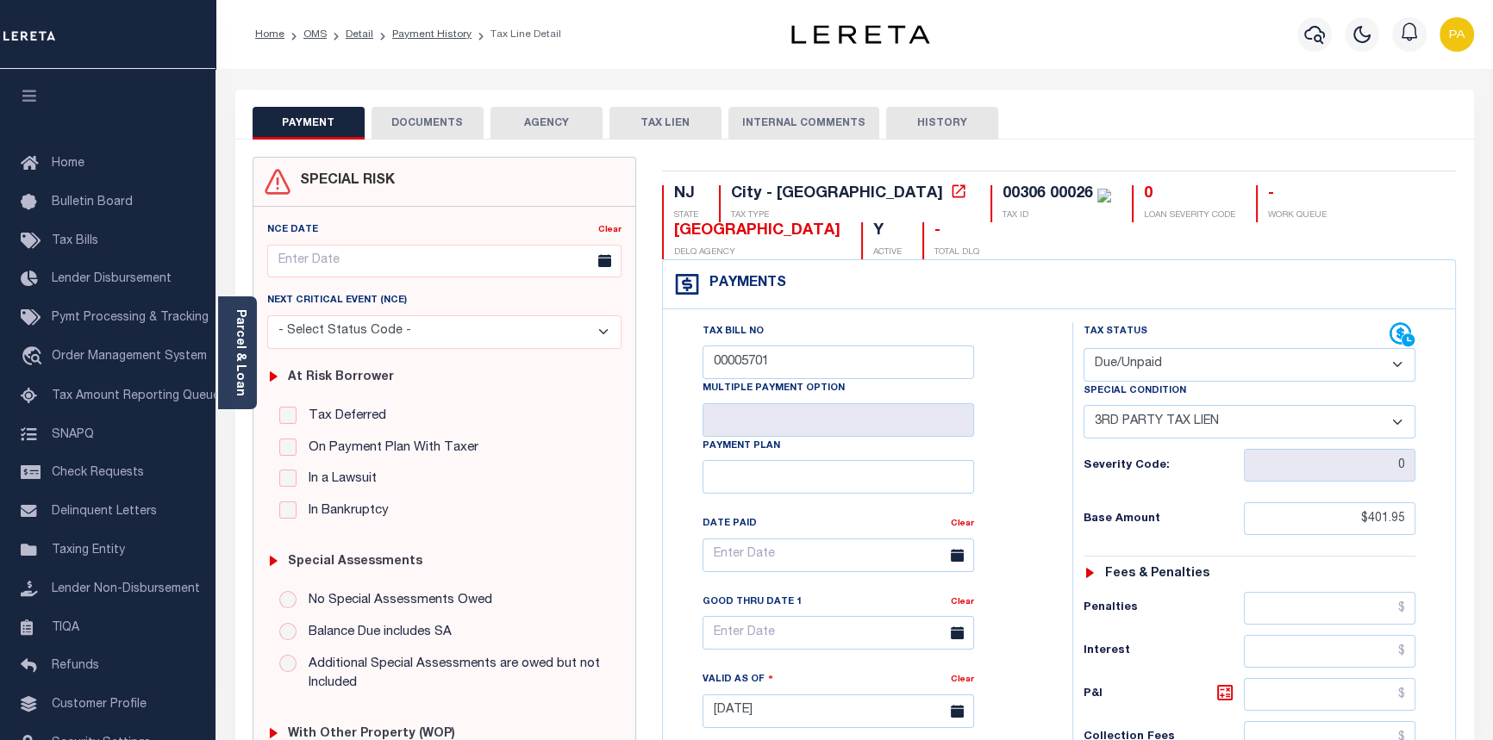
click at [657, 118] on button "TAX LIEN" at bounding box center [665, 123] width 112 height 33
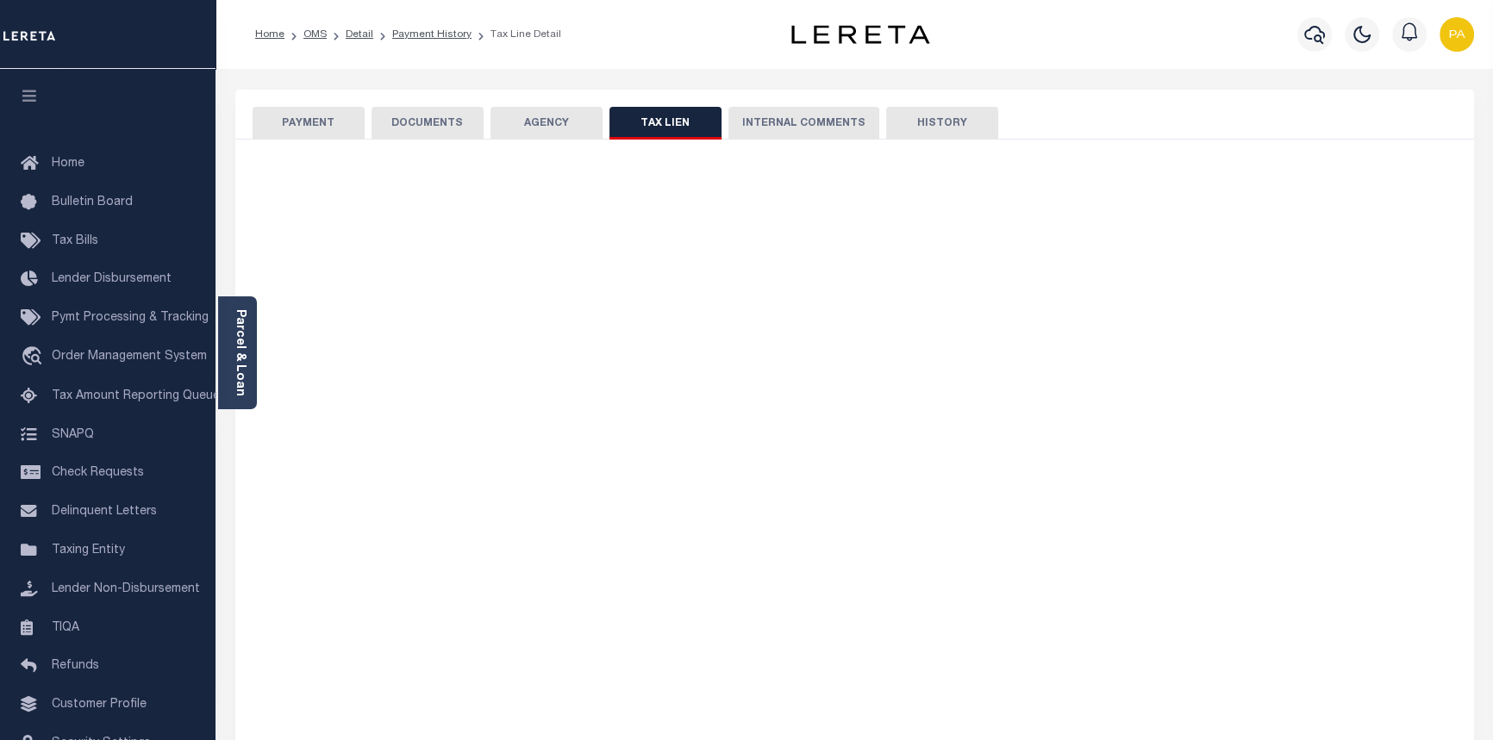
checkbox input "false"
radio input "true"
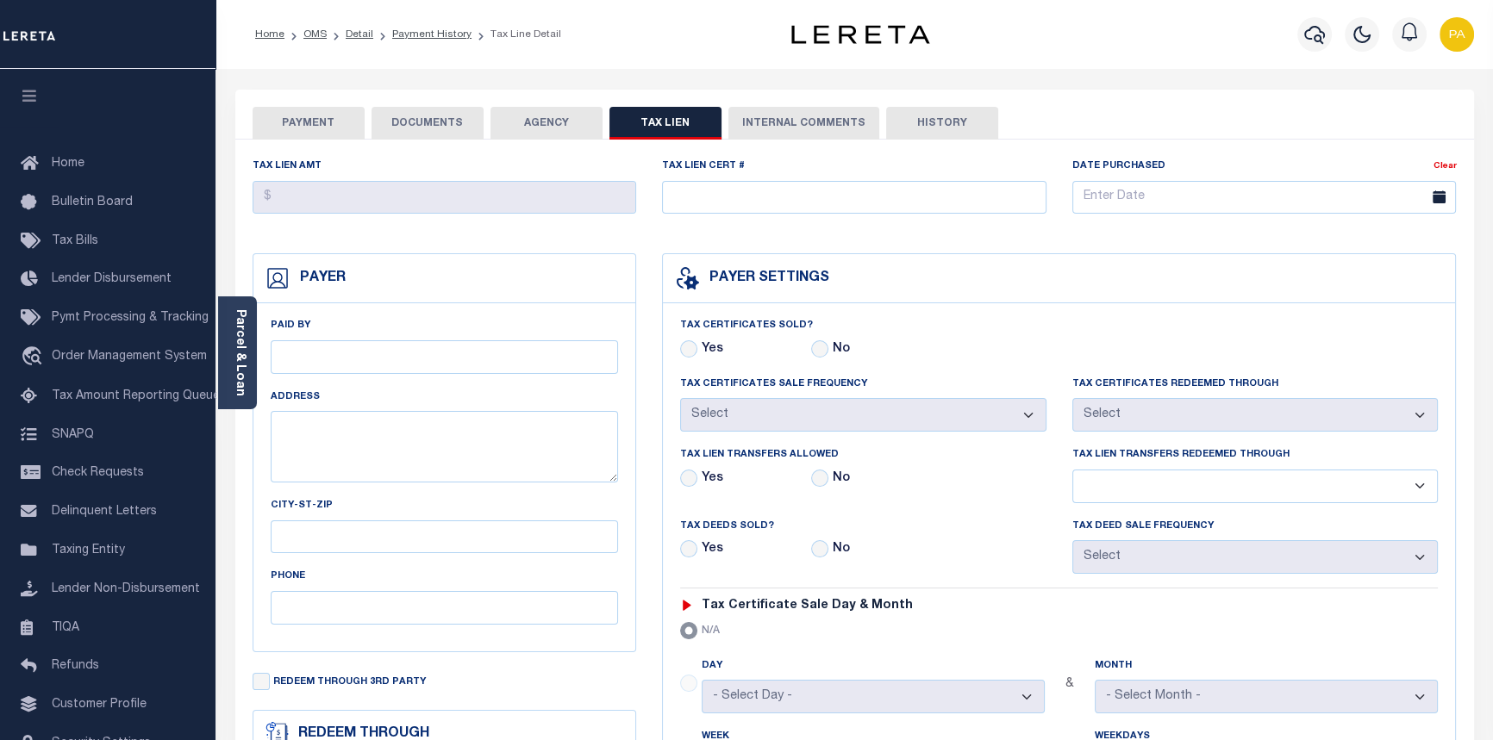
click at [309, 124] on button "PAYMENT" at bounding box center [308, 123] width 112 height 33
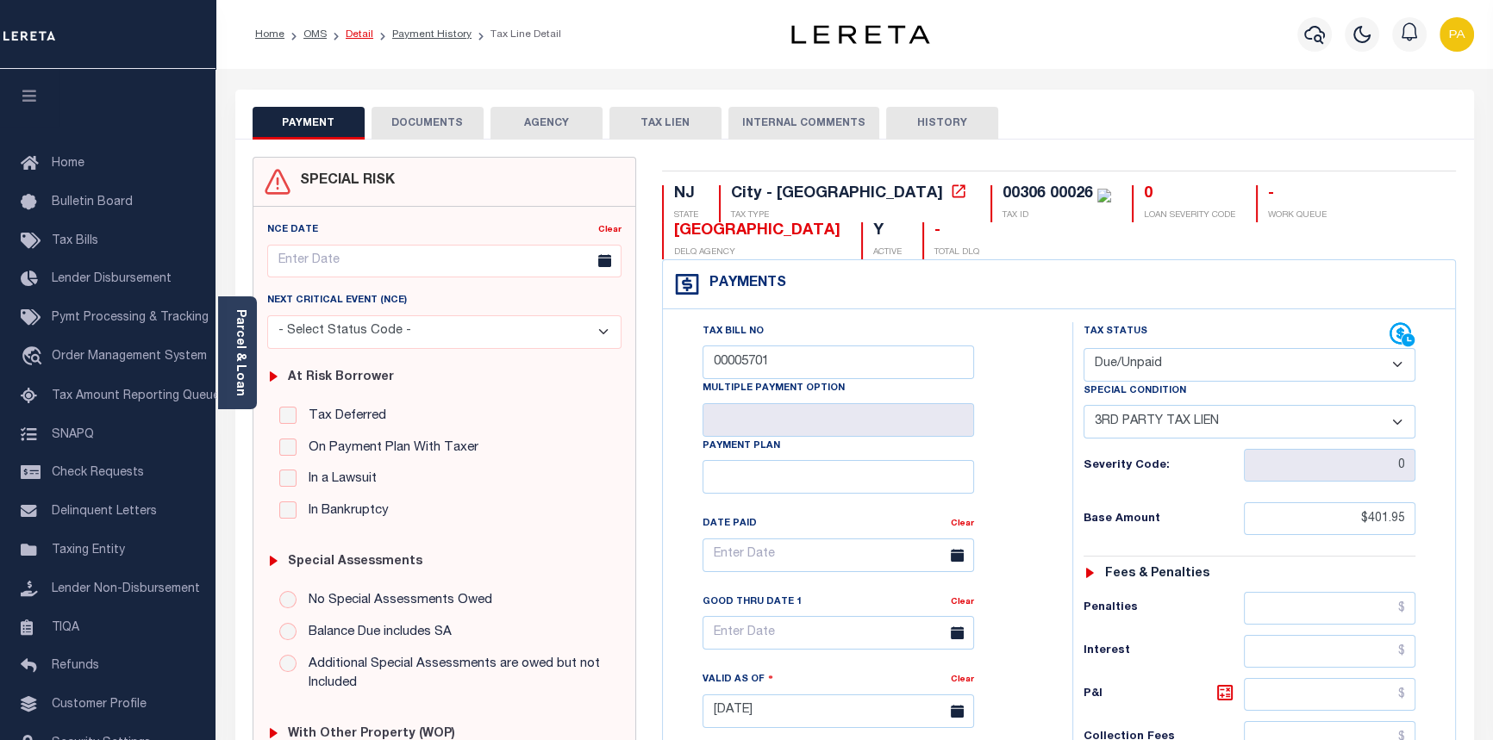
click at [368, 33] on link "Detail" at bounding box center [360, 34] width 28 height 10
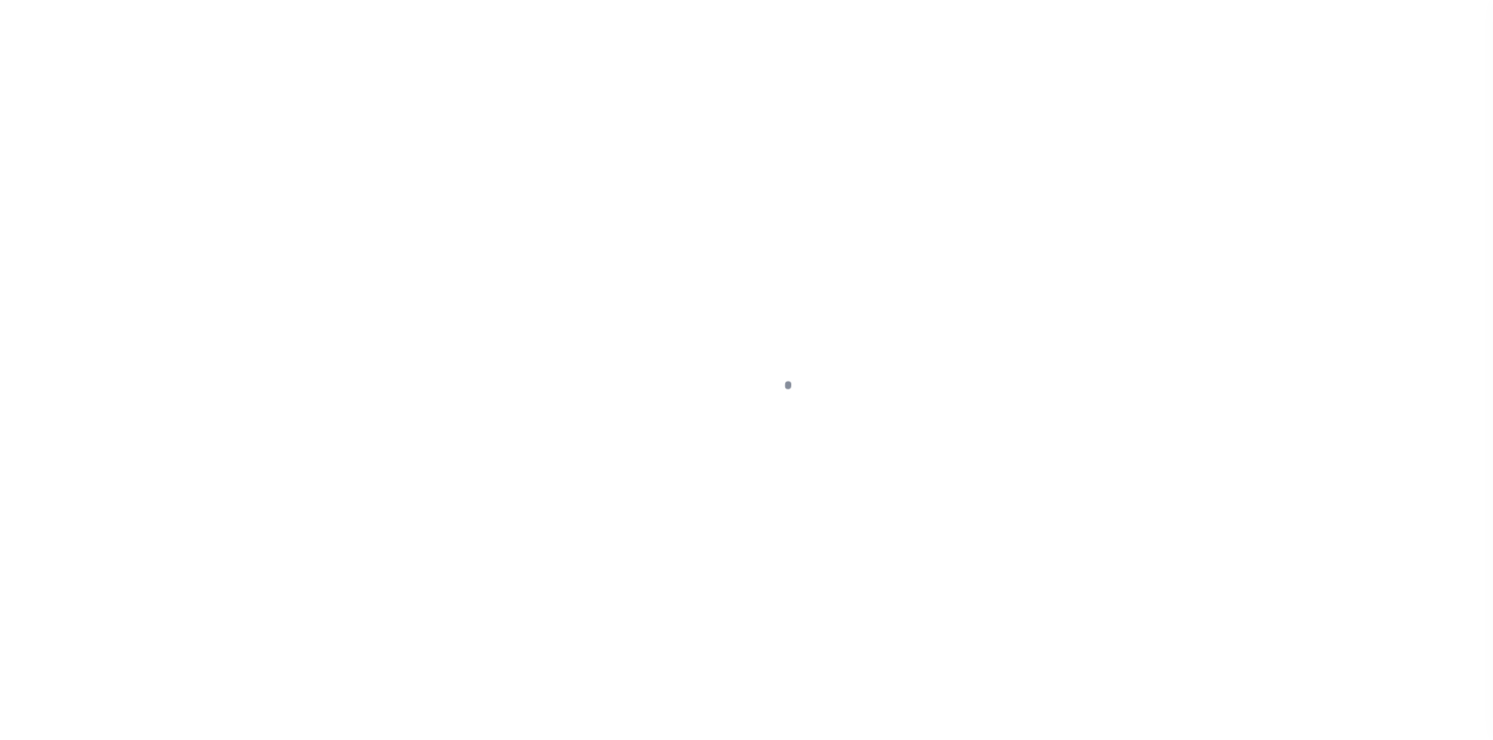
select select "Escrow"
type input "[STREET_ADDRESS]"
select select
type input "[GEOGRAPHIC_DATA]"
type input "a0k8Y00000jIMq8"
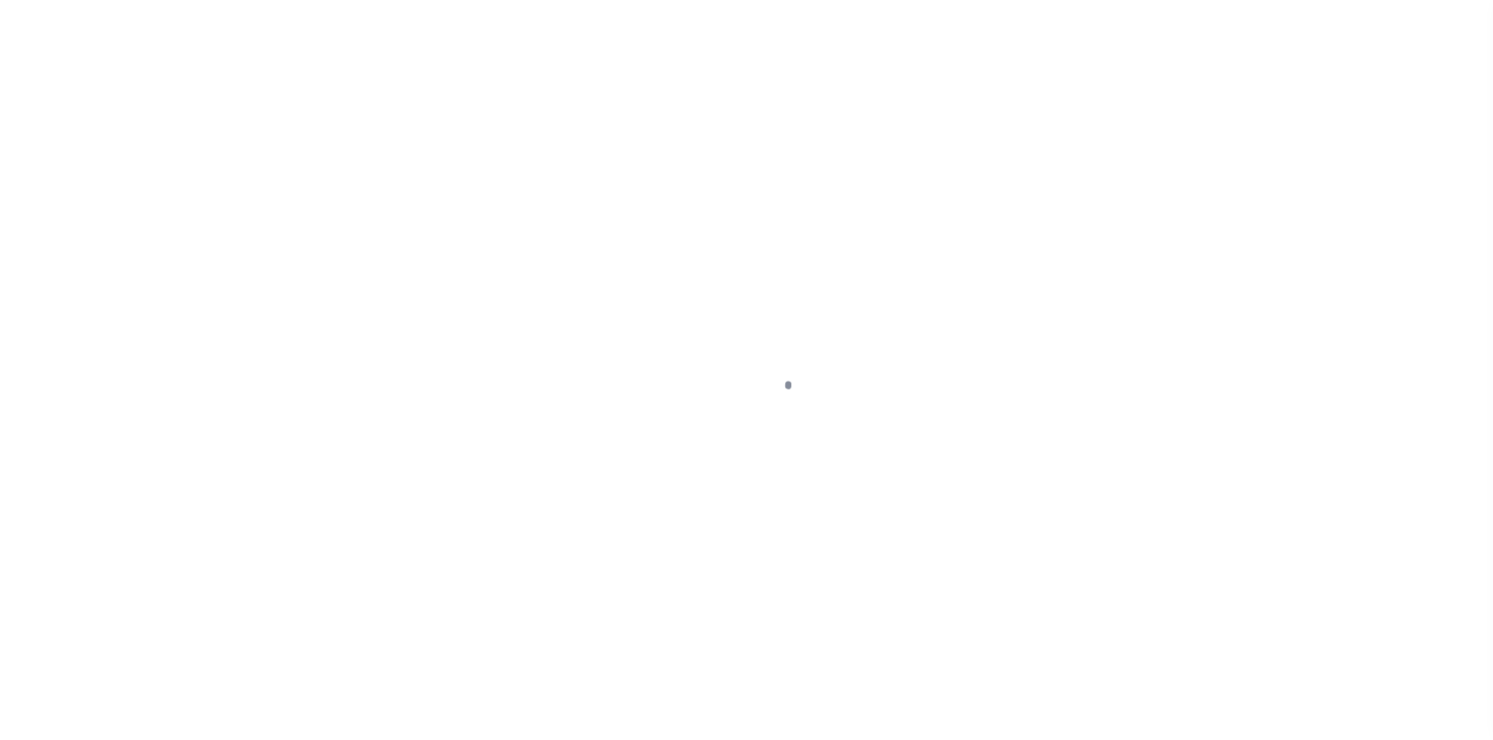
type input "NJ"
select select
type textarea "LEGAL REQUIRED"
select select "14701"
select select "25066"
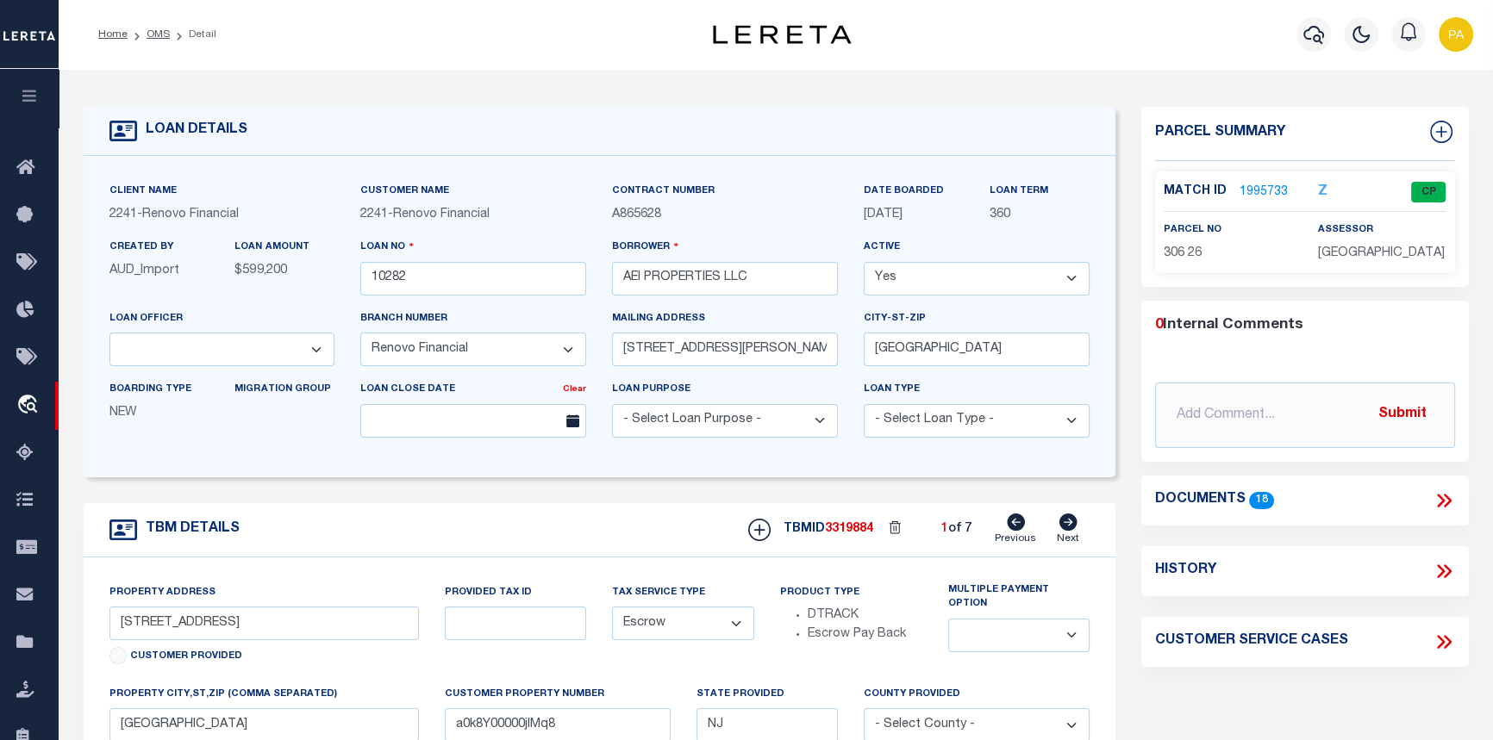
click at [1063, 526] on icon at bounding box center [1068, 522] width 18 height 17
type input "[STREET_ADDRESS]"
select select
type input "a0k8Y00000jIMqN"
select select
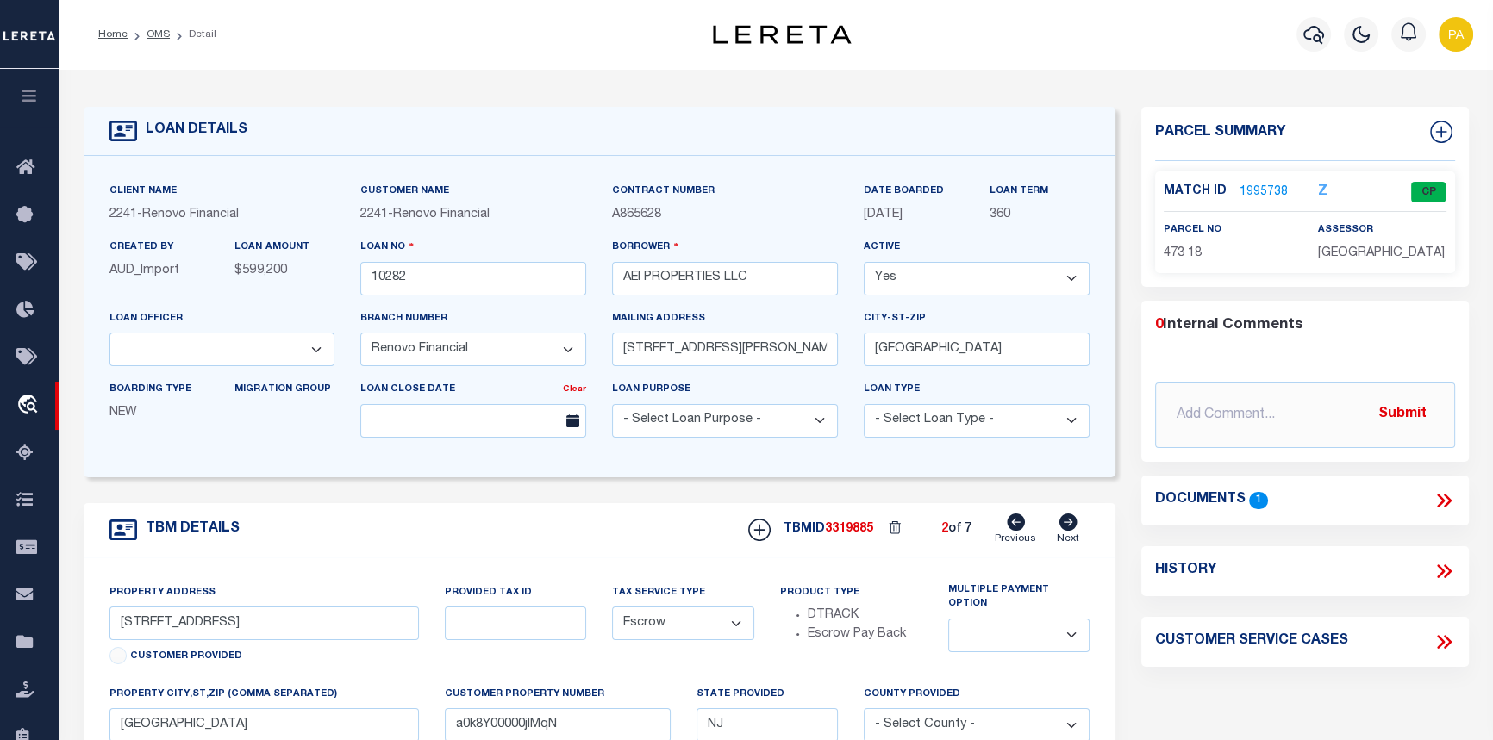
click at [1268, 190] on link "1995738" at bounding box center [1263, 193] width 48 height 18
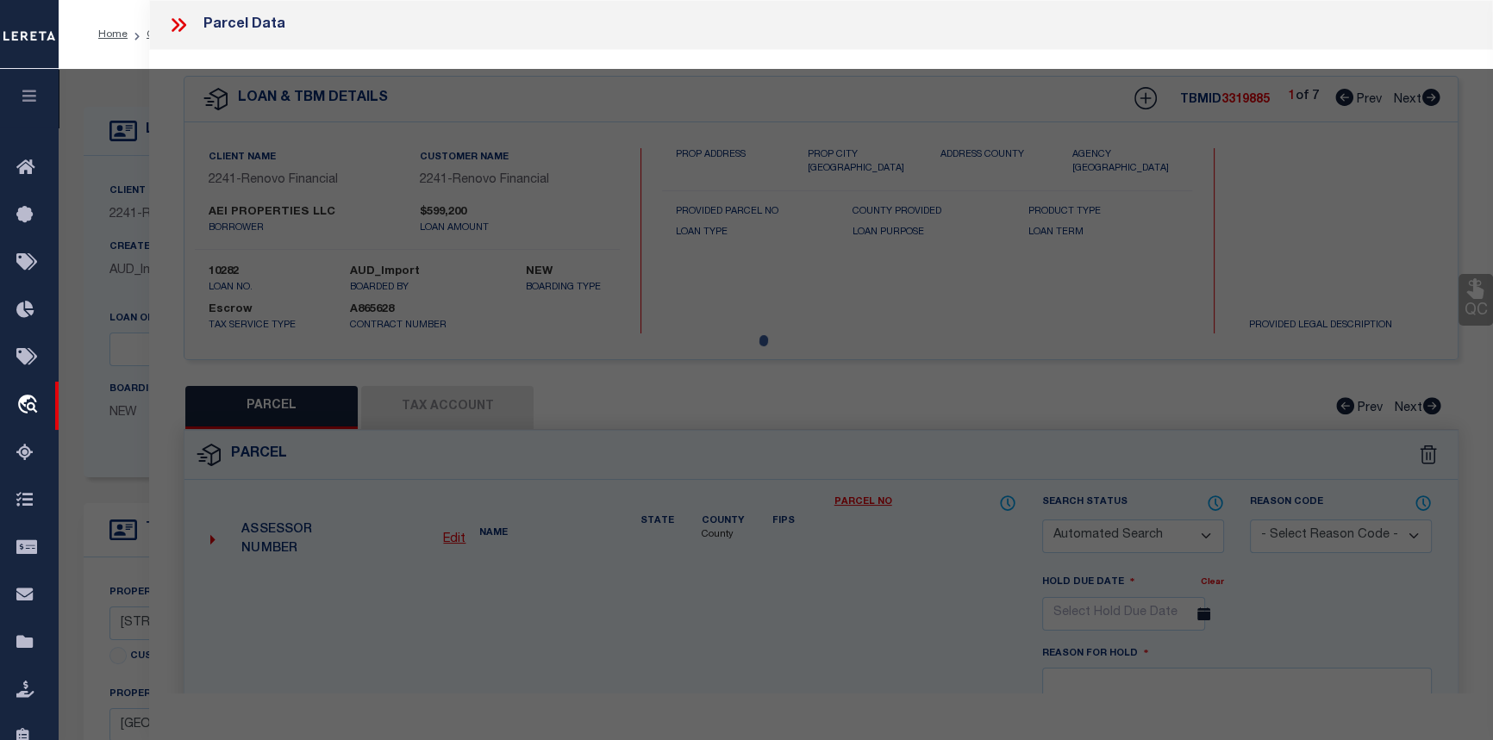
checkbox input "false"
select select "CP"
type input "AEI PROPERTIES LLC"
select select "AGW"
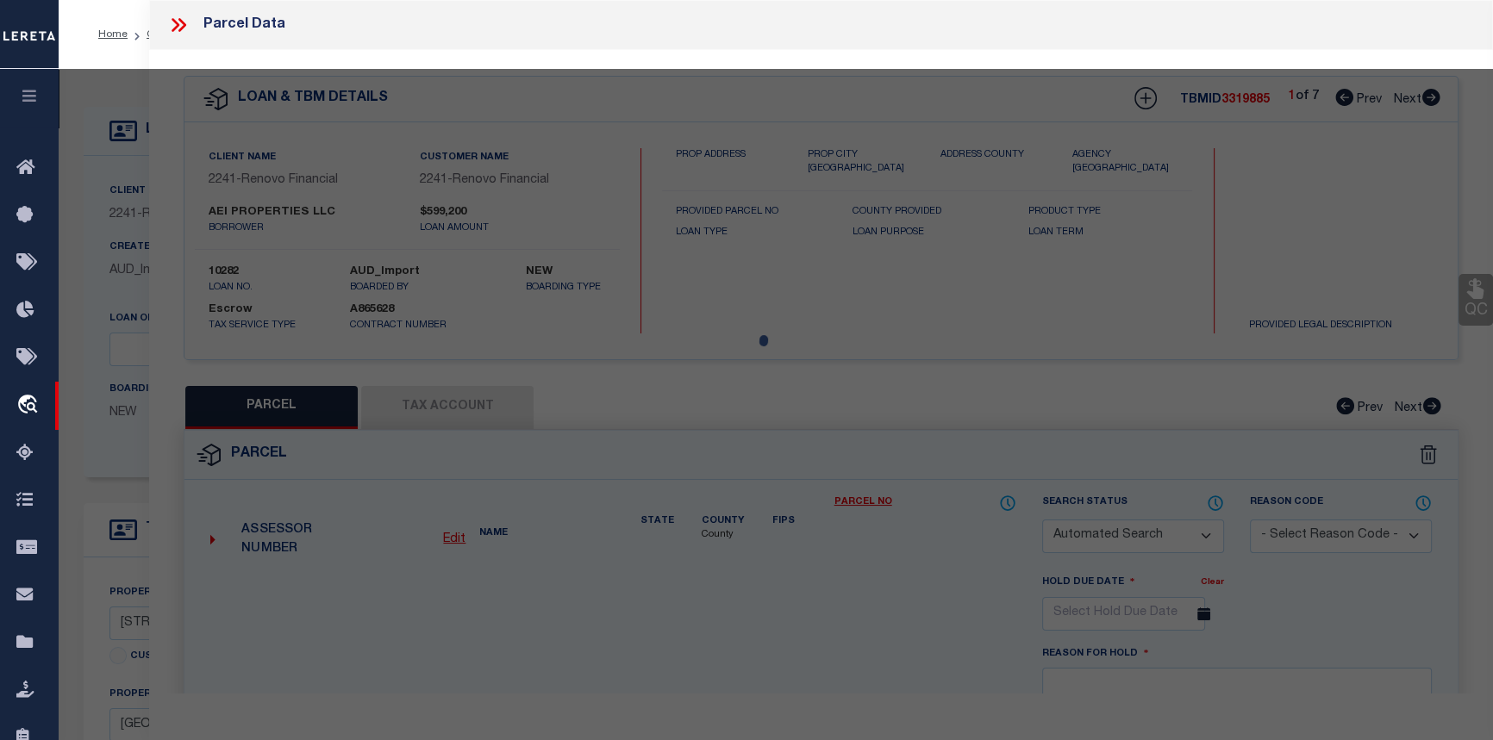
select select
type input "325 3RD ST S"
checkbox input "false"
type input "[GEOGRAPHIC_DATA]"
type textarea "Block:473 Lot:18"
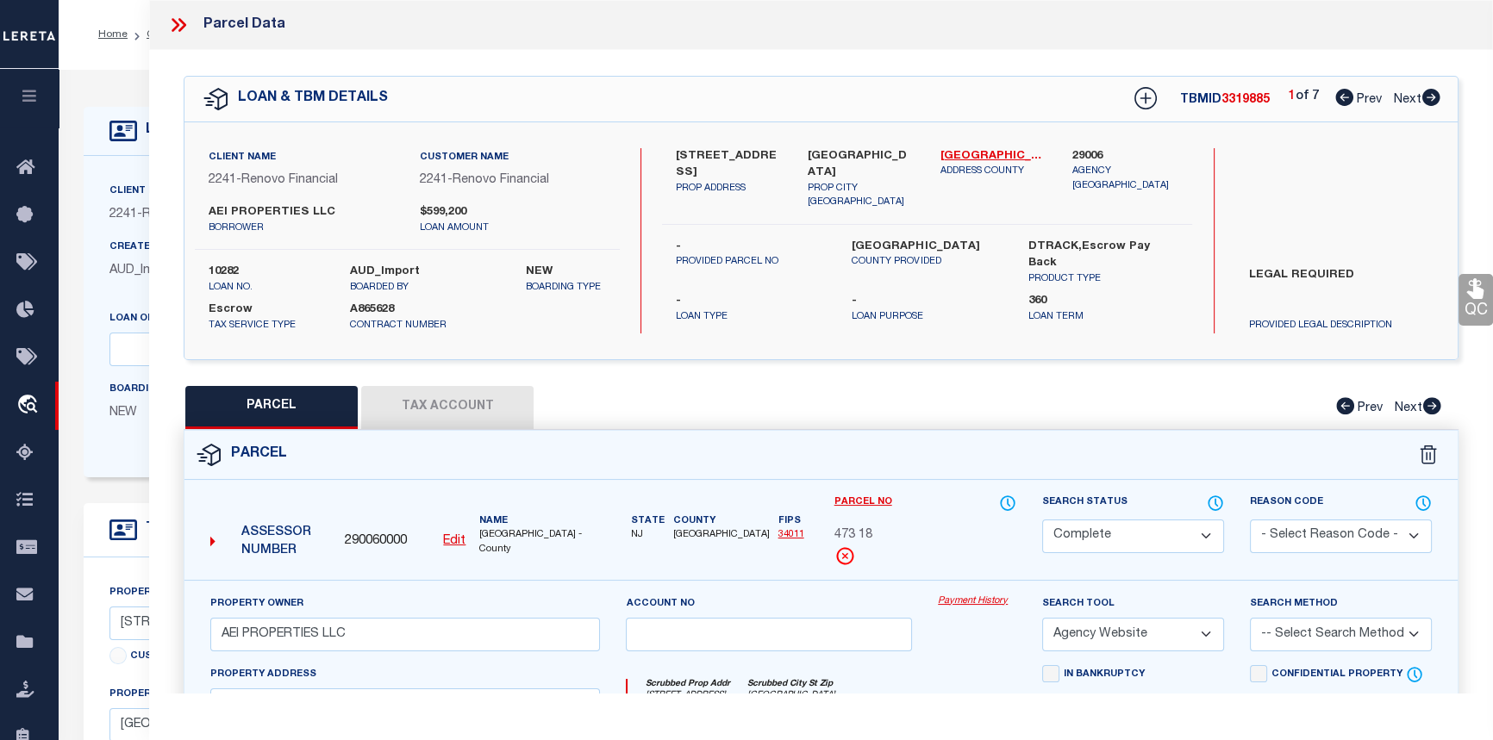
click at [984, 595] on link "Payment History" at bounding box center [977, 602] width 78 height 15
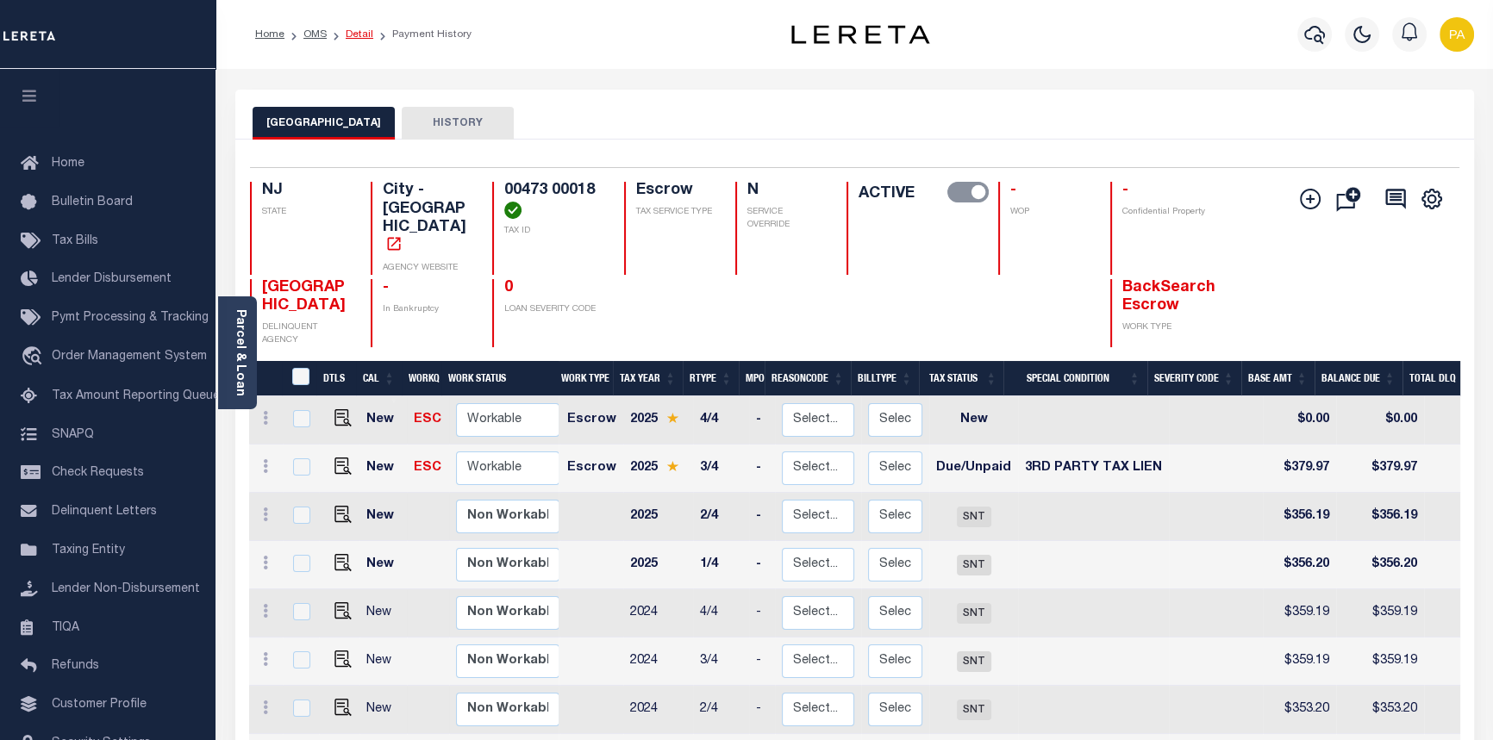
click at [352, 33] on link "Detail" at bounding box center [360, 34] width 28 height 10
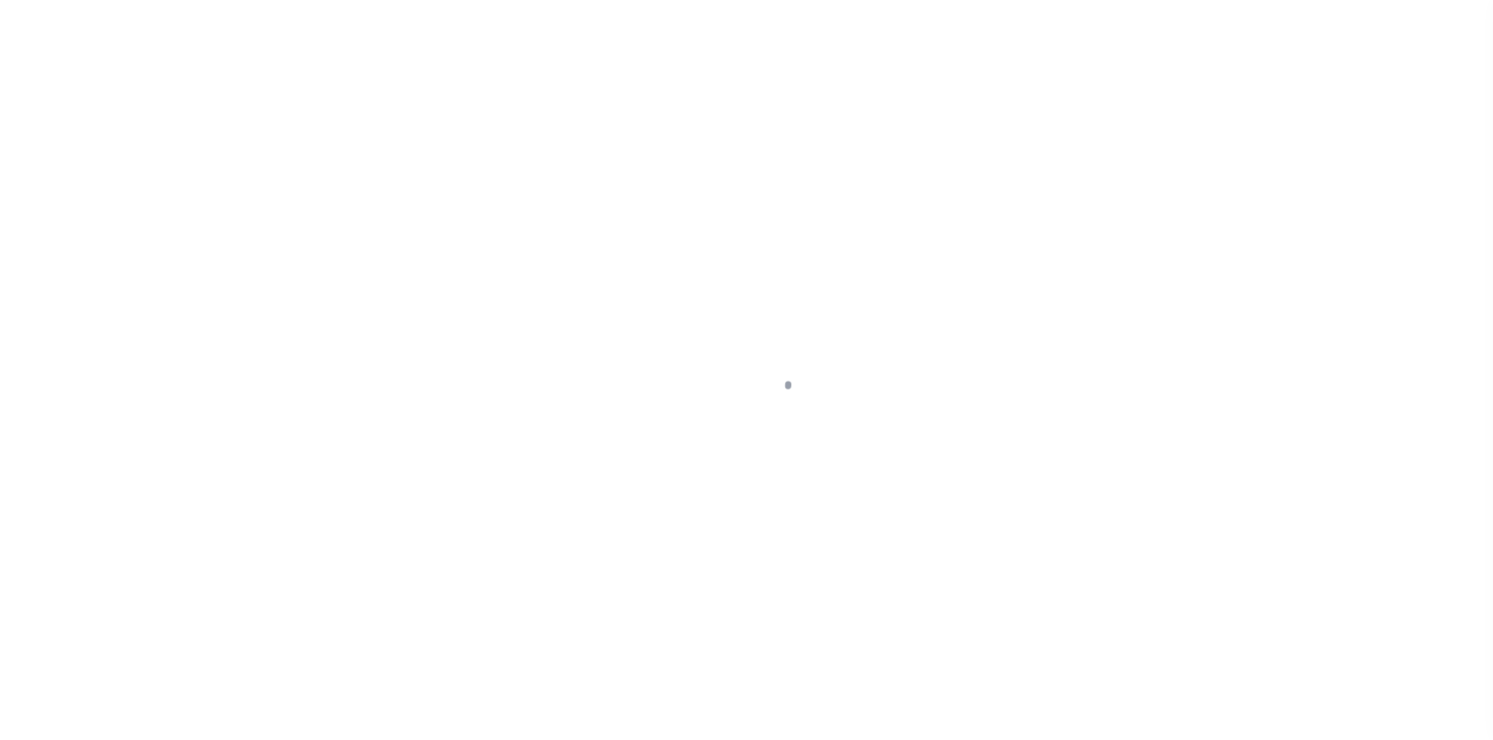
select select "Escrow"
type input "[STREET_ADDRESS]"
select select
type input "[GEOGRAPHIC_DATA]"
type input "a0k8Y00000jIMqN"
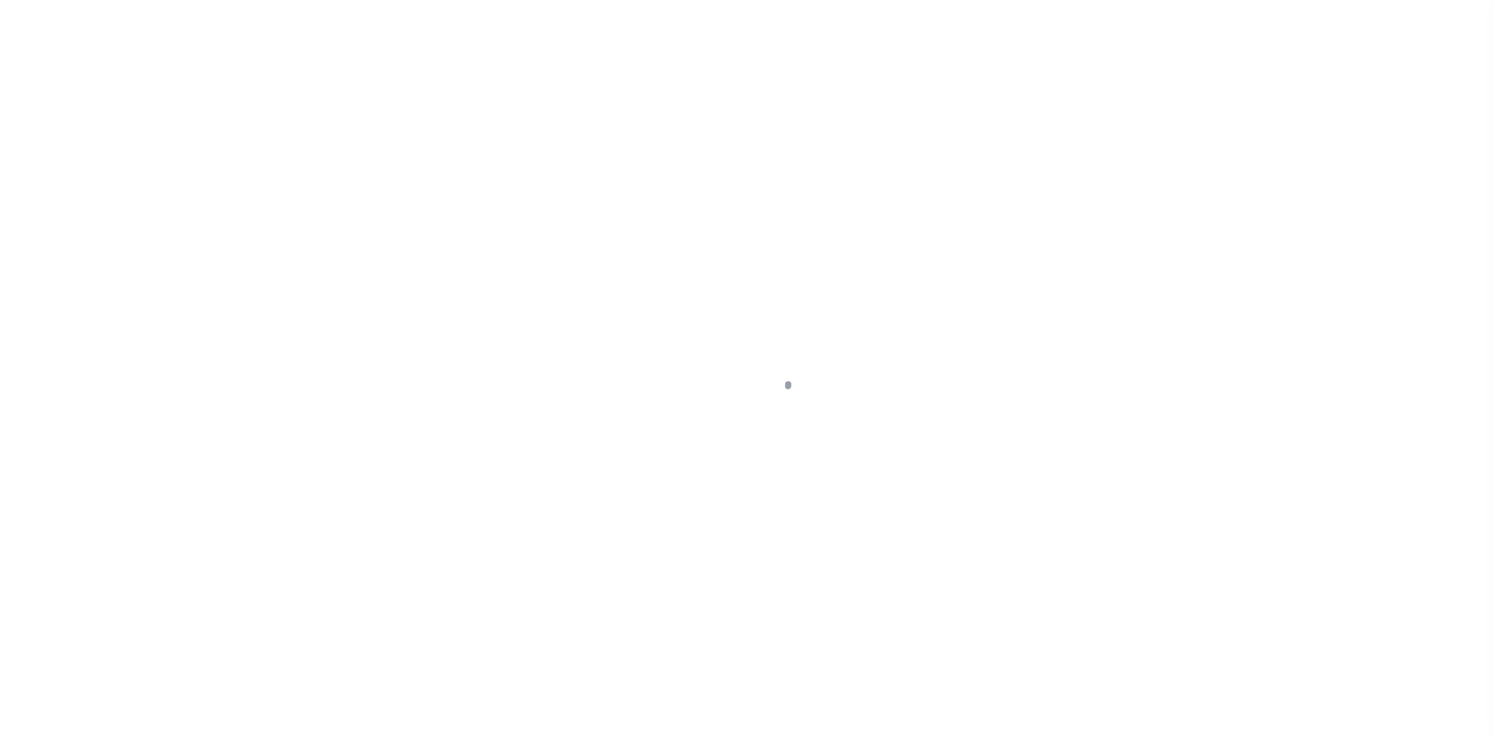
type input "NJ"
select select
type textarea "LEGAL REQUIRED"
select select "14701"
select select "25066"
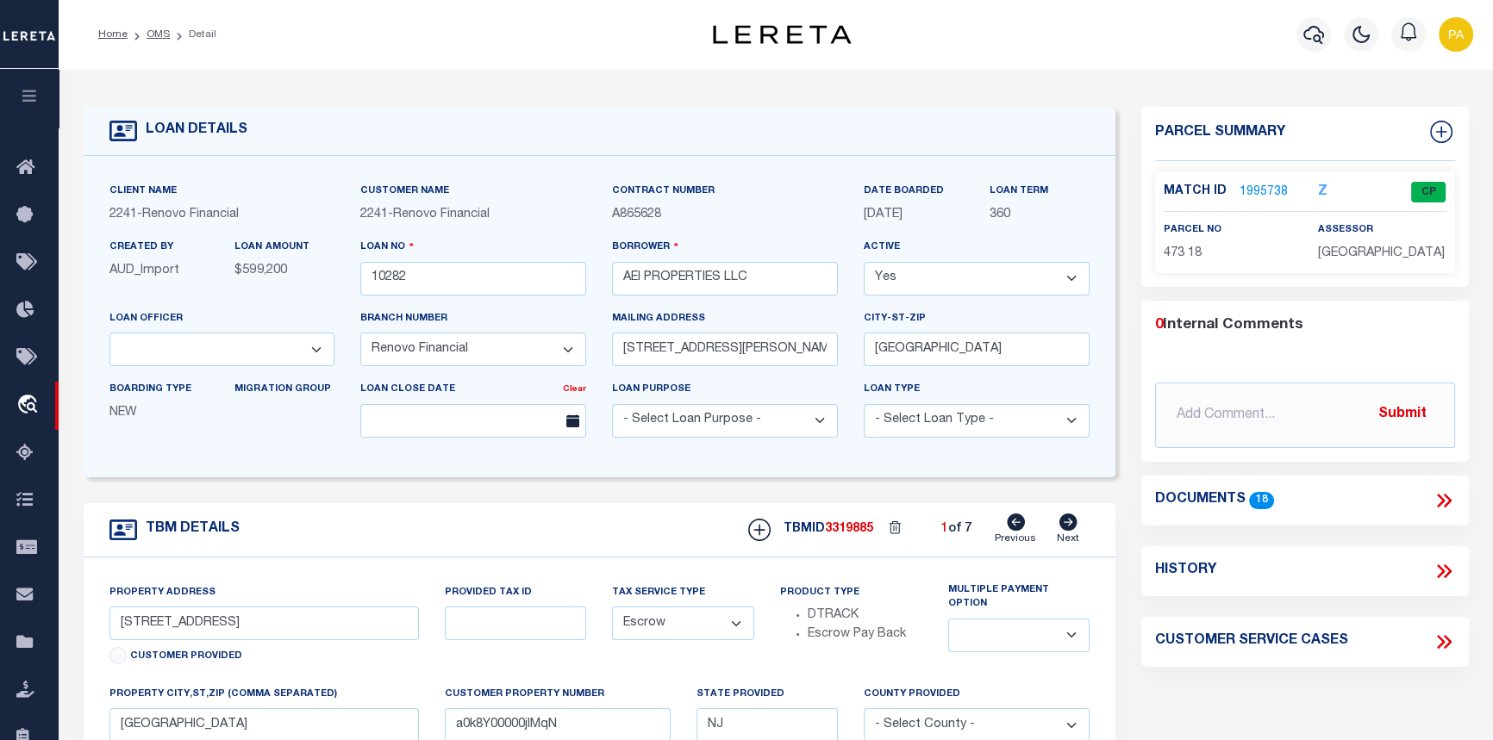
click at [1063, 522] on icon at bounding box center [1068, 522] width 18 height 17
type input "1 Green Street West"
select select
type input "a0k8Y00000jIMq8"
select select
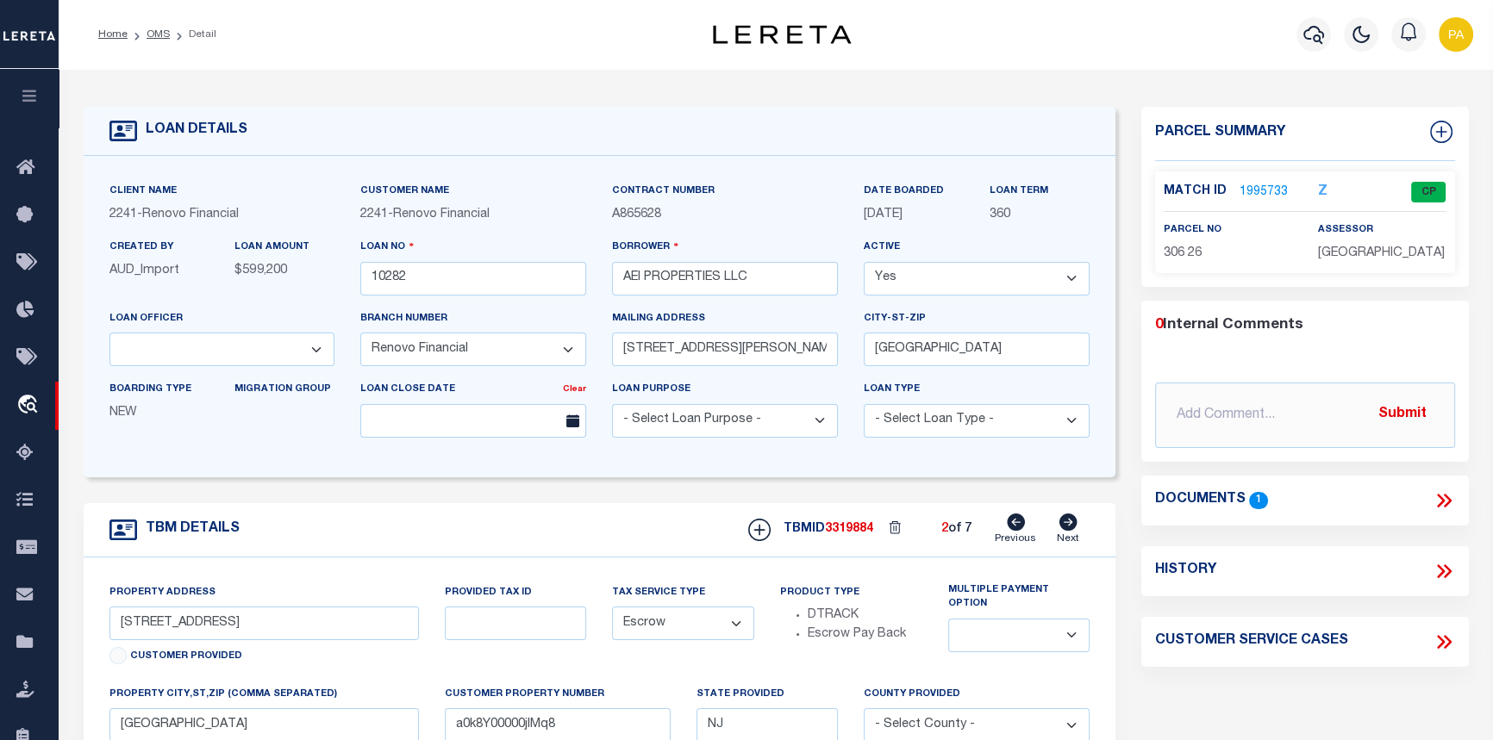
click at [1063, 522] on icon at bounding box center [1068, 522] width 18 height 17
type input "408 West Foundry Street"
select select
type input "a0k8Y00000jIMpo"
select select
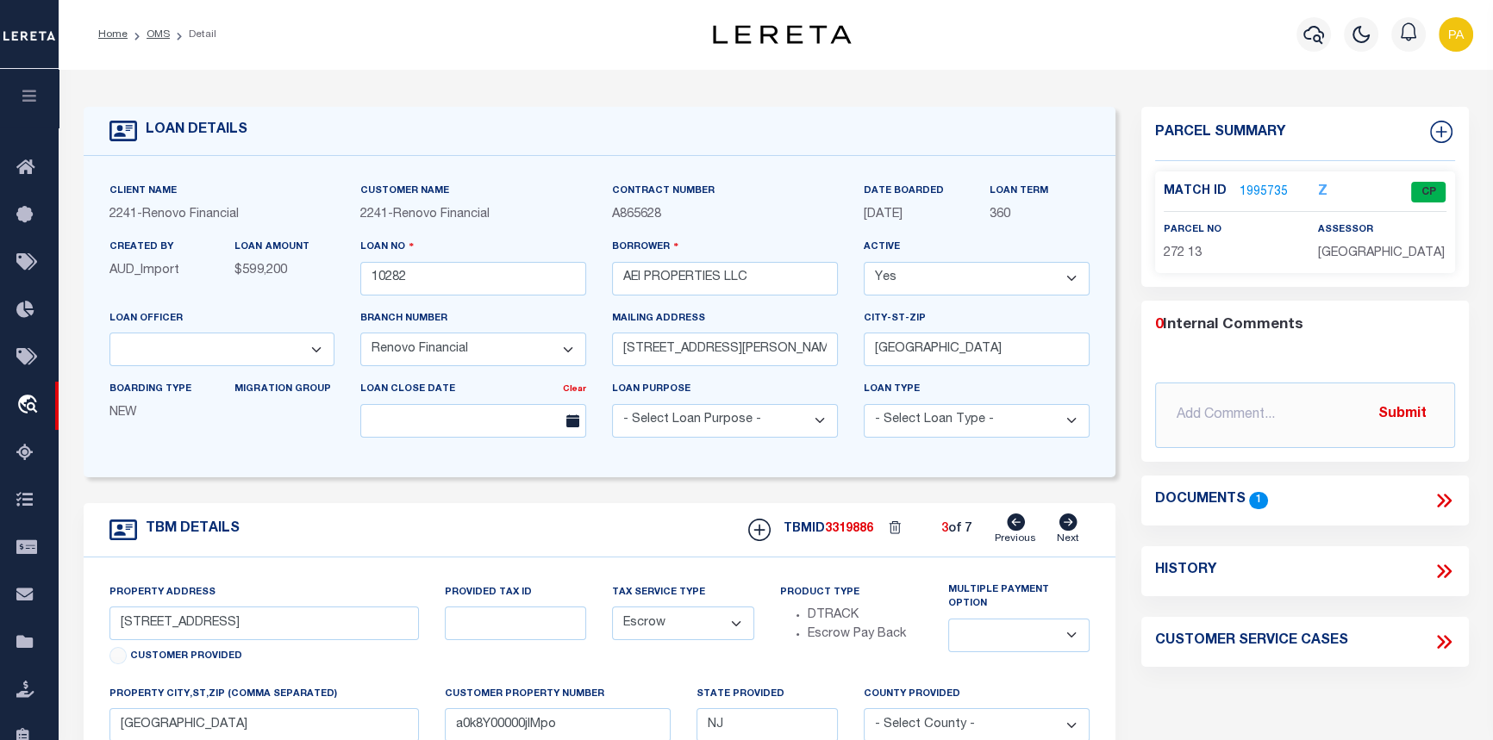
click at [1067, 524] on icon at bounding box center [1068, 522] width 18 height 17
type input "410 West Foundry Street"
select select
type input "a0k8Y00000jIMpt"
select select
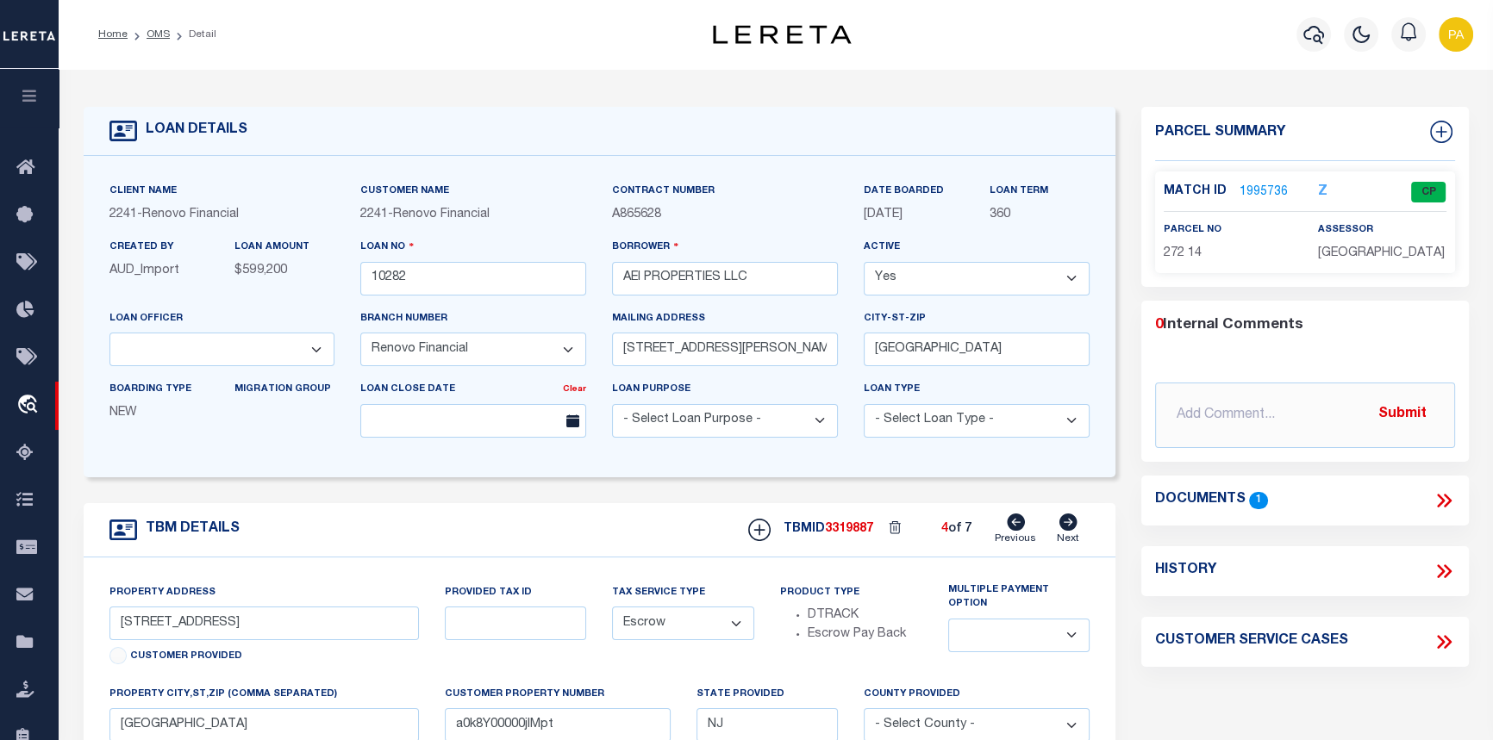
click at [1067, 531] on icon at bounding box center [1068, 522] width 18 height 17
type input "417 Green Street West"
select select
type input "a0k8Y00000jIMq3"
select select
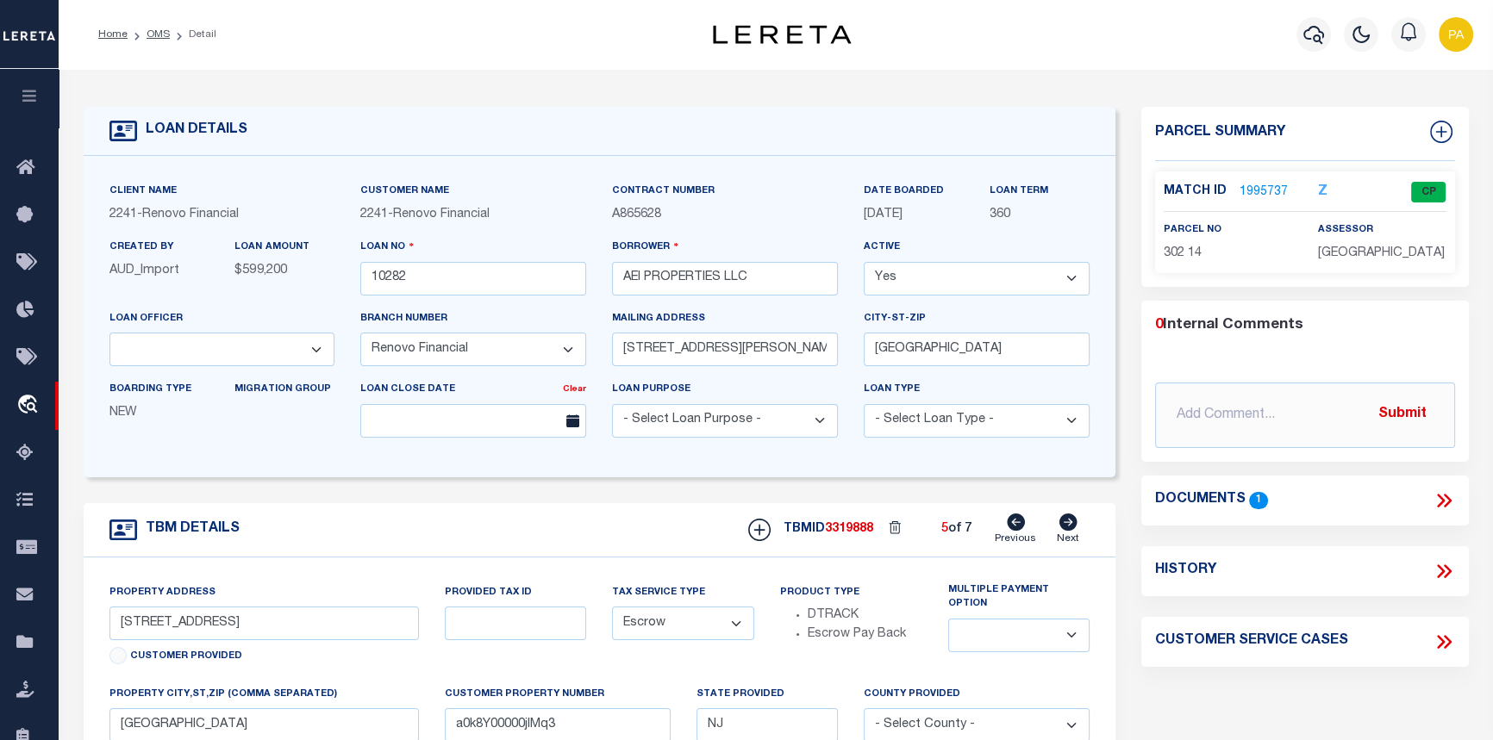
click at [1065, 524] on icon at bounding box center [1068, 522] width 18 height 17
type input "601 North Laurel Street"
select select
type input "Bridgeton, NJ 08302"
type input "a0k8Y00000jIMqS"
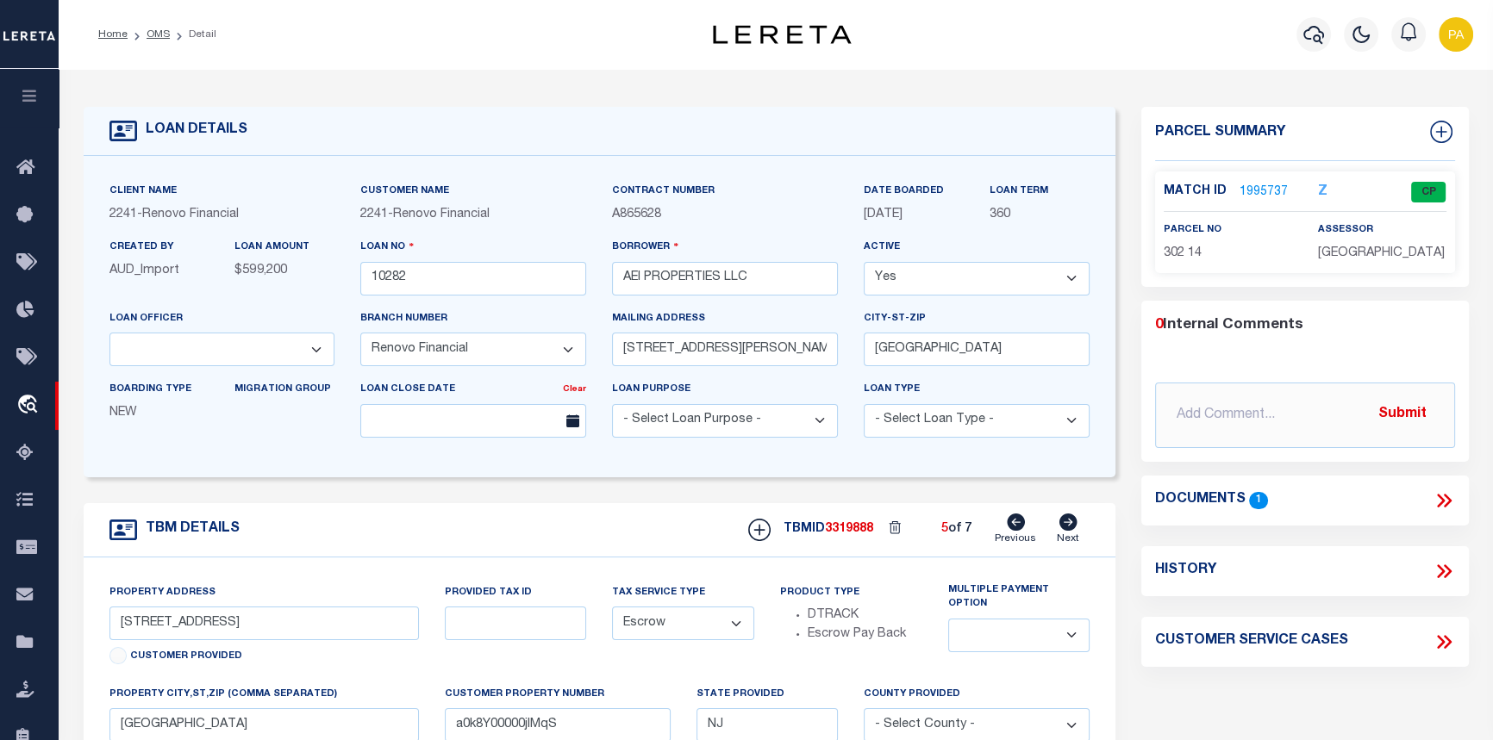
select select
click at [1068, 526] on icon at bounding box center [1068, 522] width 18 height 17
type input "609 Church Street"
select select
type input "[GEOGRAPHIC_DATA]"
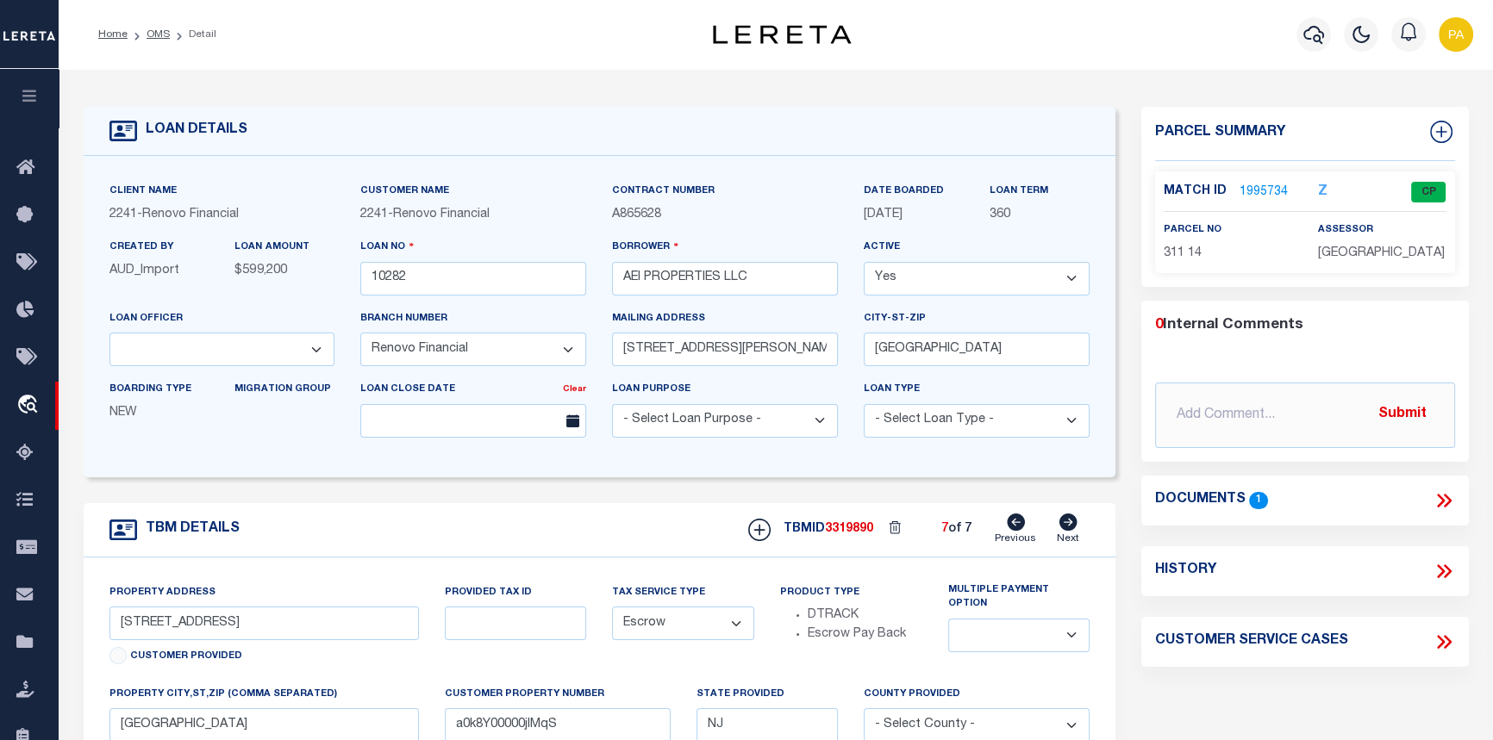
type input "a0k8Y00000jIMqD"
select select
